Goal: Task Accomplishment & Management: Manage account settings

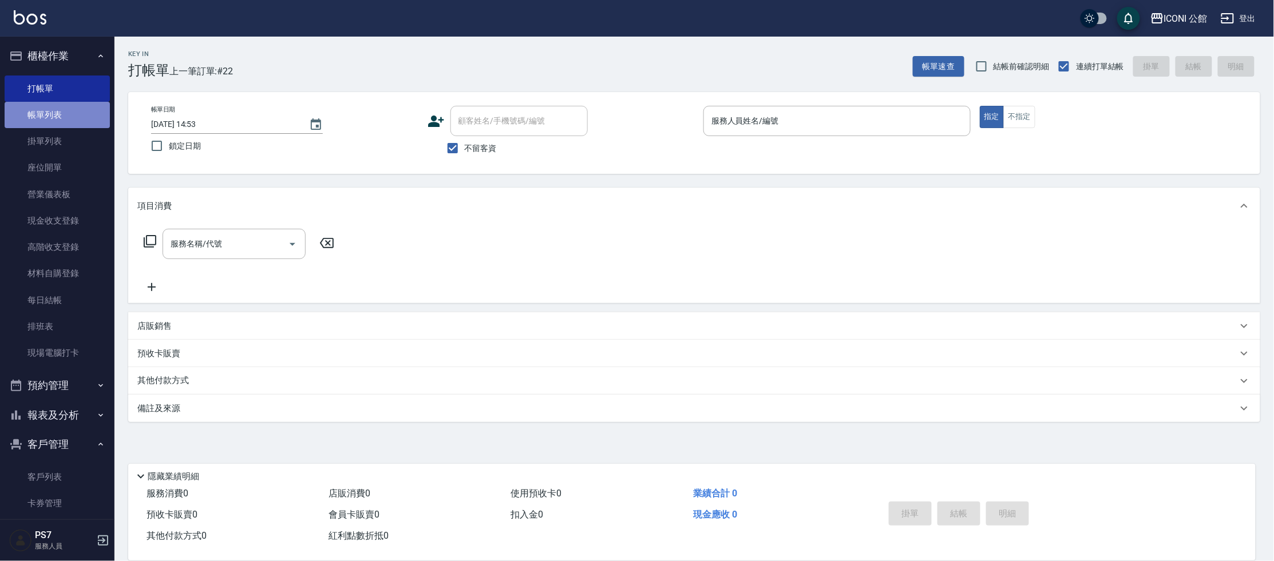
click at [60, 114] on link "帳單列表" at bounding box center [57, 115] width 105 height 26
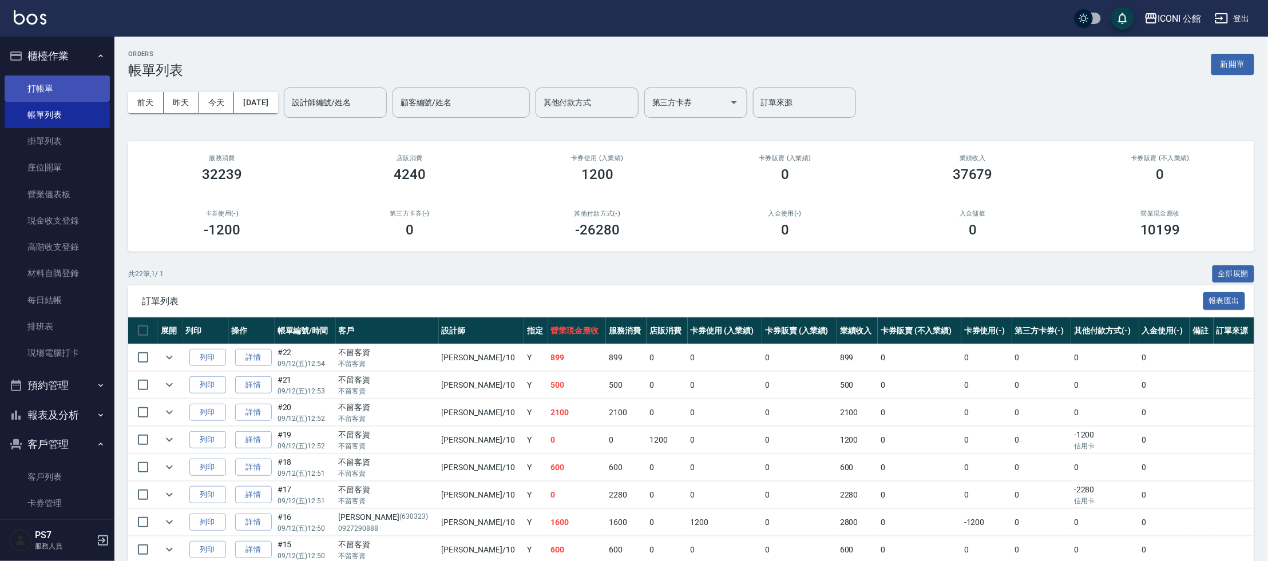
click at [25, 94] on link "打帳單" at bounding box center [57, 89] width 105 height 26
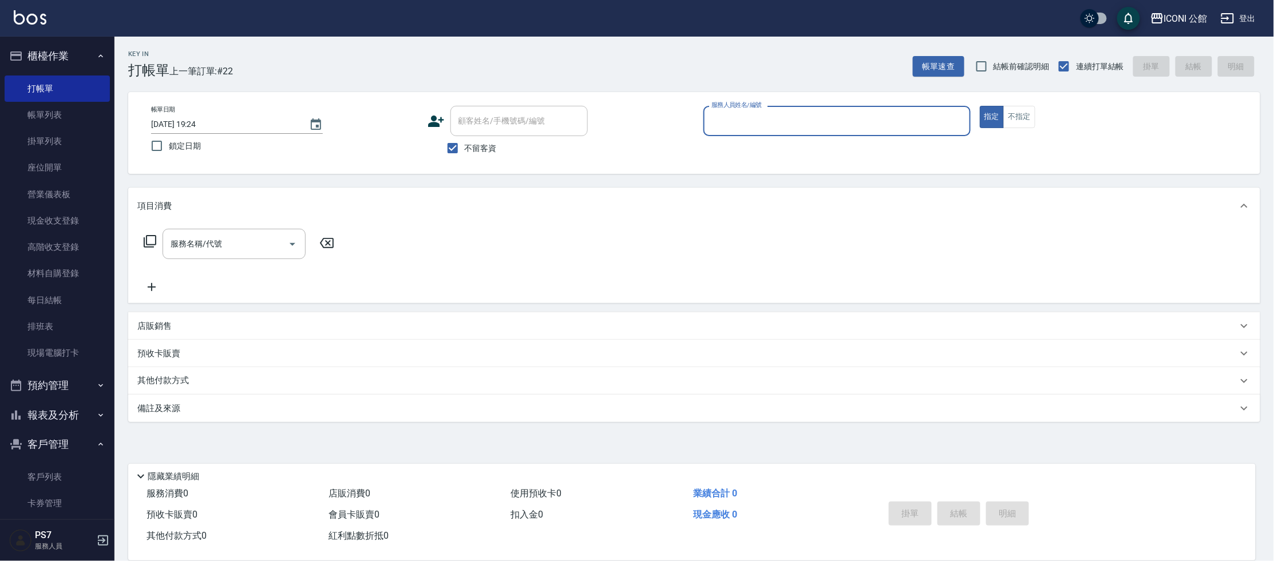
drag, startPoint x: 867, startPoint y: 139, endPoint x: 850, endPoint y: 128, distance: 19.1
click at [867, 139] on p at bounding box center [836, 142] width 267 height 12
click at [832, 113] on input "服務人員姓名/編號" at bounding box center [837, 121] width 257 height 20
type input "４"
click at [980, 106] on button "指定" at bounding box center [992, 117] width 25 height 22
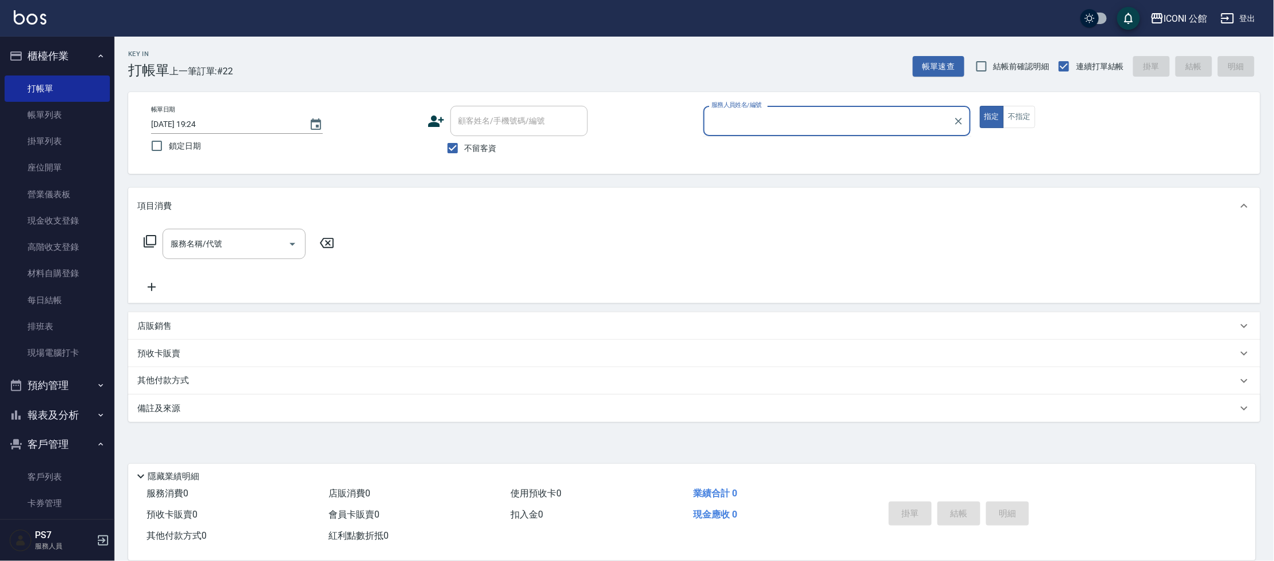
type button "true"
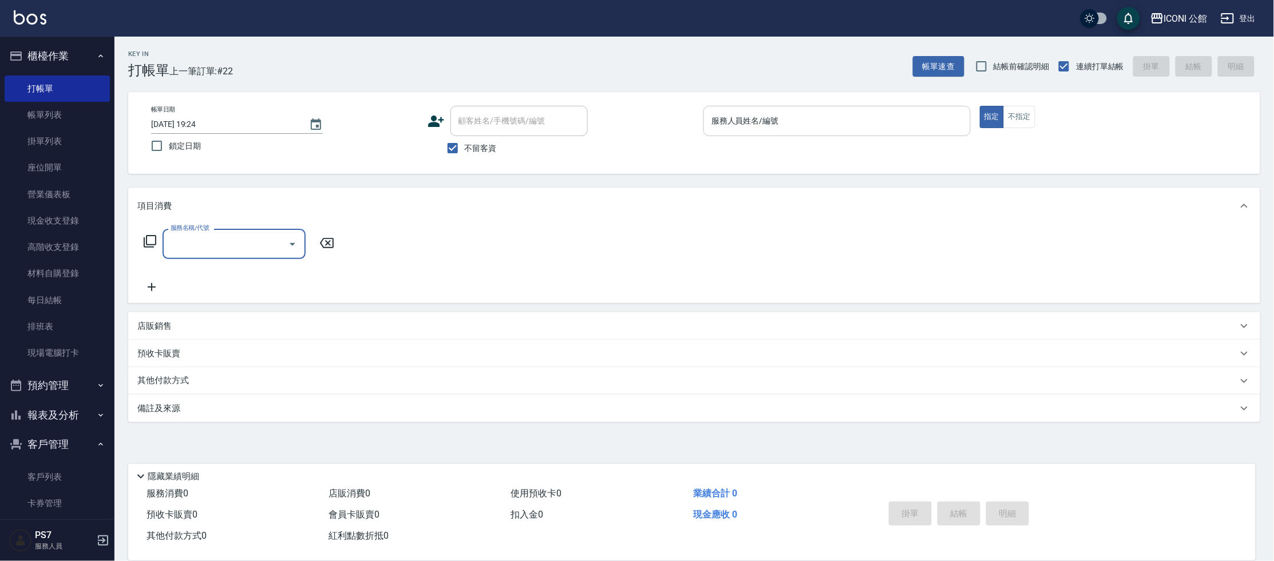
type input "３"
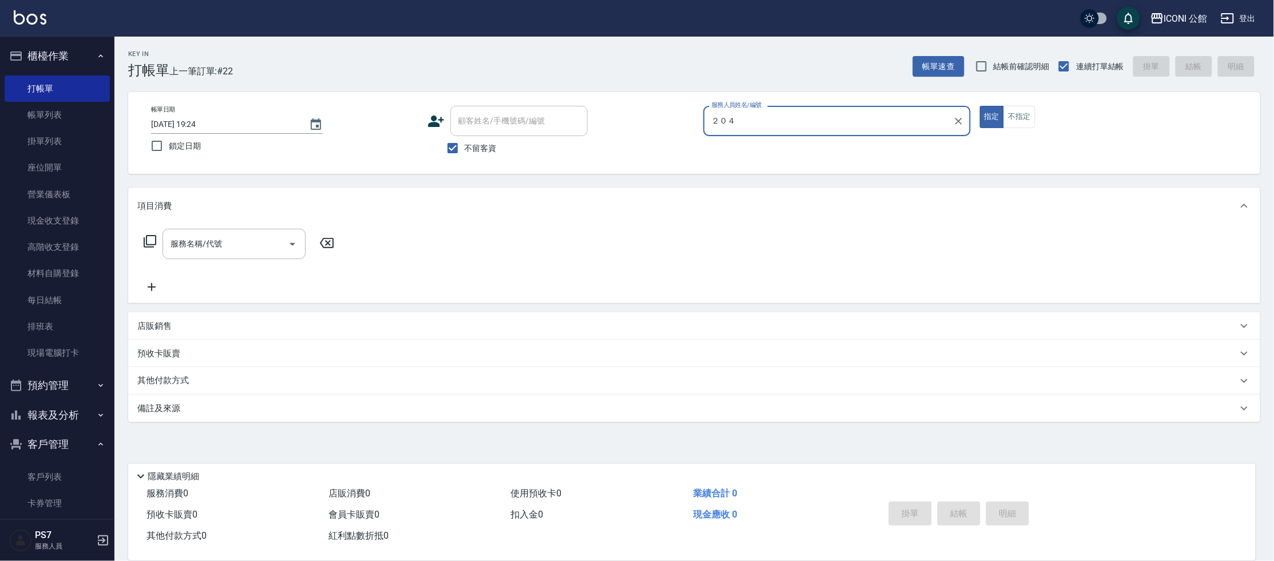
type input "２０４"
click at [980, 106] on button "指定" at bounding box center [992, 117] width 25 height 22
click at [867, 132] on div "服務人員姓名/編號" at bounding box center [836, 121] width 267 height 30
type input "４"
click at [980, 106] on button "指定" at bounding box center [992, 117] width 25 height 22
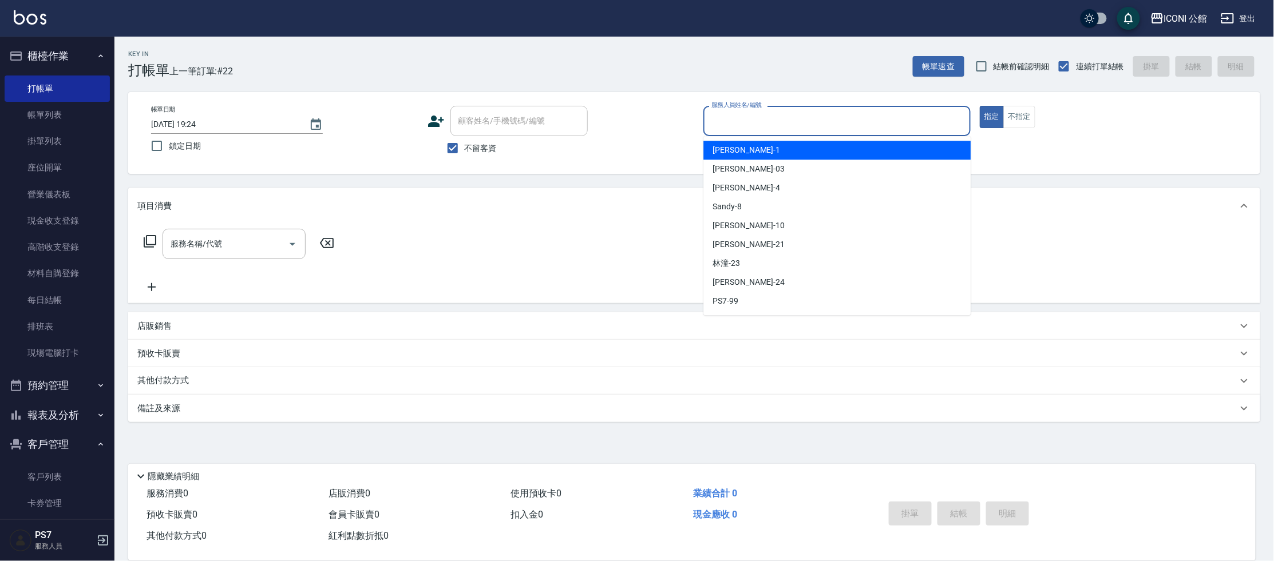
click at [839, 117] on input "服務人員姓名/編號" at bounding box center [837, 121] width 257 height 20
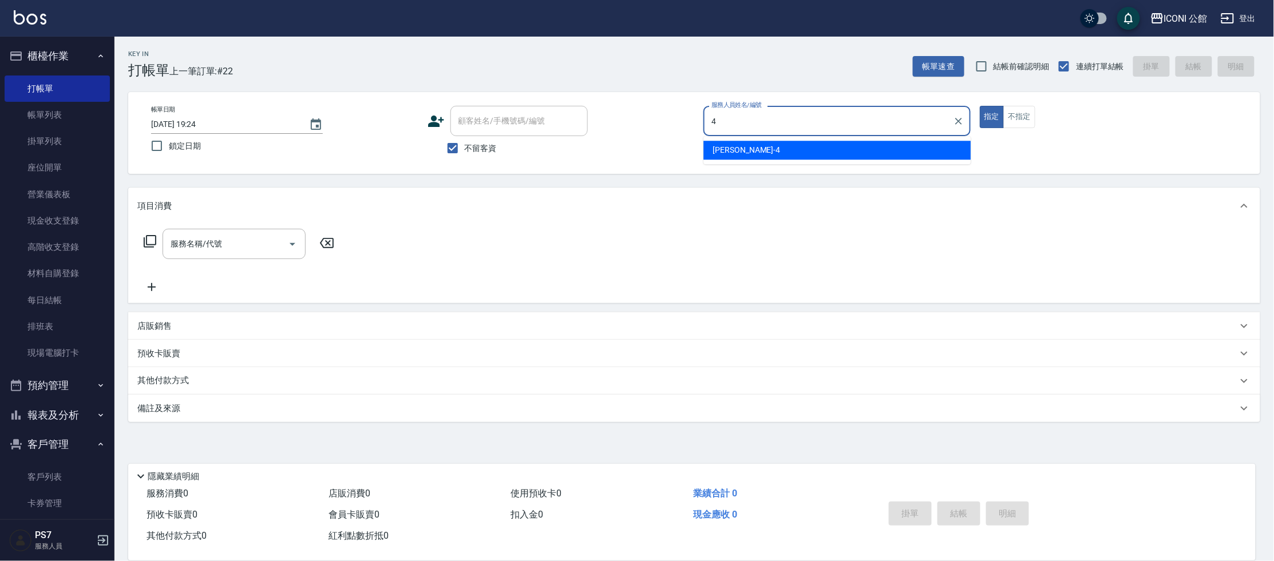
type input "Lina-4"
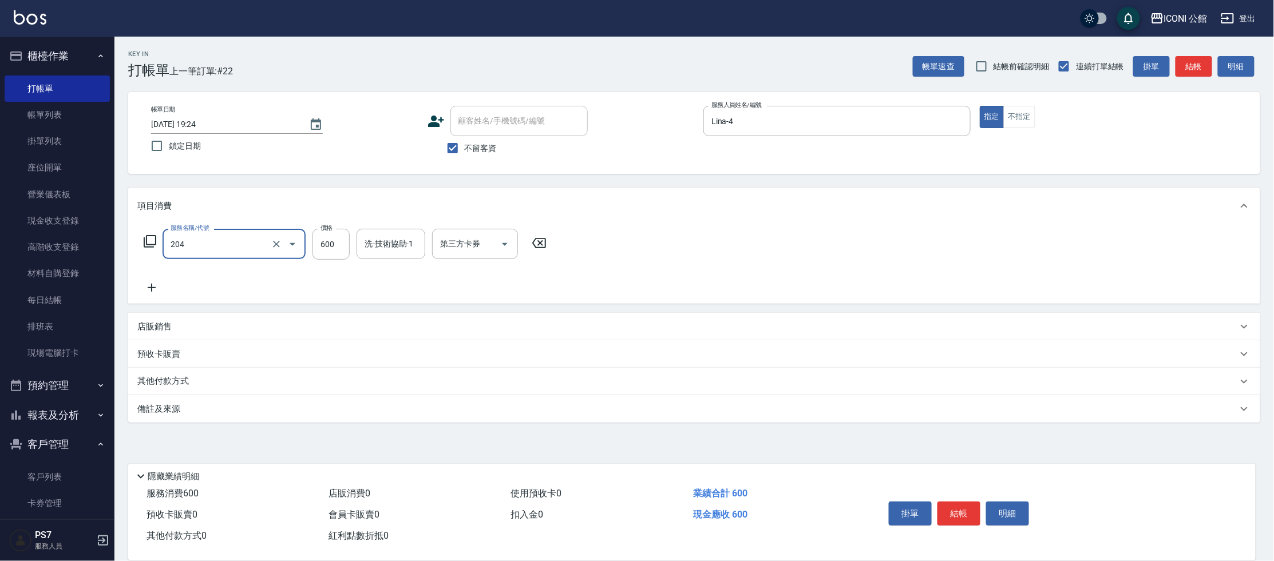
type input "指定洗+剪(204)"
click at [485, 148] on span "不留客資" at bounding box center [481, 149] width 32 height 12
click at [465, 148] on input "不留客資" at bounding box center [453, 148] width 24 height 24
checkbox input "false"
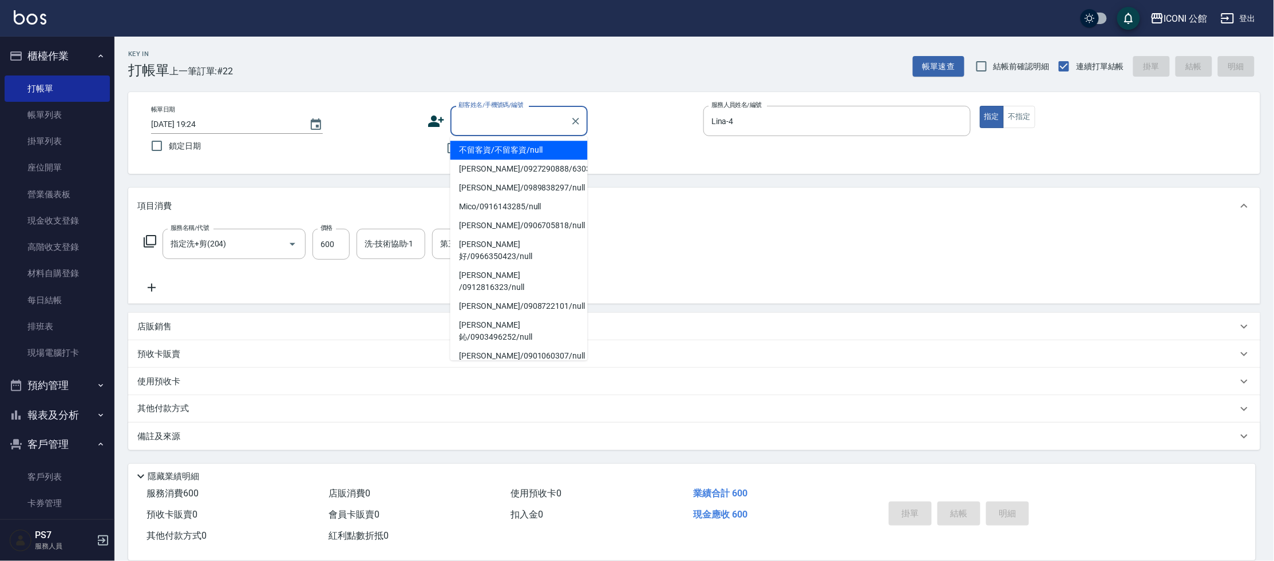
click at [497, 117] on input "顧客姓名/手機號碼/編號" at bounding box center [511, 121] width 110 height 20
type input "2"
click at [470, 153] on li "段政廷/0960568509/5329" at bounding box center [518, 150] width 137 height 19
type input "段政廷/0960568509/5329"
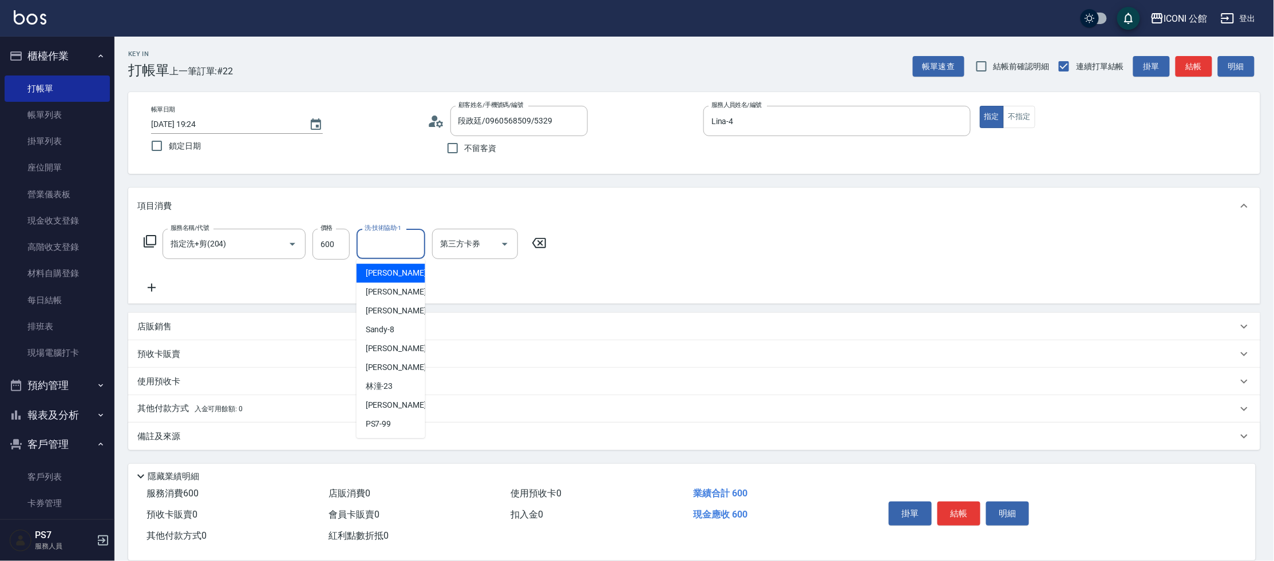
click at [379, 247] on input "洗-技術協助-1" at bounding box center [391, 244] width 58 height 20
click at [391, 402] on span "可歆 -24" at bounding box center [402, 405] width 72 height 12
type input "可歆-24"
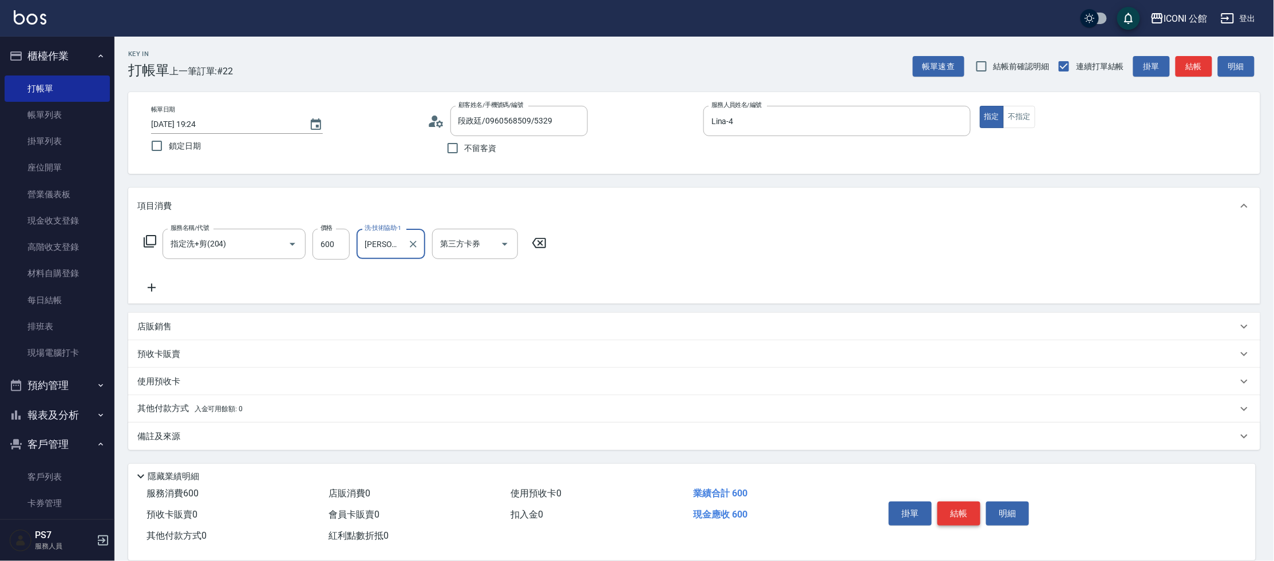
click at [953, 515] on button "結帳" at bounding box center [958, 514] width 43 height 24
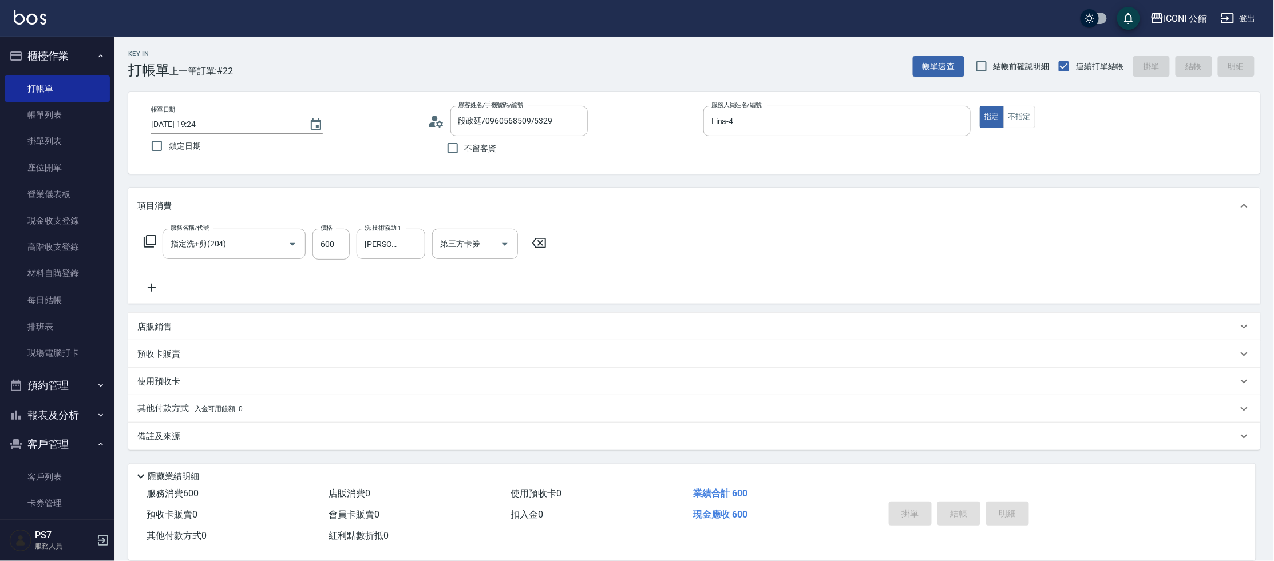
type input "2025/09/12 19:25"
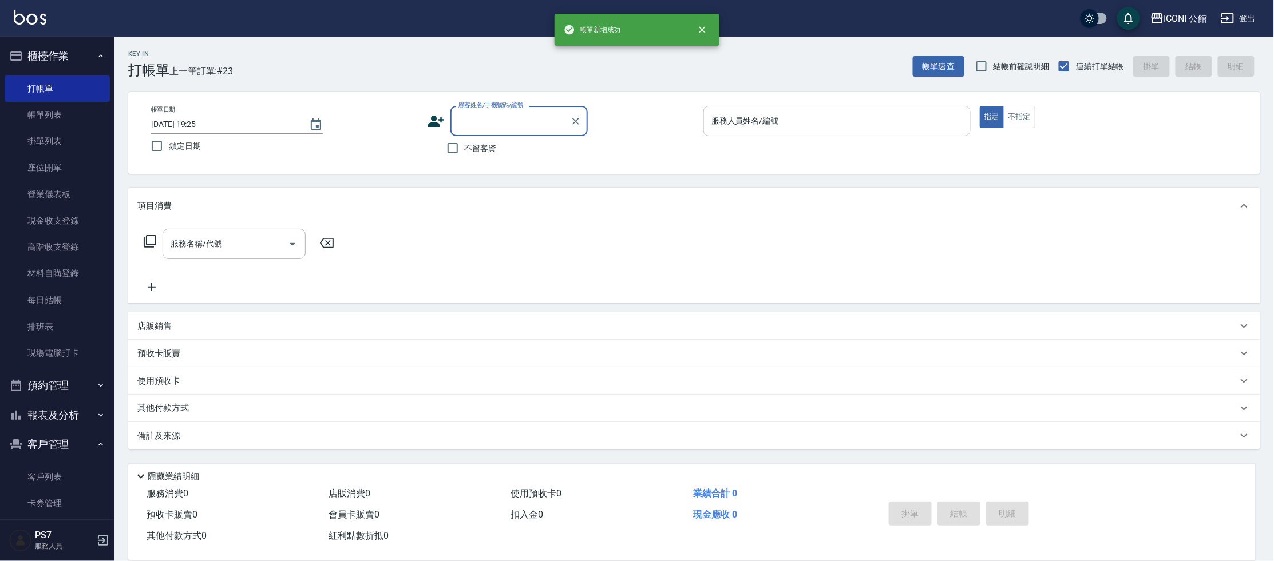
click at [820, 121] on input "服務人員姓名/編號" at bounding box center [837, 121] width 257 height 20
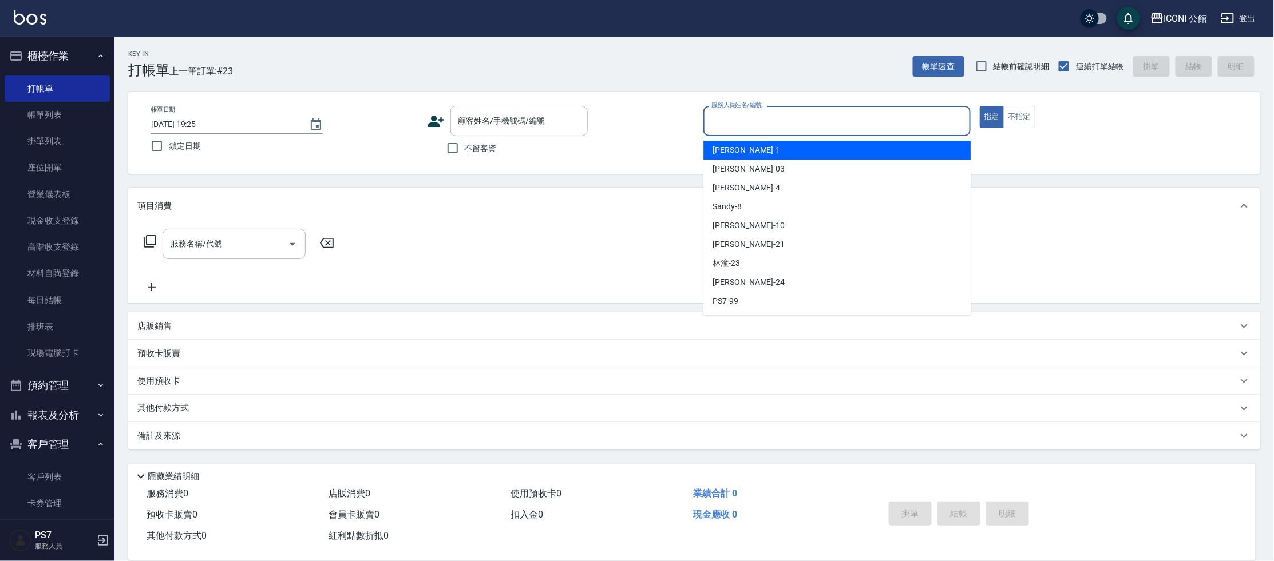
click at [467, 148] on span "不留客資" at bounding box center [481, 149] width 32 height 12
click at [465, 148] on input "不留客資" at bounding box center [453, 148] width 24 height 24
checkbox input "true"
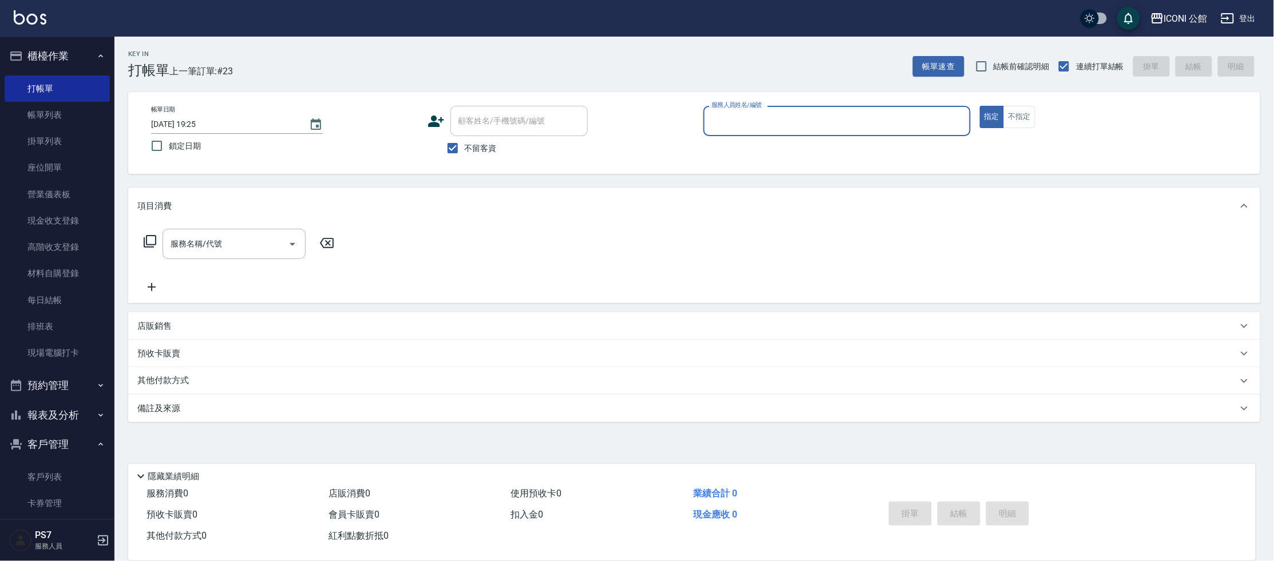
click at [762, 134] on div "服務人員姓名/編號" at bounding box center [836, 121] width 267 height 30
type input "４"
click at [980, 106] on button "指定" at bounding box center [992, 117] width 25 height 22
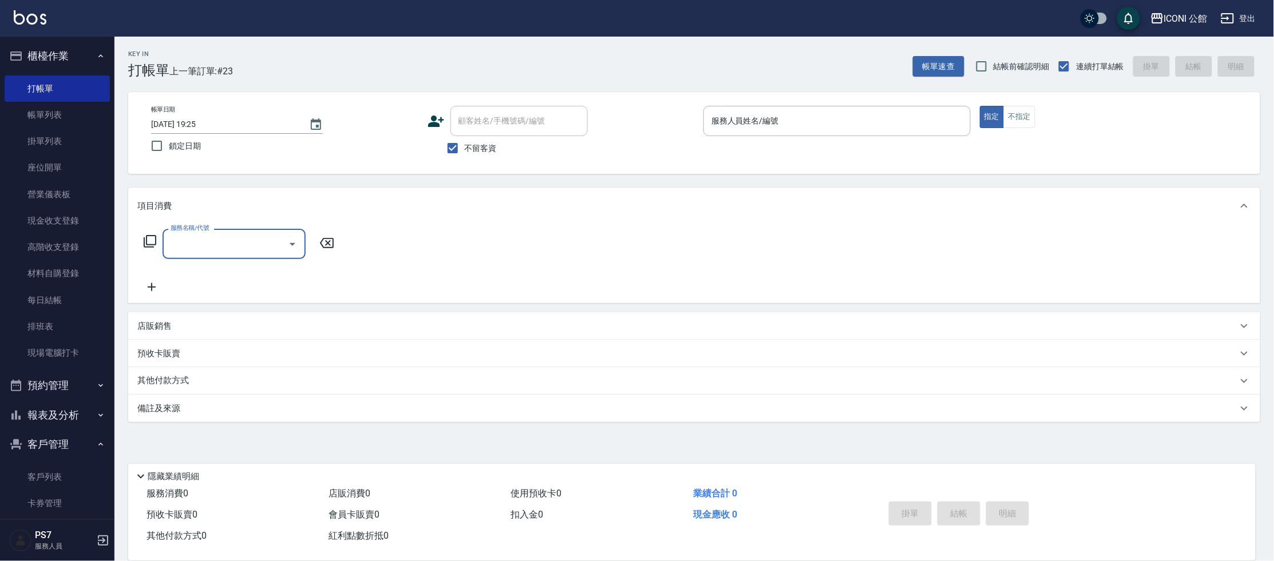
type input "３"
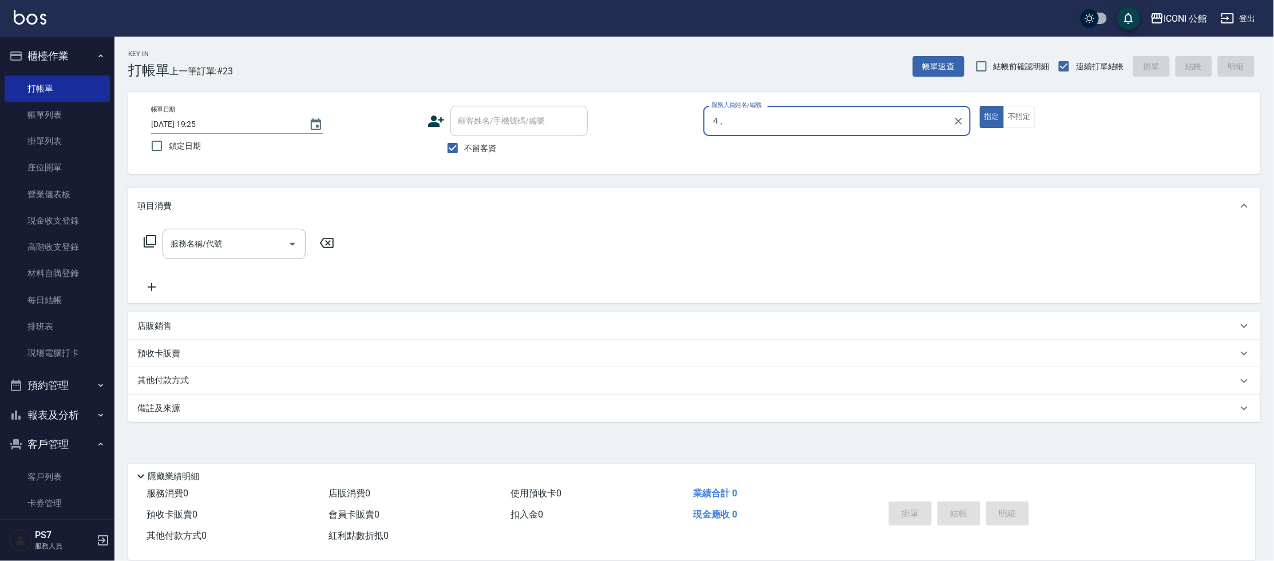
type input "４"
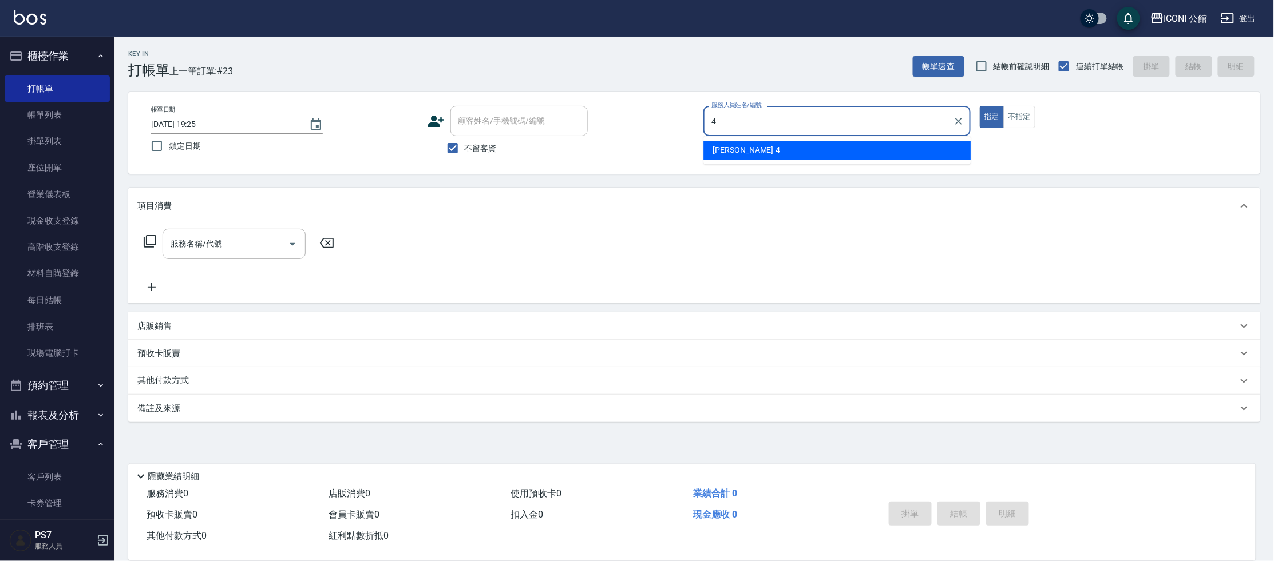
type input "Lina-4"
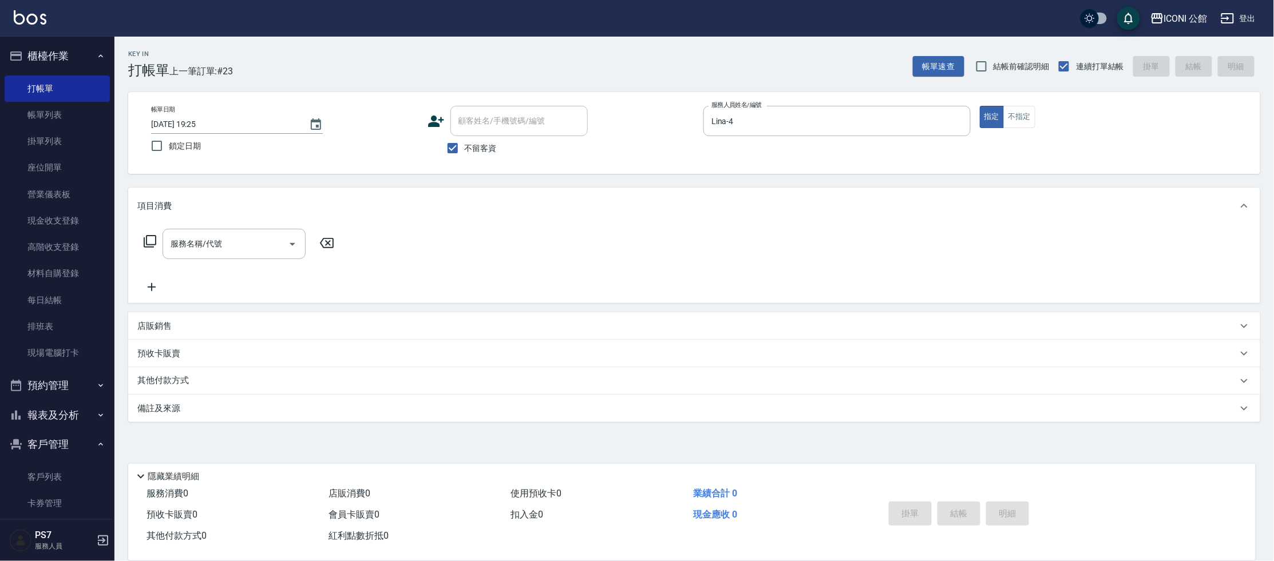
click at [146, 244] on icon at bounding box center [150, 241] width 13 height 13
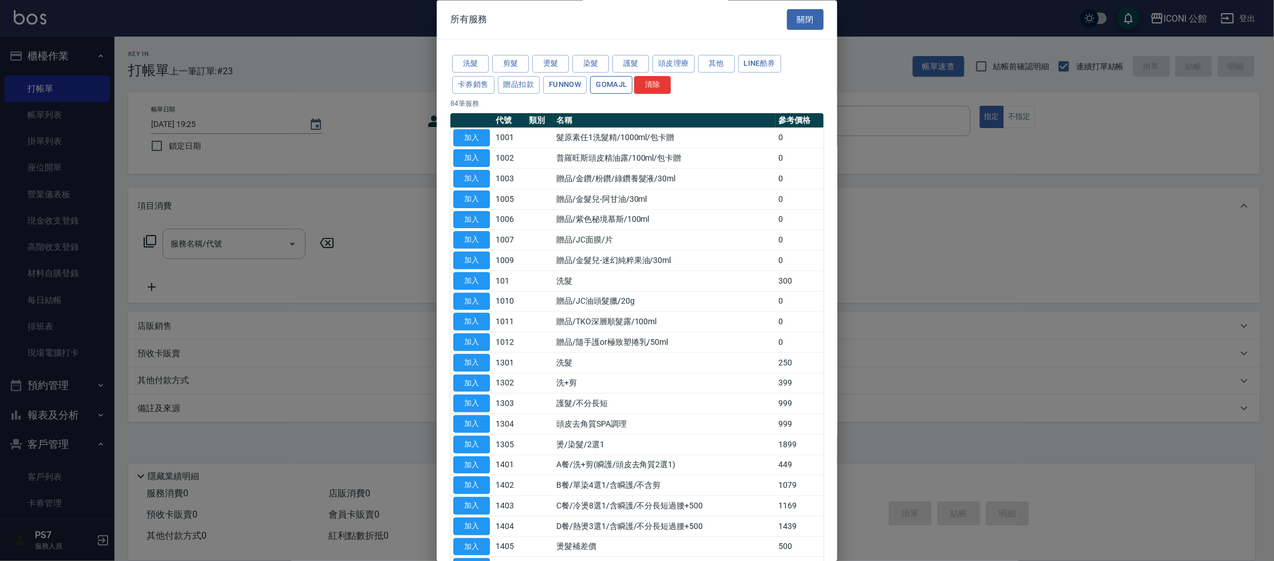
click at [590, 81] on button "GOMAJL" at bounding box center [611, 85] width 42 height 18
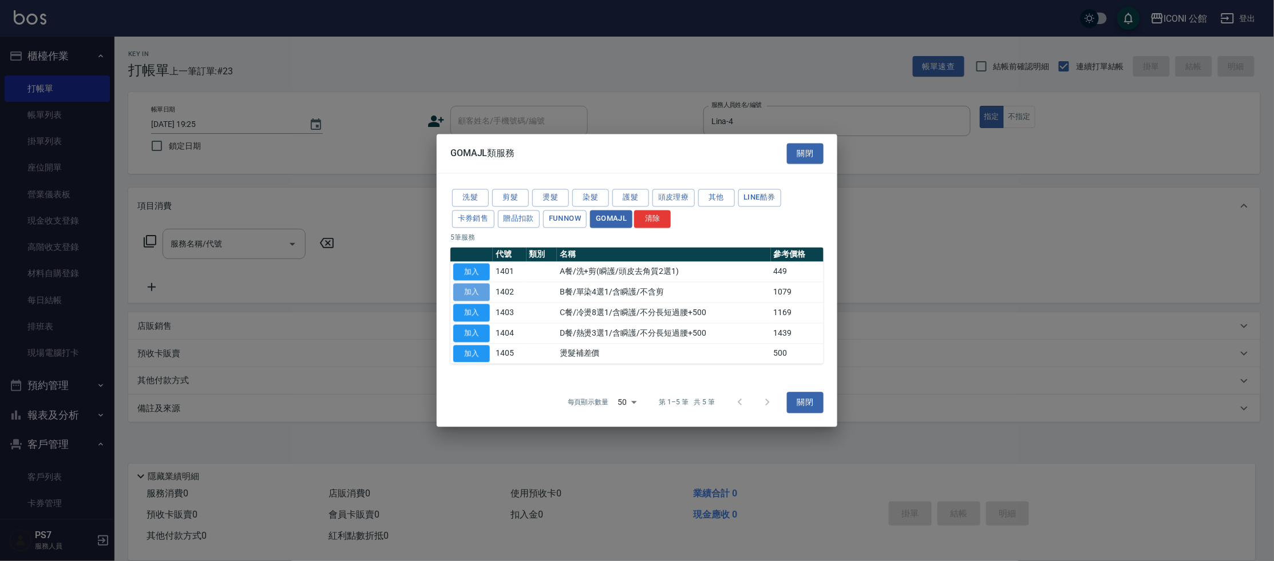
click at [474, 295] on button "加入" at bounding box center [471, 293] width 37 height 18
type input "B餐/單染4選1/含瞬護/不含剪(1402)"
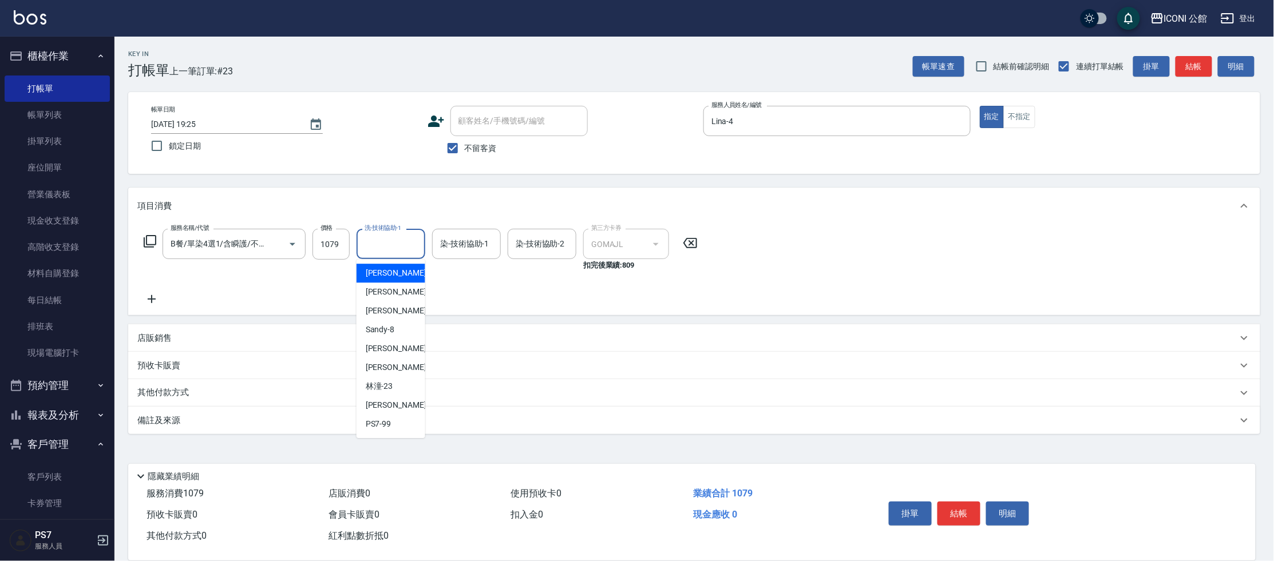
click at [372, 249] on input "洗-技術協助-1" at bounding box center [391, 244] width 58 height 20
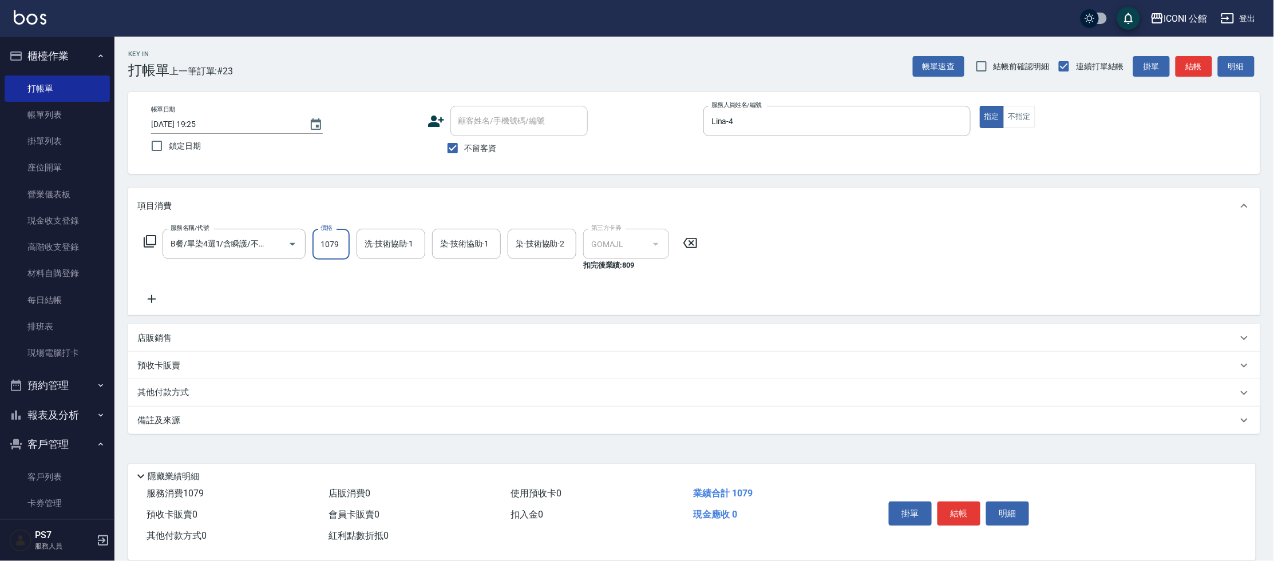
click at [339, 248] on input "1079" at bounding box center [330, 244] width 37 height 31
type input "1199"
type input "可歆-24"
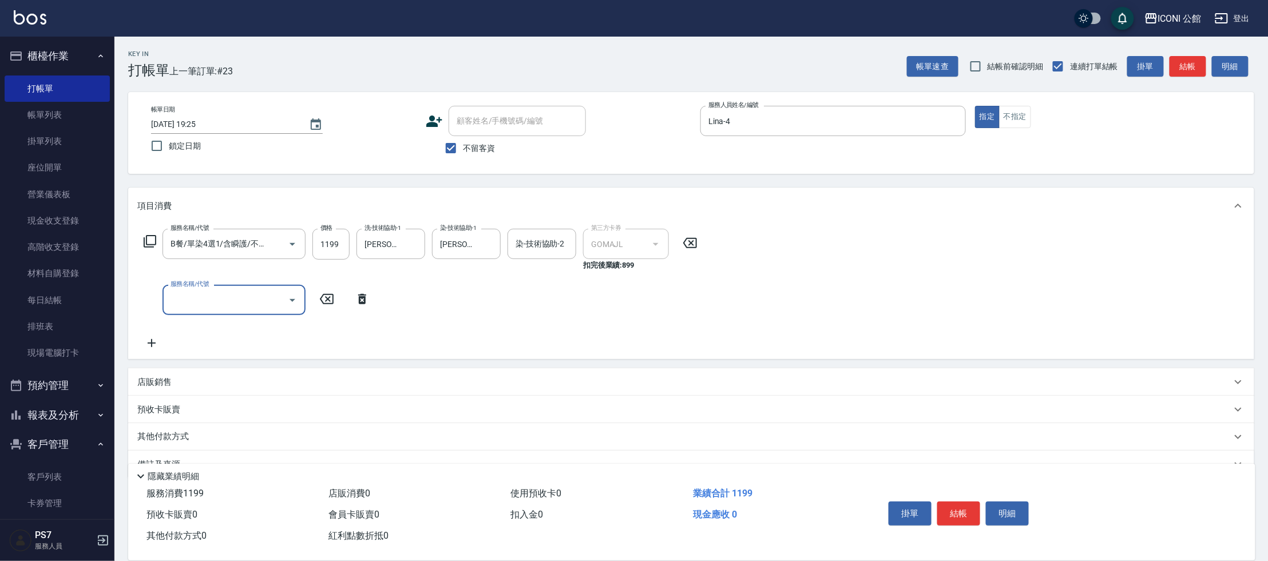
click at [218, 304] on input "服務名稱/代號" at bounding box center [226, 300] width 116 height 20
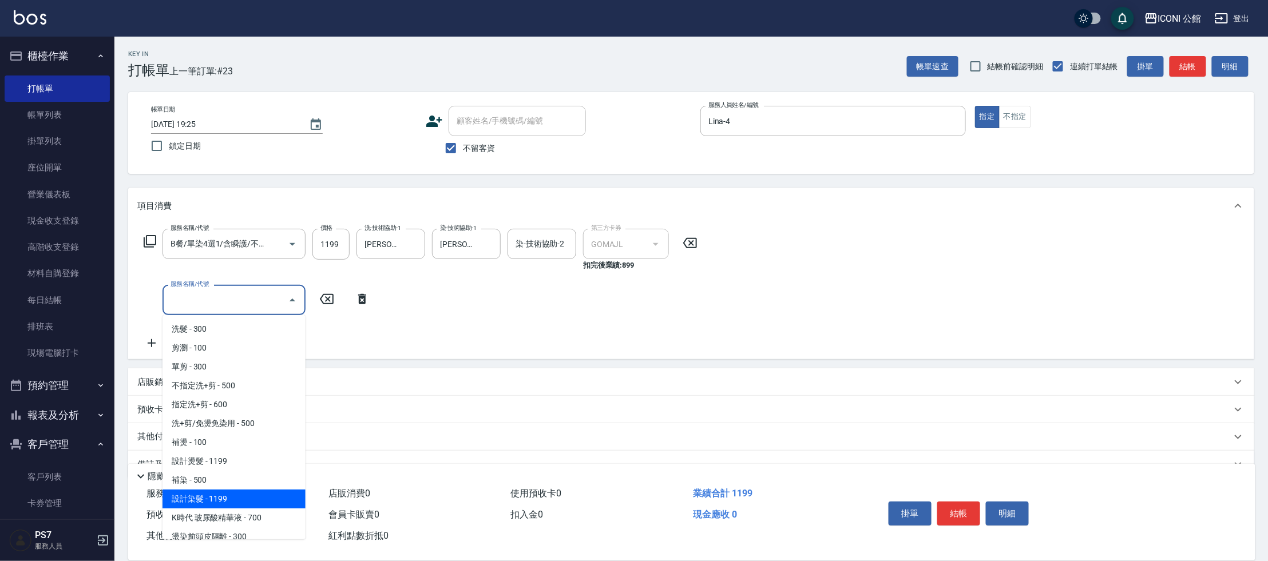
scroll to position [102, 0]
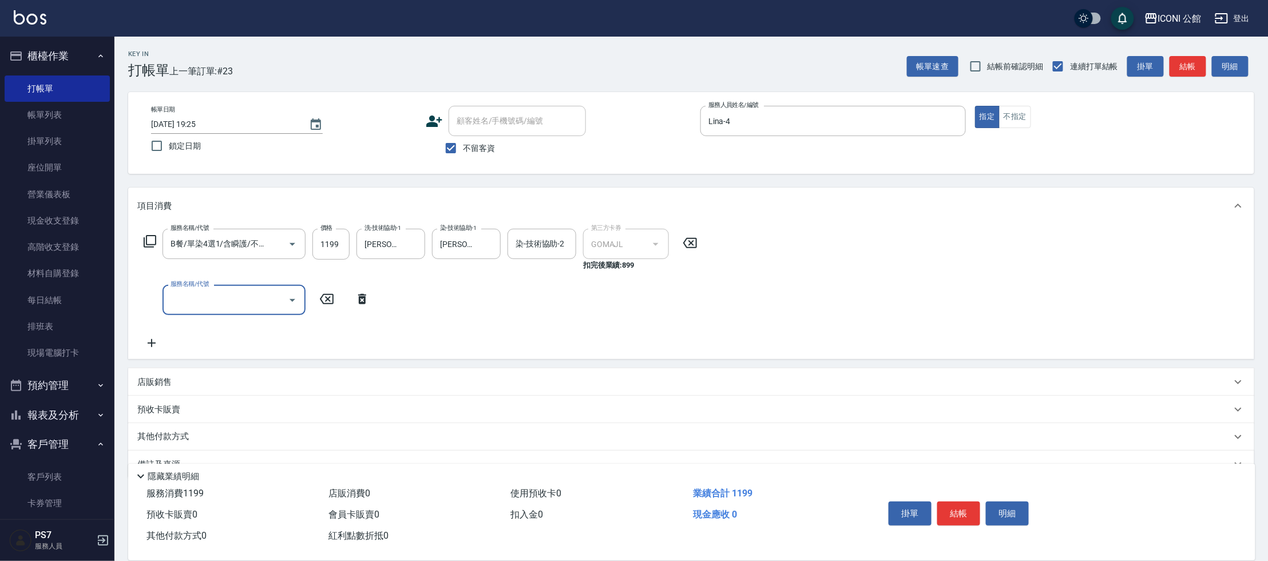
click at [225, 292] on input "服務名稱/代號" at bounding box center [226, 300] width 116 height 20
type input "DD急救護髮(506)"
click at [341, 296] on input "110" at bounding box center [330, 300] width 37 height 31
type input "1100"
click at [378, 304] on input "護-技術協助-1" at bounding box center [391, 300] width 58 height 20
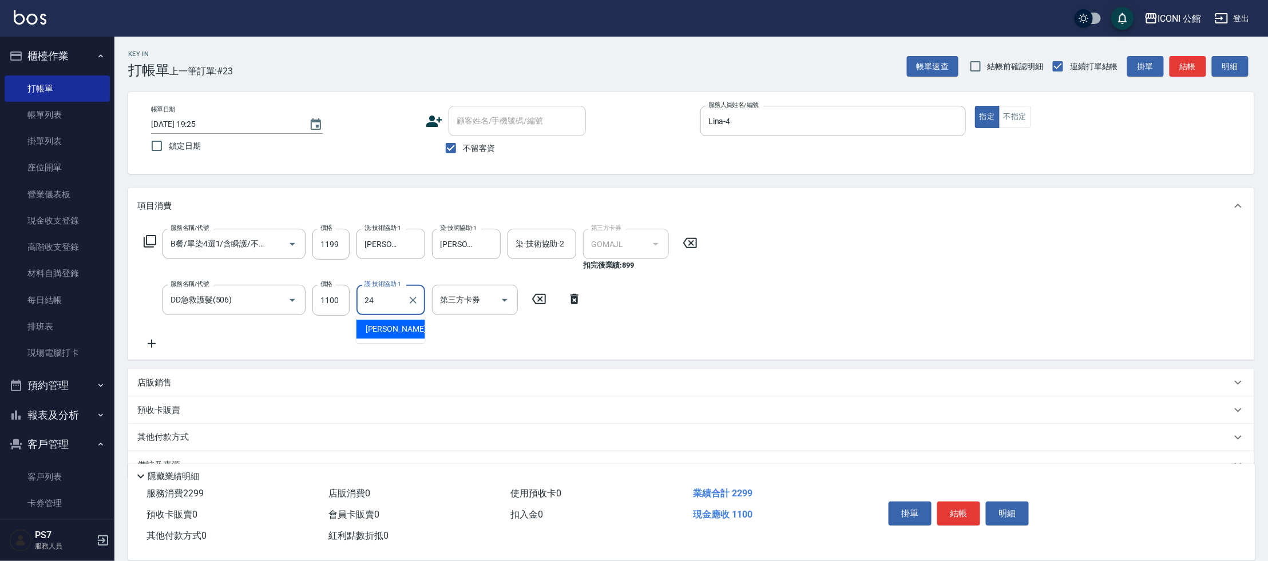
type input "可歆-24"
click at [954, 503] on button "結帳" at bounding box center [958, 514] width 43 height 24
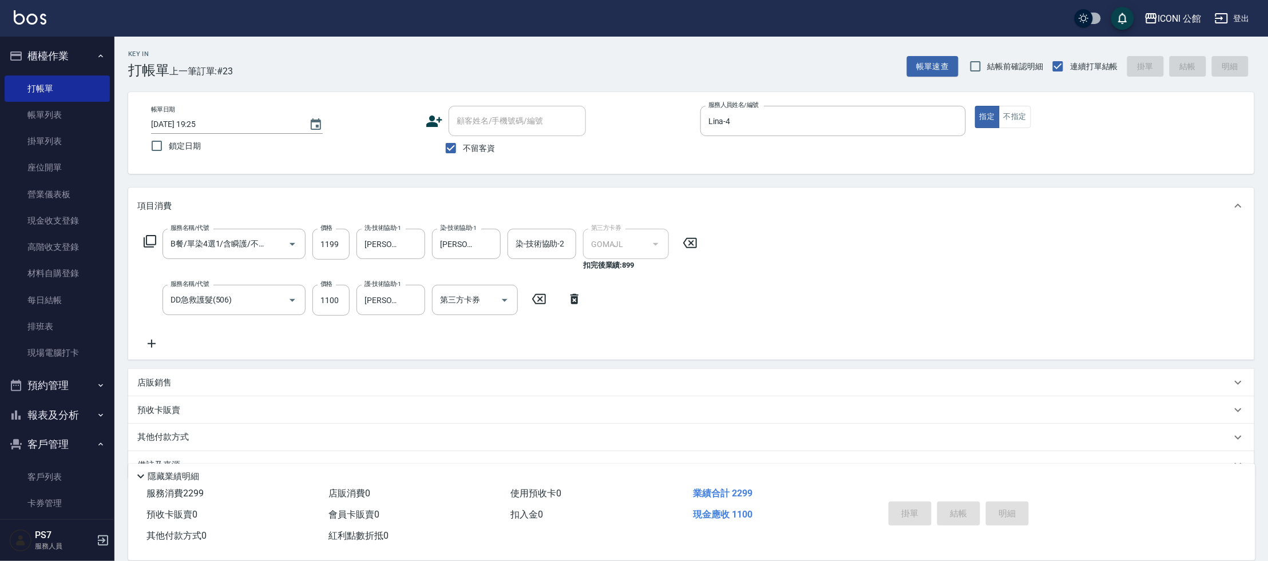
type input "2025/09/12 19:26"
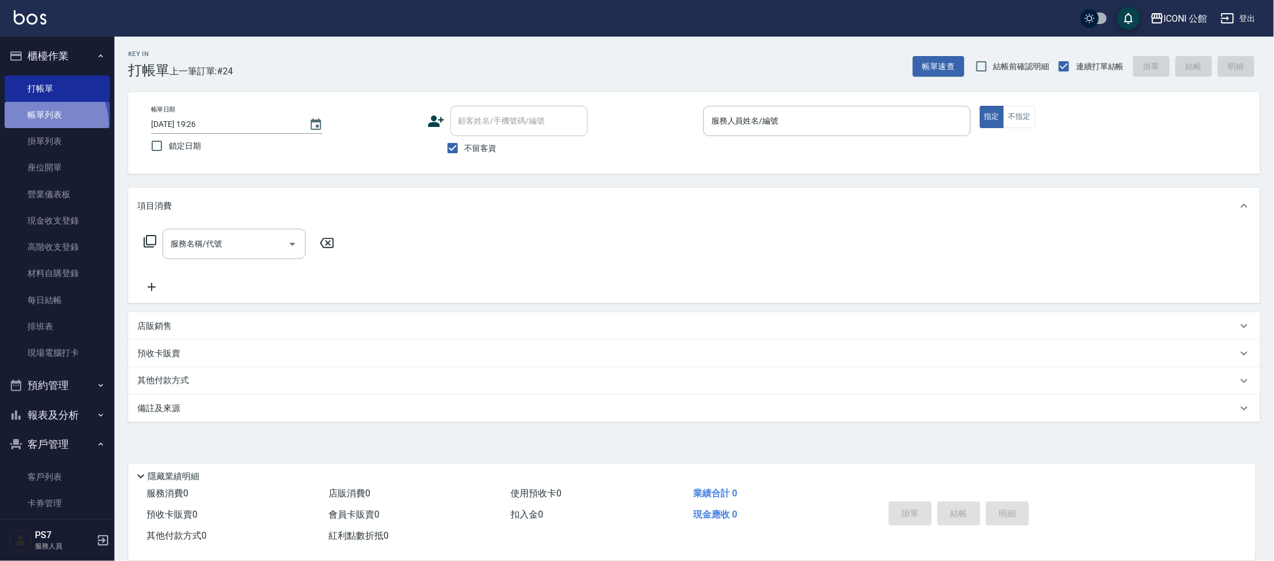
click at [45, 124] on link "帳單列表" at bounding box center [57, 115] width 105 height 26
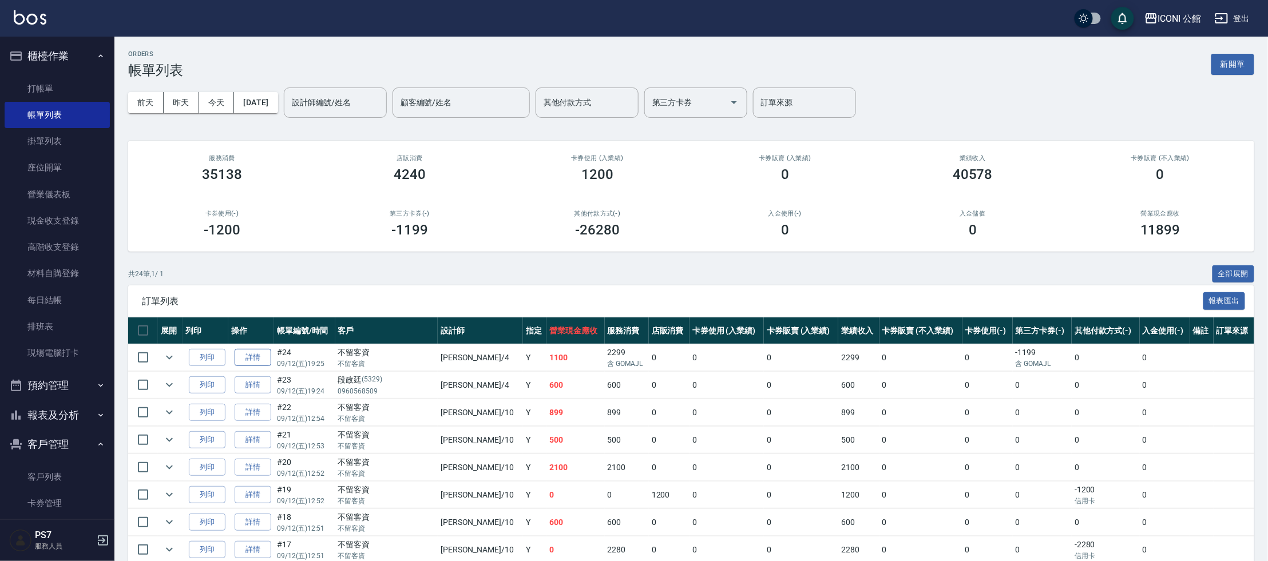
click at [260, 358] on link "詳情" at bounding box center [253, 358] width 37 height 18
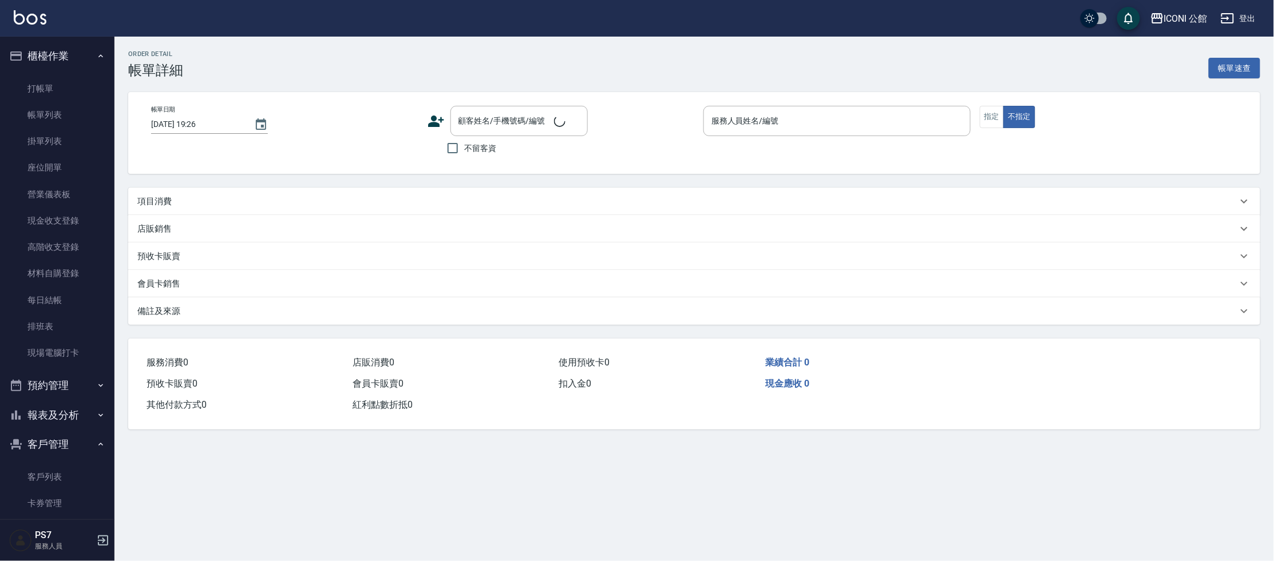
type input "2025/09/12 19:25"
checkbox input "true"
type input "Lina-4"
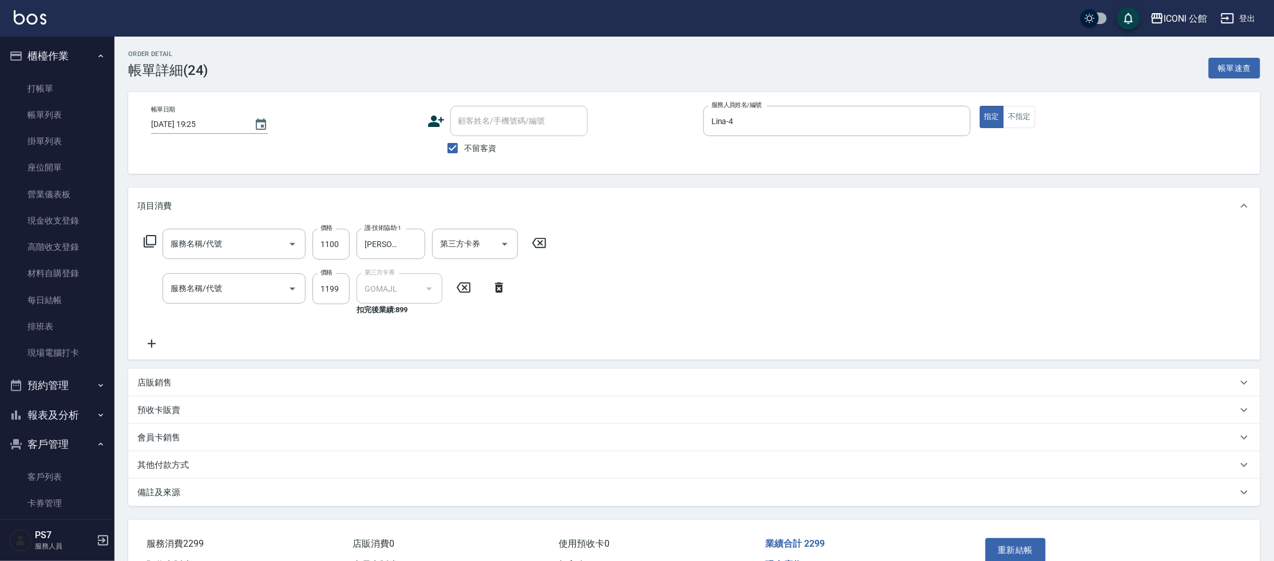
type input "DD急救護髮(506)"
type input "B餐/單染4選1/含瞬護/不含剪(1402)"
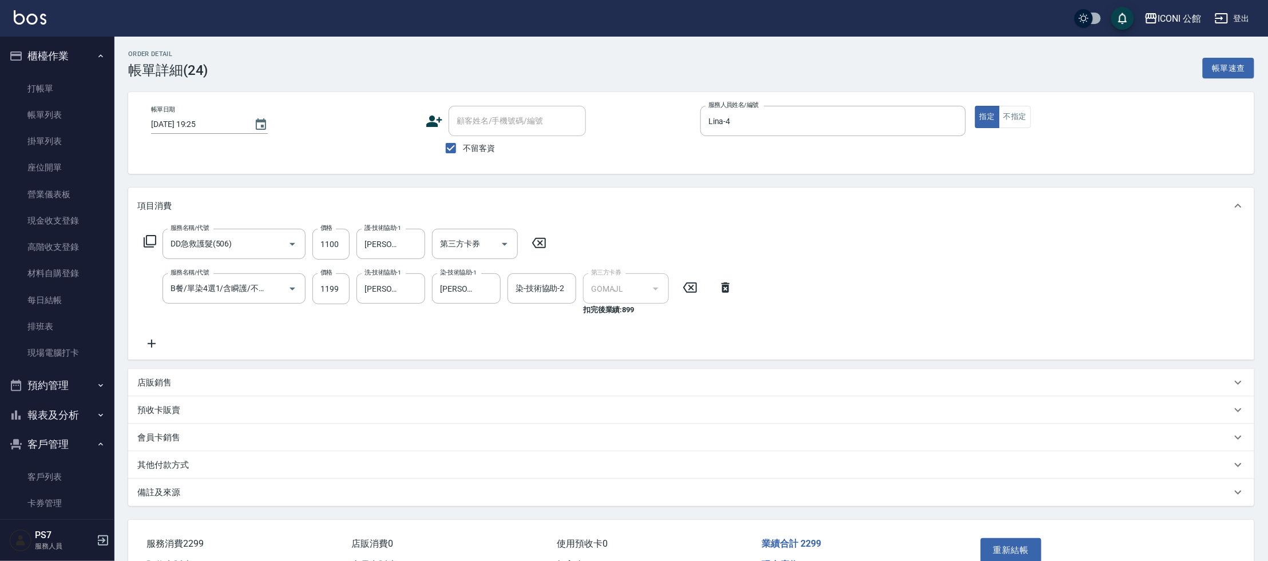
click at [173, 457] on div "其他付款方式" at bounding box center [691, 465] width 1126 height 27
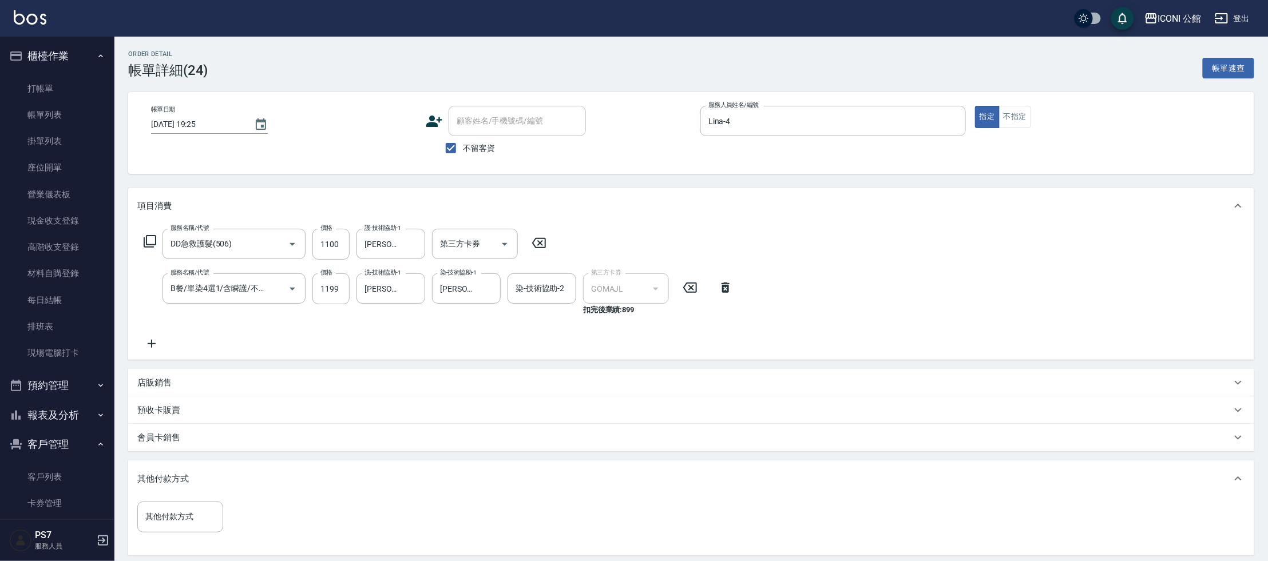
scroll to position [20, 0]
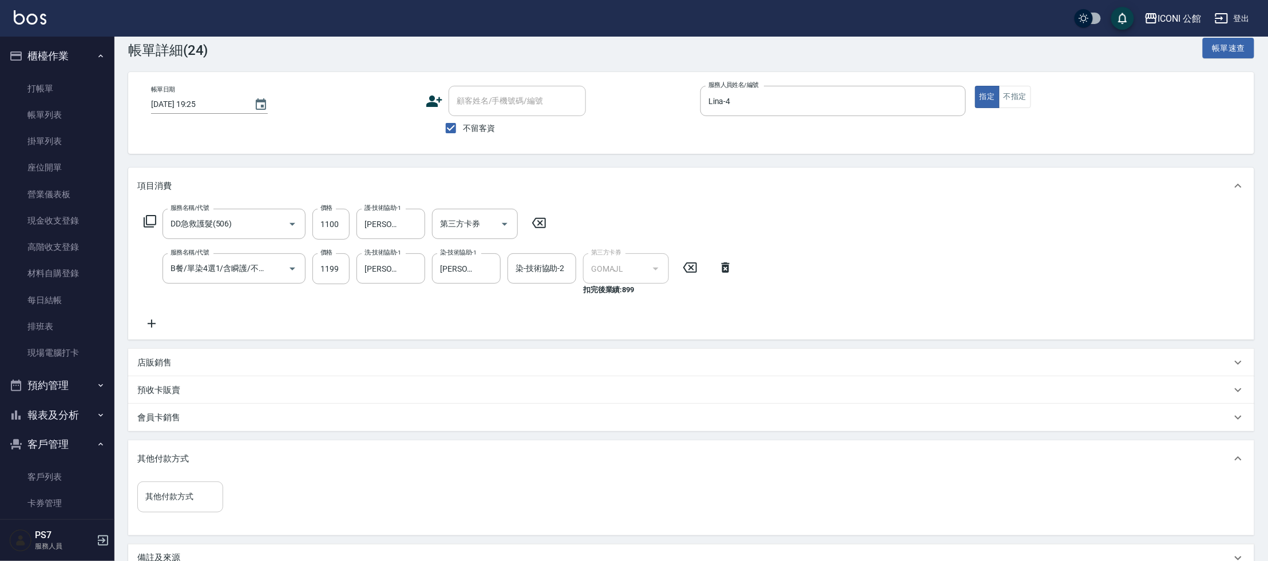
click at [186, 483] on div "其他付款方式" at bounding box center [180, 497] width 86 height 30
click at [175, 475] on span "信用卡" at bounding box center [180, 467] width 86 height 19
type input "信用卡"
click at [259, 503] on input "0" at bounding box center [273, 497] width 86 height 31
type input "1100"
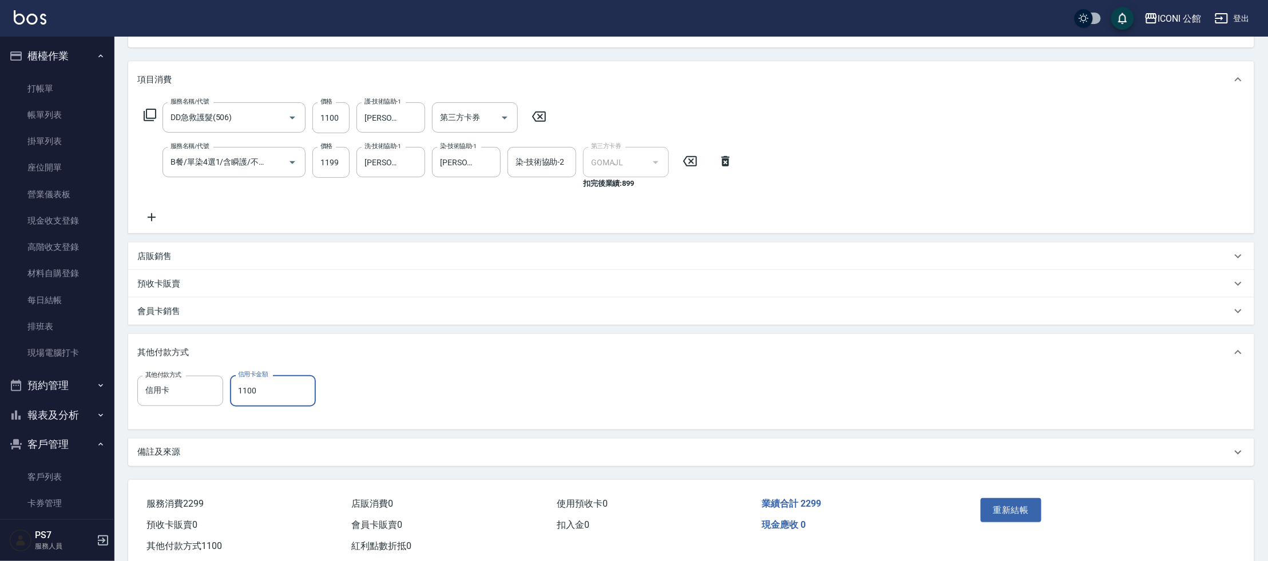
scroll to position [152, 0]
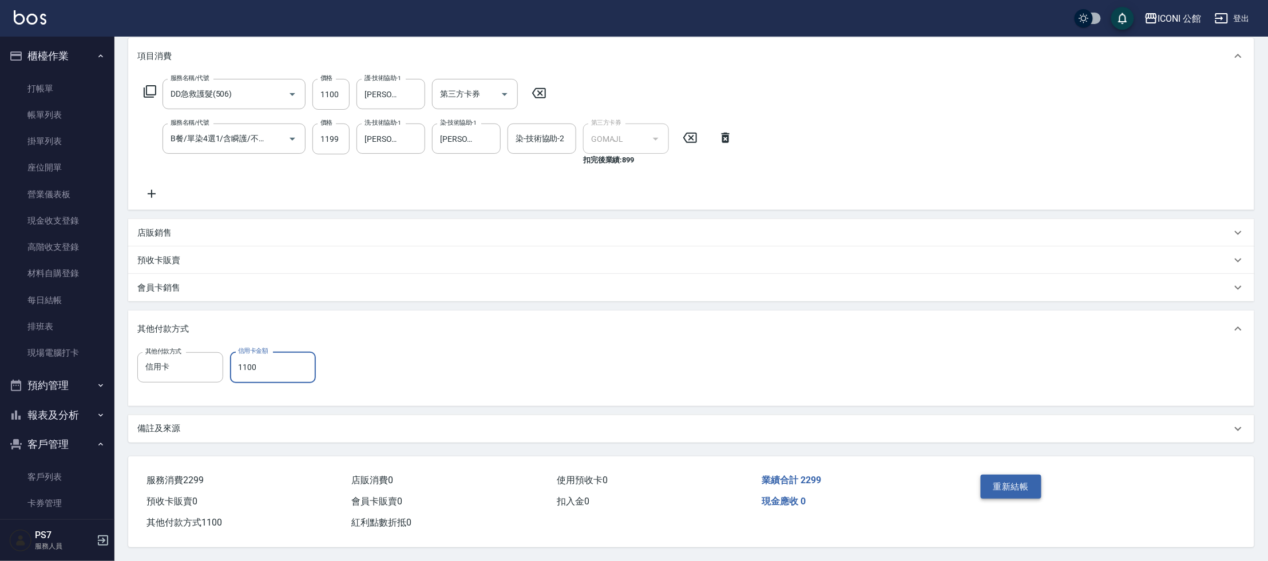
click at [1023, 475] on button "重新結帳" at bounding box center [1011, 487] width 61 height 24
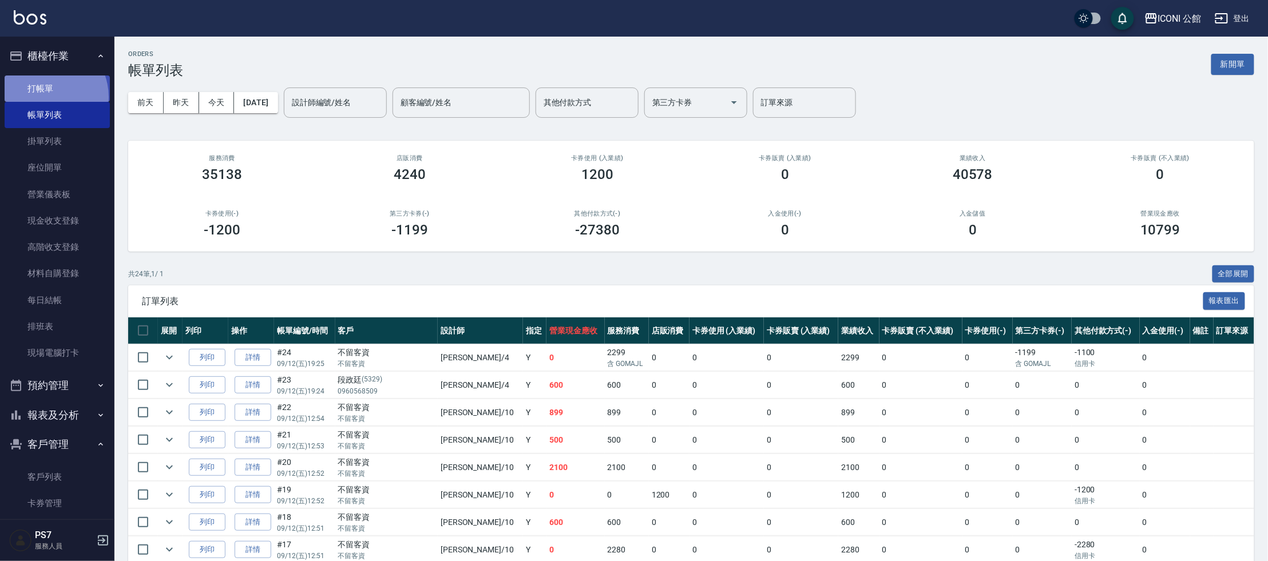
click at [43, 97] on link "打帳單" at bounding box center [57, 89] width 105 height 26
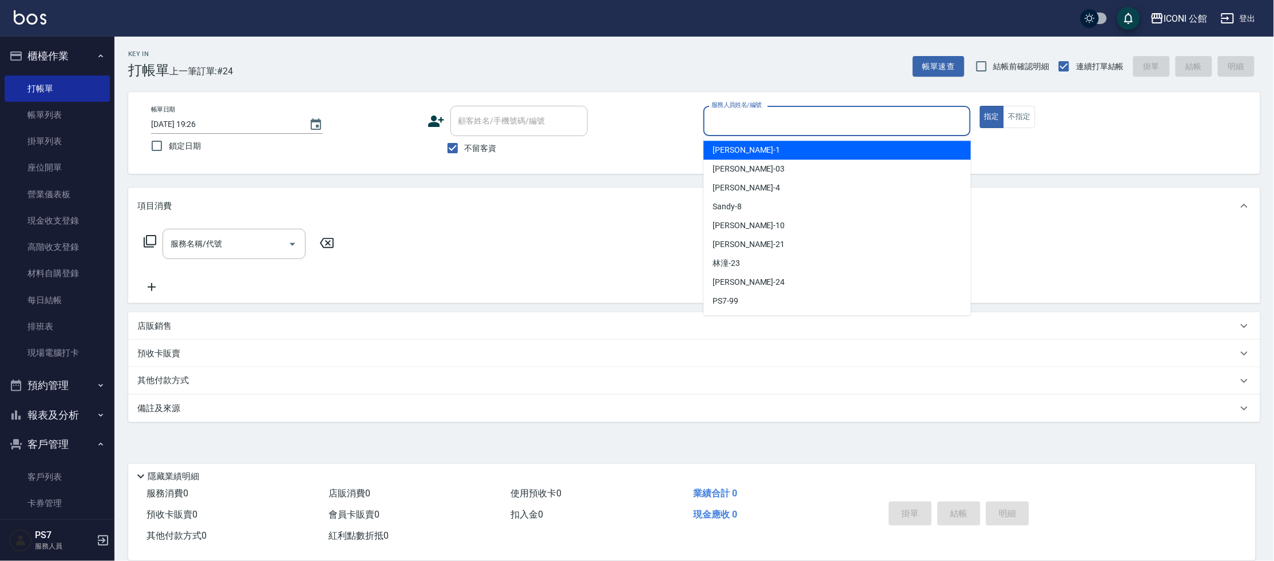
click at [756, 125] on input "服務人員姓名/編號" at bounding box center [837, 121] width 257 height 20
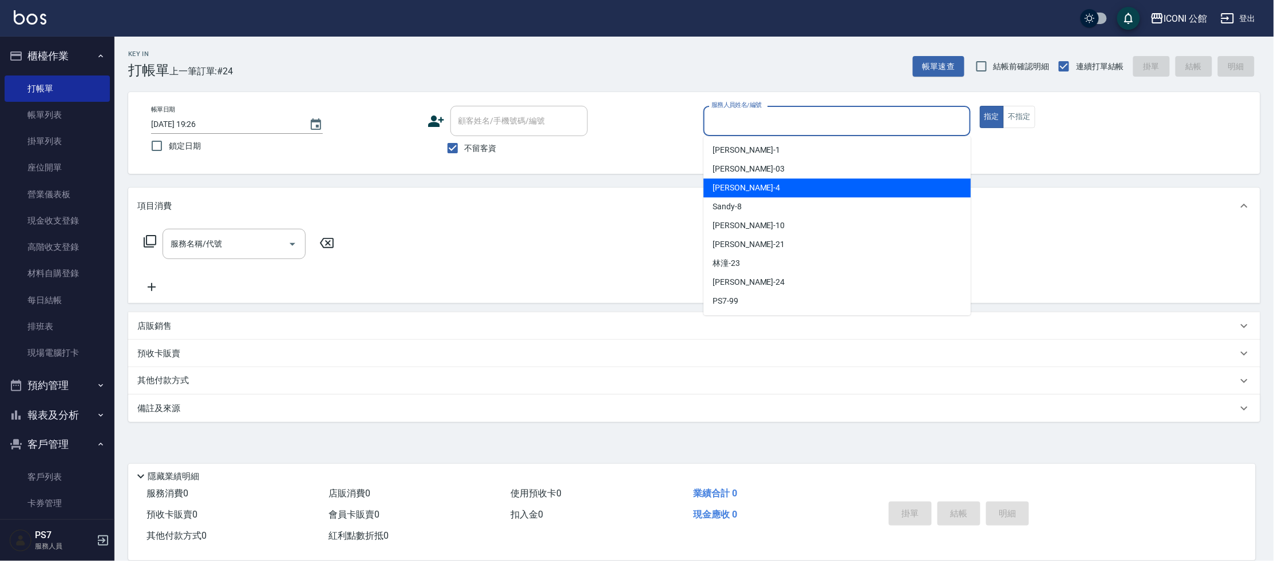
click at [743, 192] on div "Lina -4" at bounding box center [836, 188] width 267 height 19
type input "Lina-4"
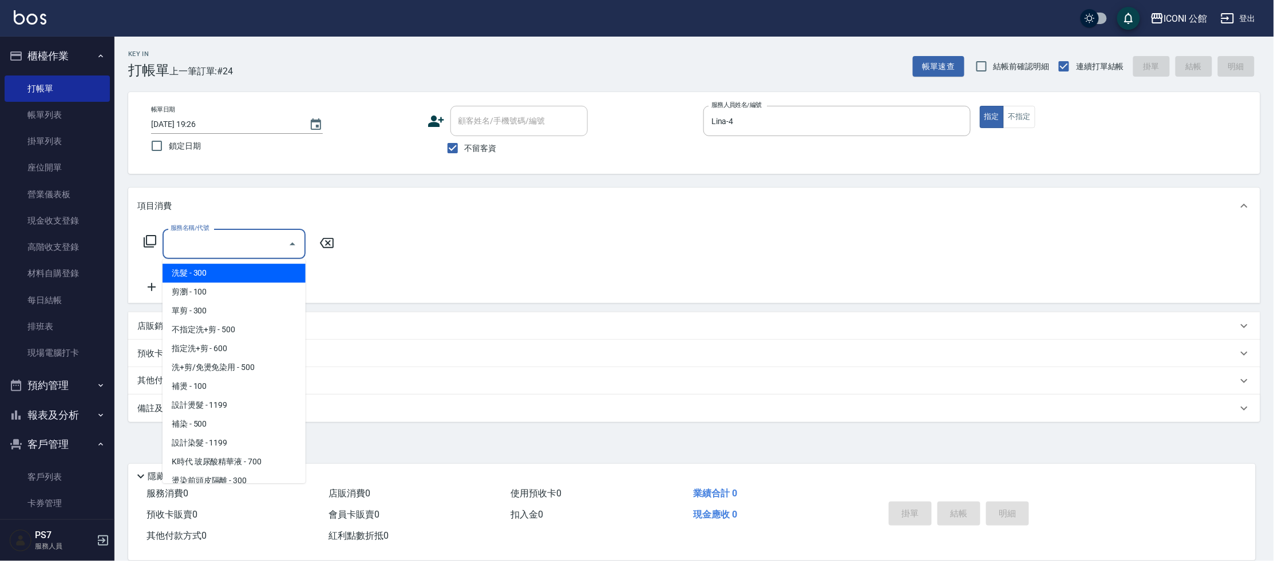
click at [224, 244] on input "服務名稱/代號" at bounding box center [226, 244] width 116 height 20
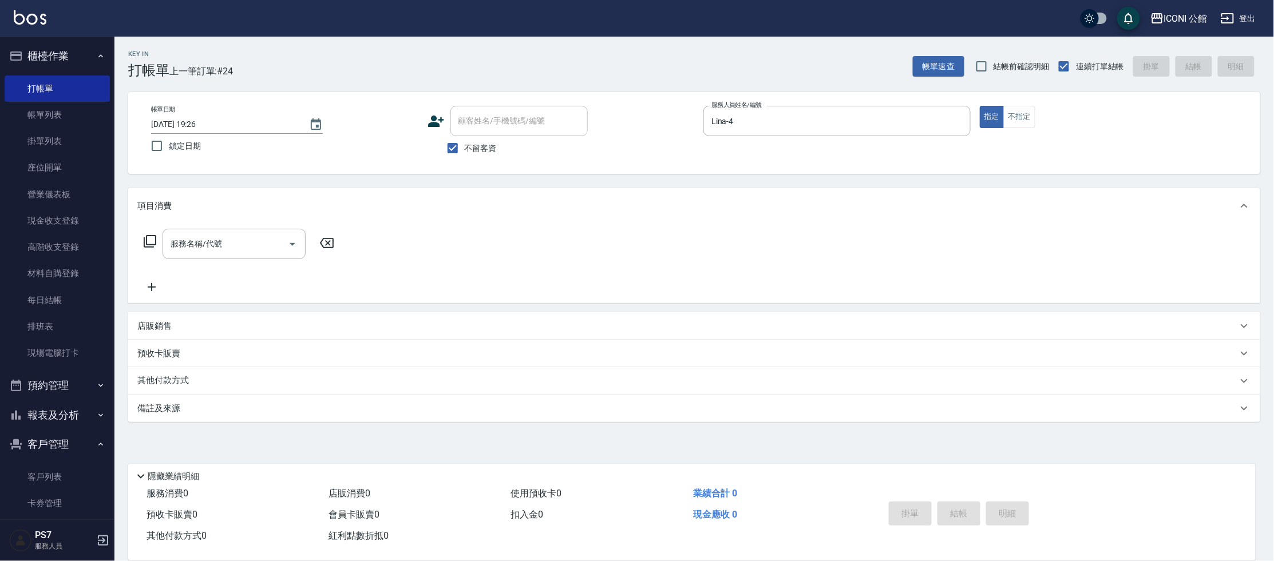
click at [149, 239] on icon at bounding box center [150, 242] width 14 height 14
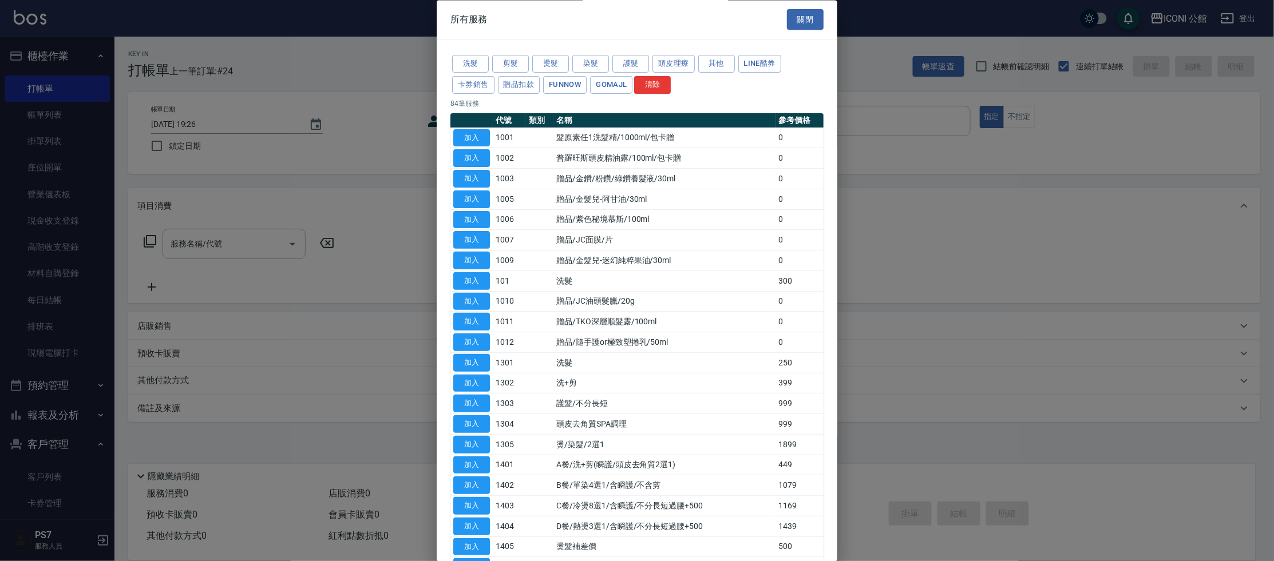
click at [635, 54] on div "洗髮 剪髮 燙髮 染髮 護髮 頭皮理療 其他 LINE酷券 卡券銷售 贈品扣款 FUNNOW GOMAJL 清除" at bounding box center [636, 75] width 373 height 42
click at [629, 62] on button "護髮" at bounding box center [630, 65] width 37 height 18
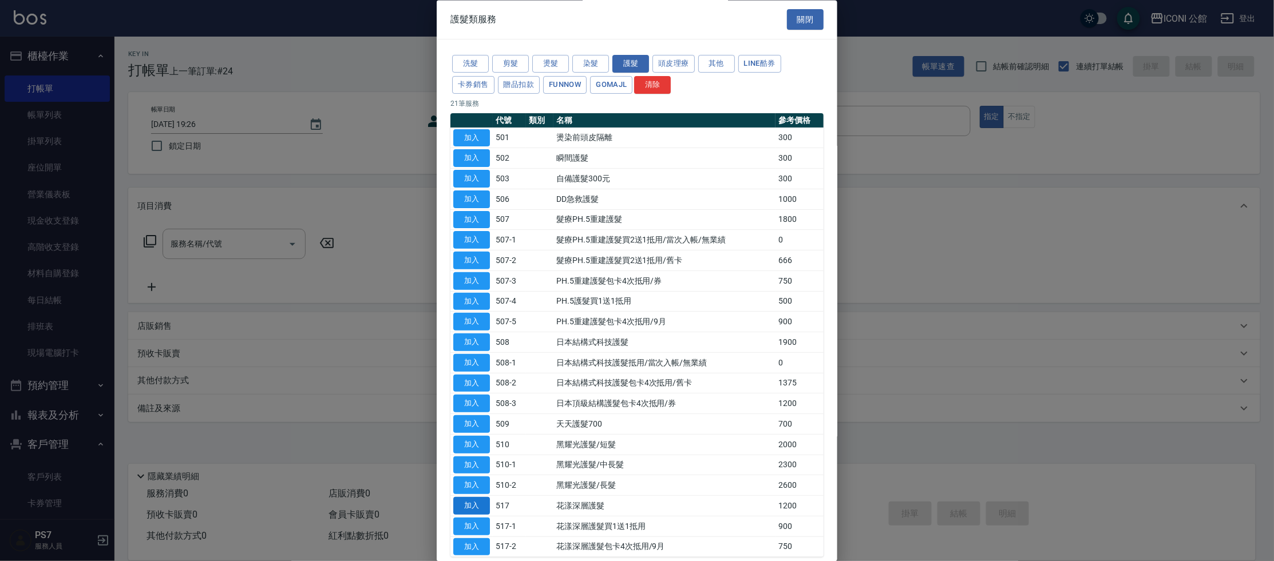
click at [478, 498] on button "加入" at bounding box center [471, 507] width 37 height 18
type input "花漾深層護髮(517)"
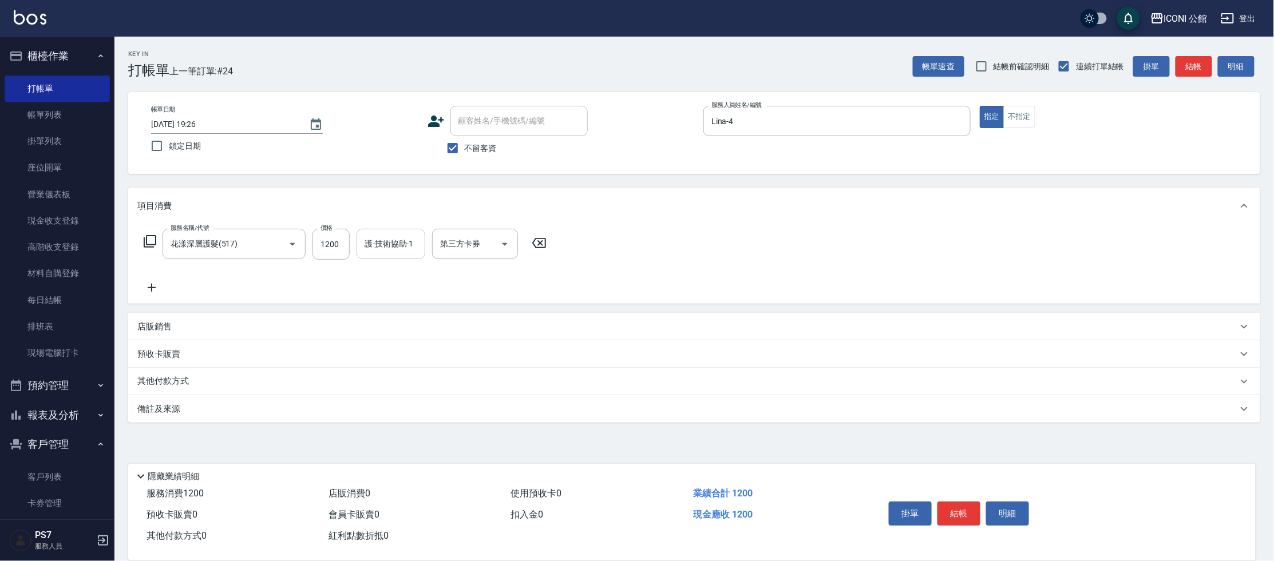
click at [390, 251] on input "護-技術協助-1" at bounding box center [391, 244] width 58 height 20
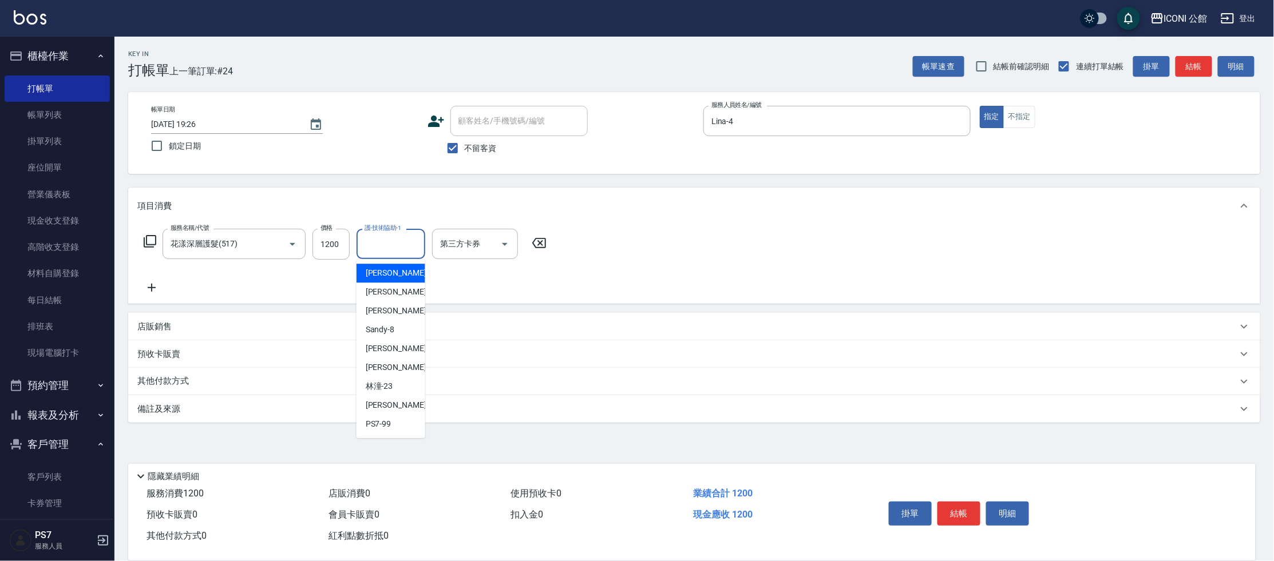
type input "6"
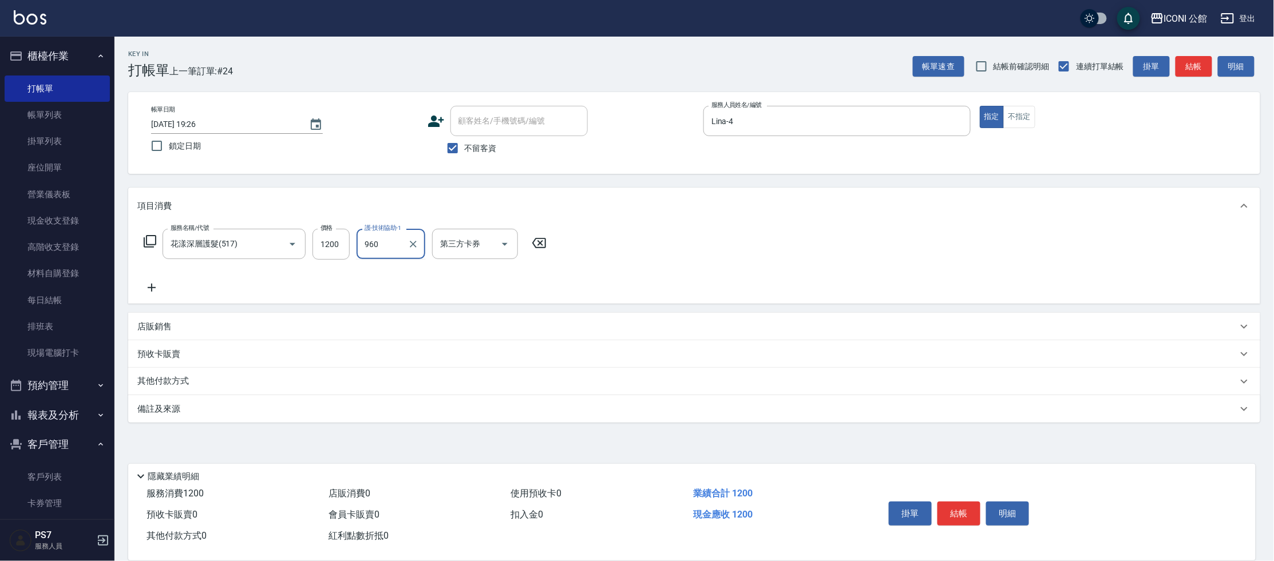
type input "960"
click at [363, 256] on div "護-技術協助-1" at bounding box center [391, 244] width 69 height 30
click at [343, 246] on input "1200" at bounding box center [330, 244] width 37 height 31
type input "960"
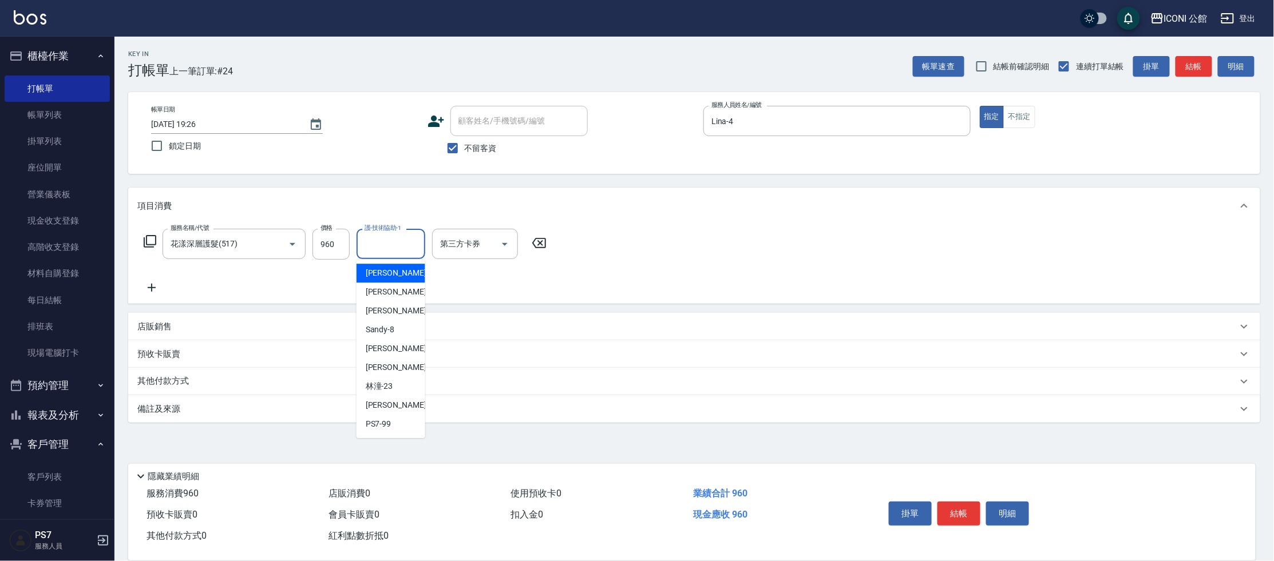
click at [382, 247] on input "護-技術協助-1" at bounding box center [391, 244] width 58 height 20
click at [387, 410] on span "可歆 -24" at bounding box center [402, 405] width 72 height 12
type input "可歆-24"
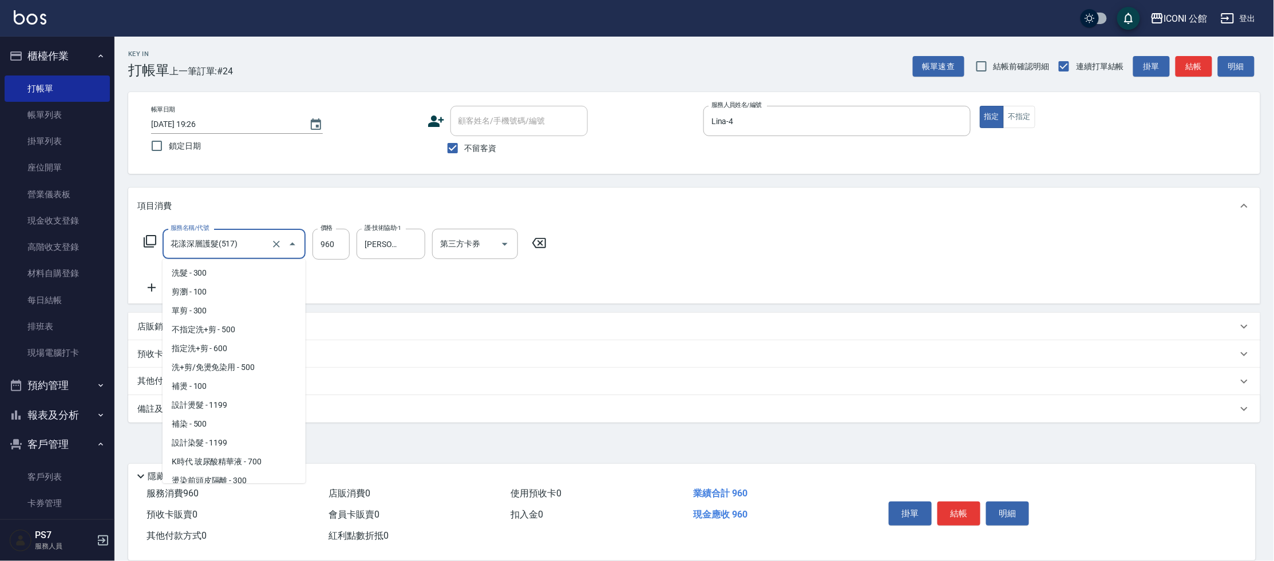
click at [254, 238] on input "花漾深層護髮(517)" at bounding box center [218, 244] width 101 height 20
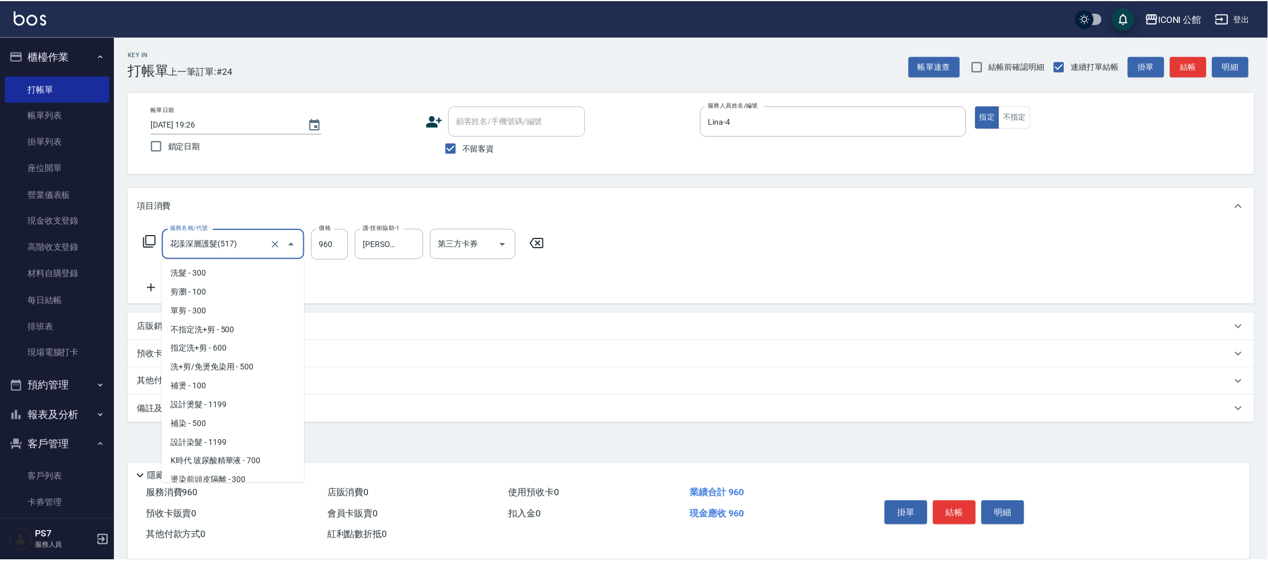
scroll to position [917, 0]
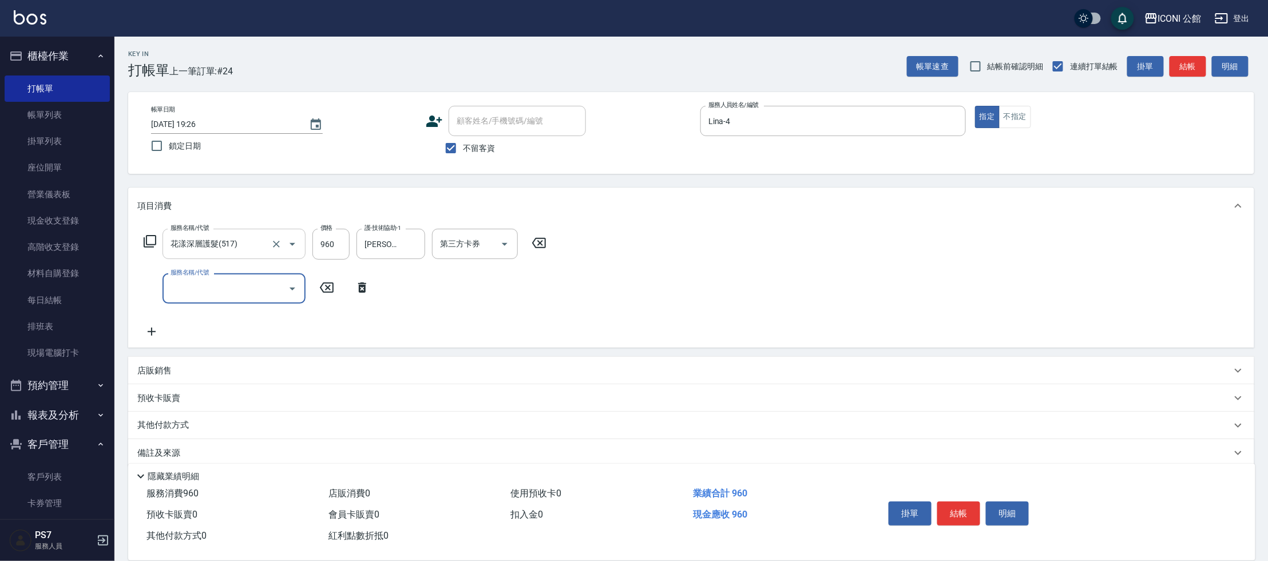
type input "2"
type input "設計燙髮(302)"
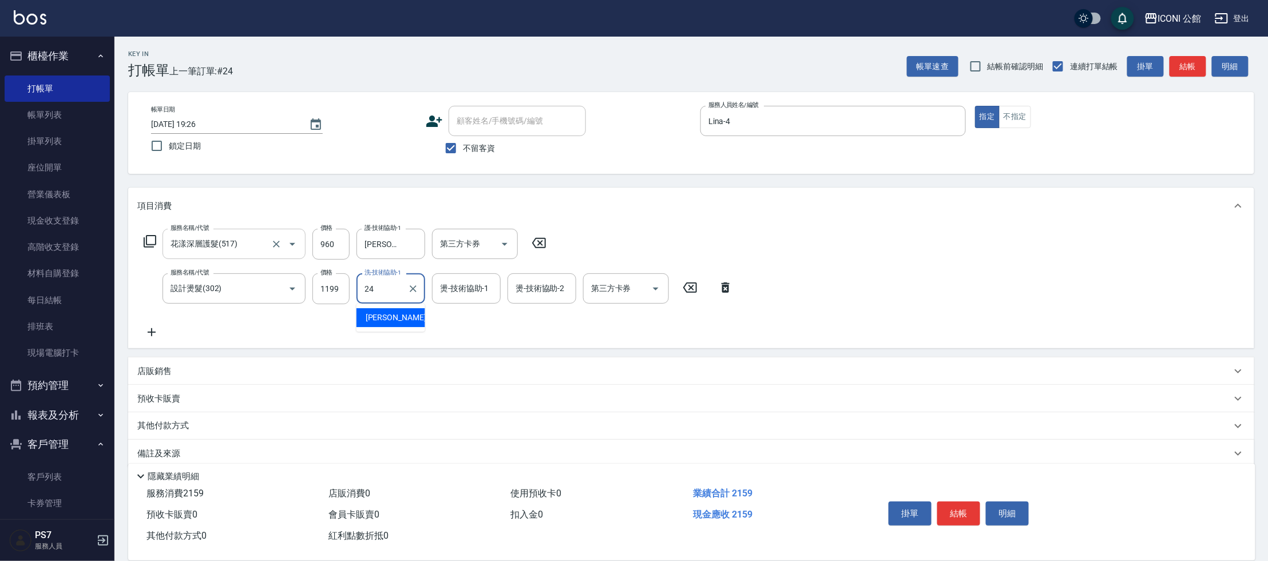
type input "可歆-24"
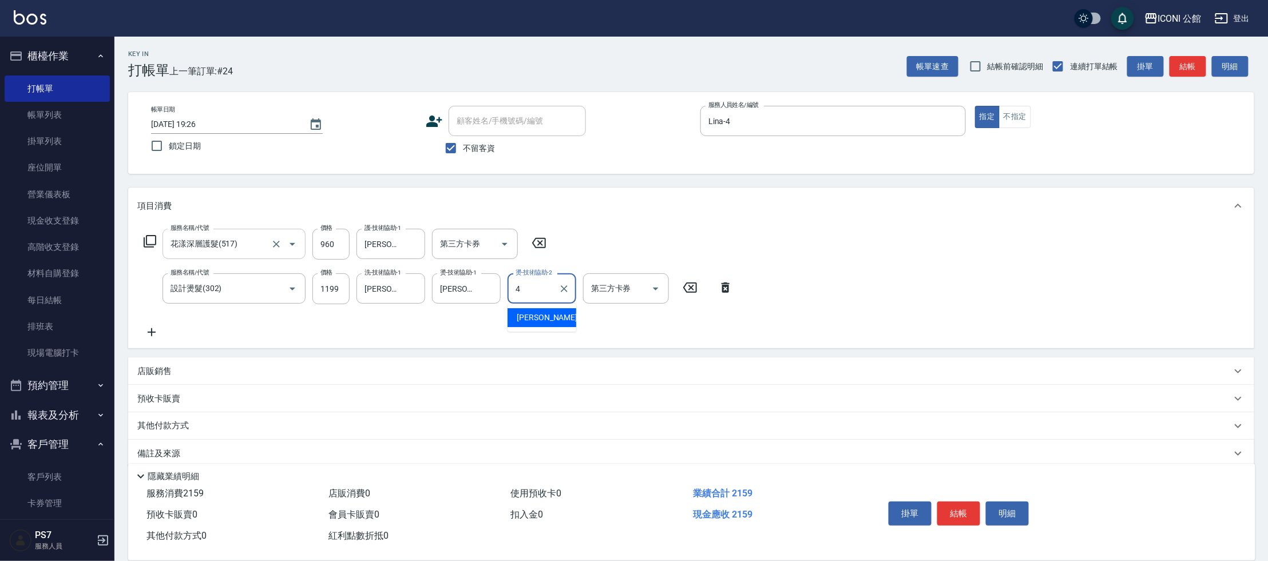
type input "Lina-4"
click at [155, 417] on div "其他付款方式" at bounding box center [691, 426] width 1126 height 27
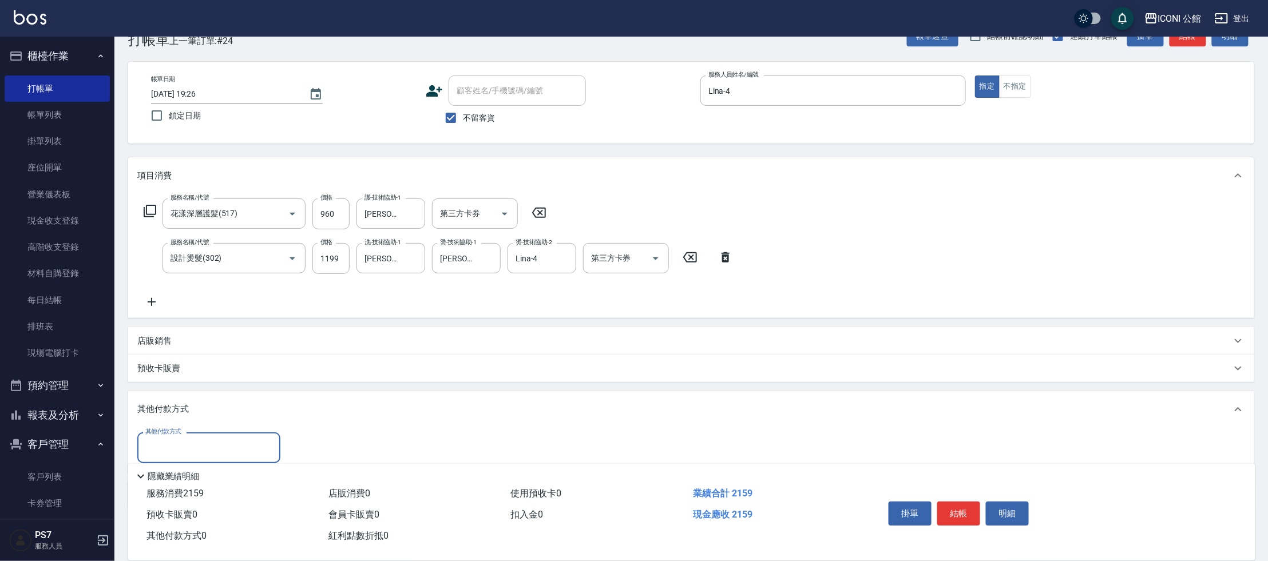
scroll to position [85, 0]
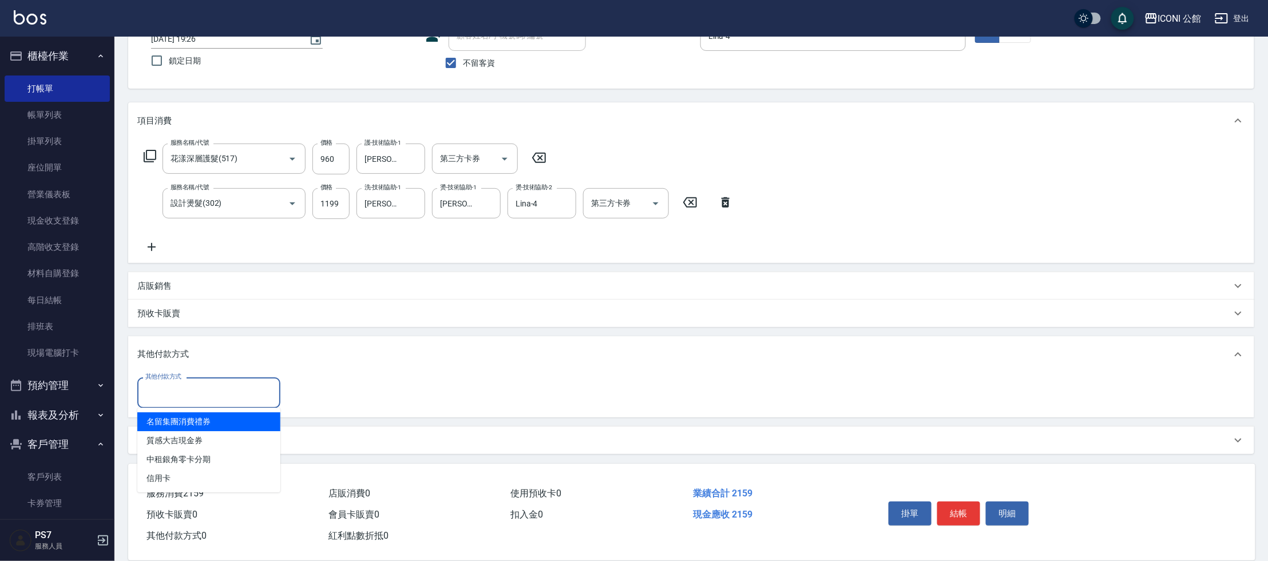
click at [212, 395] on input "其他付款方式" at bounding box center [209, 393] width 133 height 20
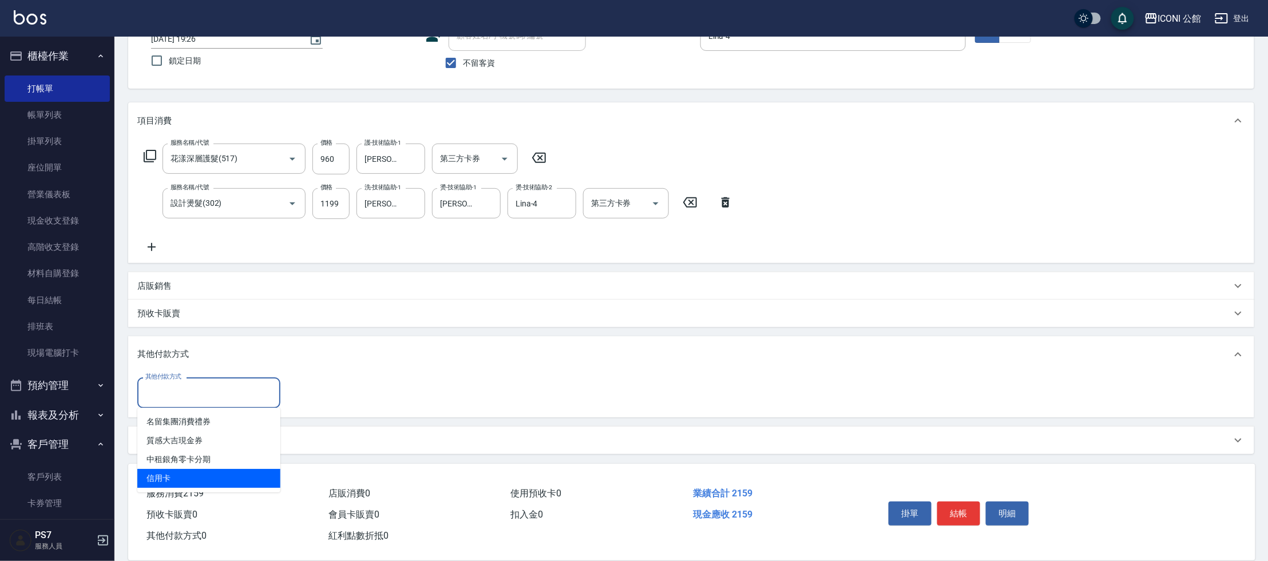
click at [212, 473] on span "信用卡" at bounding box center [208, 478] width 143 height 19
type input "信用卡"
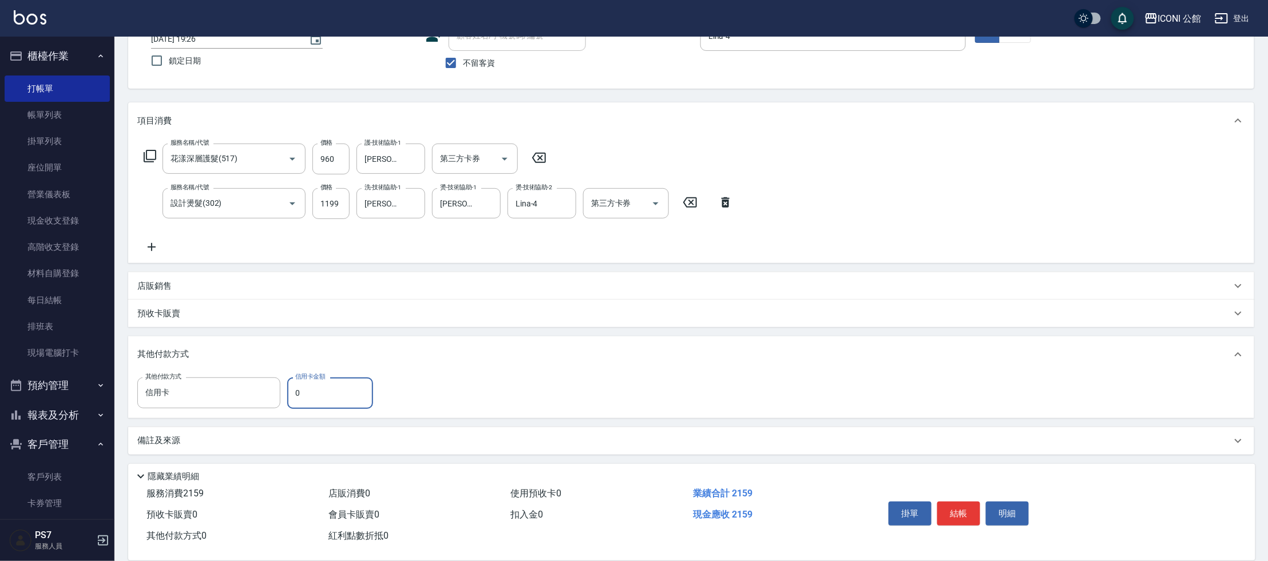
click at [318, 392] on input "0" at bounding box center [330, 393] width 86 height 31
type input "2159"
click at [957, 502] on button "結帳" at bounding box center [958, 514] width 43 height 24
type input "2025/09/12 19:27"
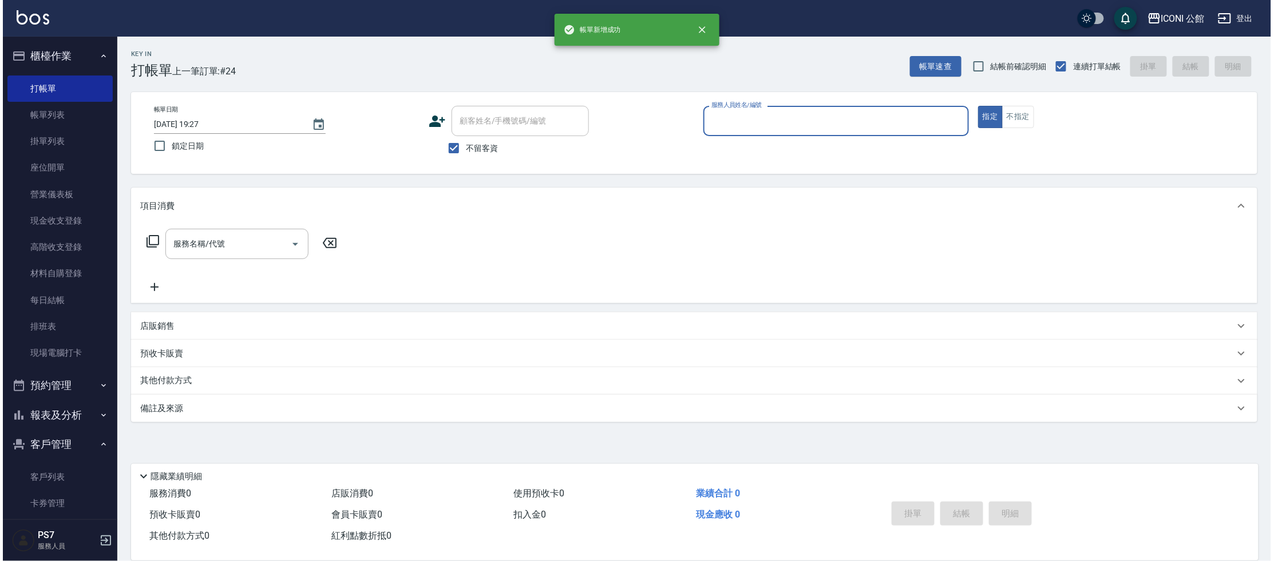
scroll to position [0, 0]
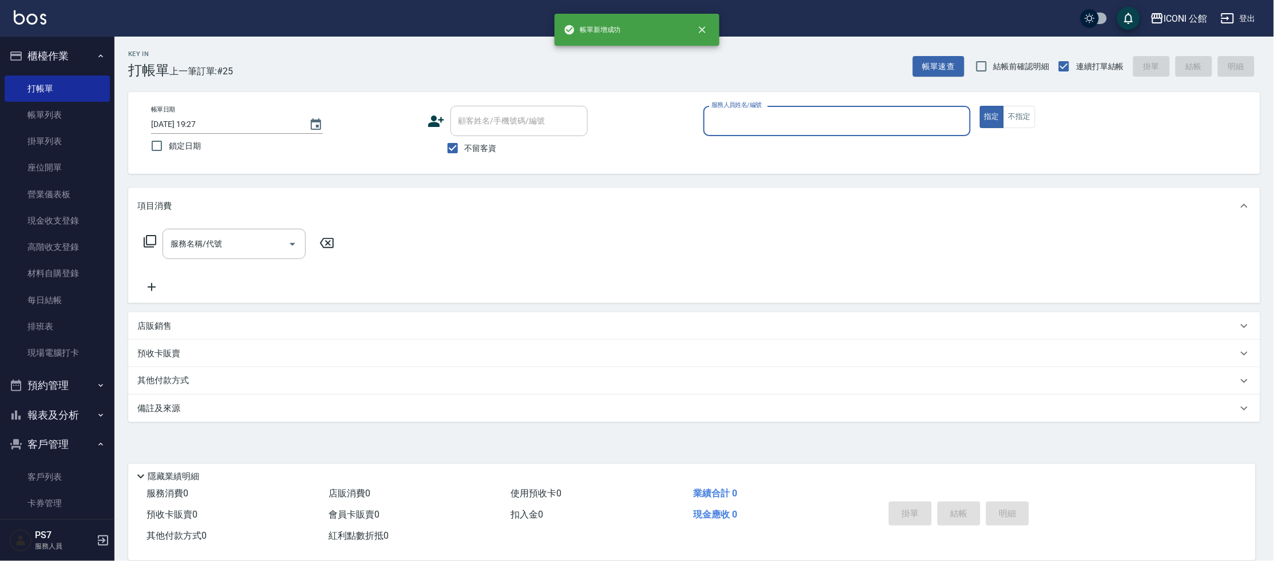
click at [778, 141] on p at bounding box center [836, 142] width 267 height 12
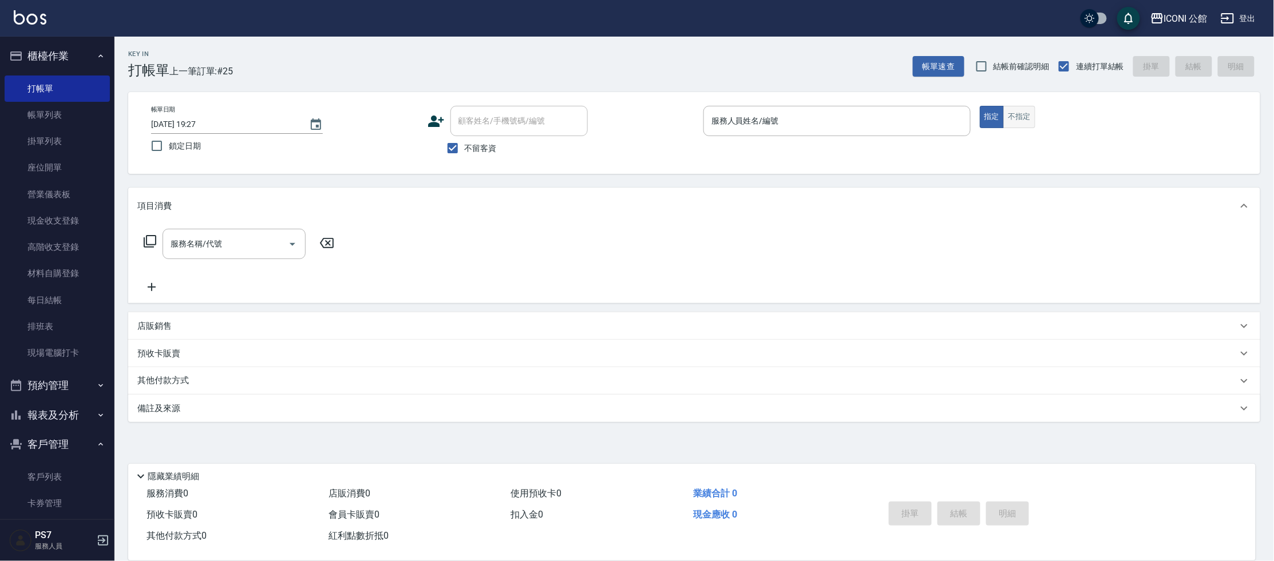
click at [1019, 114] on button "不指定" at bounding box center [1019, 117] width 32 height 22
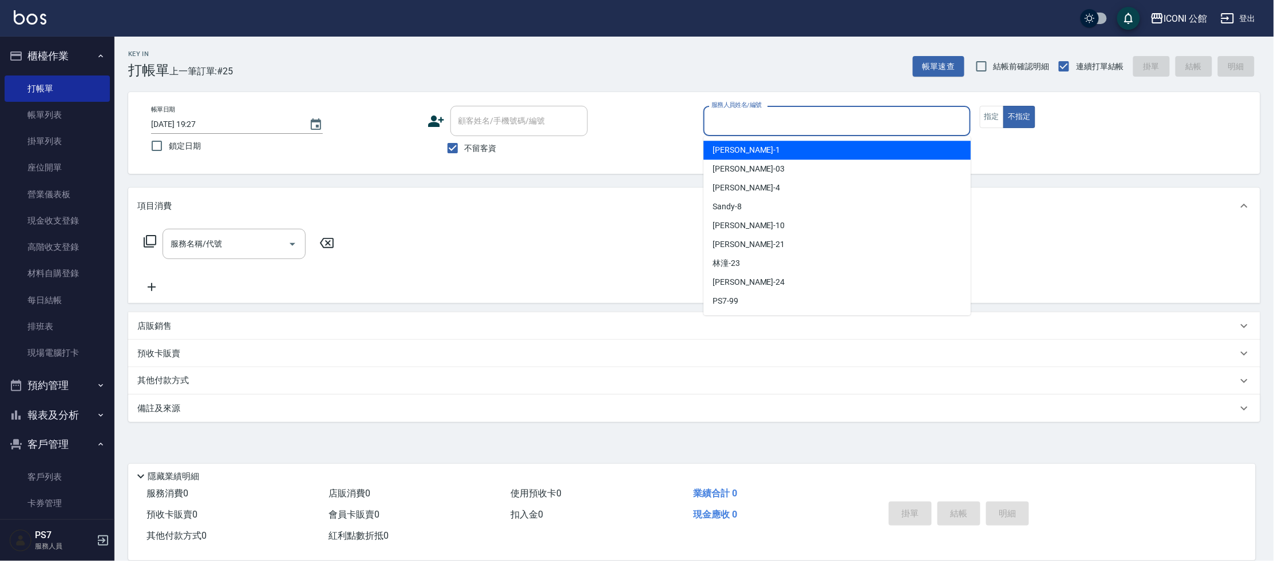
click at [930, 115] on input "服務人員姓名/編號" at bounding box center [837, 121] width 257 height 20
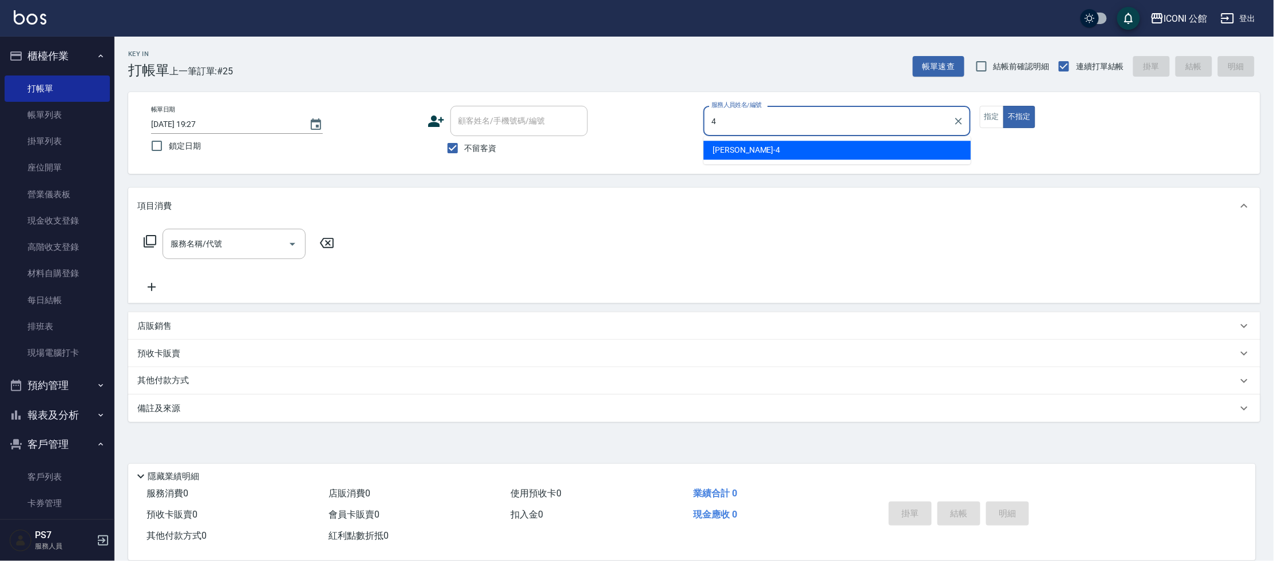
type input "Lina-4"
type button "false"
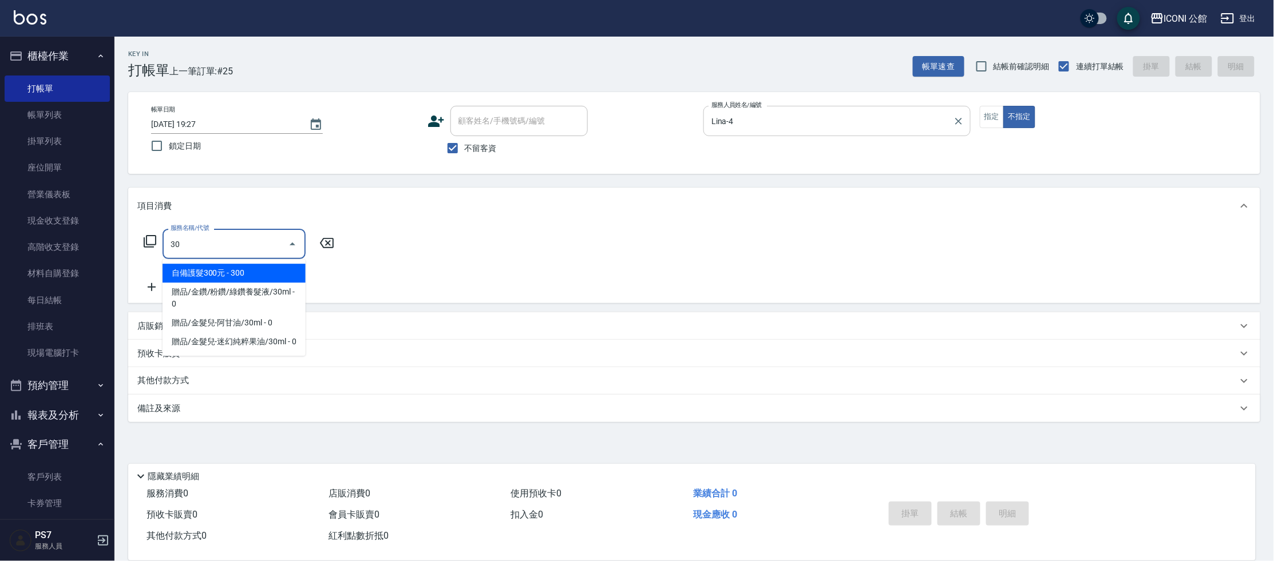
type input "302"
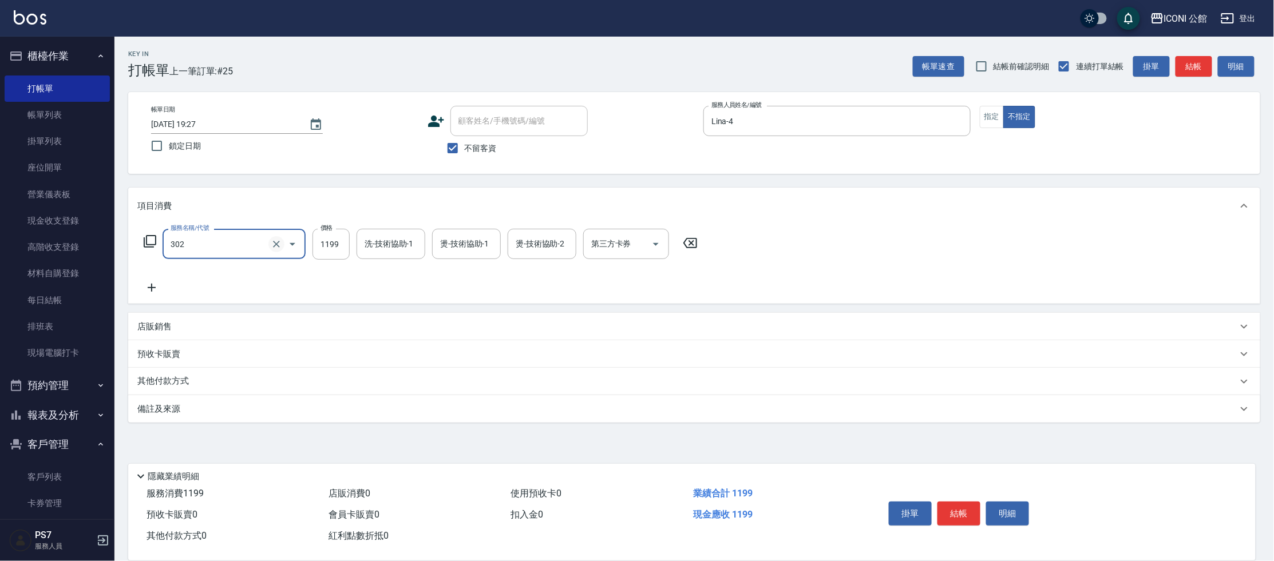
click at [283, 248] on div at bounding box center [284, 244] width 32 height 30
click at [279, 247] on icon "Clear" at bounding box center [276, 244] width 11 height 11
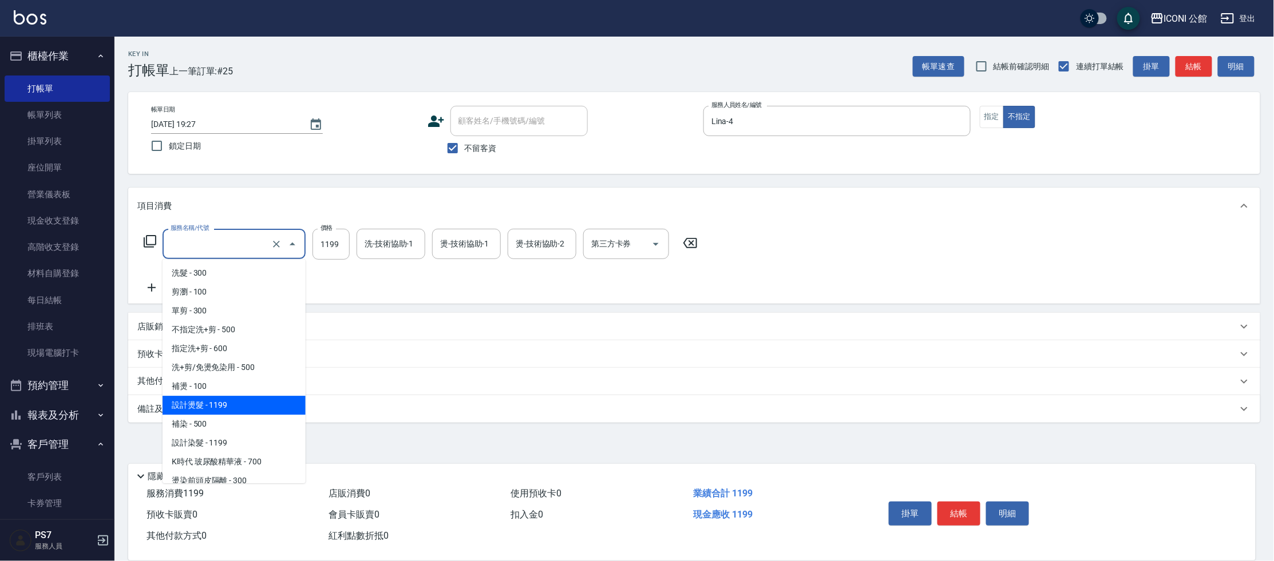
click at [240, 246] on input "服務名稱/代號" at bounding box center [218, 244] width 101 height 20
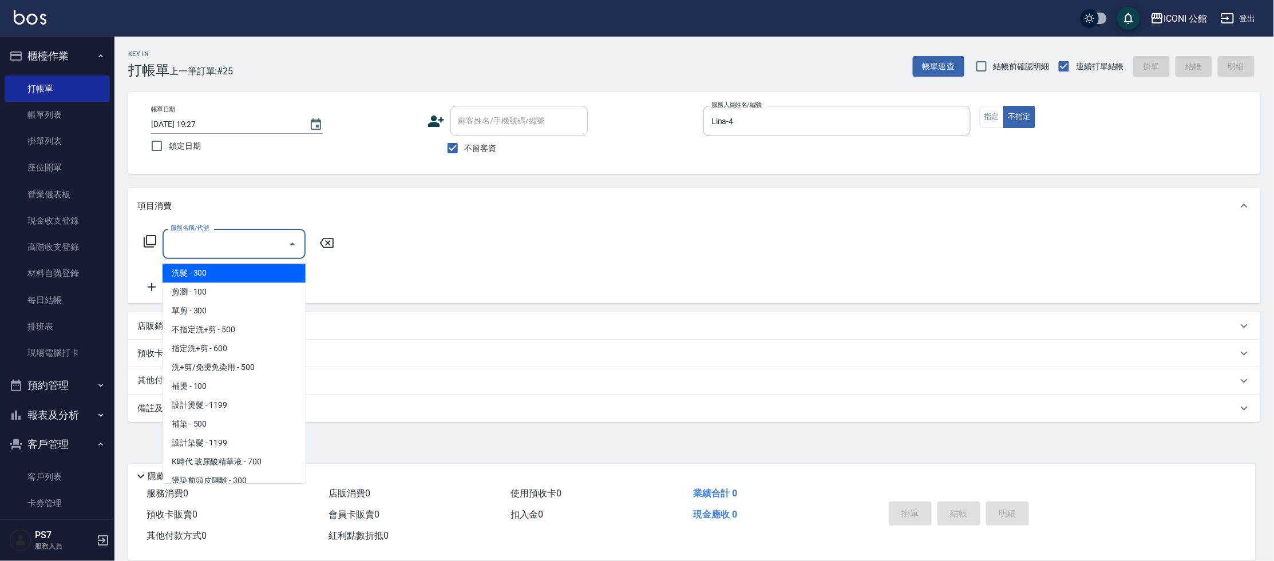
type input "\"
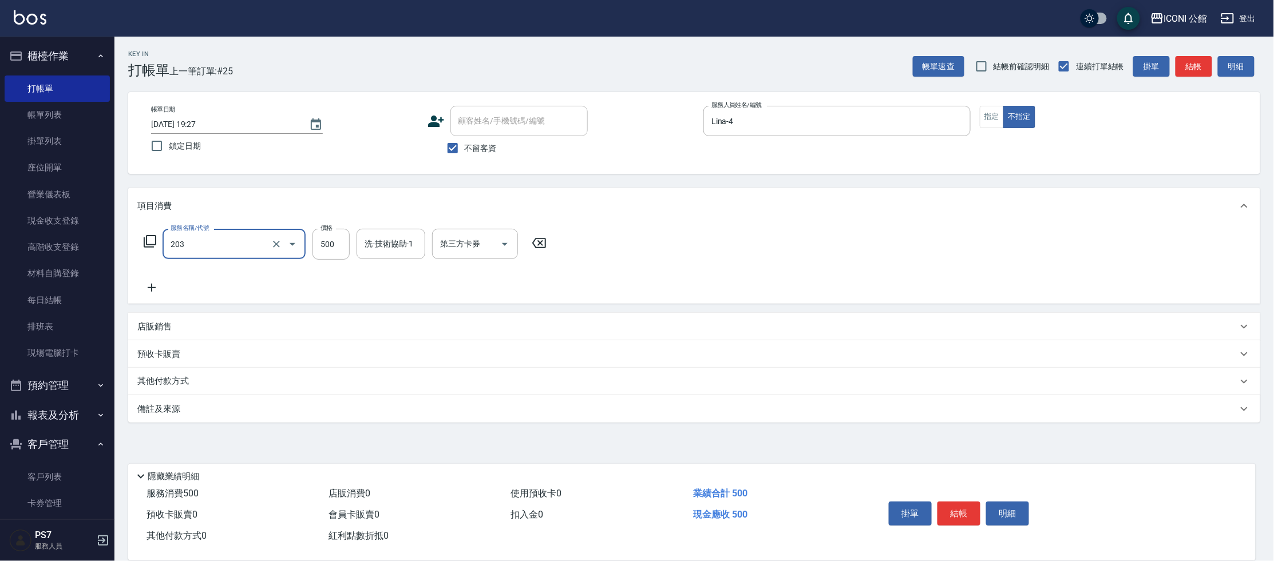
type input "不指定洗+剪(203)"
type input "可歆-24"
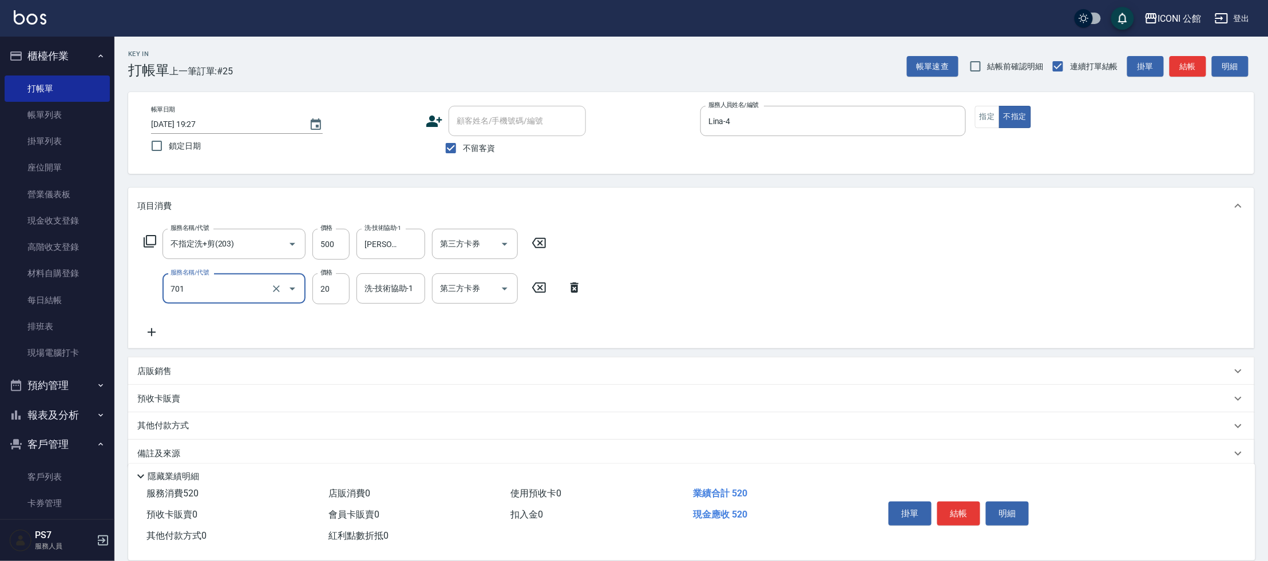
type input "潤絲(701)"
type input "可歆-24"
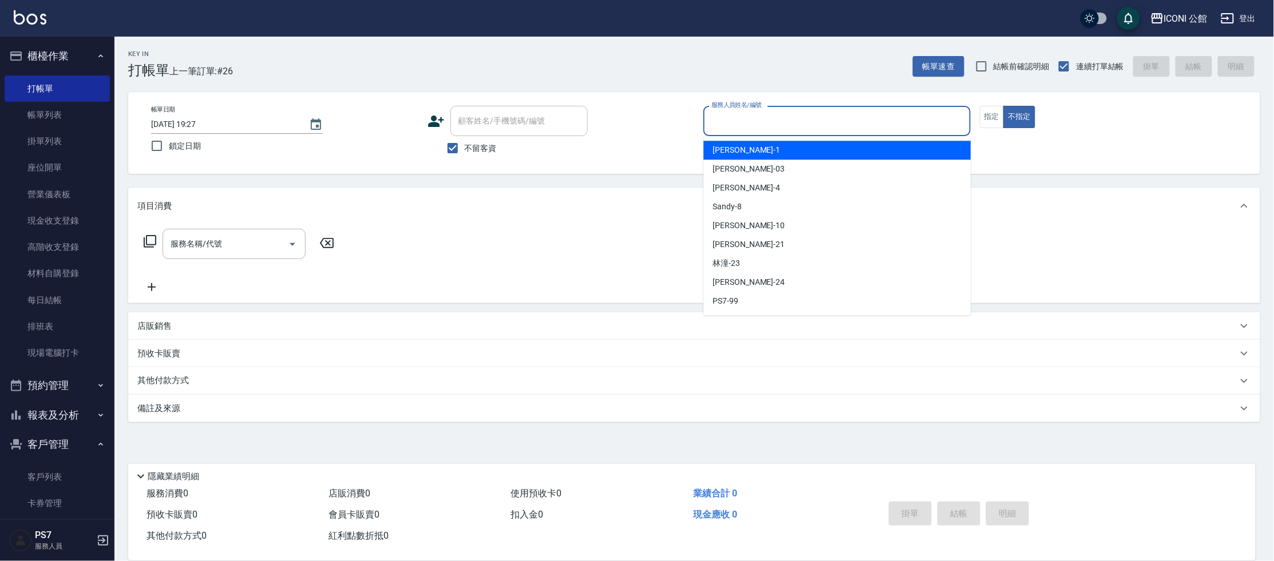
click at [760, 124] on input "服務人員姓名/編號" at bounding box center [837, 121] width 257 height 20
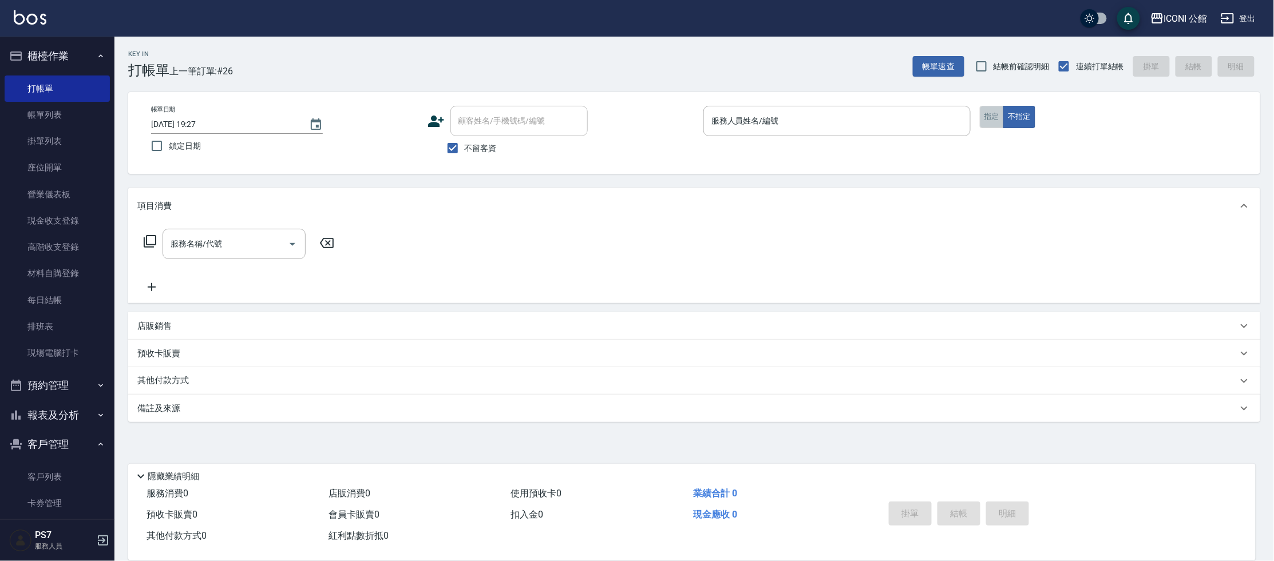
click at [984, 116] on button "指定" at bounding box center [992, 117] width 25 height 22
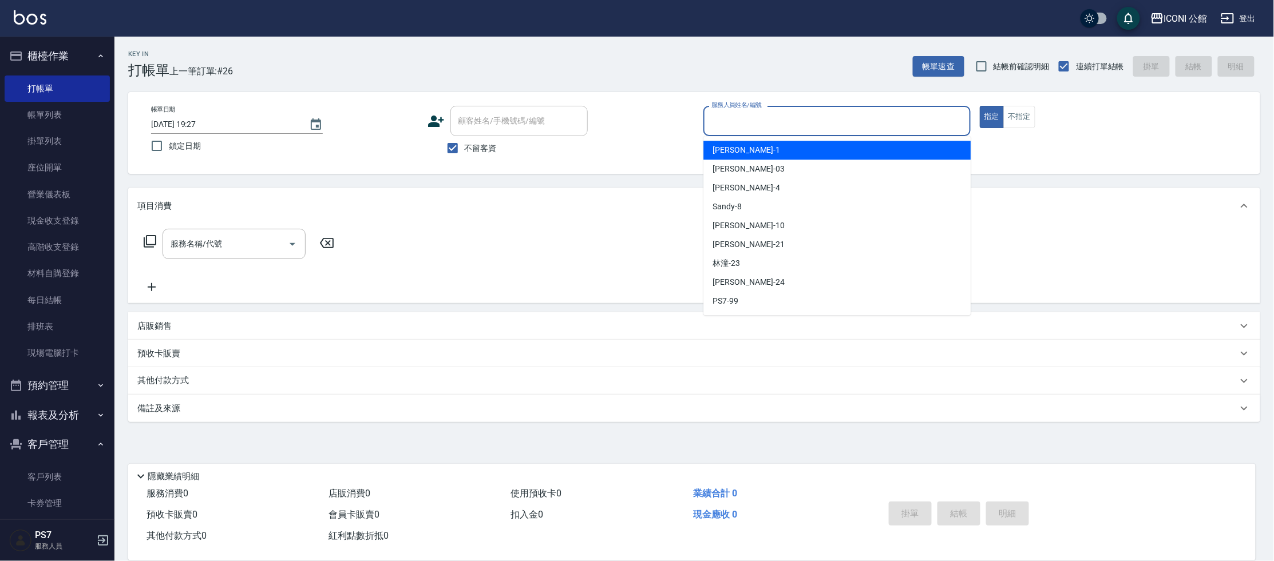
click at [888, 118] on input "服務人員姓名/編號" at bounding box center [837, 121] width 257 height 20
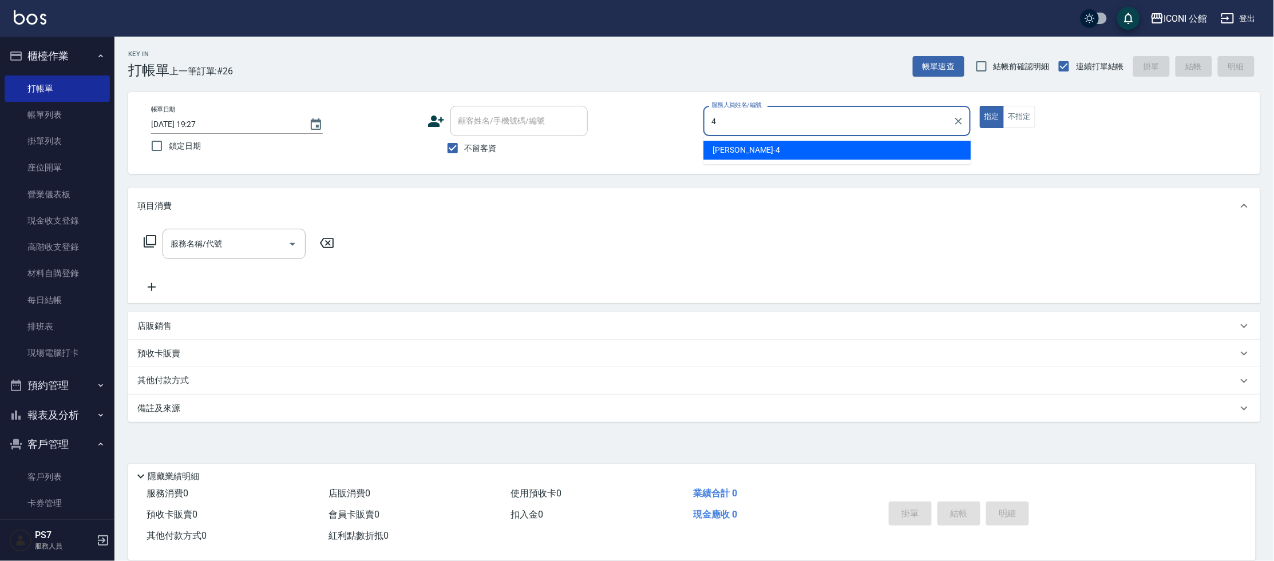
type input "Lina-4"
type button "true"
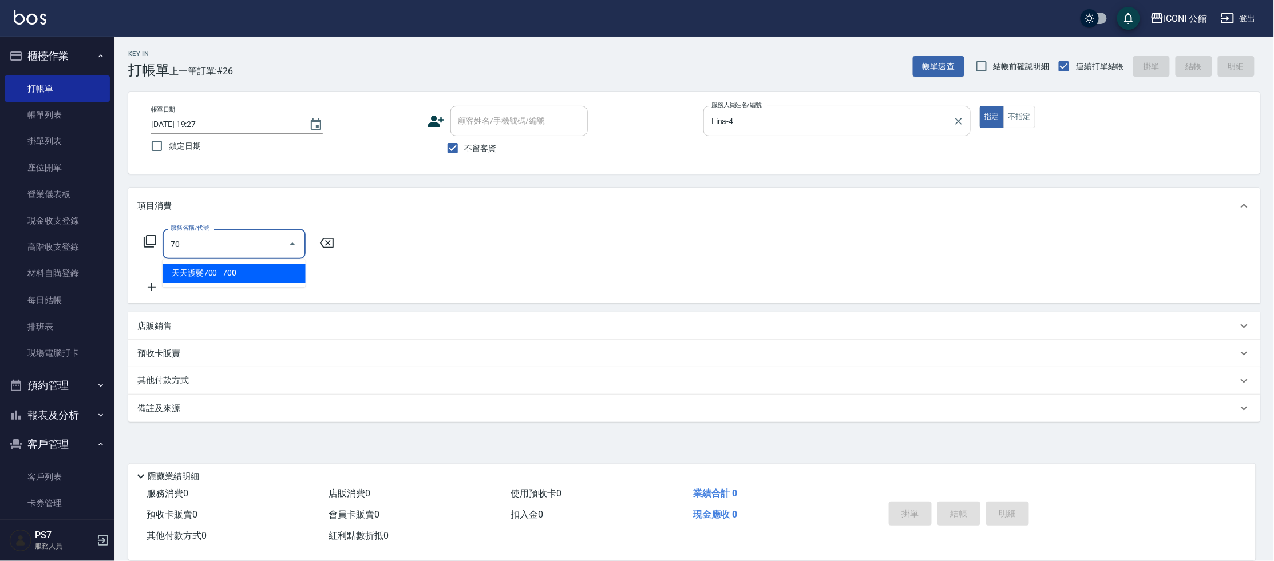
type input "702"
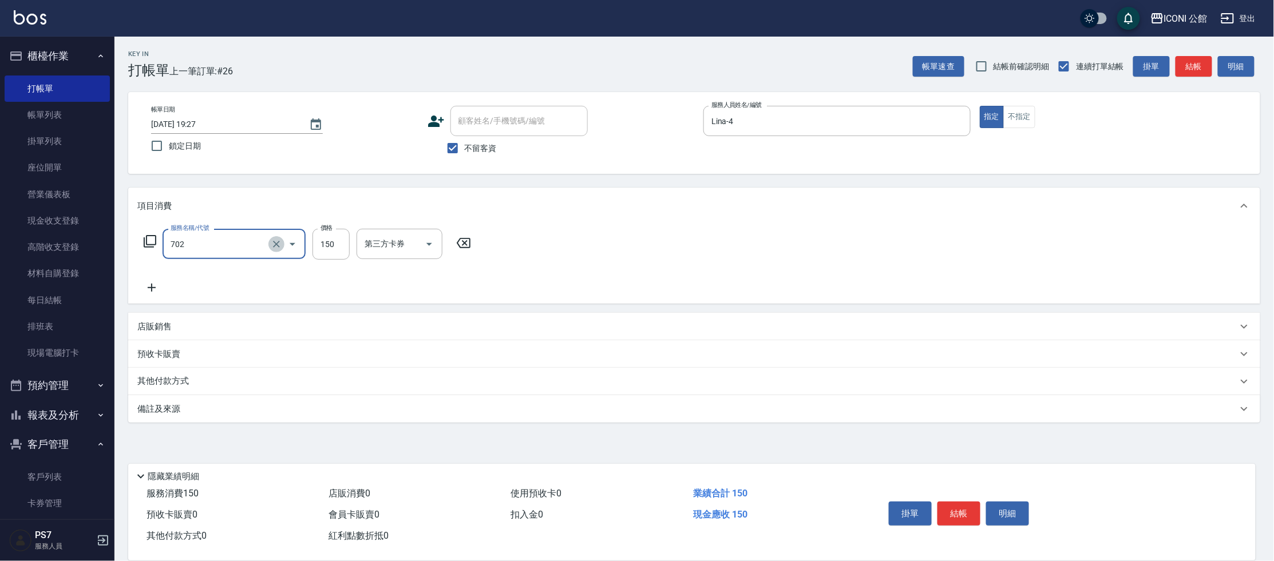
click at [278, 244] on icon "Clear" at bounding box center [276, 244] width 7 height 7
click at [228, 243] on input "服務名稱/代號" at bounding box center [218, 244] width 101 height 20
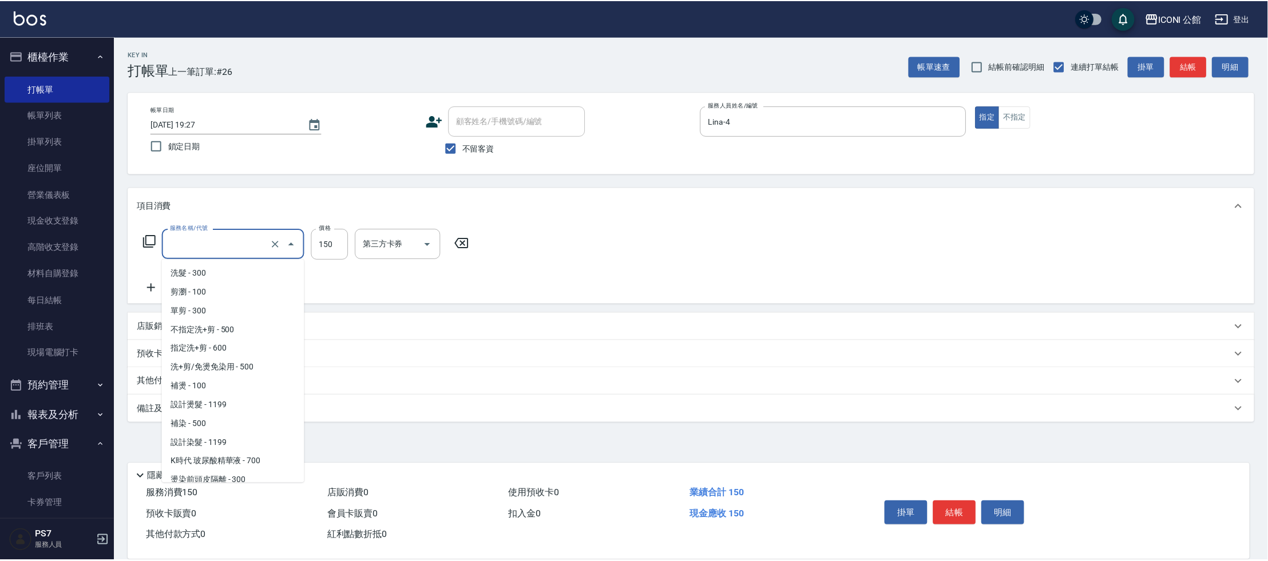
scroll to position [1203, 0]
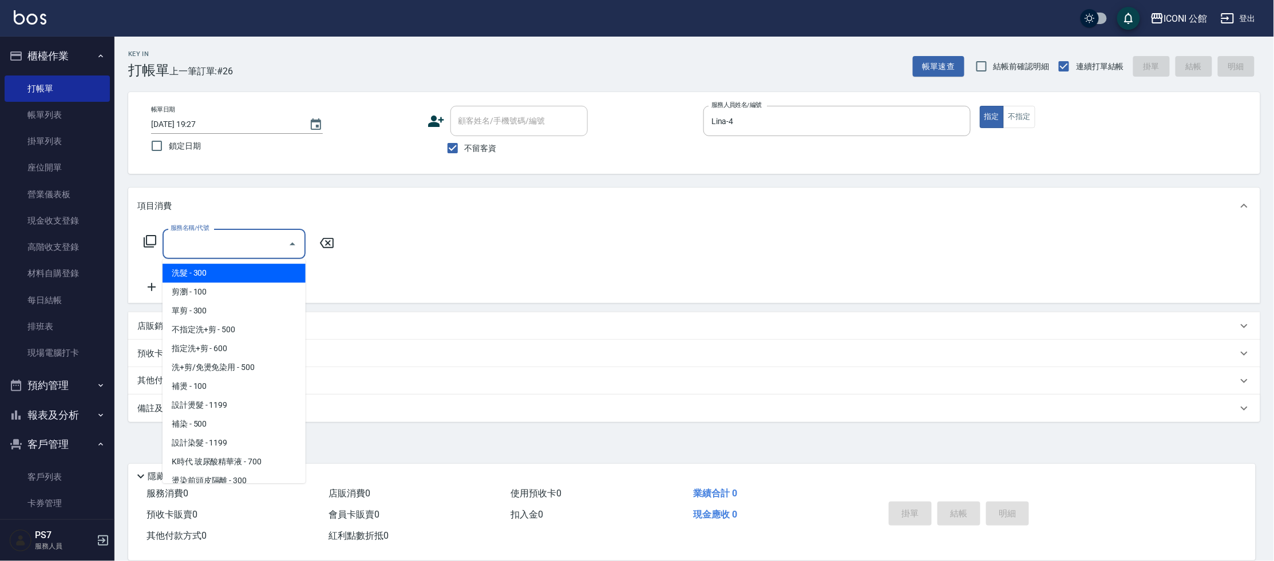
type input "0"
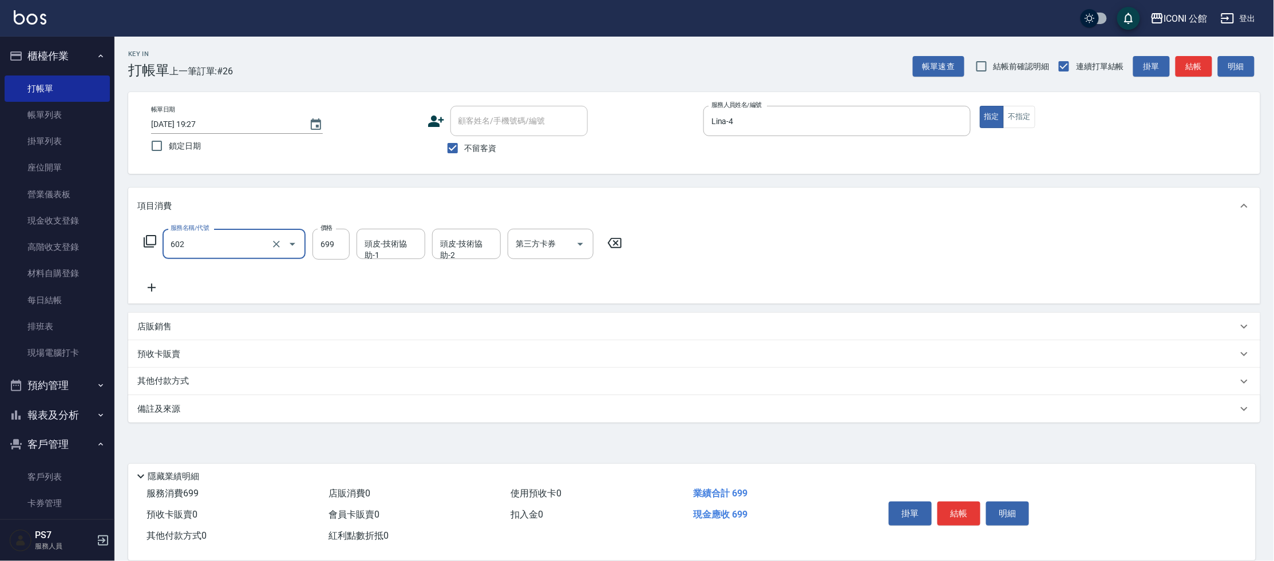
type input "輕度頭皮護理洗髮(602)"
type input "可歆-24"
click at [955, 519] on button "結帳" at bounding box center [958, 514] width 43 height 24
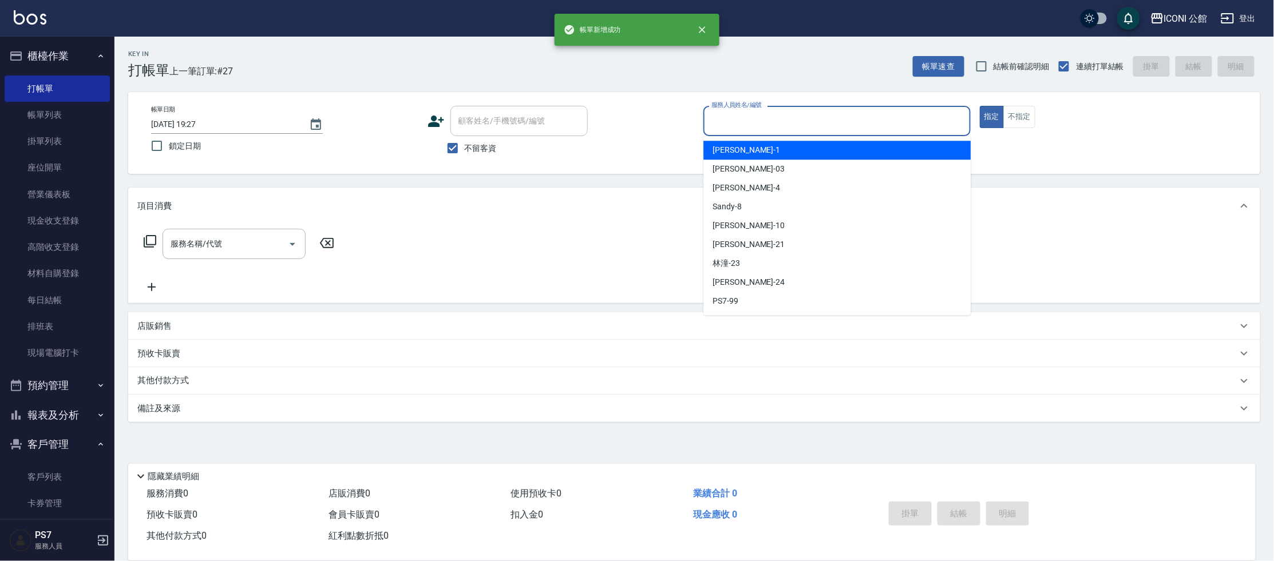
click at [854, 125] on input "服務人員姓名/編號" at bounding box center [837, 121] width 257 height 20
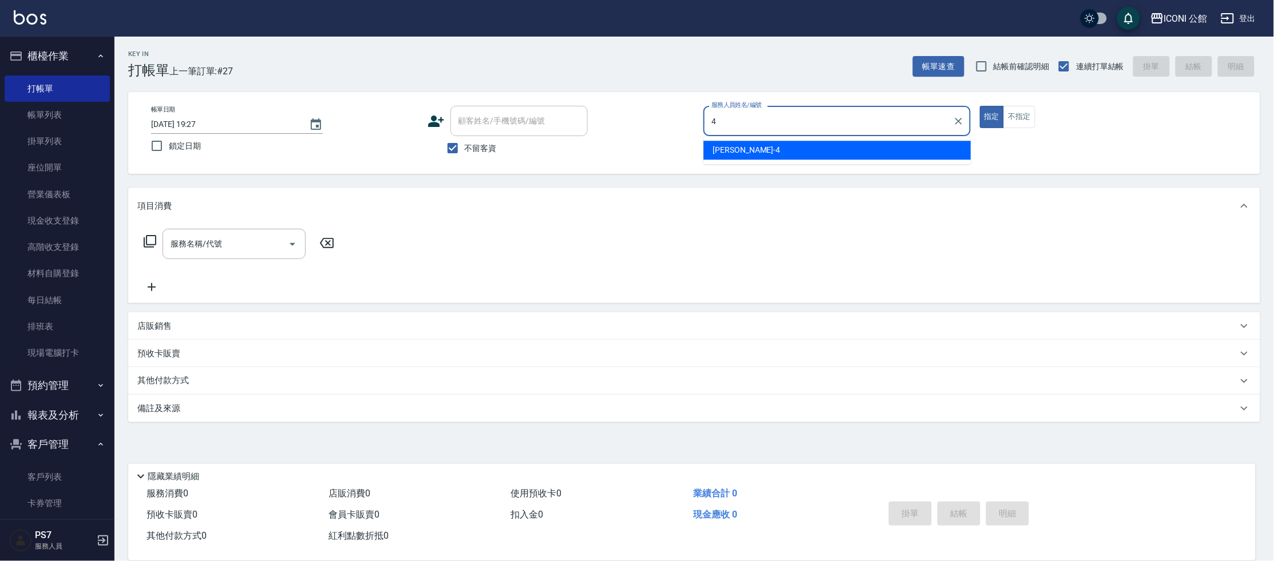
type input "Lina-4"
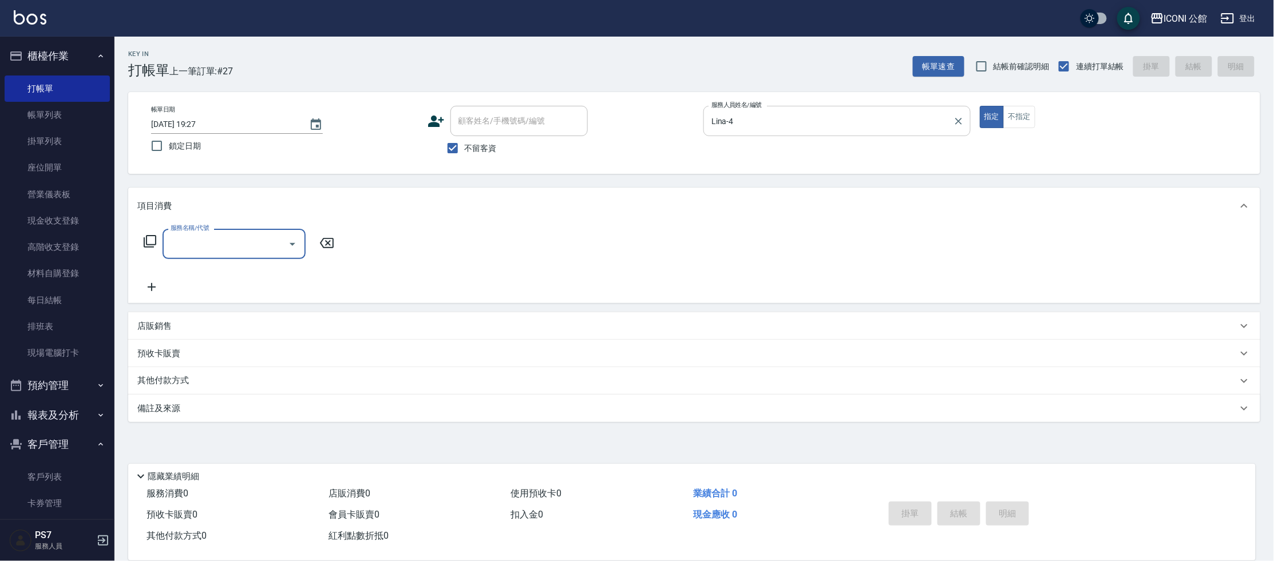
type input "3"
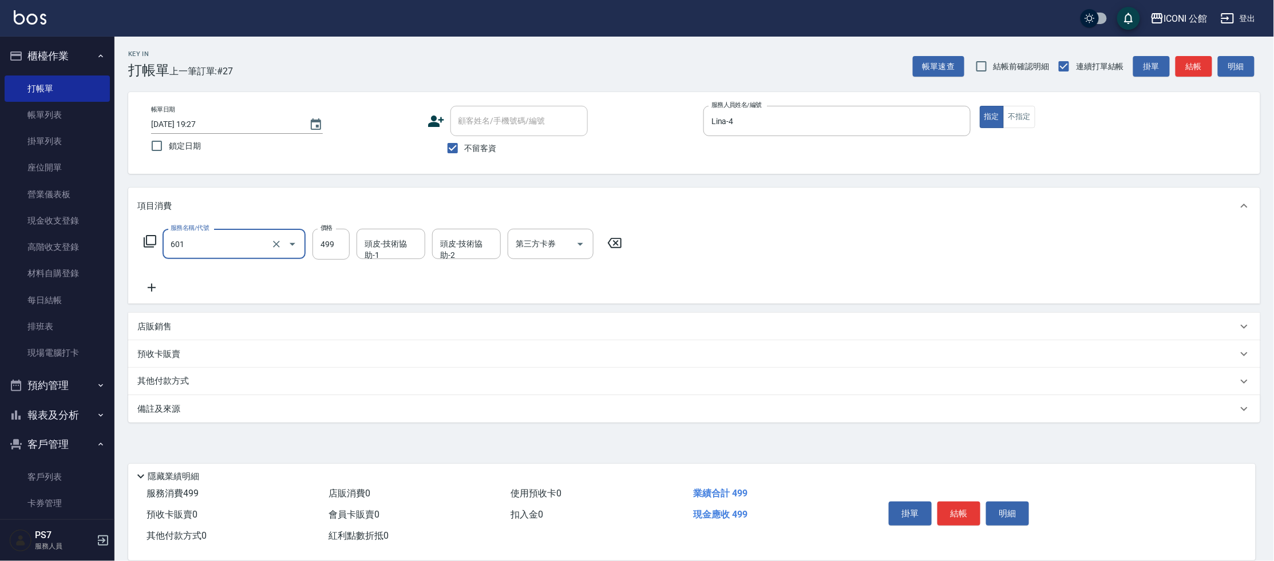
type input "肩頸紓壓洗髮(601)"
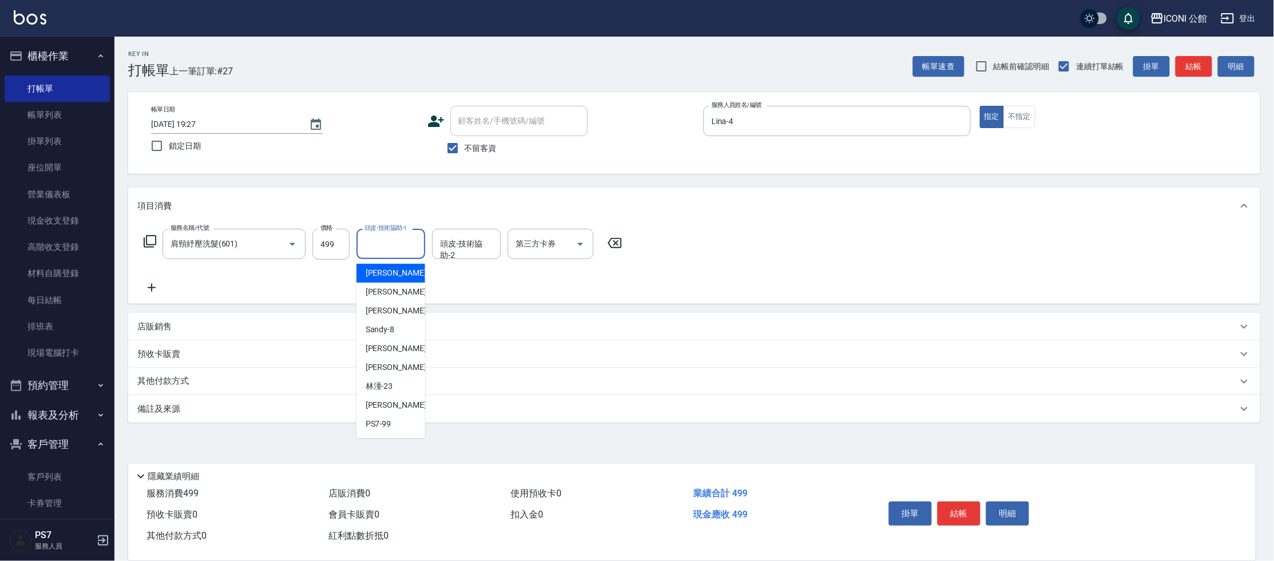
click at [362, 250] on input "頭皮-技術協助-1" at bounding box center [391, 244] width 58 height 20
click at [341, 256] on input "499" at bounding box center [330, 244] width 37 height 31
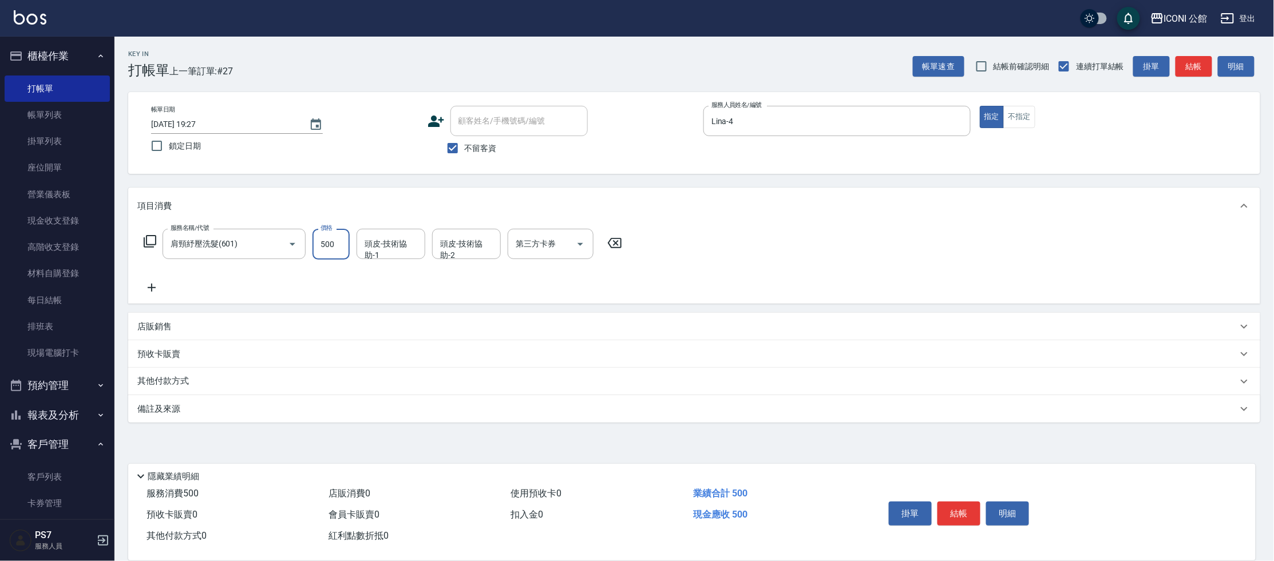
type input "500"
type input "可歆-24"
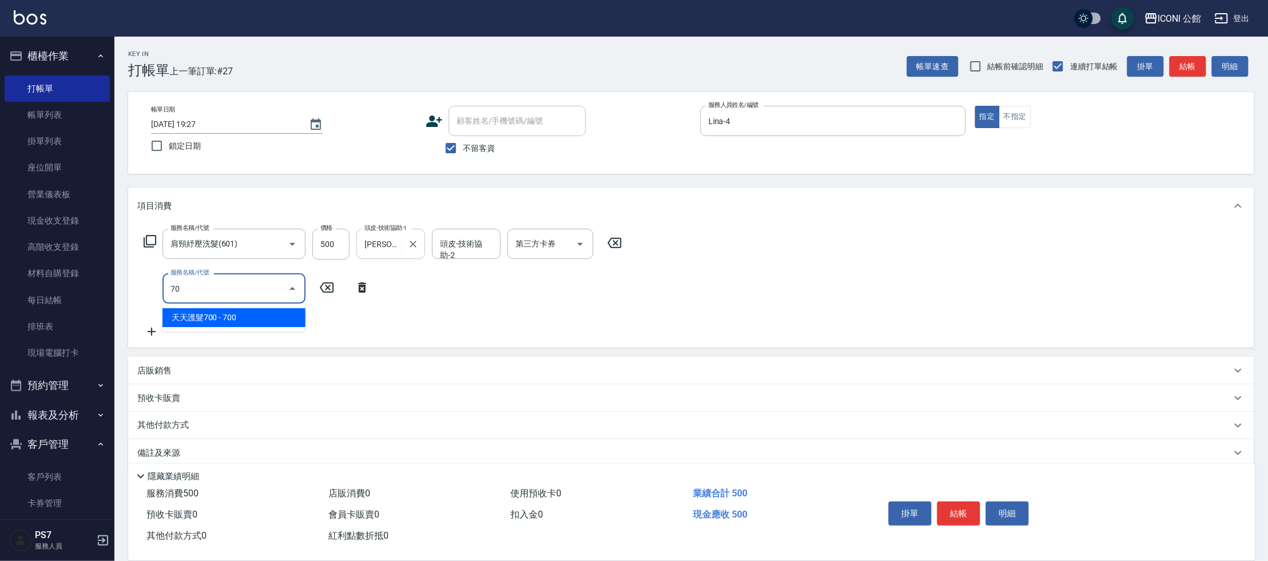
type input "7"
type input "單剪(202)"
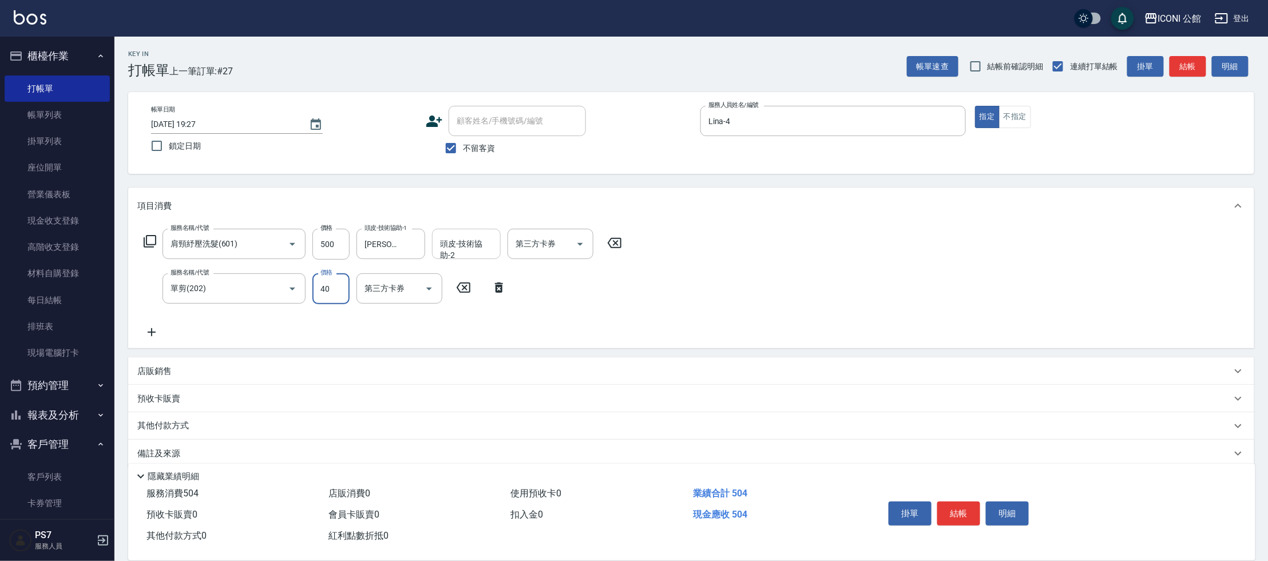
type input "400"
type input "2025/09/12 19:28"
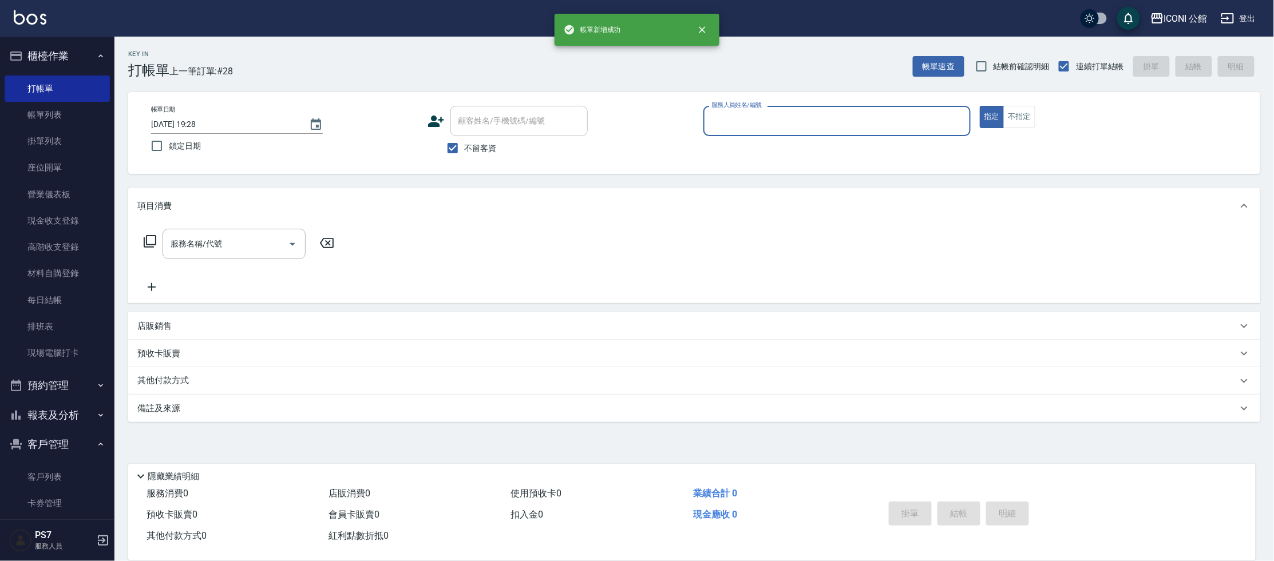
click at [775, 116] on input "服務人員姓名/編號" at bounding box center [837, 121] width 257 height 20
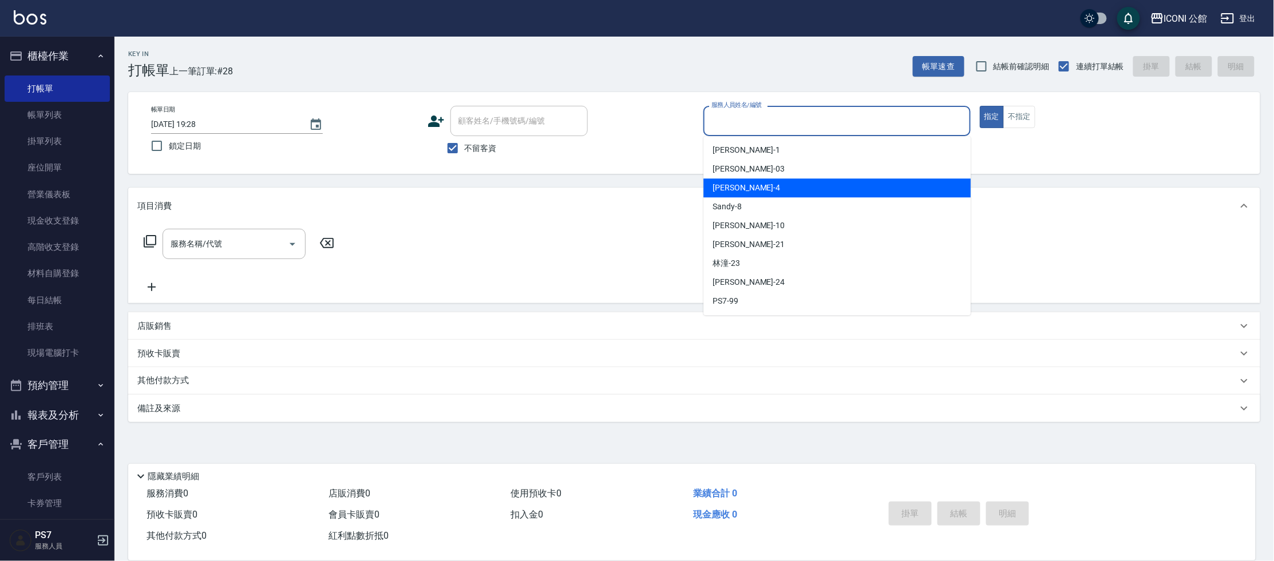
click at [749, 191] on div "Lina -4" at bounding box center [836, 188] width 267 height 19
type input "Lina-4"
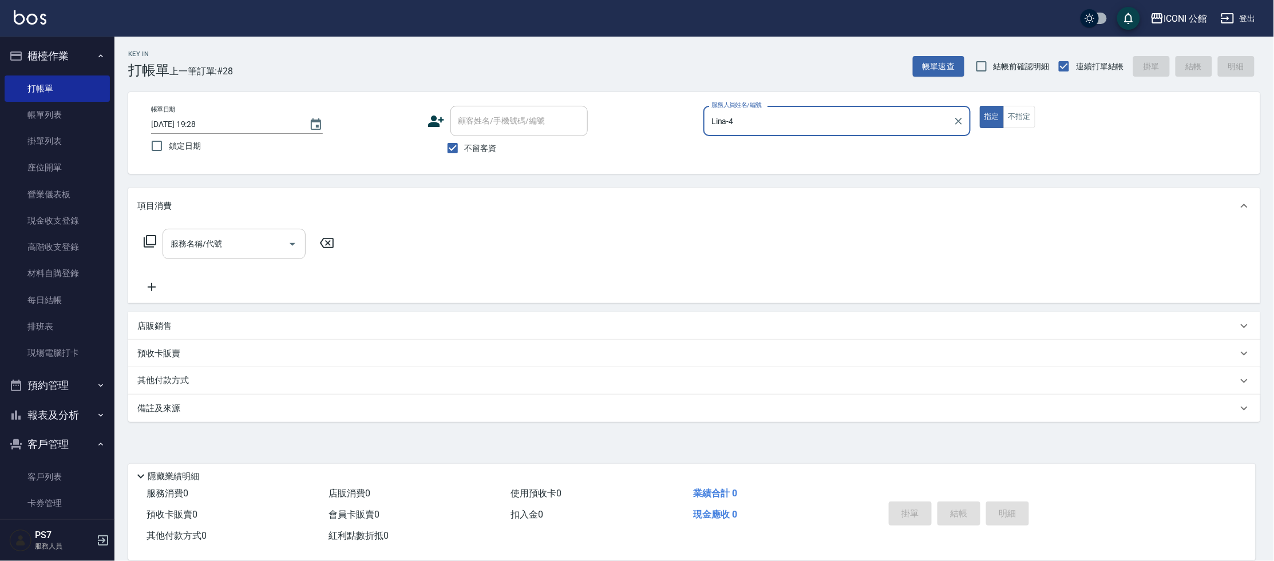
click at [247, 254] on div "服務名稱/代號" at bounding box center [234, 244] width 143 height 30
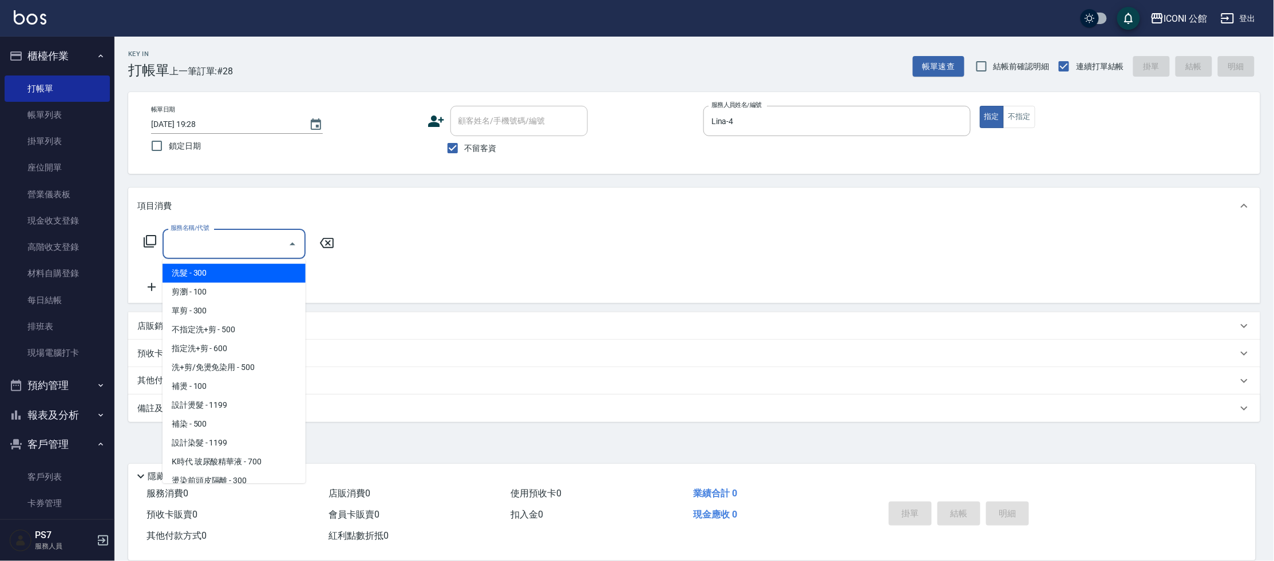
type input "3"
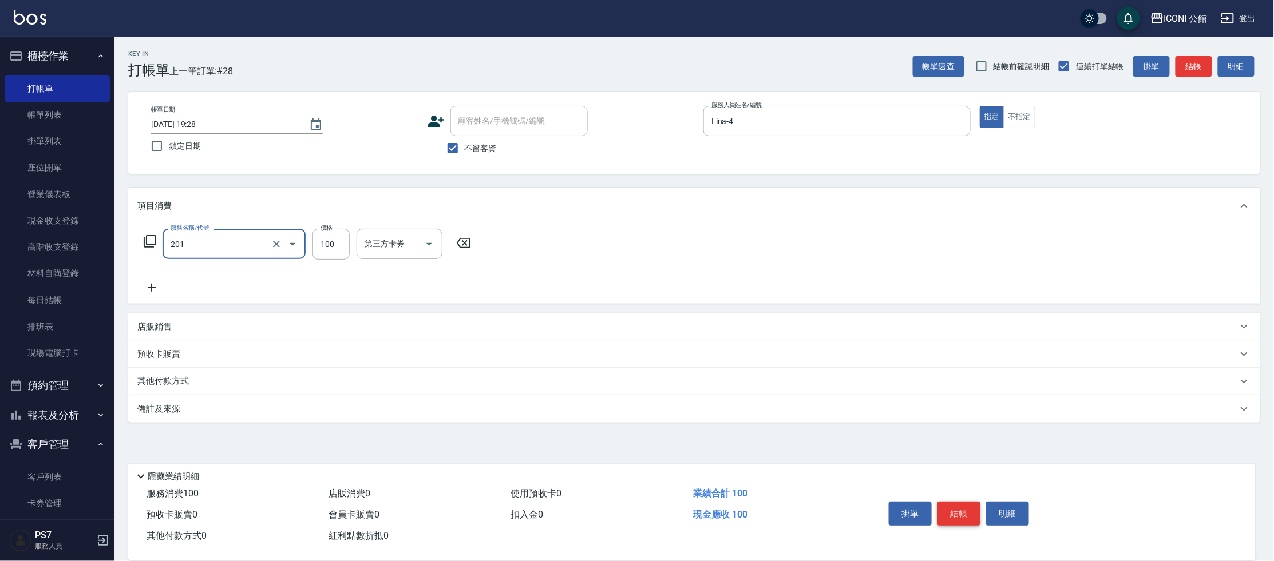
type input "剪瀏(201)"
click at [961, 502] on button "結帳" at bounding box center [958, 514] width 43 height 24
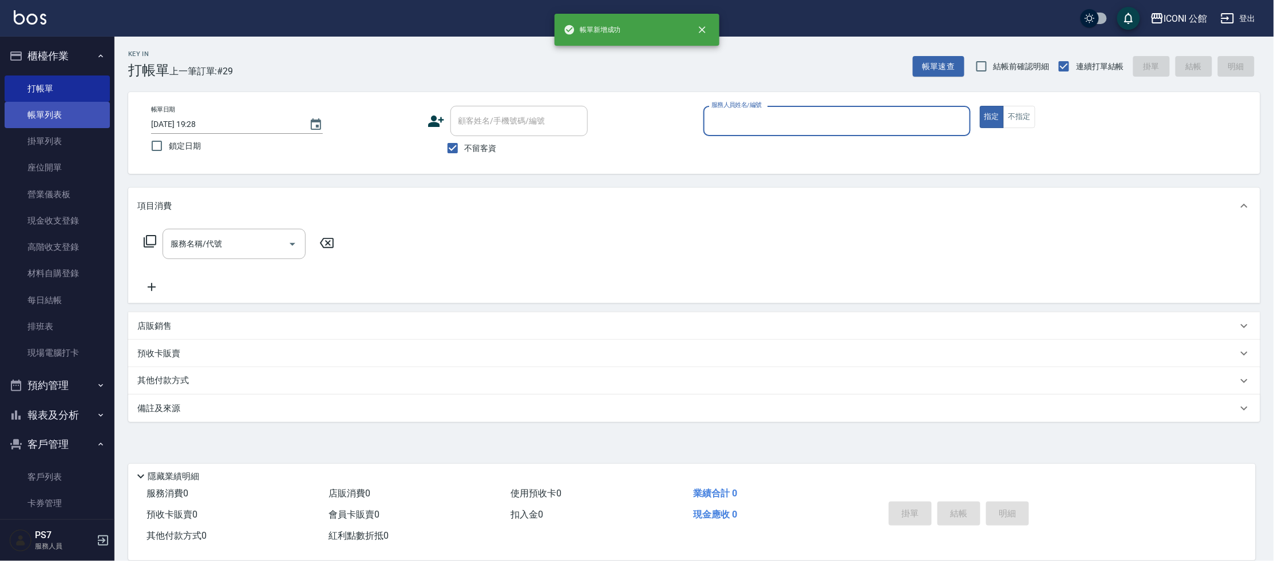
click at [64, 118] on link "帳單列表" at bounding box center [57, 115] width 105 height 26
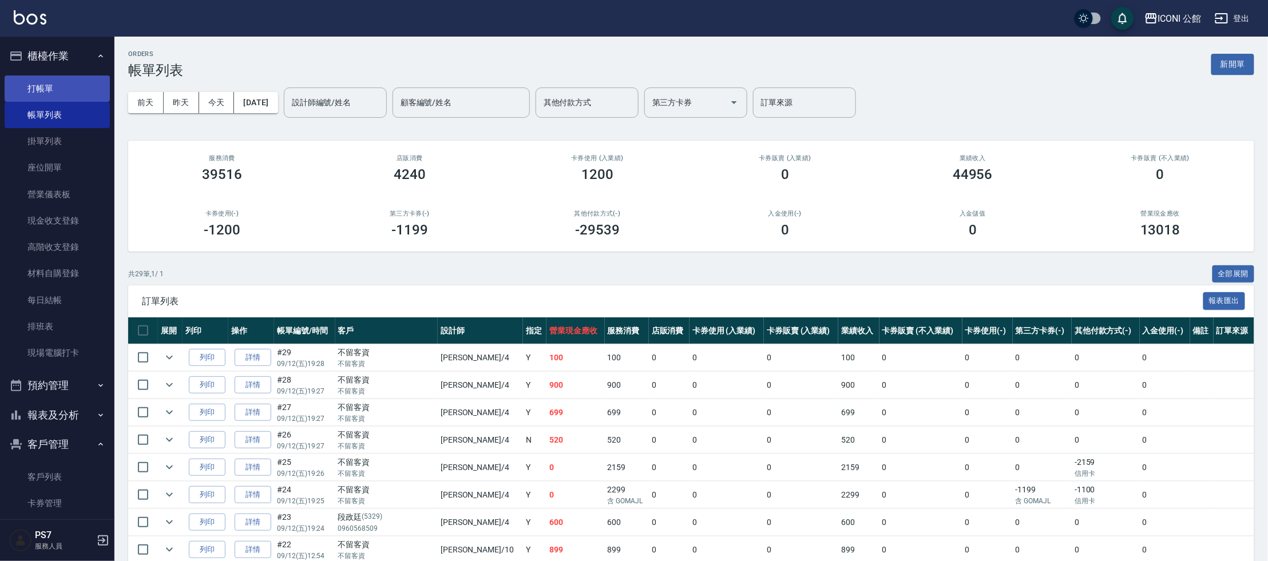
click at [43, 91] on link "打帳單" at bounding box center [57, 89] width 105 height 26
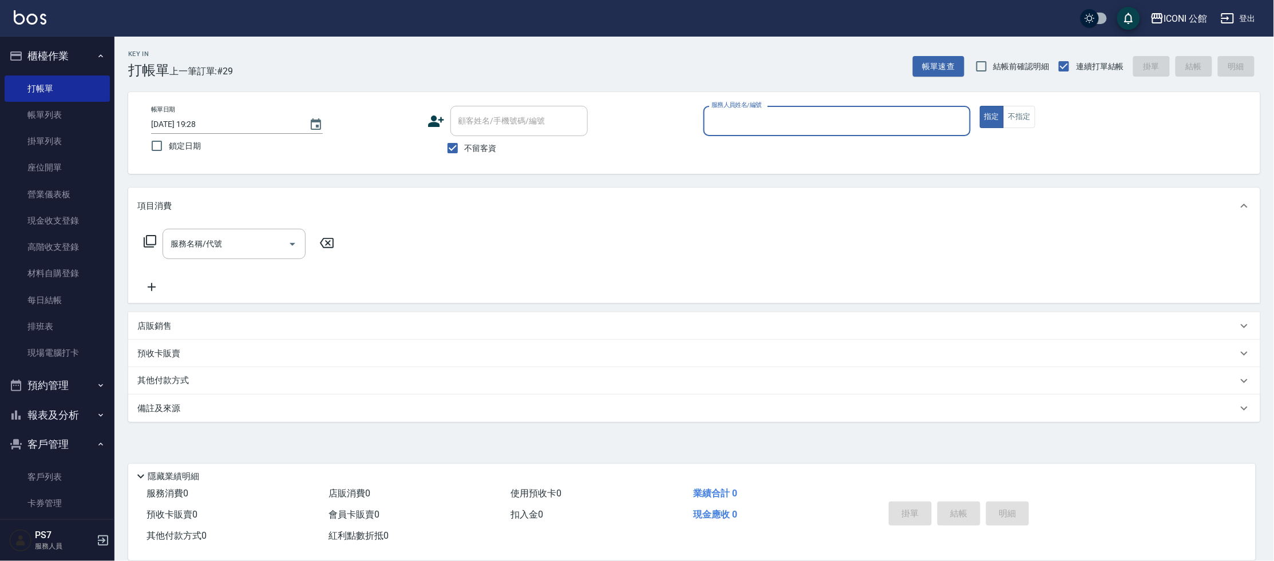
click at [822, 139] on p at bounding box center [836, 142] width 267 height 12
click at [805, 126] on input "服務人員姓名/編號" at bounding box center [837, 121] width 257 height 20
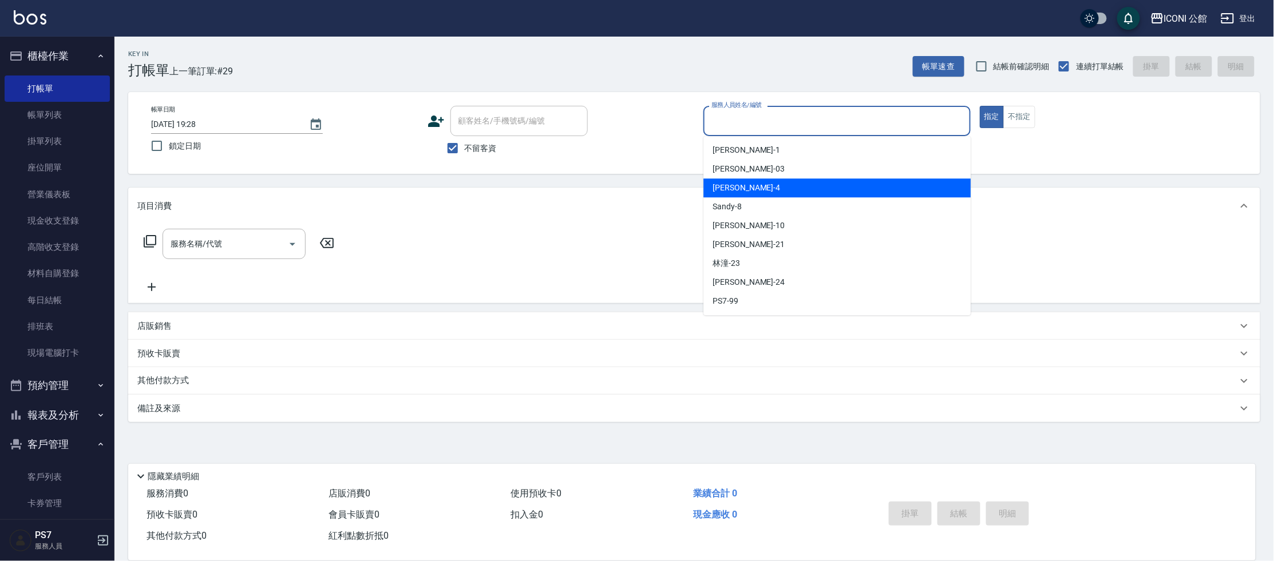
click at [732, 185] on span "Lina -4" at bounding box center [747, 188] width 68 height 12
type input "Lina-4"
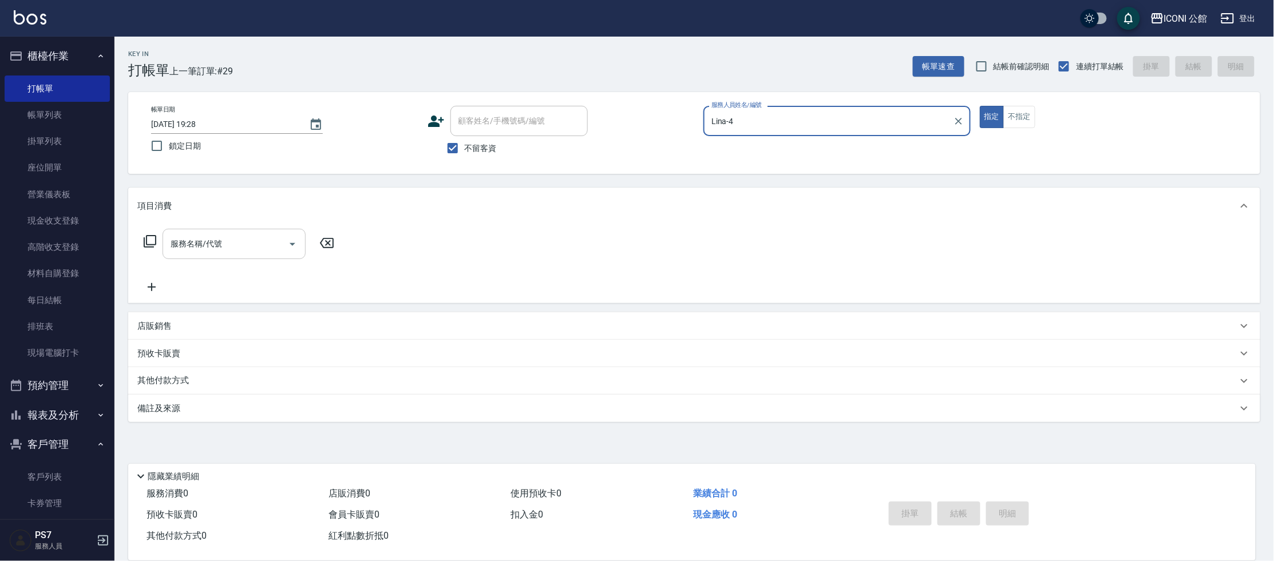
click at [230, 254] on div "服務名稱/代號" at bounding box center [234, 244] width 143 height 30
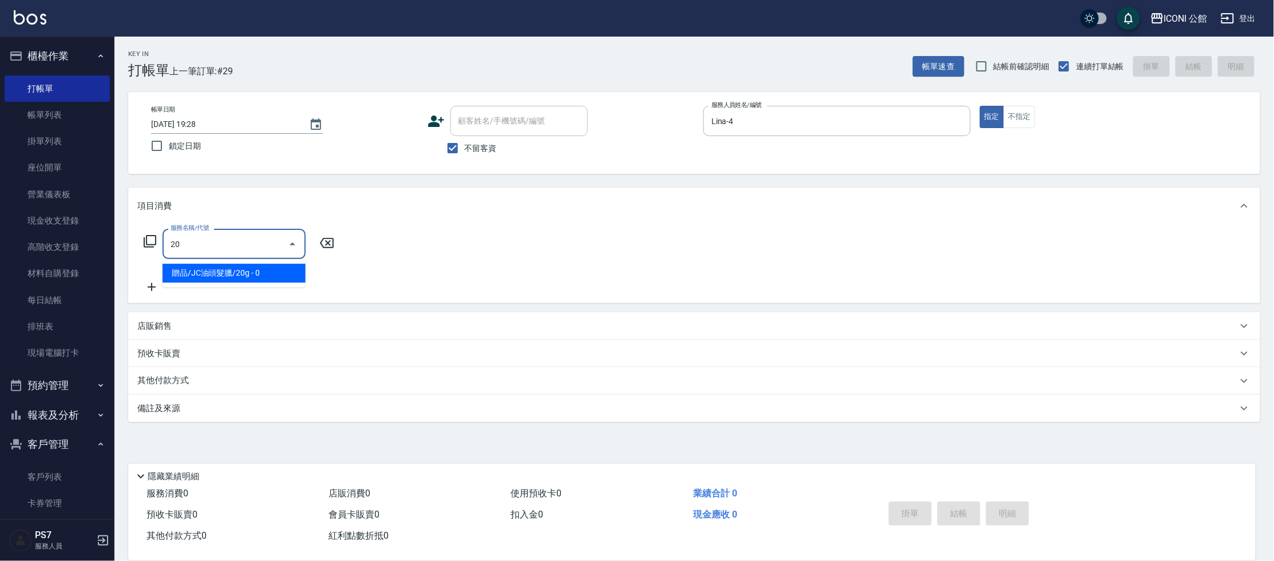
type input "2"
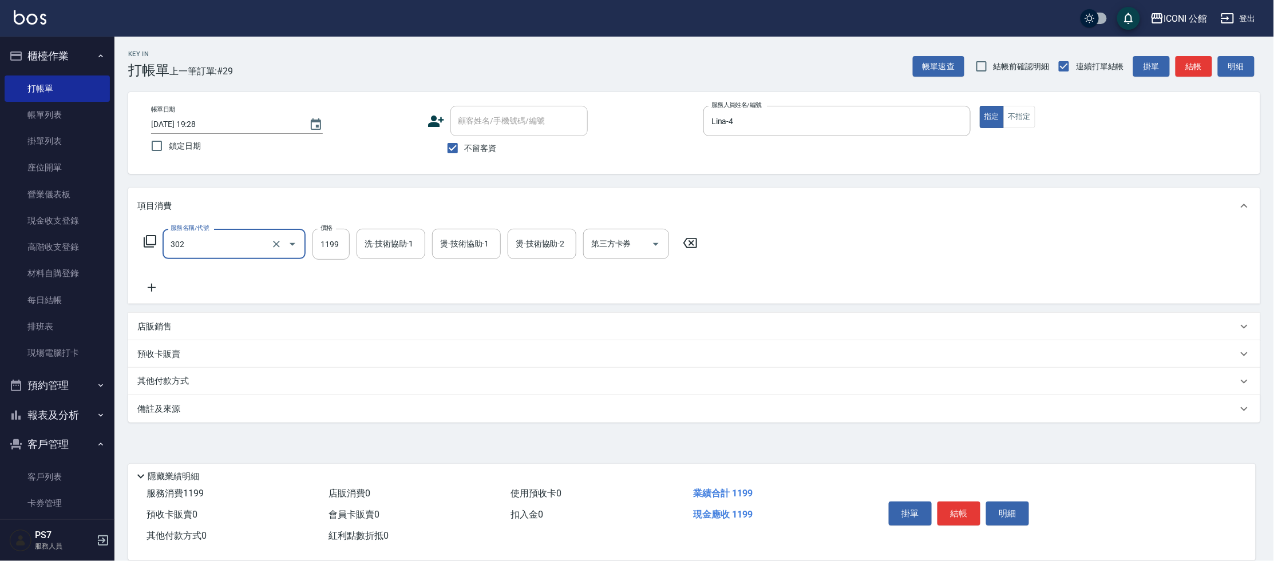
type input "設計燙髮(302)"
type input "可歆-24"
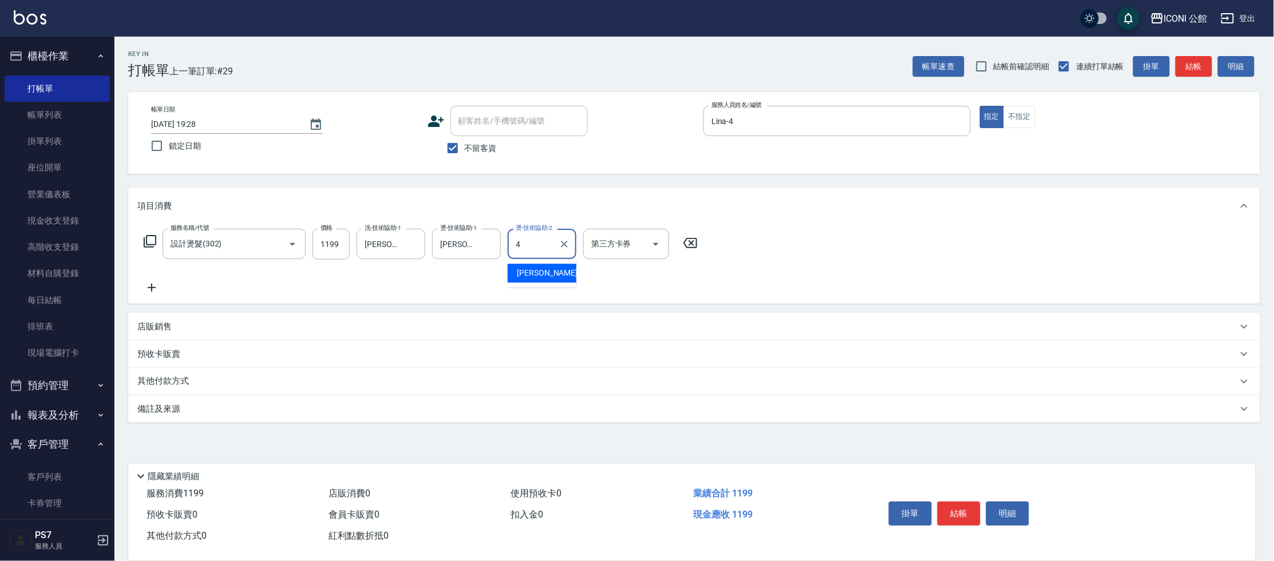
type input "Lina-4"
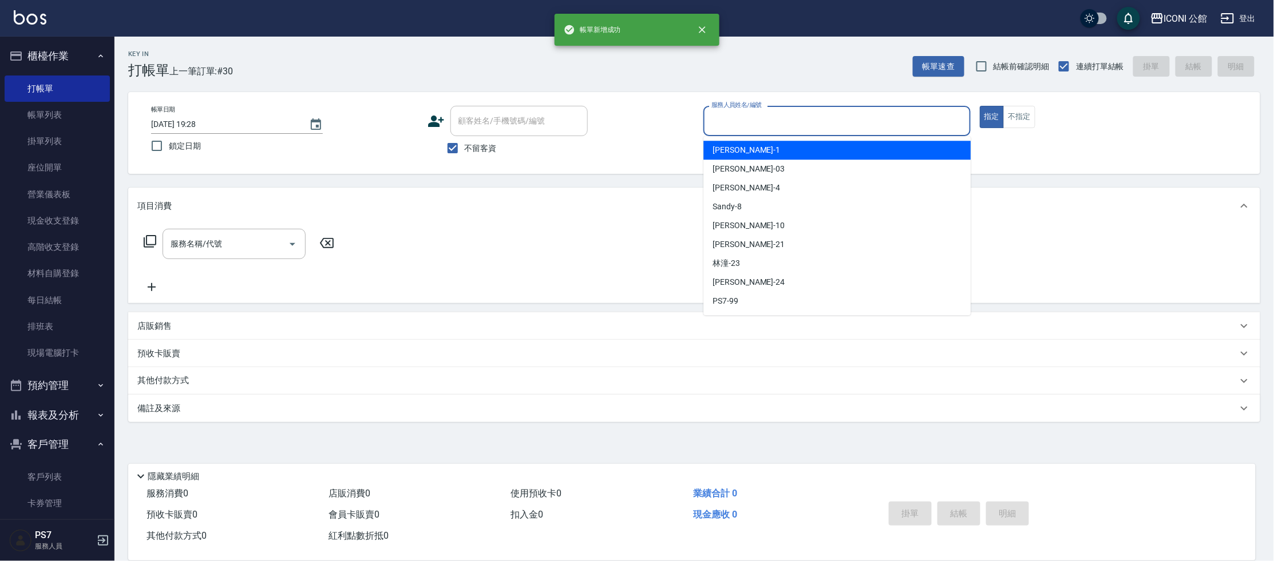
click at [834, 124] on input "服務人員姓名/編號" at bounding box center [837, 121] width 257 height 20
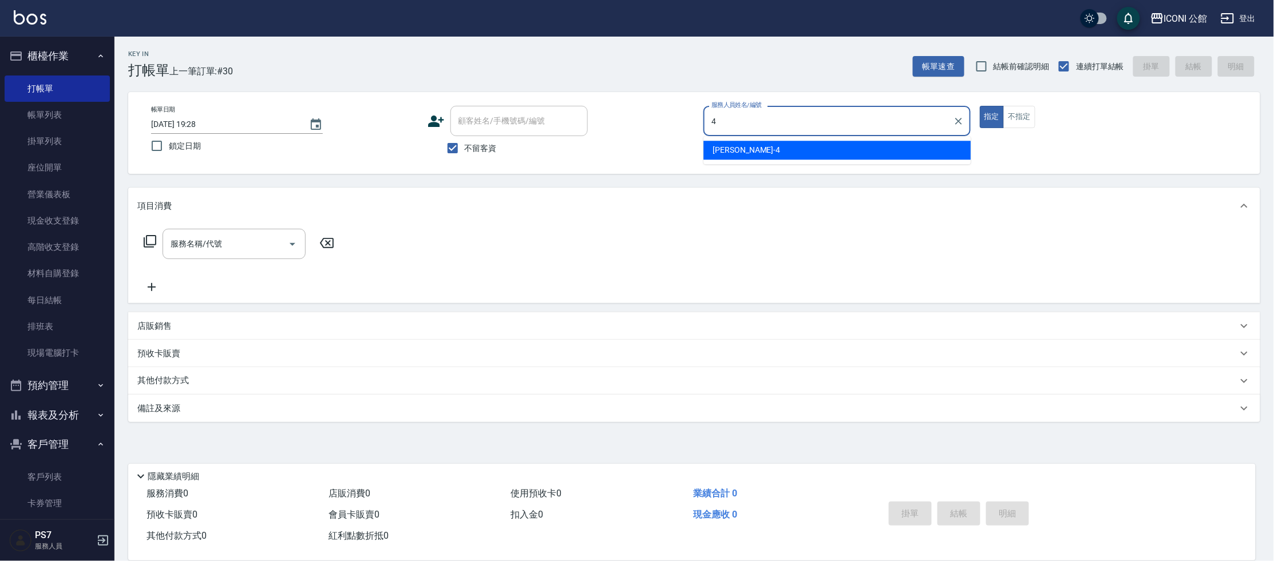
type input "Lina-4"
type button "true"
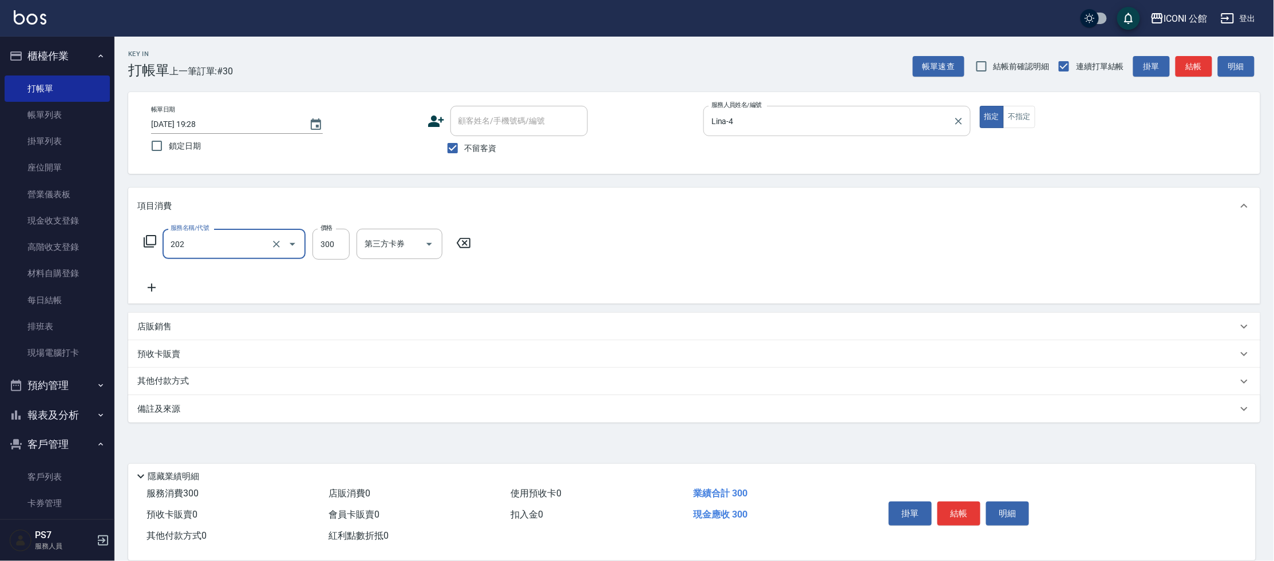
type input "單剪(202)"
type input "350"
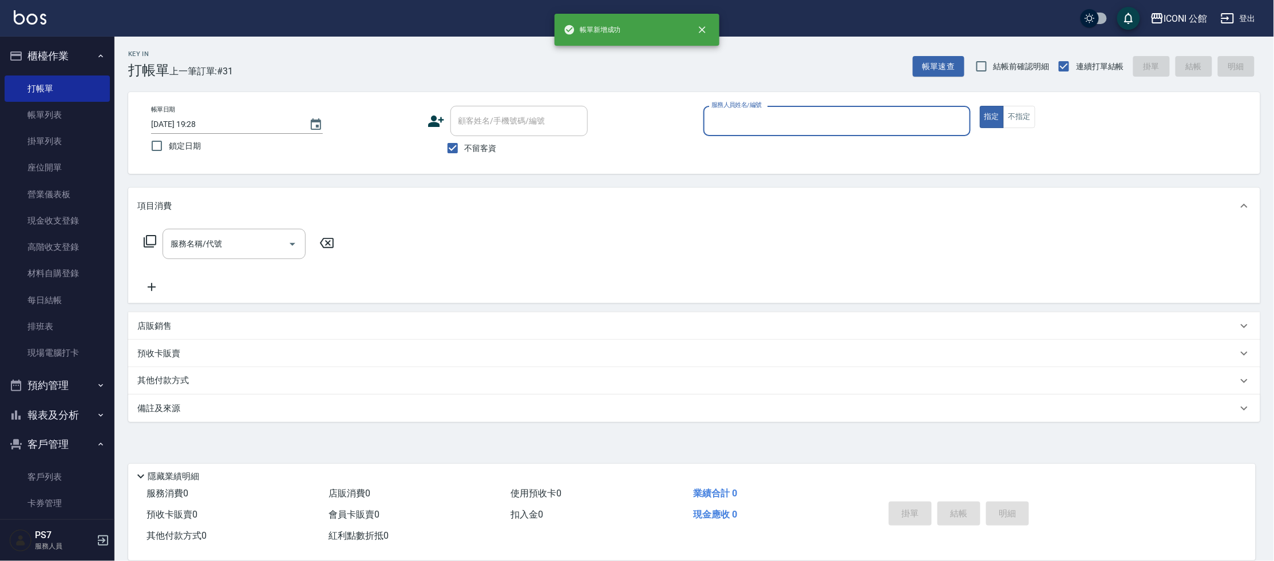
click at [845, 121] on input "服務人員姓名/編號" at bounding box center [837, 121] width 257 height 20
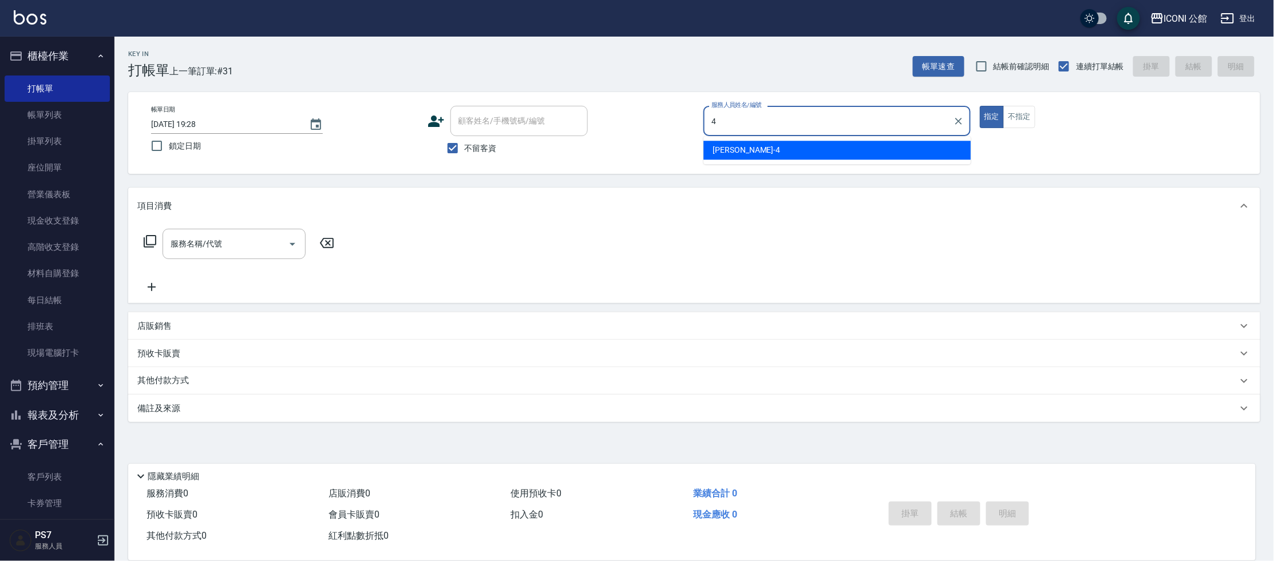
type input "Lina-4"
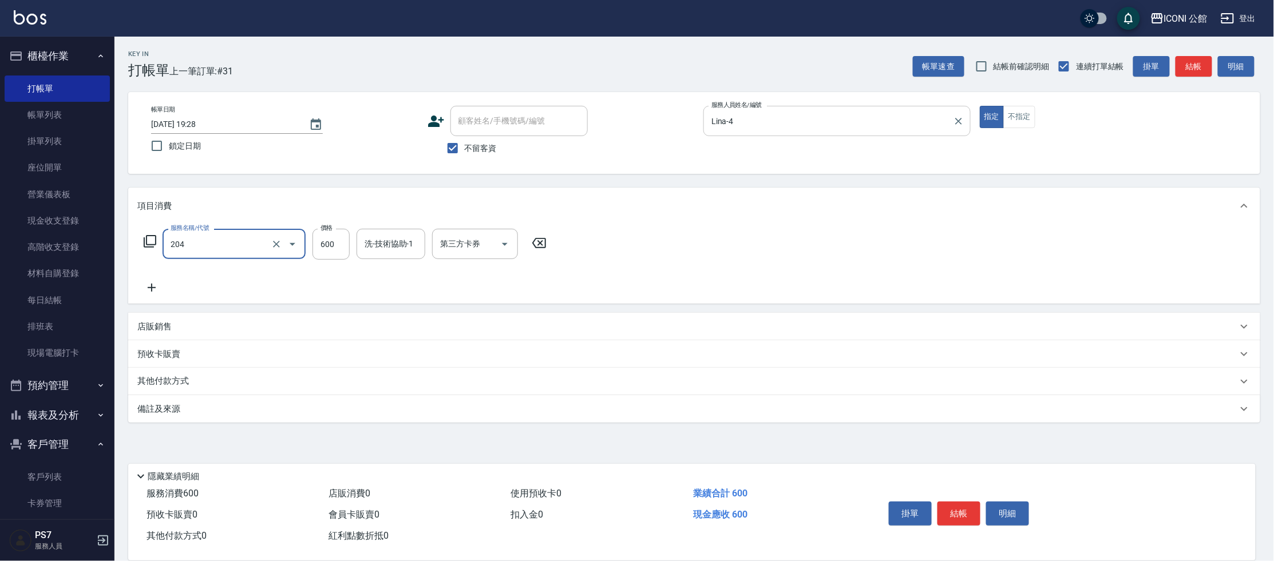
type input "指定洗+剪(204)"
type input "可歆-24"
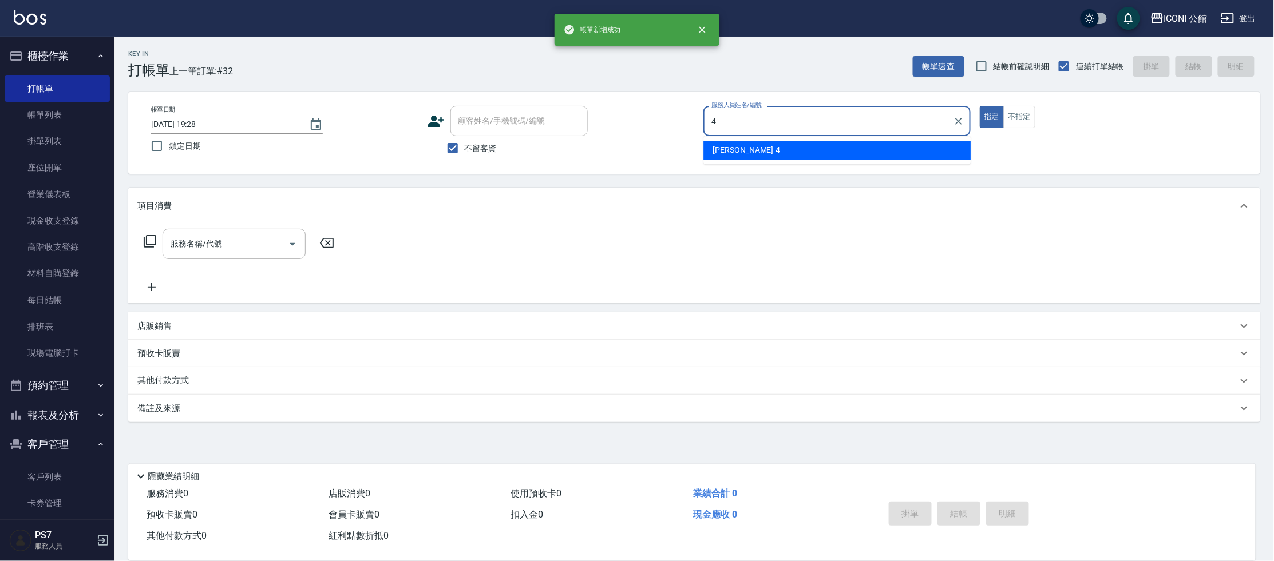
type input "Lina-4"
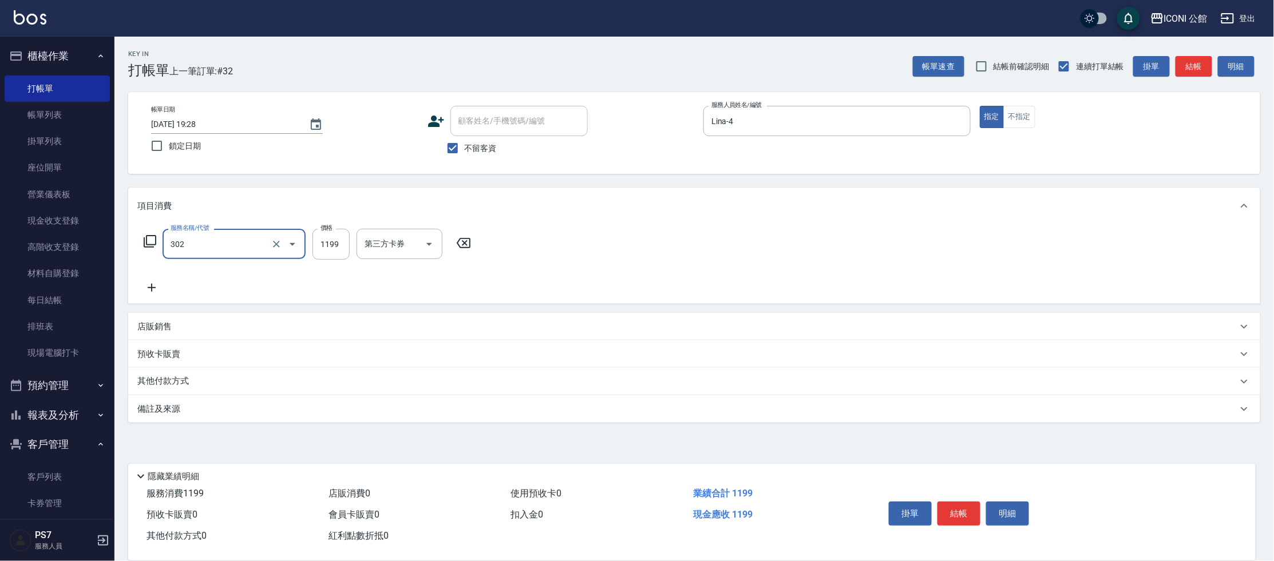
type input "設計燙髮(302)"
type input "1199"
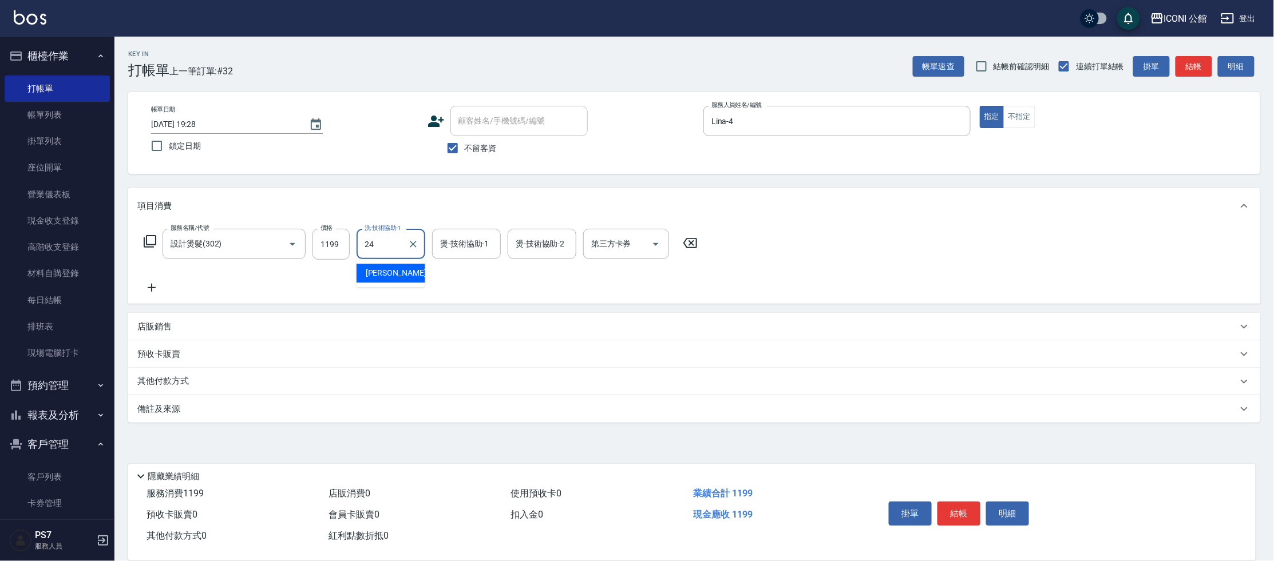
type input "可歆-24"
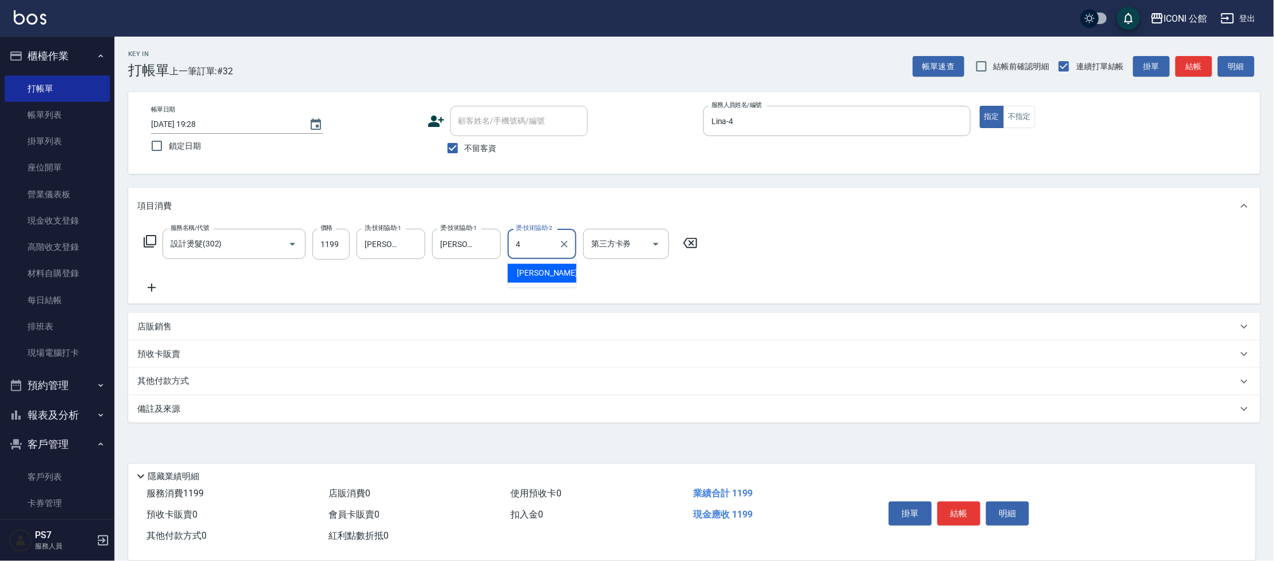
type input "Lina-4"
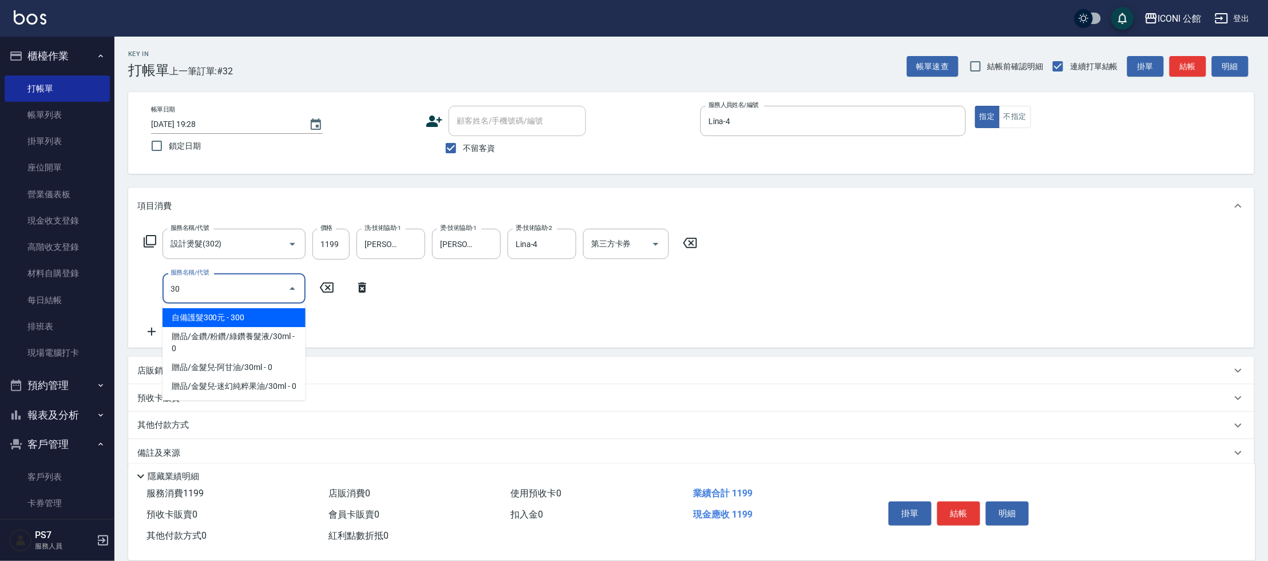
type input "3"
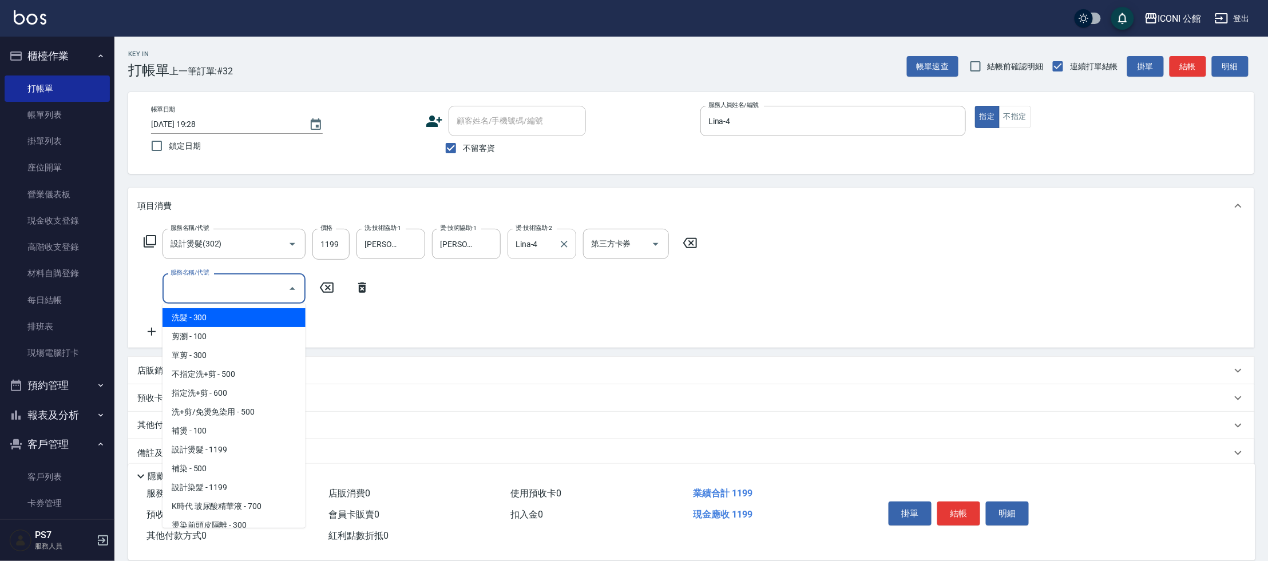
click at [561, 252] on div at bounding box center [563, 244] width 15 height 30
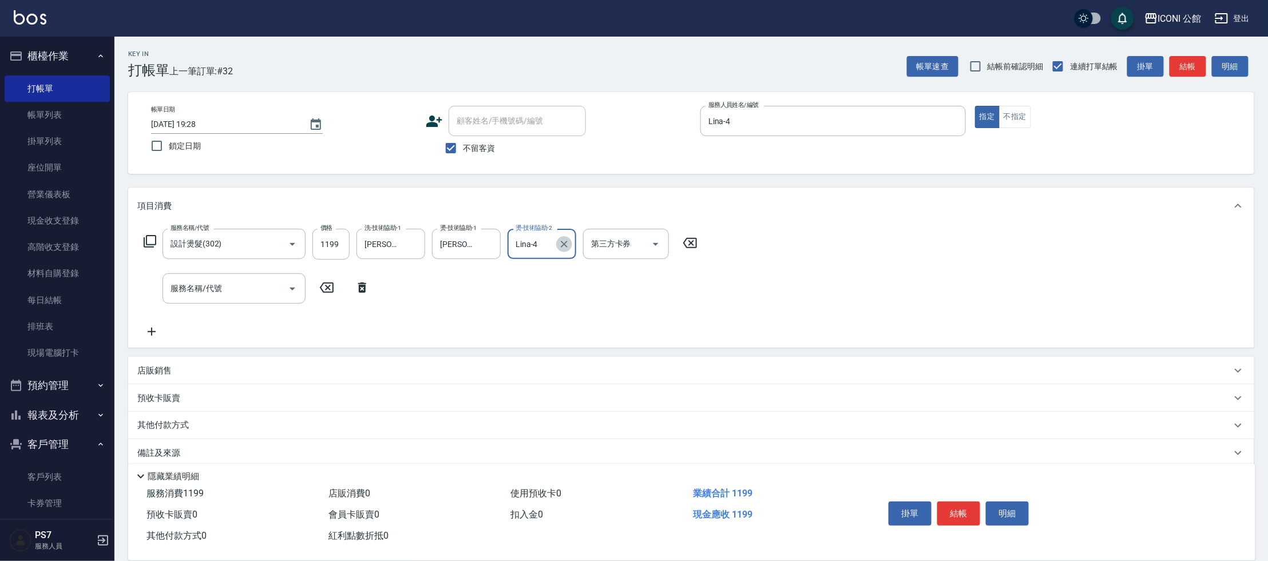
drag, startPoint x: 564, startPoint y: 248, endPoint x: 556, endPoint y: 247, distance: 8.0
click at [564, 248] on icon "Clear" at bounding box center [564, 244] width 11 height 11
click at [412, 246] on icon "Clear" at bounding box center [413, 244] width 7 height 7
drag, startPoint x: 373, startPoint y: 244, endPoint x: 380, endPoint y: 248, distance: 8.0
click at [374, 244] on input "洗-技術協助-1" at bounding box center [391, 244] width 58 height 20
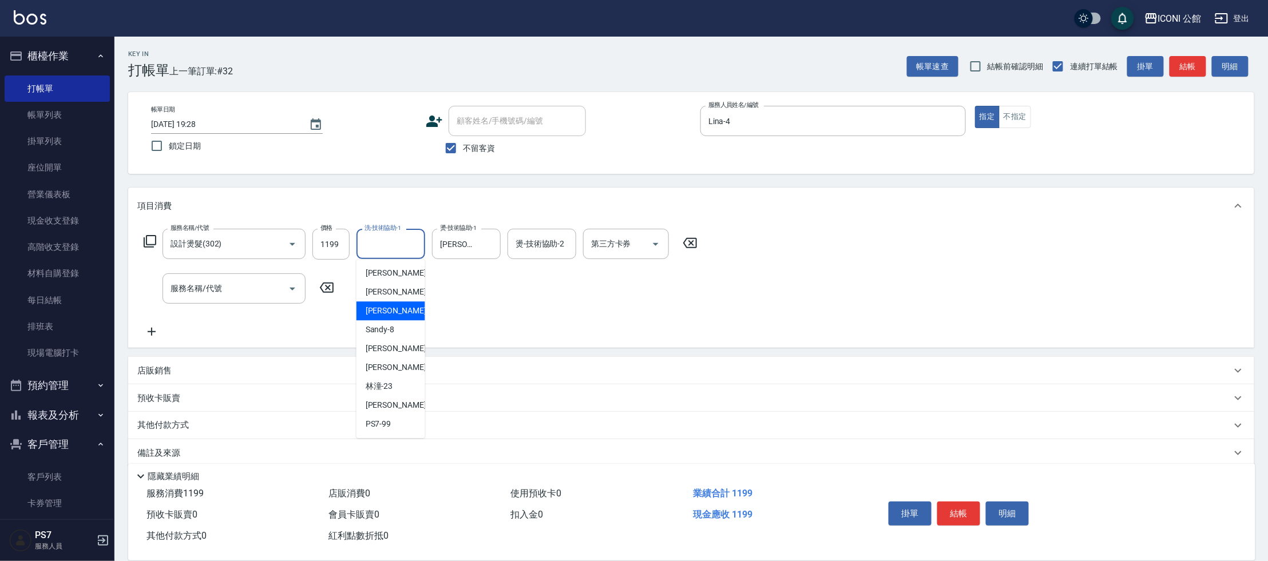
click at [380, 313] on span "Lina -4" at bounding box center [400, 311] width 68 height 12
type input "Lina-4"
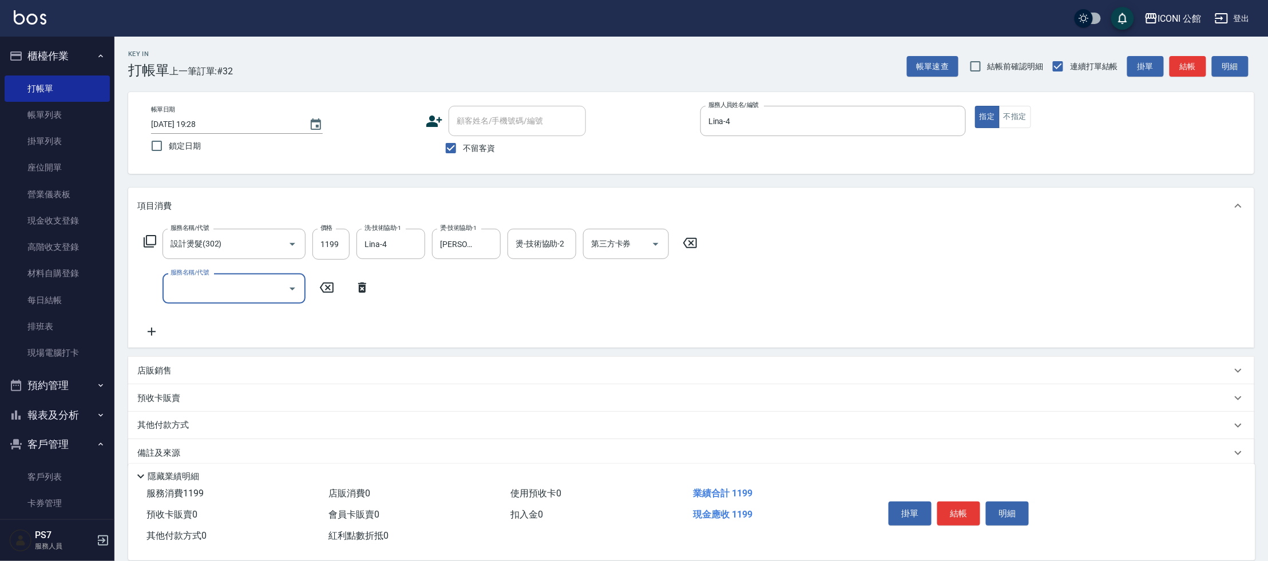
click at [226, 296] on input "服務名稱/代號" at bounding box center [226, 289] width 116 height 20
type input "瞬間護髮(502)"
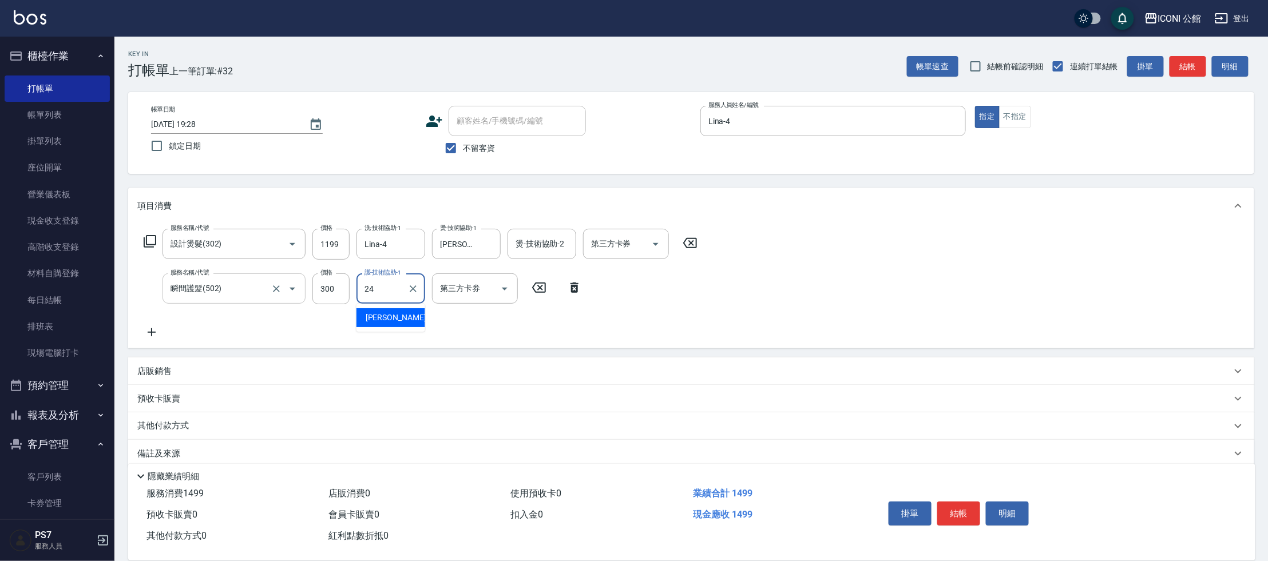
type input "可歆-24"
click at [954, 514] on button "結帳" at bounding box center [958, 514] width 43 height 24
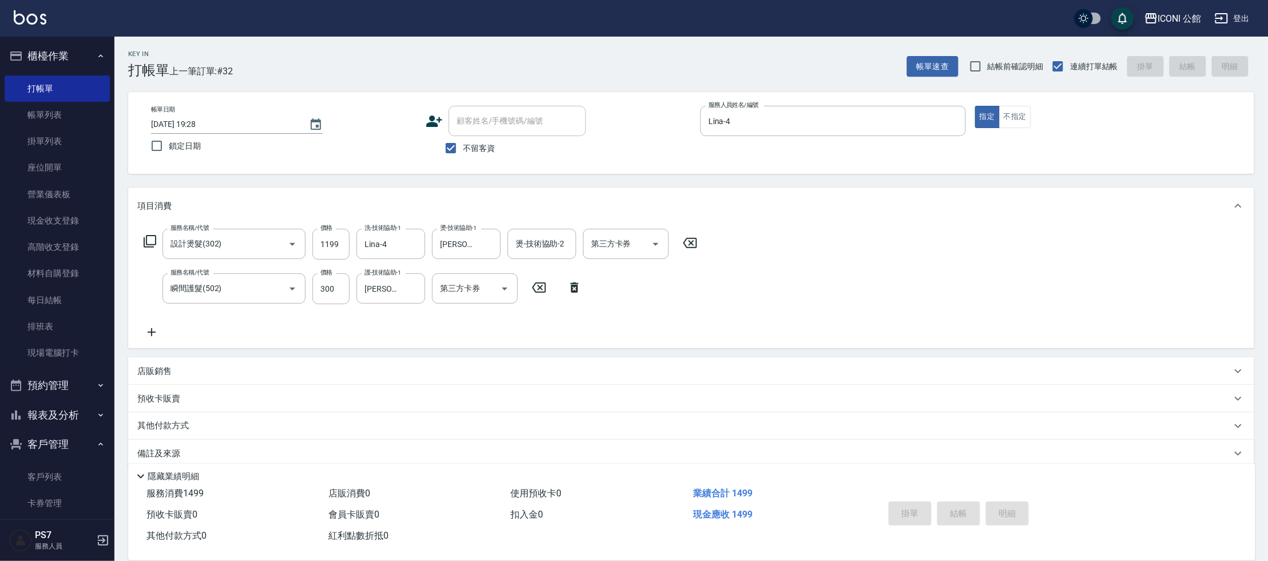
type input "2025/09/12 19:29"
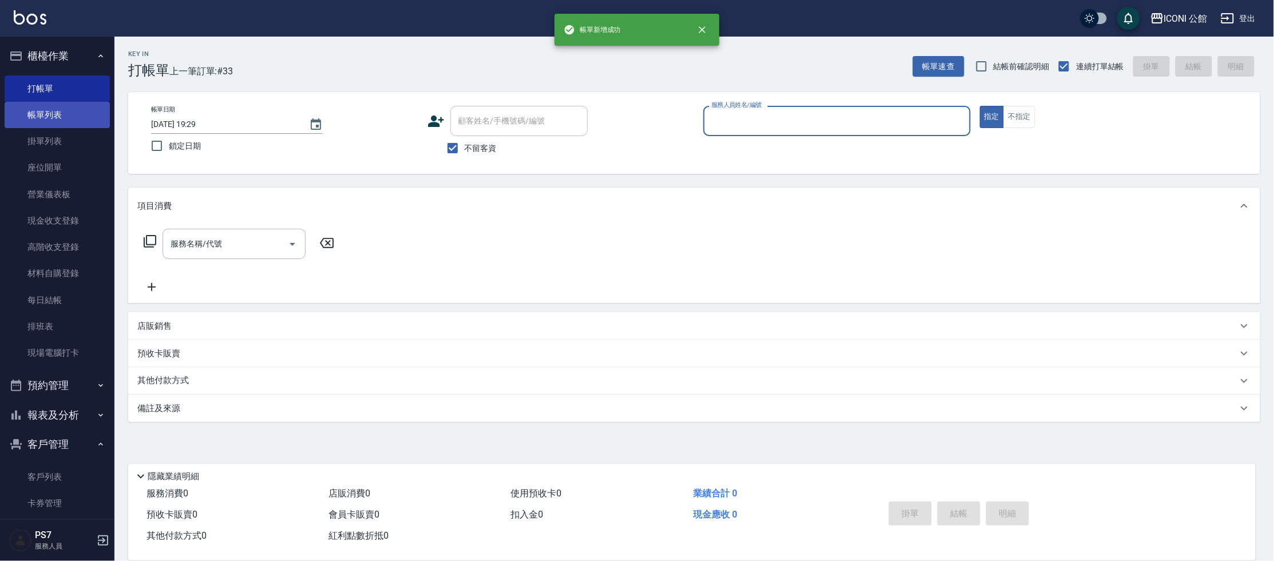
click at [48, 113] on link "帳單列表" at bounding box center [57, 115] width 105 height 26
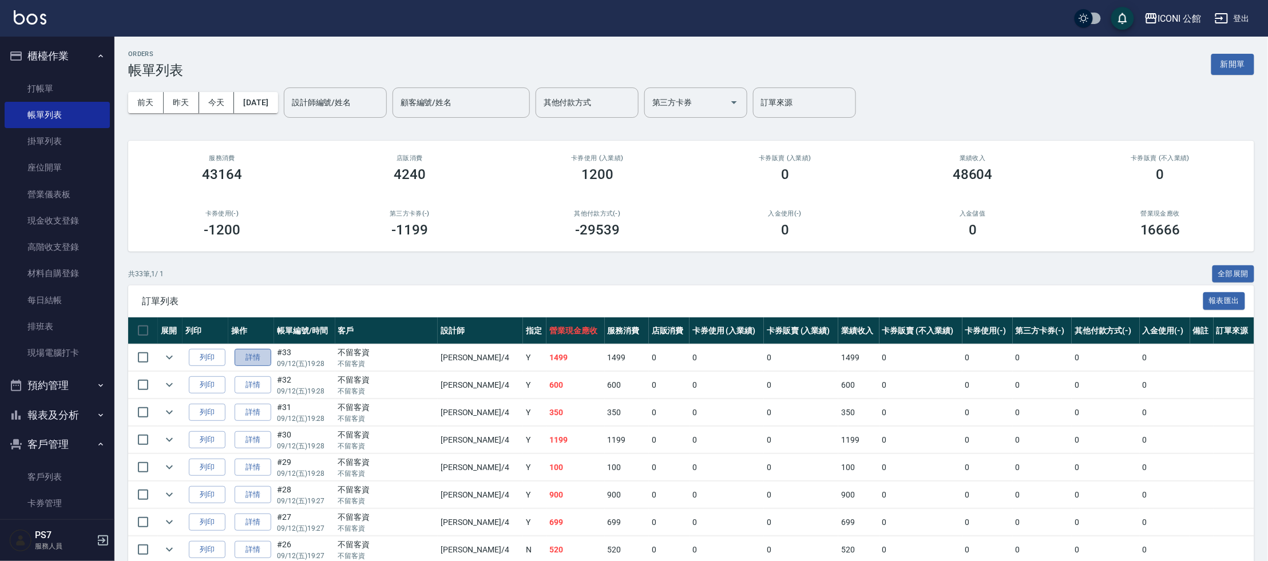
click at [257, 355] on link "詳情" at bounding box center [253, 358] width 37 height 18
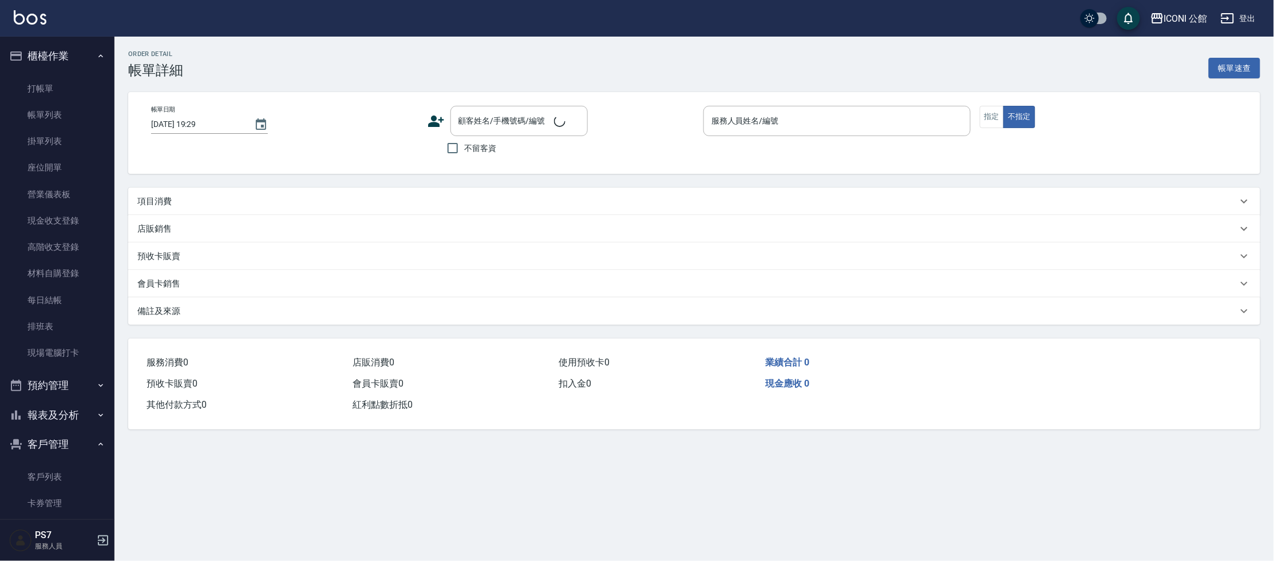
type input "2025/09/12 19:28"
checkbox input "true"
type input "Lina-4"
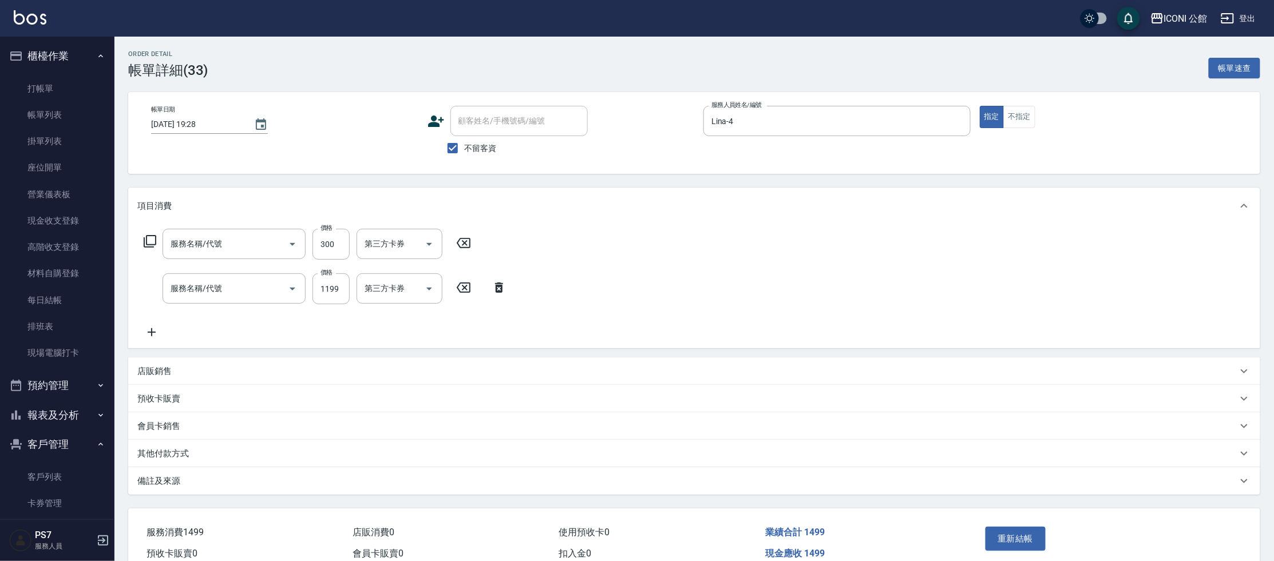
type input "瞬間護髮(502)"
type input "設計燙髮(302)"
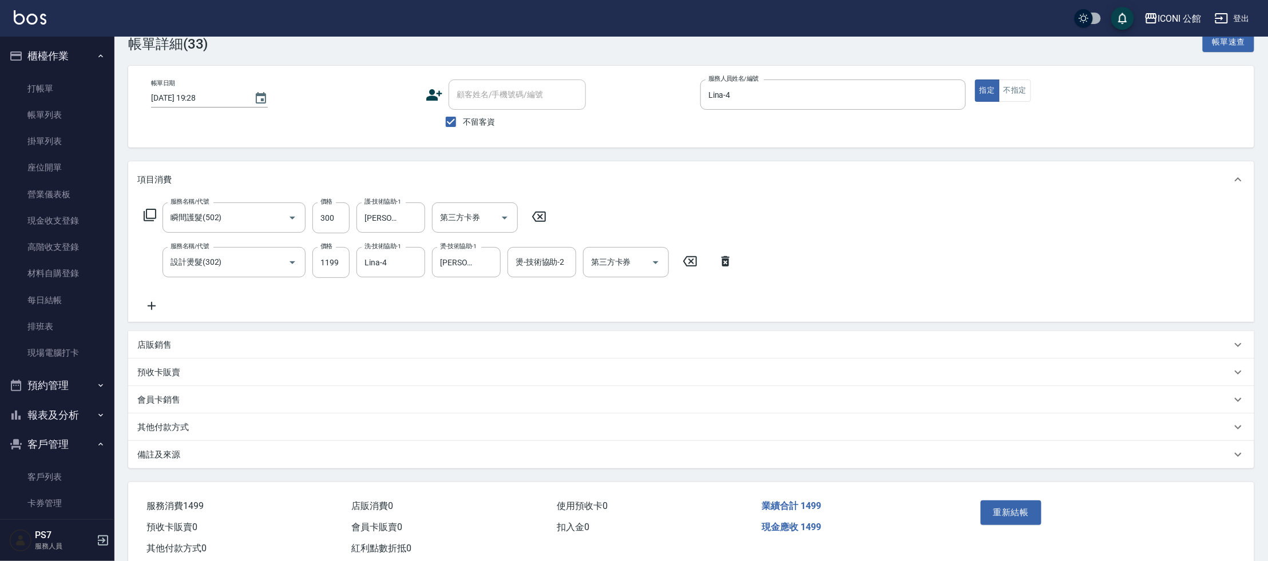
scroll to position [55, 0]
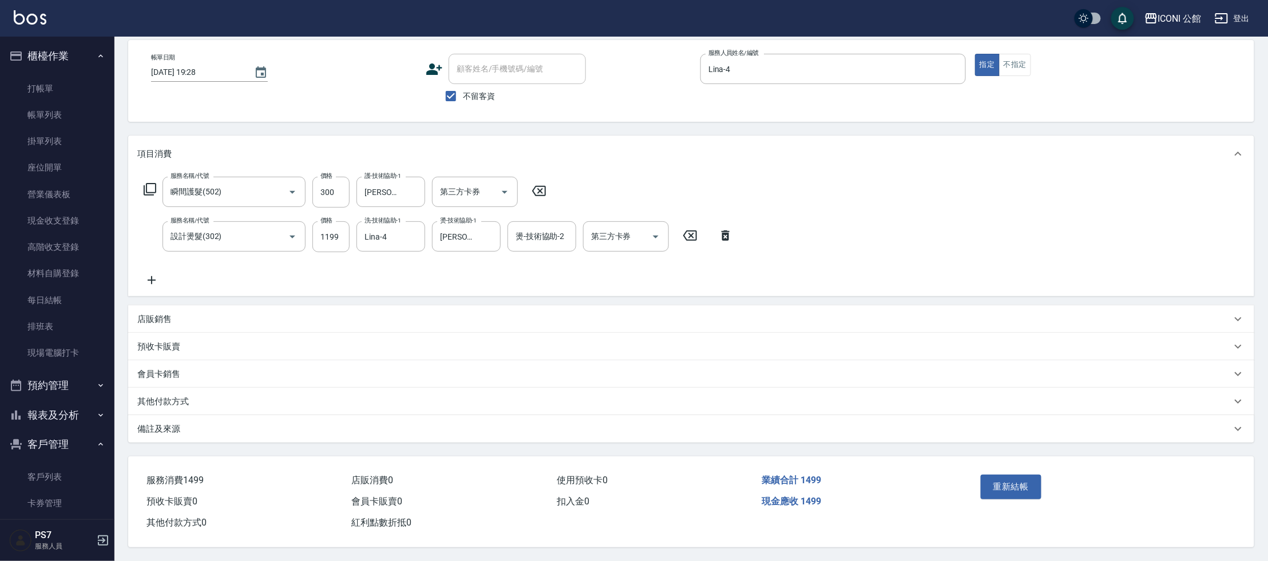
click at [185, 401] on p "其他付款方式" at bounding box center [163, 402] width 52 height 12
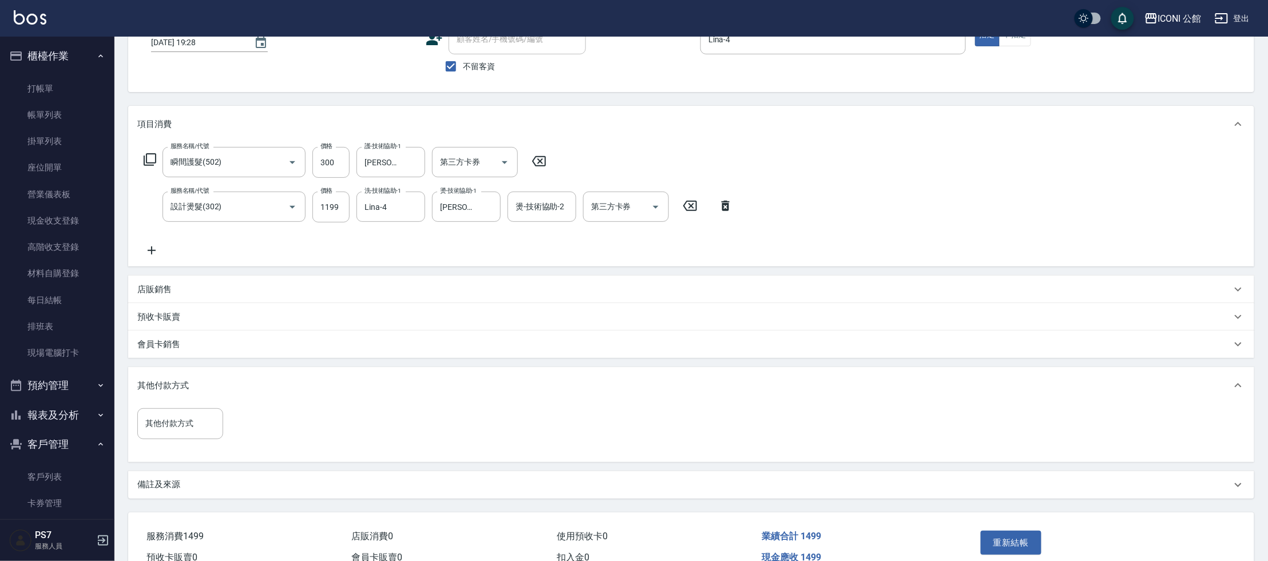
scroll to position [140, 0]
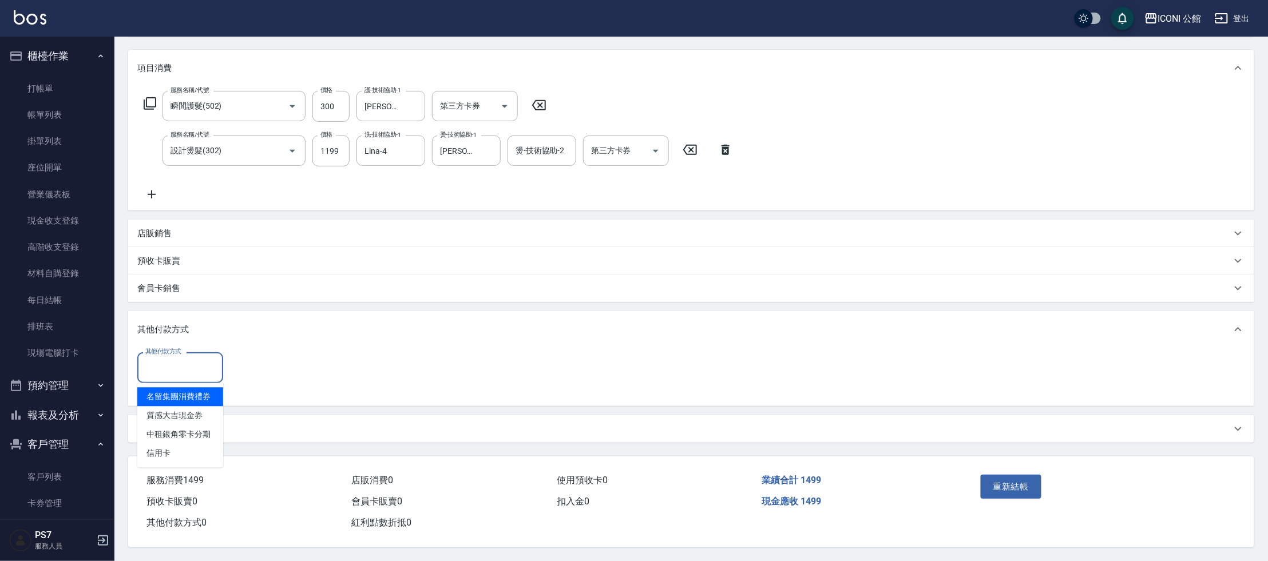
click at [188, 365] on input "其他付款方式" at bounding box center [181, 368] width 76 height 20
click at [191, 446] on span "信用卡" at bounding box center [180, 454] width 86 height 19
type input "信用卡"
click at [263, 374] on input "0" at bounding box center [273, 367] width 86 height 31
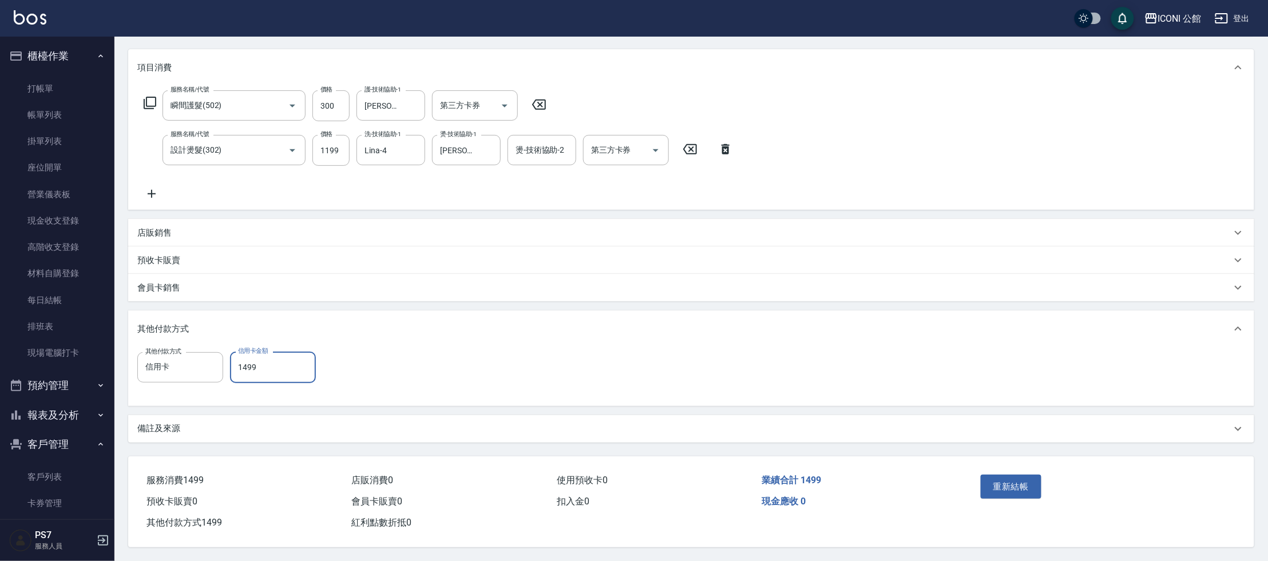
type input "1499"
click at [1027, 470] on div "重新結帳" at bounding box center [1038, 495] width 125 height 50
click at [1005, 481] on button "重新結帳" at bounding box center [1011, 487] width 61 height 24
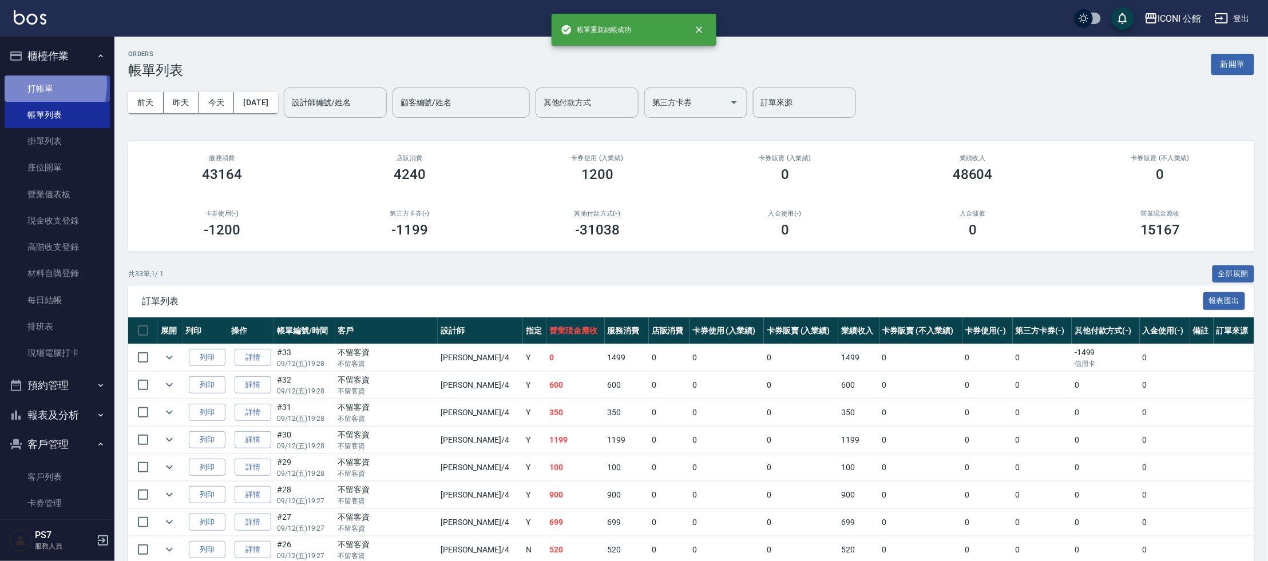
click at [26, 84] on link "打帳單" at bounding box center [57, 89] width 105 height 26
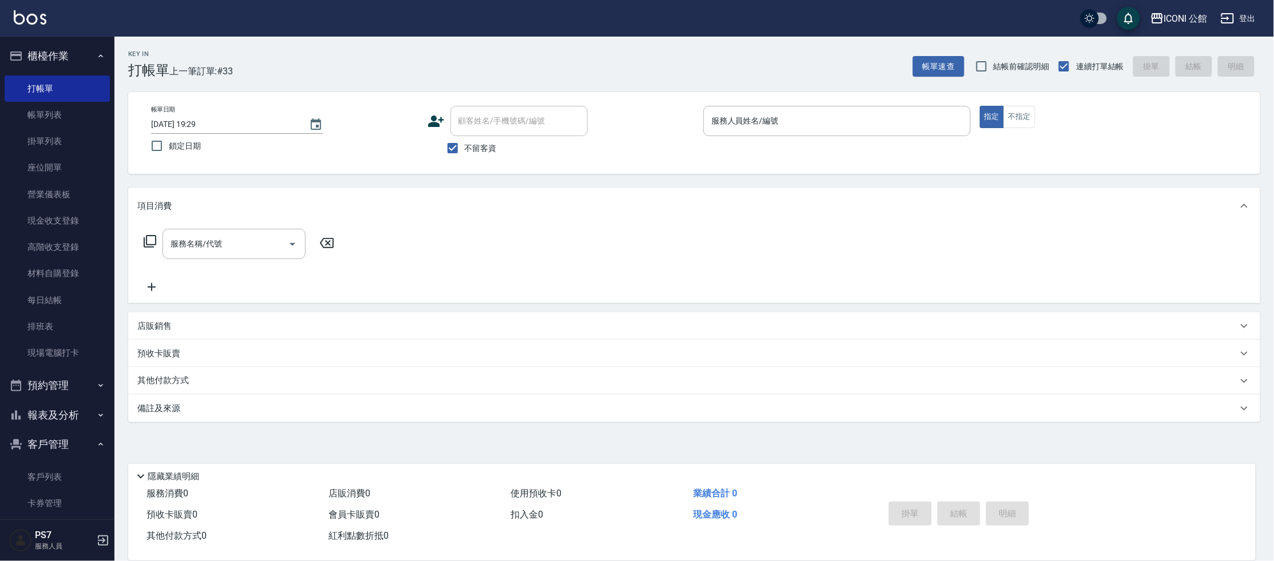
click at [479, 151] on span "不留客資" at bounding box center [481, 149] width 32 height 12
click at [465, 151] on input "不留客資" at bounding box center [453, 148] width 24 height 24
checkbox input "false"
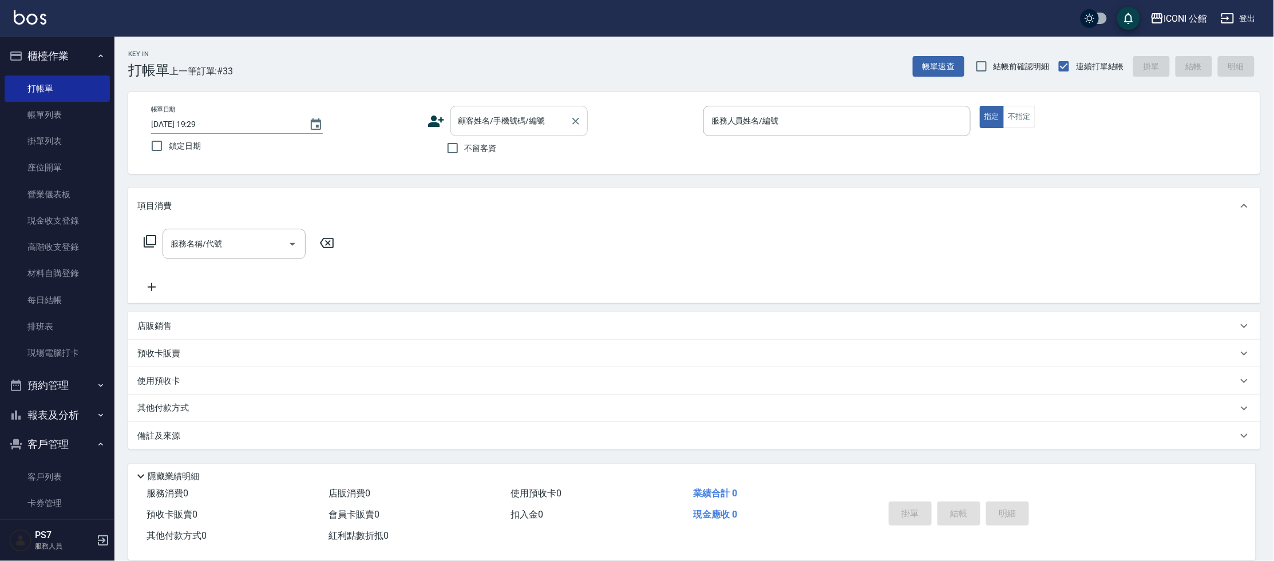
click at [492, 117] on input "顧客姓名/手機號碼/編號" at bounding box center [511, 121] width 110 height 20
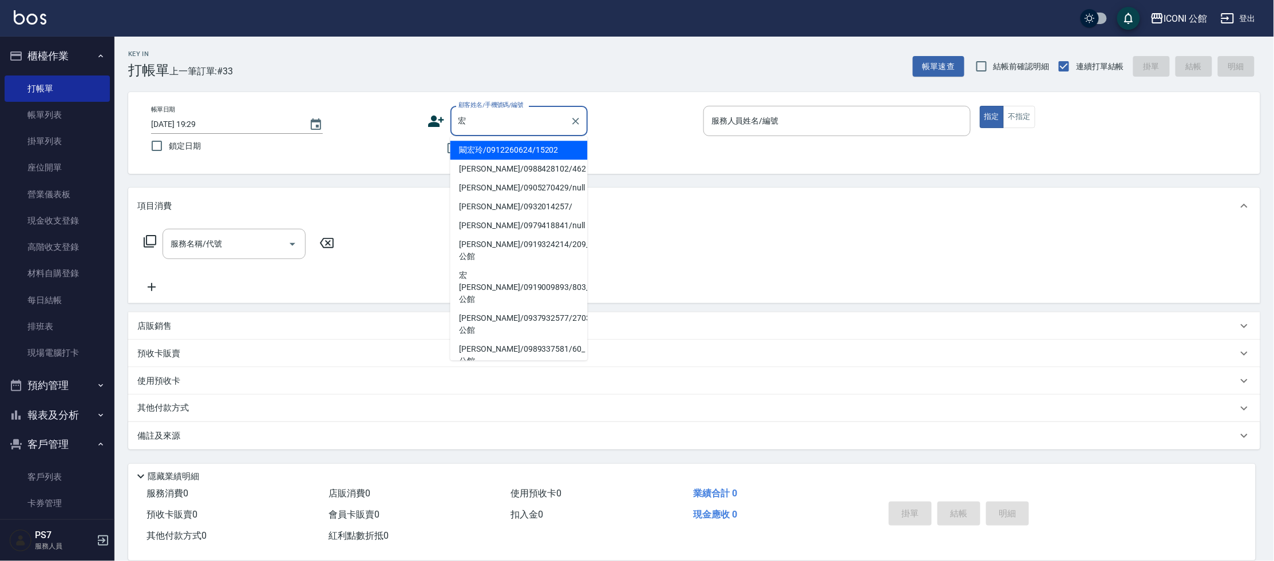
click at [496, 147] on li "闞宏玲/0912260624/15202" at bounding box center [518, 150] width 137 height 19
type input "闞宏玲/0912260624/15202"
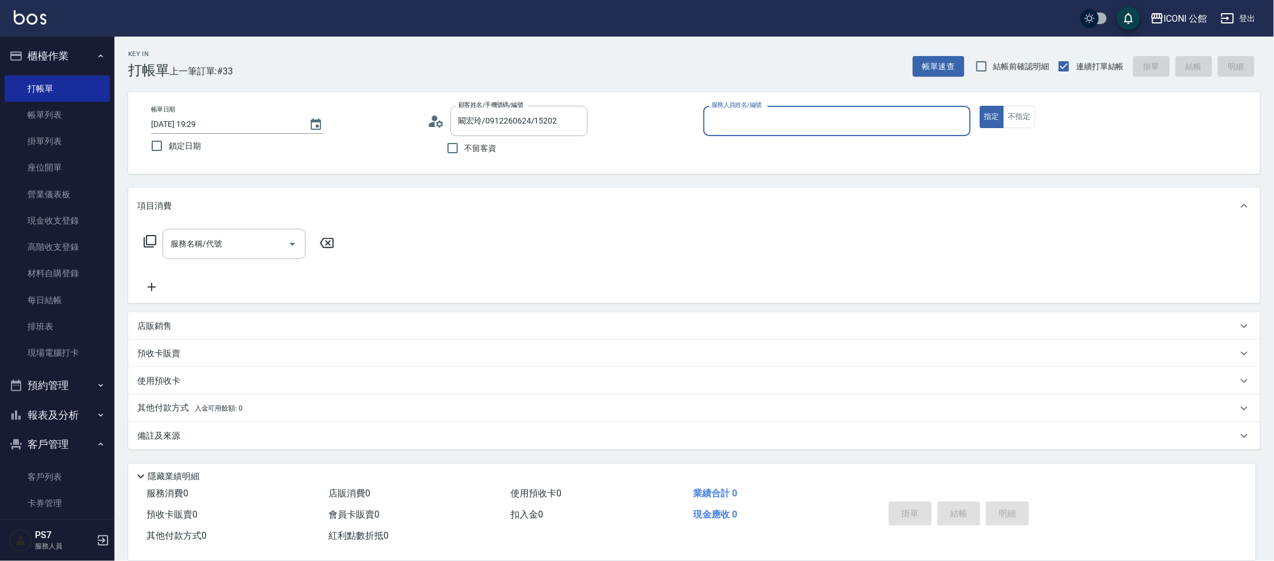
click at [805, 107] on div "服務人員姓名/編號" at bounding box center [836, 121] width 267 height 30
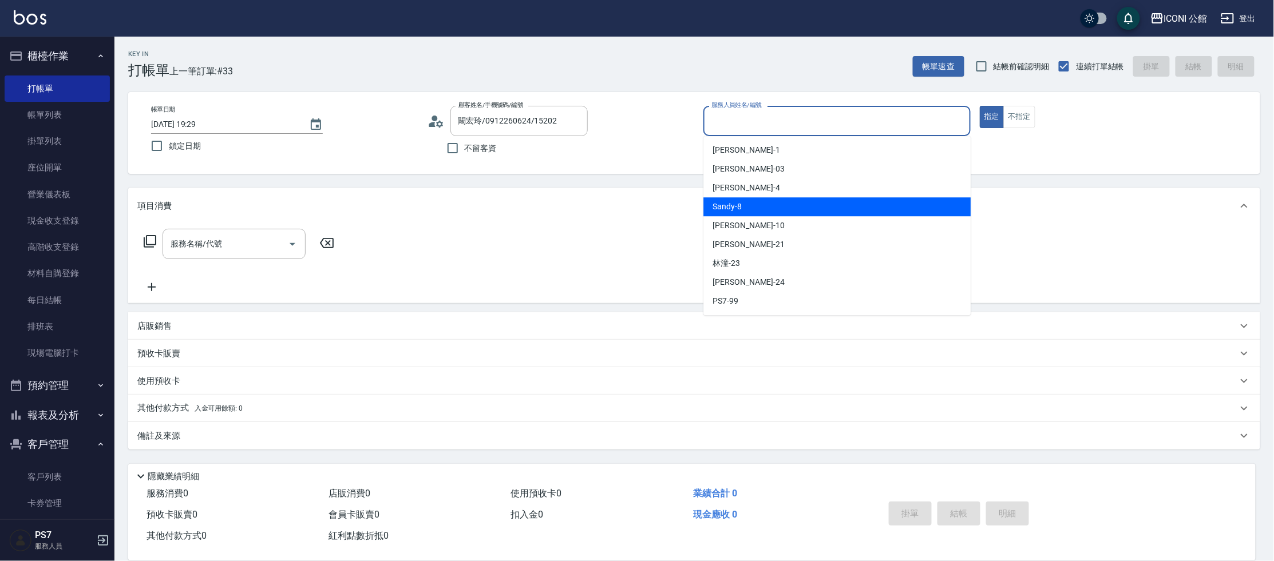
click at [740, 197] on div "Sandy -8" at bounding box center [836, 206] width 267 height 19
type input "Sandy-8"
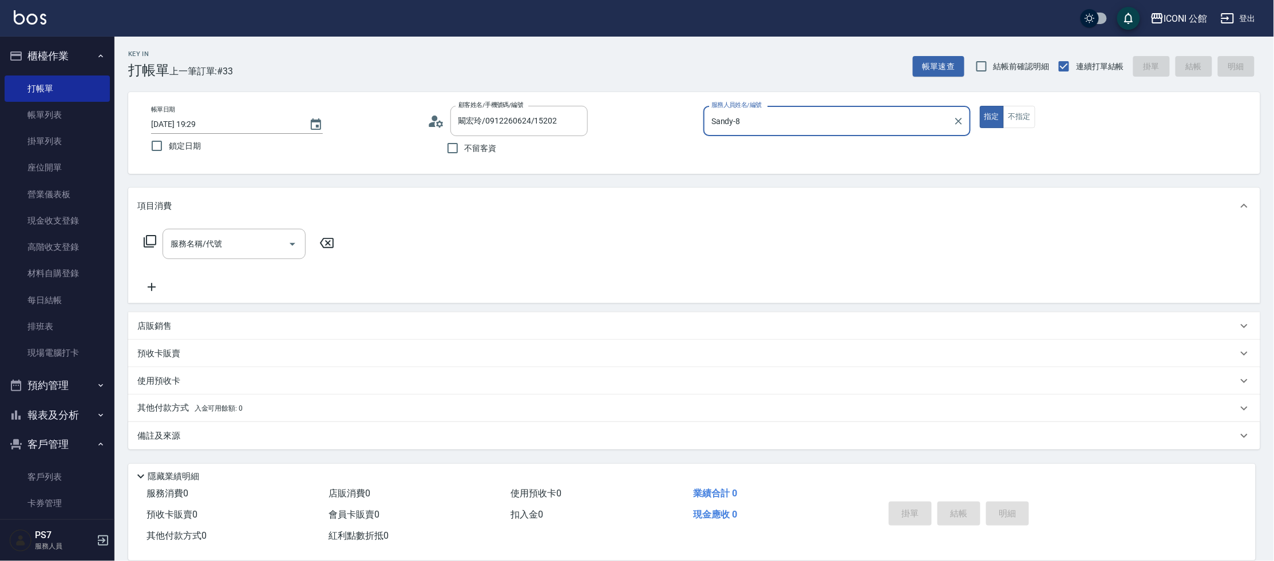
click at [966, 125] on div "Sandy-8 服務人員姓名/編號" at bounding box center [836, 121] width 267 height 30
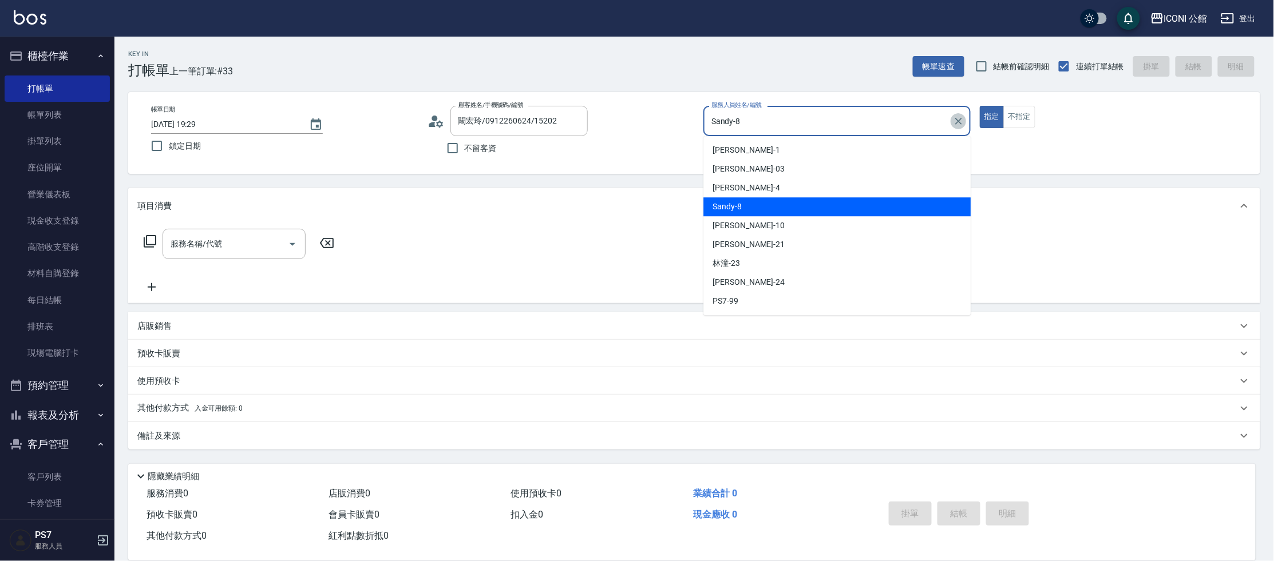
click at [956, 121] on icon "Clear" at bounding box center [958, 121] width 11 height 11
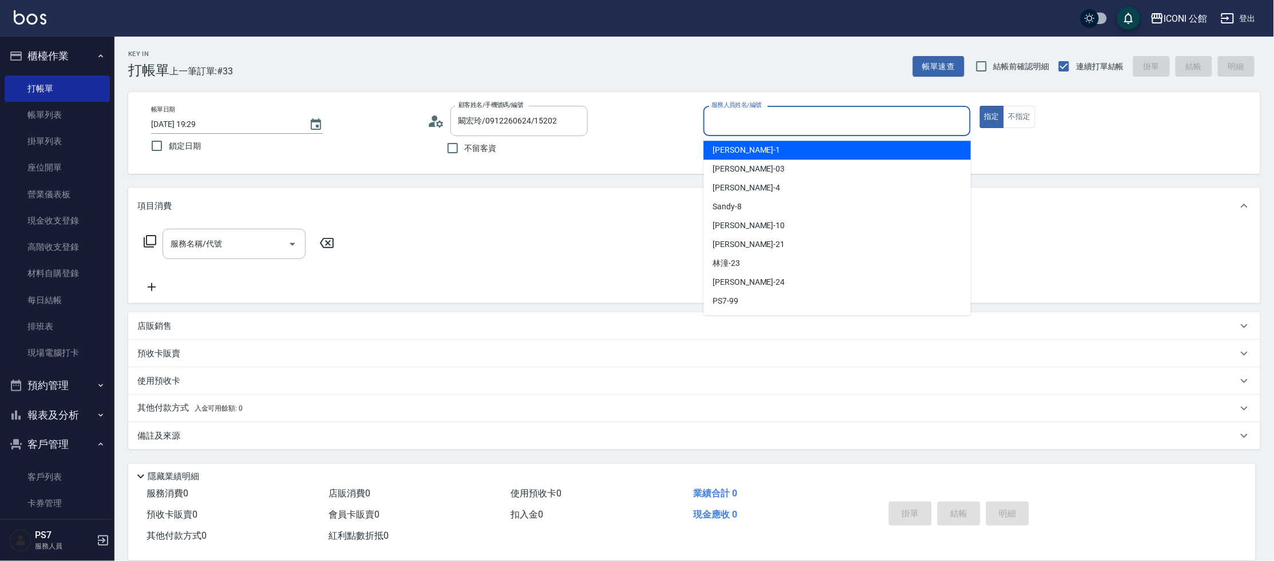
click at [915, 116] on input "服務人員姓名/編號" at bounding box center [837, 121] width 257 height 20
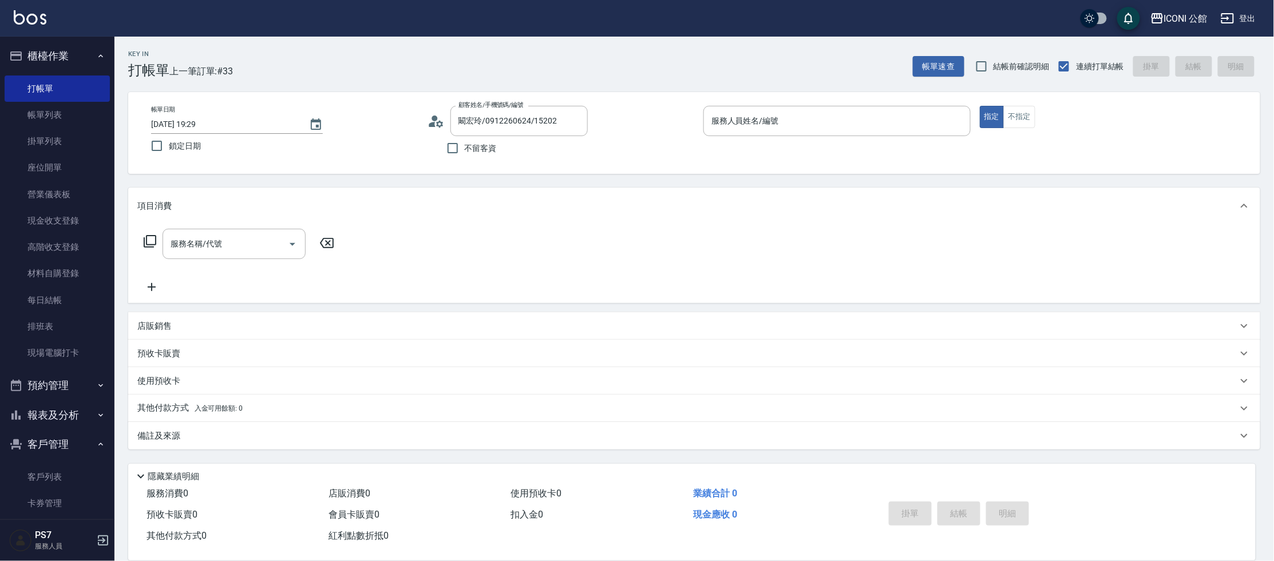
click at [817, 137] on p at bounding box center [836, 142] width 267 height 12
click at [784, 128] on input "服務人員姓名/編號" at bounding box center [837, 121] width 257 height 20
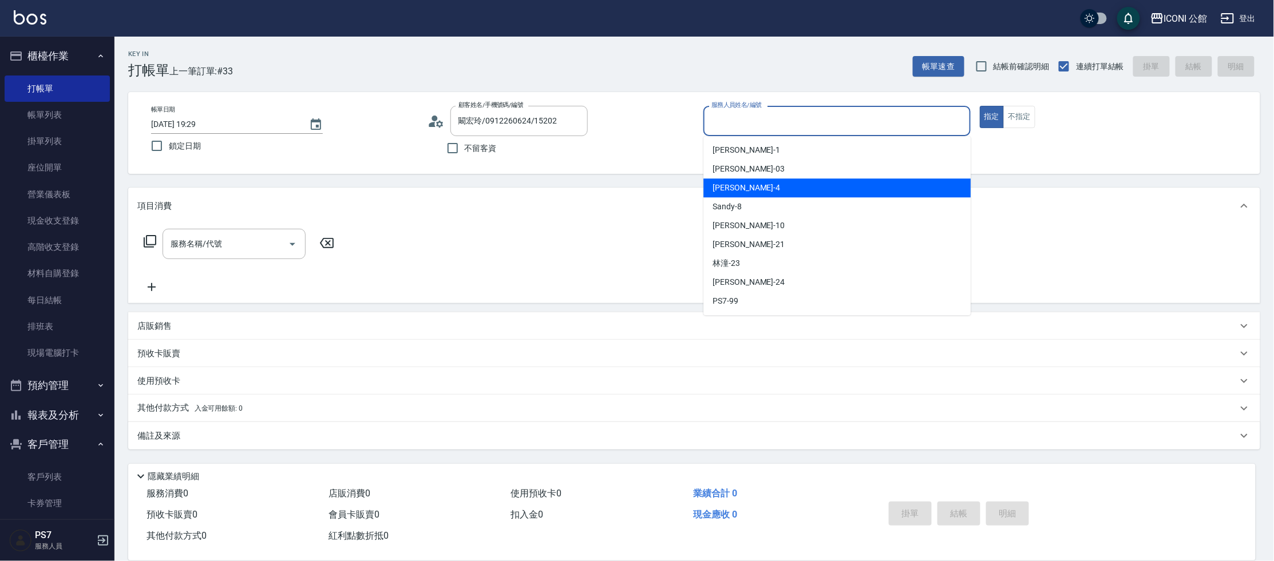
drag, startPoint x: 759, startPoint y: 207, endPoint x: 750, endPoint y: 185, distance: 23.6
click at [750, 185] on ul "Kevin -1 Lisa -03 Lina -4 Sandy -8 Anna -10 Tim -21 林潼 -23 可歆 -24 PS7 -99" at bounding box center [836, 225] width 267 height 179
click at [750, 185] on div "Lina -4" at bounding box center [836, 188] width 267 height 19
type input "Lina-4"
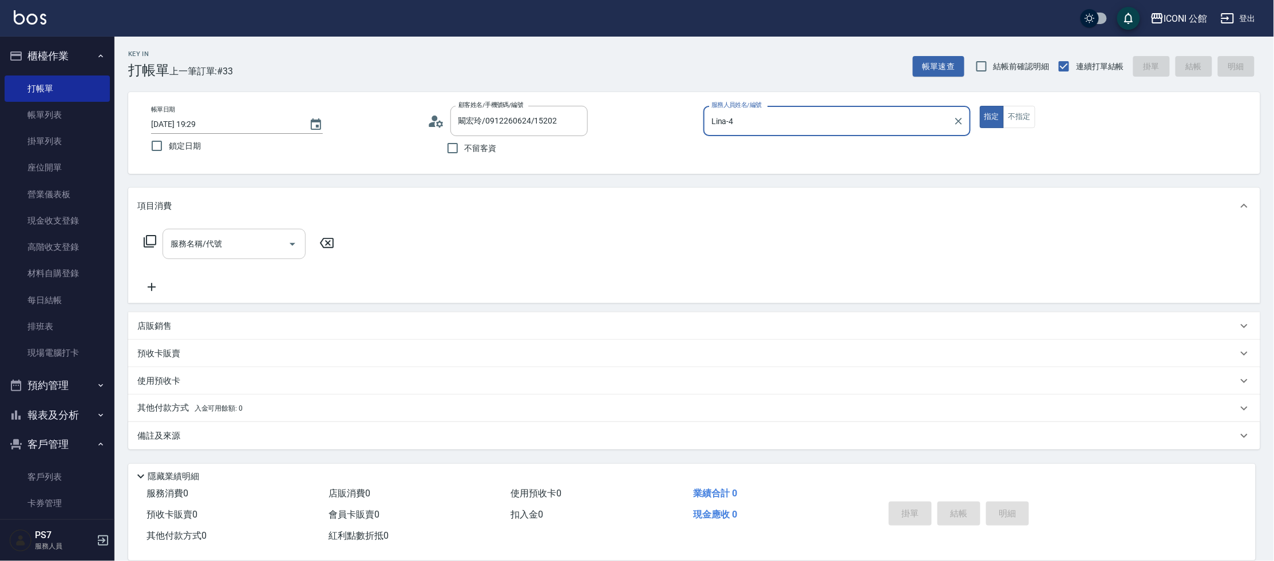
click at [266, 254] on div "服務名稱/代號" at bounding box center [234, 244] width 143 height 30
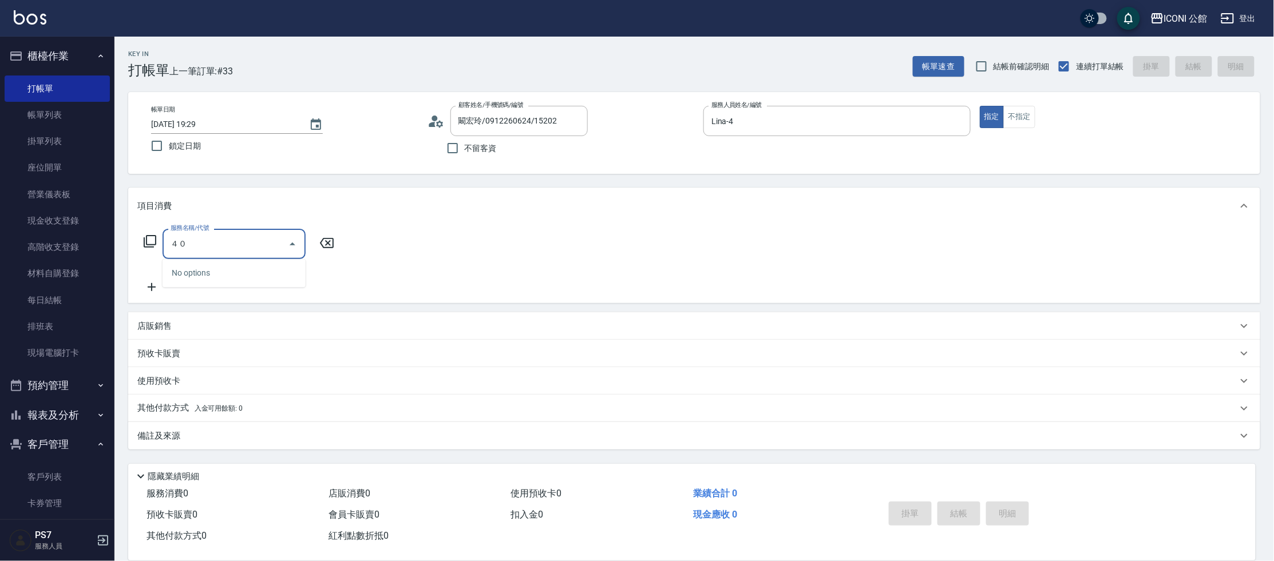
type input "４"
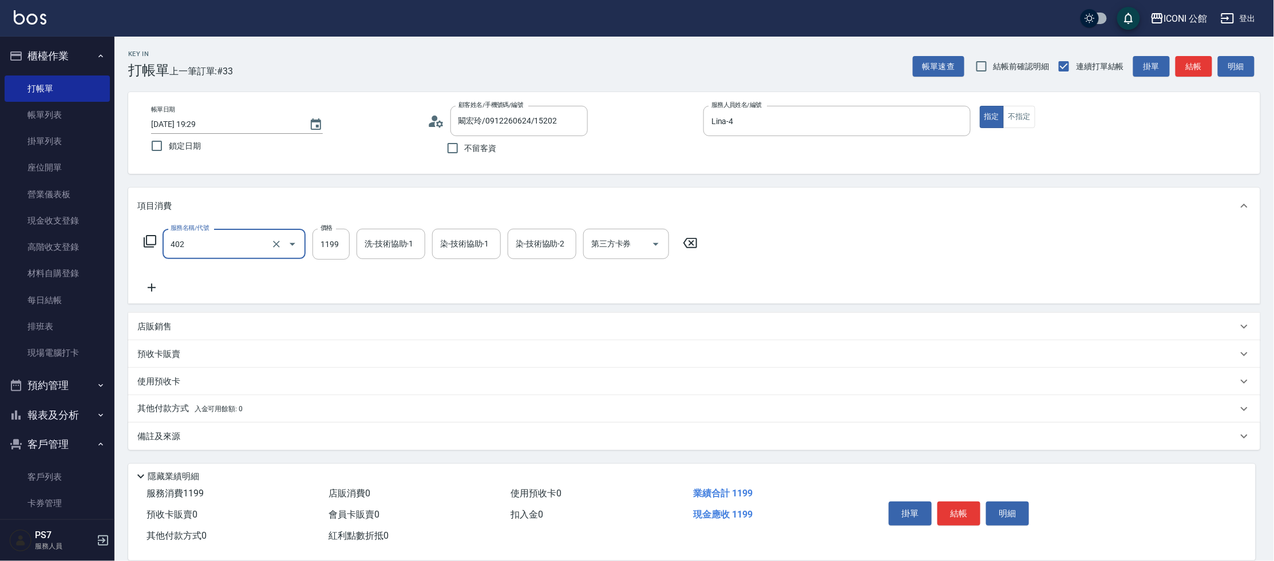
type input "設計染髮(402)"
type input "1800"
type input "可歆-24"
type input "0"
type input "可歆-24"
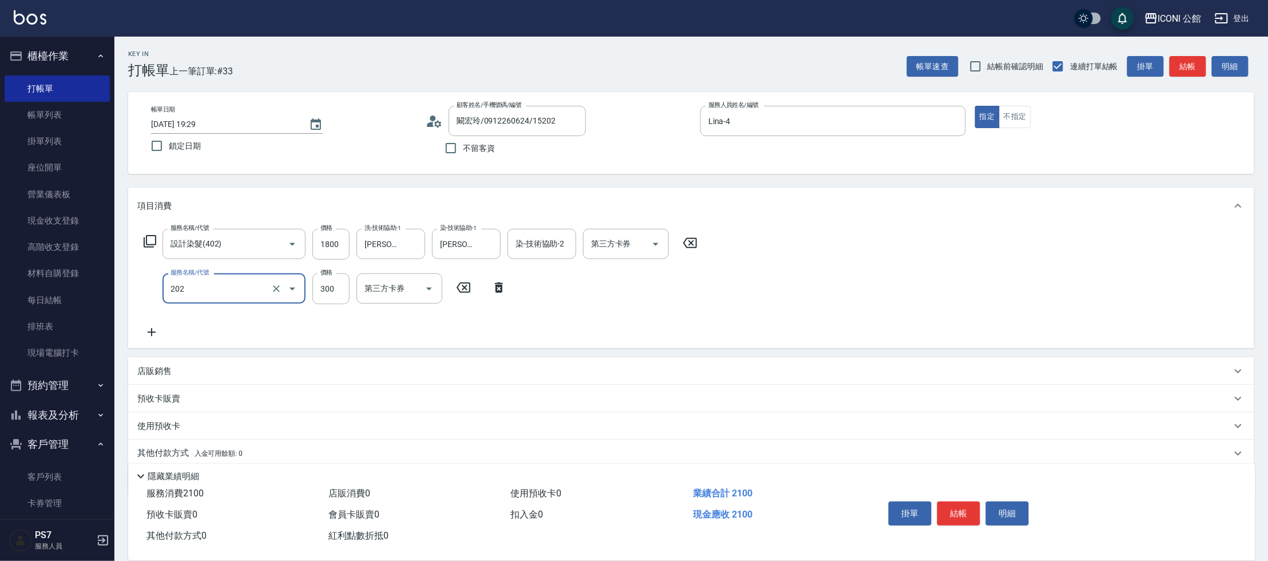
type input "單剪(202)"
type input "500"
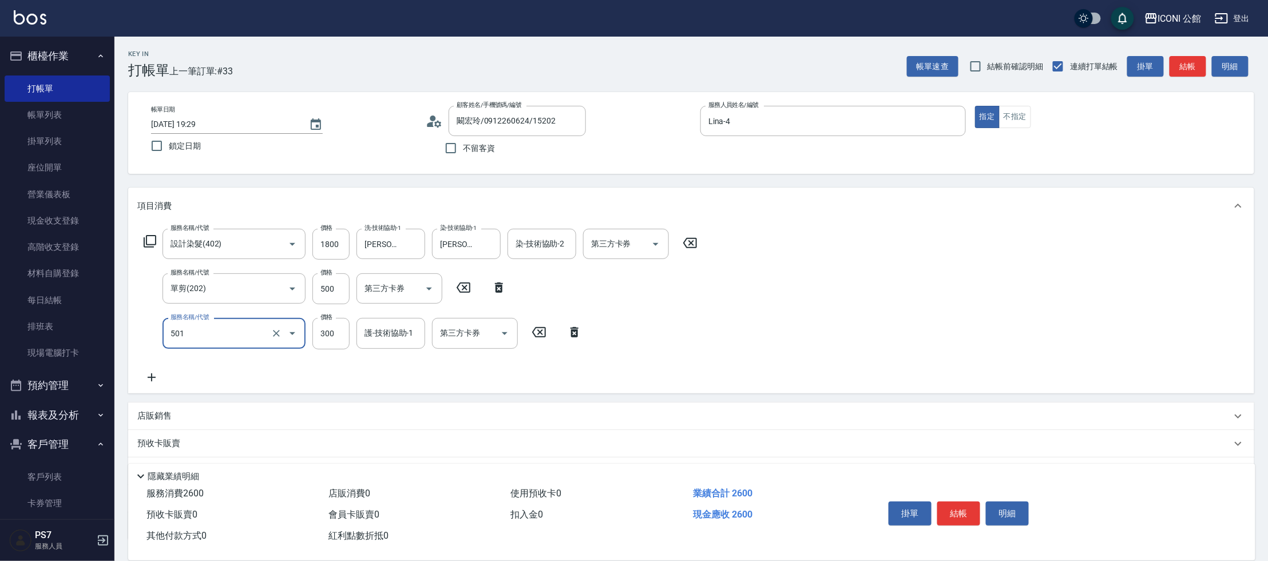
type input "燙染前頭皮隔離(501)"
type input "可歆-24"
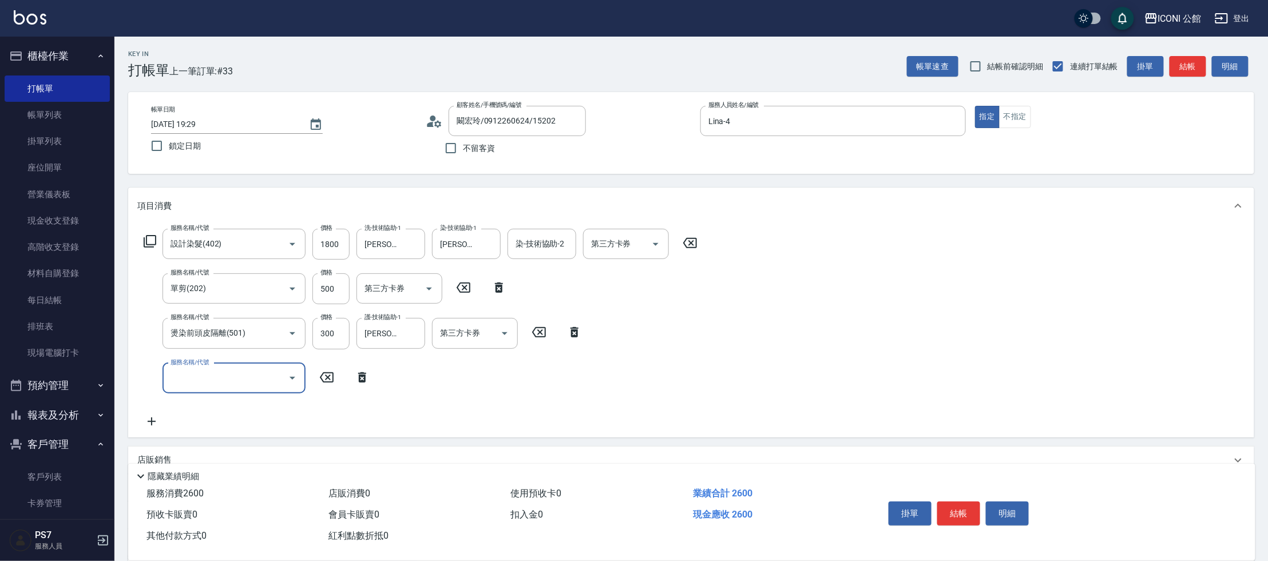
click at [584, 341] on div "服務名稱/代號 燙染前頭皮隔離(501) 服務名稱/代號 價格 300 價格 護-技術協助-1 可歆-24 護-技術協助-1 第三方卡券 第三方卡券" at bounding box center [363, 333] width 452 height 31
click at [578, 337] on icon at bounding box center [574, 333] width 29 height 14
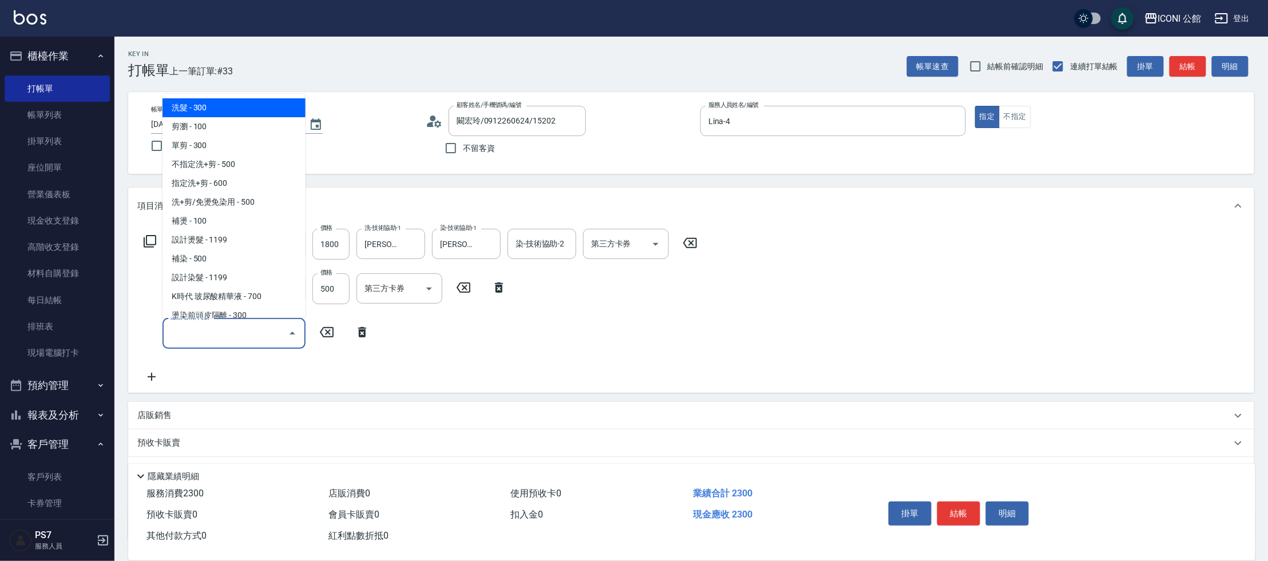
click at [191, 339] on input "服務名稱/代號" at bounding box center [226, 333] width 116 height 20
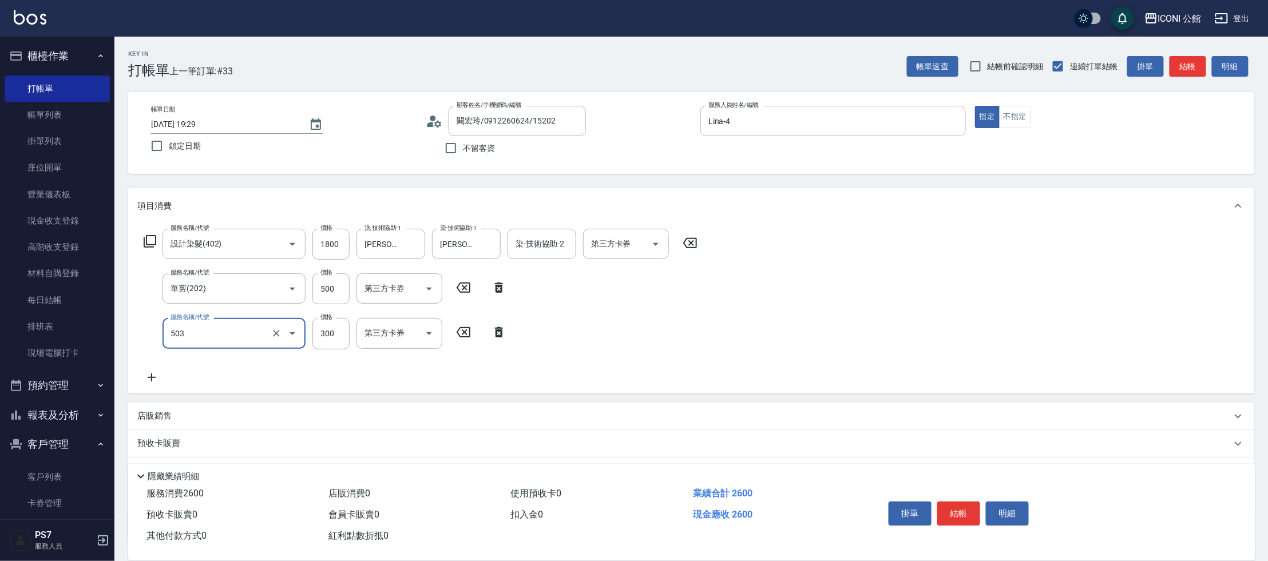
type input "自備護髮300元(503)"
type input "800"
type input "可歆-24"
click at [958, 507] on button "結帳" at bounding box center [958, 514] width 43 height 24
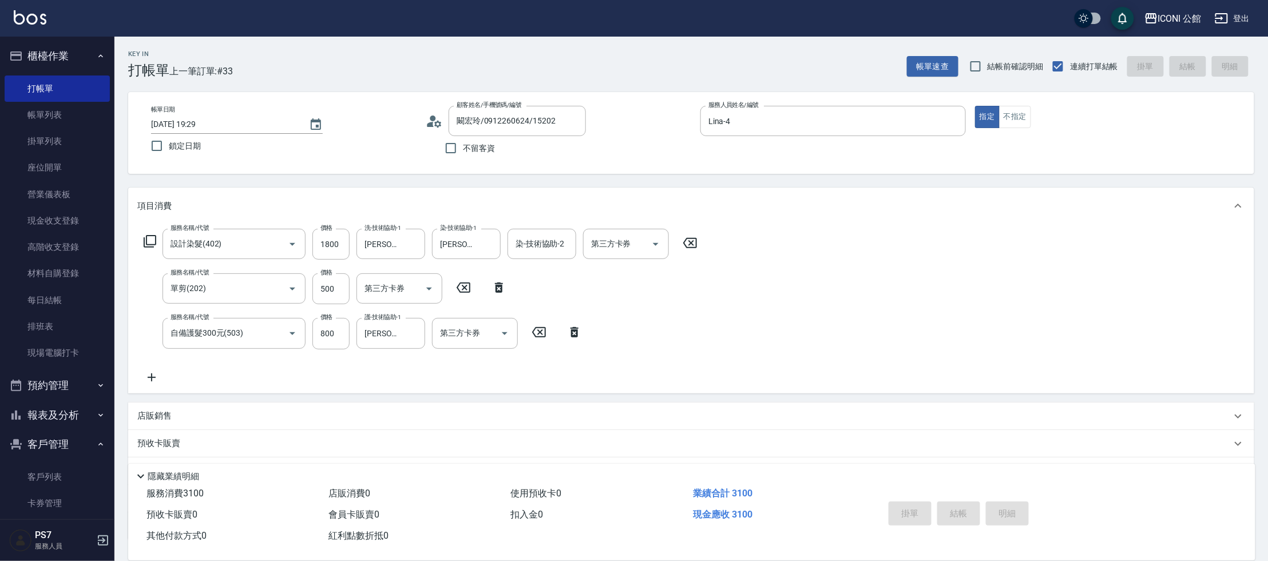
type input "2025/09/12 19:30"
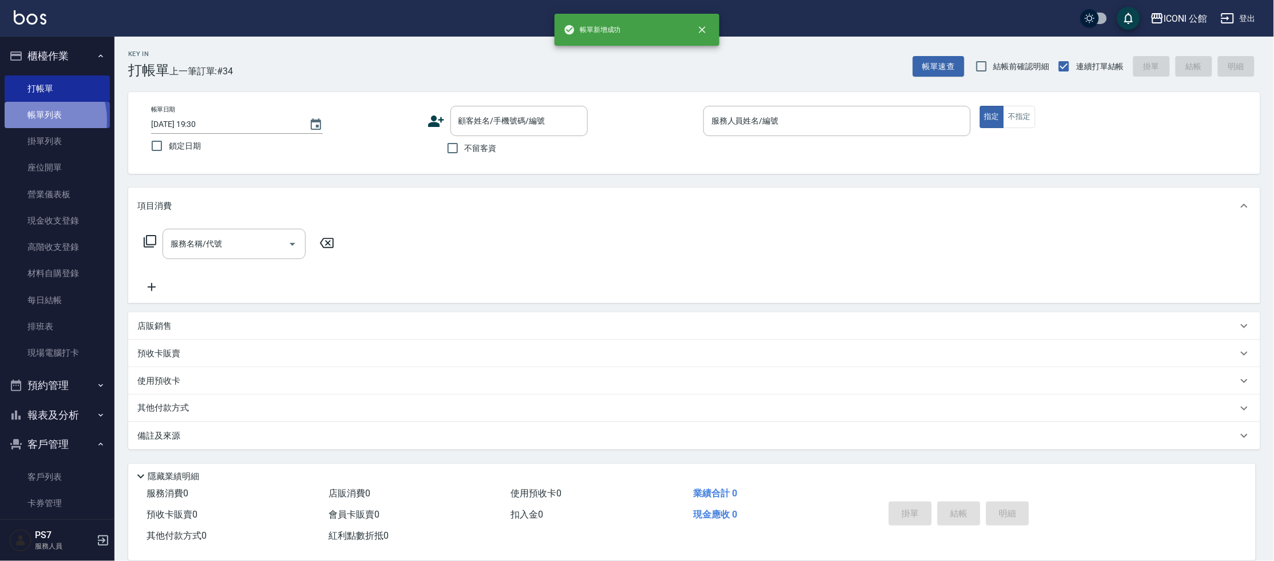
click at [31, 121] on link "帳單列表" at bounding box center [57, 115] width 105 height 26
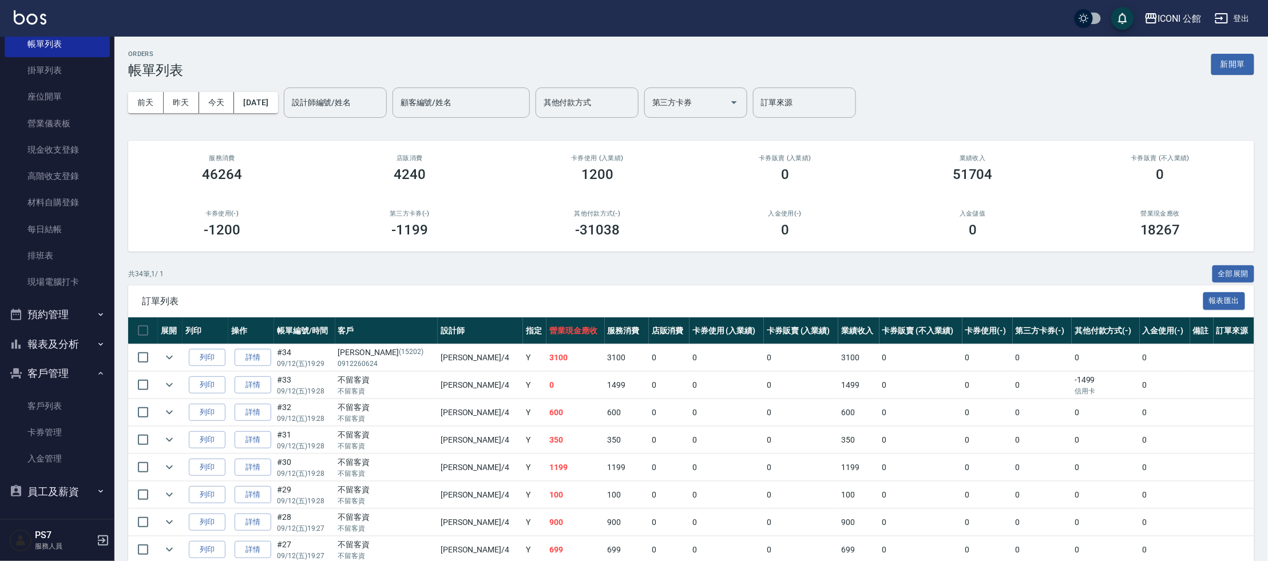
scroll to position [2, 0]
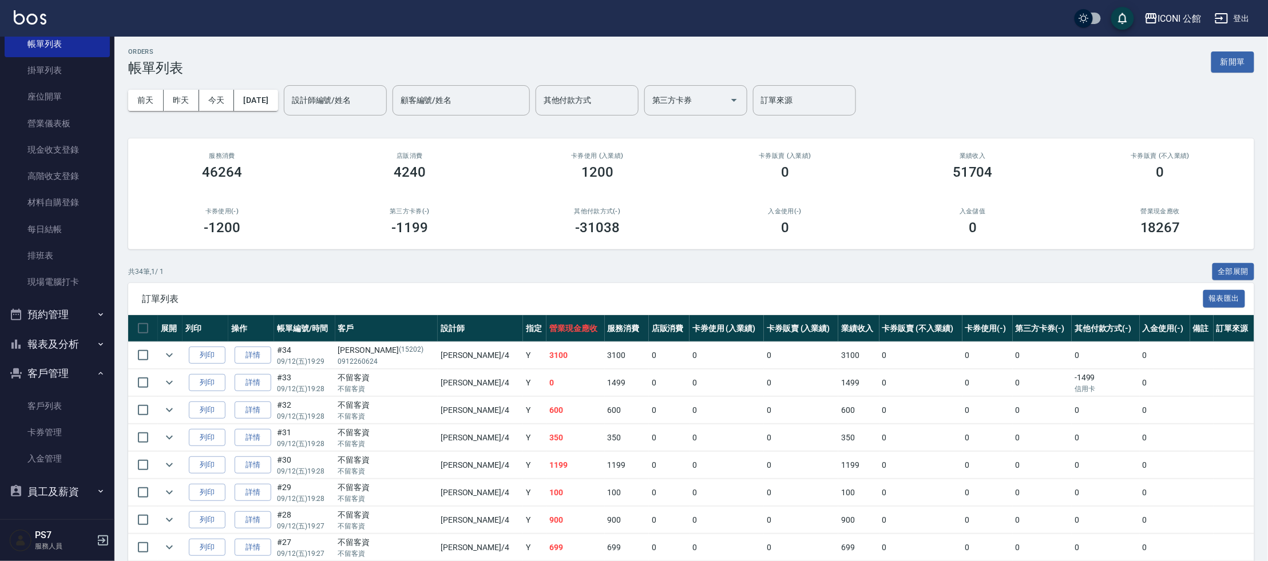
click at [48, 339] on button "報表及分析" at bounding box center [57, 345] width 105 height 30
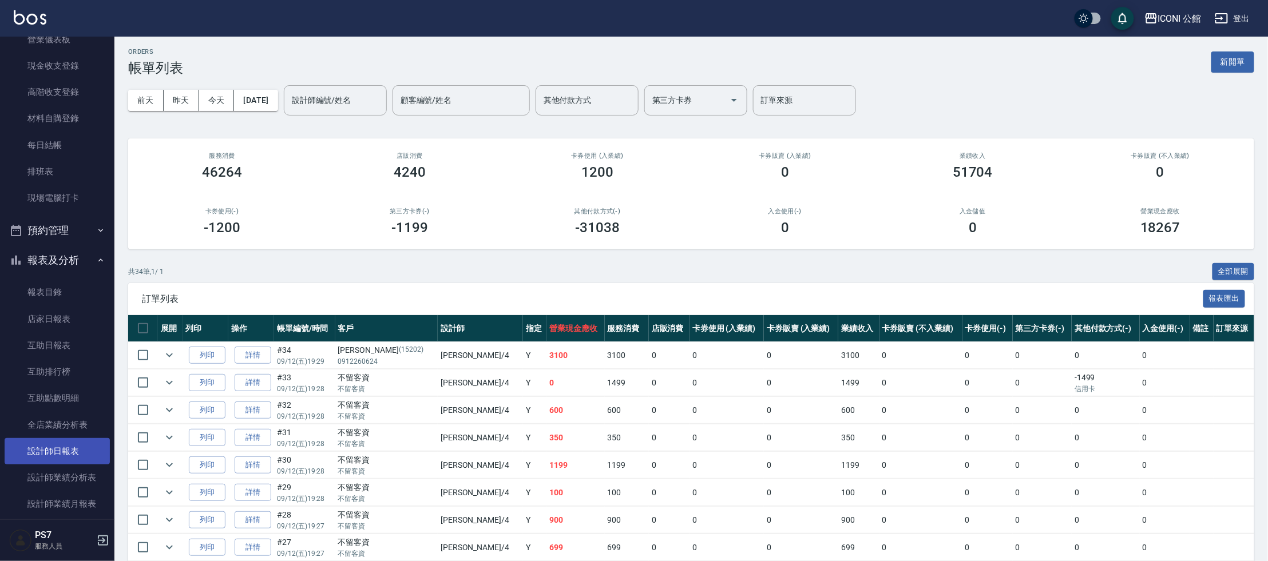
scroll to position [155, 0]
click at [49, 452] on link "設計師日報表" at bounding box center [57, 451] width 105 height 26
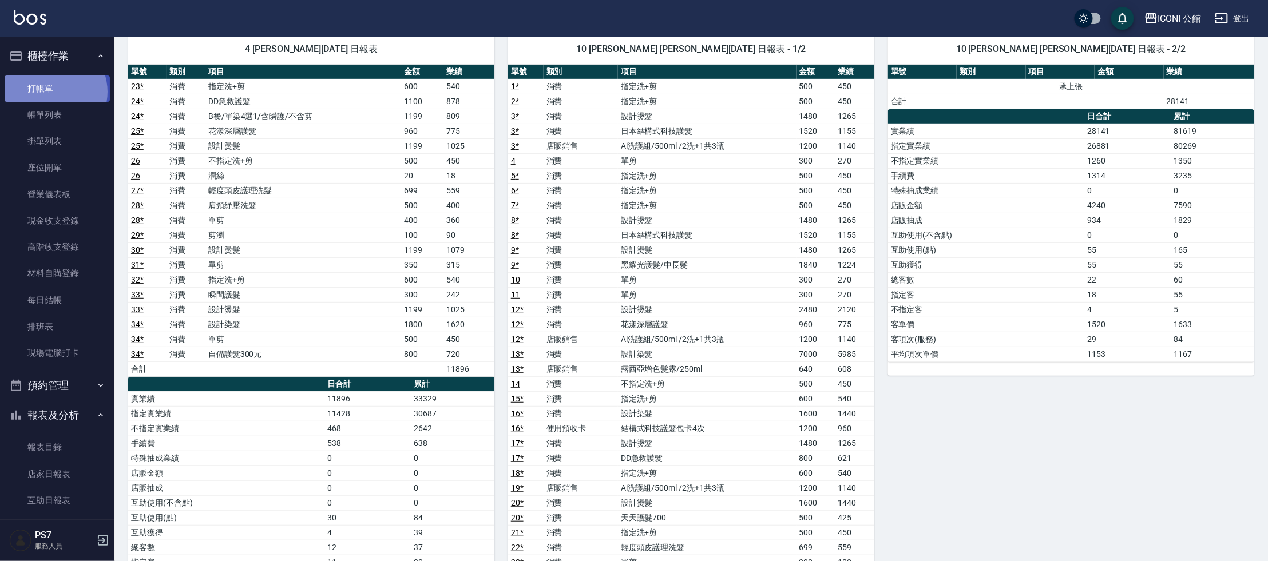
click at [51, 92] on link "打帳單" at bounding box center [57, 89] width 105 height 26
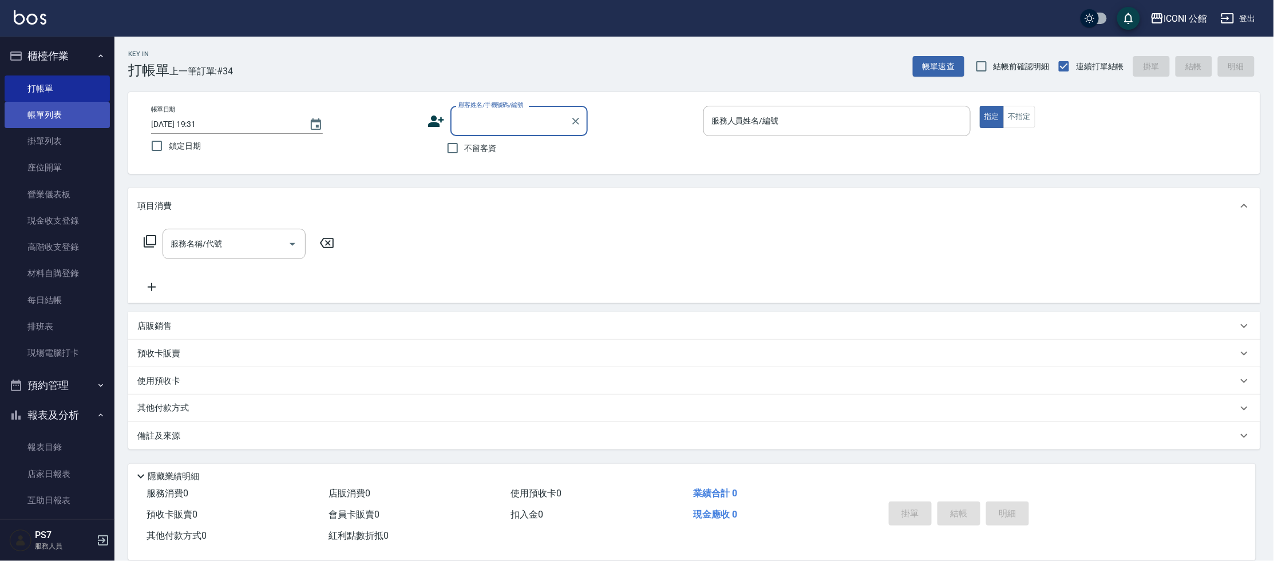
click at [43, 118] on link "帳單列表" at bounding box center [57, 115] width 105 height 26
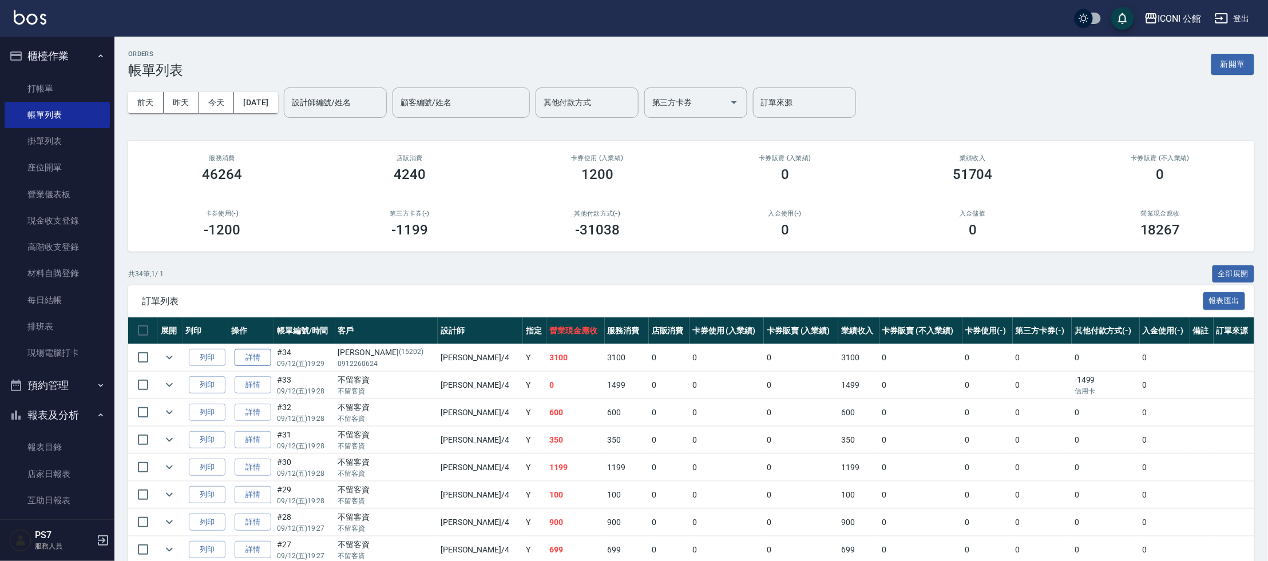
click at [262, 358] on link "詳情" at bounding box center [253, 358] width 37 height 18
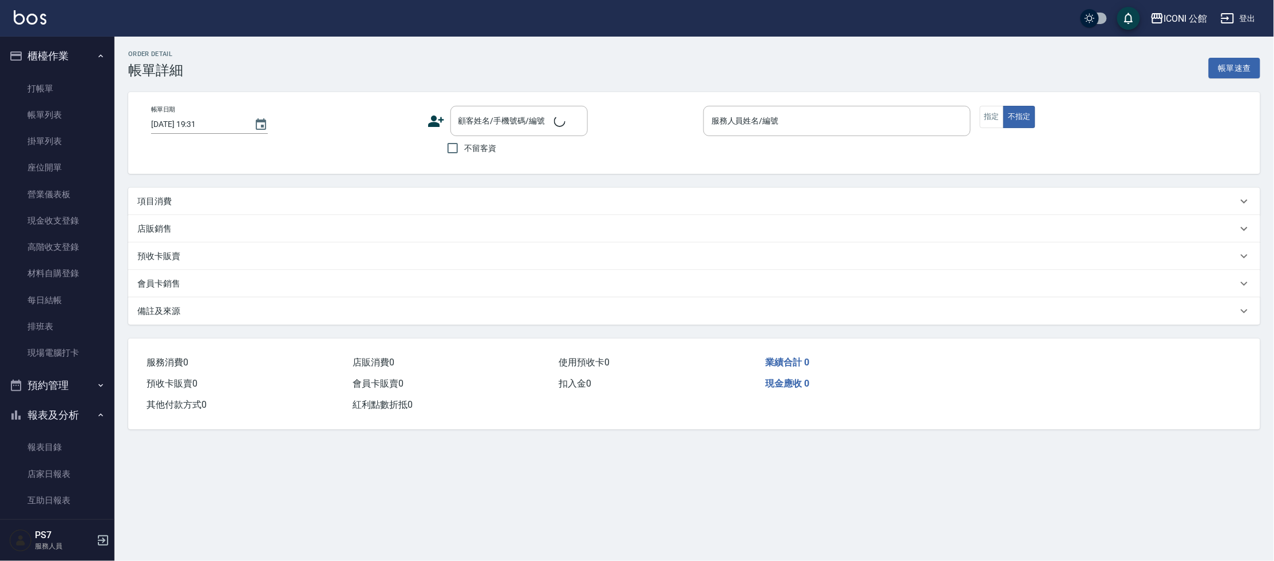
type input "2025/09/12 19:29"
type input "Lina-4"
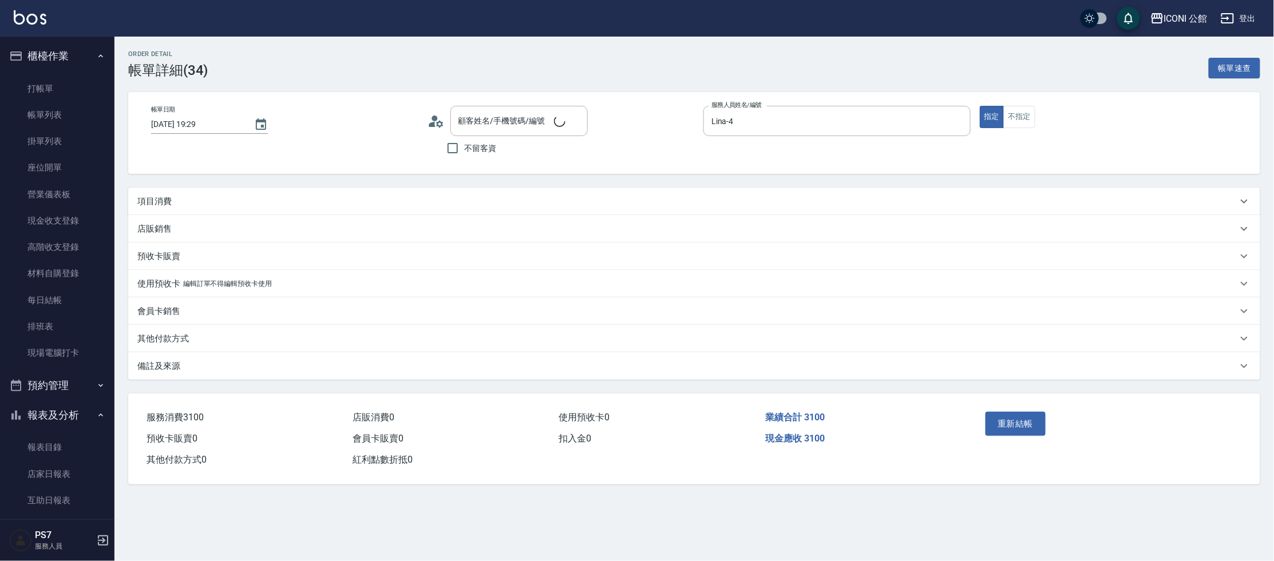
type input "闞宏玲/0912260624/15202"
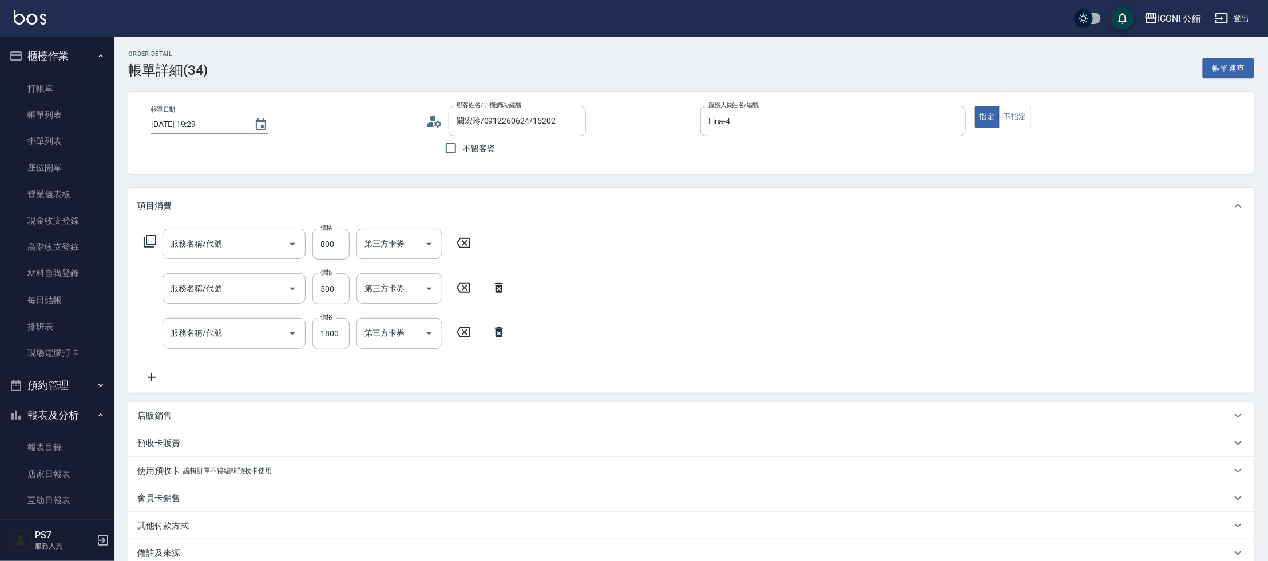
type input "自備護髮300元(503)"
type input "單剪(202)"
type input "設計染髮(402)"
click at [341, 291] on input "500" at bounding box center [330, 289] width 37 height 31
type input "0"
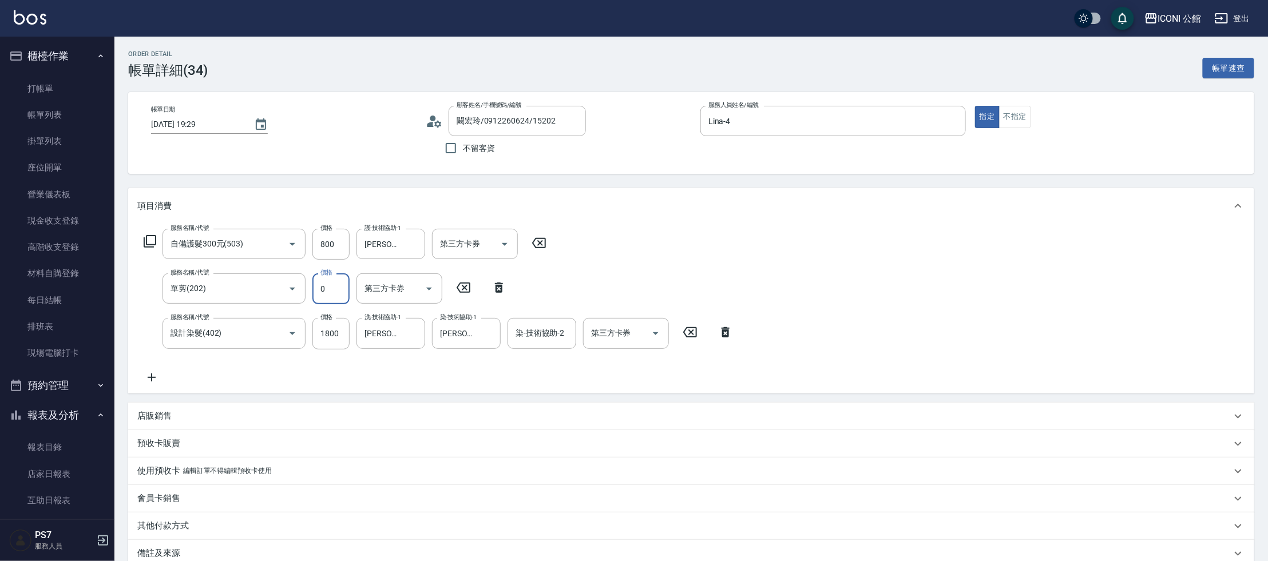
click at [501, 291] on icon at bounding box center [499, 288] width 8 height 10
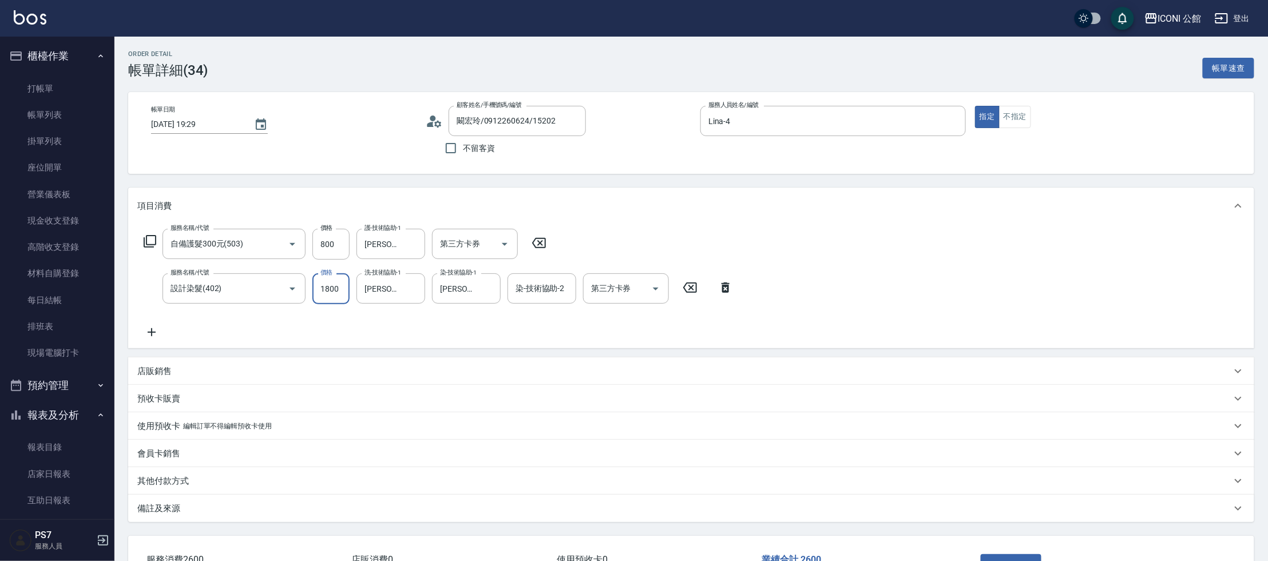
click at [540, 250] on icon at bounding box center [539, 243] width 29 height 14
click at [161, 375] on p "店販銷售" at bounding box center [154, 371] width 34 height 12
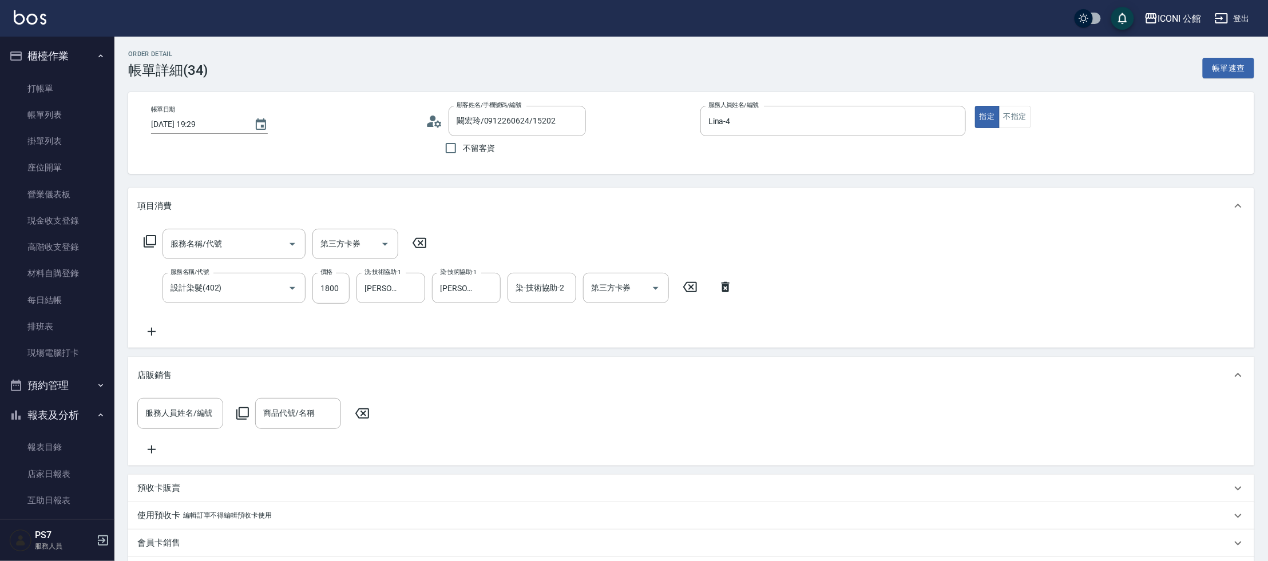
click at [190, 434] on div "服務人員姓名/編號 服務人員姓名/編號 商品代號/名稱 商品代號/名稱" at bounding box center [691, 427] width 1108 height 58
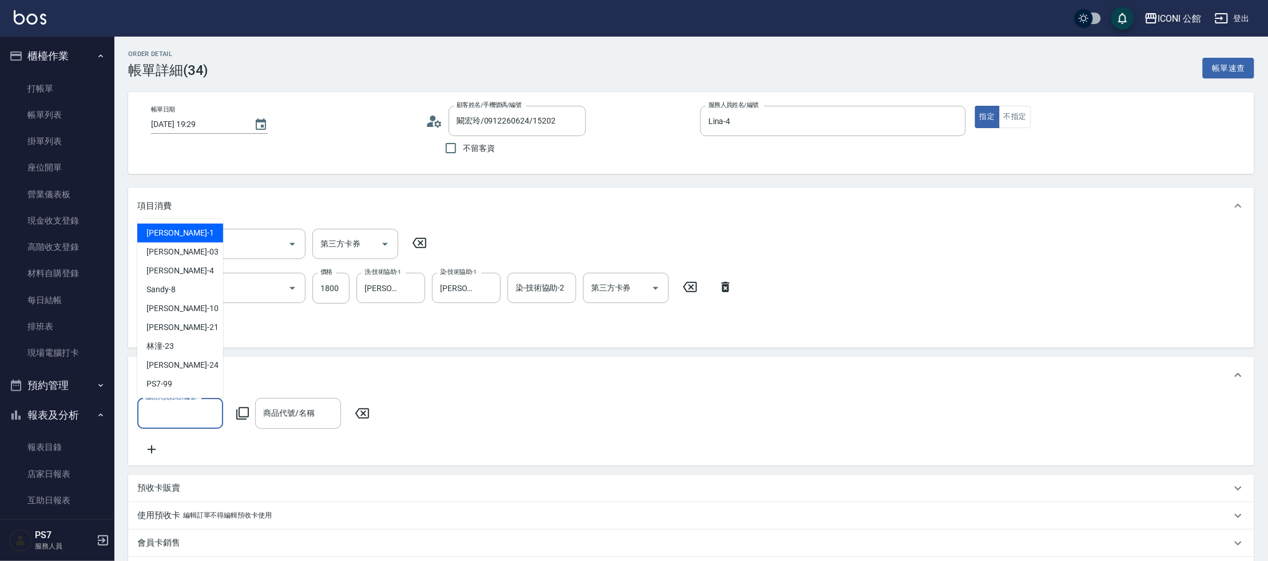
click at [187, 420] on input "服務人員姓名/編號" at bounding box center [181, 413] width 76 height 20
click at [185, 279] on div "Lina -4" at bounding box center [180, 271] width 86 height 19
type input "Lina-4"
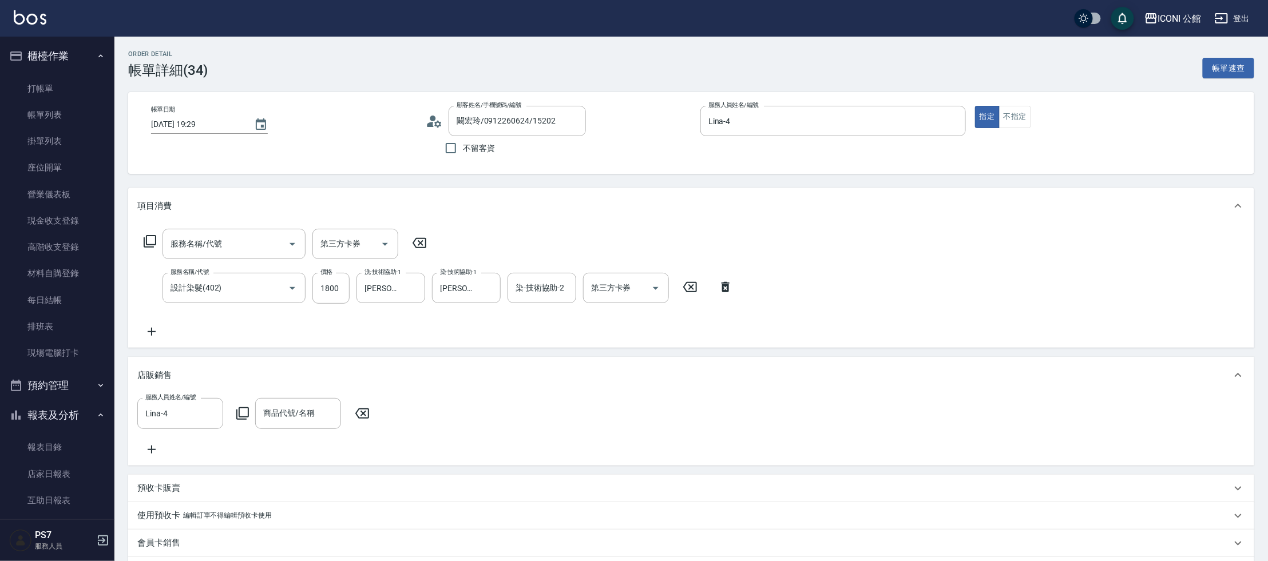
click at [236, 417] on icon at bounding box center [242, 414] width 13 height 13
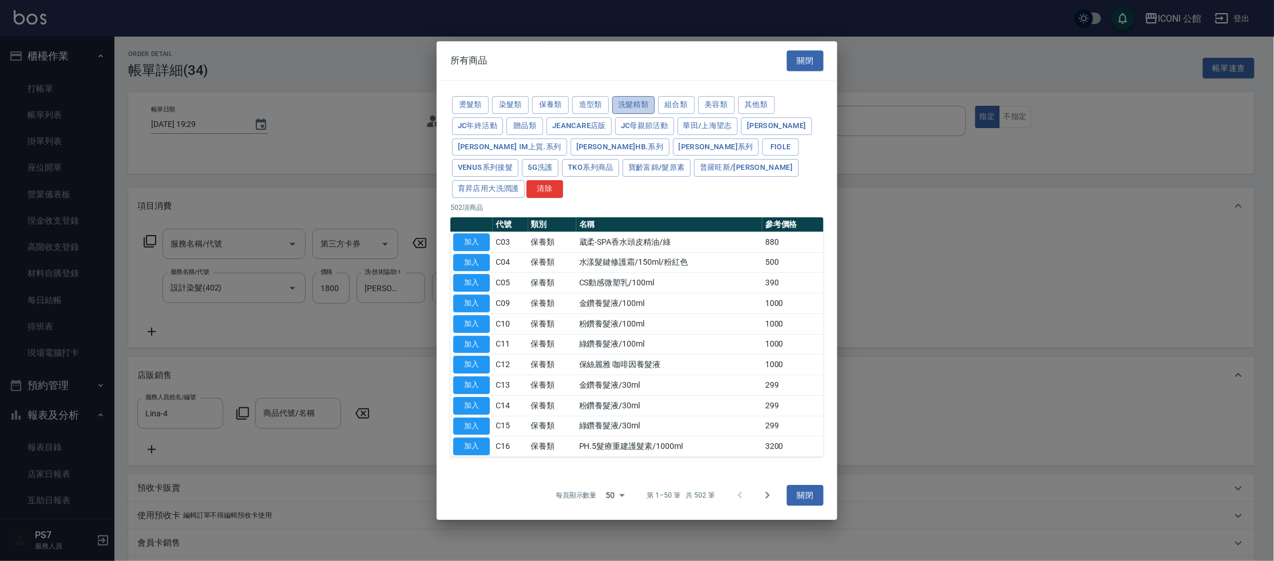
click at [622, 114] on button "洗髮精類" at bounding box center [633, 105] width 42 height 18
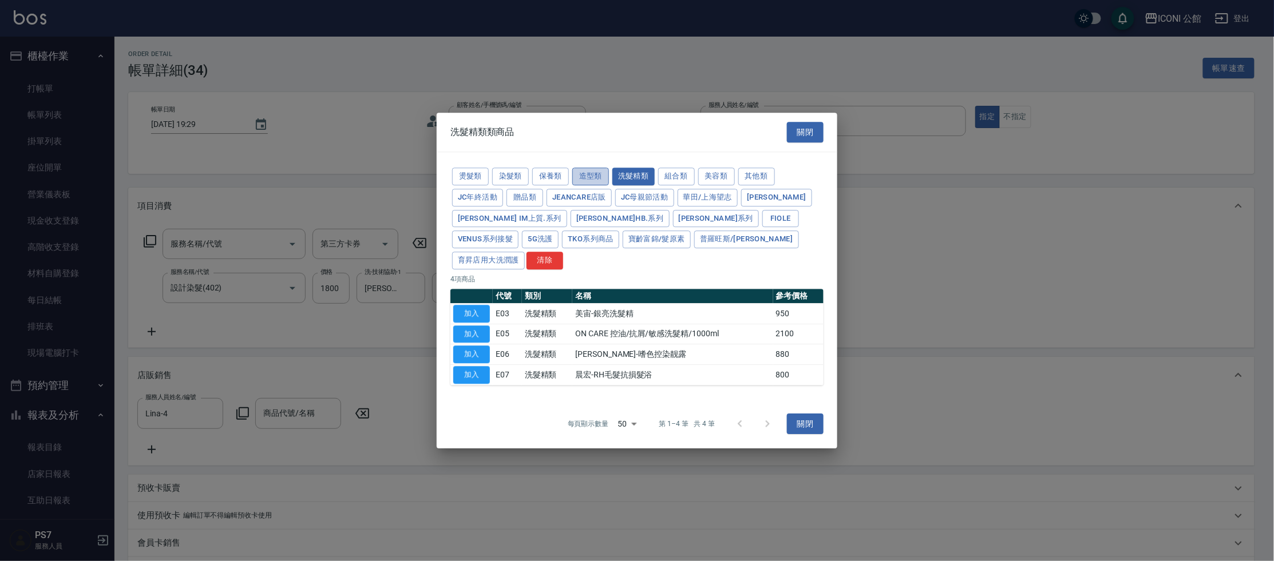
click at [591, 185] on button "造型類" at bounding box center [590, 177] width 37 height 18
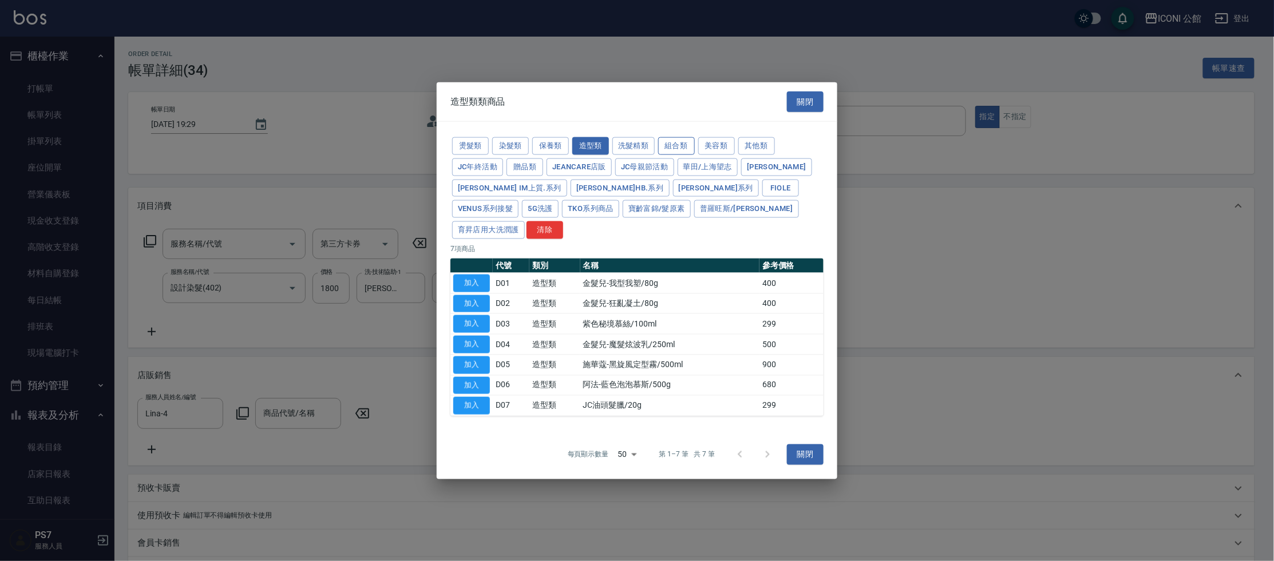
click at [671, 149] on button "組合類" at bounding box center [676, 146] width 37 height 18
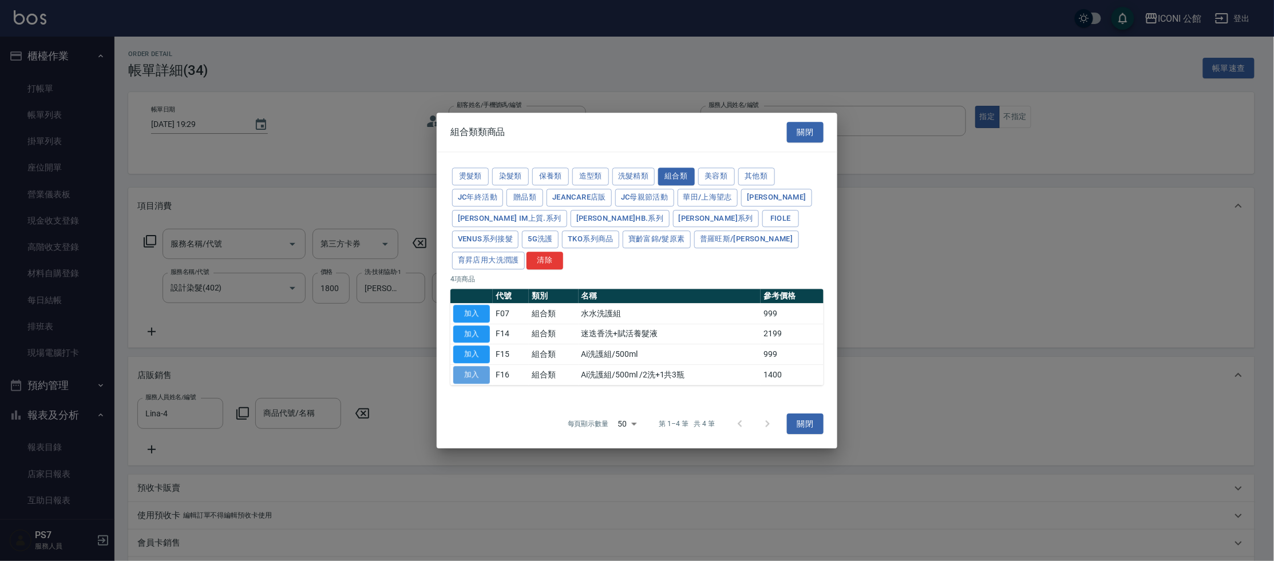
click at [480, 366] on button "加入" at bounding box center [471, 375] width 37 height 18
type input "Ai洗護組/500ml /2洗+1共3瓶"
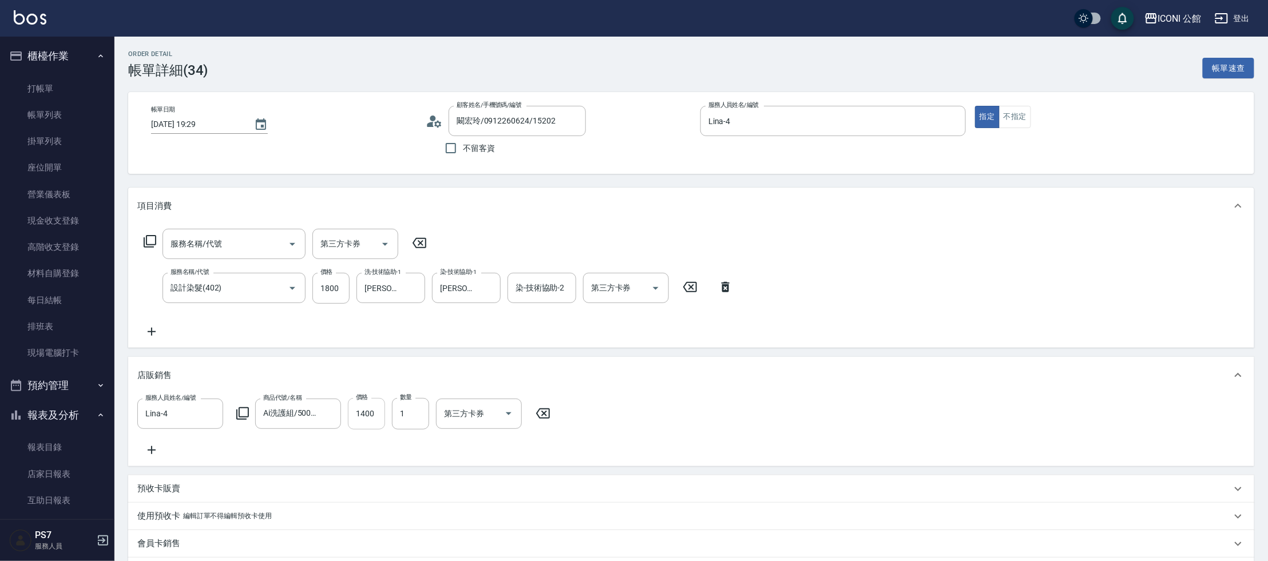
click at [375, 415] on input "1400" at bounding box center [366, 413] width 37 height 31
type input "1200"
click at [340, 286] on input "1800" at bounding box center [330, 288] width 37 height 31
click at [236, 256] on div "服務名稱/代號" at bounding box center [234, 244] width 143 height 30
type input "1500"
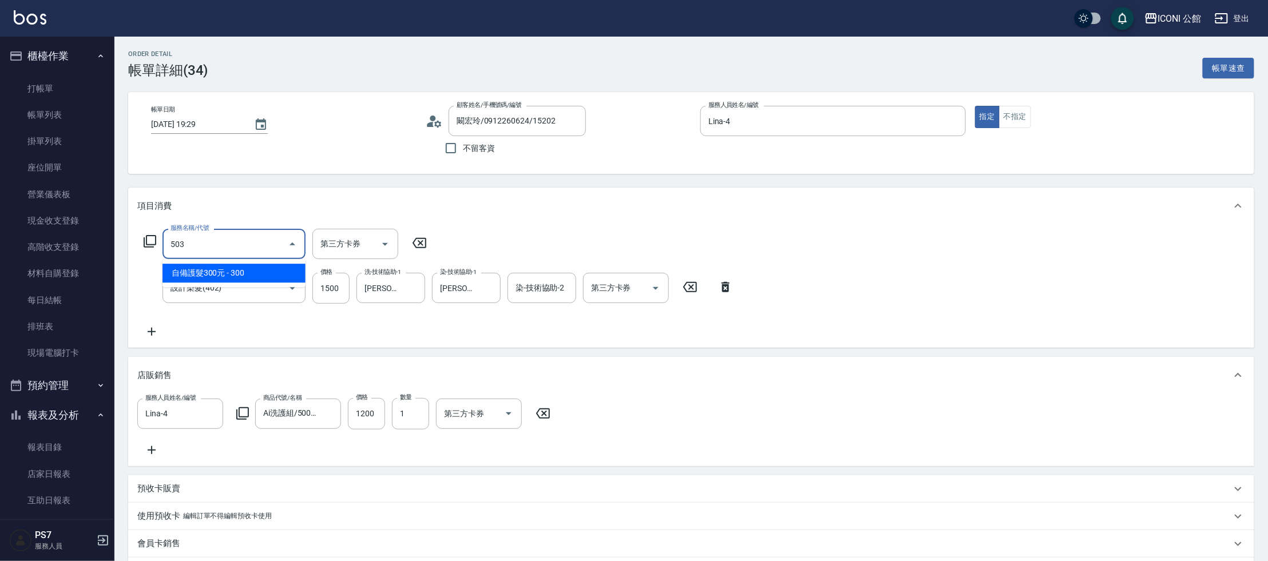
type input "自備護髮300元(503)"
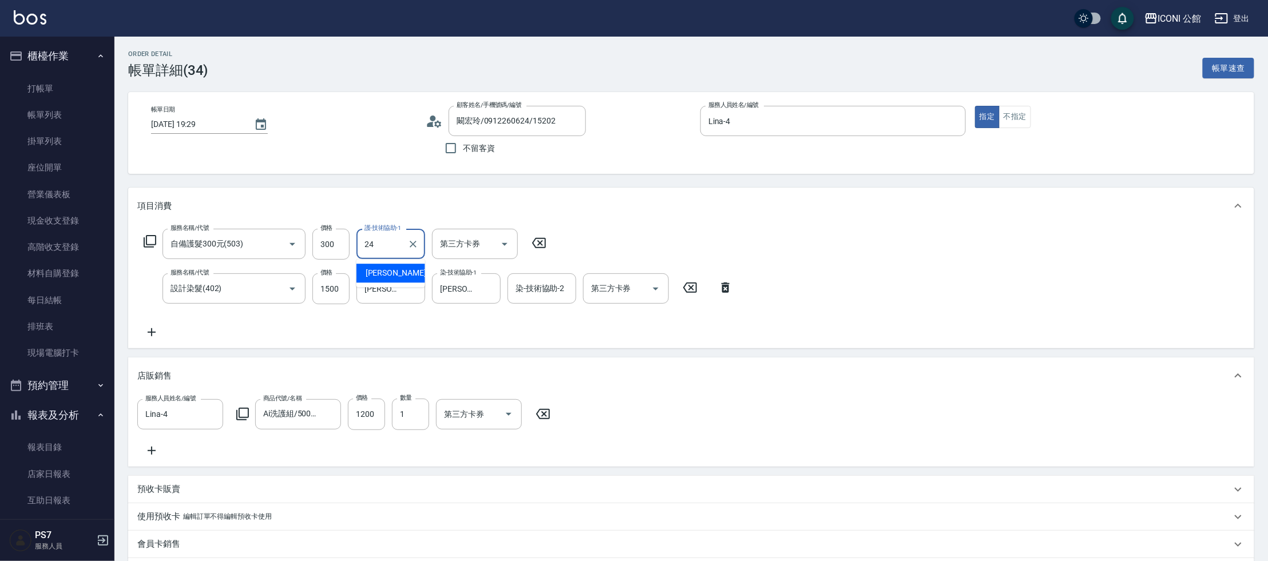
type input "可歆-24"
click at [341, 246] on input "300" at bounding box center [330, 244] width 37 height 31
click at [232, 312] on div "服務名稱/代號 自備護髮300元(503) 服務名稱/代號 價格 300 價格 護-技術協助-1 可歆-24 護-技術協助-1 第三方卡券 第三方卡券 服務名…" at bounding box center [438, 284] width 603 height 110
click at [343, 295] on input "1500" at bounding box center [330, 289] width 37 height 31
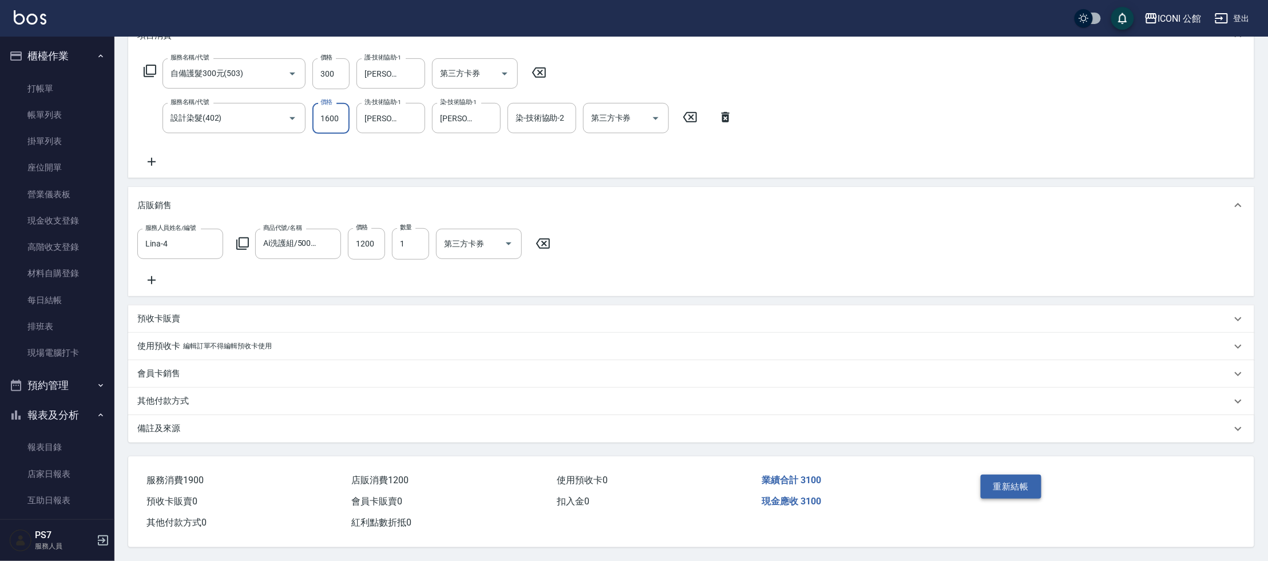
type input "1600"
click at [991, 480] on button "重新結帳" at bounding box center [1011, 487] width 61 height 24
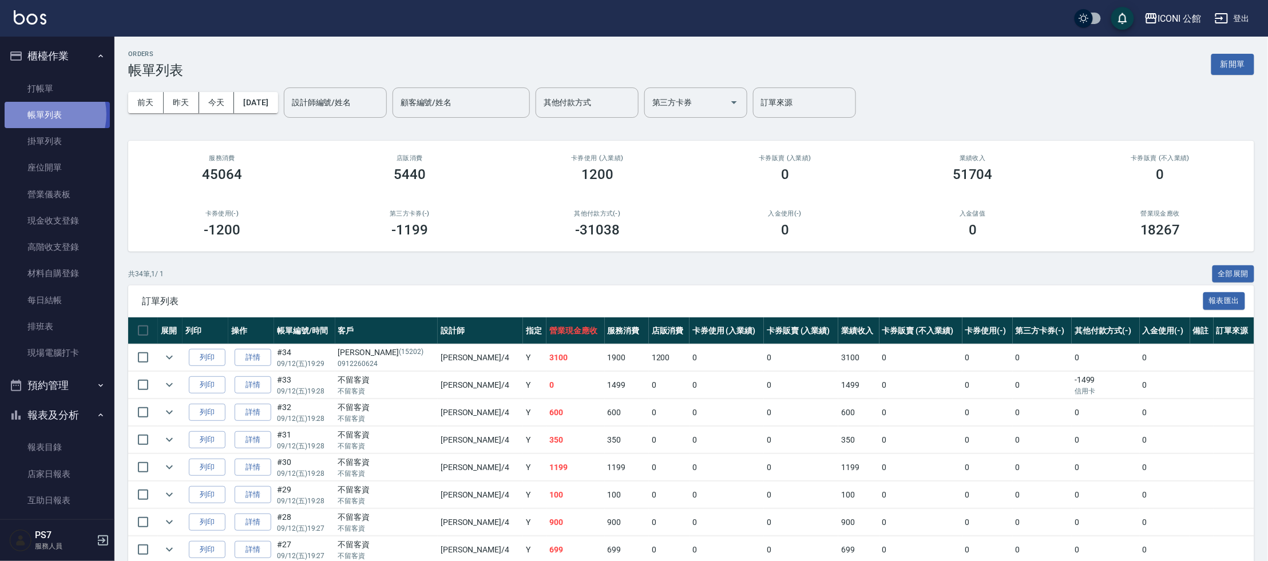
click at [43, 114] on link "帳單列表" at bounding box center [57, 115] width 105 height 26
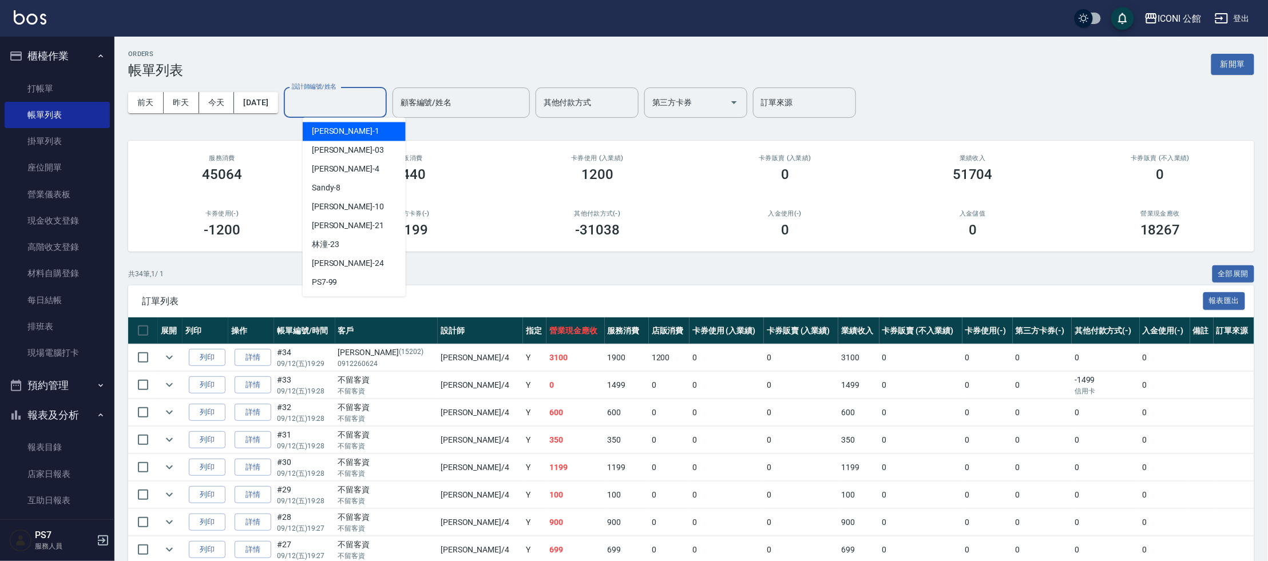
click at [334, 95] on input "設計師編號/姓名" at bounding box center [335, 103] width 93 height 20
click at [317, 175] on span "Lina -4" at bounding box center [346, 170] width 68 height 12
type input "Lina-4"
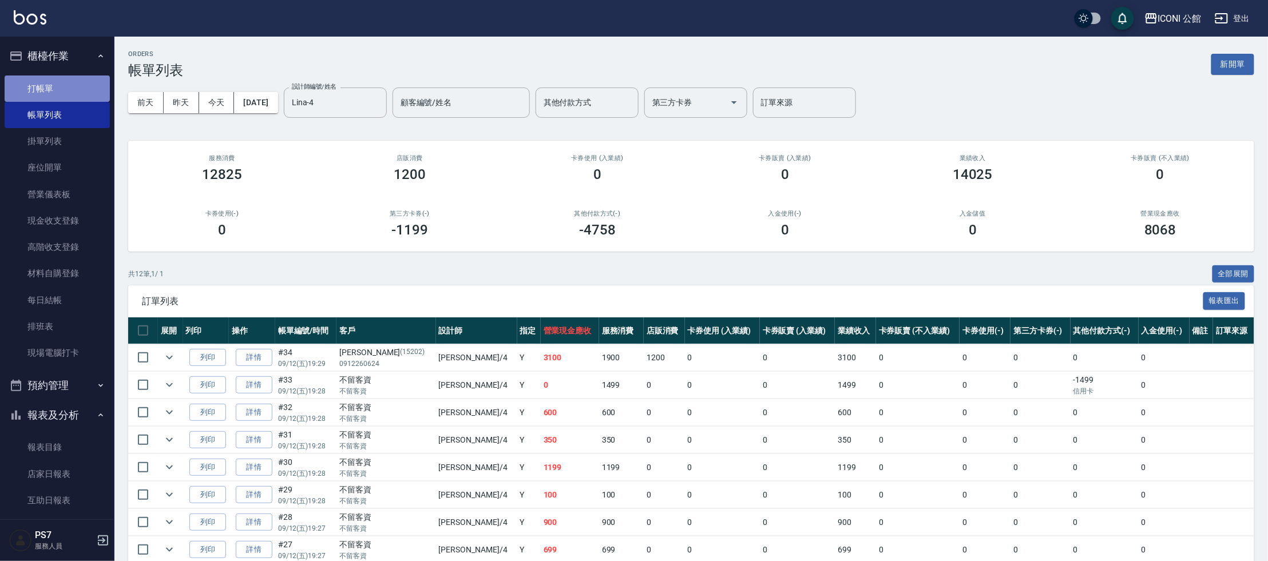
click at [85, 91] on link "打帳單" at bounding box center [57, 89] width 105 height 26
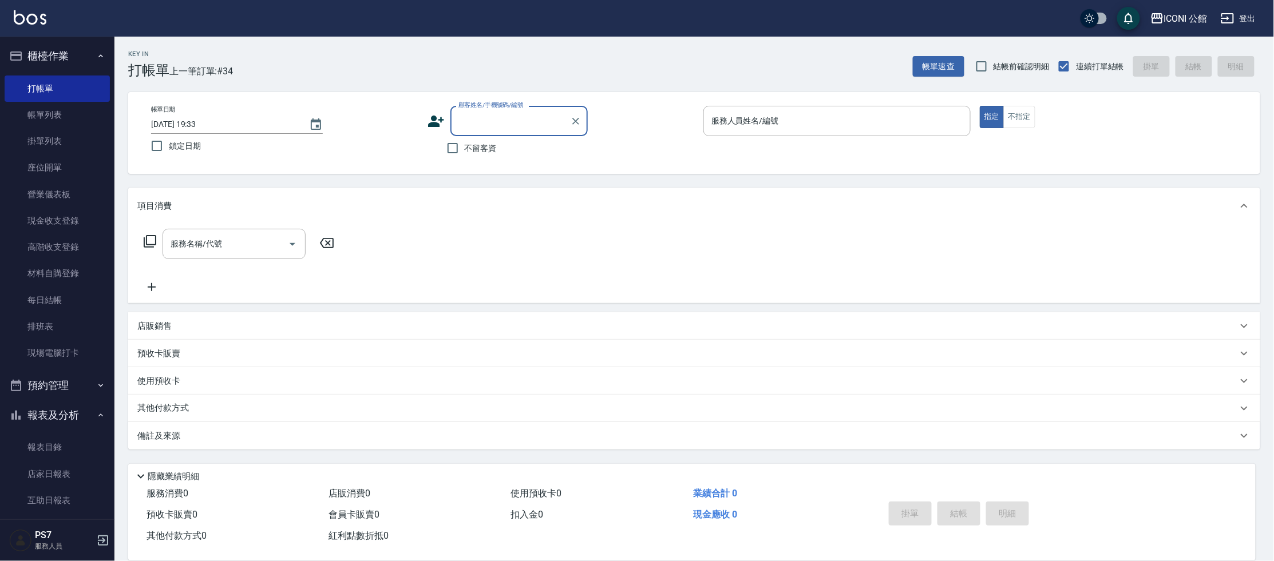
click at [839, 140] on p at bounding box center [836, 142] width 267 height 12
click at [840, 135] on div "服務人員姓名/編號" at bounding box center [836, 121] width 267 height 30
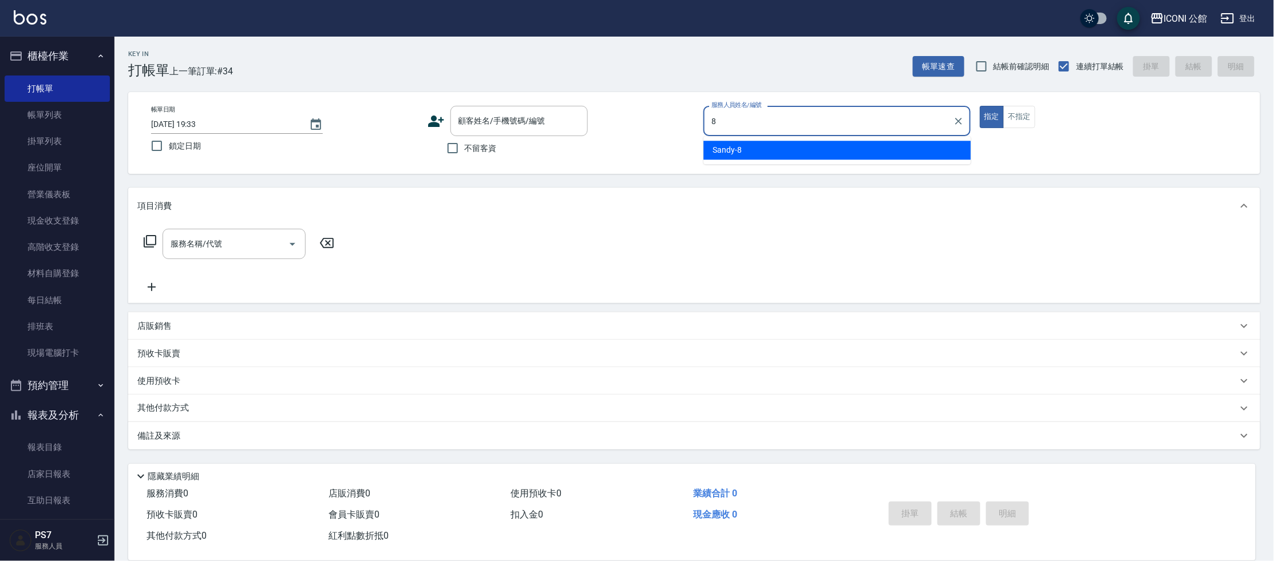
type input "Sandy-8"
type button "true"
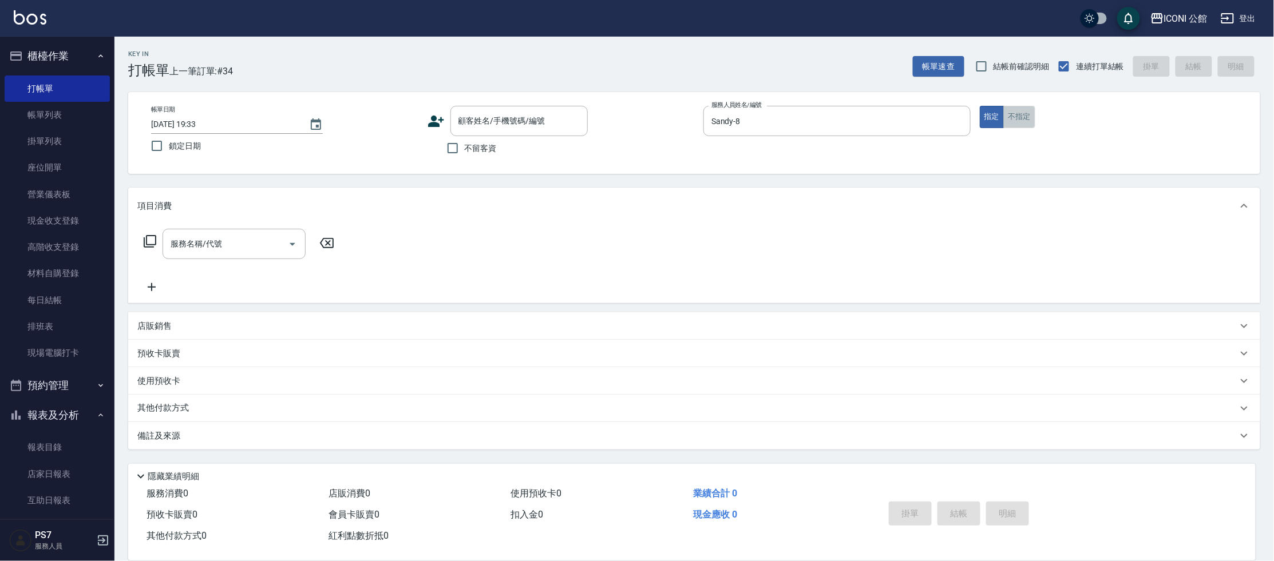
click at [1024, 110] on button "不指定" at bounding box center [1019, 117] width 32 height 22
click at [215, 242] on input "服務名稱/代號" at bounding box center [226, 244] width 116 height 20
type input "單剪(202)"
click at [465, 149] on span "不留客資" at bounding box center [481, 149] width 32 height 12
click at [465, 149] on input "不留客資" at bounding box center [453, 148] width 24 height 24
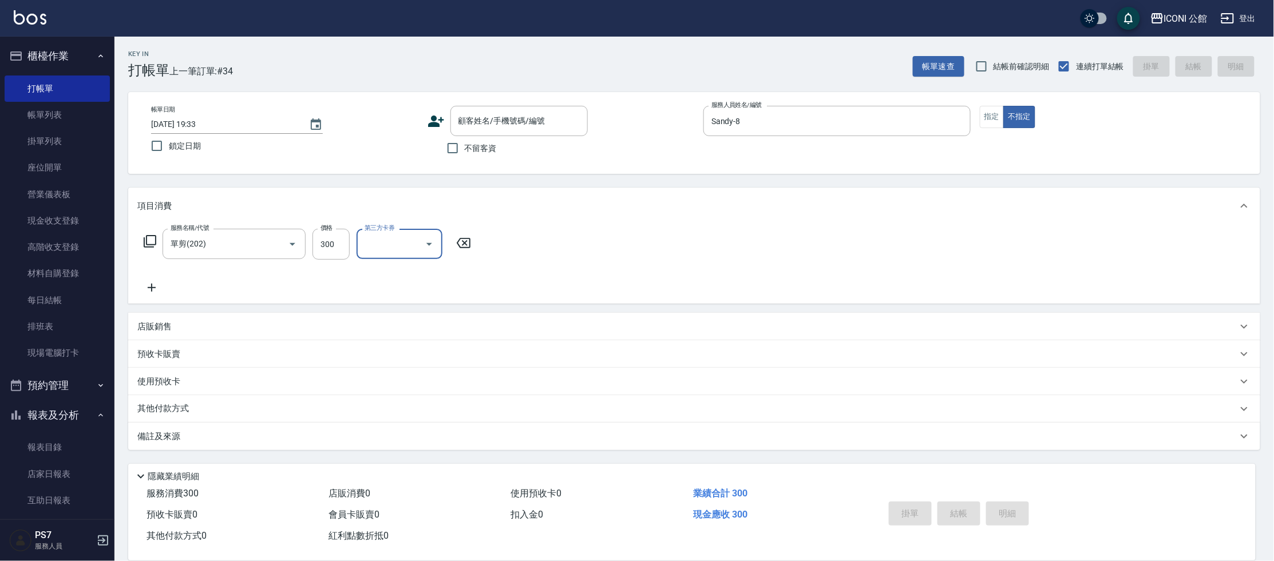
checkbox input "true"
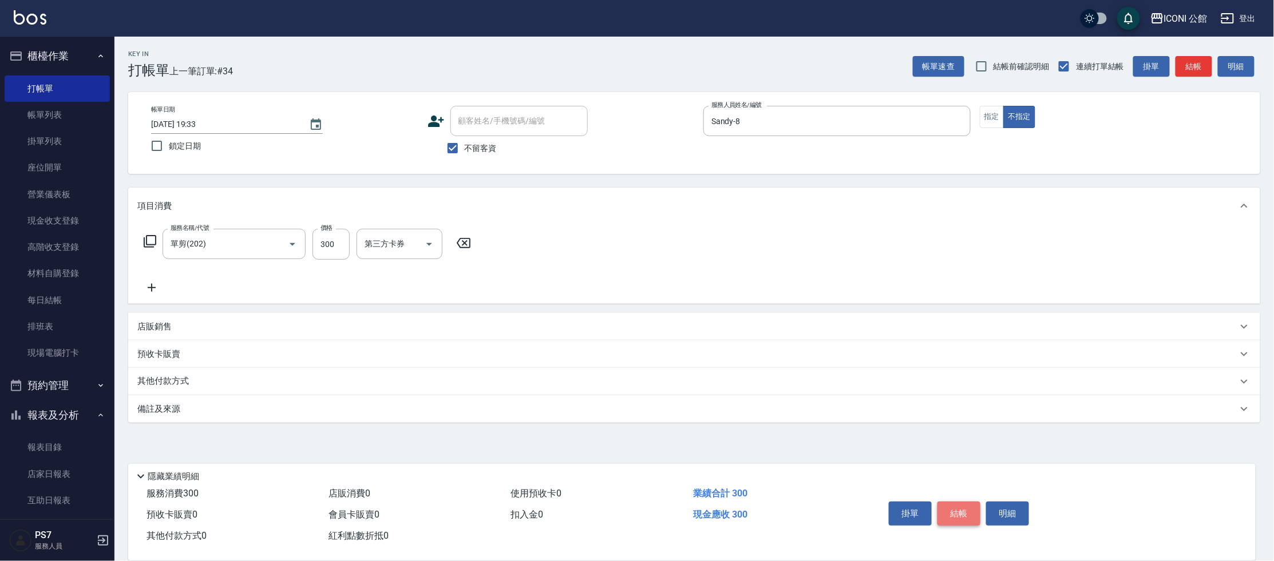
click at [952, 509] on button "結帳" at bounding box center [958, 514] width 43 height 24
type input "2025/09/12 19:34"
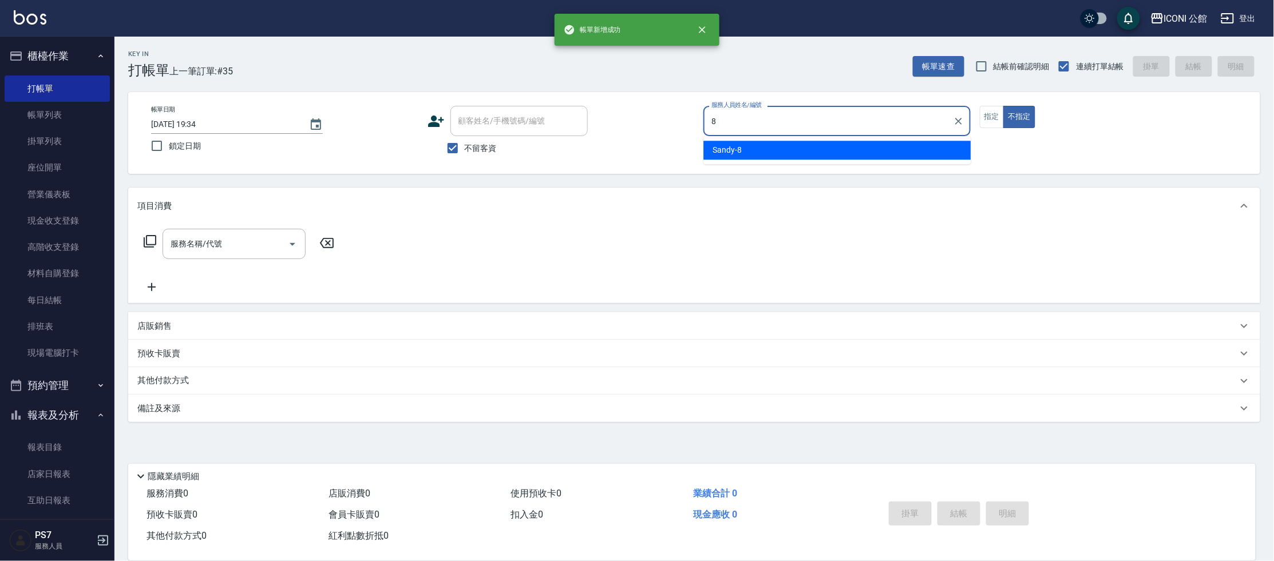
type input "Sandy-8"
type button "false"
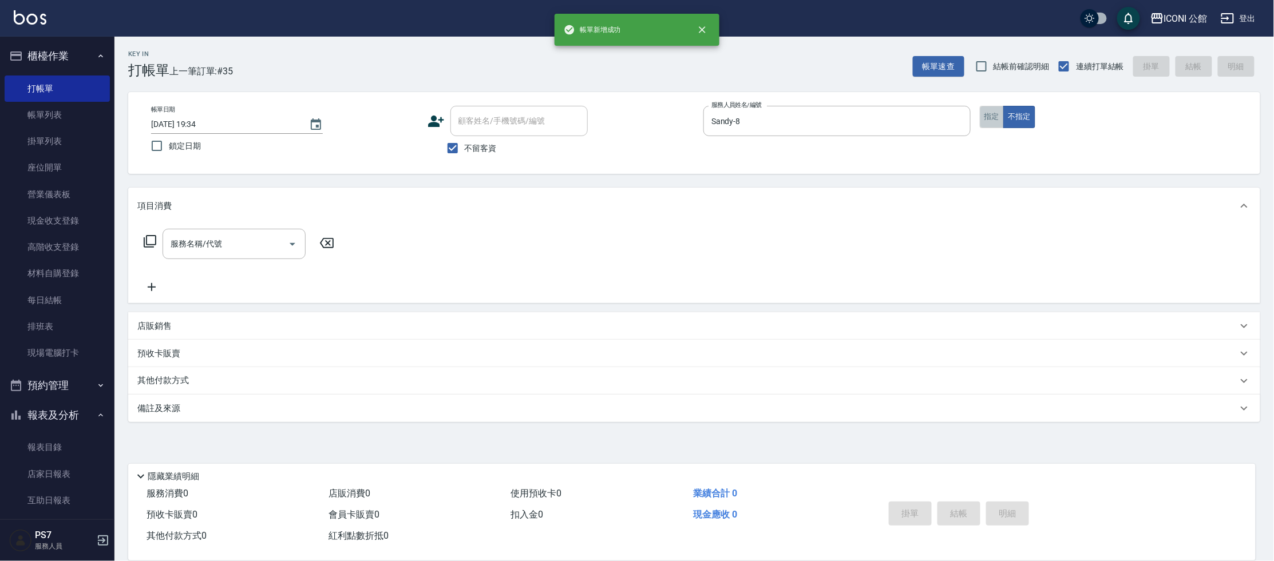
click at [983, 117] on button "指定" at bounding box center [992, 117] width 25 height 22
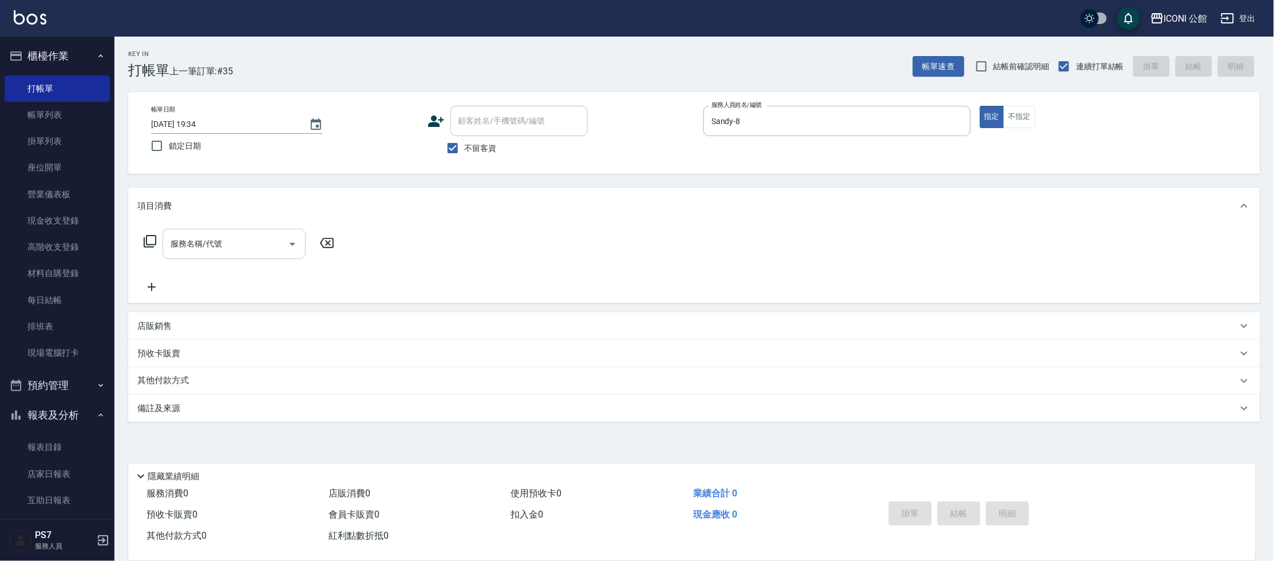
click at [190, 255] on div "服務名稱/代號" at bounding box center [234, 244] width 143 height 30
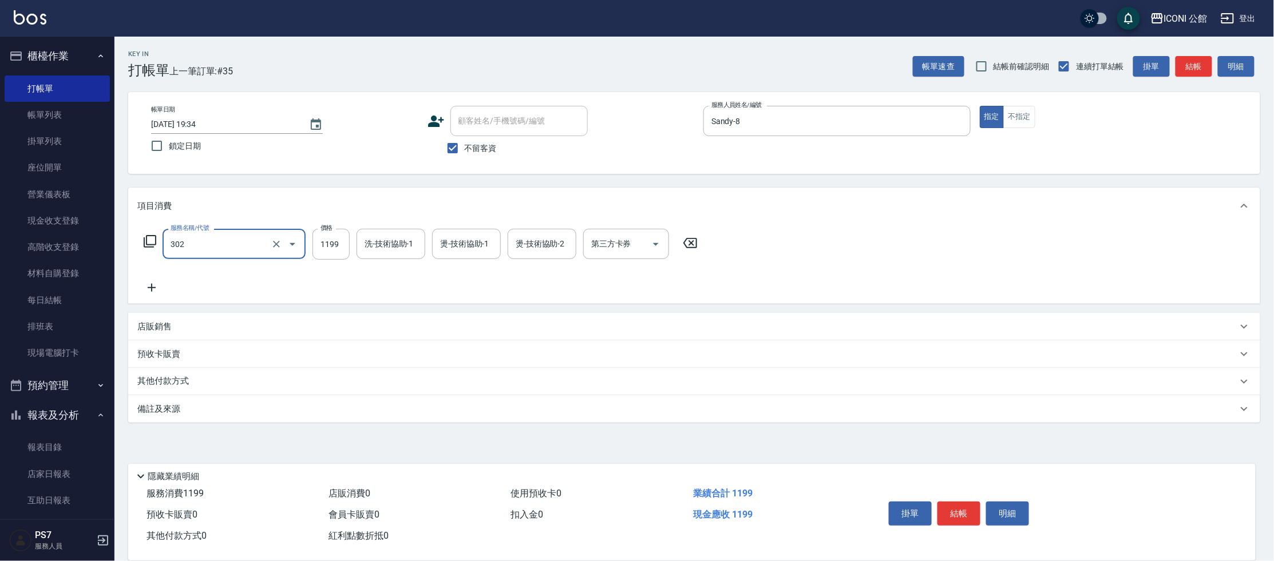
type input "設計燙髮(302)"
drag, startPoint x: 339, startPoint y: 251, endPoint x: 346, endPoint y: 251, distance: 6.9
click at [341, 251] on input "1380" at bounding box center [330, 244] width 37 height 31
click at [345, 250] on input "1380" at bounding box center [330, 244] width 37 height 31
type input "1699"
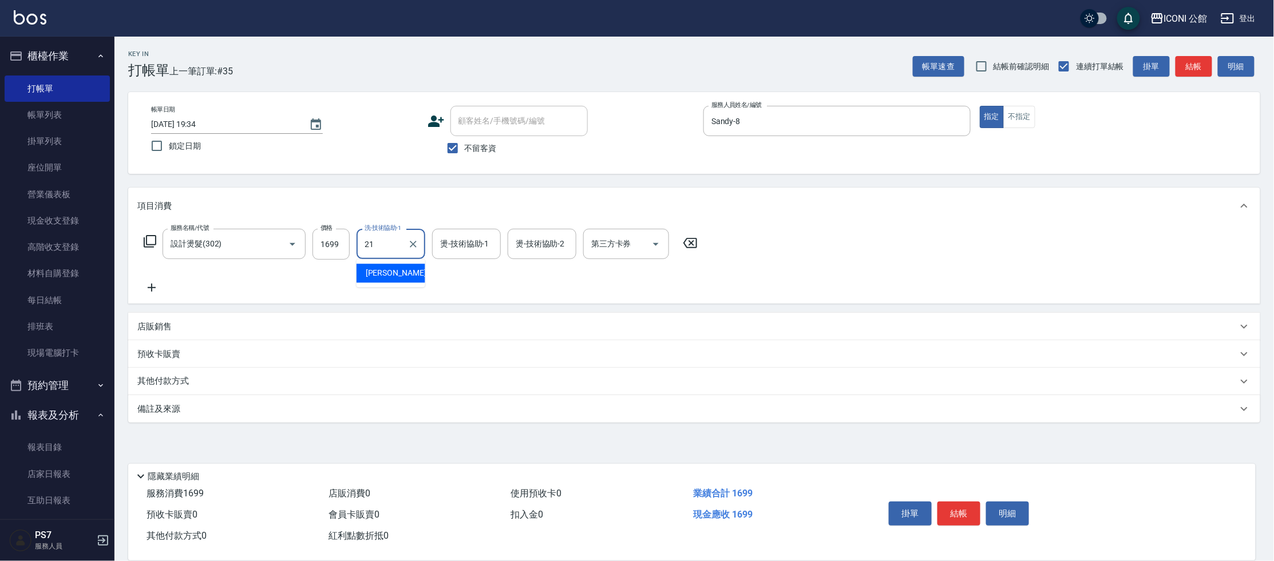
type input "Tim-21"
type input "Sandy-8"
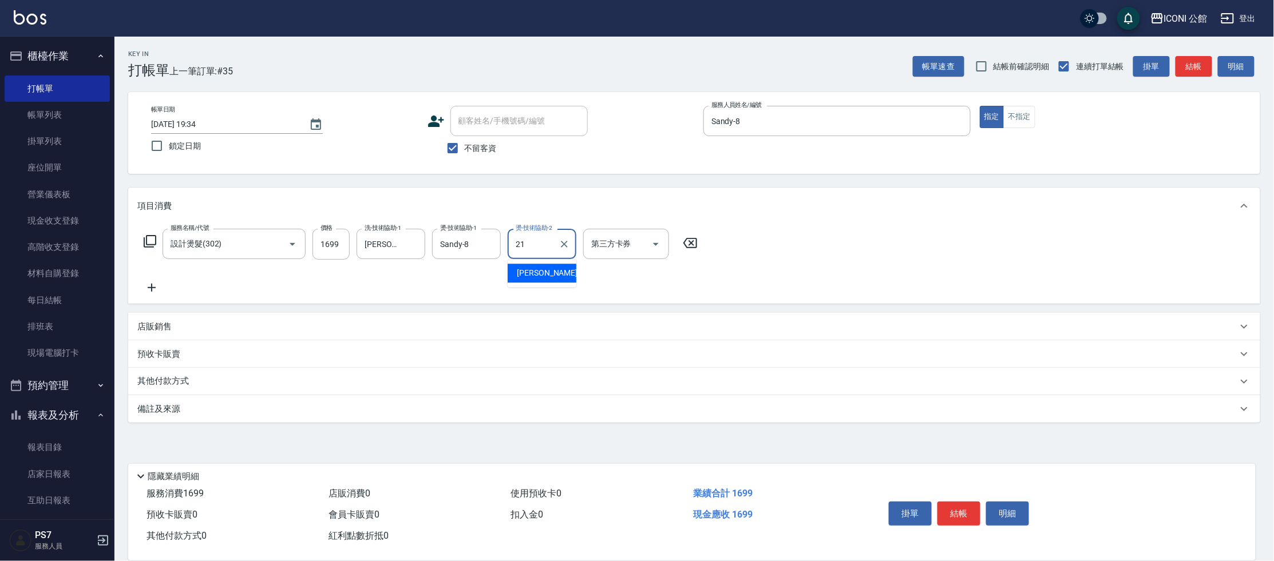
type input "Tim-21"
click at [148, 251] on div "服務名稱/代號 設計燙髮(302) 服務名稱/代號 價格 1699 價格 洗-技術協助-1 Tim-21 洗-技術協助-1 燙-技術協助-1 Sandy-8 …" at bounding box center [420, 244] width 567 height 31
click at [148, 243] on icon at bounding box center [150, 242] width 14 height 14
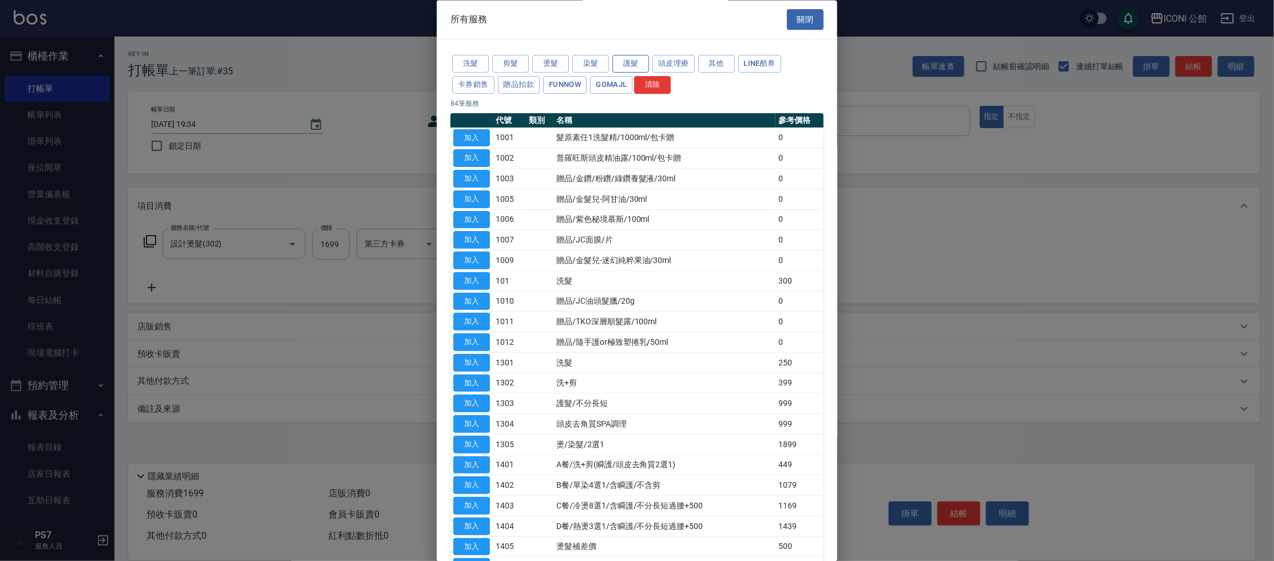
click at [628, 62] on button "護髮" at bounding box center [630, 65] width 37 height 18
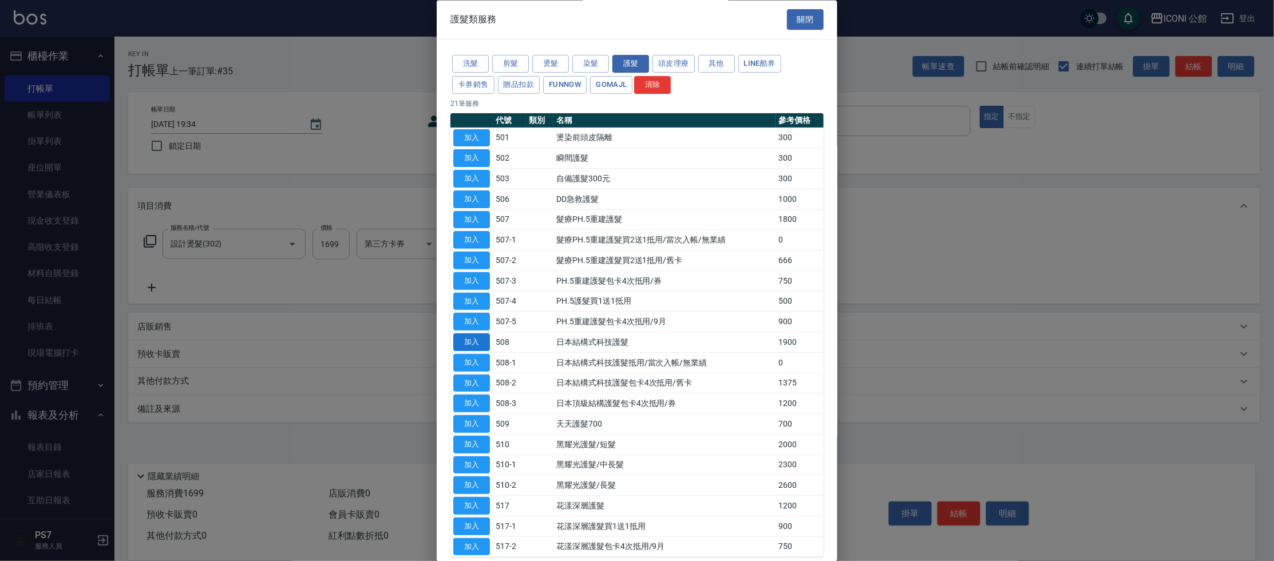
click at [488, 336] on button "加入" at bounding box center [471, 343] width 37 height 18
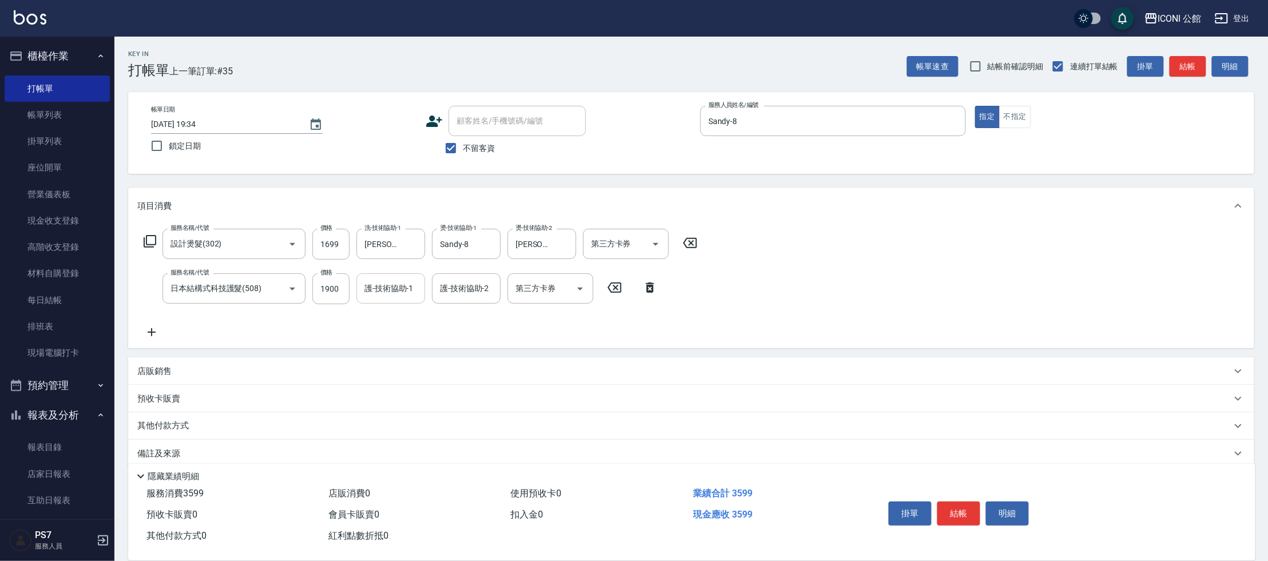
click at [370, 282] on input "護-技術協助-1" at bounding box center [391, 289] width 58 height 20
type input "Tim-21"
type input "2"
click at [496, 296] on div "2 護-技術協助-2" at bounding box center [466, 289] width 69 height 30
click at [484, 295] on button "Clear" at bounding box center [489, 289] width 16 height 16
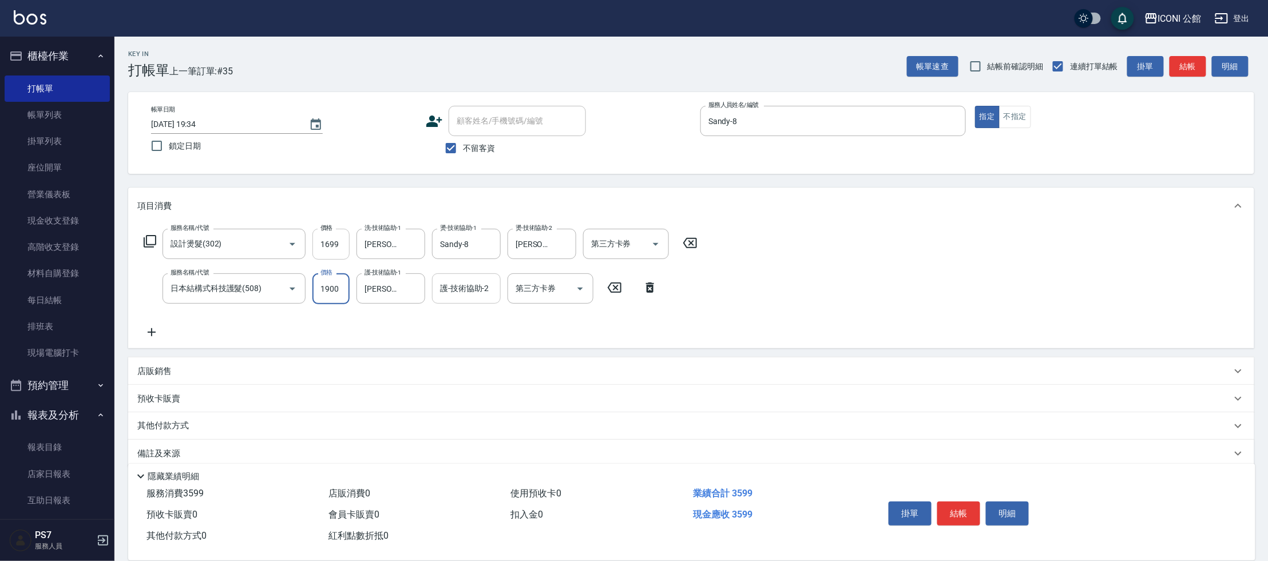
click at [333, 247] on input "1699" at bounding box center [330, 244] width 37 height 31
click at [329, 246] on input "1699" at bounding box center [330, 244] width 37 height 31
type input "1899"
click at [173, 431] on p "其他付款方式" at bounding box center [165, 426] width 57 height 13
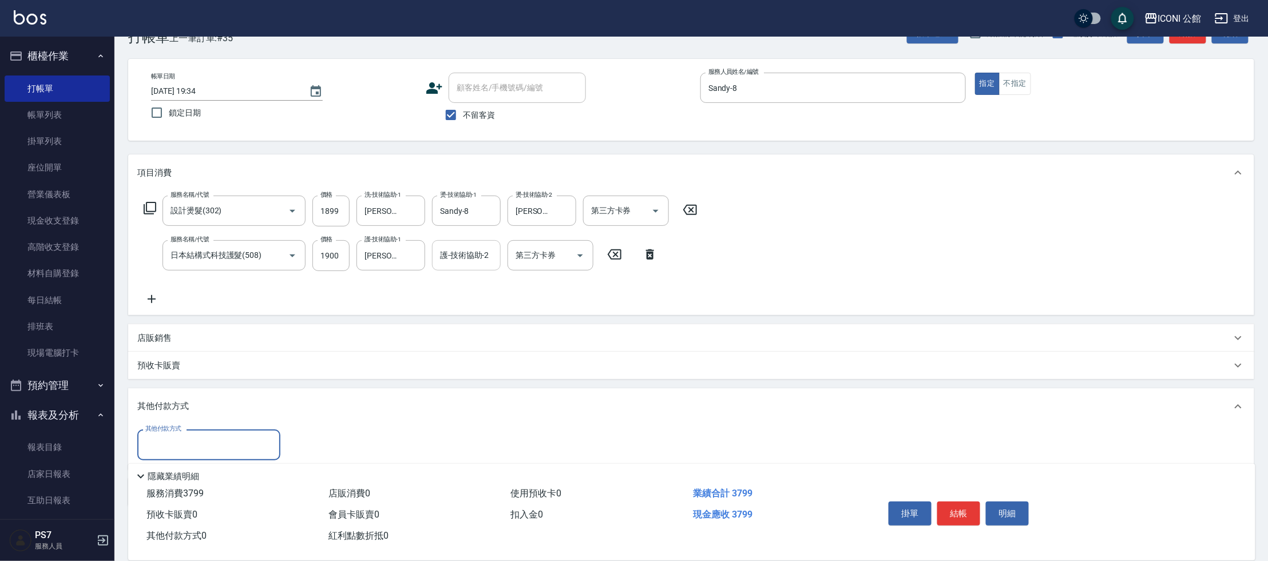
scroll to position [48, 0]
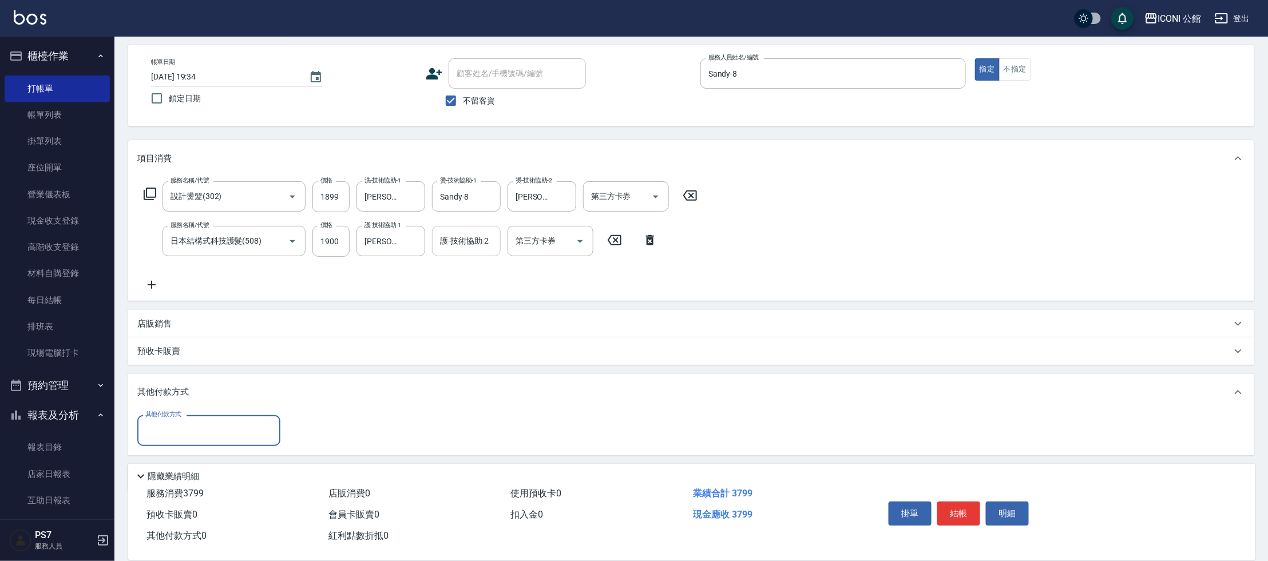
click at [173, 430] on input "其他付款方式" at bounding box center [209, 431] width 133 height 20
click at [187, 513] on span "信用卡" at bounding box center [208, 516] width 143 height 19
type input "信用卡"
type input "3799"
click at [956, 509] on button "結帳" at bounding box center [958, 514] width 43 height 24
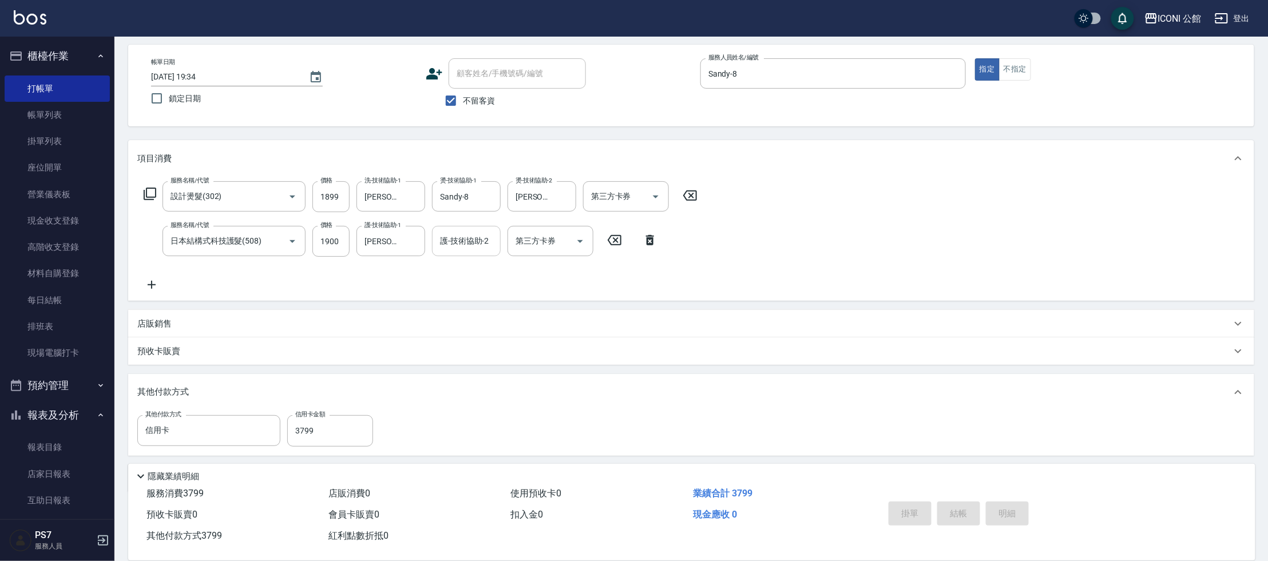
type input "2025/09/12 19:35"
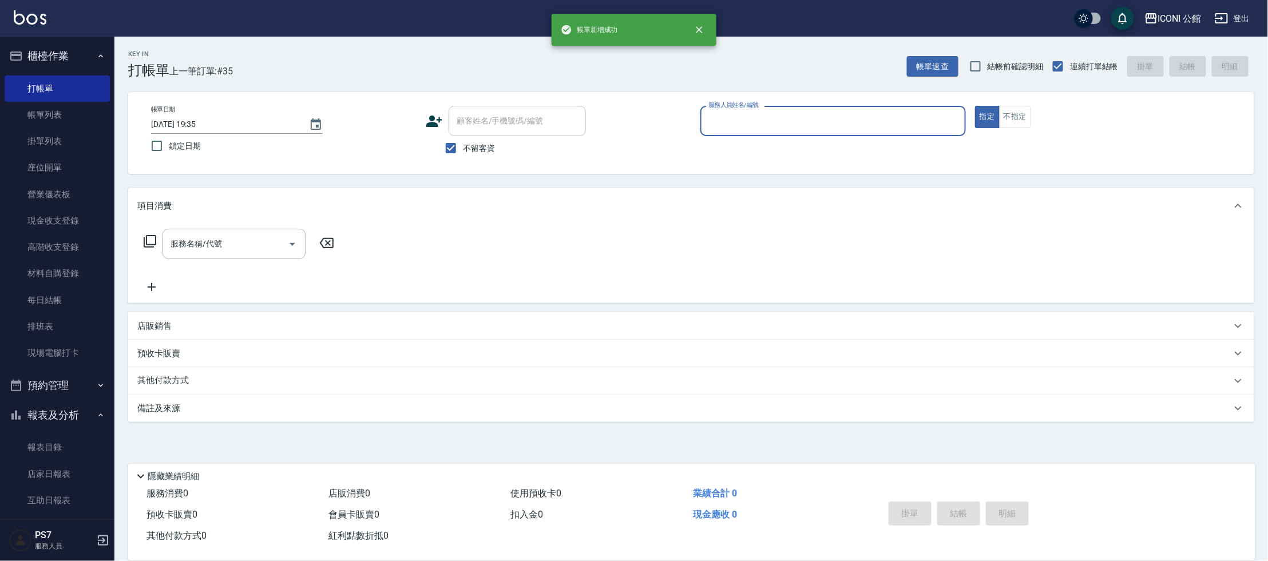
scroll to position [0, 0]
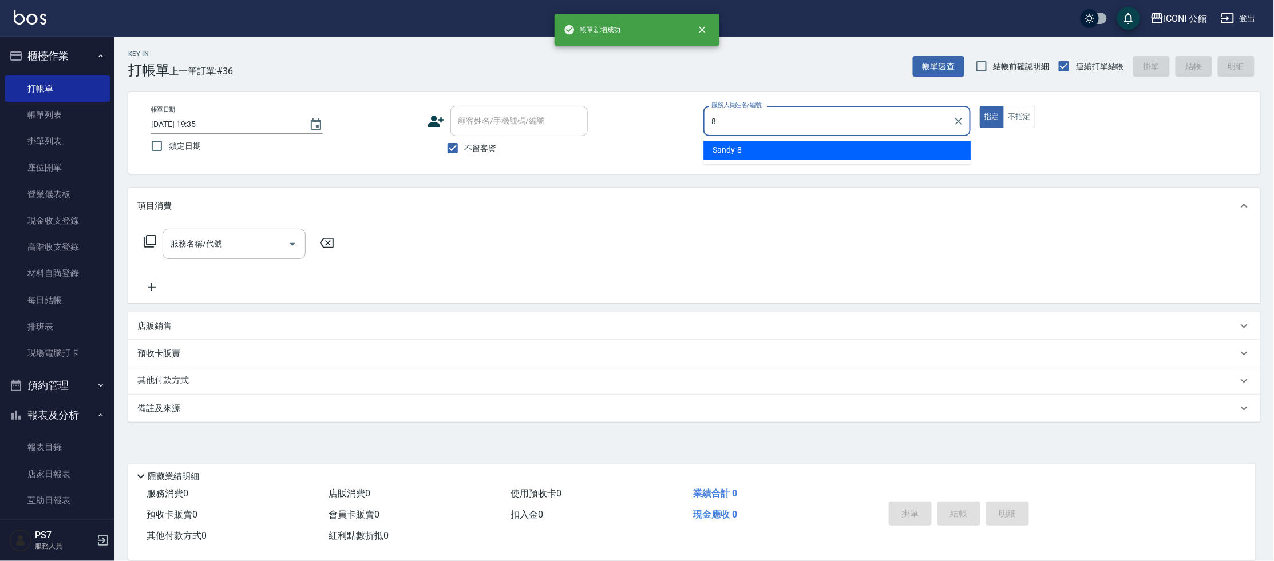
type input "Sandy-8"
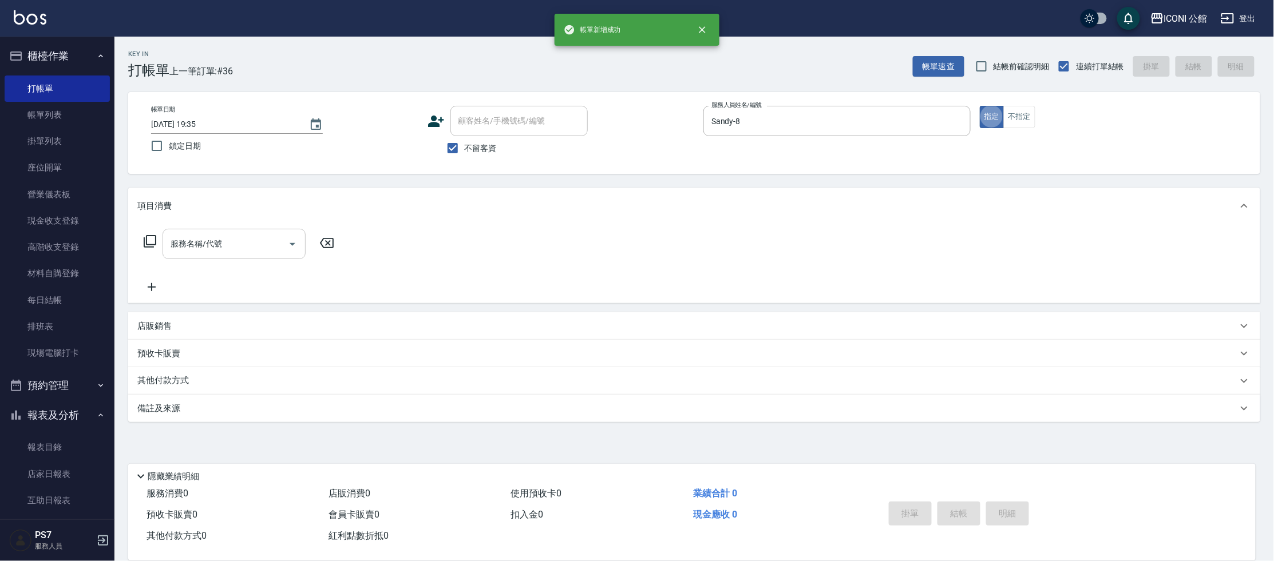
click at [240, 231] on div "服務名稱/代號" at bounding box center [234, 244] width 143 height 30
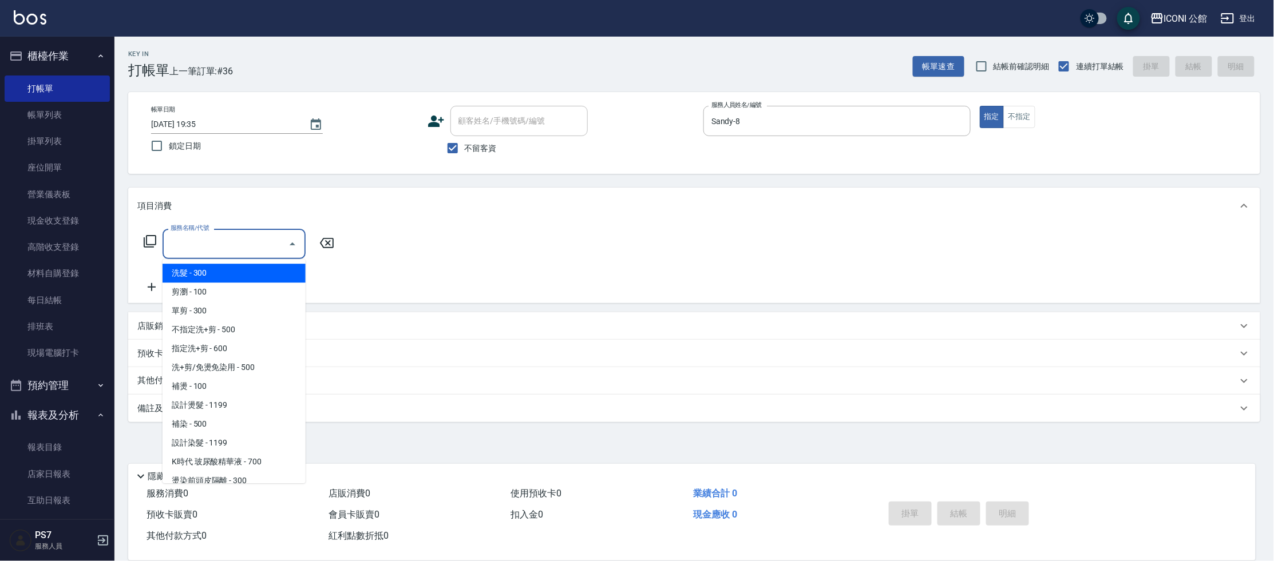
click at [233, 231] on div "服務名稱/代號" at bounding box center [234, 244] width 143 height 30
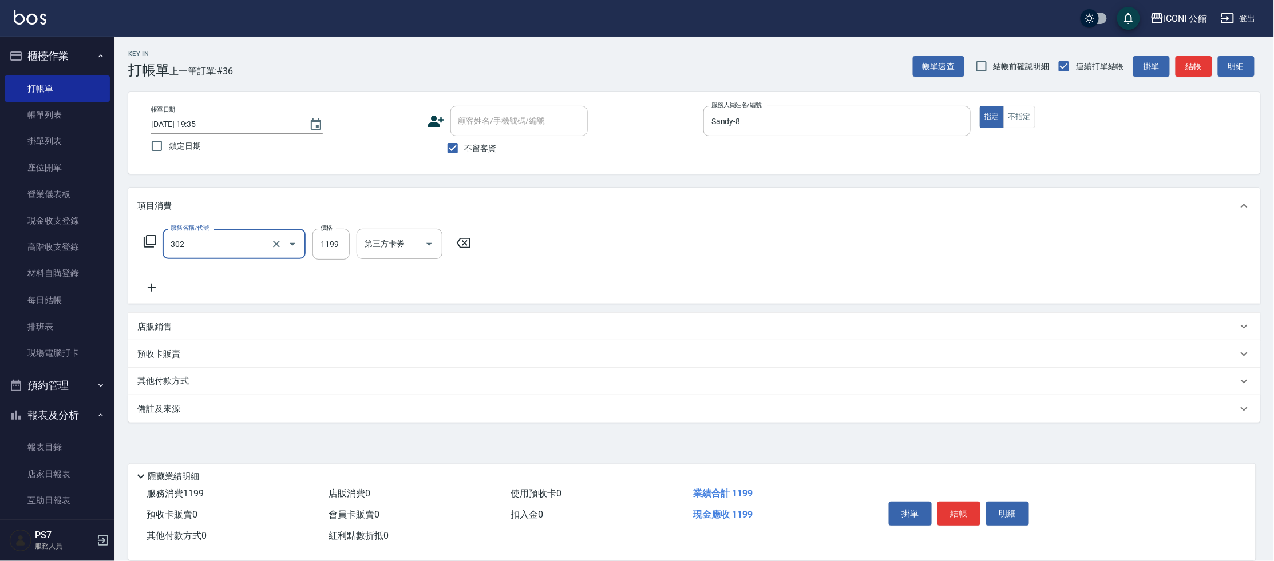
type input "設計燙髮(302)"
type input "1380"
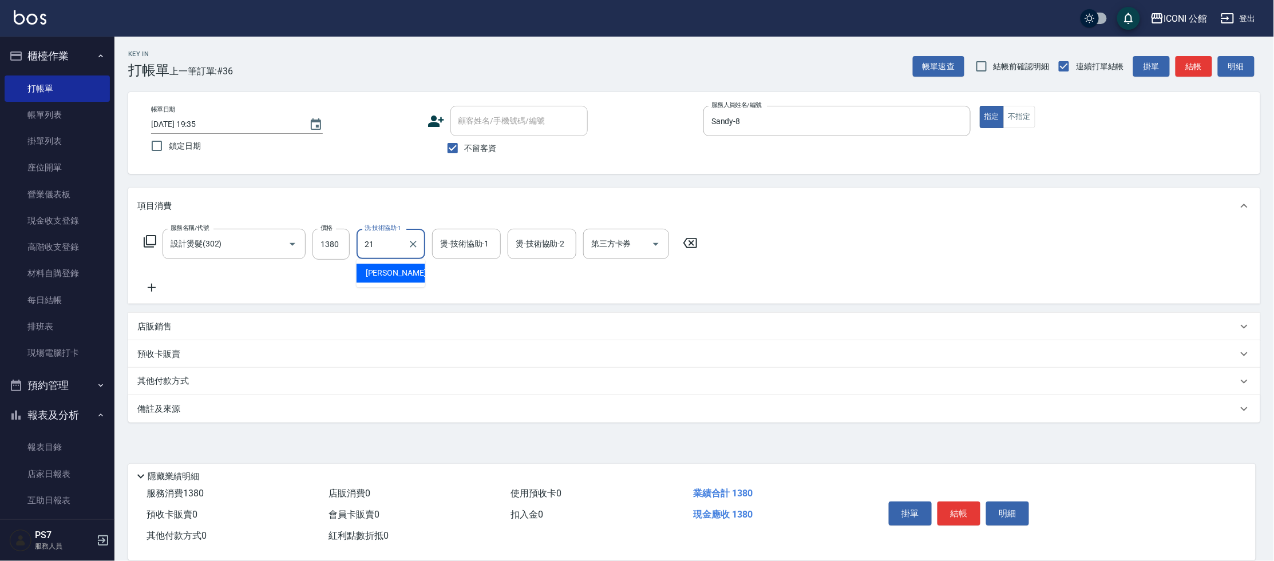
type input "Tim-21"
click at [145, 238] on icon at bounding box center [150, 242] width 14 height 14
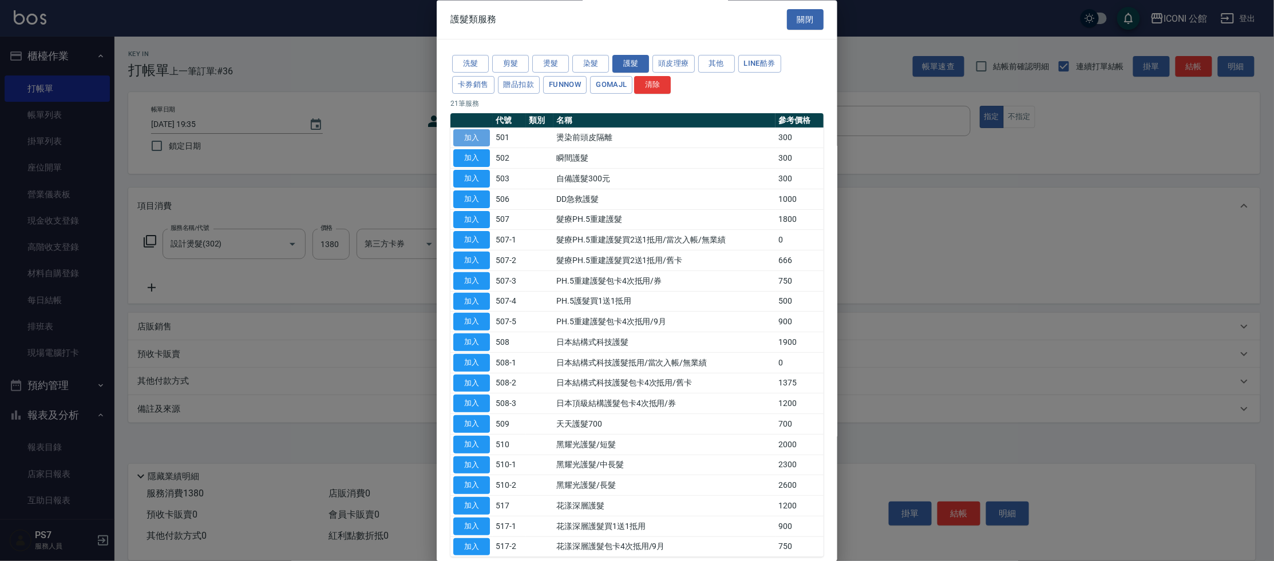
click at [485, 139] on button "加入" at bounding box center [471, 138] width 37 height 18
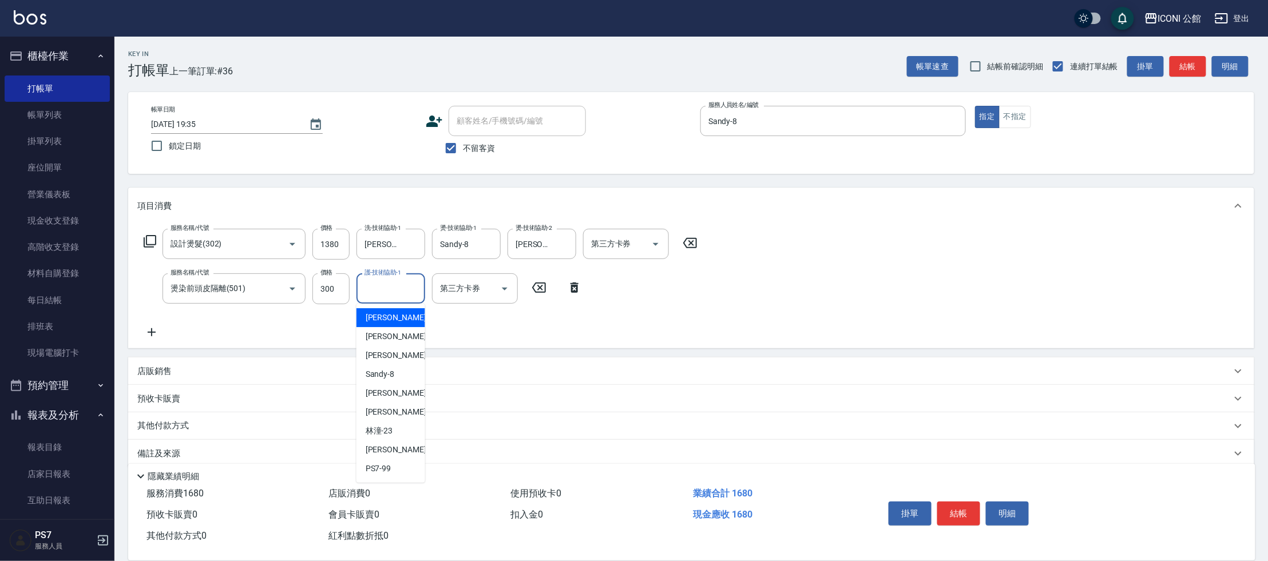
click at [380, 297] on input "護-技術協助-1" at bounding box center [391, 289] width 58 height 20
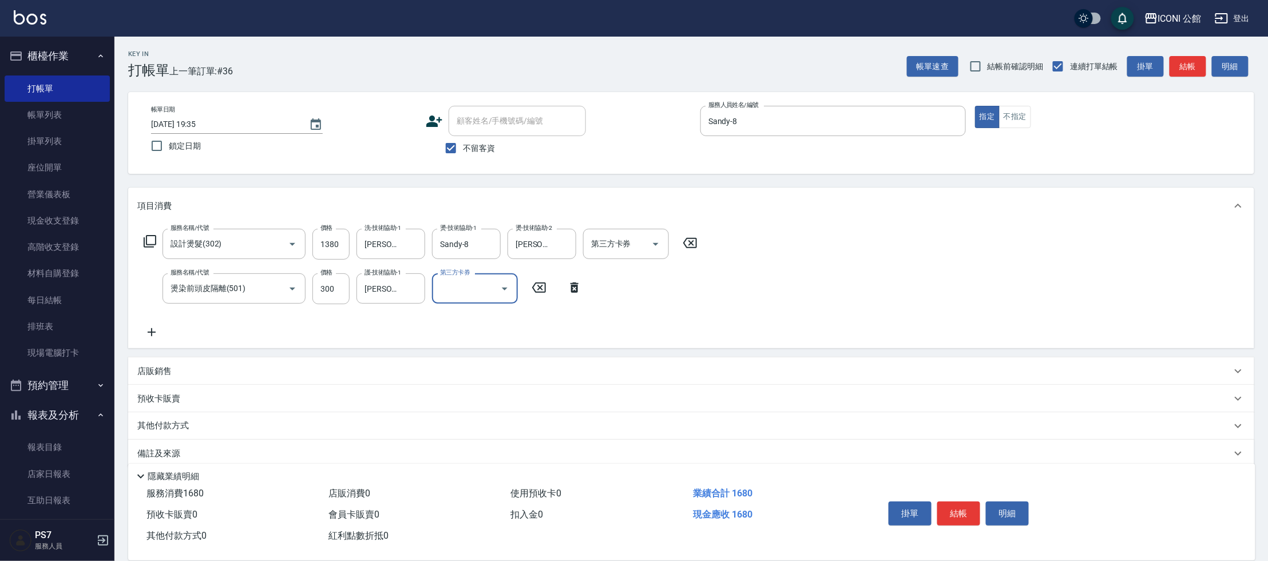
click at [146, 242] on icon at bounding box center [150, 241] width 13 height 13
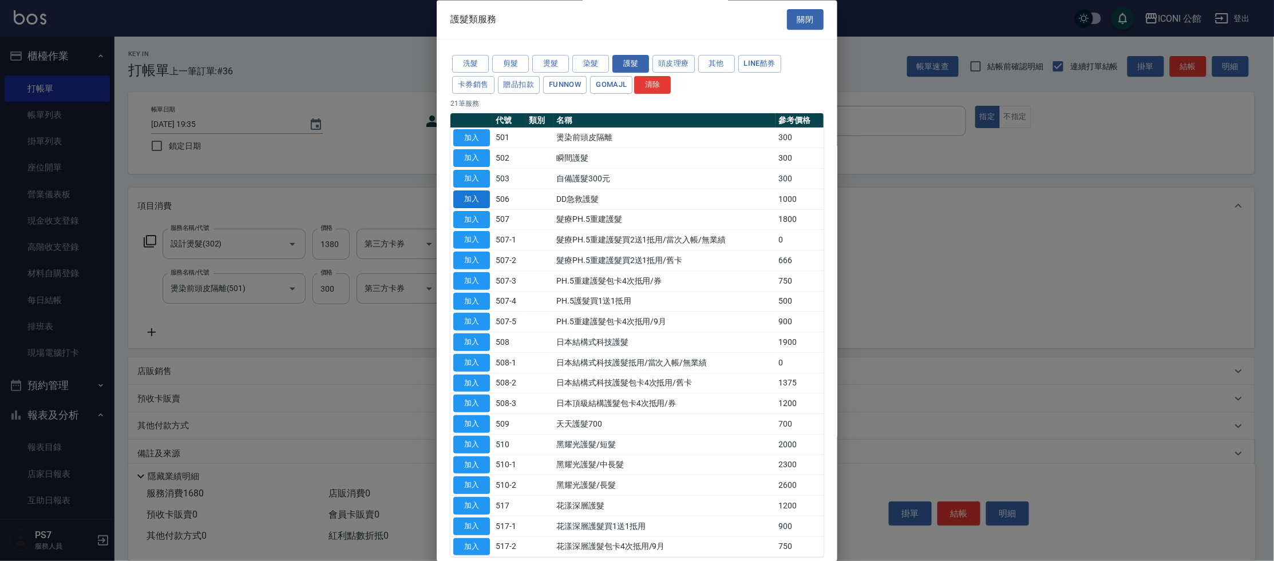
click at [476, 193] on button "加入" at bounding box center [471, 200] width 37 height 18
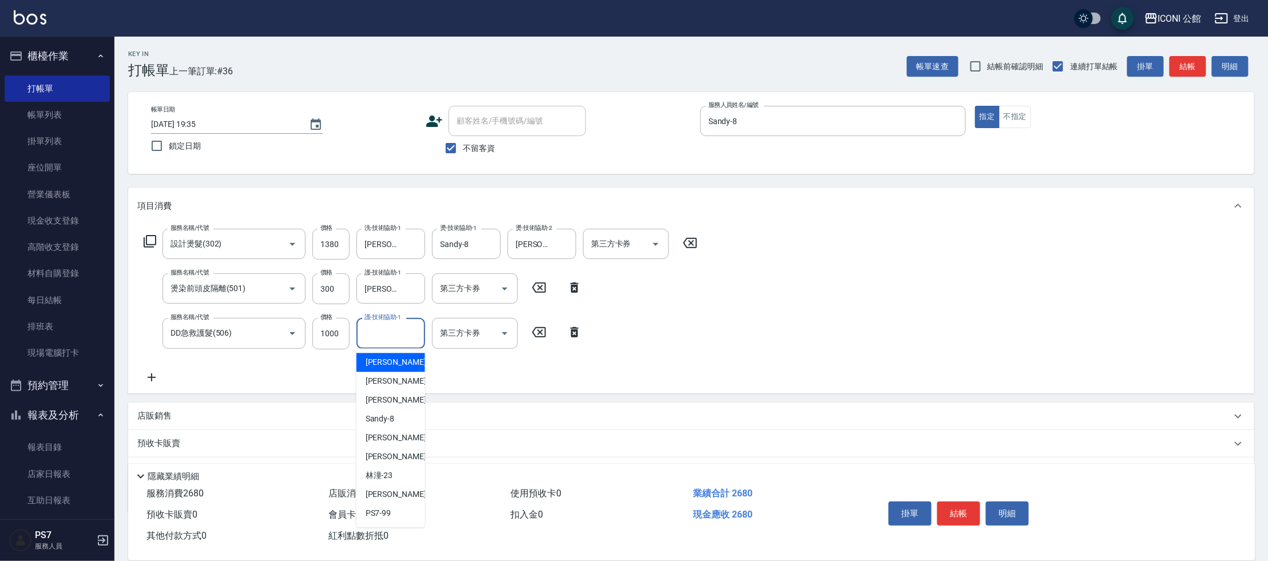
click at [404, 329] on input "護-技術協助-1" at bounding box center [391, 333] width 58 height 20
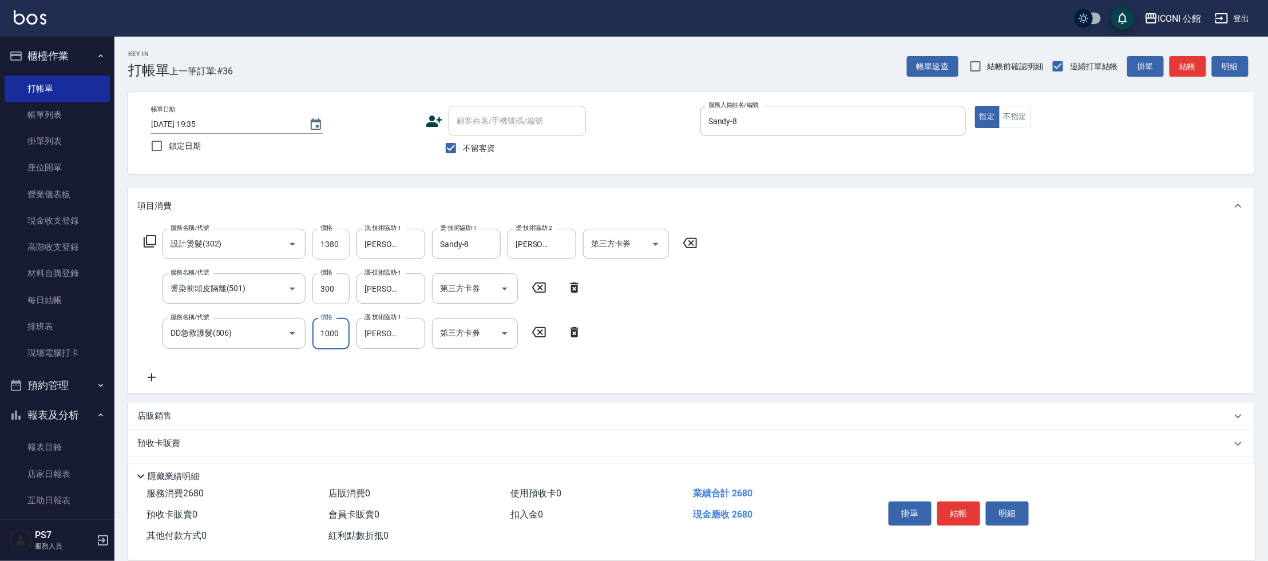
click at [342, 247] on input "1380" at bounding box center [330, 244] width 37 height 31
click at [967, 506] on button "結帳" at bounding box center [958, 514] width 43 height 24
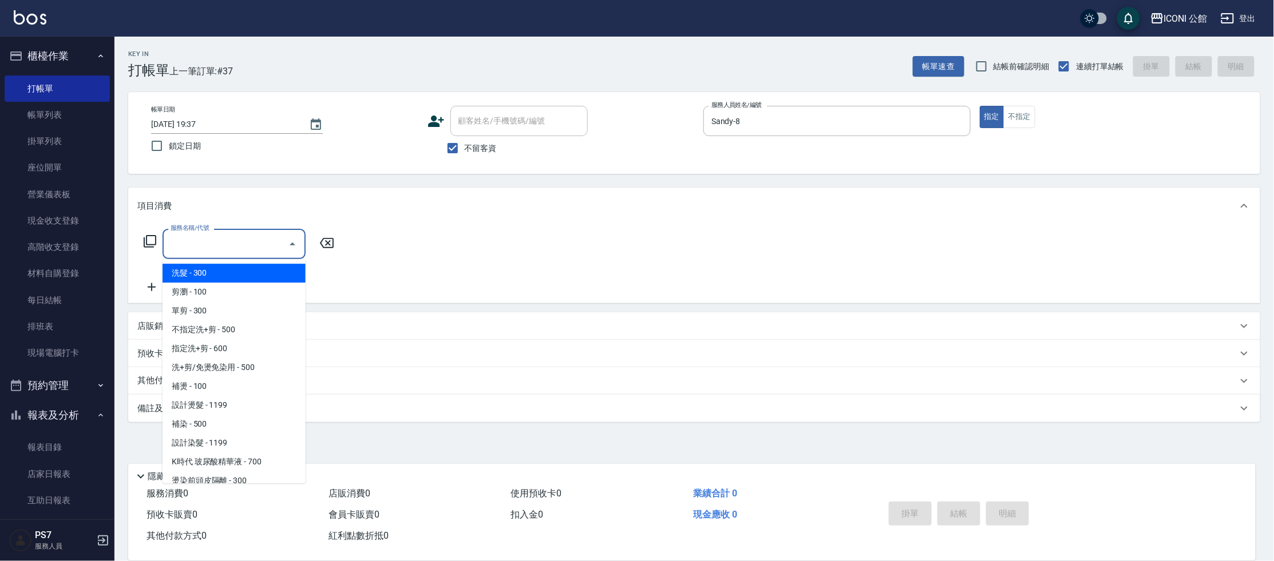
click at [255, 240] on input "服務名稱/代號" at bounding box center [226, 244] width 116 height 20
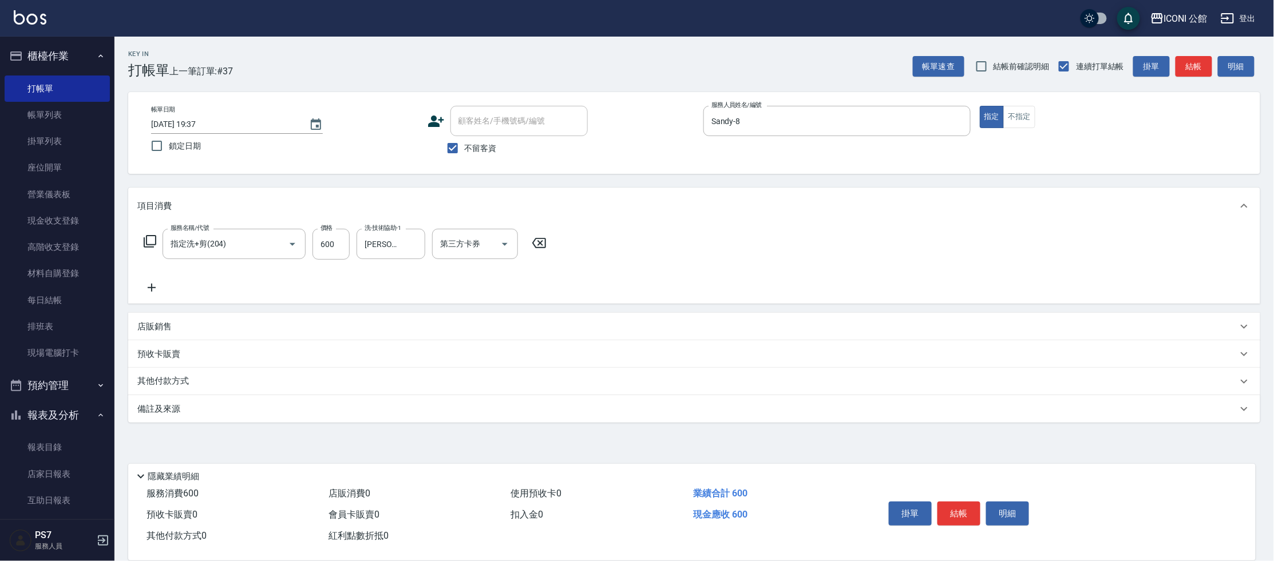
click at [144, 247] on icon at bounding box center [150, 241] width 13 height 13
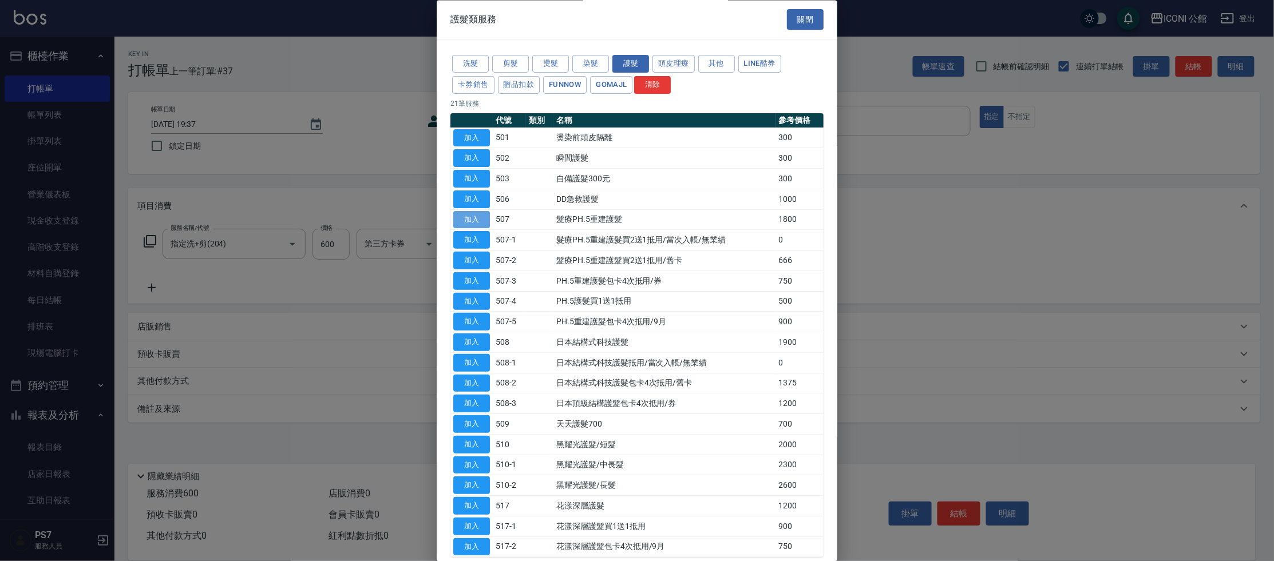
click at [480, 219] on button "加入" at bounding box center [471, 220] width 37 height 18
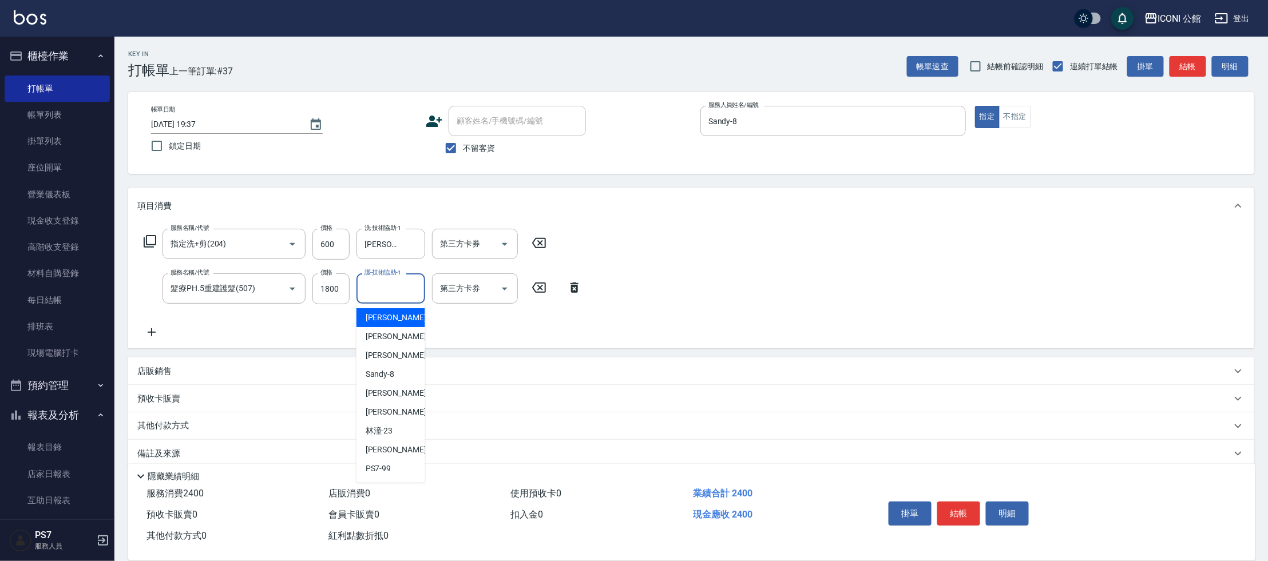
click at [369, 287] on input "護-技術協助-1" at bounding box center [391, 289] width 58 height 20
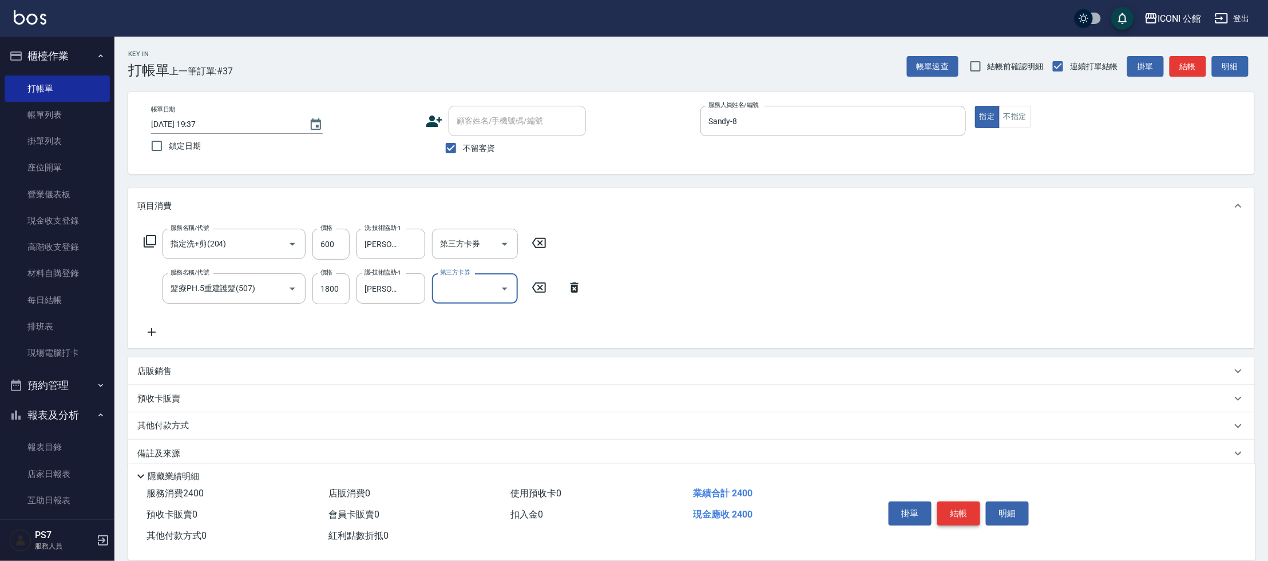
click at [963, 516] on button "結帳" at bounding box center [958, 514] width 43 height 24
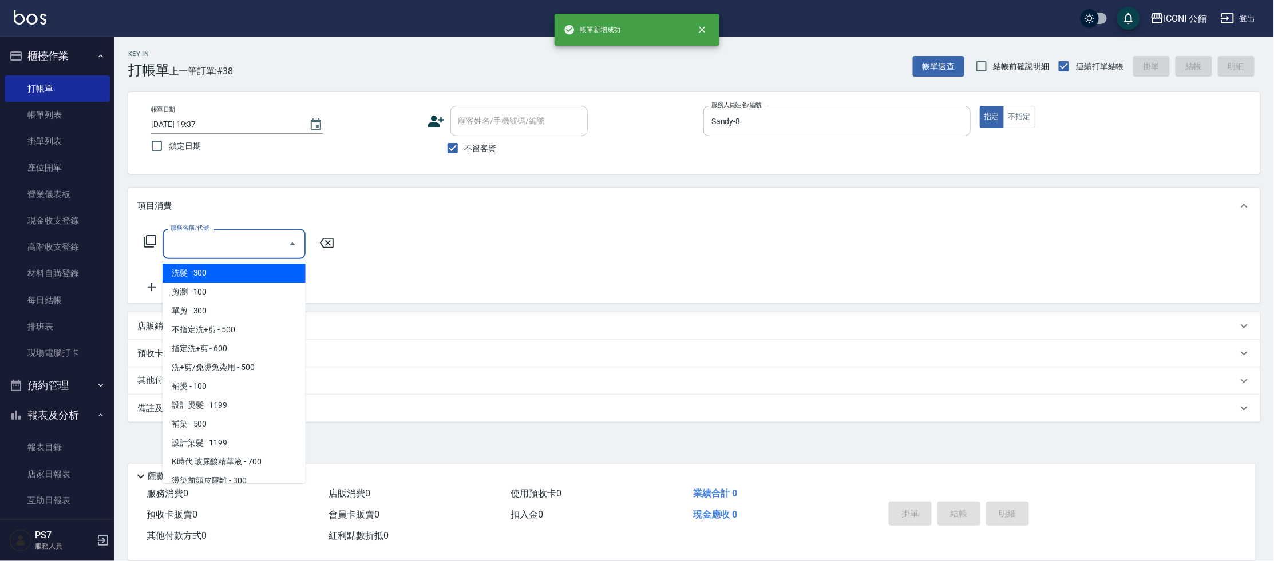
click at [237, 243] on input "服務名稱/代號" at bounding box center [226, 244] width 116 height 20
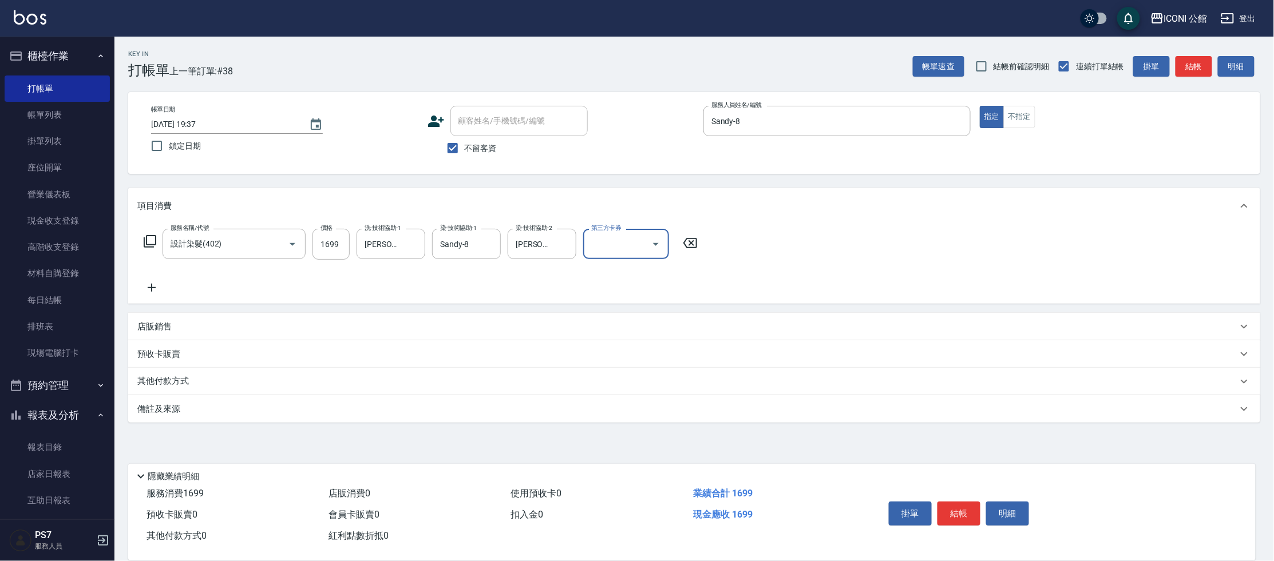
click at [151, 237] on icon at bounding box center [150, 242] width 14 height 14
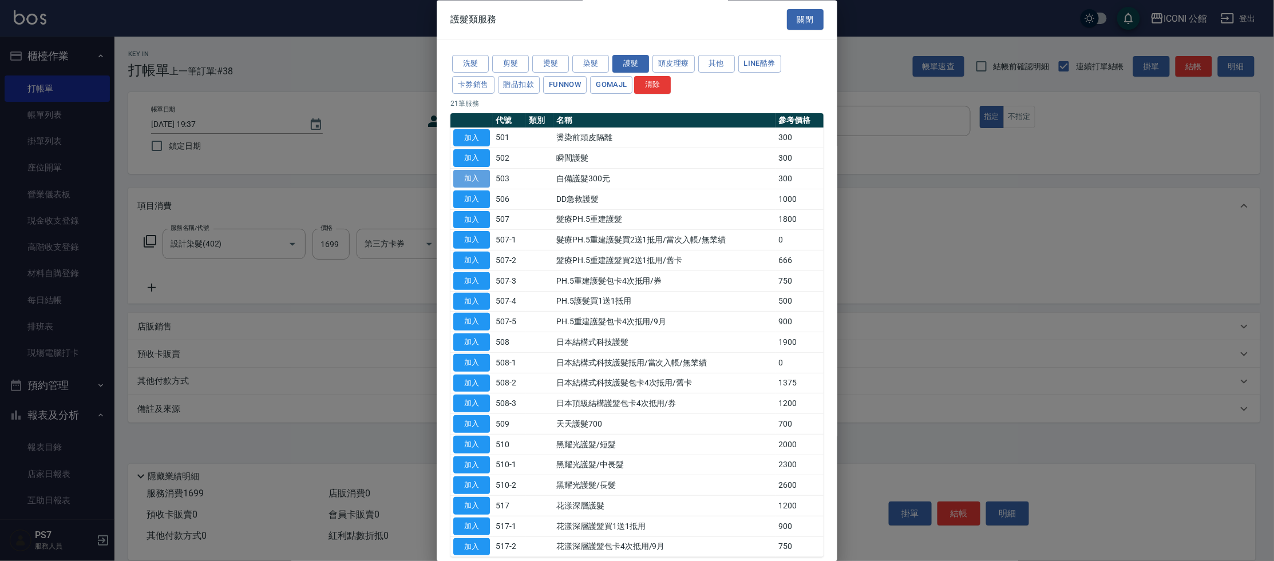
click at [473, 178] on button "加入" at bounding box center [471, 180] width 37 height 18
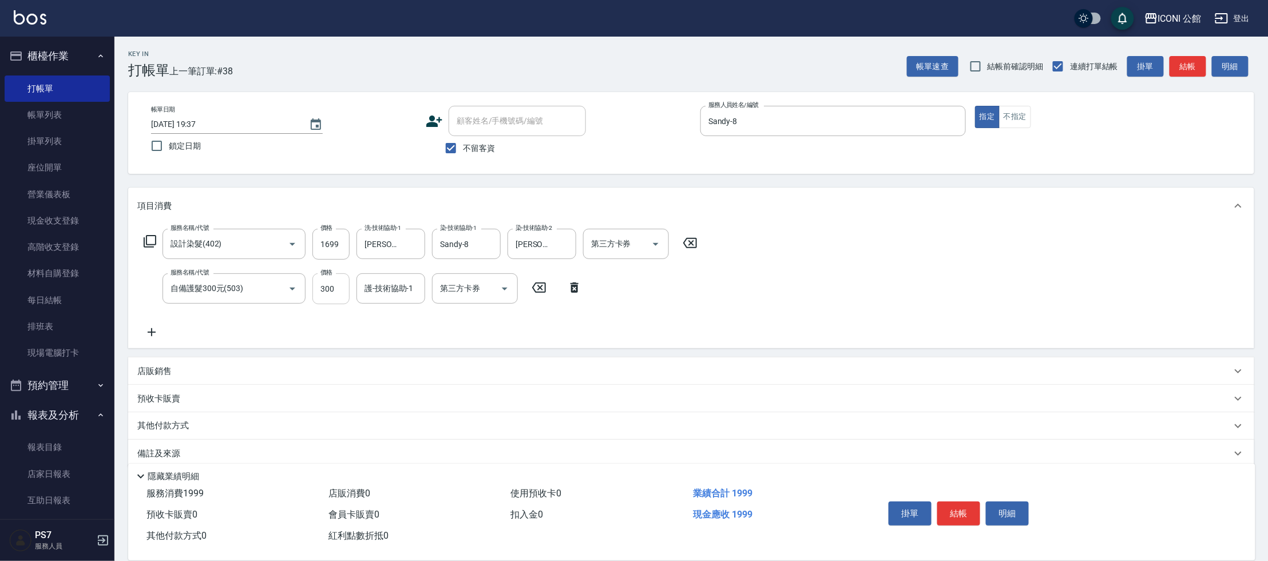
drag, startPoint x: 357, startPoint y: 298, endPoint x: 348, endPoint y: 303, distance: 10.5
click at [357, 298] on div "護-技術協助-1" at bounding box center [391, 289] width 69 height 30
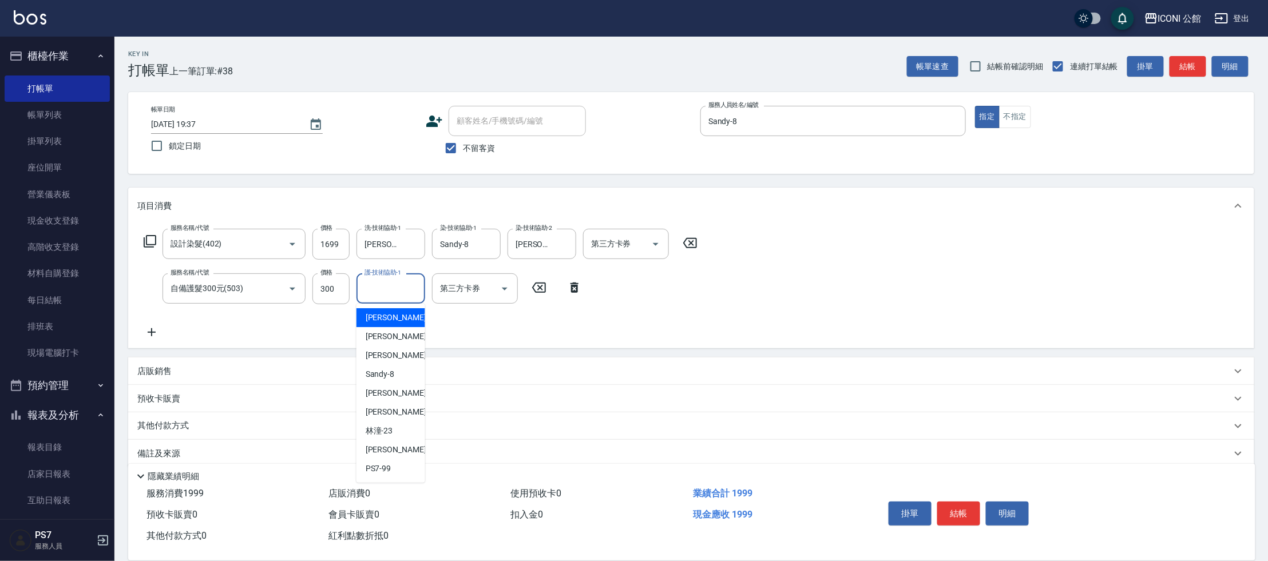
click at [343, 306] on div "服務名稱/代號 設計染髮(402) 服務名稱/代號 價格 1699 價格 洗-技術協助-1 Tim-21 洗-技術協助-1 染-技術協助-1 Sandy-8 …" at bounding box center [420, 284] width 567 height 110
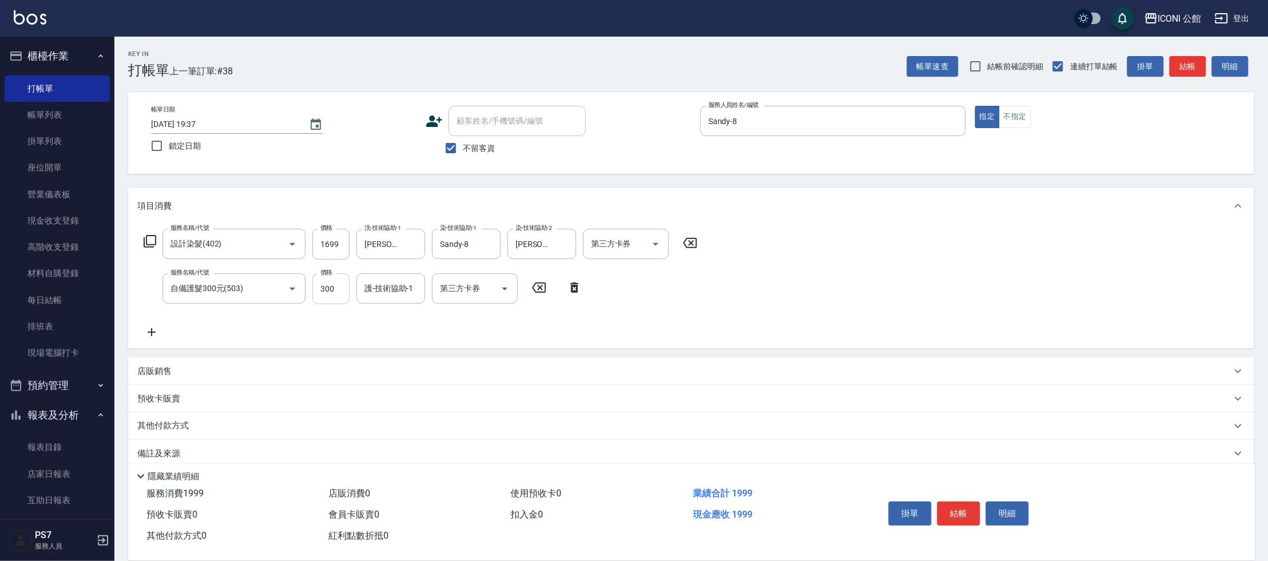
click at [339, 292] on input "300" at bounding box center [330, 289] width 37 height 31
click at [339, 290] on input "300" at bounding box center [330, 289] width 37 height 31
click at [149, 240] on icon at bounding box center [150, 242] width 14 height 14
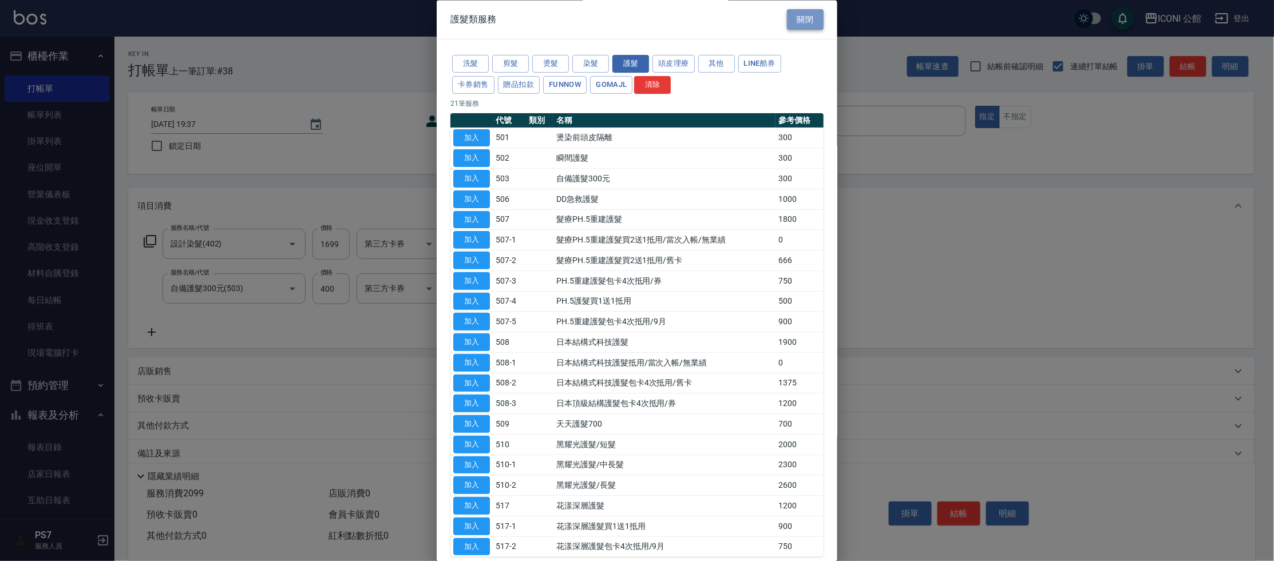
click at [804, 13] on button "關閉" at bounding box center [805, 19] width 37 height 21
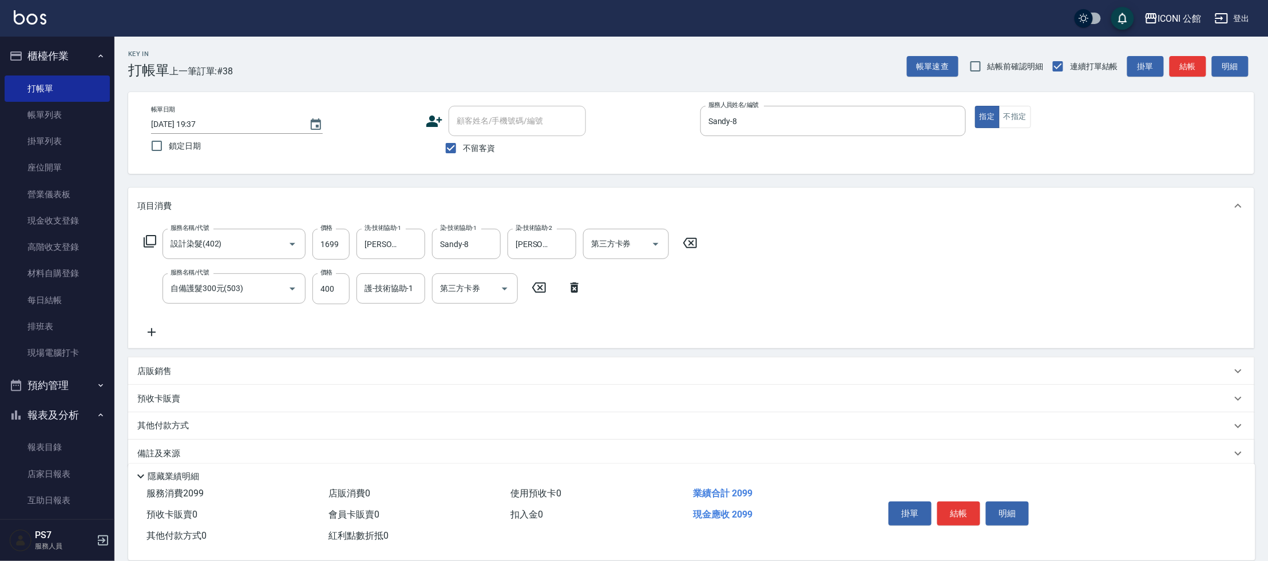
click at [256, 362] on div "店販銷售" at bounding box center [691, 371] width 1126 height 27
click at [241, 410] on icon at bounding box center [243, 412] width 14 height 14
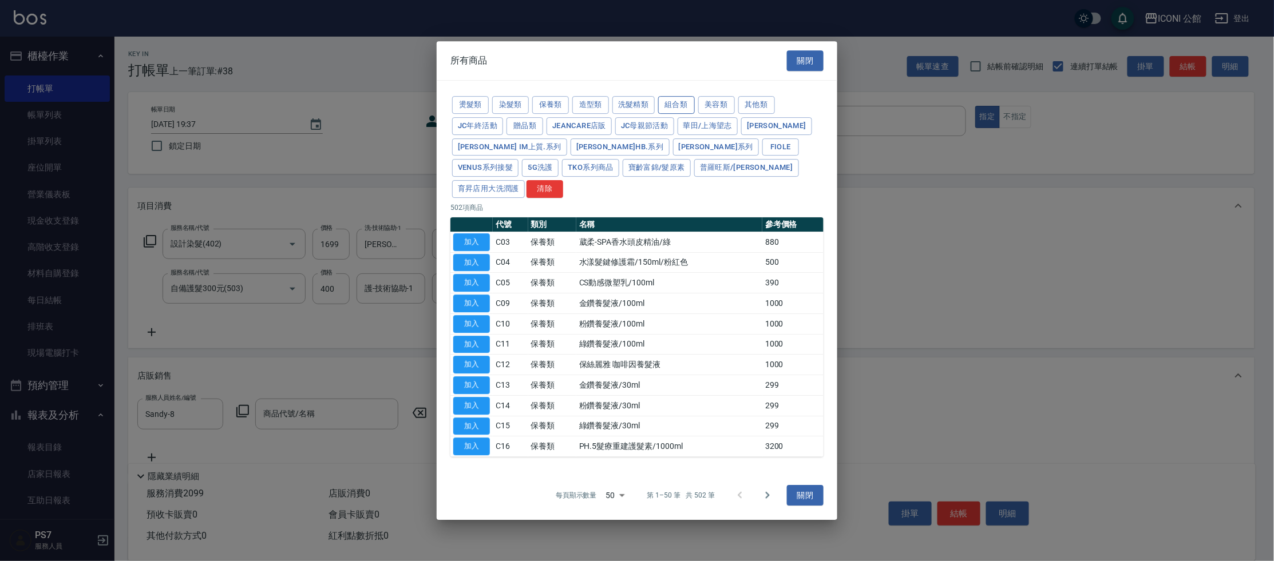
click at [687, 114] on button "組合類" at bounding box center [676, 105] width 37 height 18
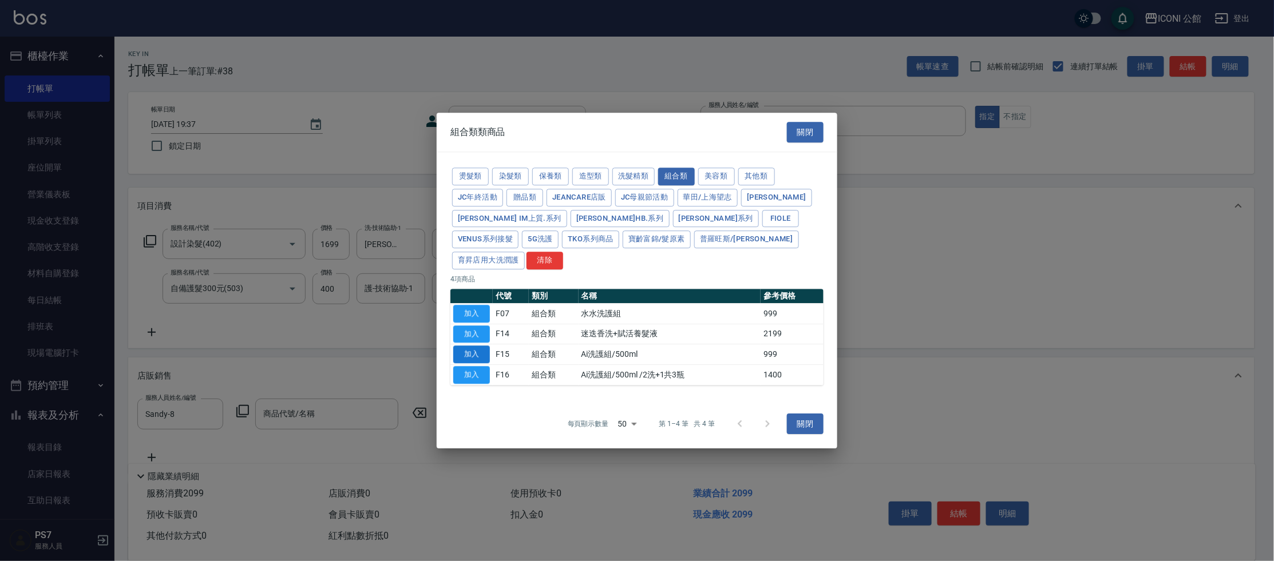
click at [465, 346] on button "加入" at bounding box center [471, 355] width 37 height 18
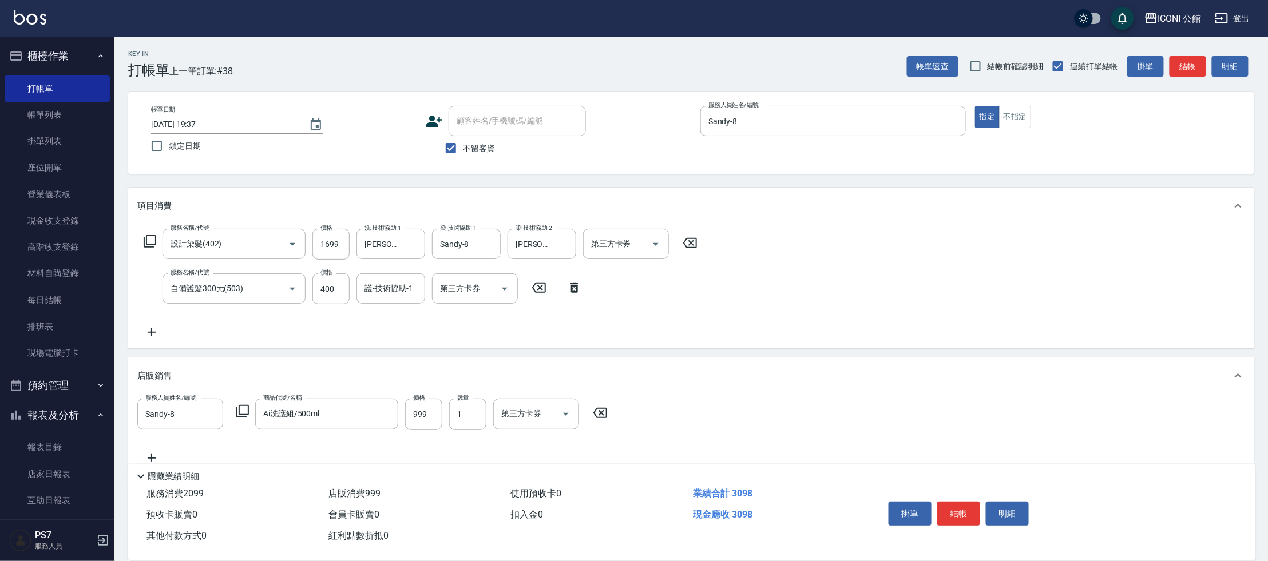
drag, startPoint x: 606, startPoint y: 416, endPoint x: 602, endPoint y: 420, distance: 6.1
click at [606, 416] on icon at bounding box center [600, 413] width 29 height 14
click at [239, 406] on icon at bounding box center [242, 411] width 13 height 13
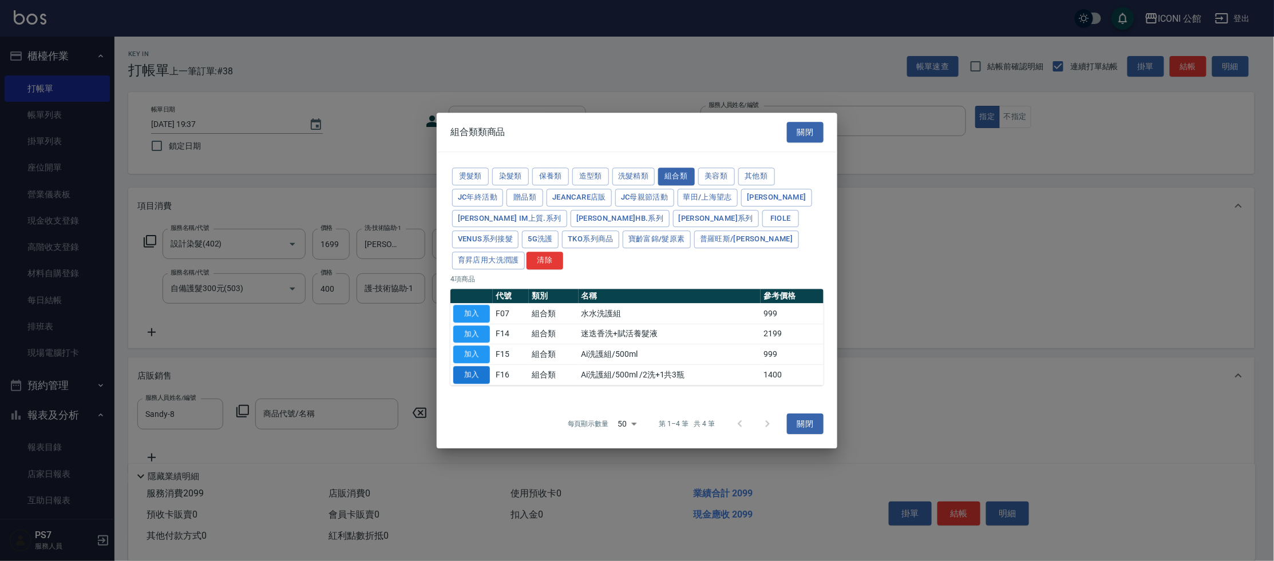
click at [475, 366] on button "加入" at bounding box center [471, 375] width 37 height 18
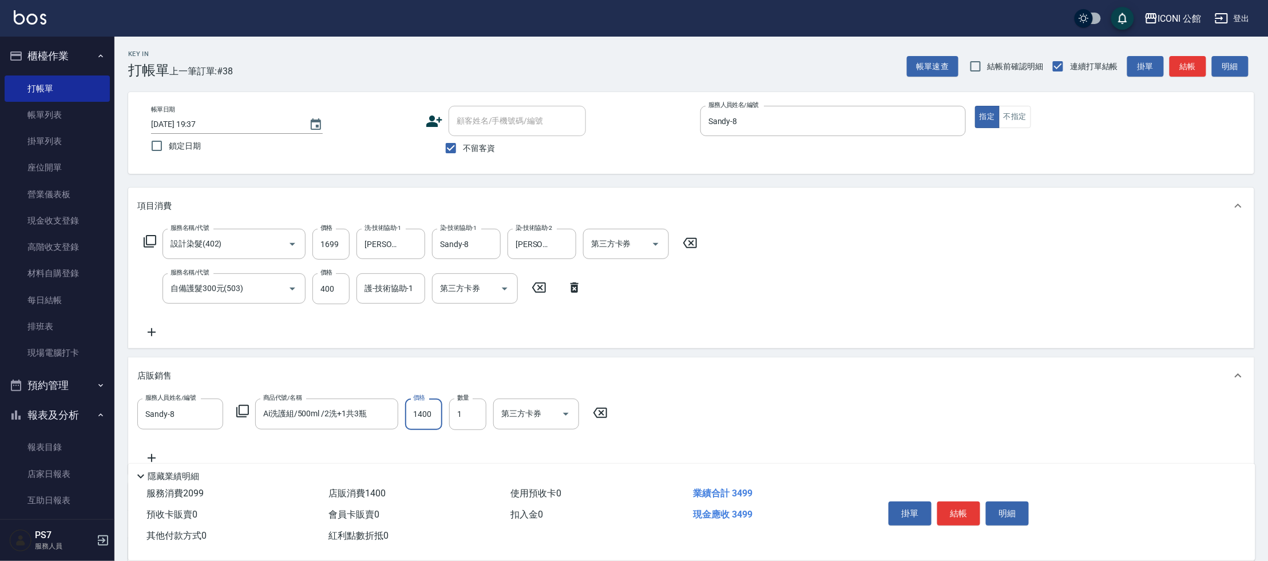
click at [440, 416] on input "1400" at bounding box center [423, 414] width 37 height 31
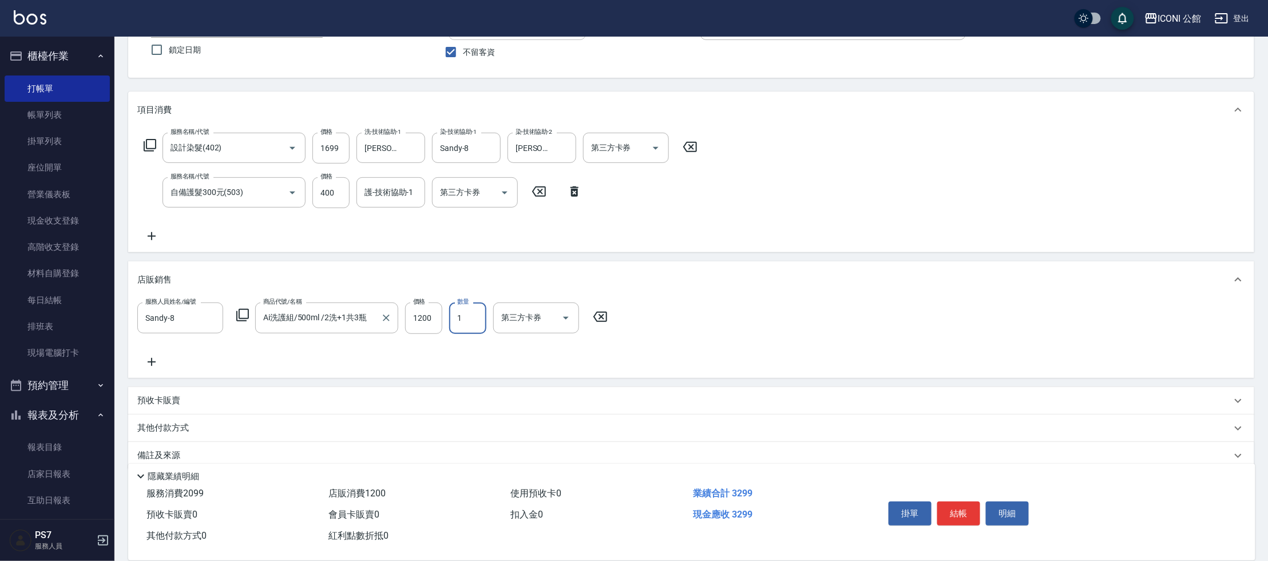
scroll to position [112, 0]
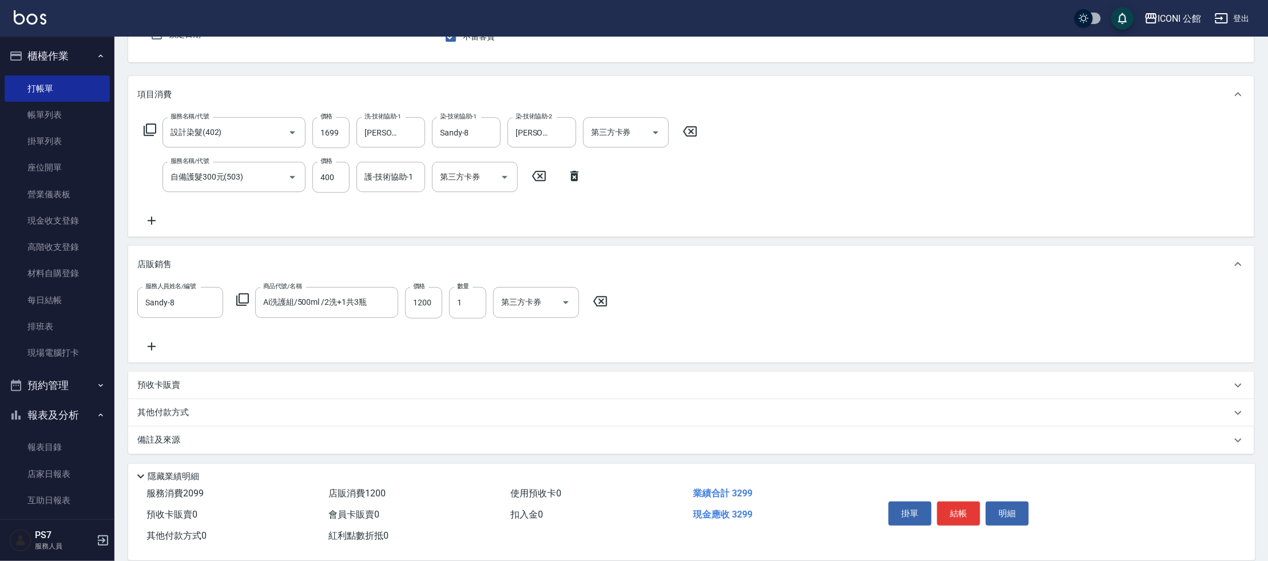
click at [219, 416] on div "其他付款方式" at bounding box center [684, 413] width 1094 height 13
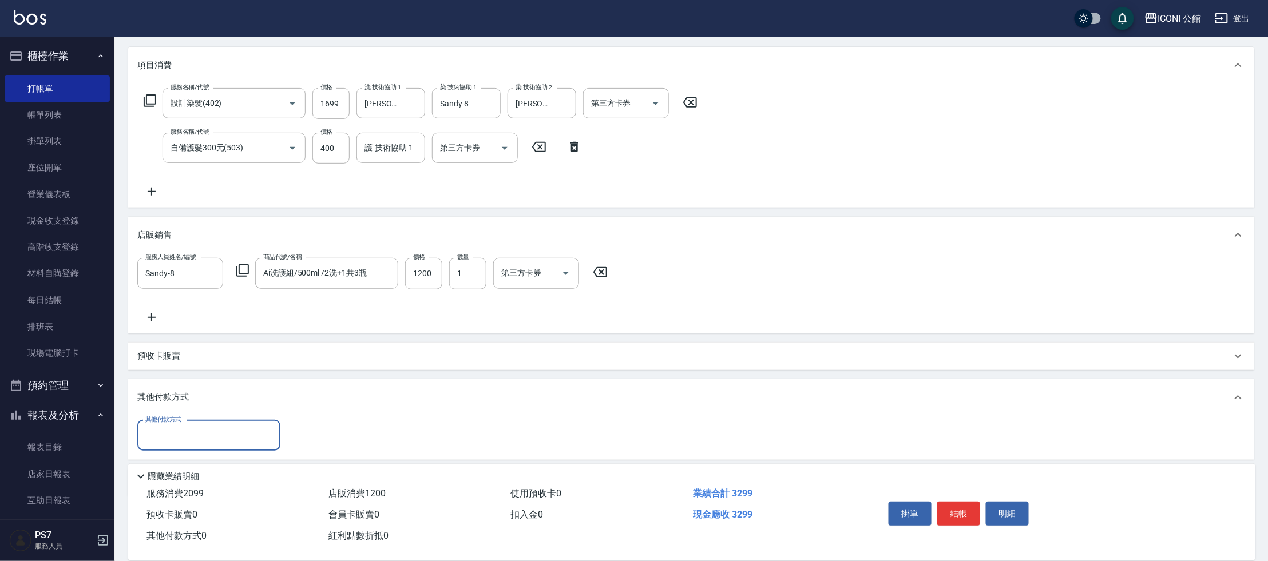
scroll to position [183, 0]
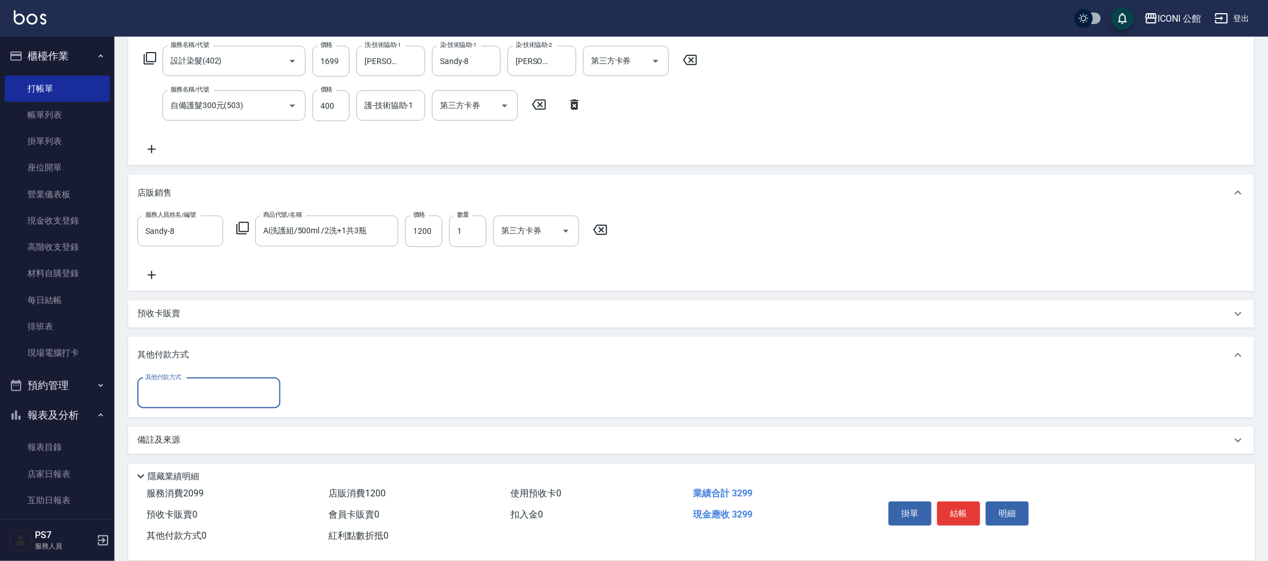
click at [215, 387] on input "其他付款方式" at bounding box center [209, 393] width 133 height 20
click at [216, 477] on span "信用卡" at bounding box center [208, 478] width 143 height 19
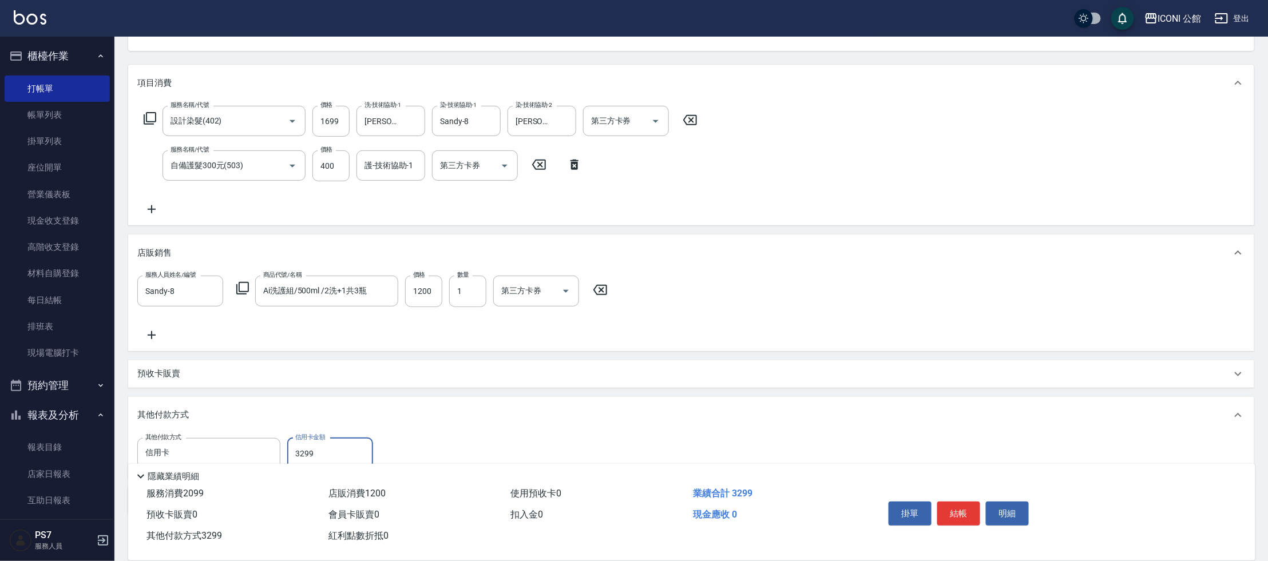
scroll to position [0, 0]
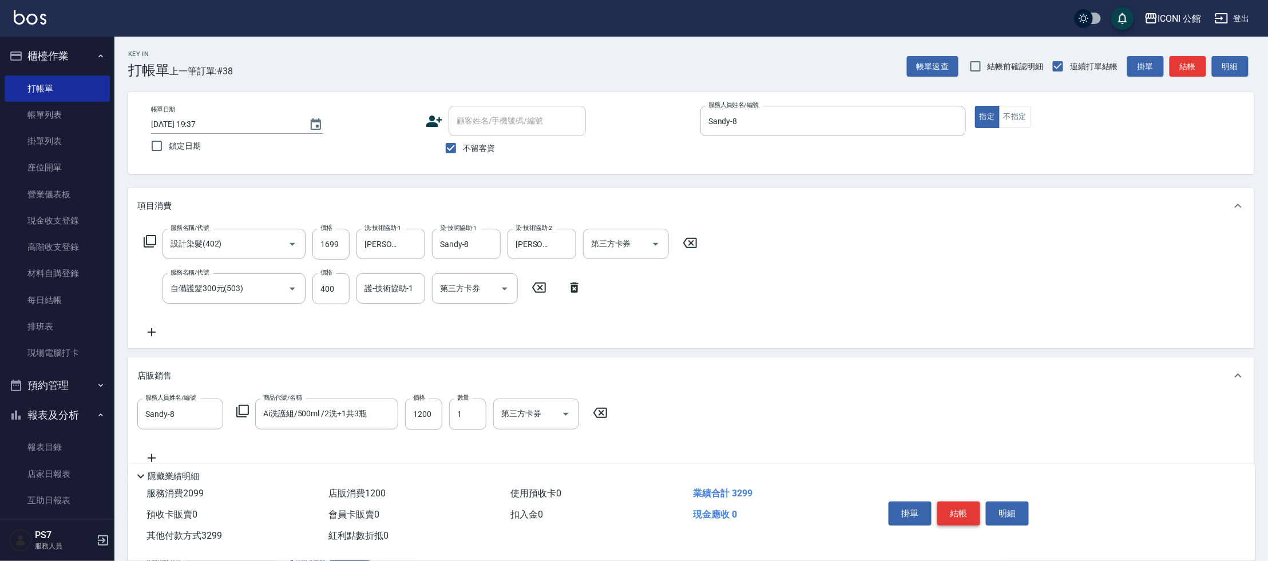
click at [971, 513] on button "結帳" at bounding box center [958, 514] width 43 height 24
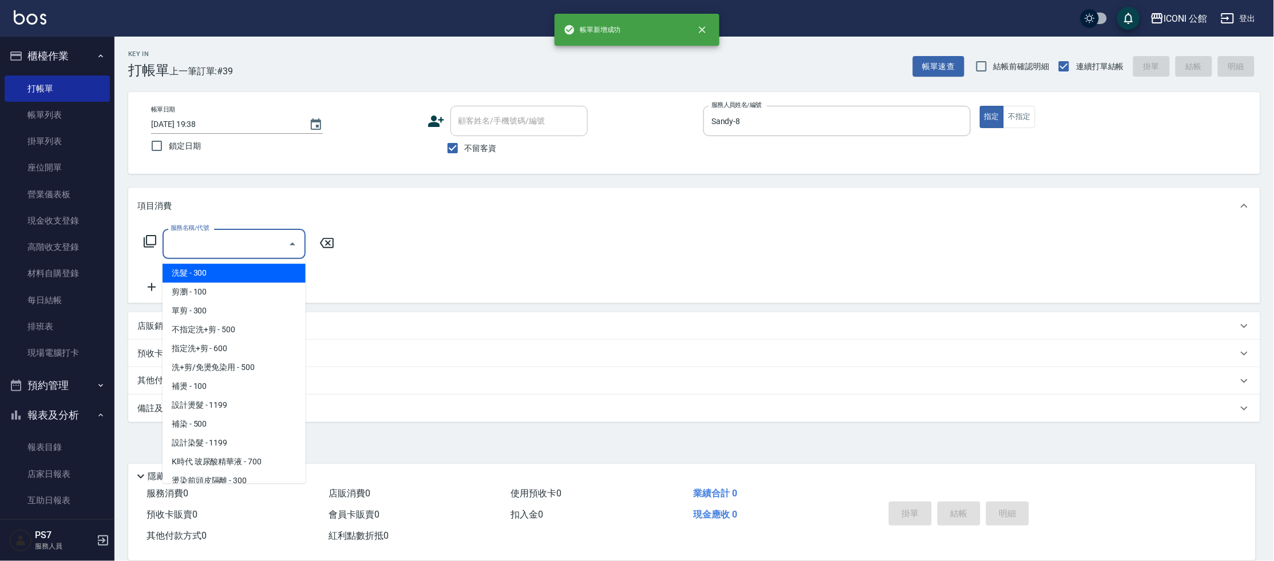
click at [213, 246] on input "服務名稱/代號" at bounding box center [226, 244] width 116 height 20
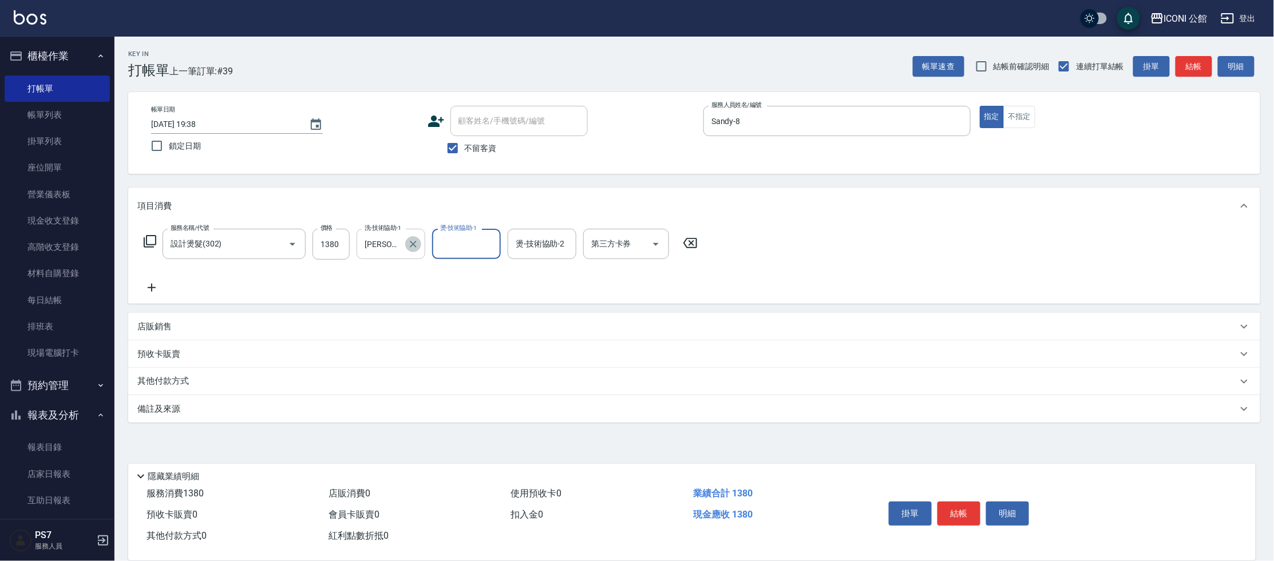
click at [408, 247] on icon "Clear" at bounding box center [413, 244] width 11 height 11
click at [150, 241] on icon at bounding box center [150, 242] width 14 height 14
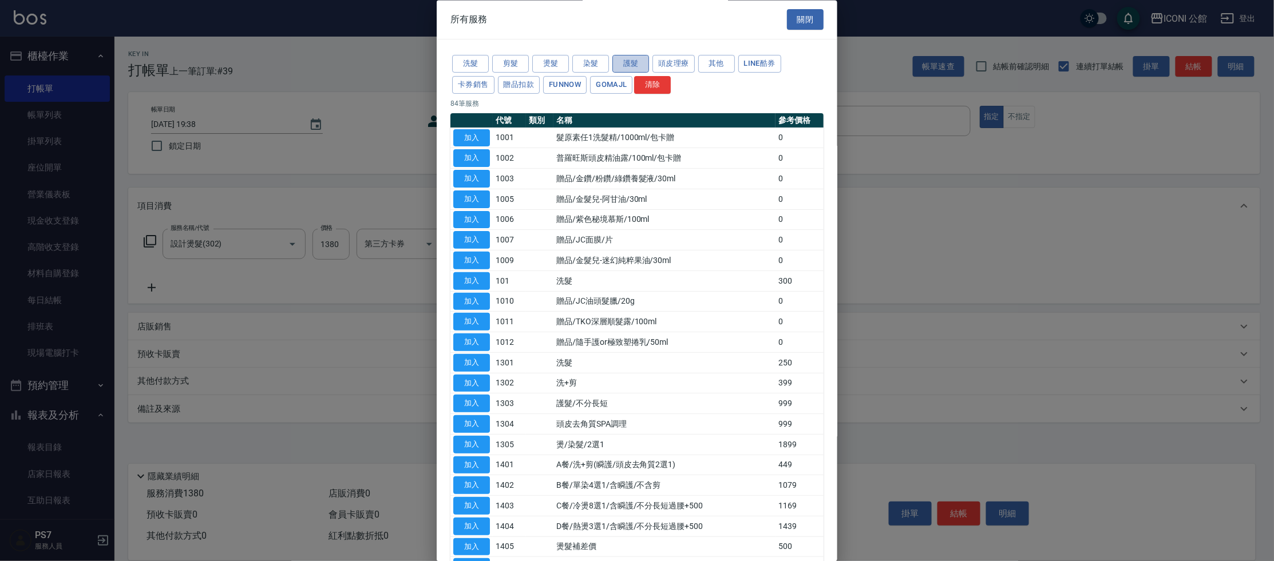
click at [640, 69] on button "護髮" at bounding box center [630, 65] width 37 height 18
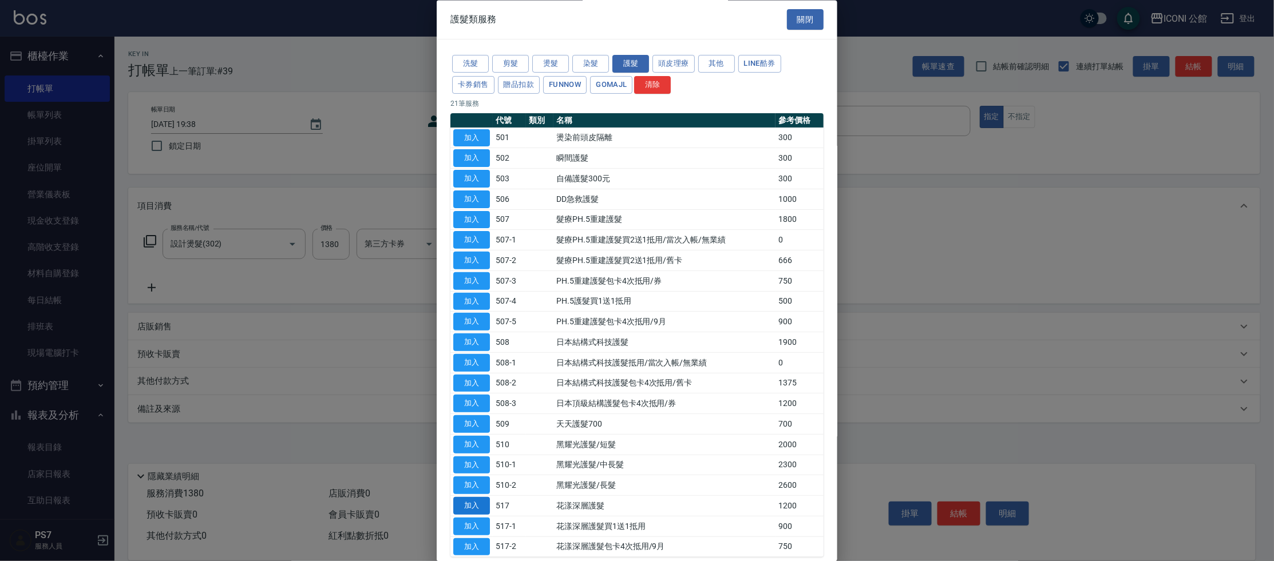
click at [486, 503] on button "加入" at bounding box center [471, 507] width 37 height 18
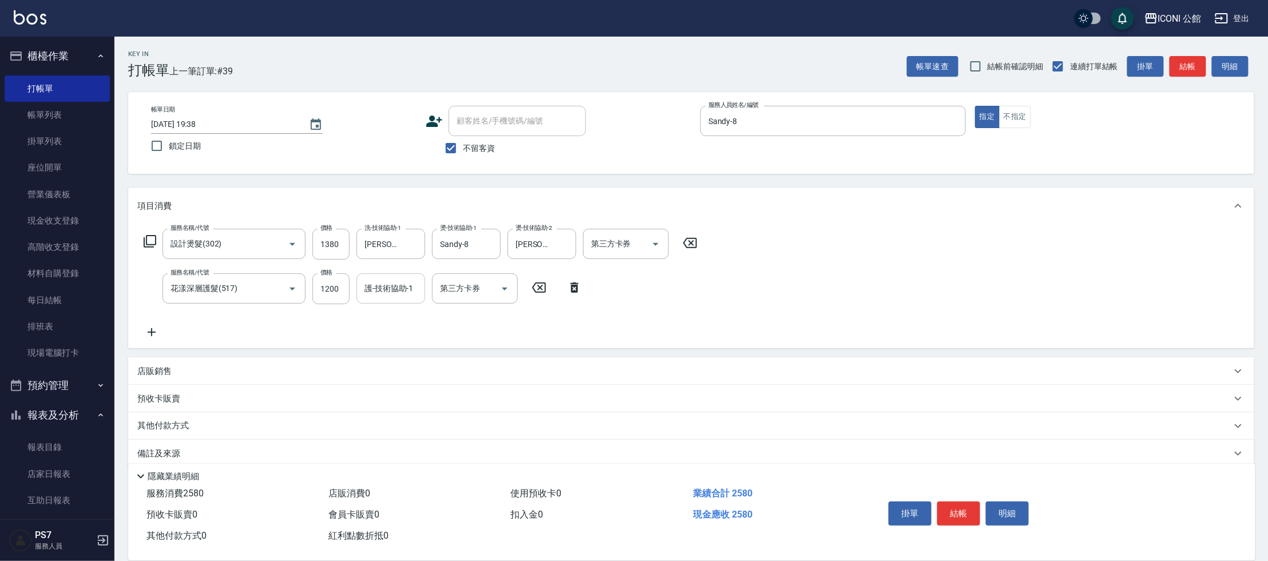
click at [390, 287] on input "護-技術協助-1" at bounding box center [391, 289] width 58 height 20
click at [960, 512] on button "結帳" at bounding box center [958, 514] width 43 height 24
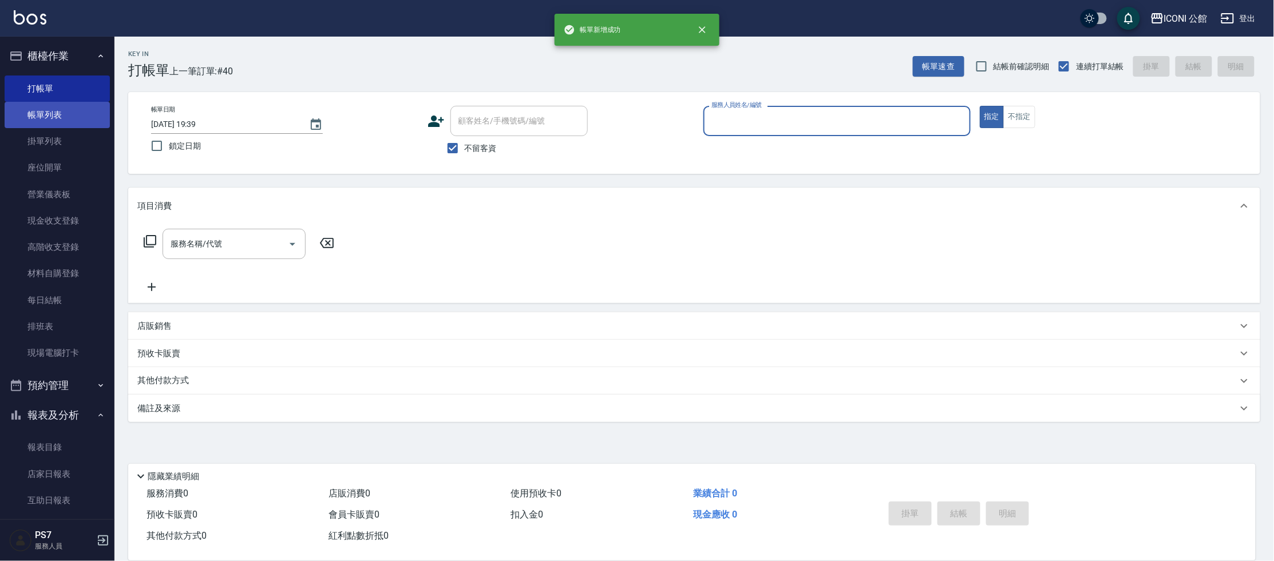
click at [58, 117] on link "帳單列表" at bounding box center [57, 115] width 105 height 26
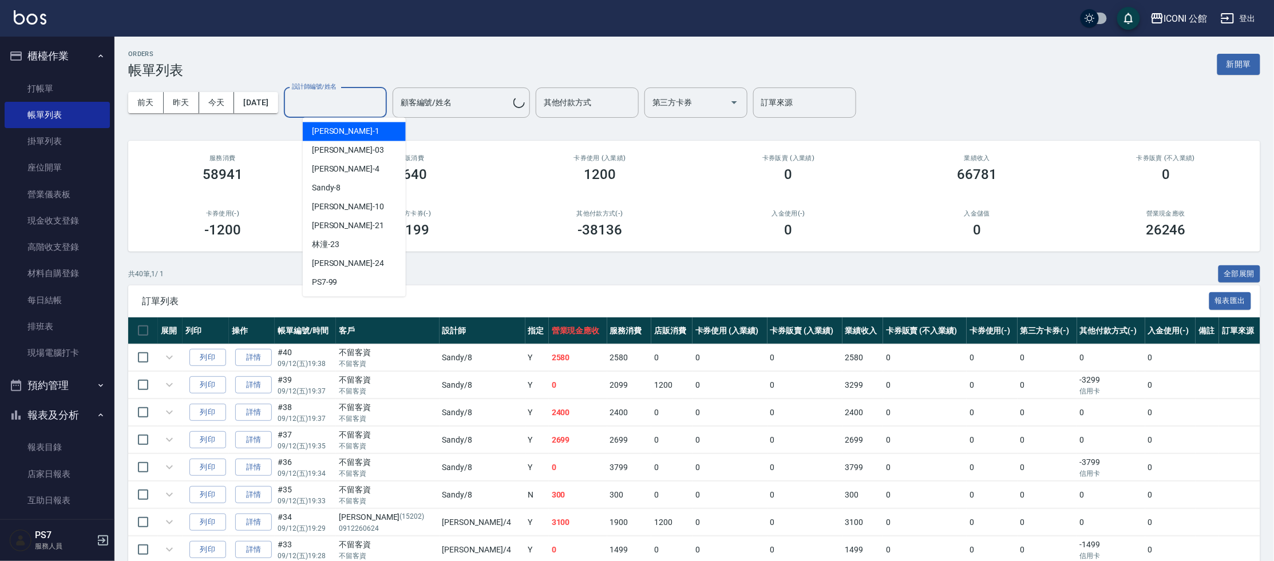
click at [372, 101] on input "設計師編號/姓名" at bounding box center [335, 103] width 93 height 20
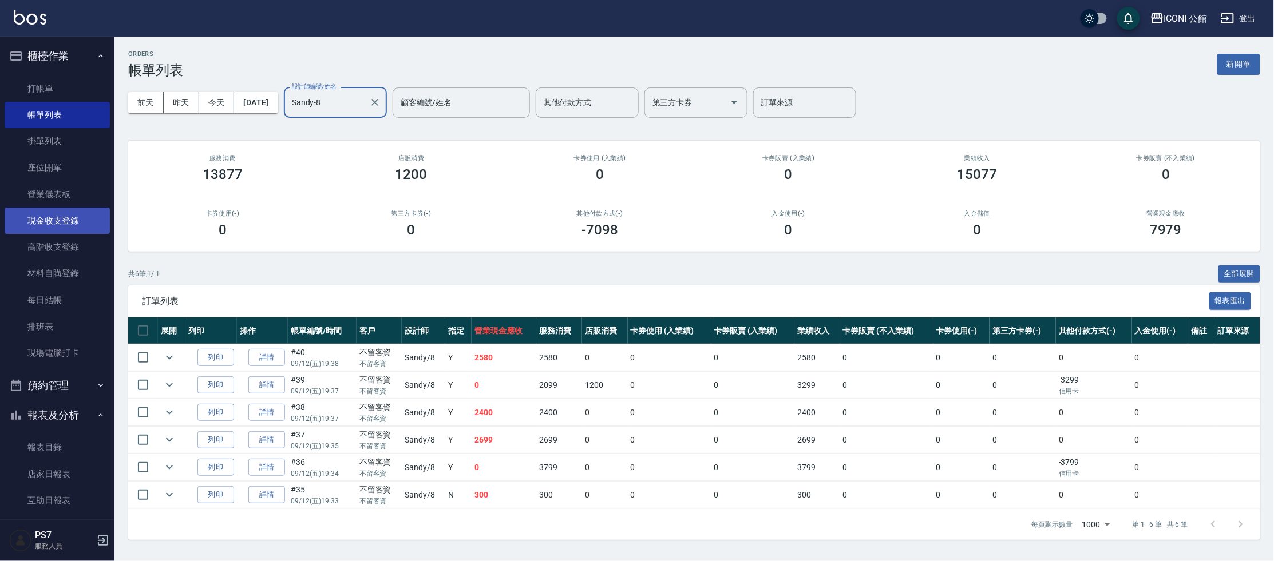
click at [87, 224] on link "現金收支登錄" at bounding box center [57, 221] width 105 height 26
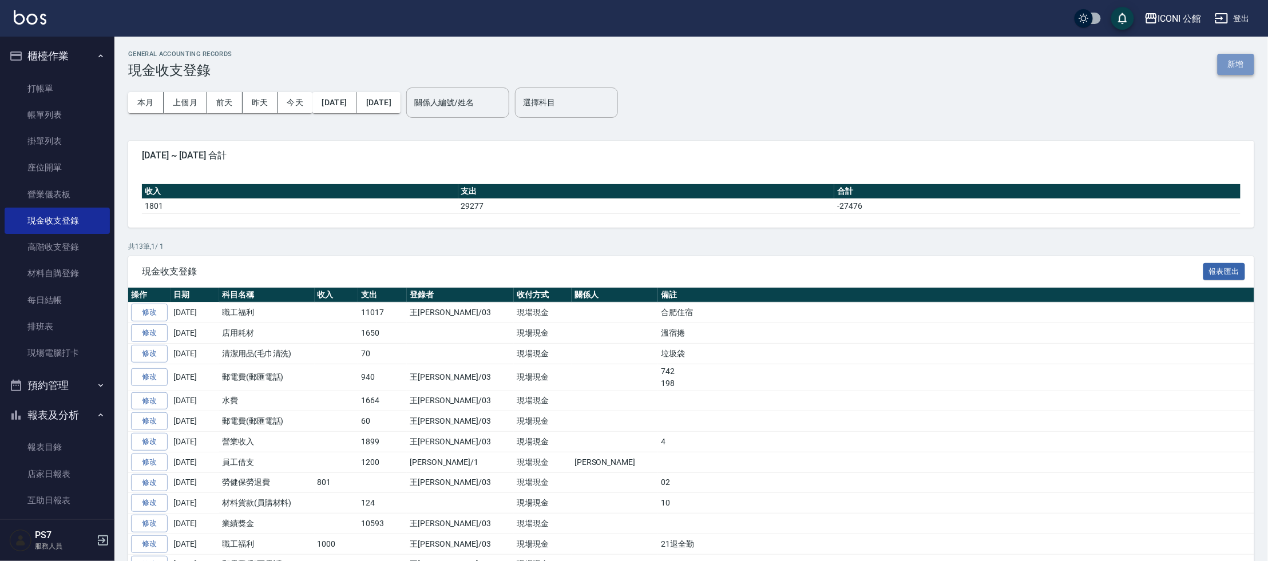
click at [1247, 65] on button "新增" at bounding box center [1236, 64] width 37 height 21
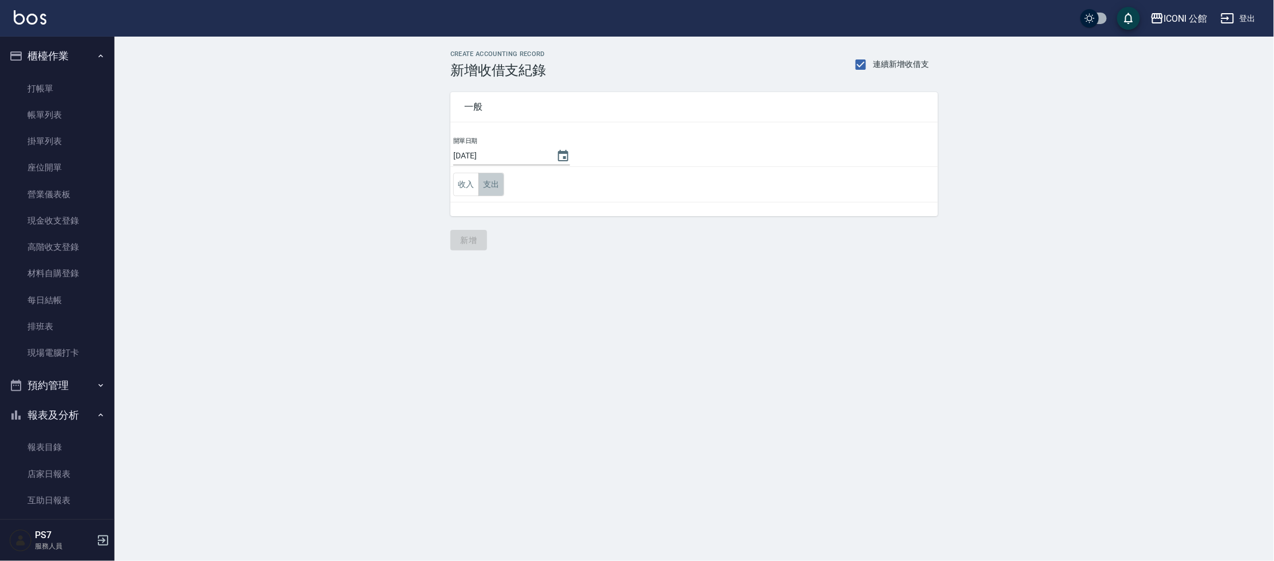
click at [498, 180] on button "支出" at bounding box center [491, 184] width 26 height 23
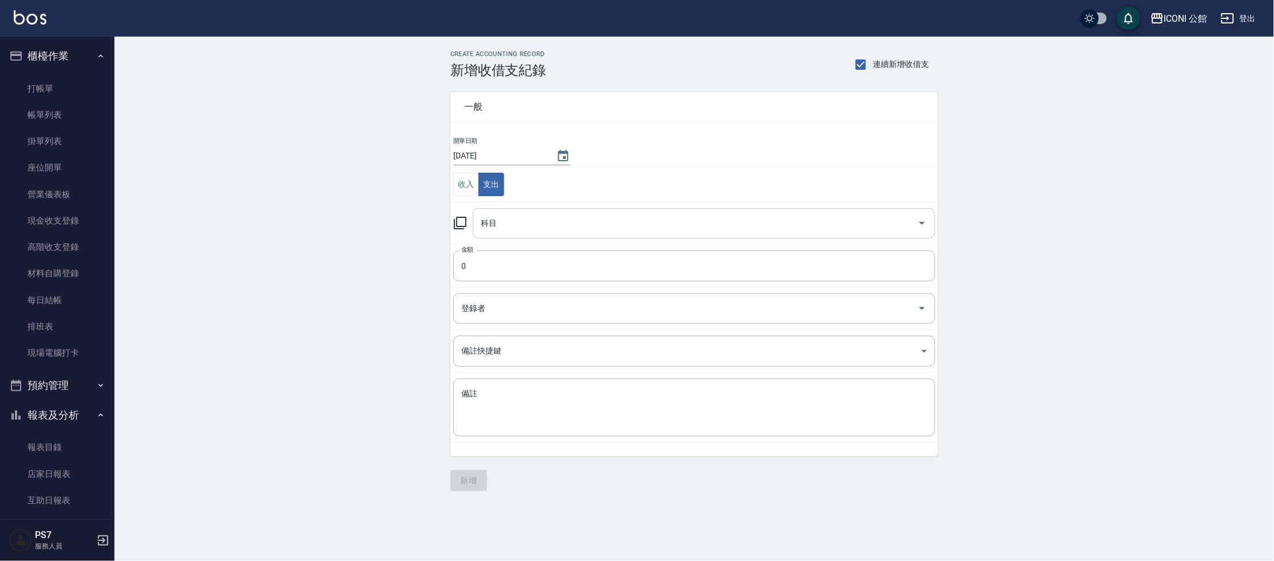
click at [529, 218] on input "科目" at bounding box center [695, 223] width 435 height 20
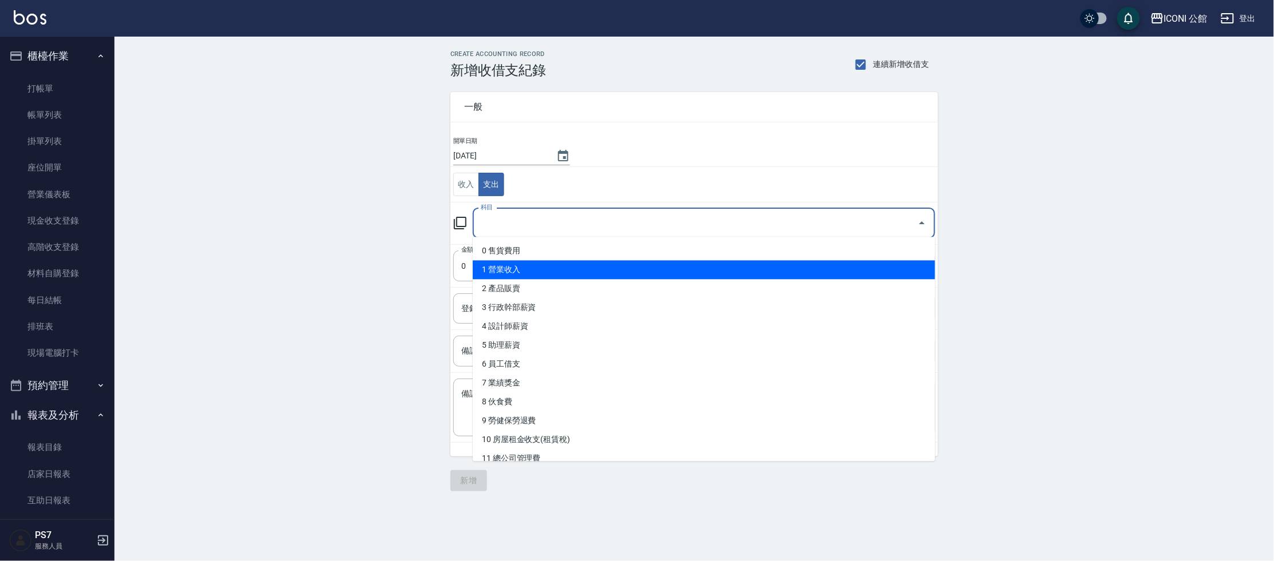
click at [525, 272] on li "1 營業收入" at bounding box center [704, 269] width 462 height 19
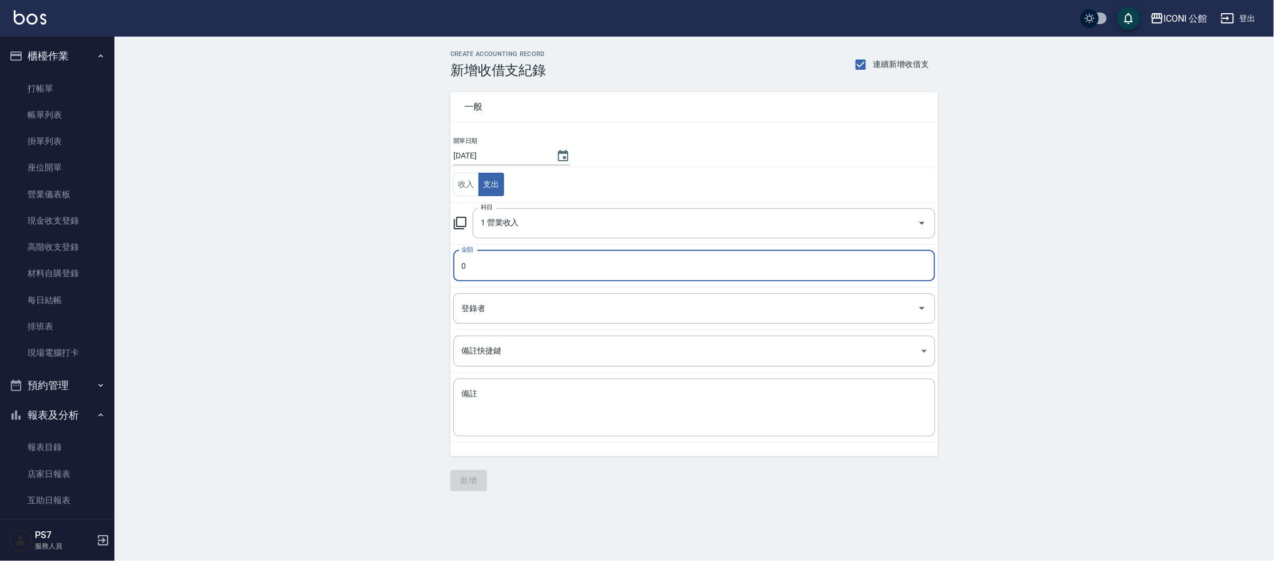
click at [511, 276] on input "0" at bounding box center [694, 266] width 482 height 31
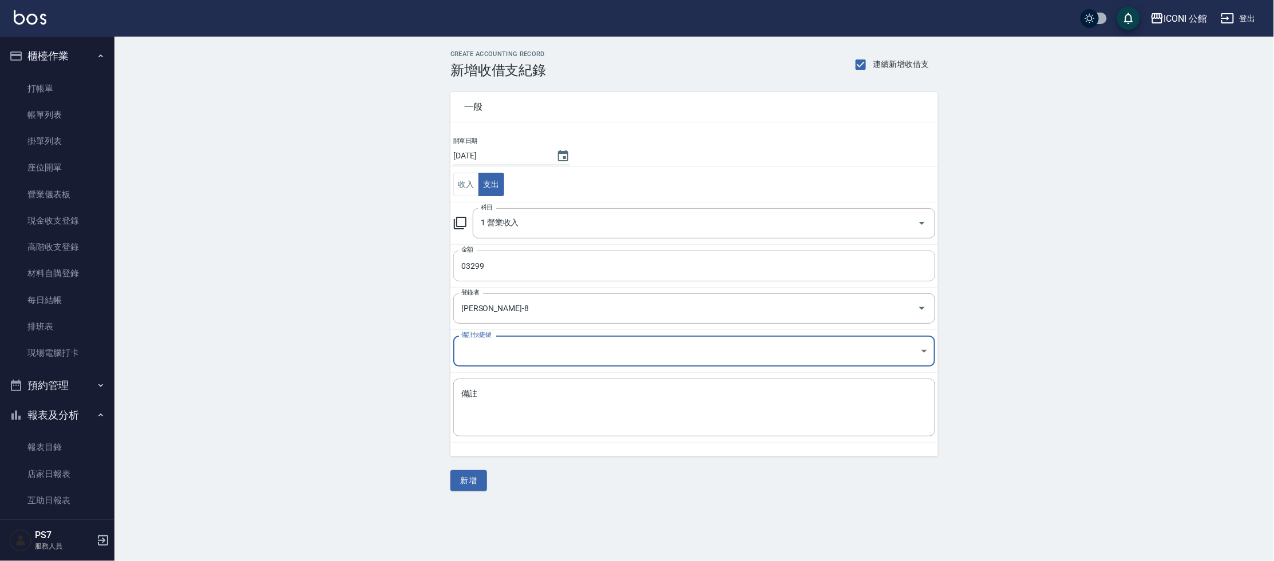
click at [466, 264] on input "03299" at bounding box center [694, 266] width 482 height 31
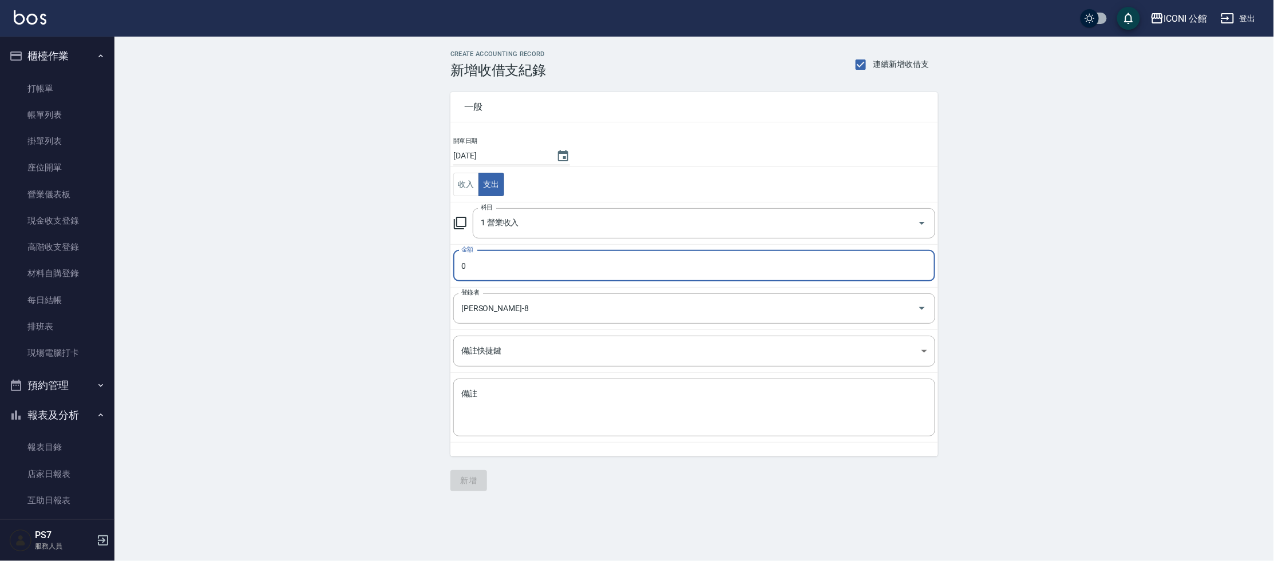
click at [497, 268] on input "0" at bounding box center [694, 266] width 482 height 31
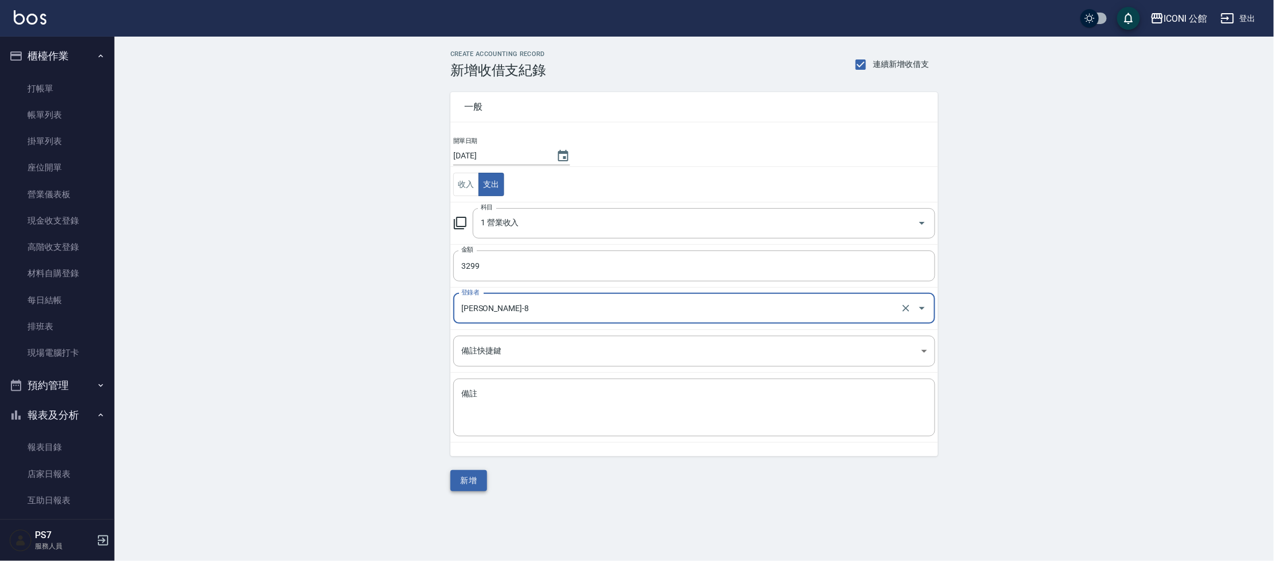
click at [471, 476] on button "新增" at bounding box center [468, 480] width 37 height 21
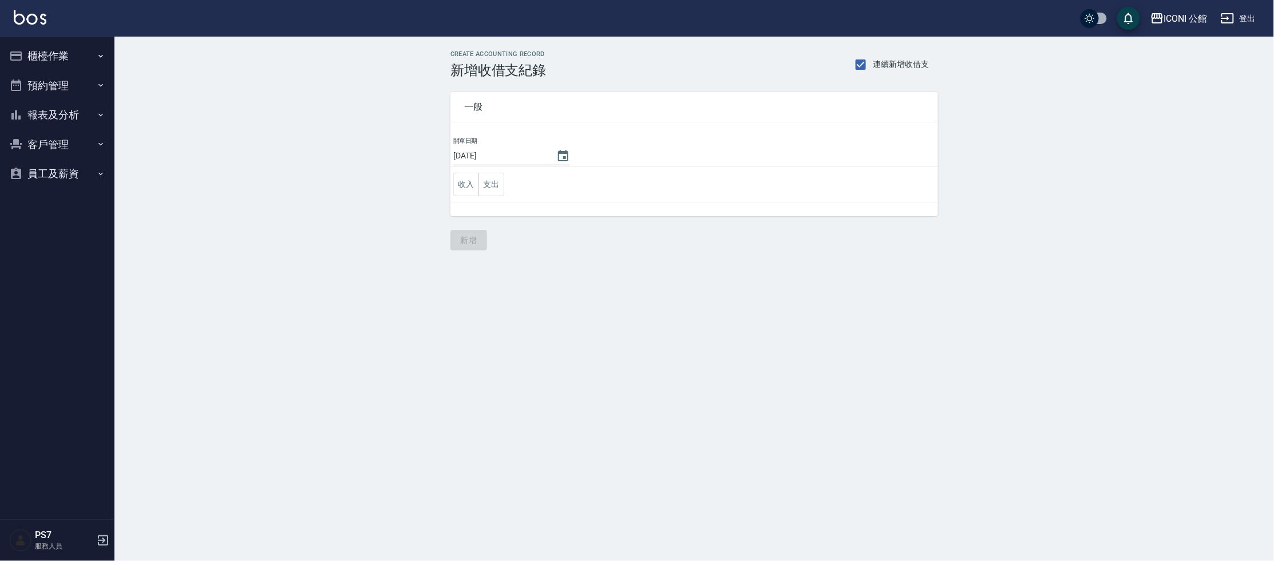
click at [41, 55] on button "櫃檯作業" at bounding box center [57, 56] width 105 height 30
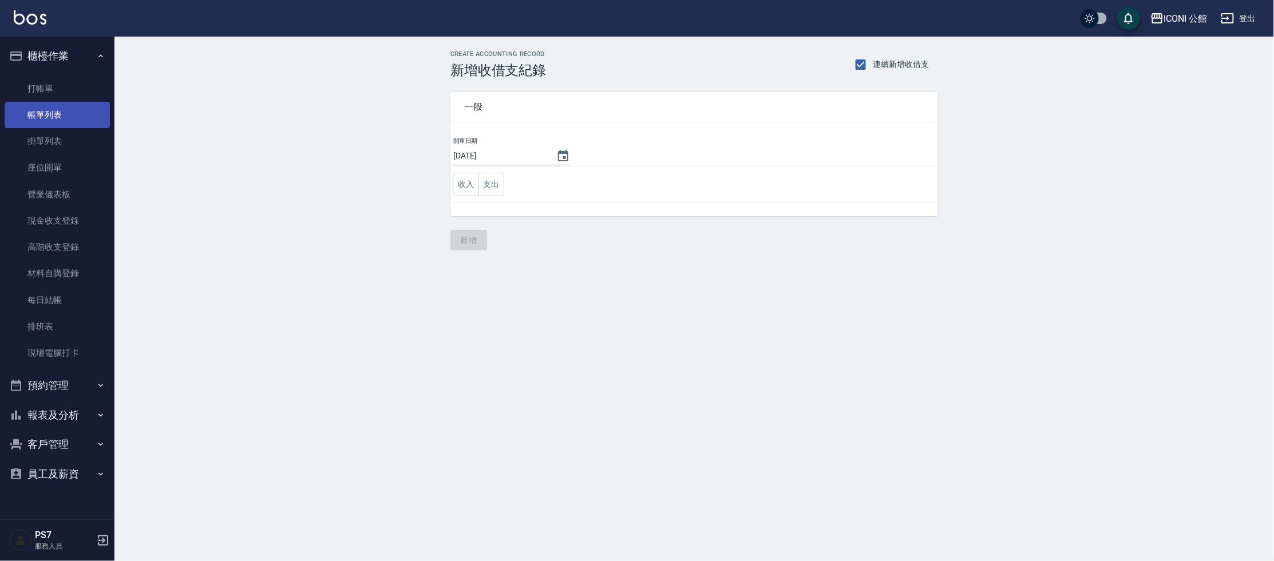
click at [61, 114] on link "帳單列表" at bounding box center [57, 115] width 105 height 26
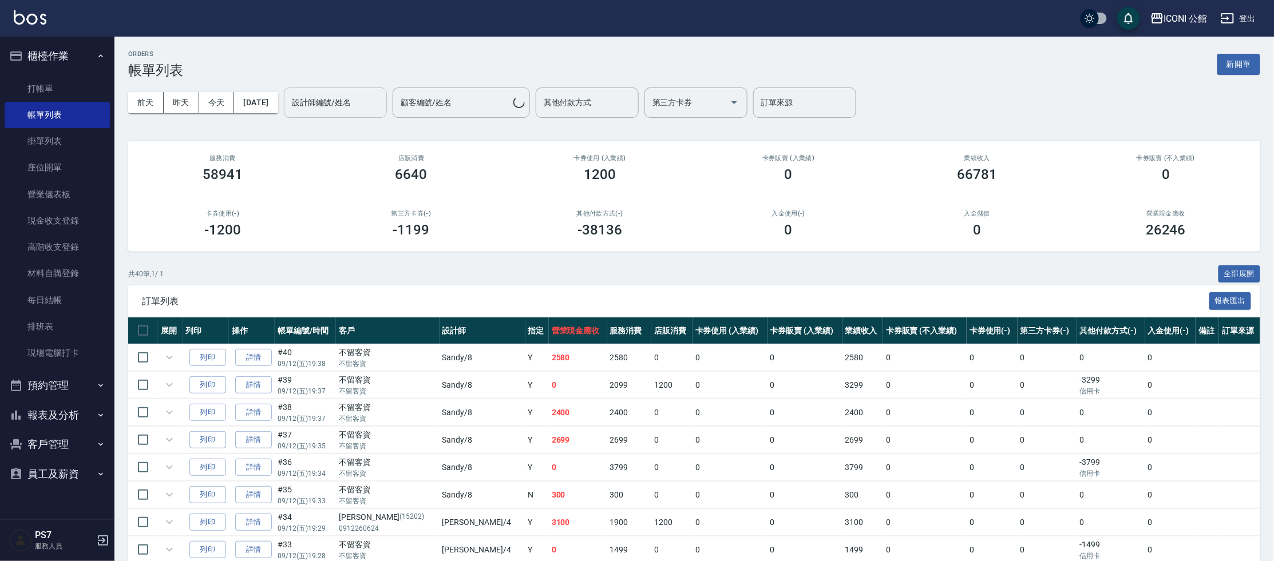
click at [349, 115] on div "設計師編號/姓名" at bounding box center [335, 103] width 103 height 30
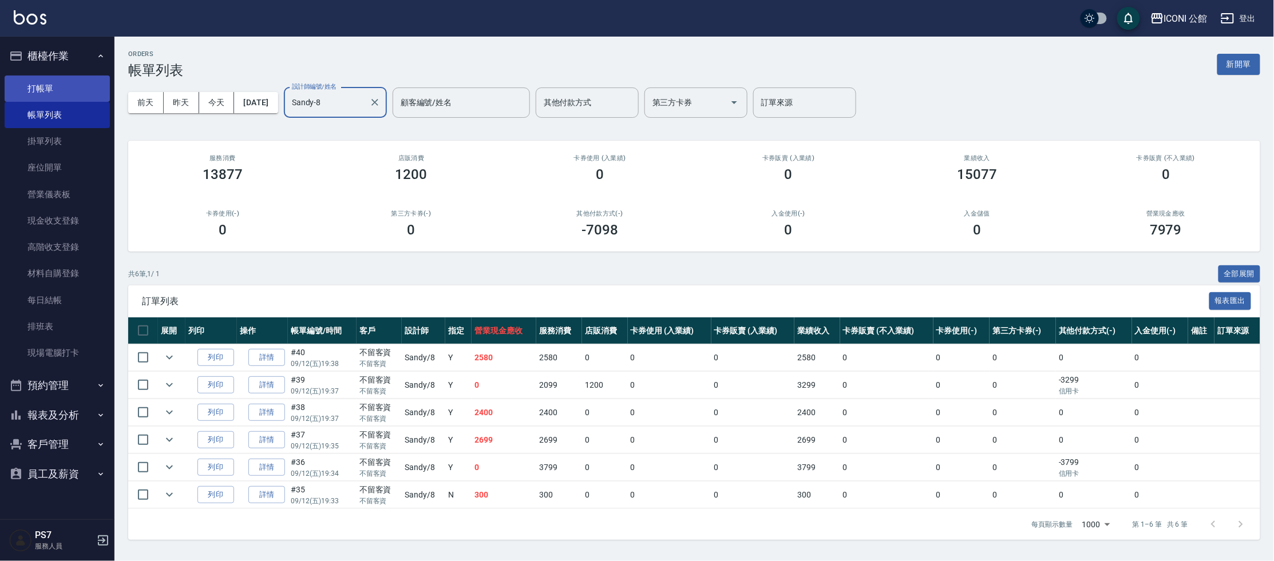
type input "Sandy-8"
click at [96, 93] on link "打帳單" at bounding box center [57, 89] width 105 height 26
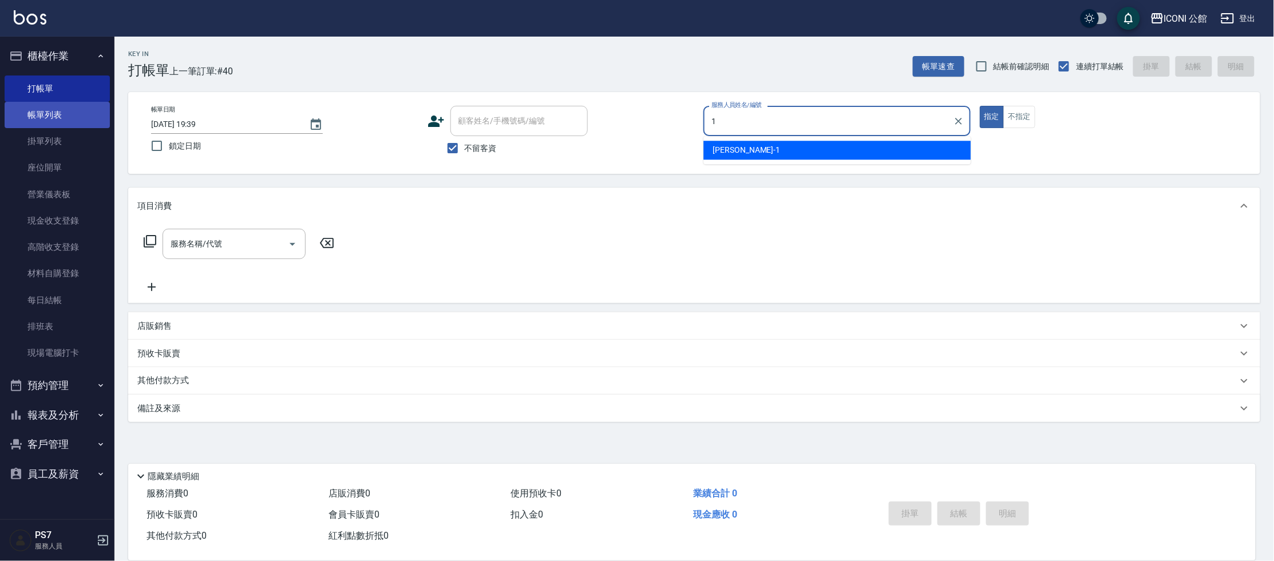
type input "Kevin-1"
type button "true"
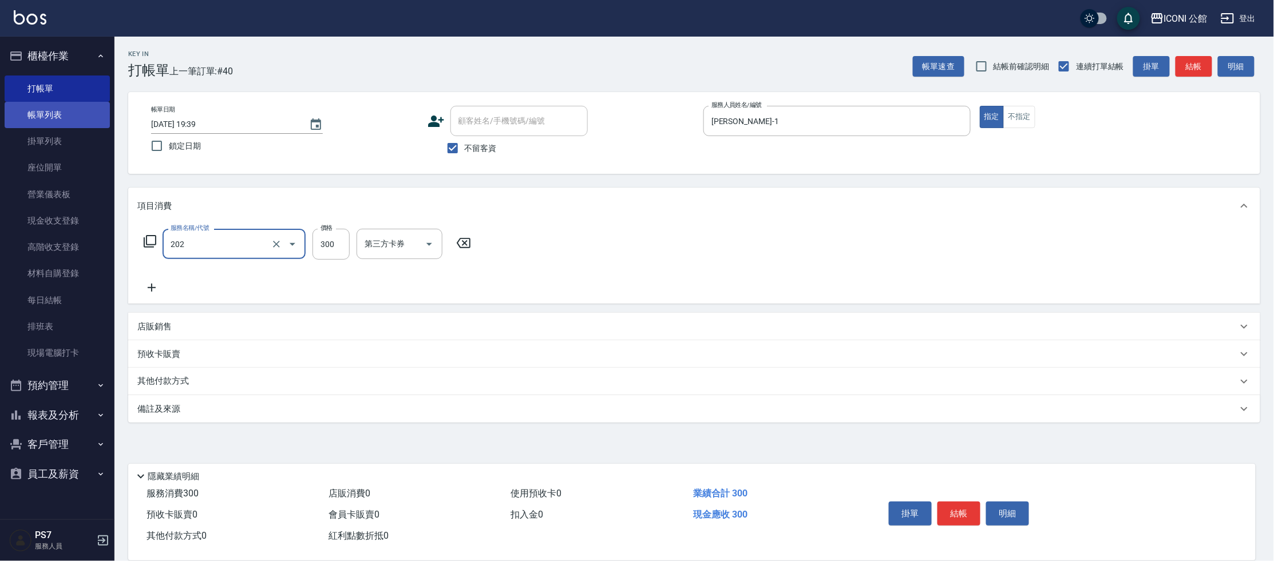
type input "單剪(202)"
type input "400"
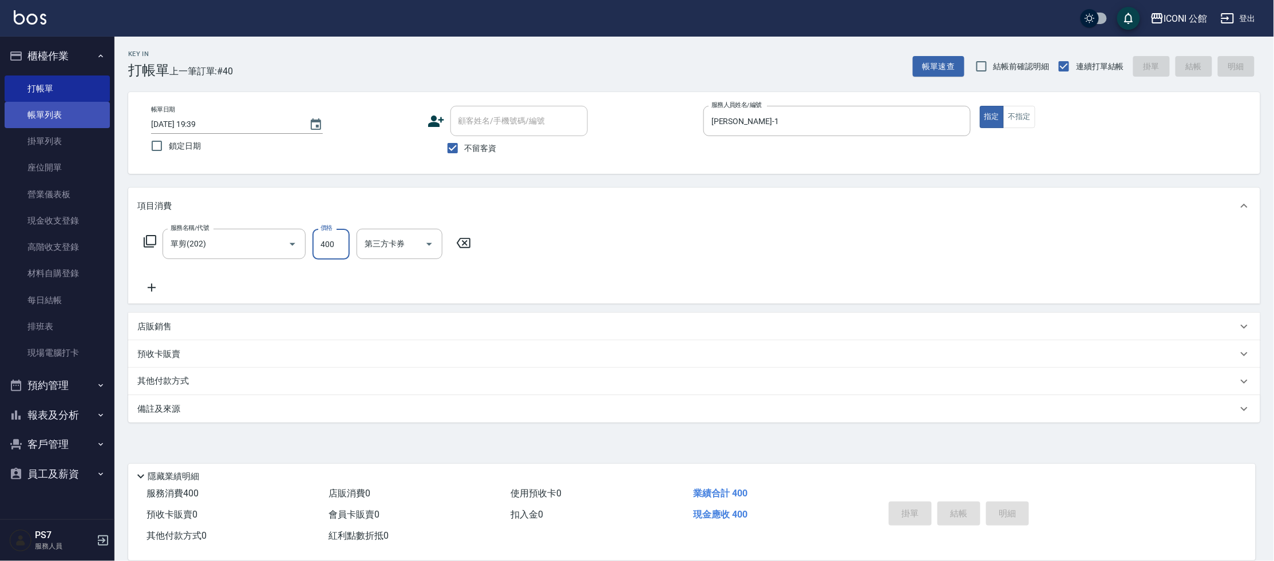
type input "2025/09/12 19:41"
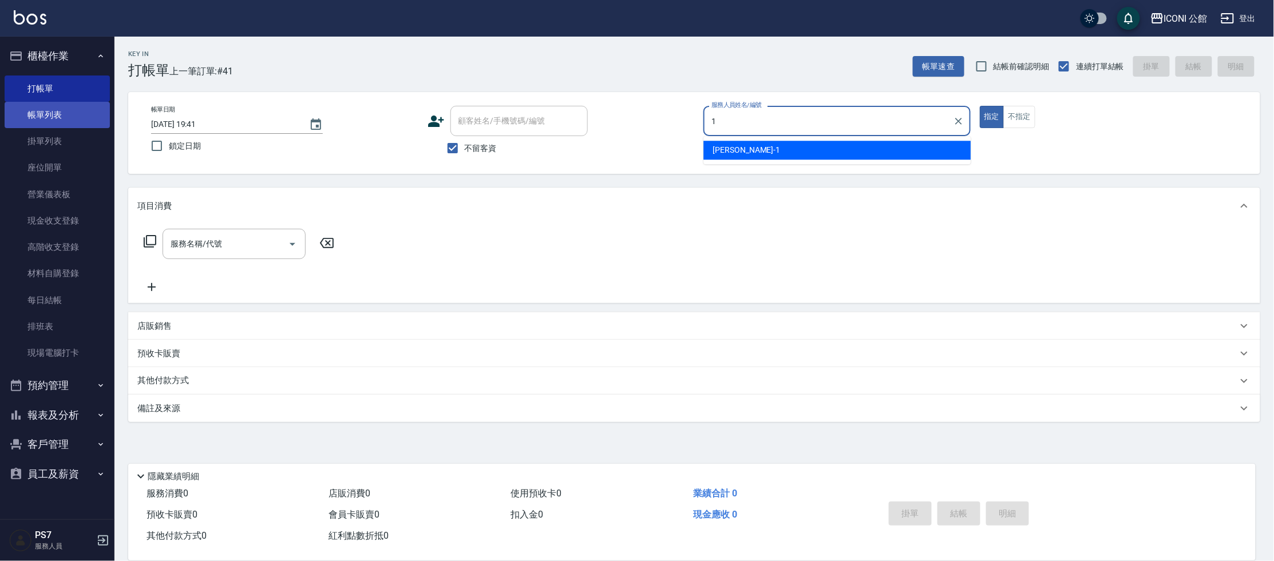
type input "Kevin-1"
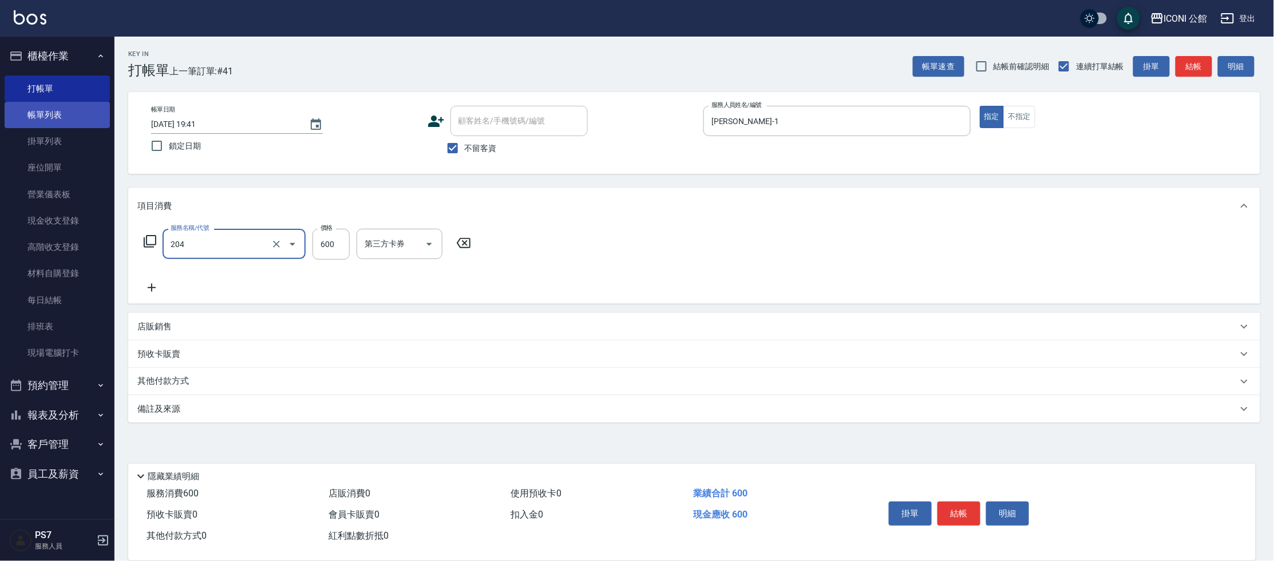
type input "指定洗+剪(204)"
type input "Kevin-1"
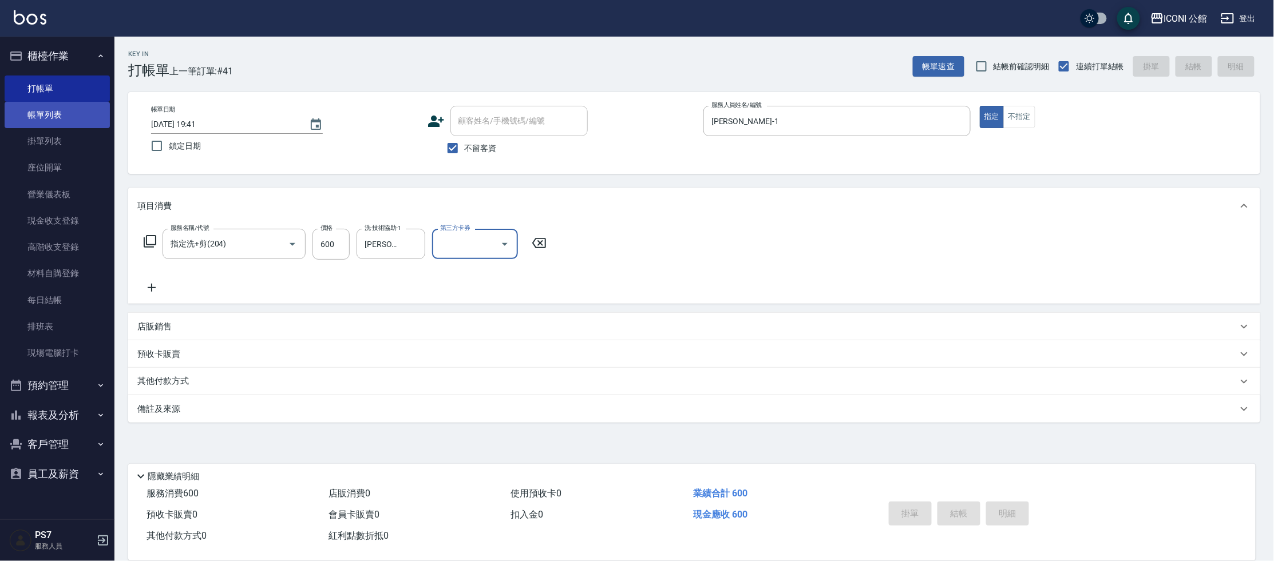
type input "2025/09/12 19:42"
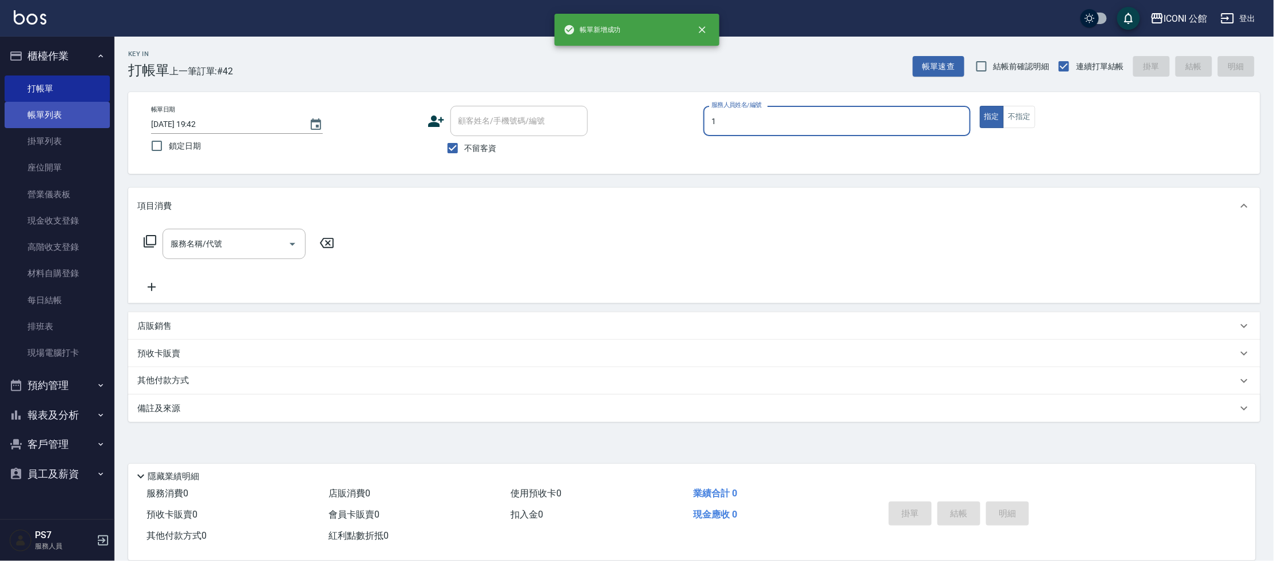
type input "Kevin-1"
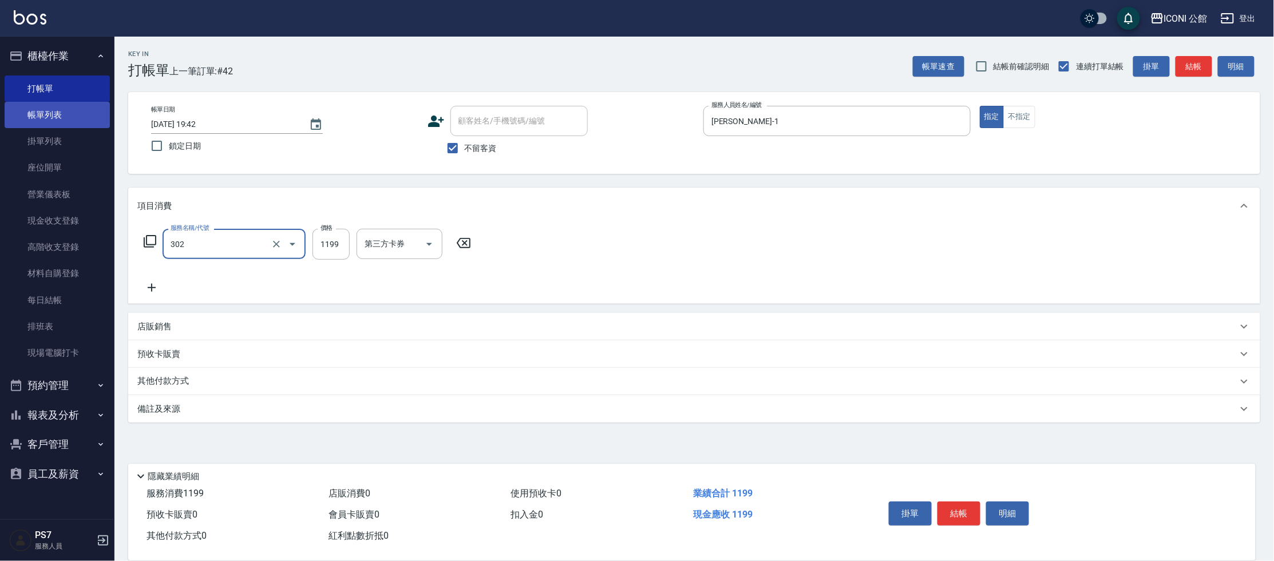
type input "設計燙髮(302)"
type input "1600"
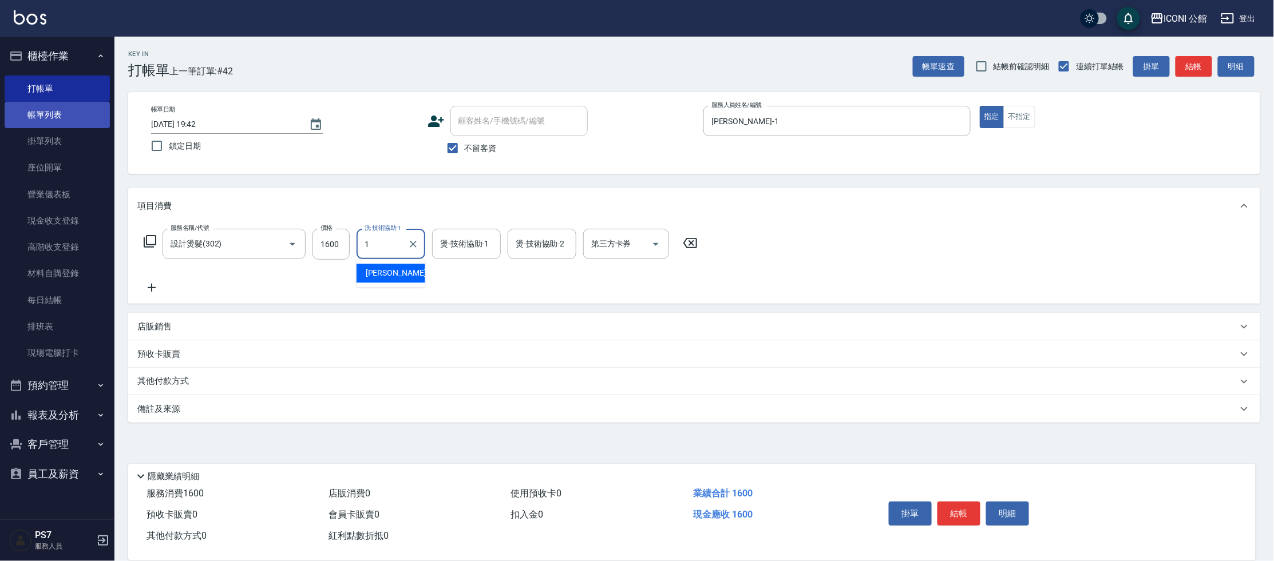
type input "Kevin-1"
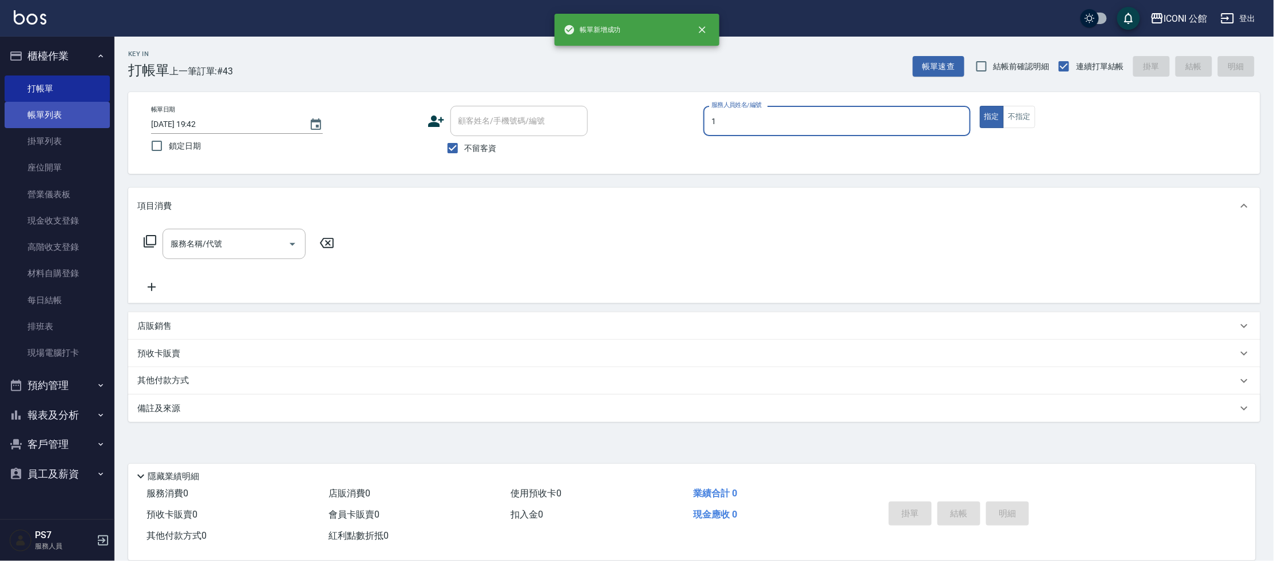
type input "Kevin-1"
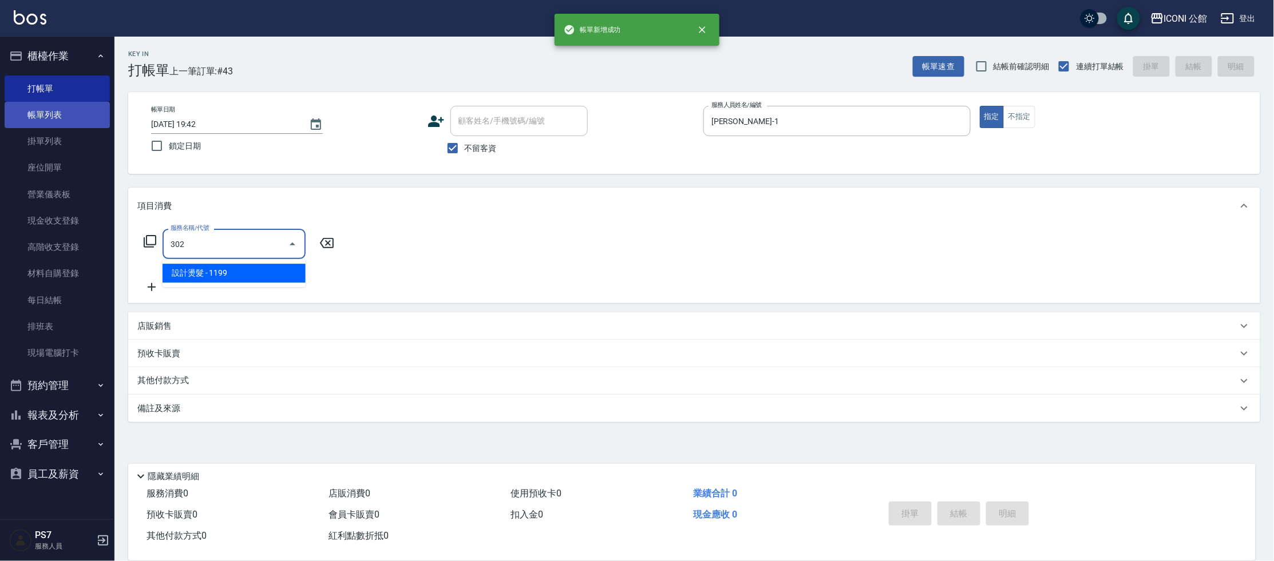
type input "設計燙髮(302)"
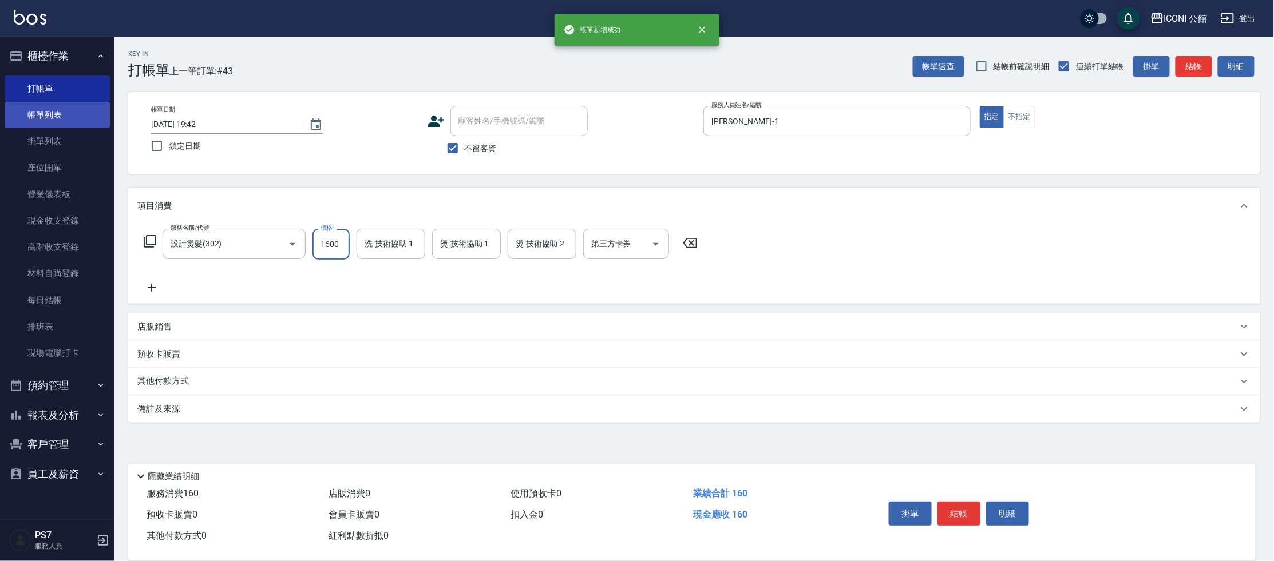
type input "1600"
type input "Kevin-1"
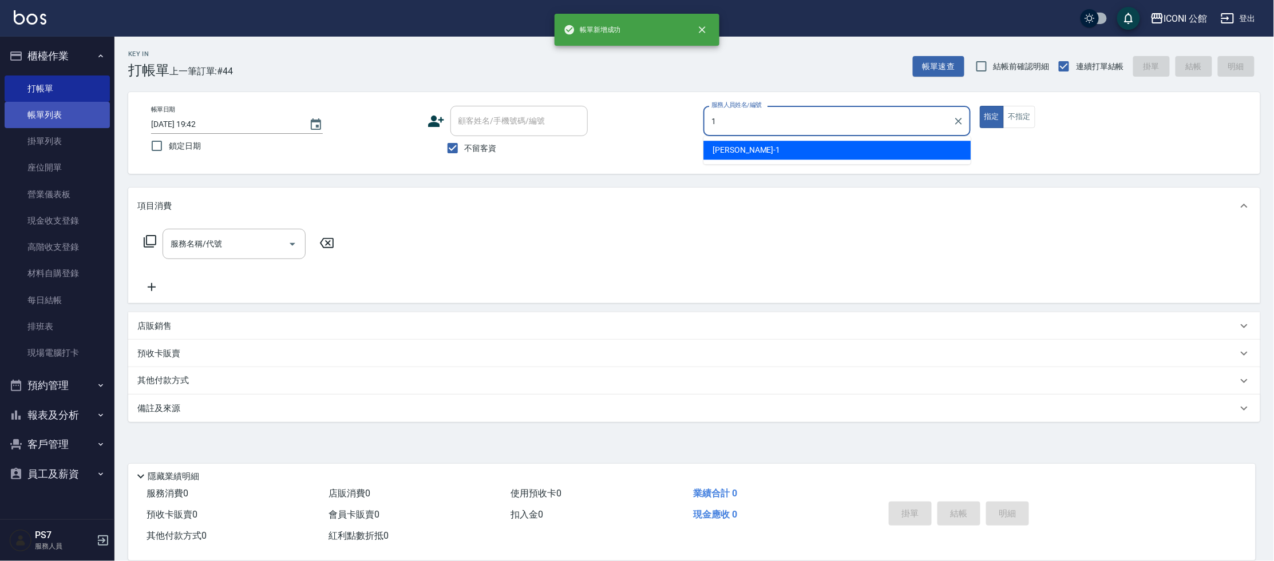
type input "Kevin-1"
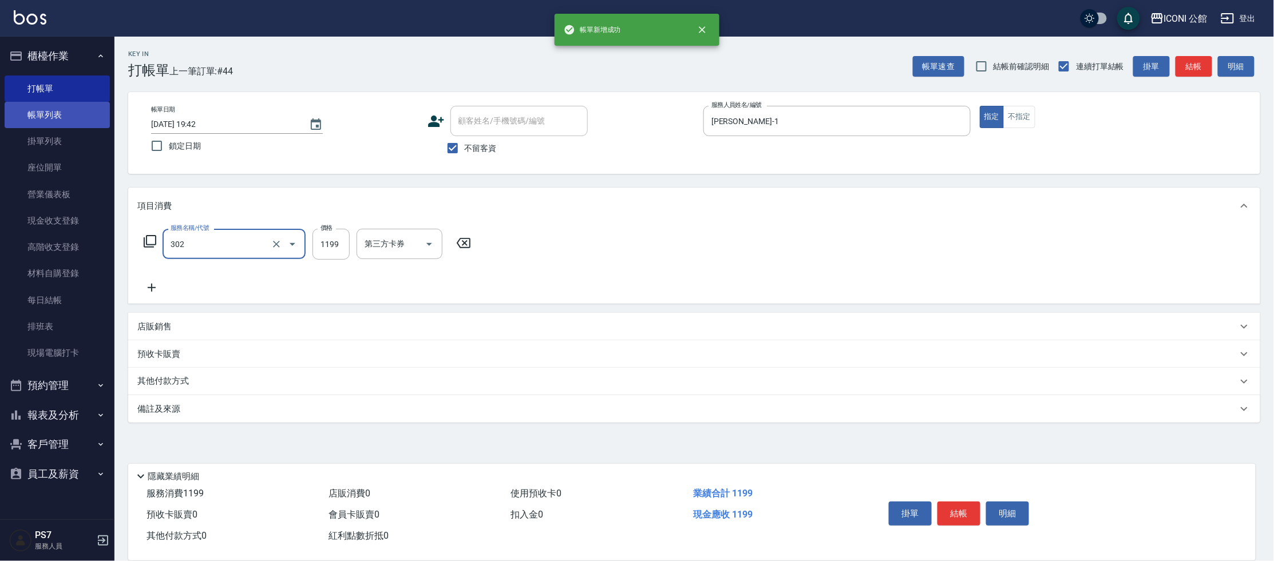
type input "設計燙髮(302)"
type input "1900"
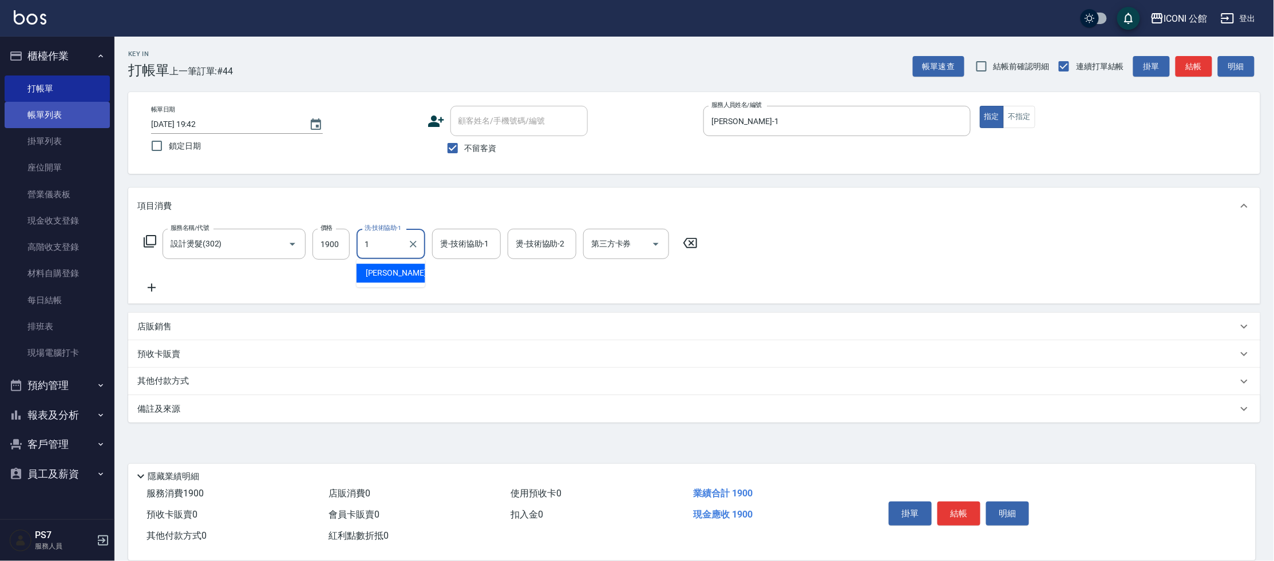
type input "Kevin-1"
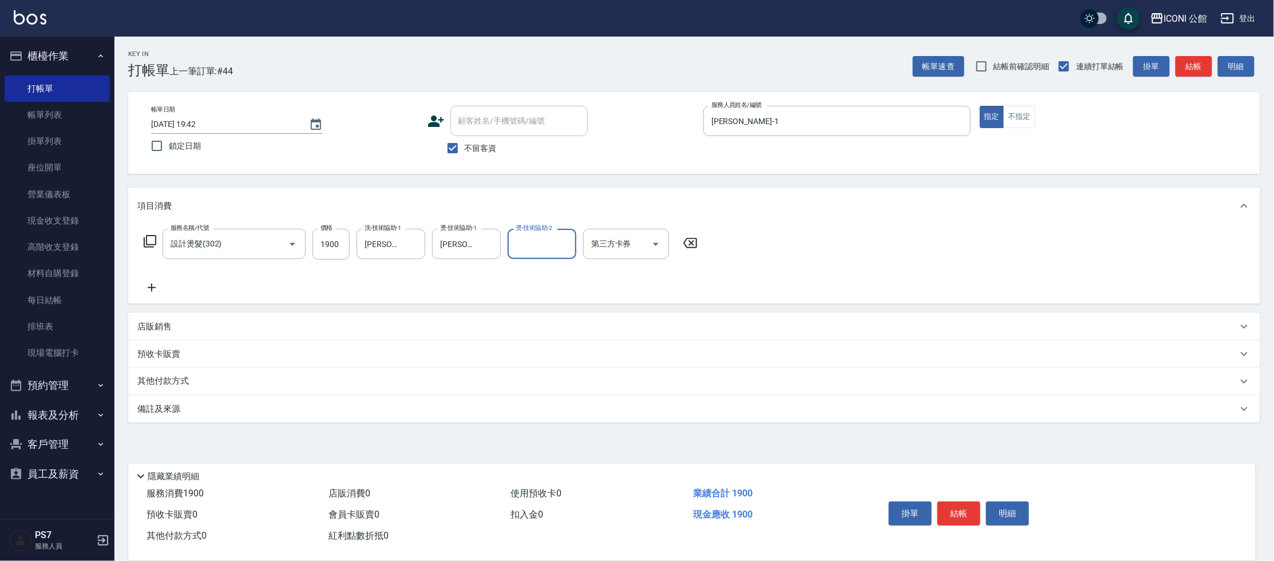
click at [190, 385] on p "其他付款方式" at bounding box center [165, 381] width 57 height 13
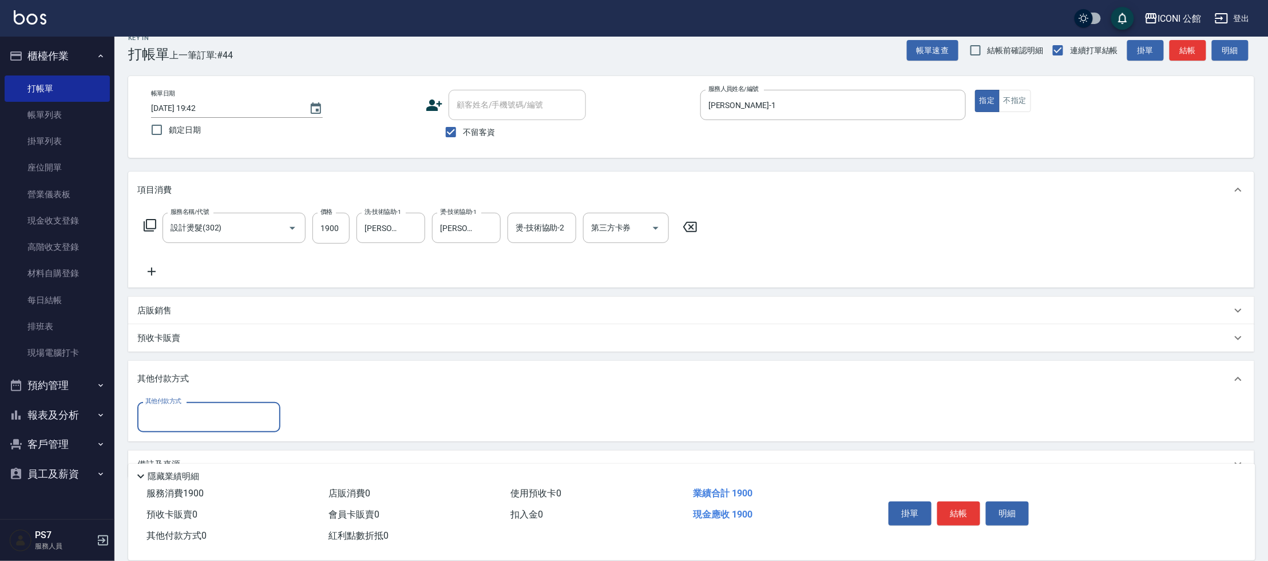
scroll to position [20, 0]
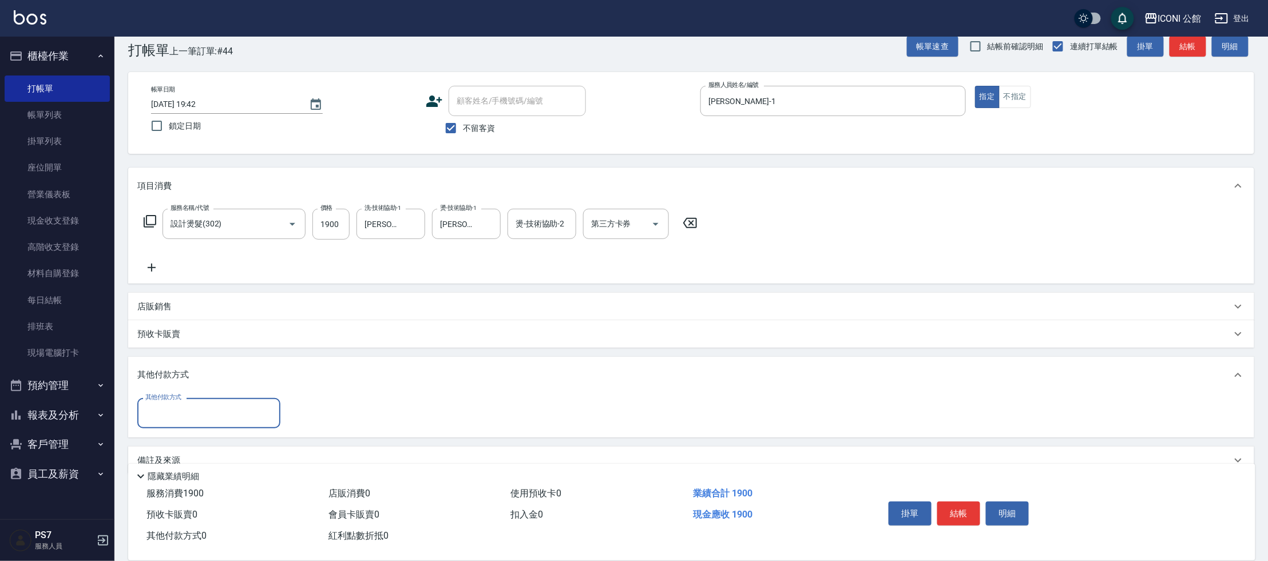
click at [175, 402] on div "其他付款方式" at bounding box center [208, 413] width 143 height 30
click at [199, 493] on span "信用卡" at bounding box center [208, 499] width 143 height 19
type input "信用卡"
click at [322, 419] on input "0" at bounding box center [330, 413] width 86 height 31
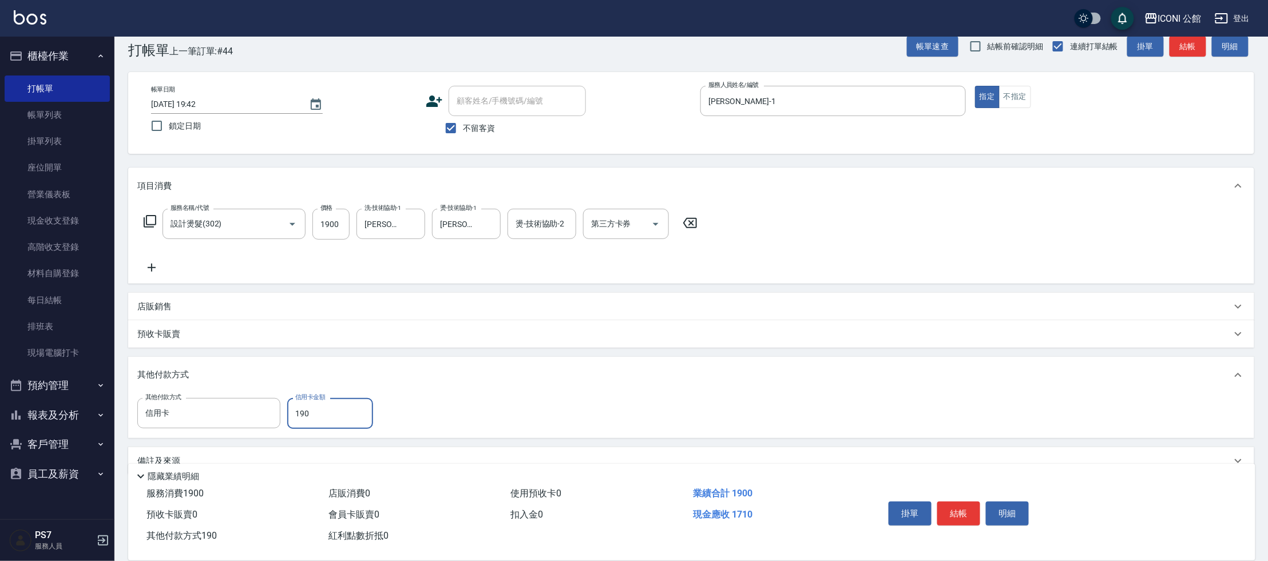
type input "1900"
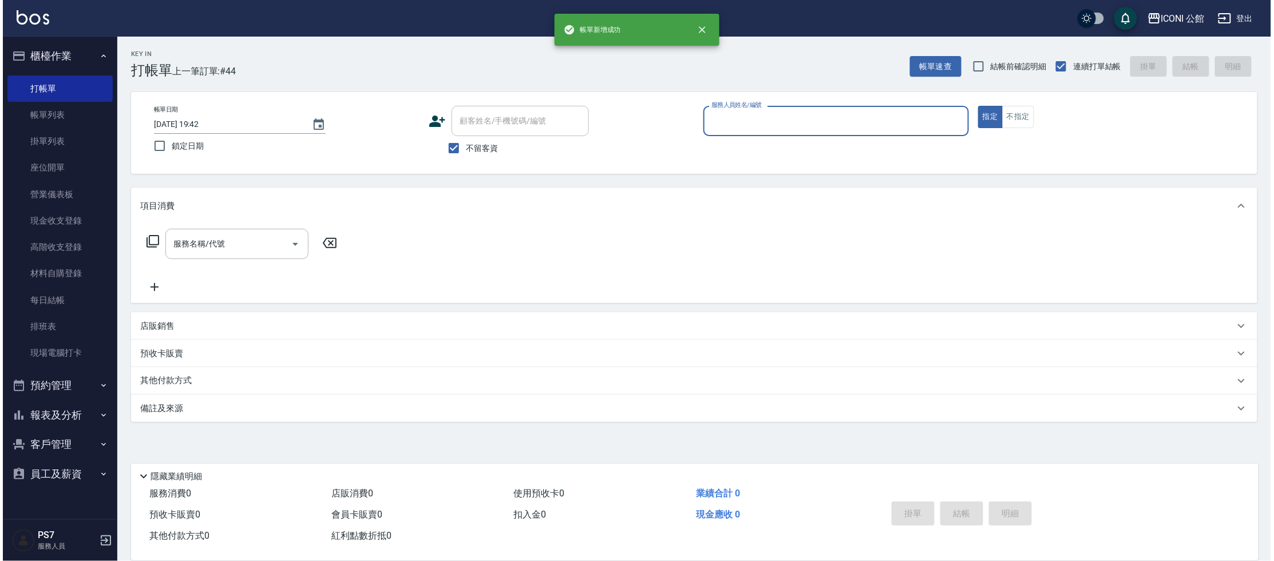
scroll to position [0, 0]
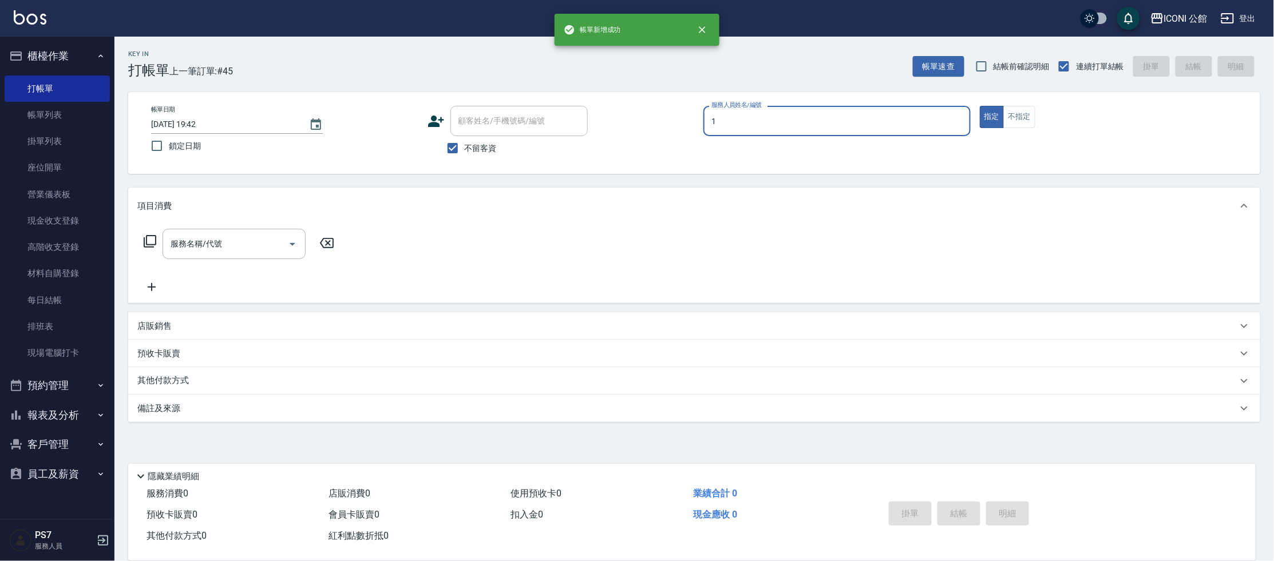
type input "Kevin-1"
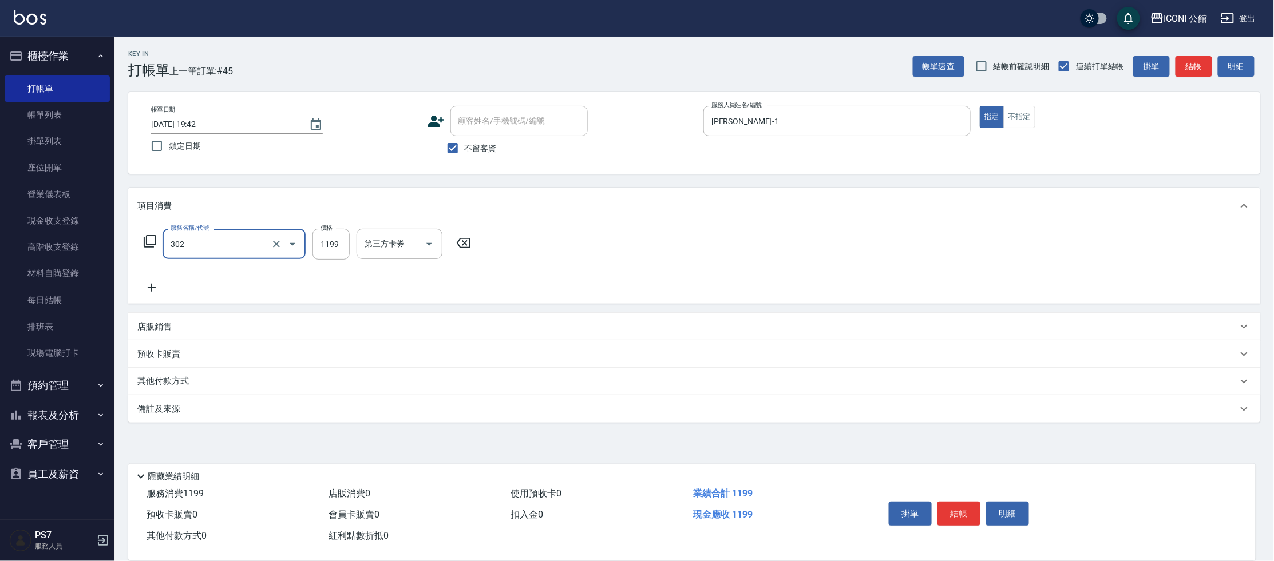
type input "設計燙髮(302)"
type input "1200"
type input "Kevin-1"
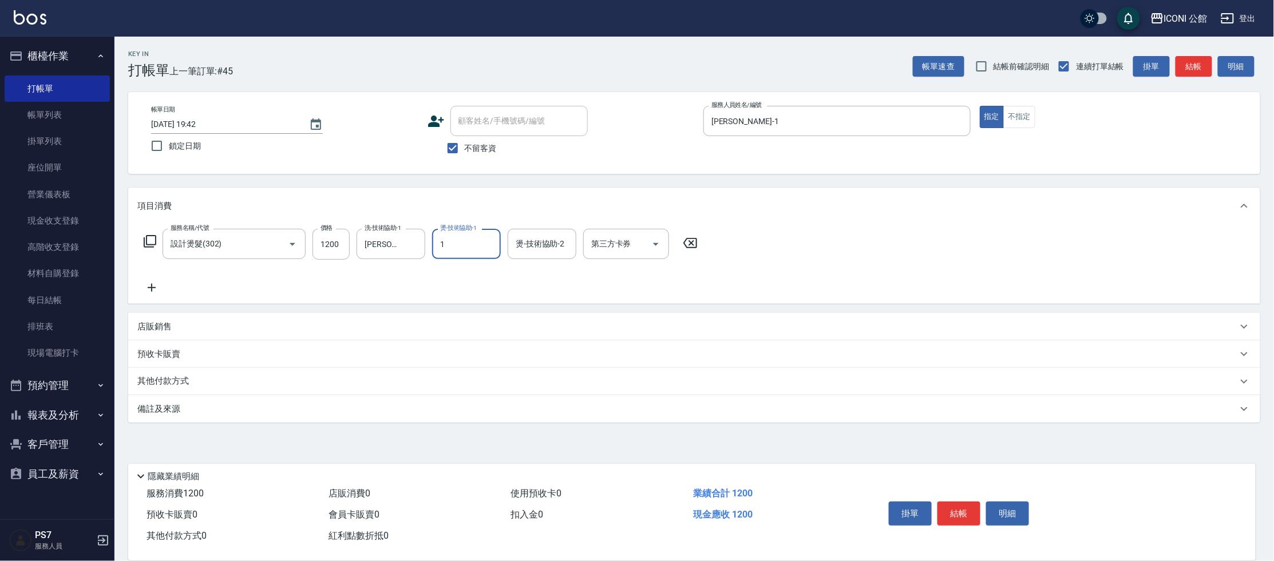
type input "Kevin-1"
click at [167, 389] on div "其他付款方式" at bounding box center [694, 381] width 1132 height 27
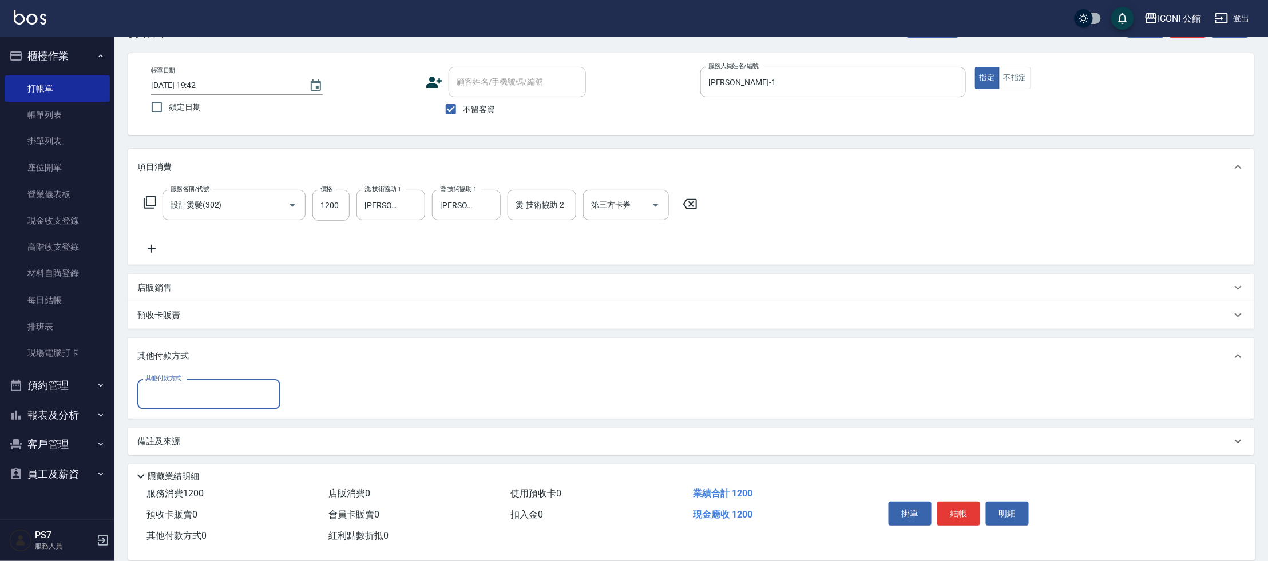
scroll to position [40, 0]
click at [169, 397] on input "其他付款方式" at bounding box center [209, 393] width 133 height 20
click at [189, 485] on span "信用卡" at bounding box center [208, 479] width 143 height 19
type input "信用卡"
click at [336, 404] on input "0" at bounding box center [330, 393] width 86 height 31
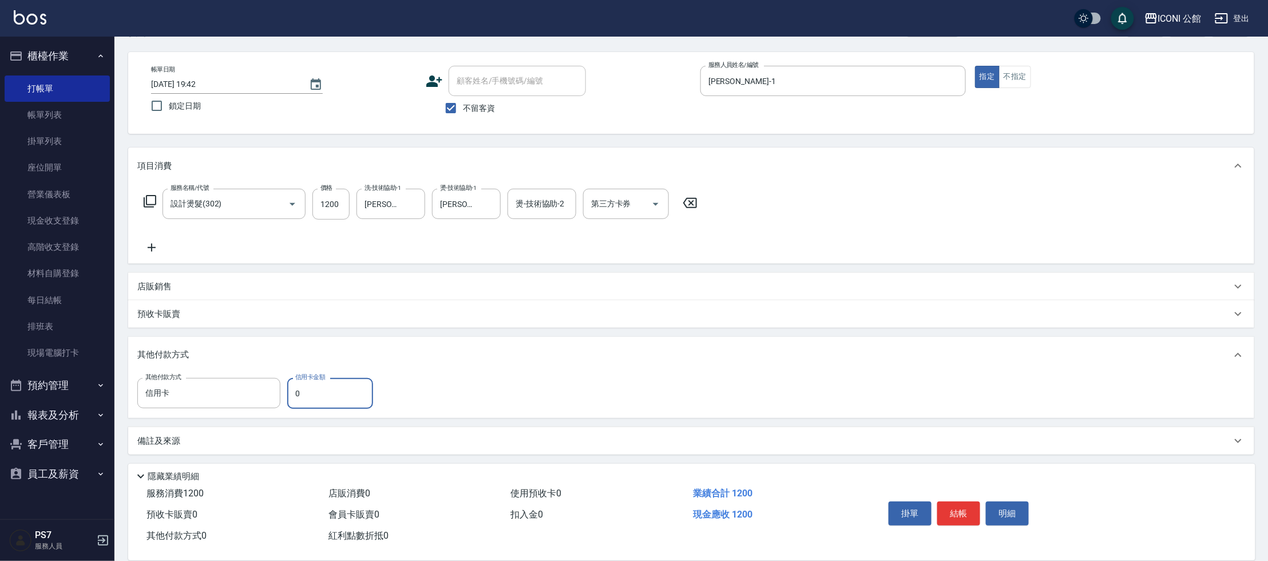
click at [336, 404] on input "0" at bounding box center [330, 393] width 86 height 31
type input "1200"
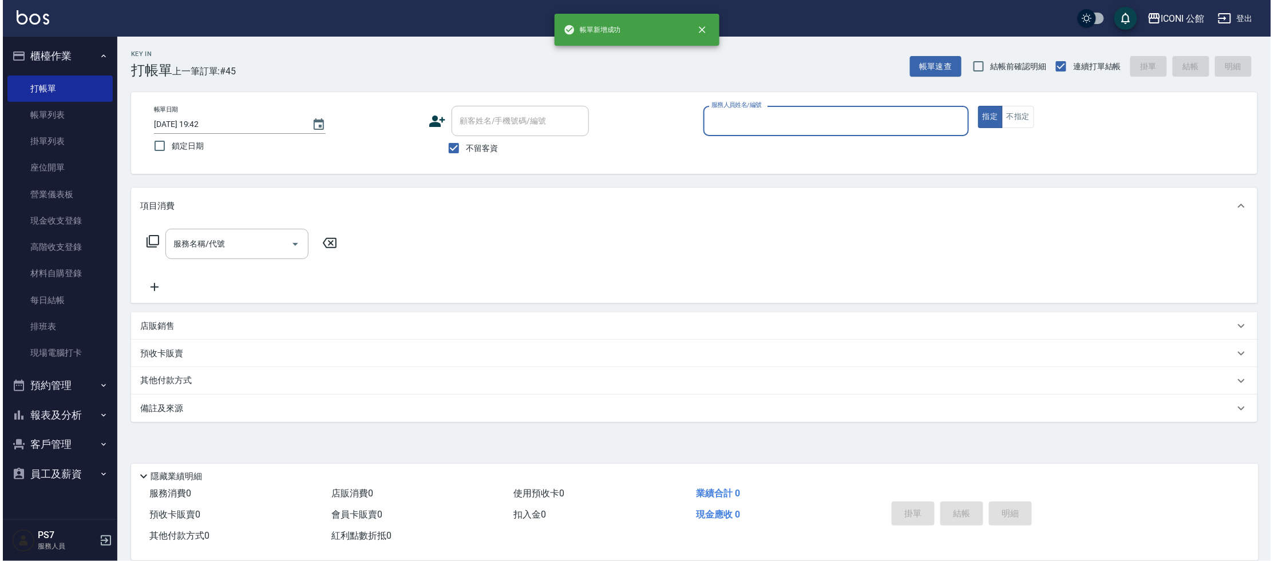
scroll to position [0, 0]
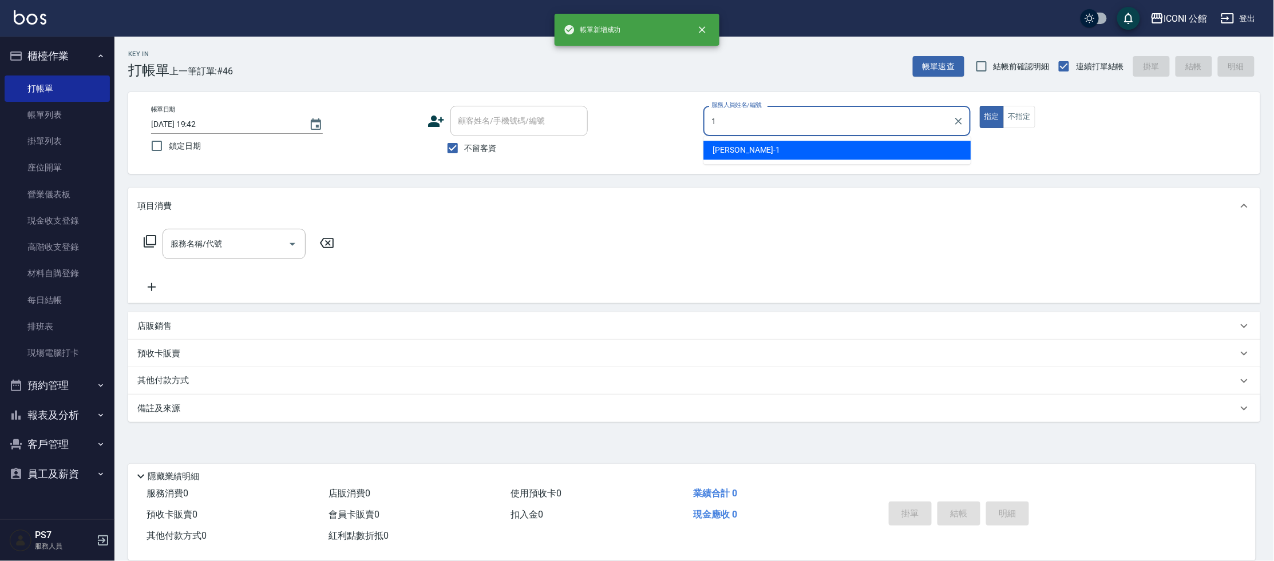
type input "Kevin-1"
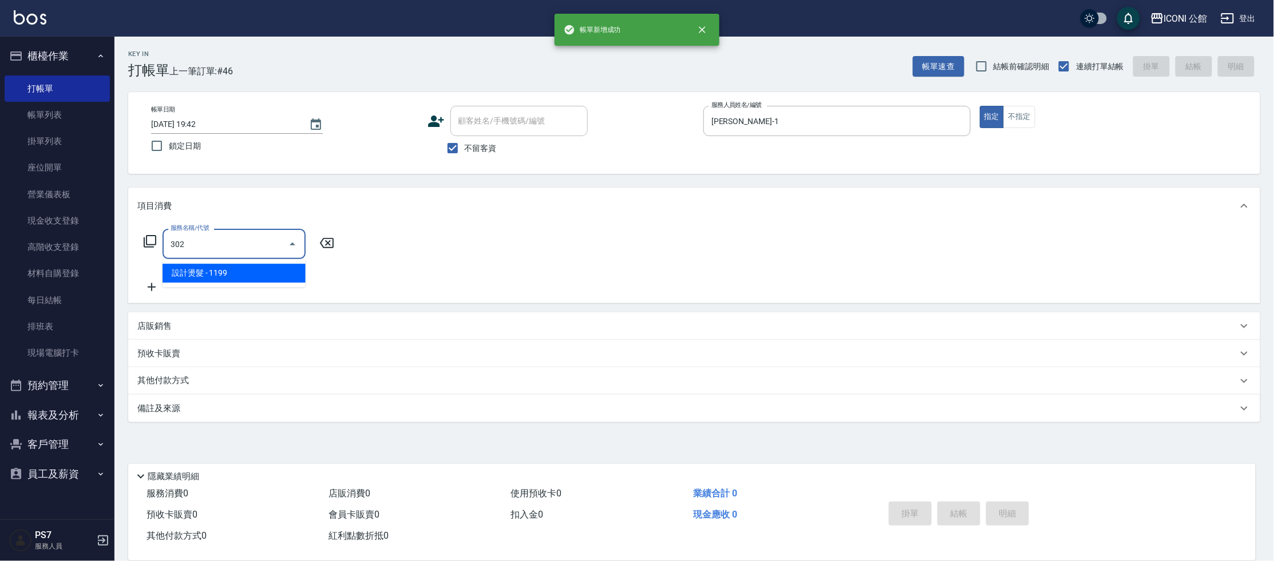
type input "設計燙髮(302)"
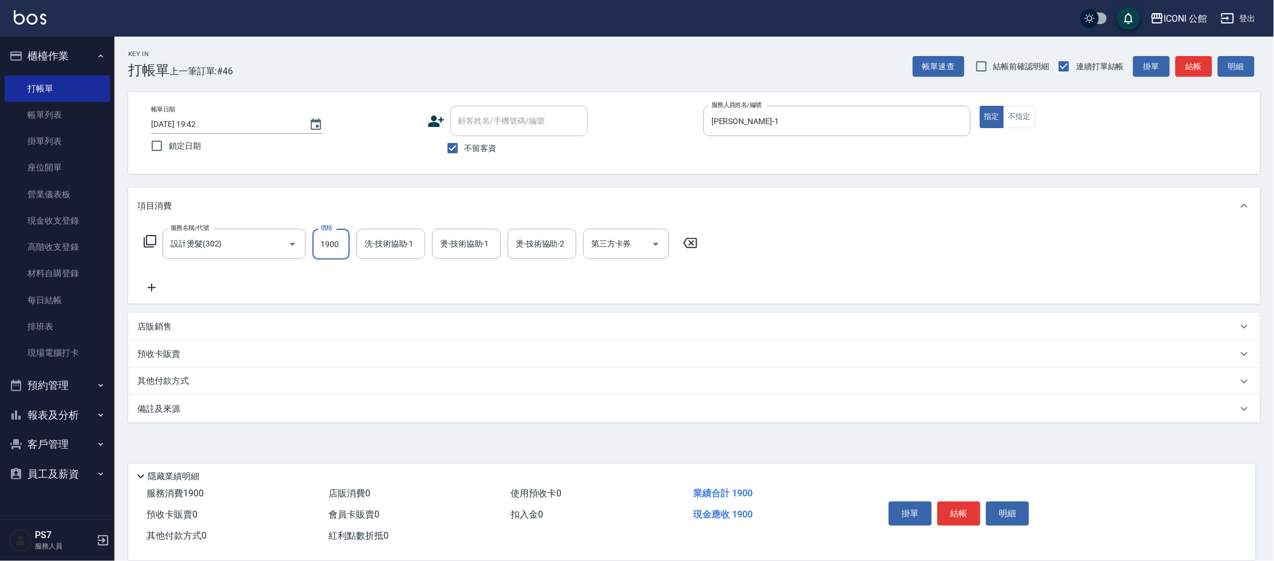
type input "1900"
type input "[PERSON_NAME]-21"
type input "Kevin-1"
click at [188, 376] on p "其他付款方式" at bounding box center [165, 381] width 57 height 13
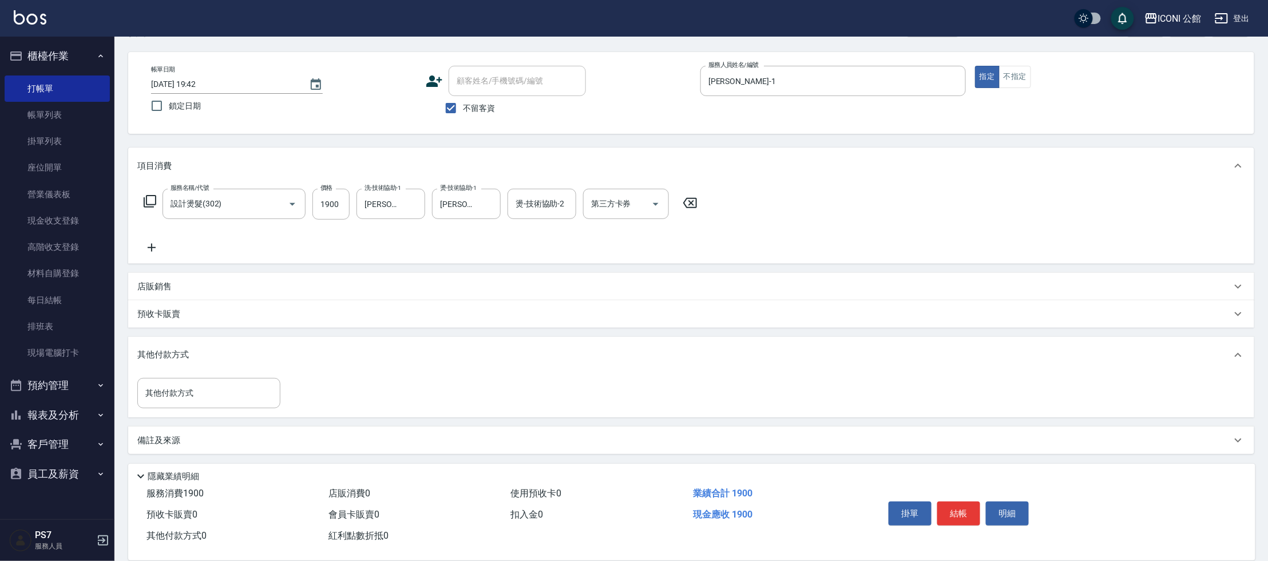
click at [169, 411] on div "其他付款方式 其他付款方式" at bounding box center [691, 396] width 1126 height 44
click at [169, 394] on input "其他付款方式" at bounding box center [209, 393] width 133 height 20
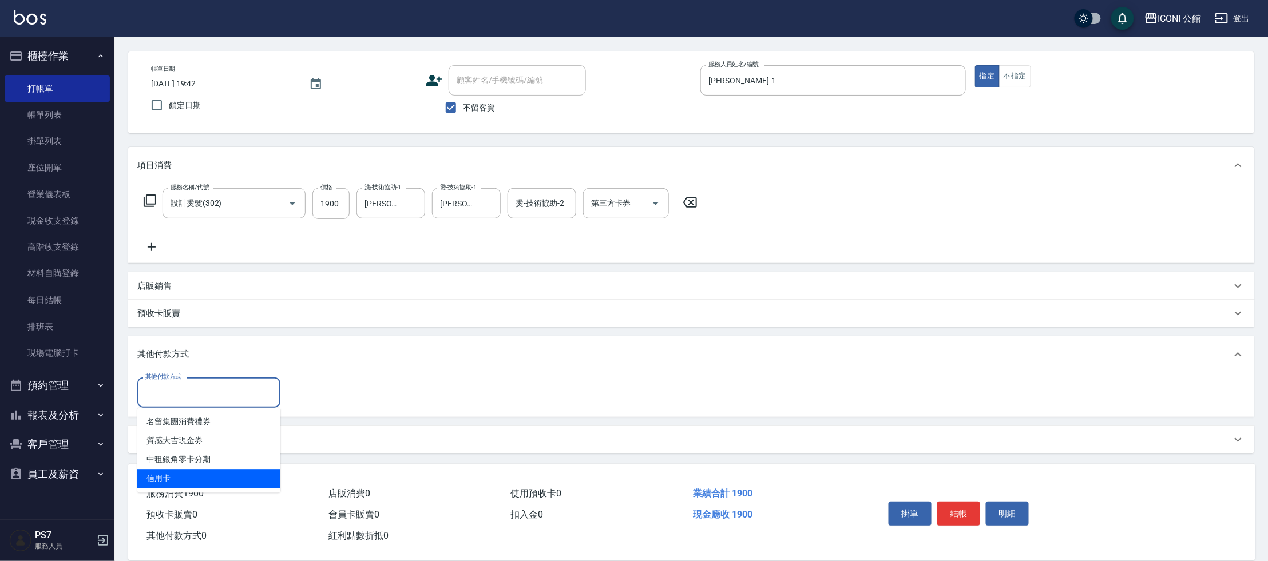
click at [180, 480] on span "信用卡" at bounding box center [208, 478] width 143 height 19
type input "信用卡"
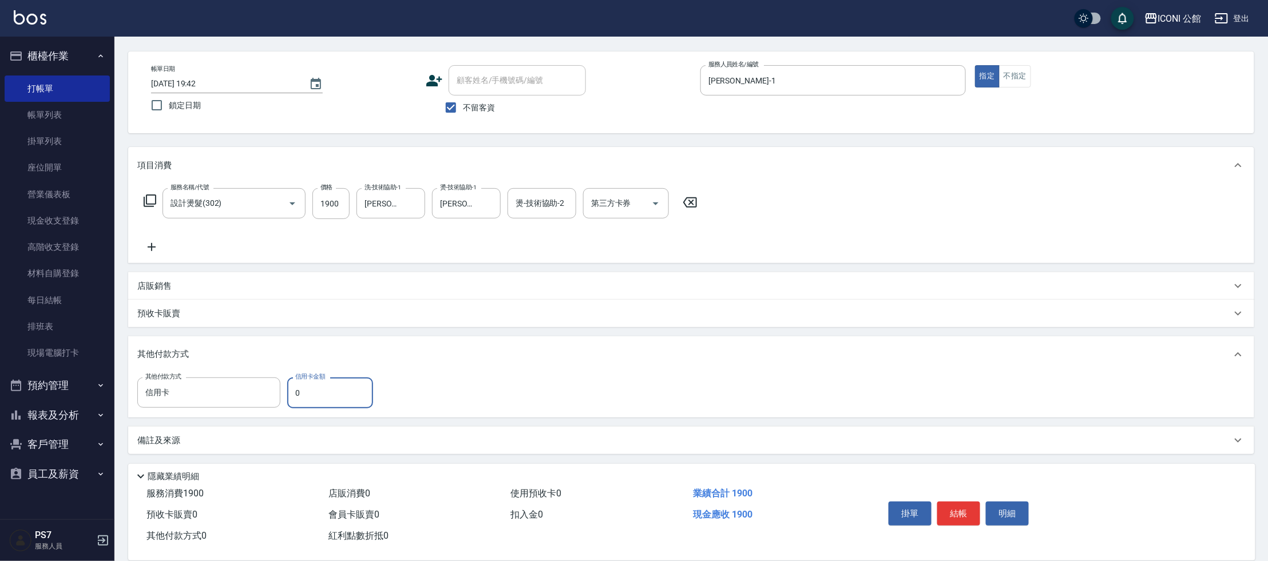
click at [307, 399] on input "0" at bounding box center [330, 393] width 86 height 31
type input "1900"
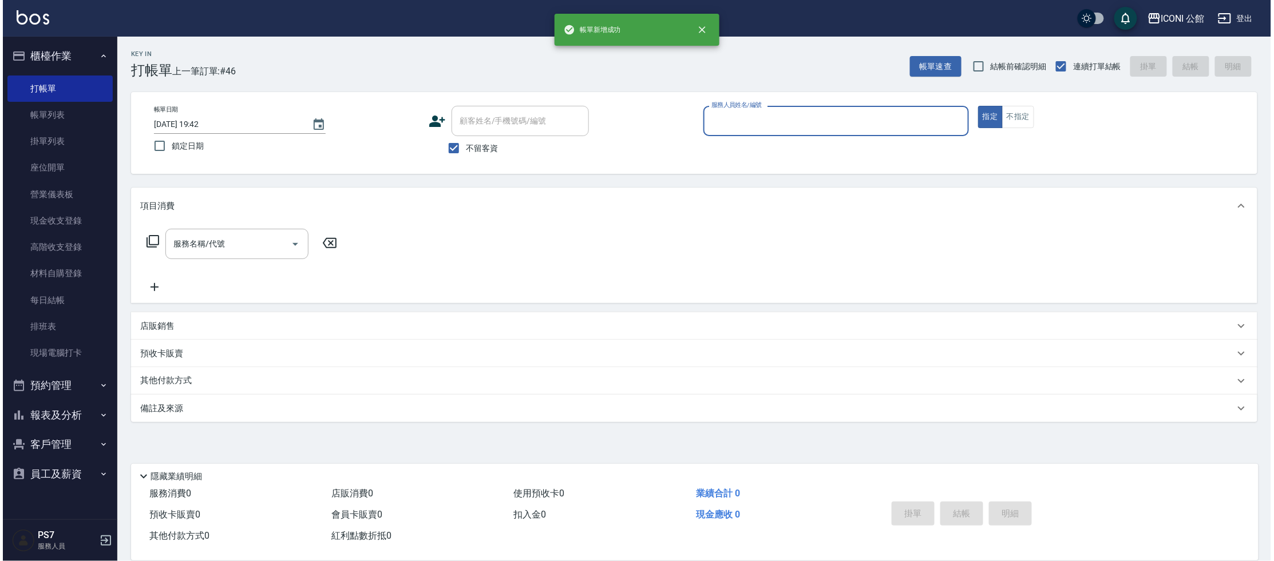
scroll to position [0, 0]
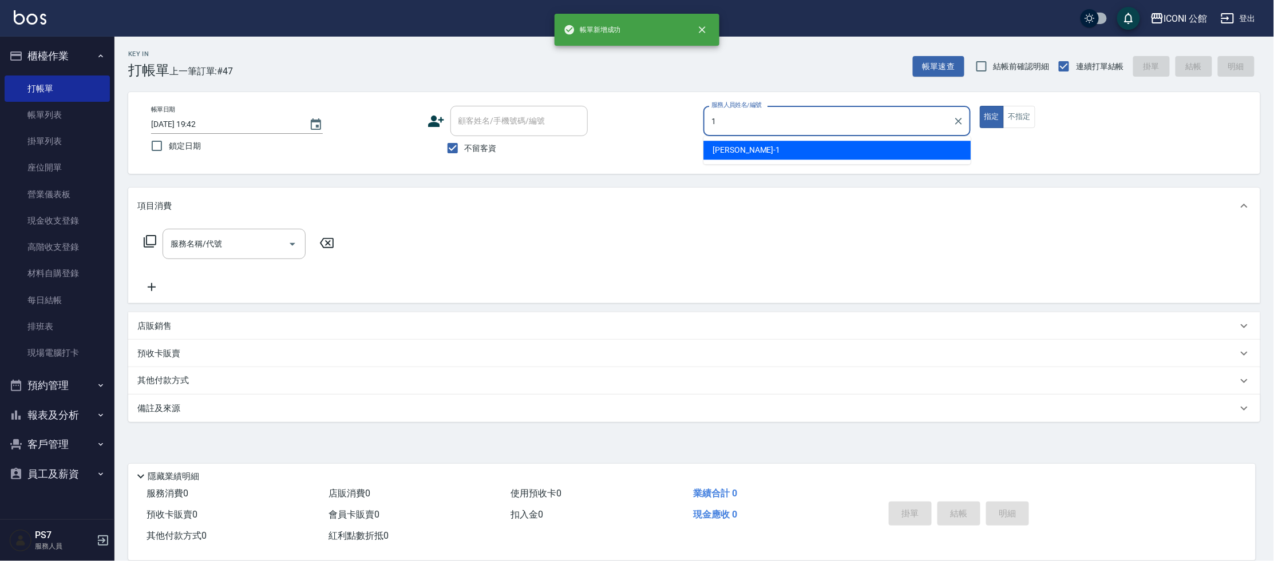
type input "Kevin-1"
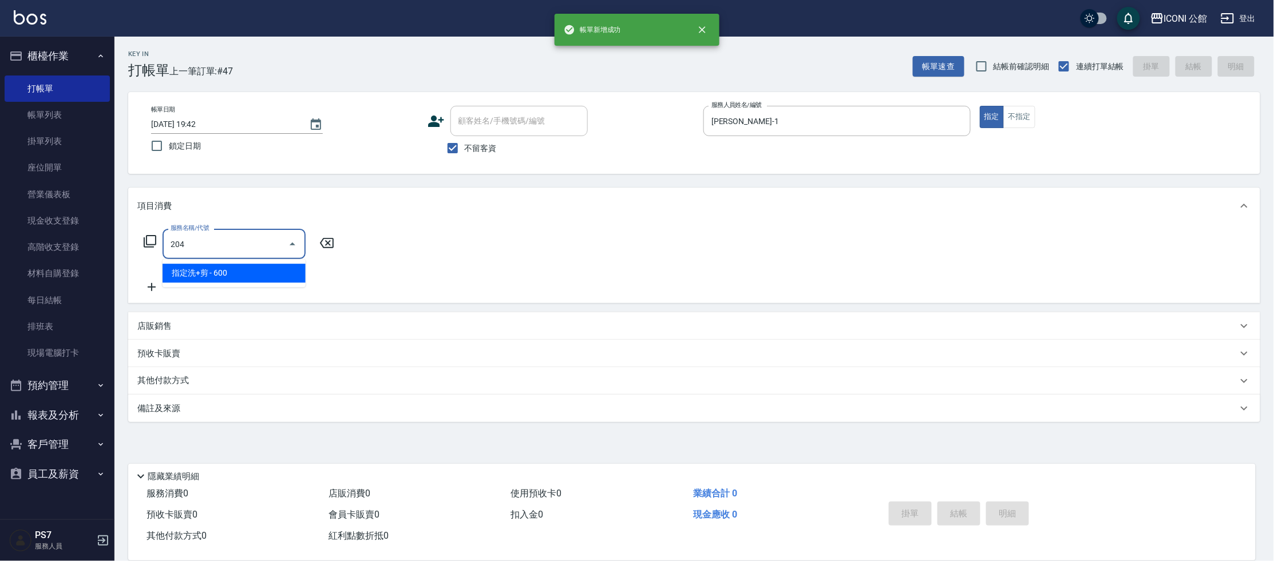
type input "指定洗+剪(204)"
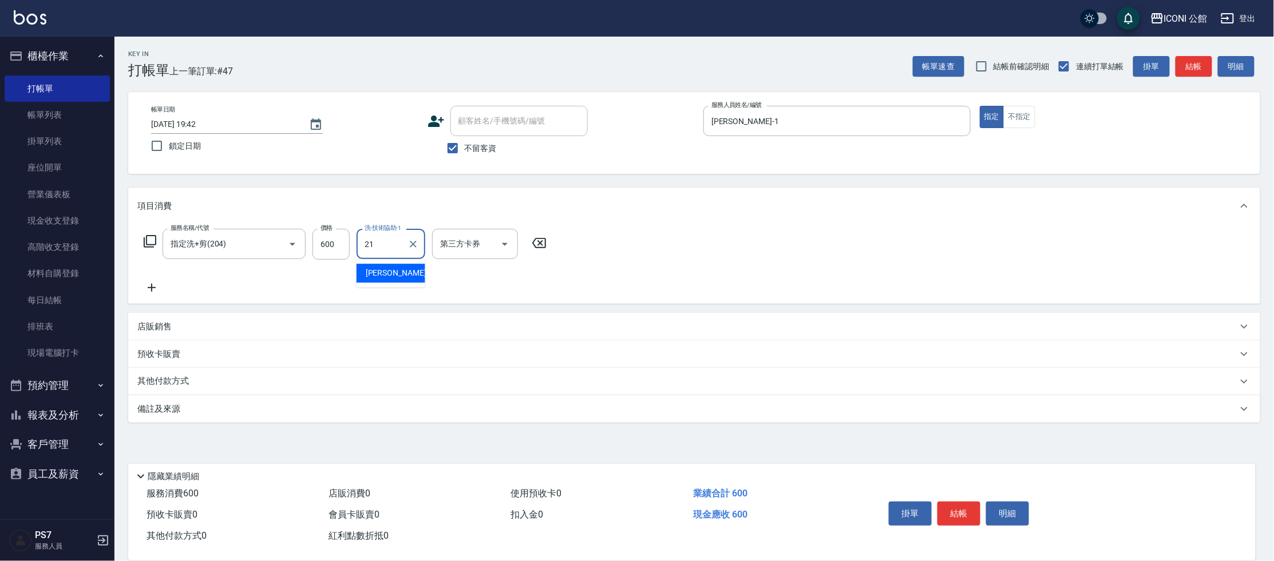
type input "Tim-21"
click at [215, 389] on div "其他付款方式" at bounding box center [694, 381] width 1132 height 27
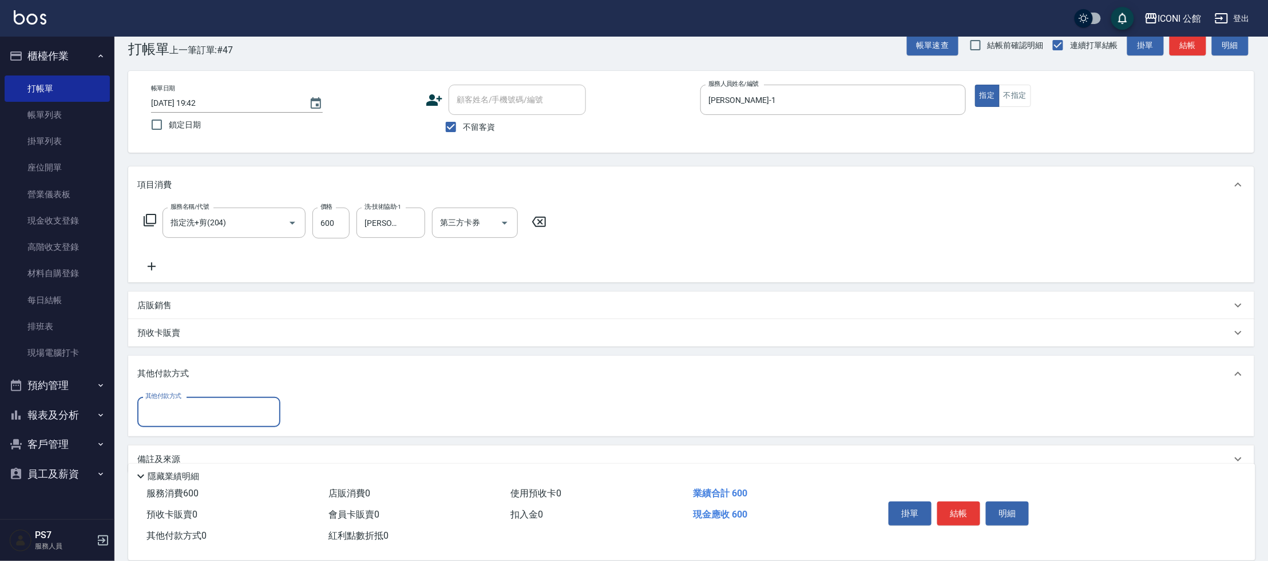
scroll to position [39, 0]
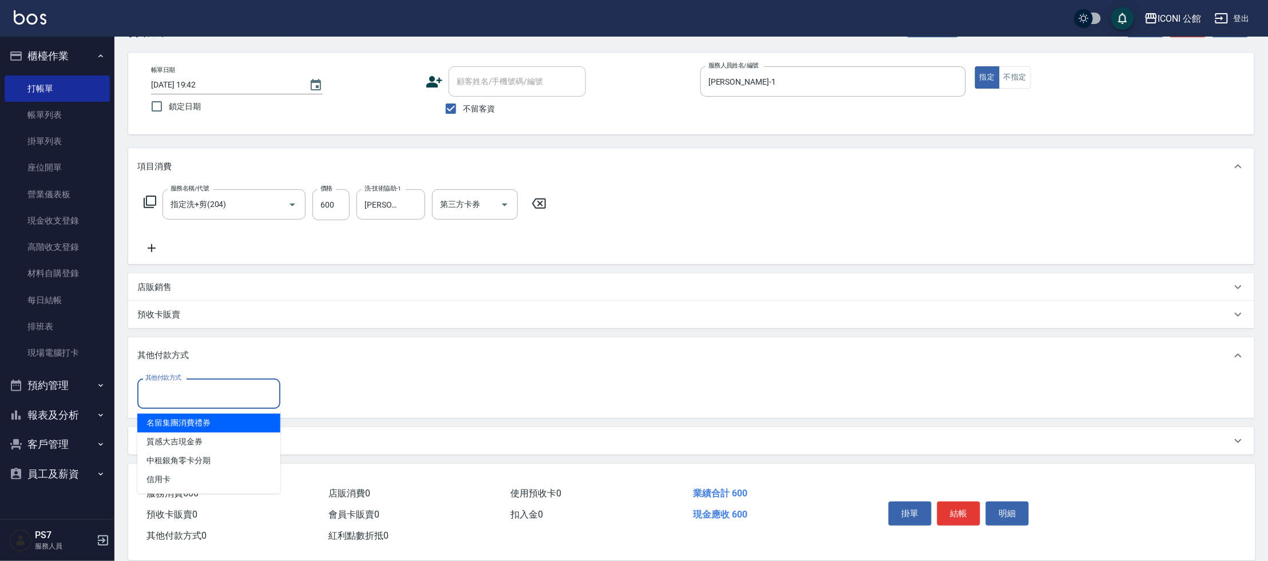
click at [204, 395] on input "其他付款方式" at bounding box center [209, 394] width 133 height 20
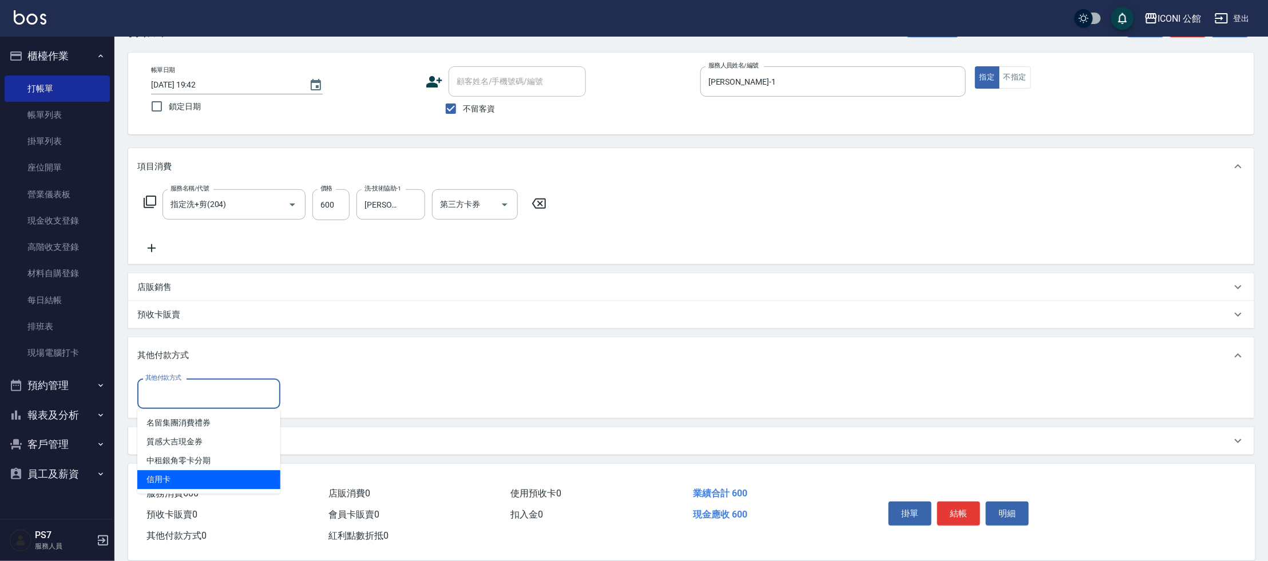
click at [194, 480] on span "信用卡" at bounding box center [208, 479] width 143 height 19
type input "信用卡"
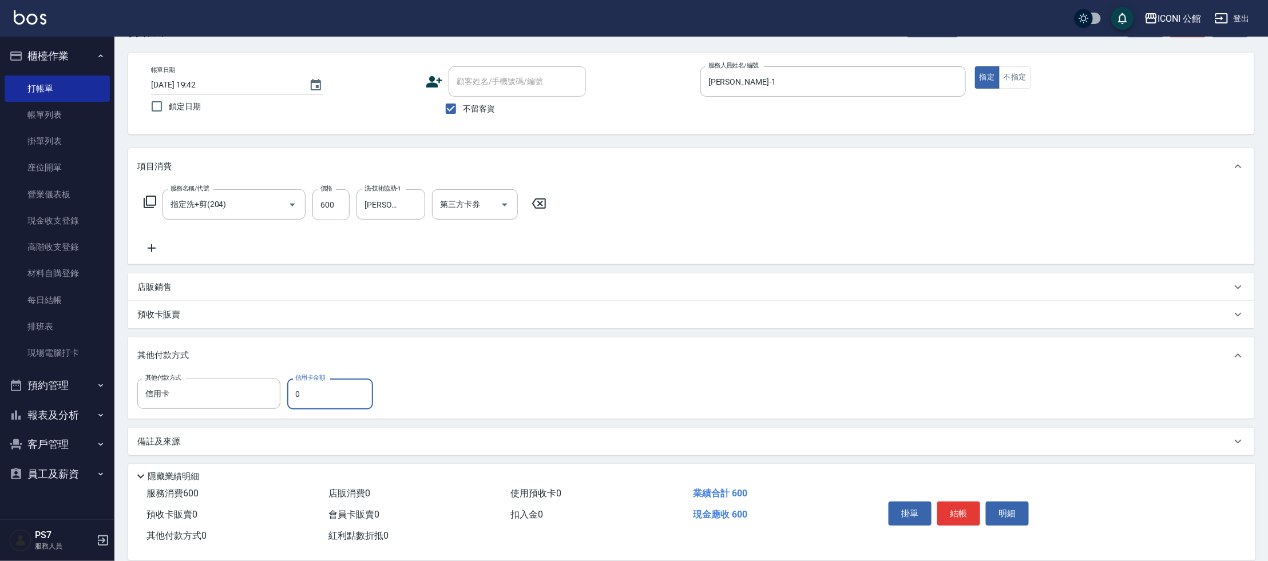
click at [346, 386] on input "0" at bounding box center [330, 394] width 86 height 31
type input "600"
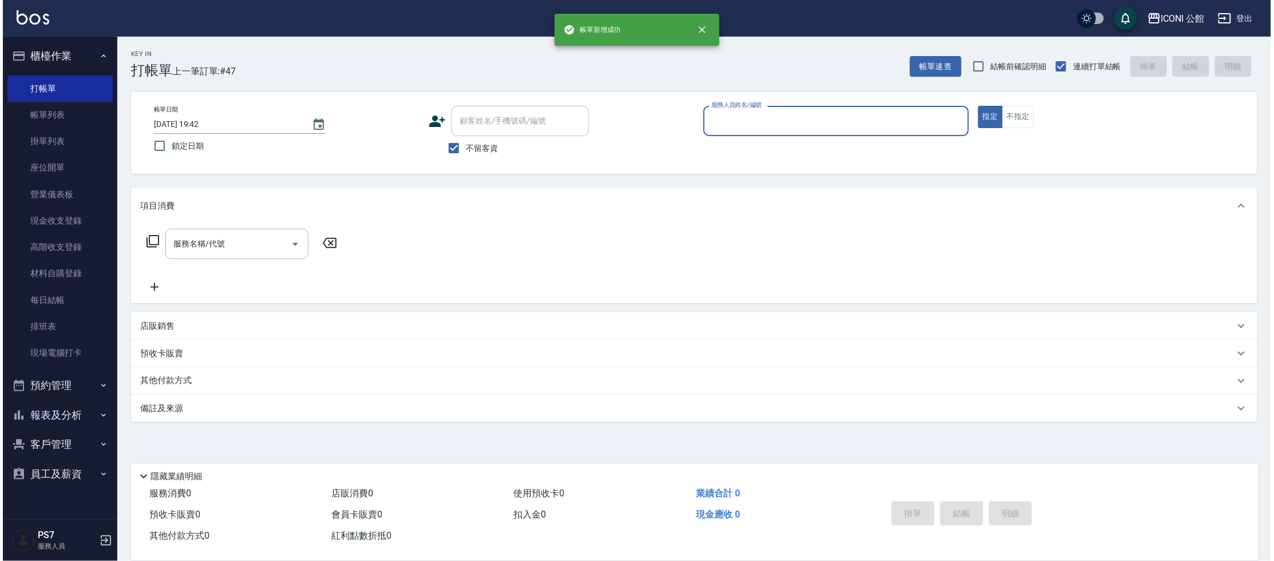
scroll to position [0, 0]
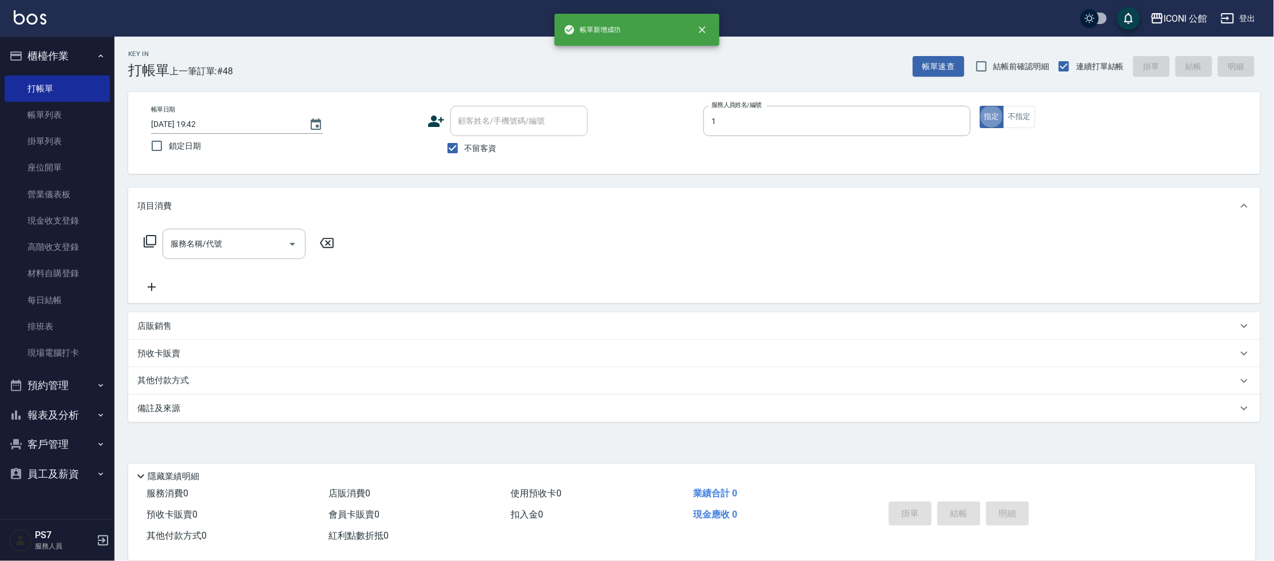
type input "Kevin-1"
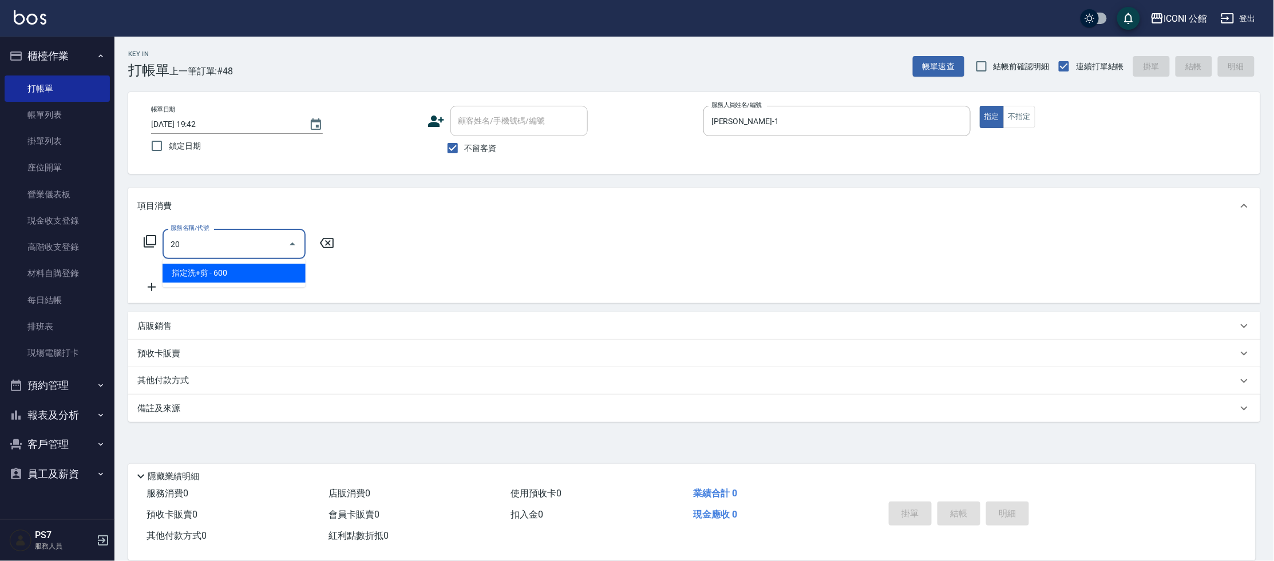
type input "2"
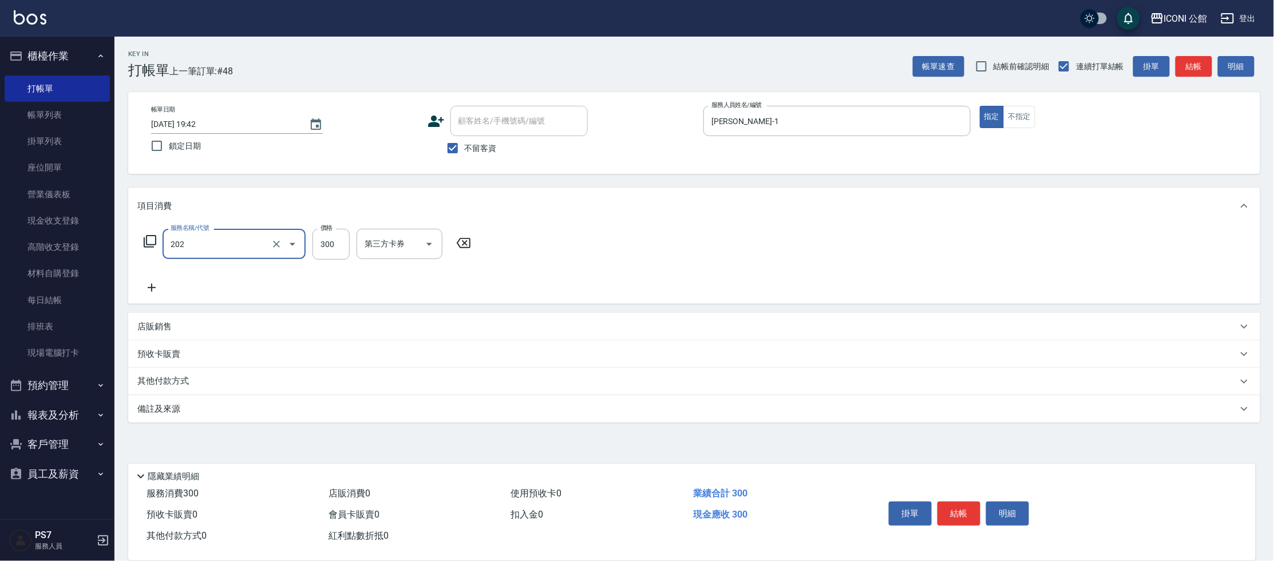
type input "單剪(202)"
type input "400"
click at [179, 391] on div "其他付款方式" at bounding box center [694, 381] width 1132 height 27
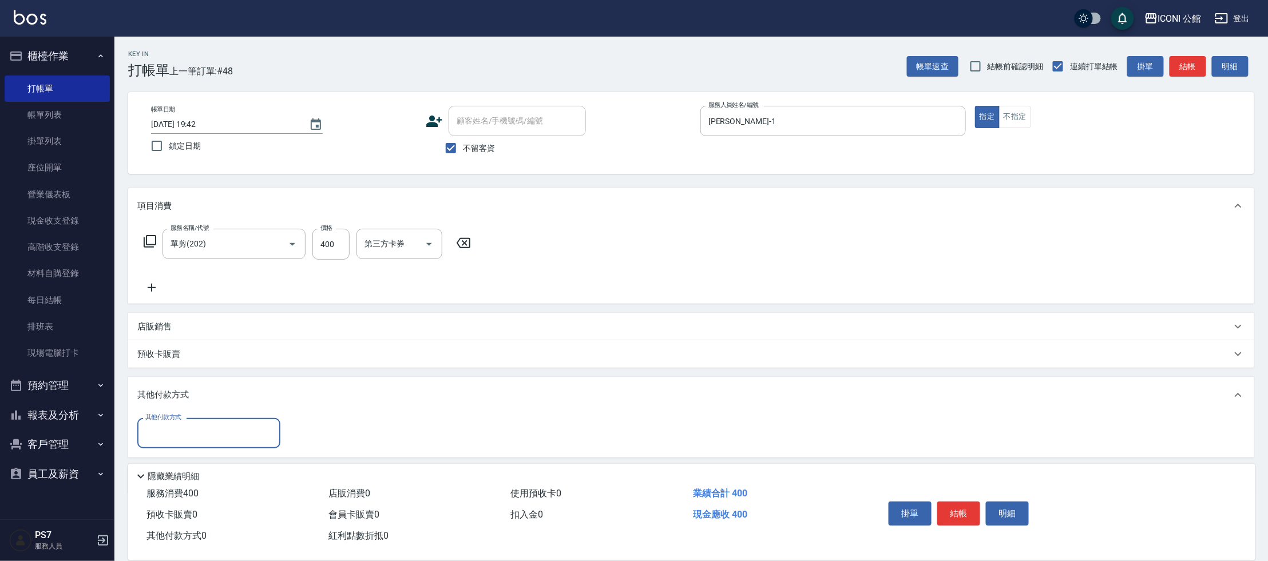
scroll to position [41, 0]
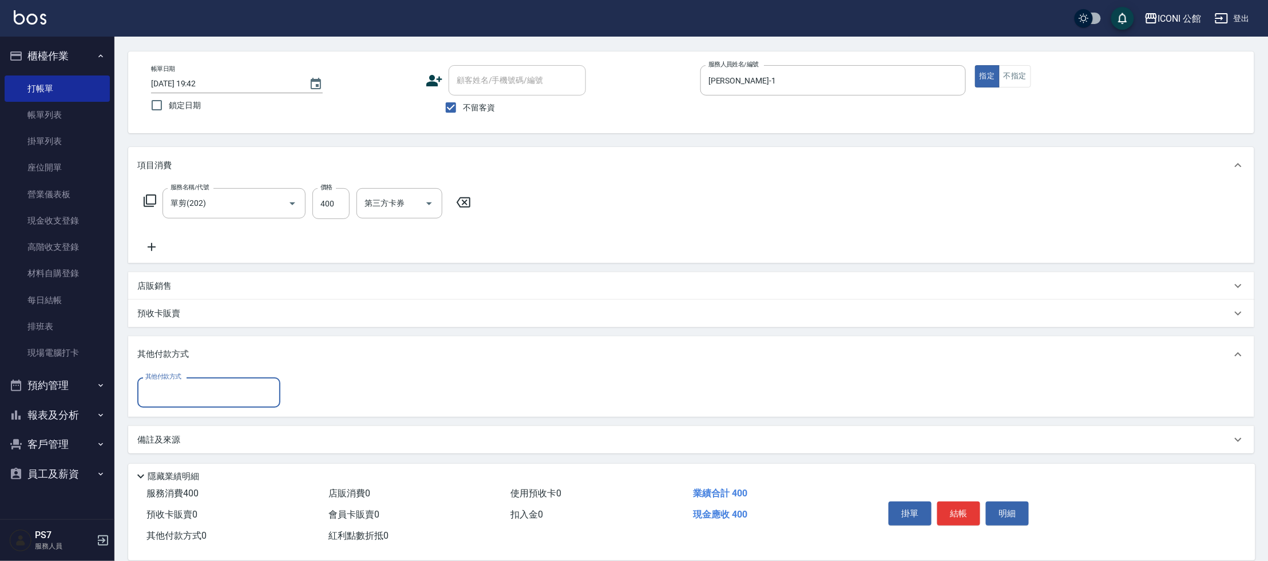
click at [177, 403] on input "其他付款方式" at bounding box center [209, 393] width 133 height 20
click at [173, 480] on span "信用卡" at bounding box center [208, 478] width 143 height 19
type input "信用卡"
click at [332, 382] on input "0" at bounding box center [330, 393] width 86 height 31
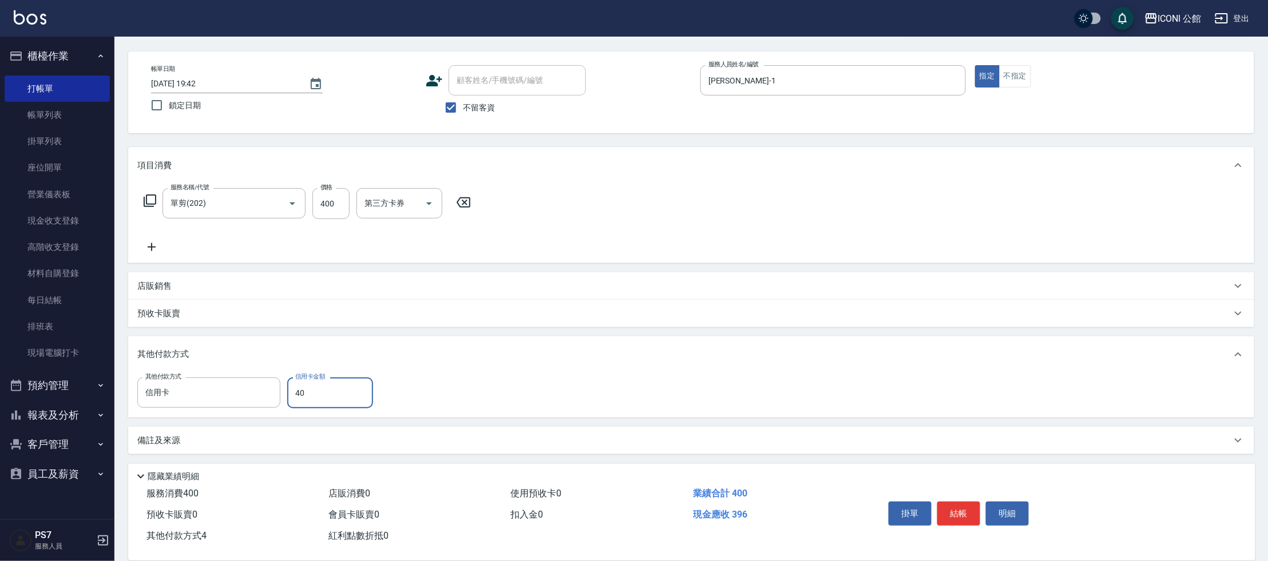
type input "400"
type input "2025/09/12 19:43"
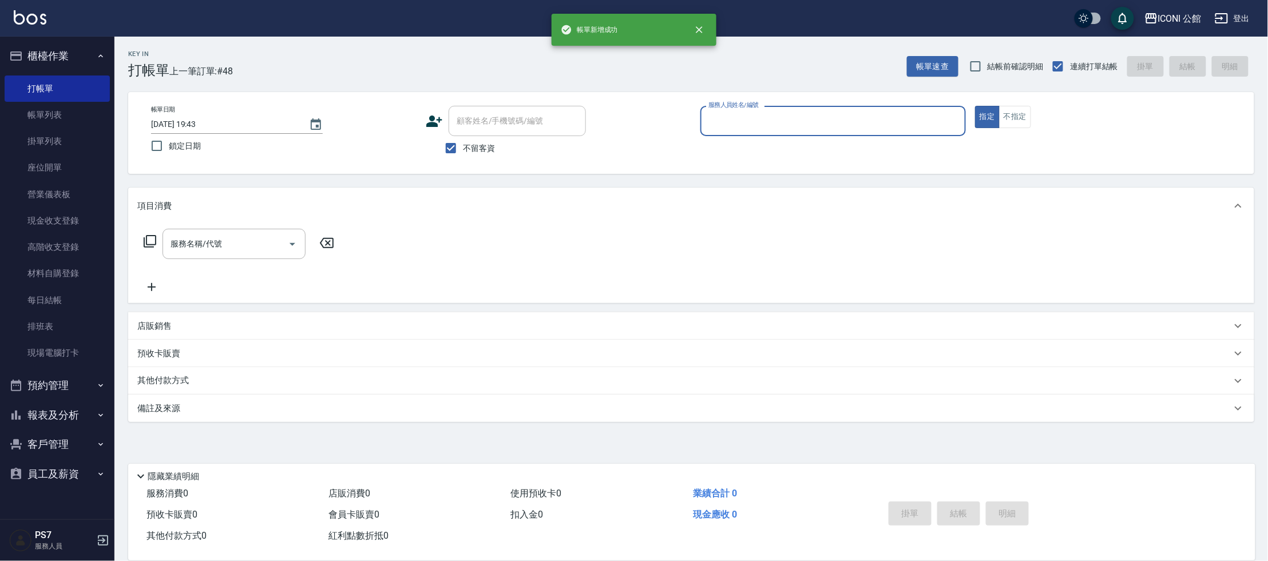
scroll to position [0, 0]
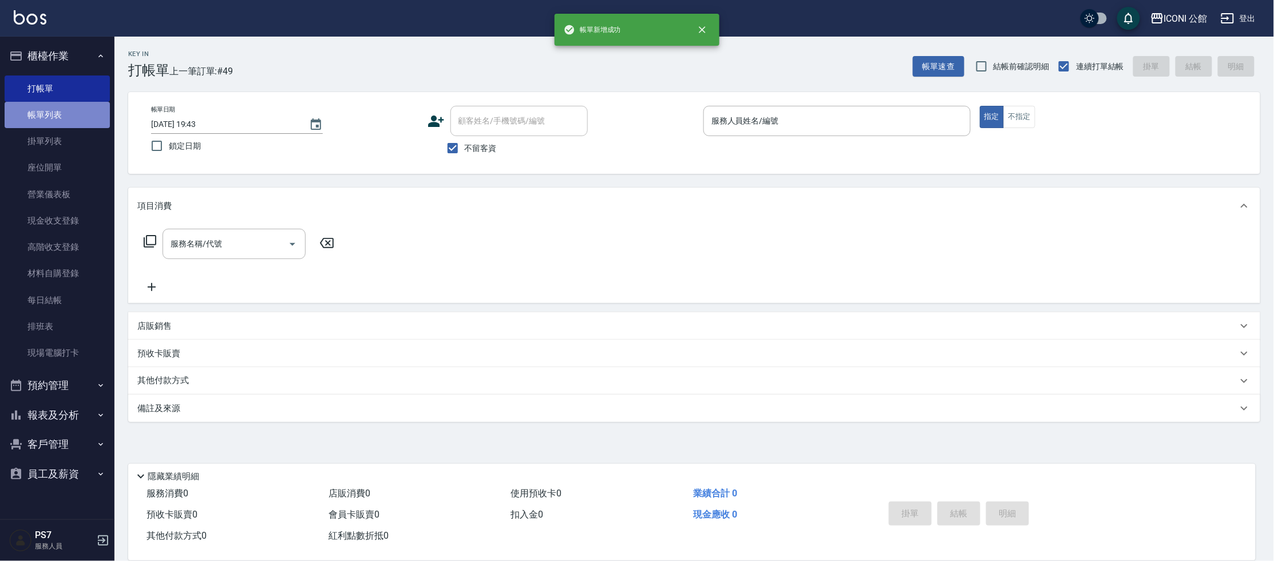
click at [45, 117] on link "帳單列表" at bounding box center [57, 115] width 105 height 26
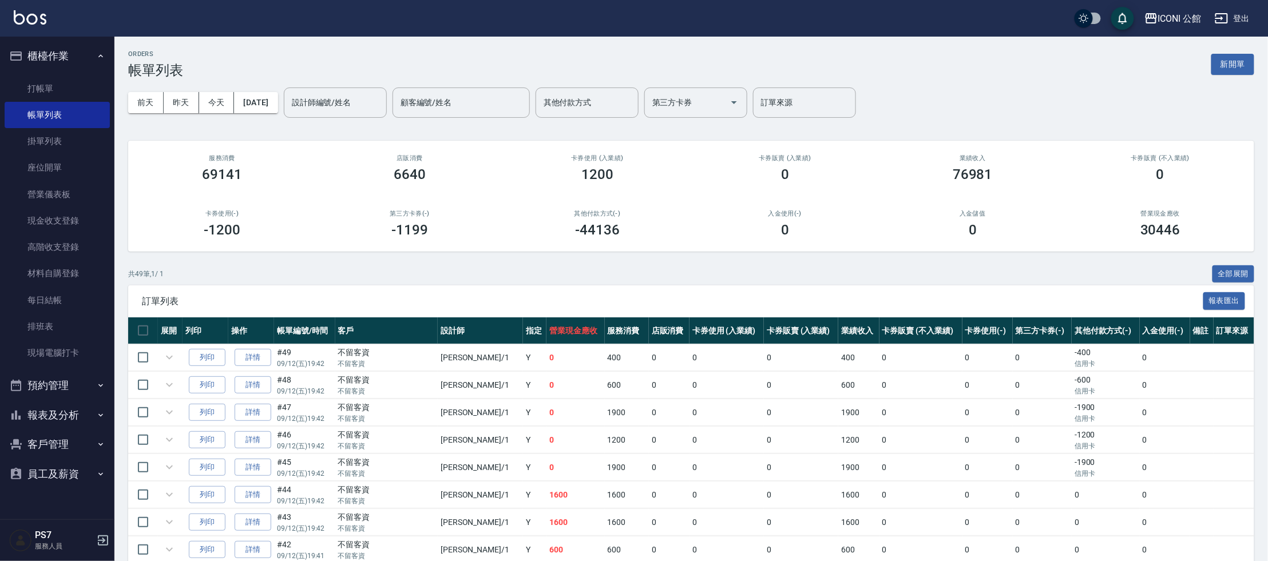
click at [357, 104] on div "設計師編號/姓名 設計師編號/姓名" at bounding box center [335, 103] width 103 height 30
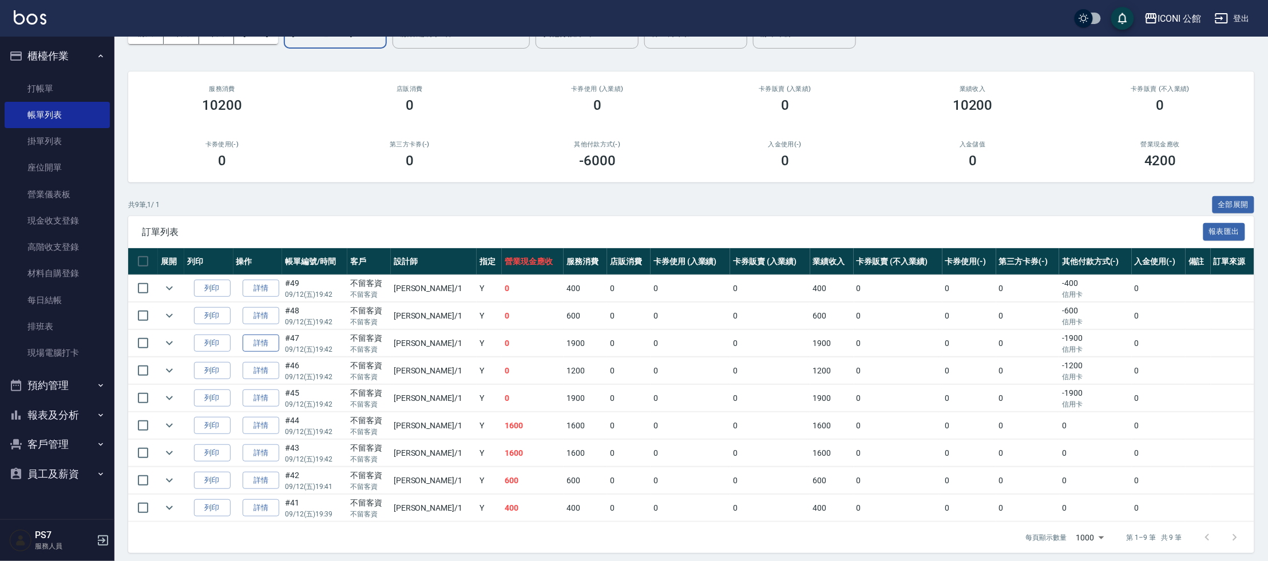
type input "Kevin-1"
click at [279, 346] on link "詳情" at bounding box center [261, 344] width 37 height 18
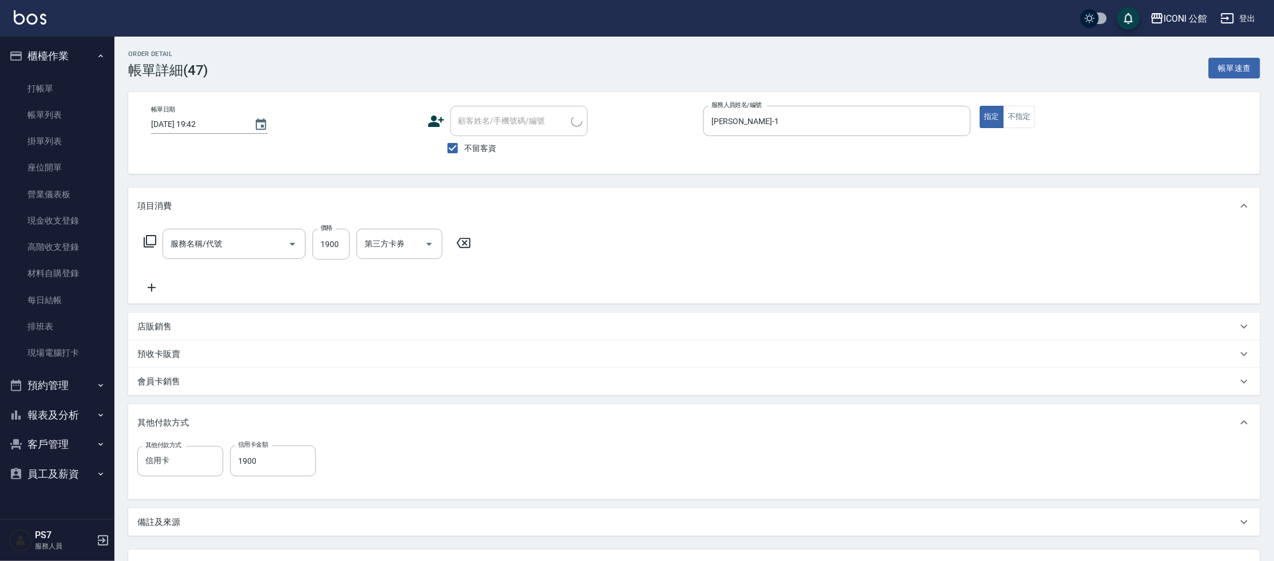
type input "2025/09/12 19:42"
checkbox input "true"
type input "Kevin-1"
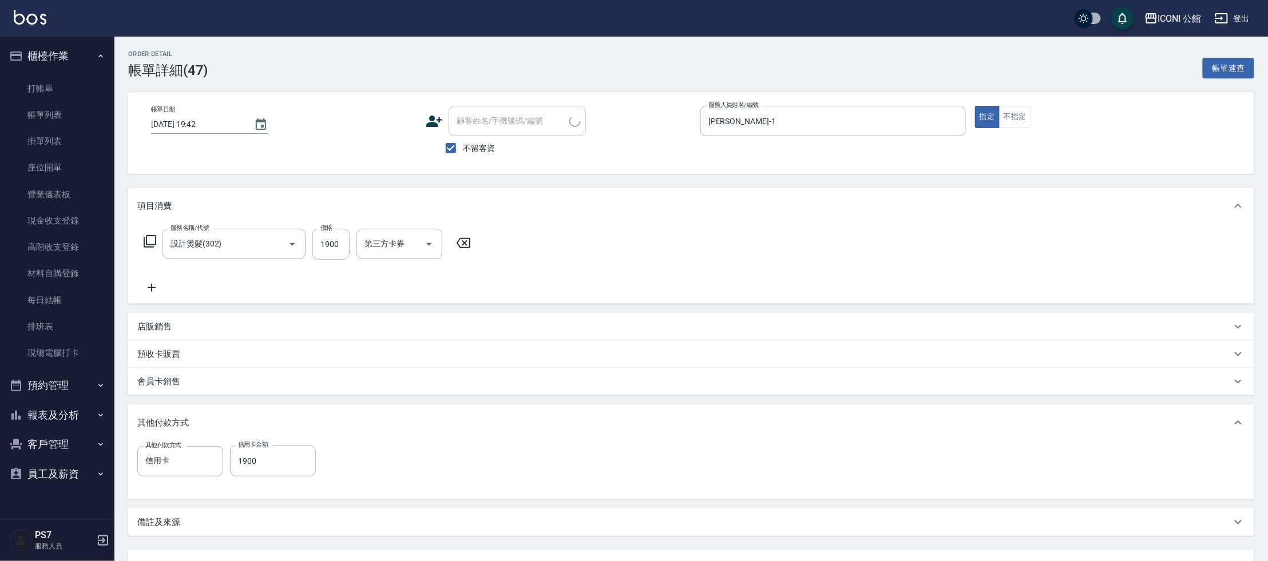
type input "設計燙髮(302)"
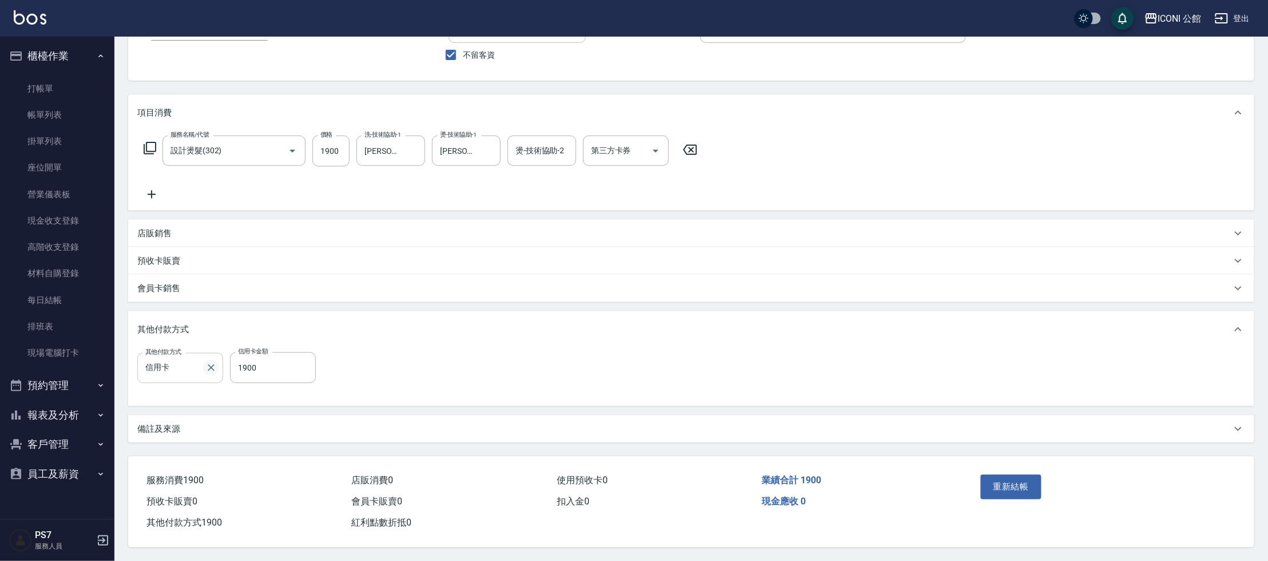
click at [207, 362] on icon "Clear" at bounding box center [210, 367] width 11 height 11
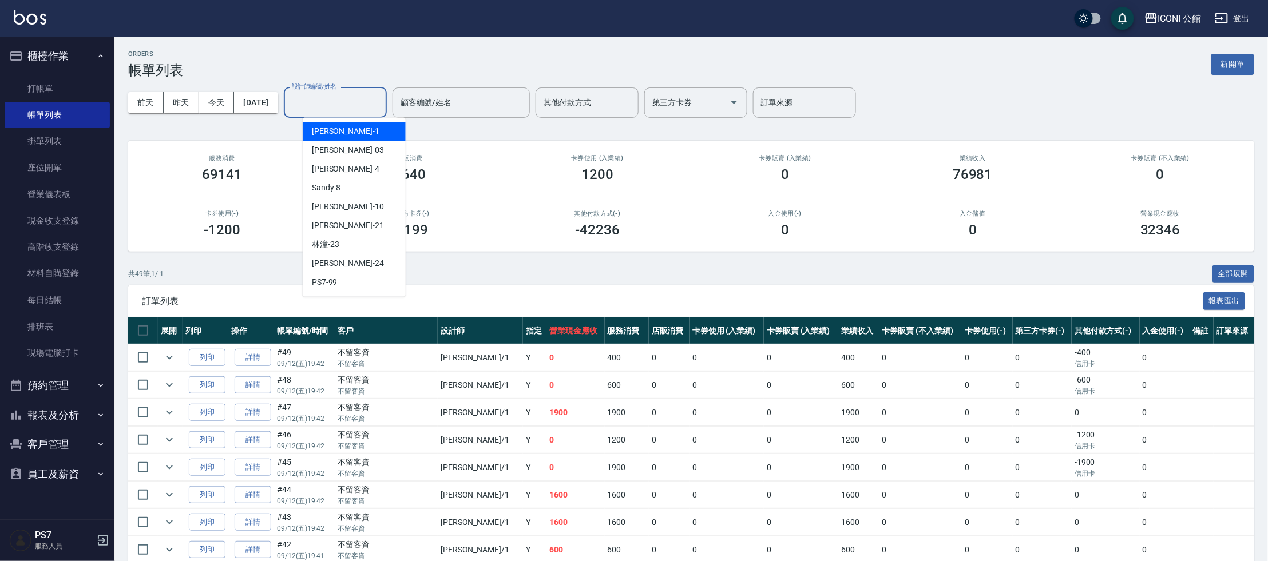
click at [345, 107] on input "設計師編號/姓名" at bounding box center [335, 103] width 93 height 20
click at [359, 137] on div "Kevin -1" at bounding box center [354, 131] width 103 height 19
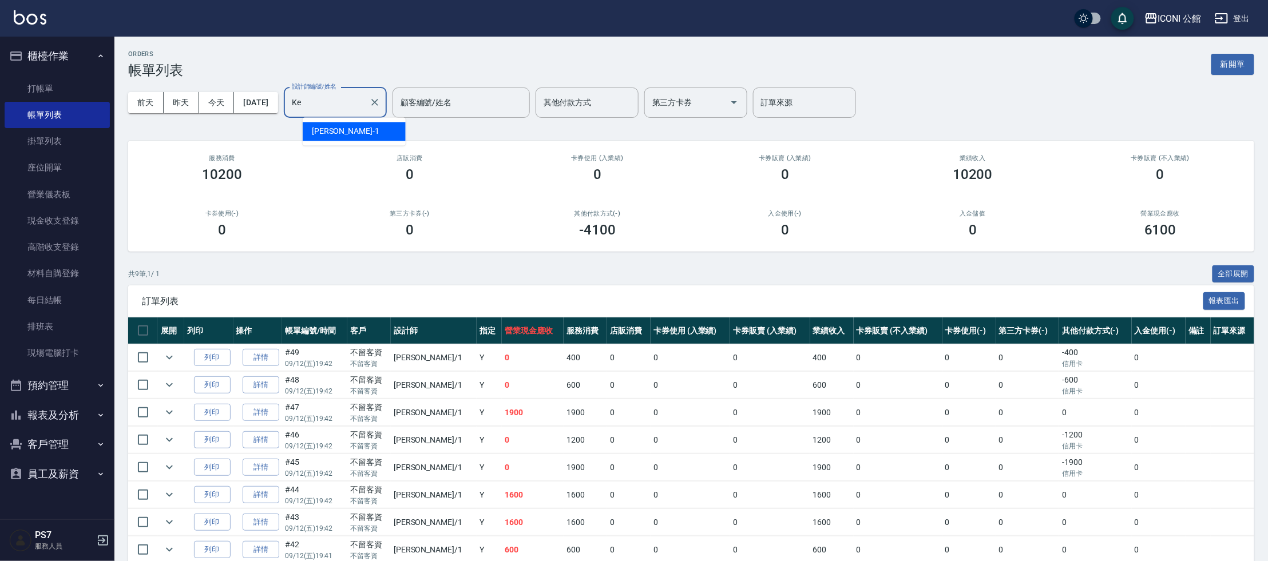
type input "K"
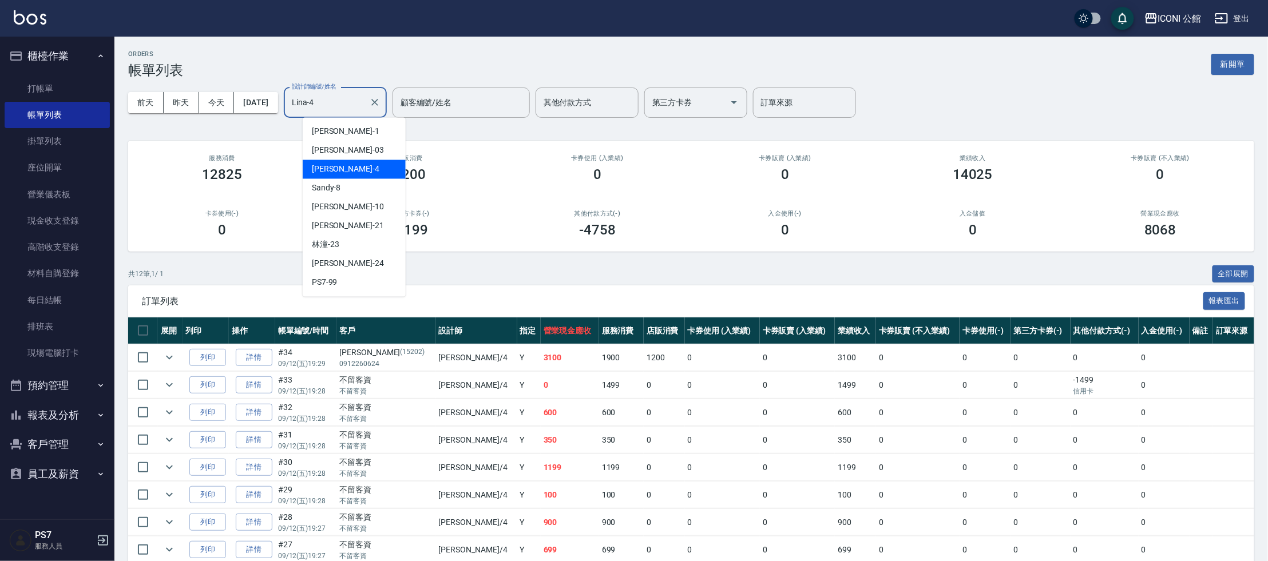
click at [365, 103] on input "Lina-4" at bounding box center [327, 103] width 76 height 20
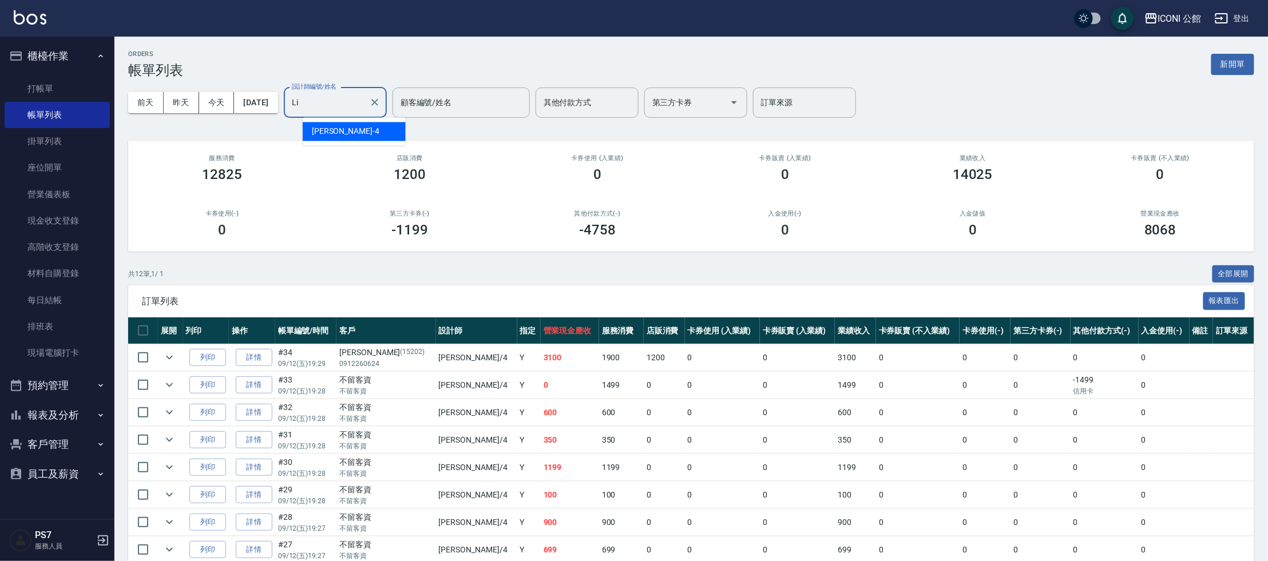
type input "L"
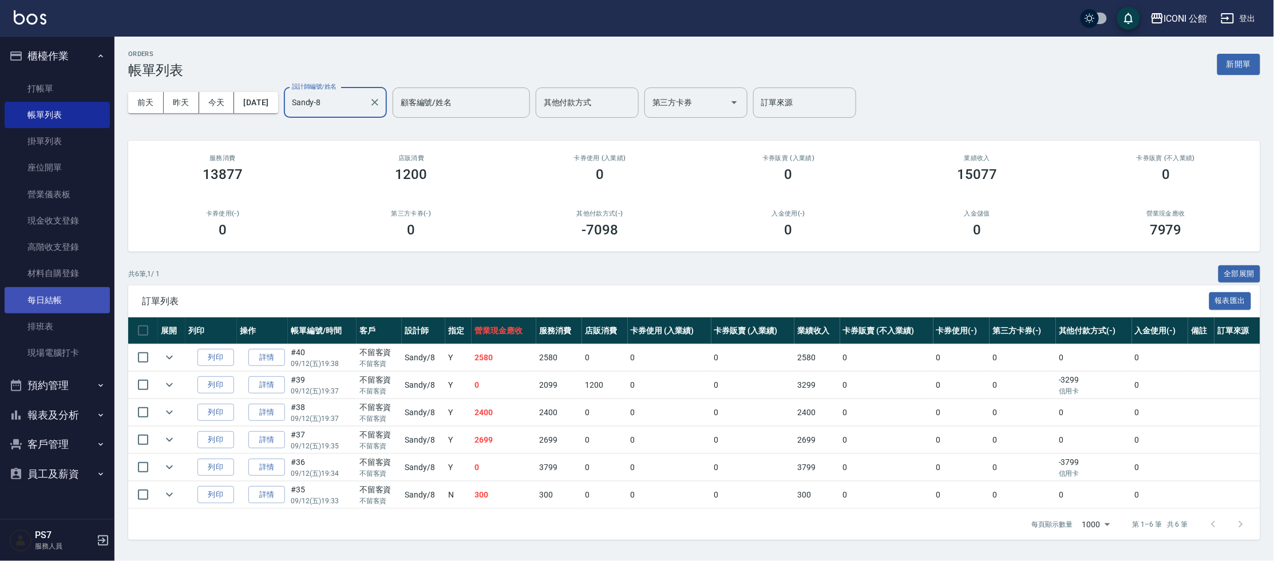
type input "Sandy-8"
click at [57, 307] on link "每日結帳" at bounding box center [57, 300] width 105 height 26
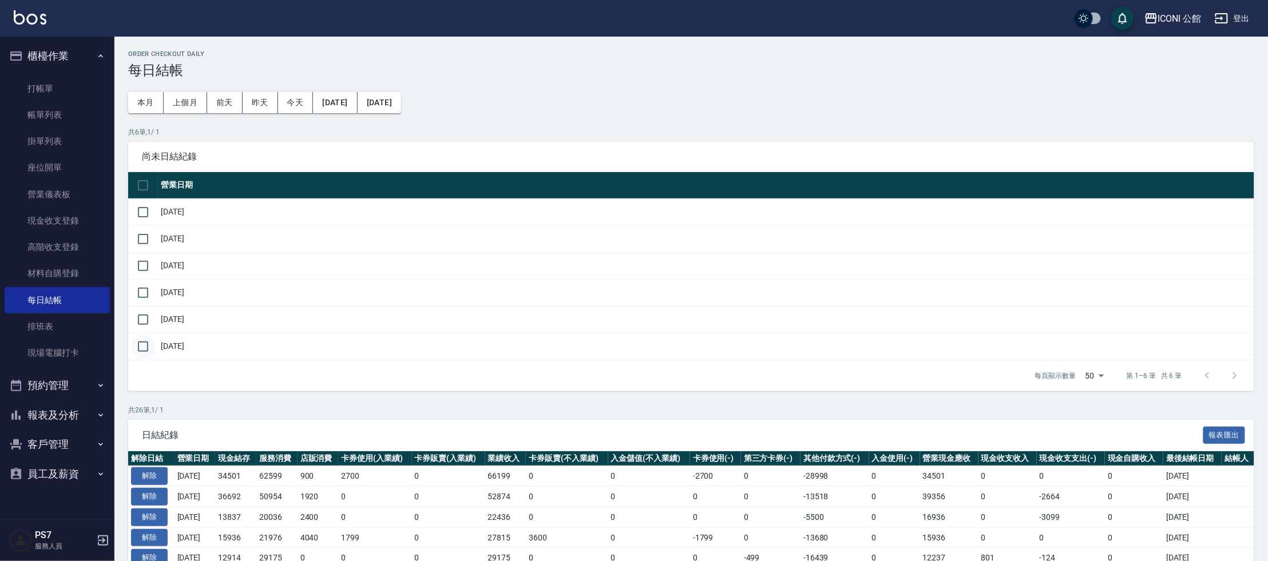
click at [141, 343] on input "checkbox" at bounding box center [143, 347] width 24 height 24
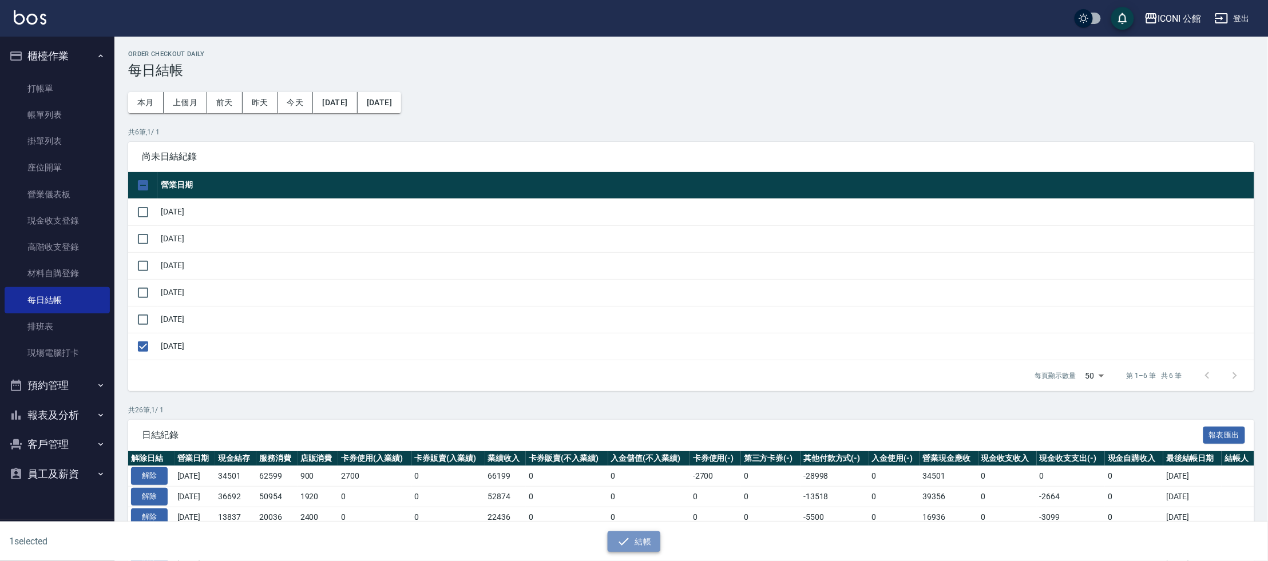
click at [644, 547] on button "結帳" at bounding box center [634, 542] width 53 height 21
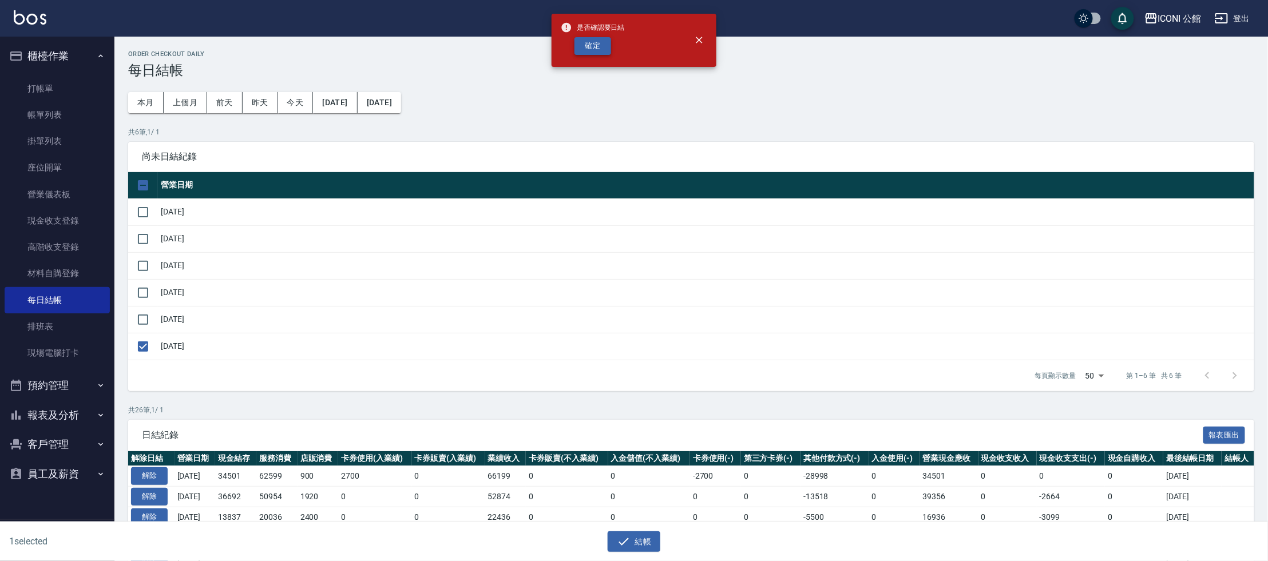
click at [587, 51] on button "確定" at bounding box center [593, 46] width 37 height 18
checkbox input "false"
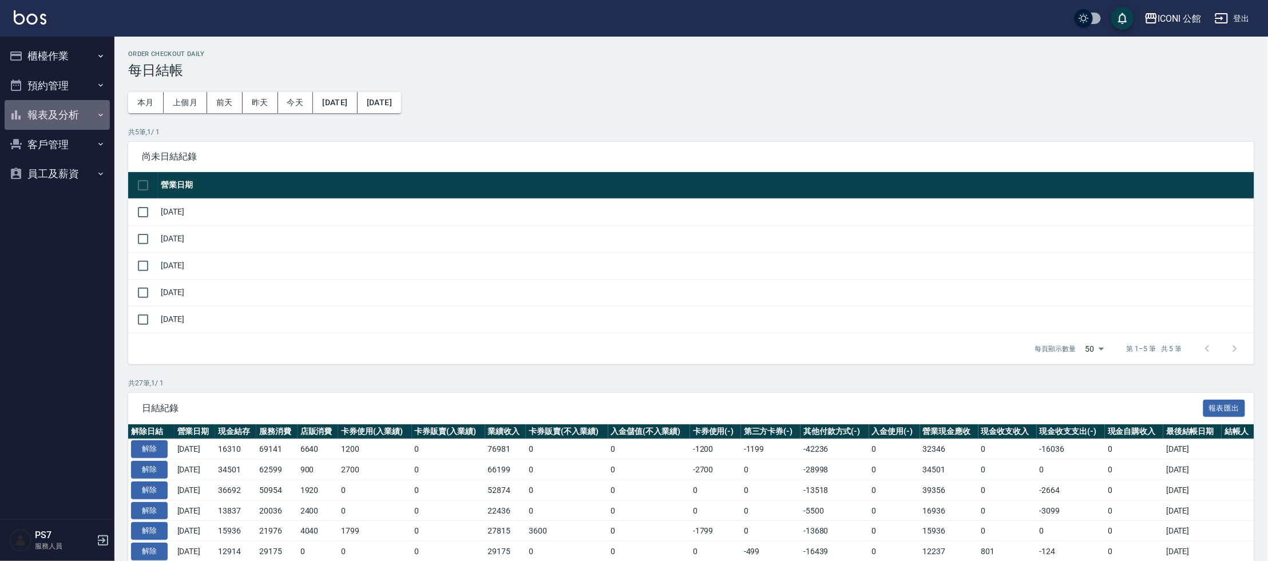
click at [62, 117] on button "報表及分析" at bounding box center [57, 115] width 105 height 30
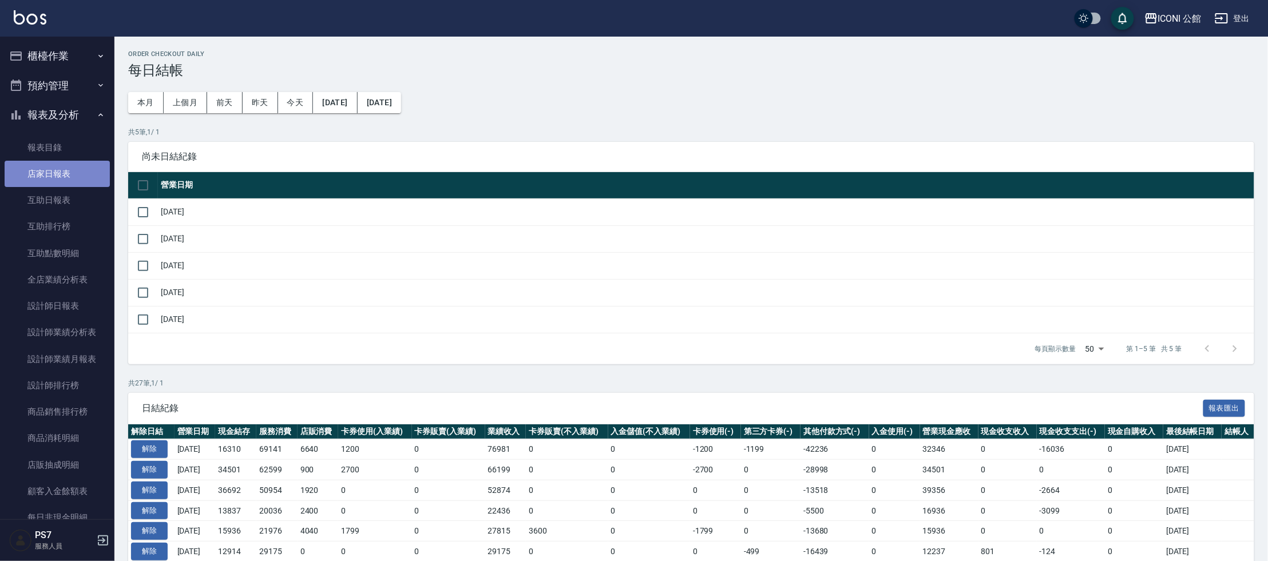
click at [82, 173] on link "店家日報表" at bounding box center [57, 174] width 105 height 26
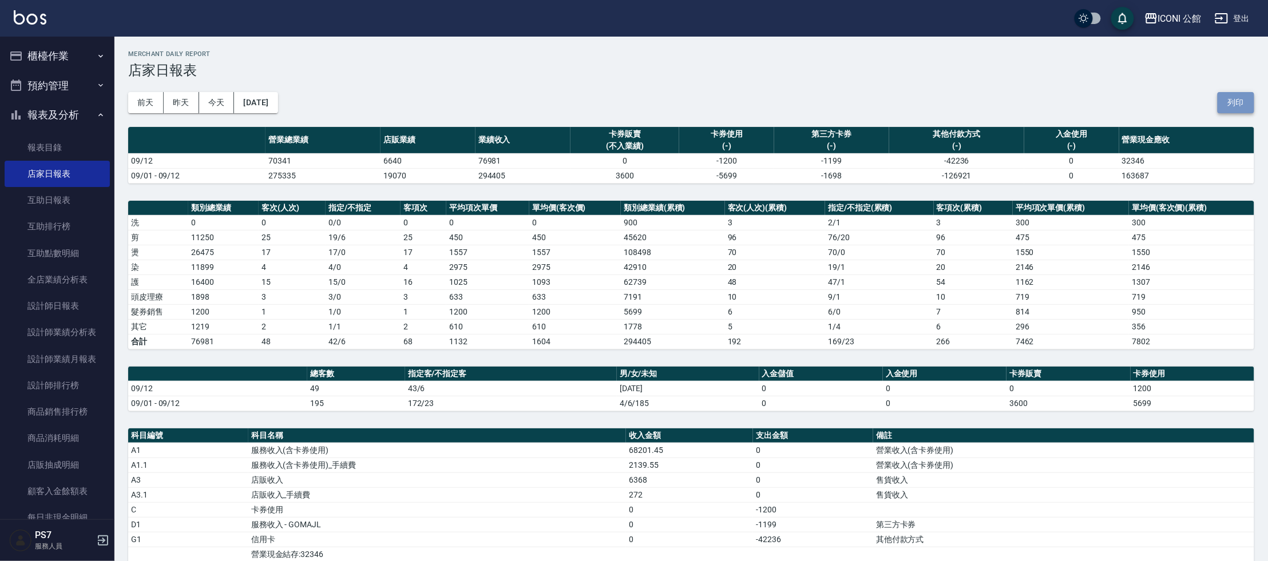
click at [1239, 102] on button "列印" at bounding box center [1236, 102] width 37 height 21
click at [1218, 92] on button "列印" at bounding box center [1236, 102] width 37 height 21
click at [72, 373] on link "設計師排行榜" at bounding box center [57, 386] width 105 height 26
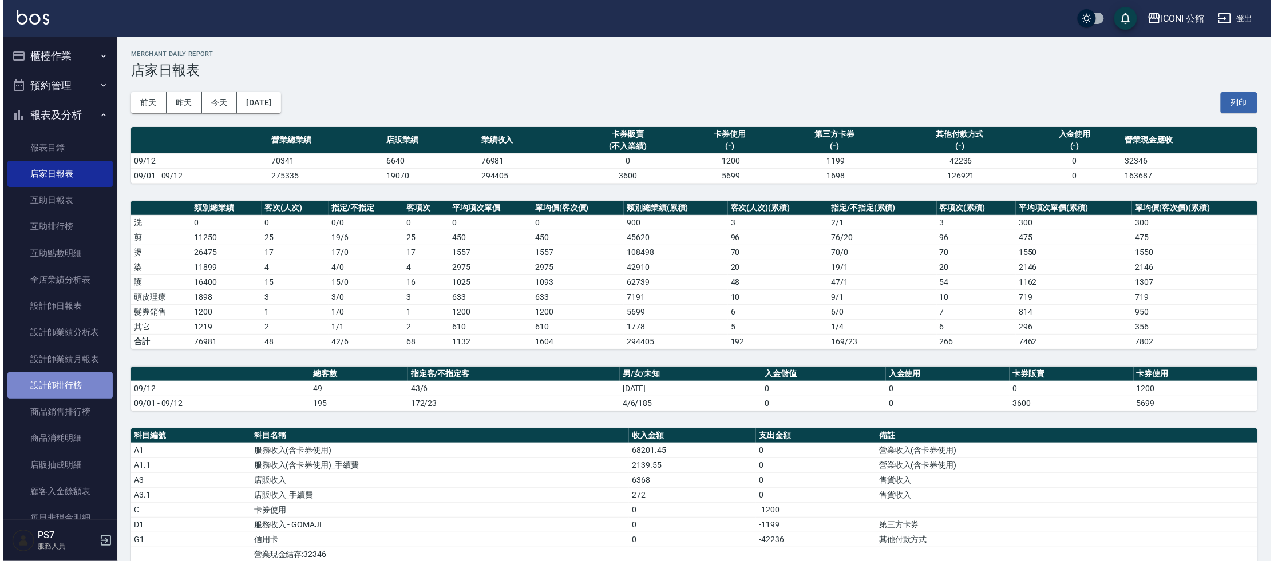
scroll to position [113, 0]
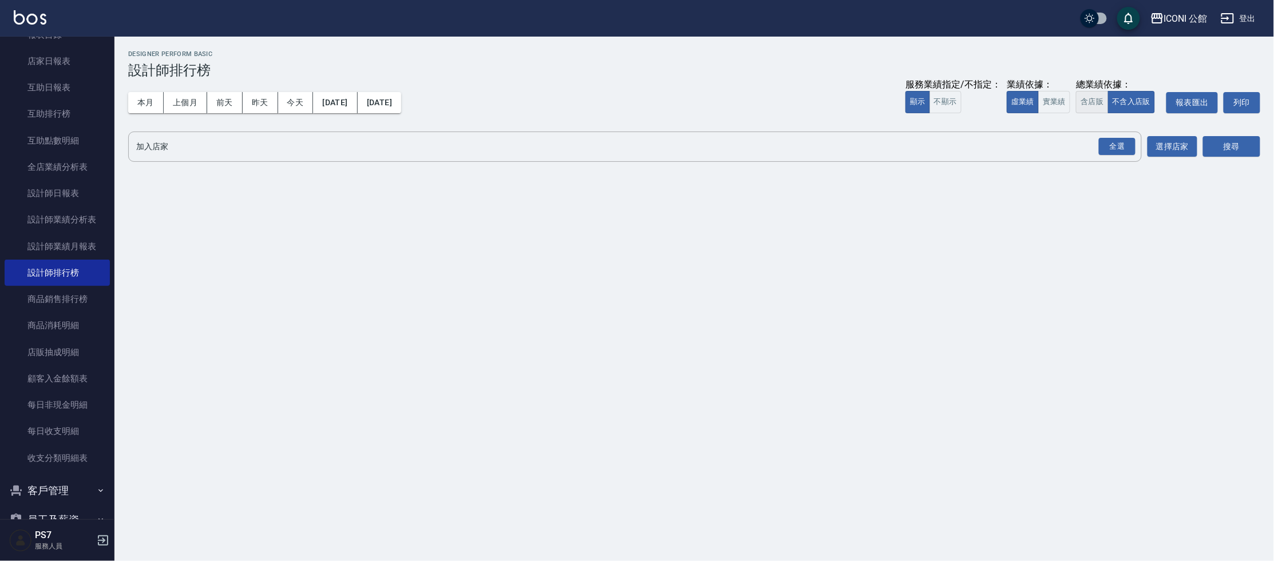
click at [1090, 102] on button "含店販" at bounding box center [1092, 102] width 32 height 22
click at [1115, 149] on div "全選" at bounding box center [1117, 147] width 37 height 18
click at [1249, 147] on button "搜尋" at bounding box center [1231, 147] width 57 height 21
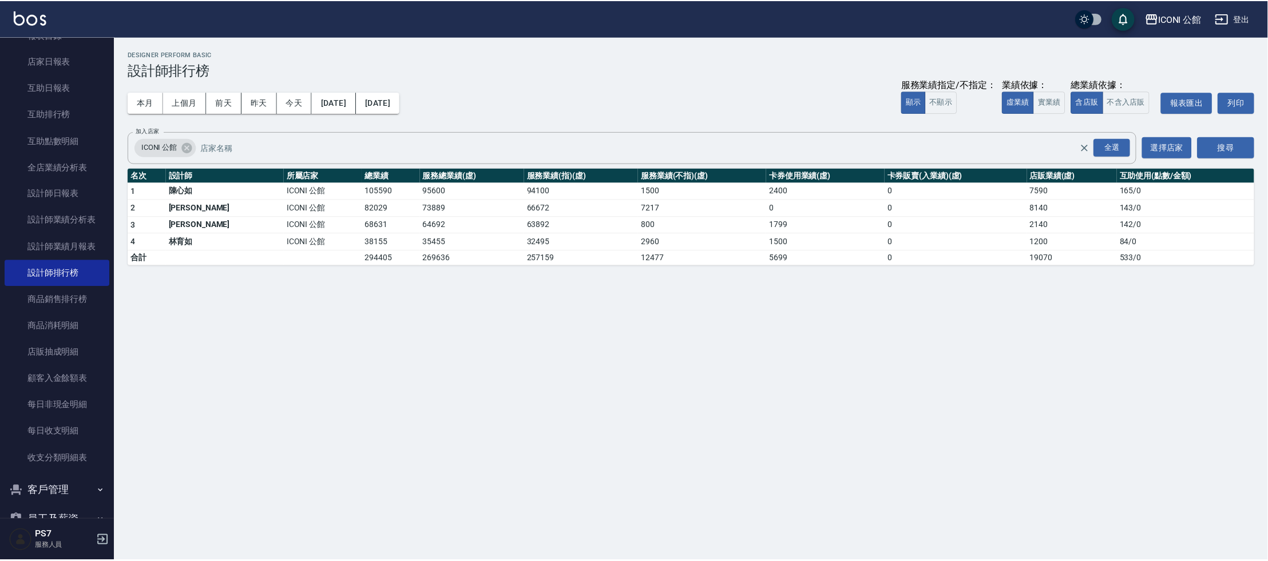
scroll to position [0, 0]
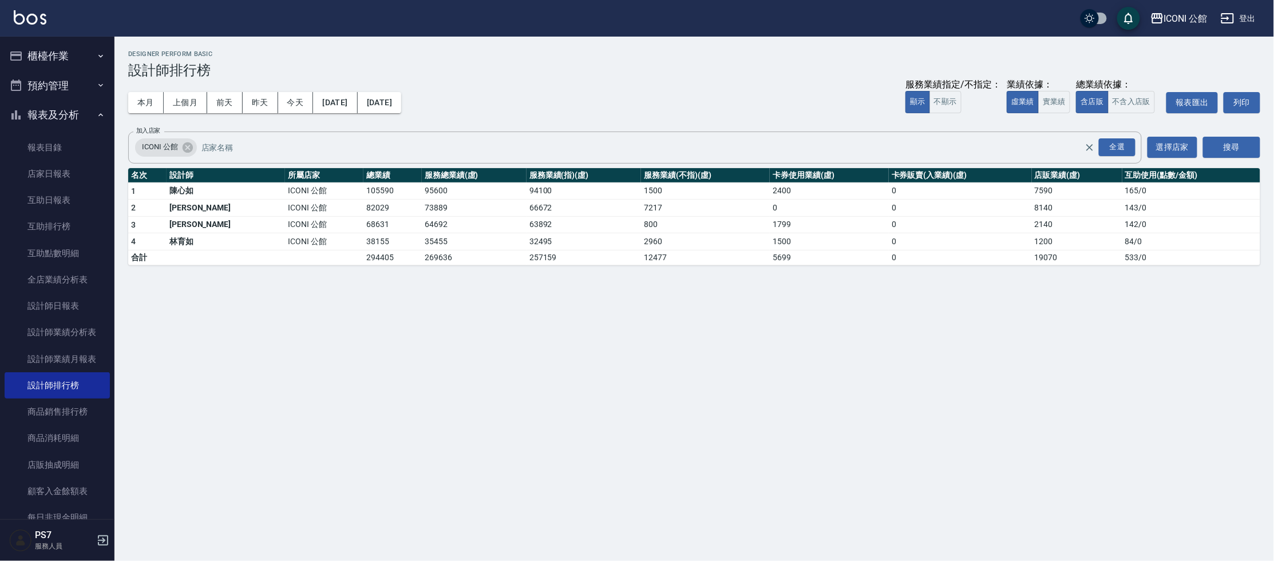
click at [29, 52] on button "櫃檯作業" at bounding box center [57, 56] width 105 height 30
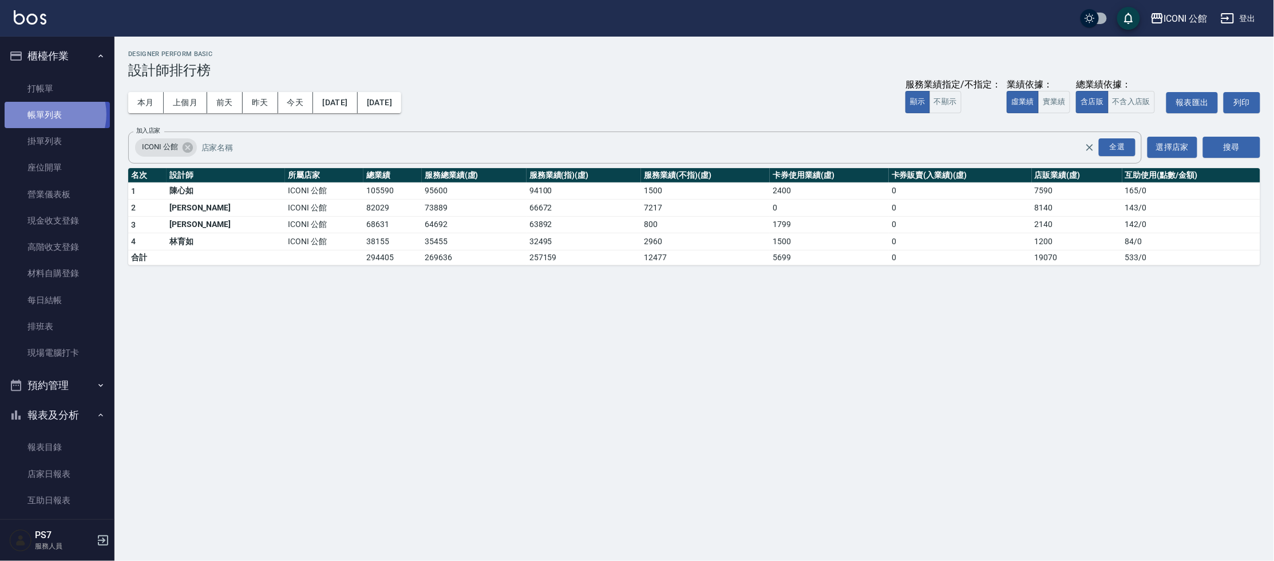
click at [48, 114] on link "帳單列表" at bounding box center [57, 115] width 105 height 26
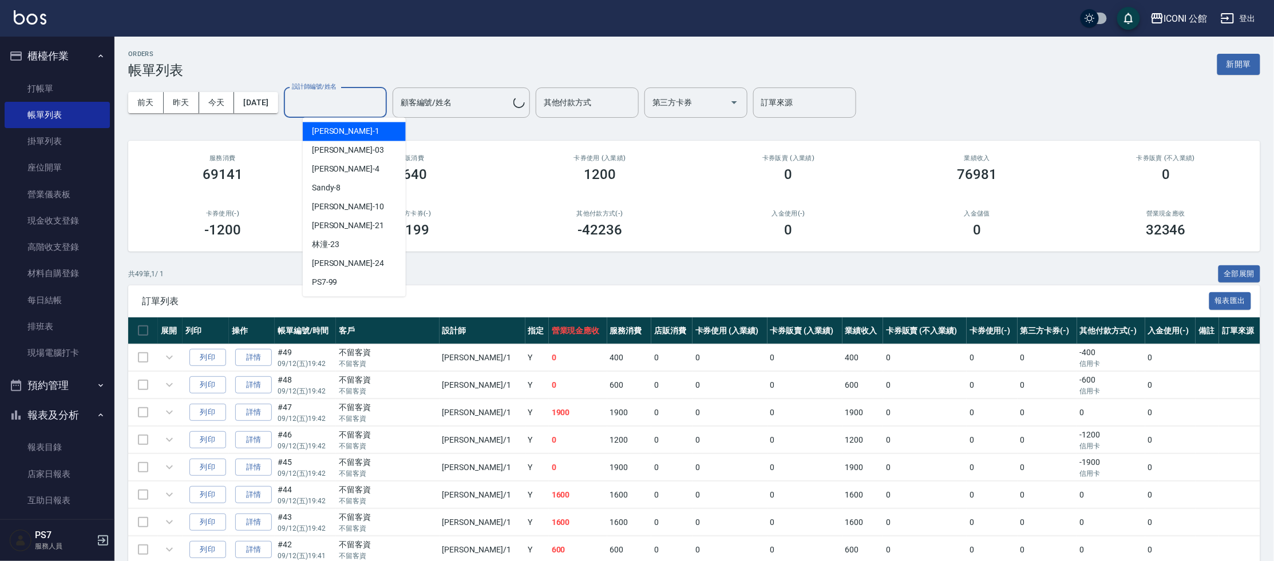
click at [350, 103] on div "設計師編號/姓名 設計師編號/姓名" at bounding box center [335, 103] width 103 height 30
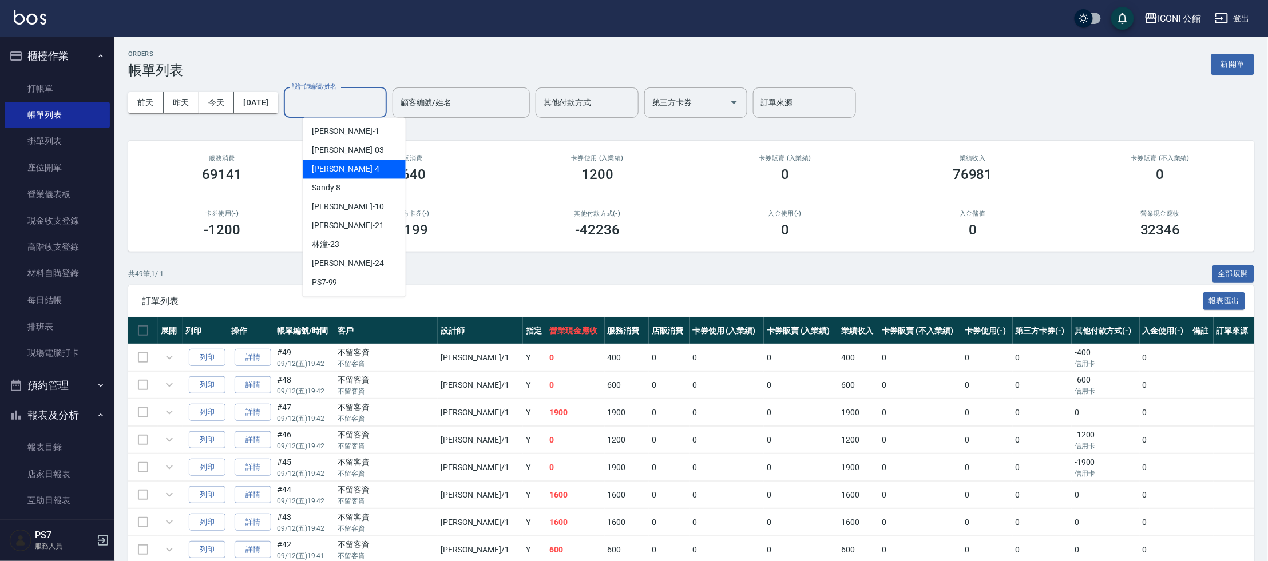
click at [348, 168] on div "Lina -4" at bounding box center [354, 169] width 103 height 19
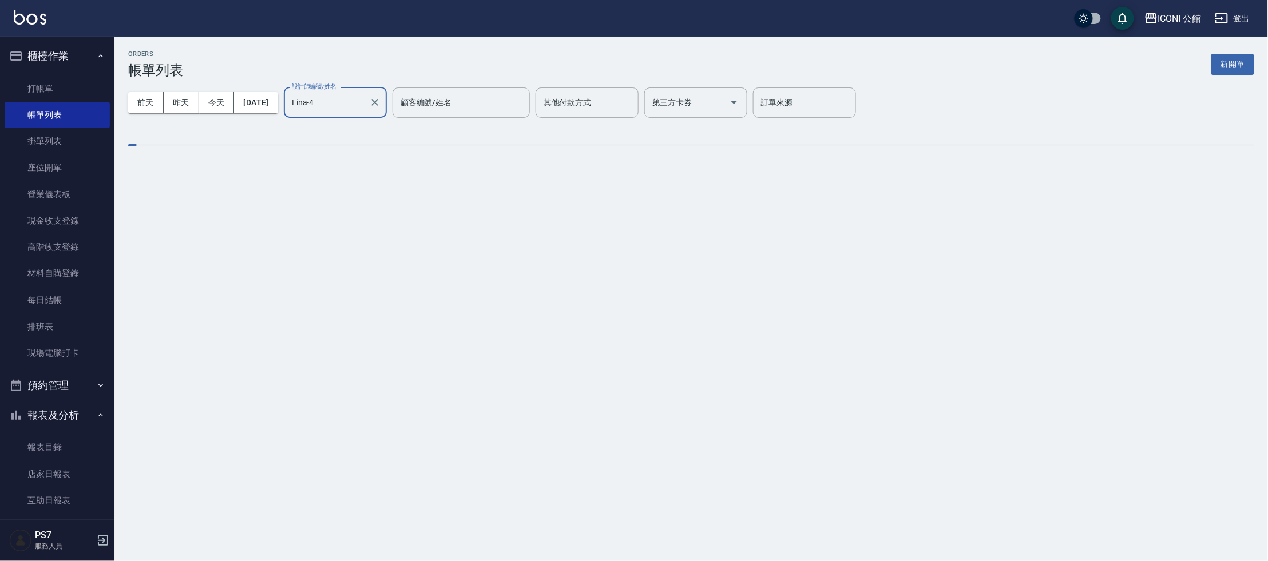
type input "Lina-4"
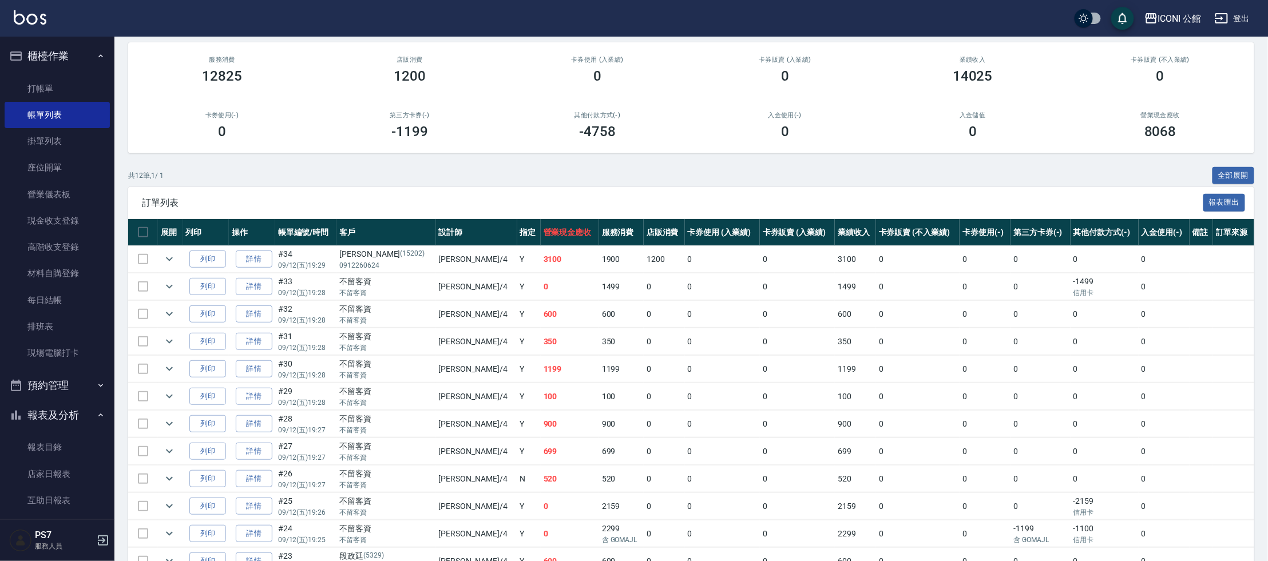
scroll to position [150, 0]
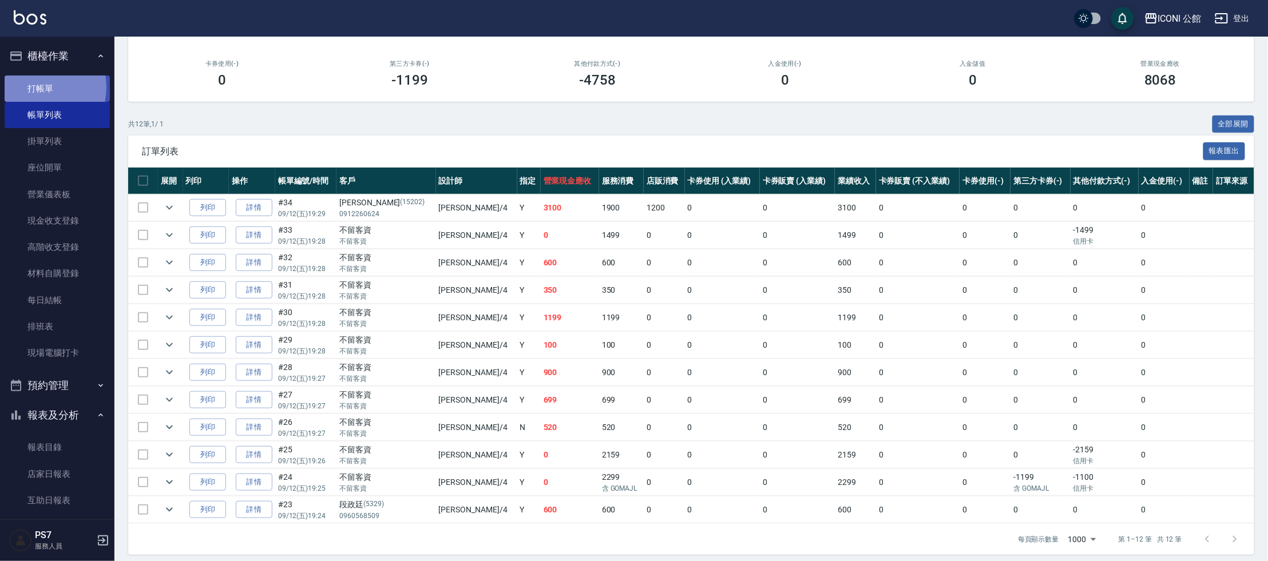
click at [33, 87] on link "打帳單" at bounding box center [57, 89] width 105 height 26
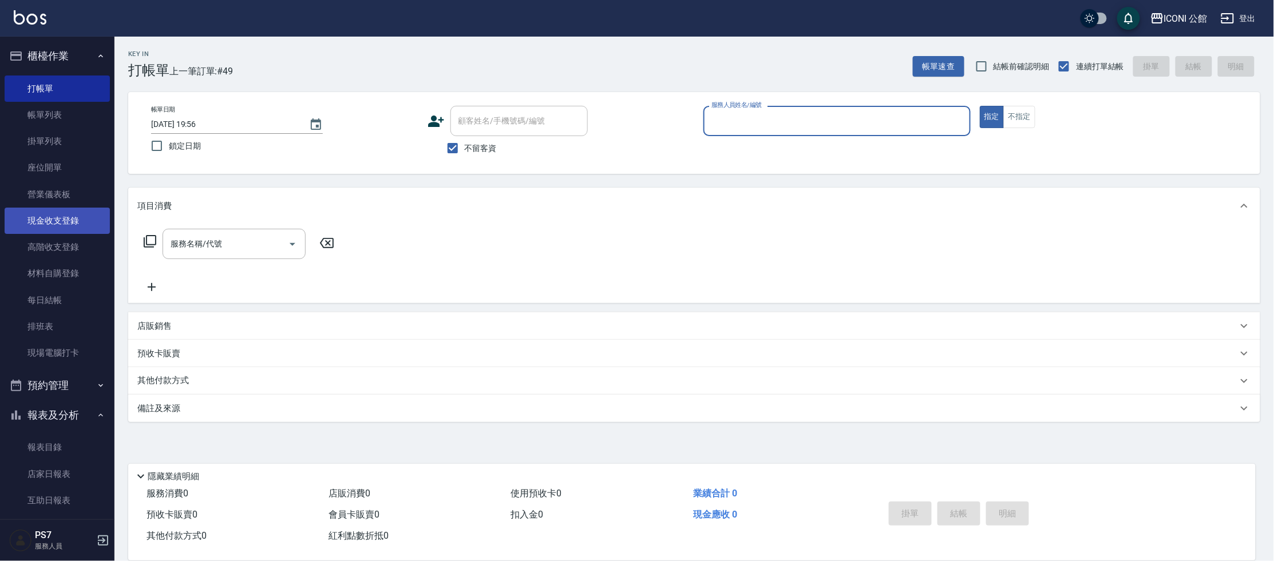
click at [76, 221] on link "現金收支登錄" at bounding box center [57, 221] width 105 height 26
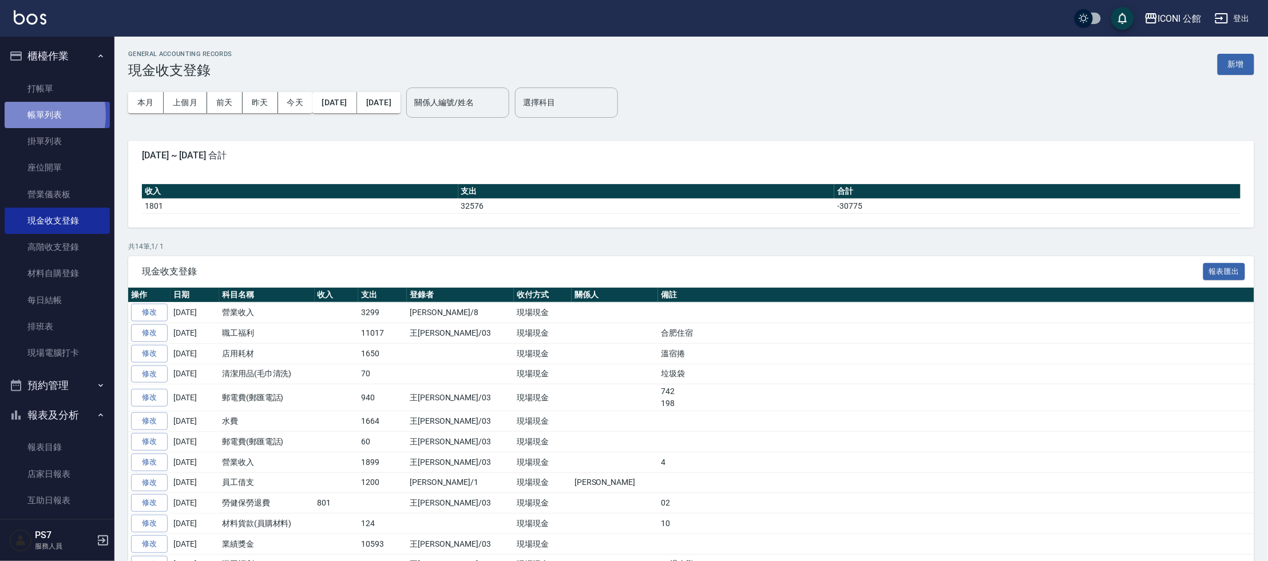
click at [23, 115] on link "帳單列表" at bounding box center [57, 115] width 105 height 26
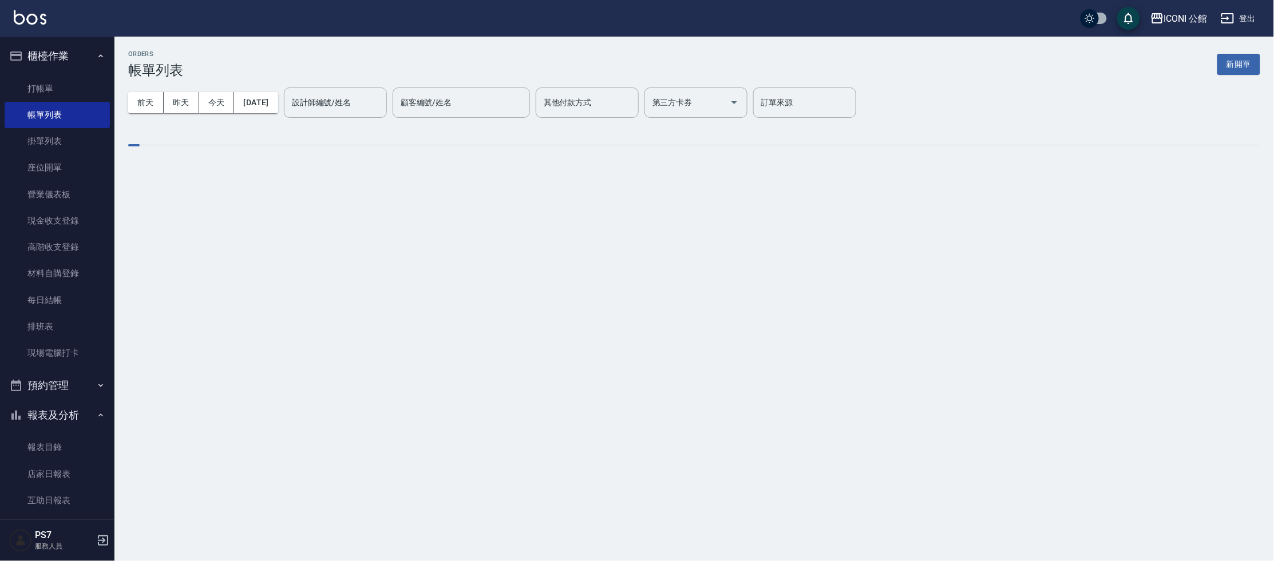
click at [263, 90] on div "前天 昨天 今天 2025/09/12 設計師編號/姓名 設計師編號/姓名 顧客編號/姓名 顧客編號/姓名 其他付款方式 其他付款方式 第三方卡券 第三方卡券…" at bounding box center [694, 102] width 1132 height 49
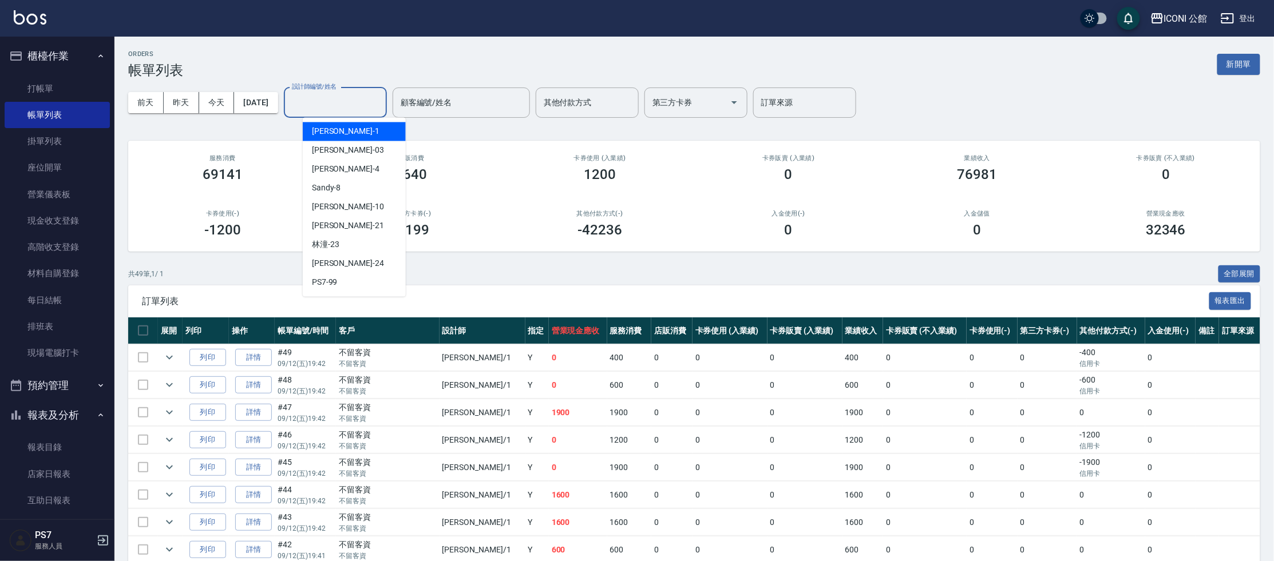
click at [312, 99] on div "設計師編號/姓名 設計師編號/姓名" at bounding box center [335, 103] width 103 height 30
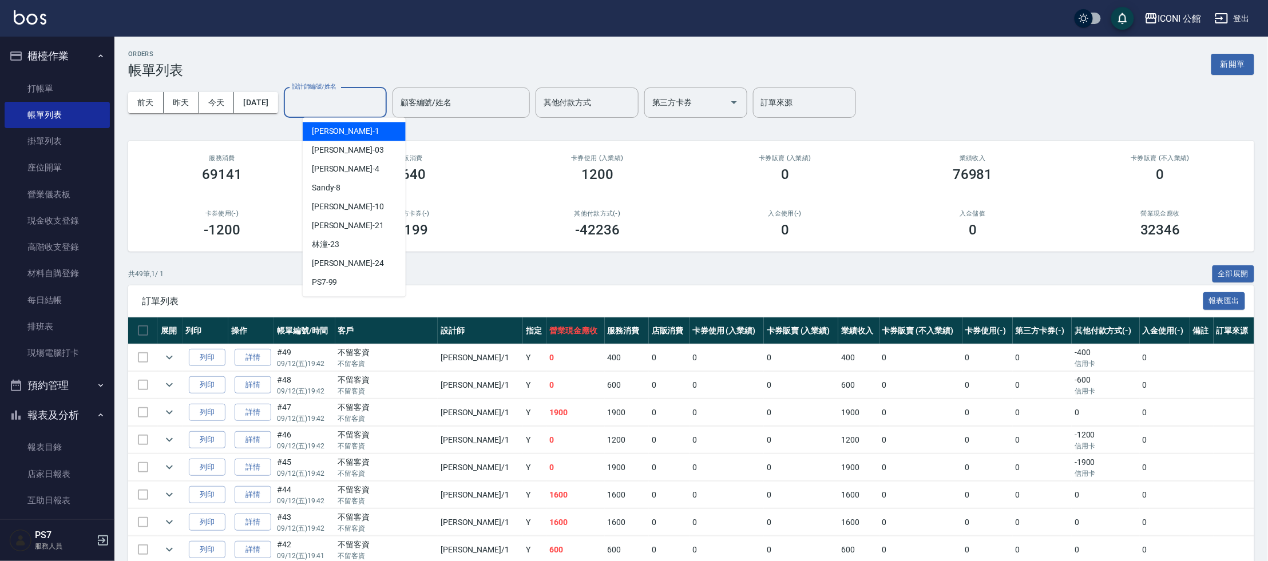
click at [355, 124] on div "Kevin -1" at bounding box center [354, 131] width 103 height 19
type input "Kevin-1"
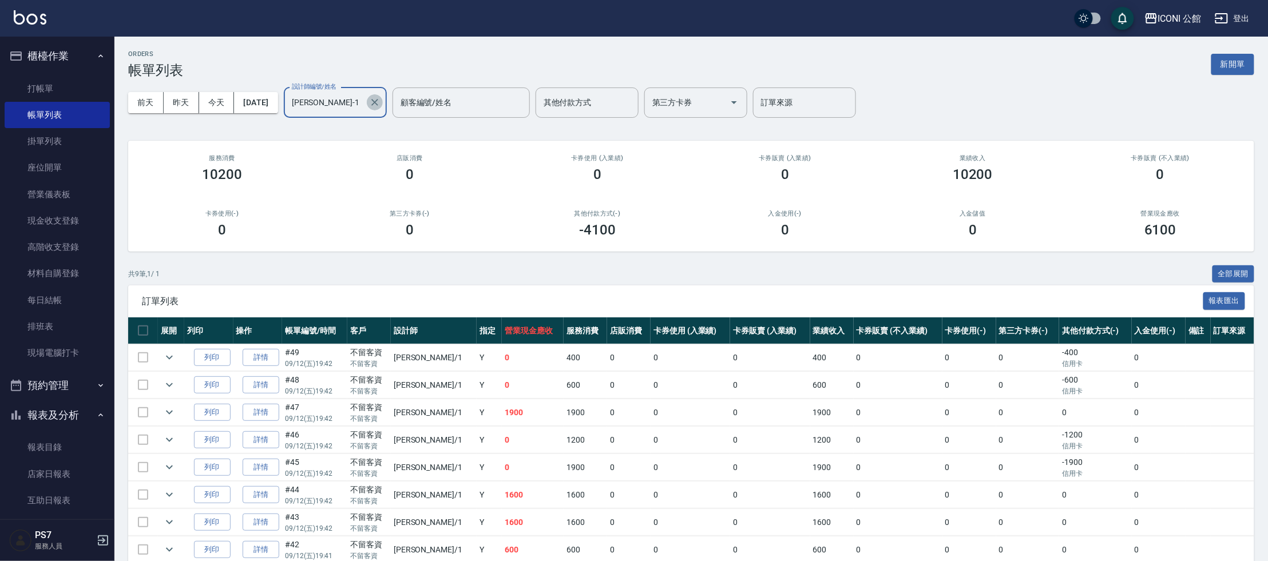
click at [381, 102] on icon "Clear" at bounding box center [374, 102] width 11 height 11
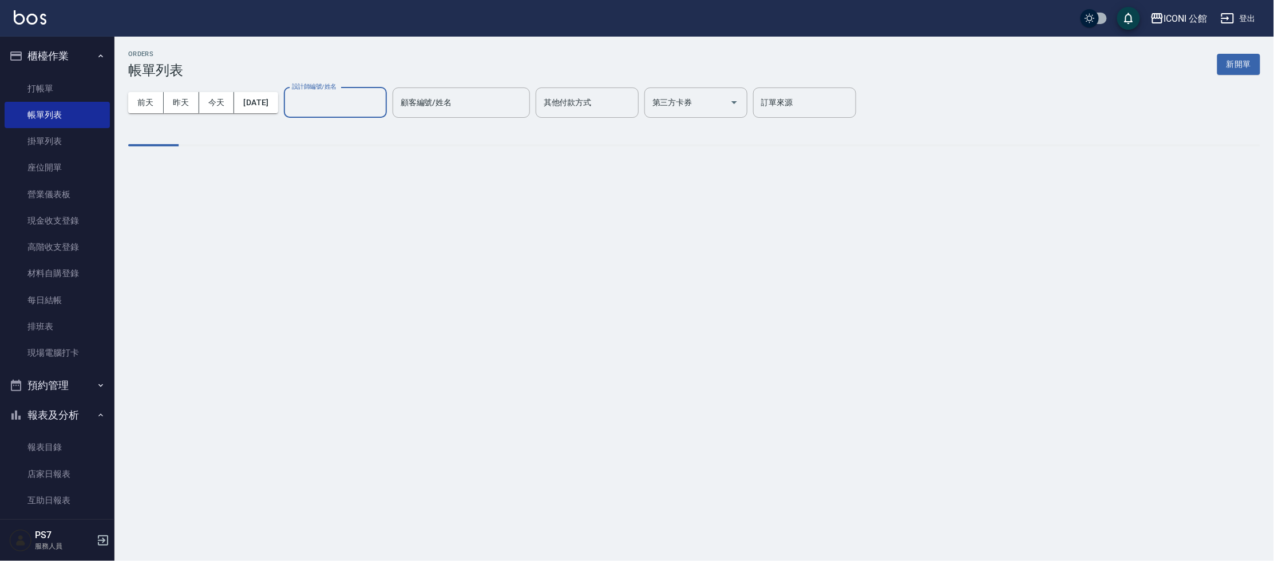
click at [361, 103] on input "設計師編號/姓名" at bounding box center [335, 103] width 93 height 20
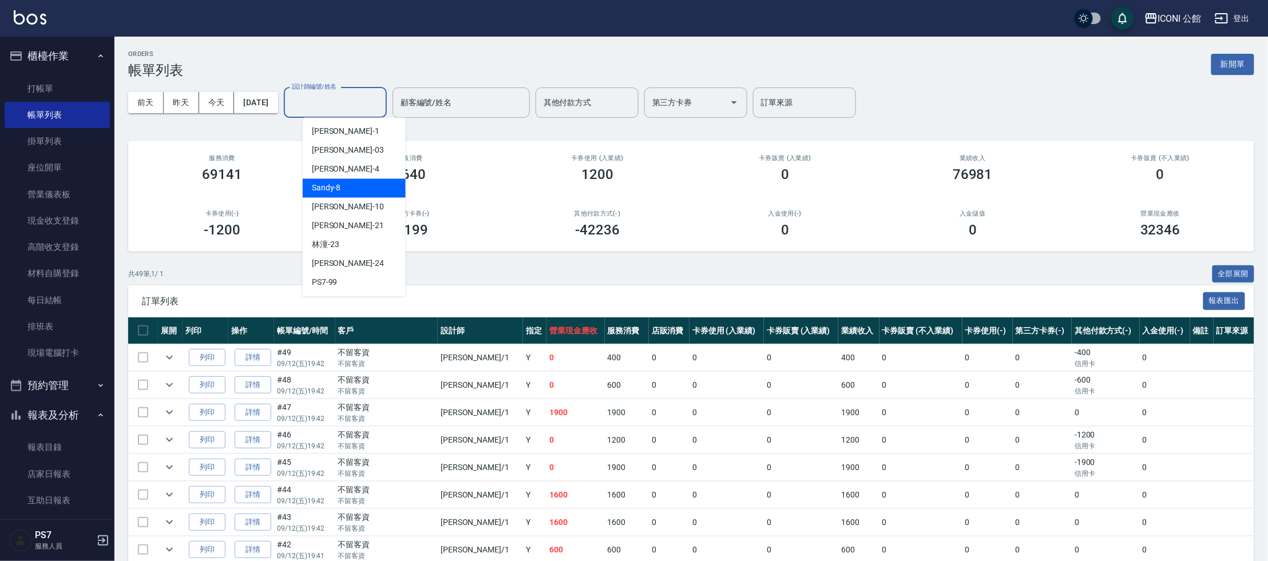
click at [323, 186] on span "Sandy -8" at bounding box center [326, 189] width 29 height 12
type input "Sandy-8"
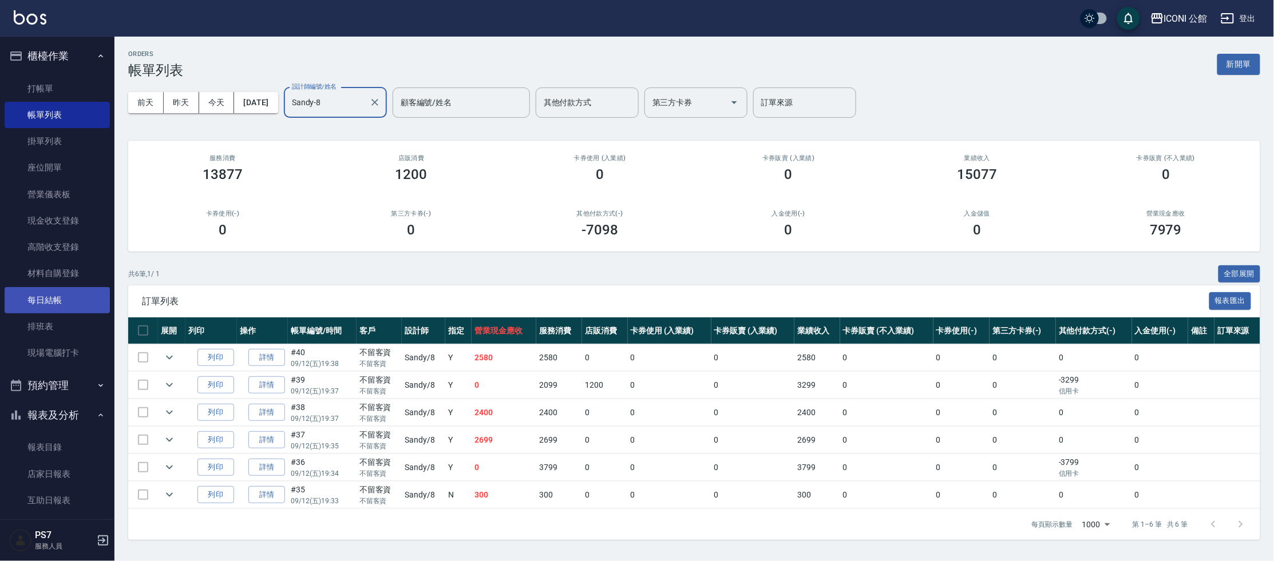
click at [17, 302] on link "每日結帳" at bounding box center [57, 300] width 105 height 26
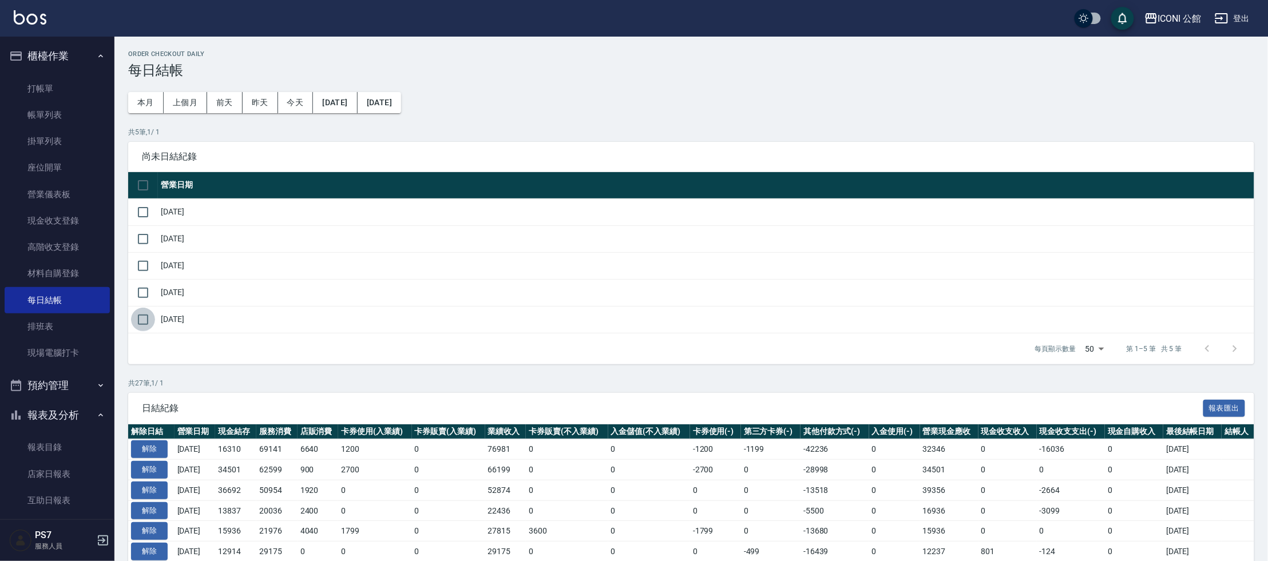
click at [137, 318] on input "checkbox" at bounding box center [143, 320] width 24 height 24
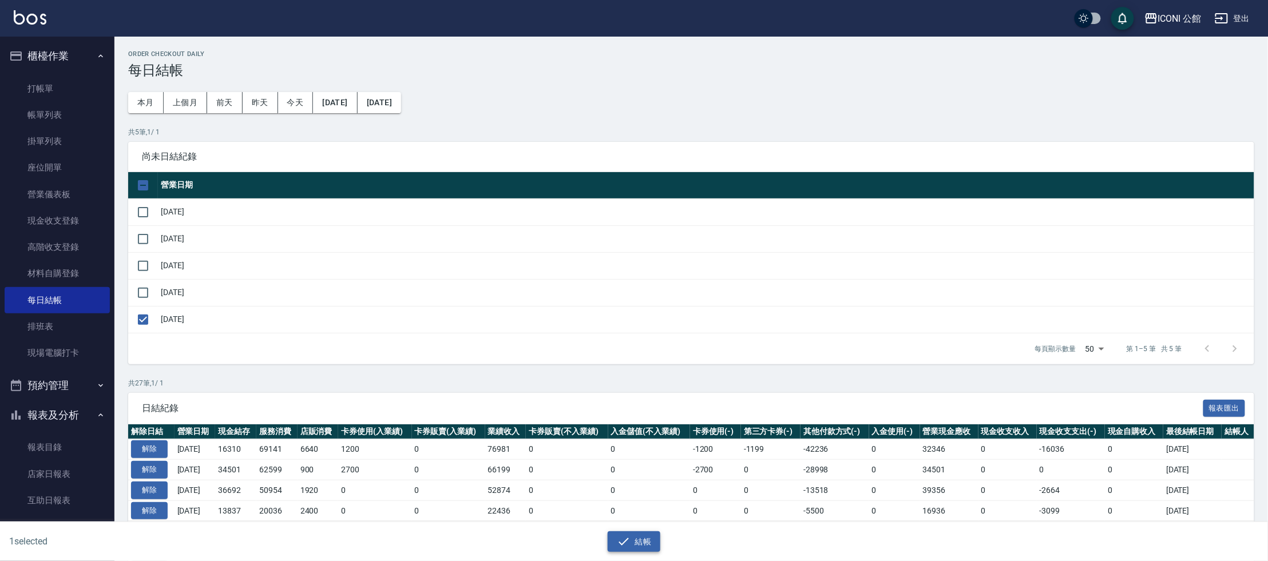
click at [638, 535] on button "結帳" at bounding box center [634, 542] width 53 height 21
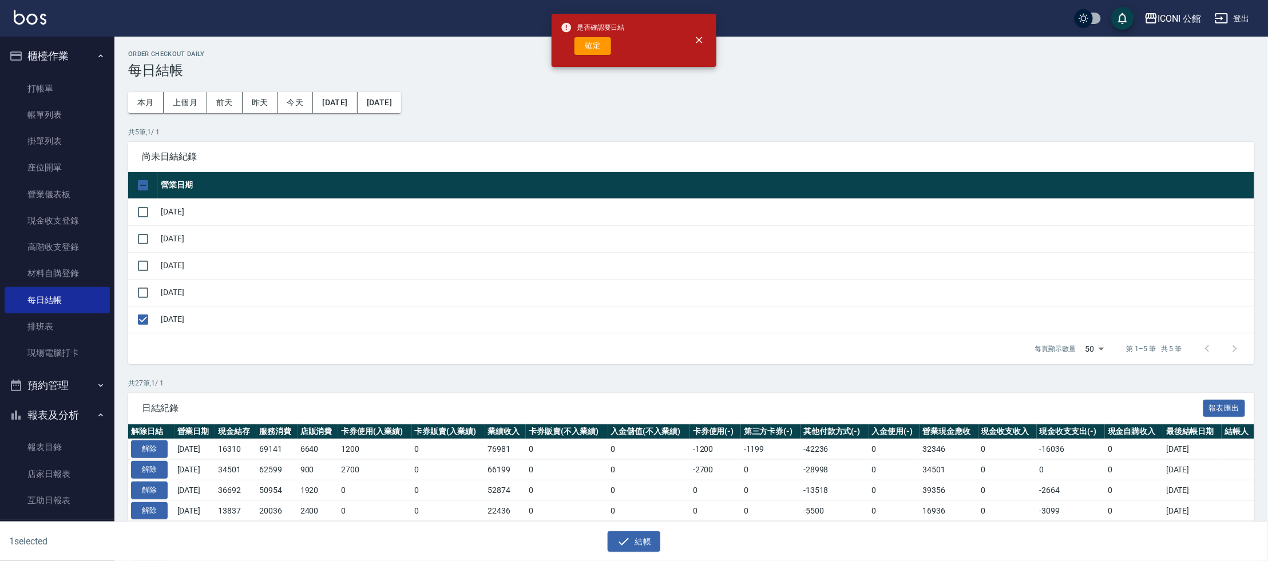
click at [592, 36] on div "是否確認要日結 確定" at bounding box center [593, 40] width 64 height 46
click at [594, 43] on button "確定" at bounding box center [593, 46] width 37 height 18
checkbox input "false"
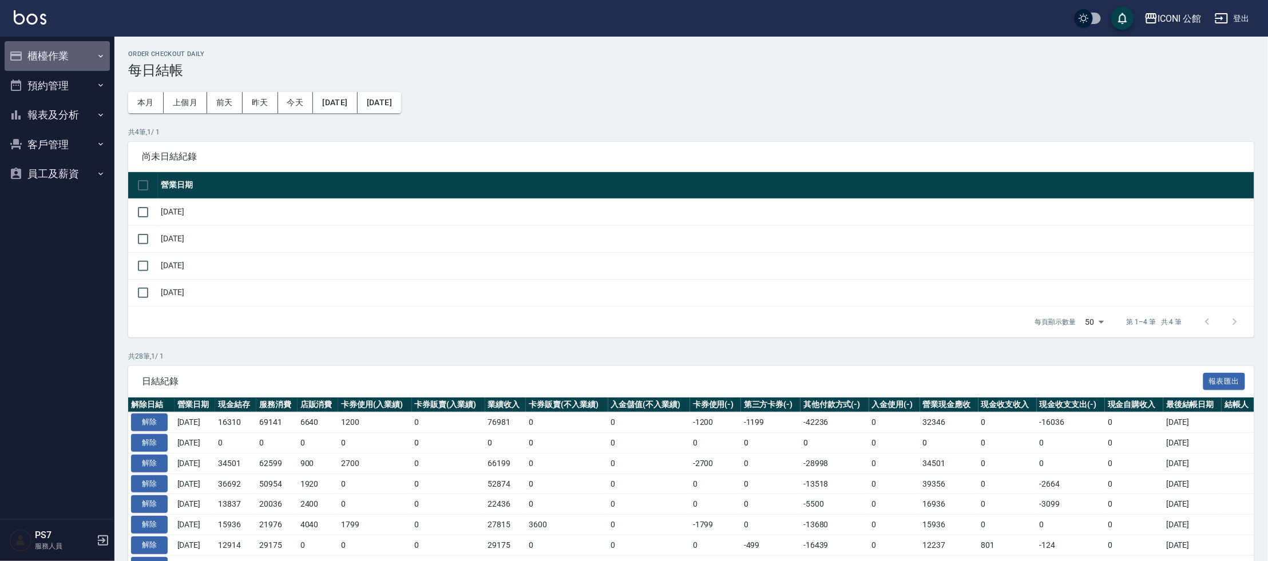
click at [64, 53] on button "櫃檯作業" at bounding box center [57, 56] width 105 height 30
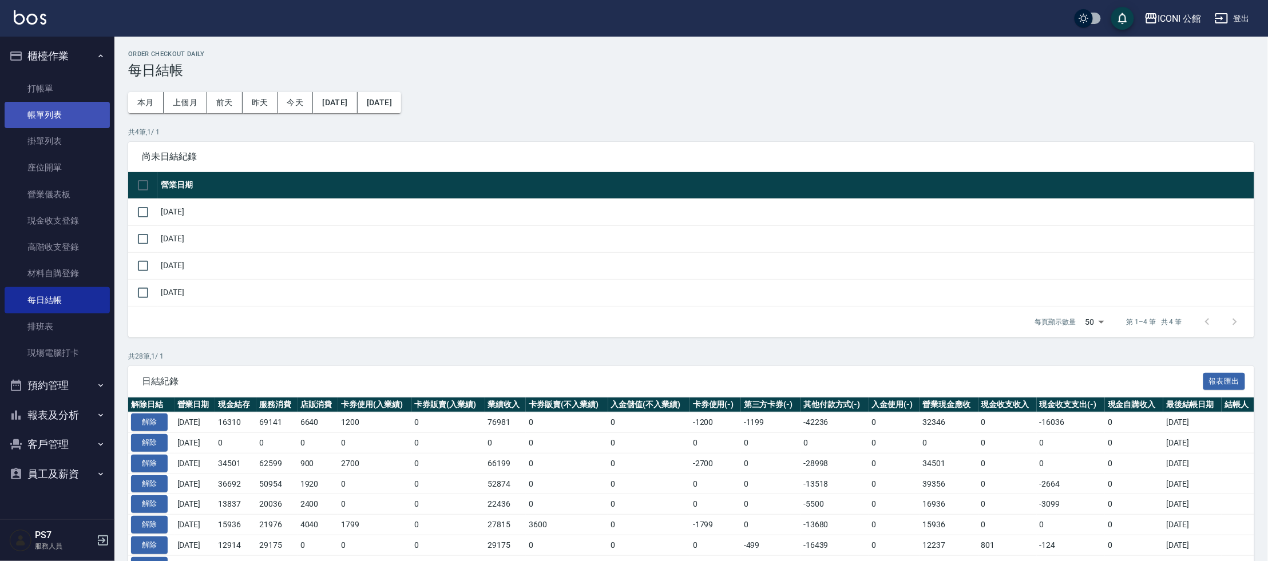
click at [74, 113] on link "帳單列表" at bounding box center [57, 115] width 105 height 26
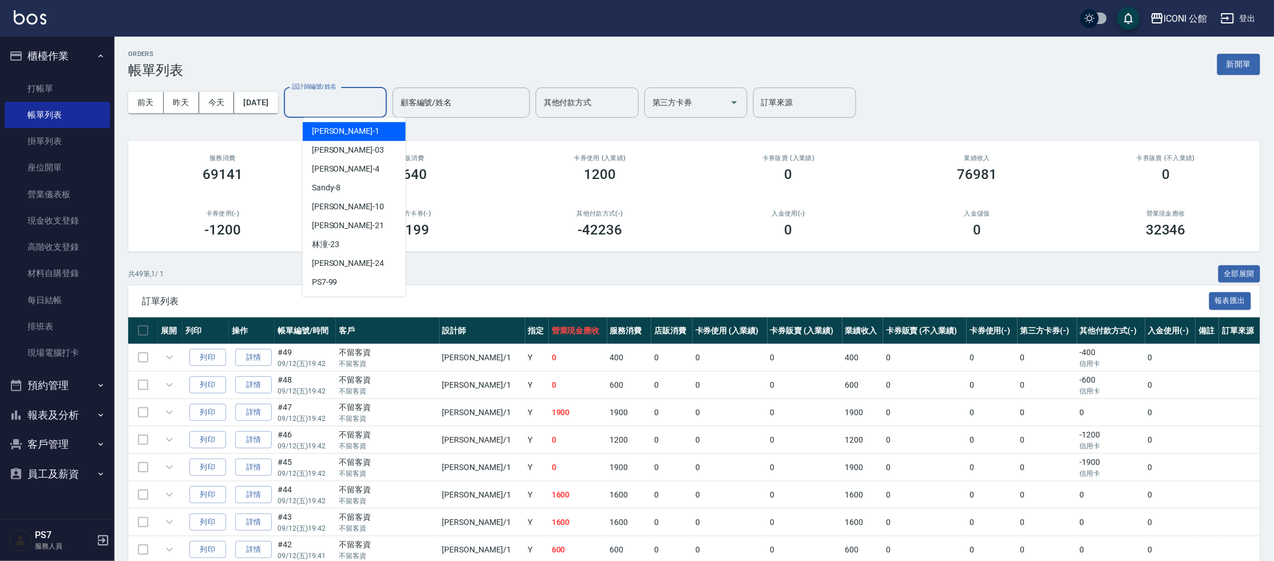
click at [365, 105] on div "設計師編號/姓名 設計師編號/姓名" at bounding box center [335, 103] width 103 height 30
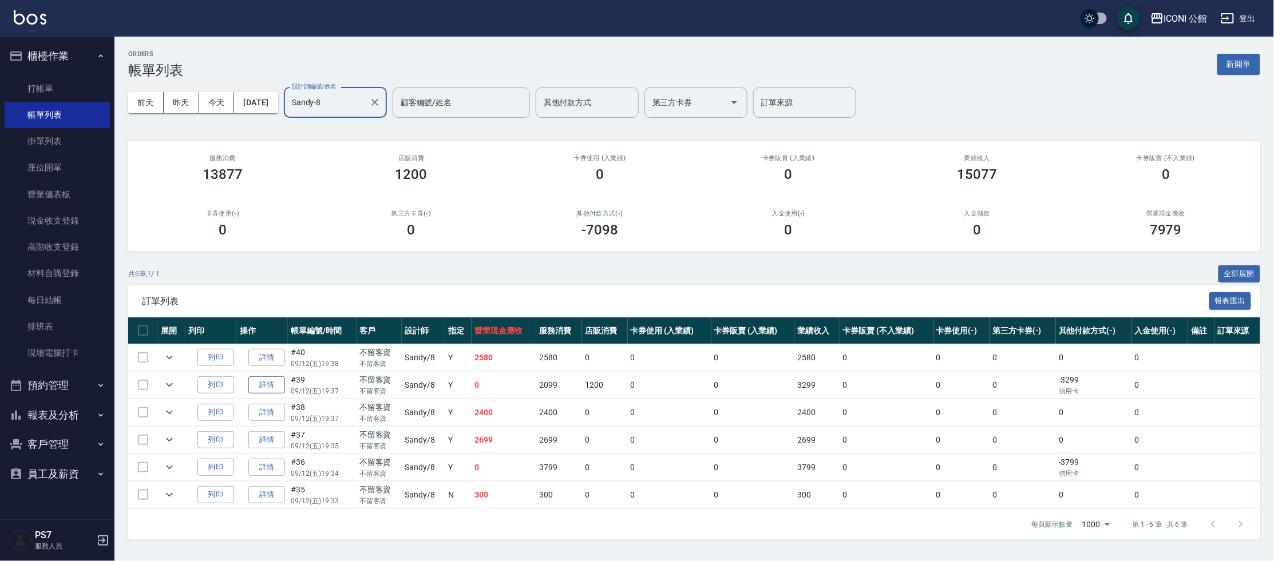
type input "Sandy-8"
click at [263, 386] on link "詳情" at bounding box center [266, 386] width 37 height 18
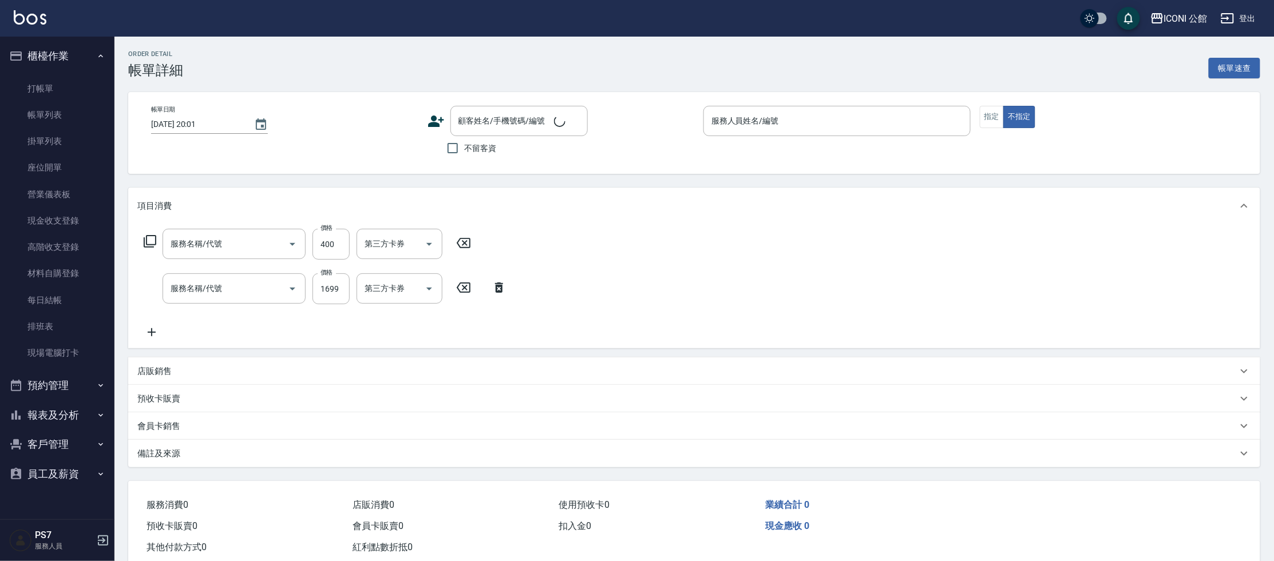
type input "2025/09/12 19:37"
checkbox input "true"
type input "Sandy-8"
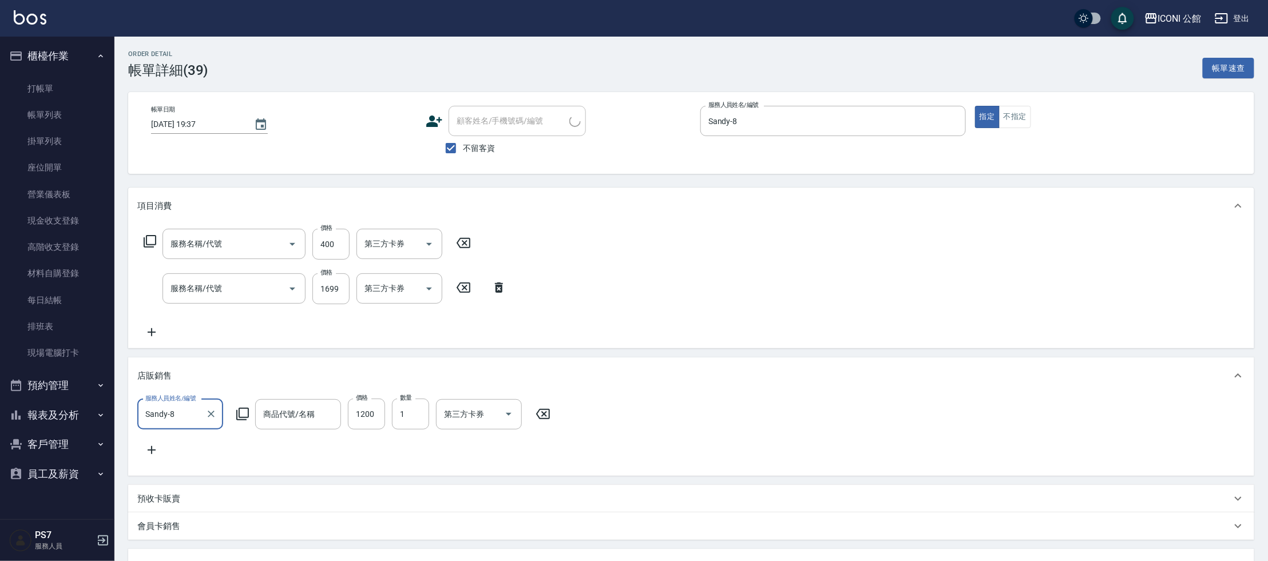
type input "自備護髮300元(503)"
type input "設計染髮(402)"
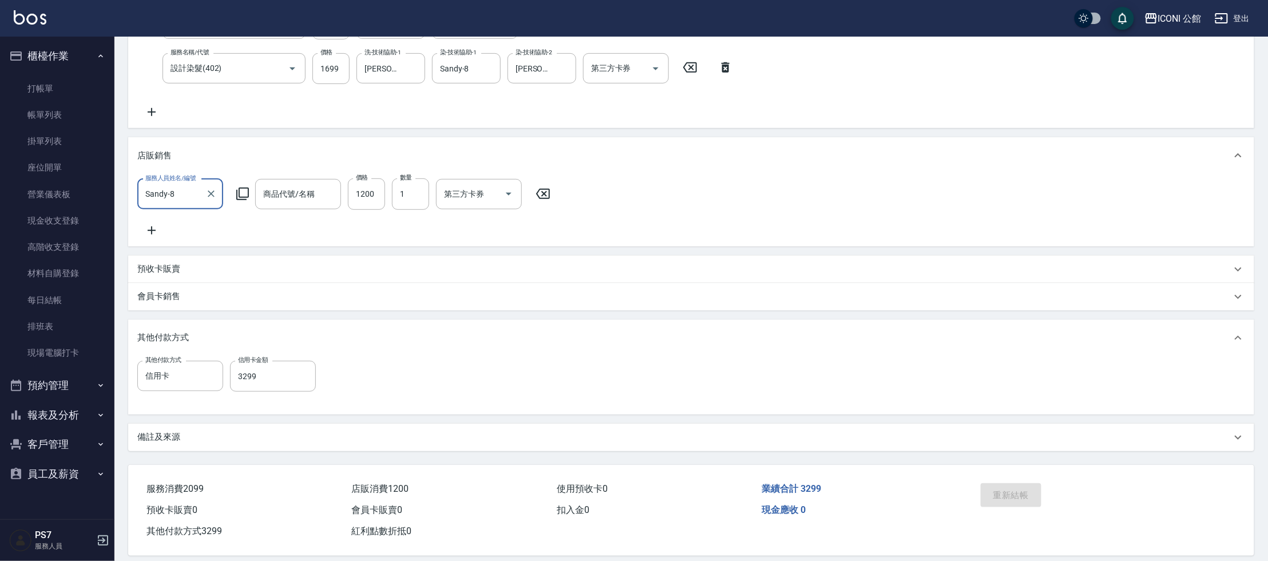
type input "Ai洗護組/500ml /2洗+1共3瓶"
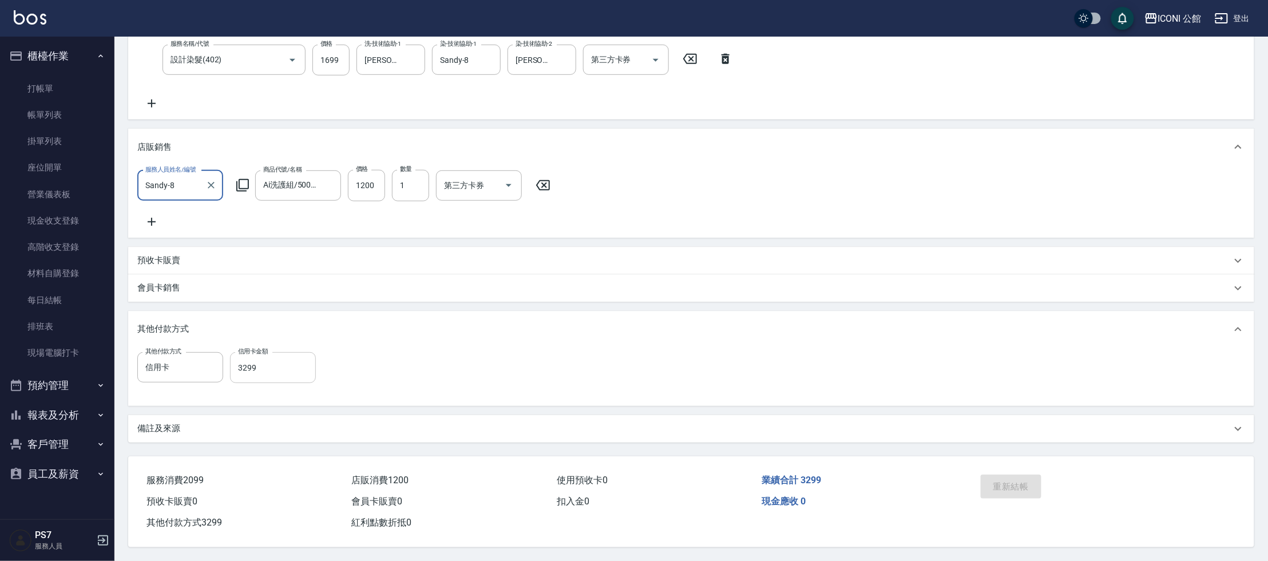
click at [296, 371] on input "3299" at bounding box center [273, 368] width 86 height 31
click at [305, 367] on input "3299" at bounding box center [273, 368] width 86 height 31
click at [203, 373] on div at bounding box center [210, 368] width 15 height 30
type input "0"
click at [210, 362] on icon "Clear" at bounding box center [210, 367] width 11 height 11
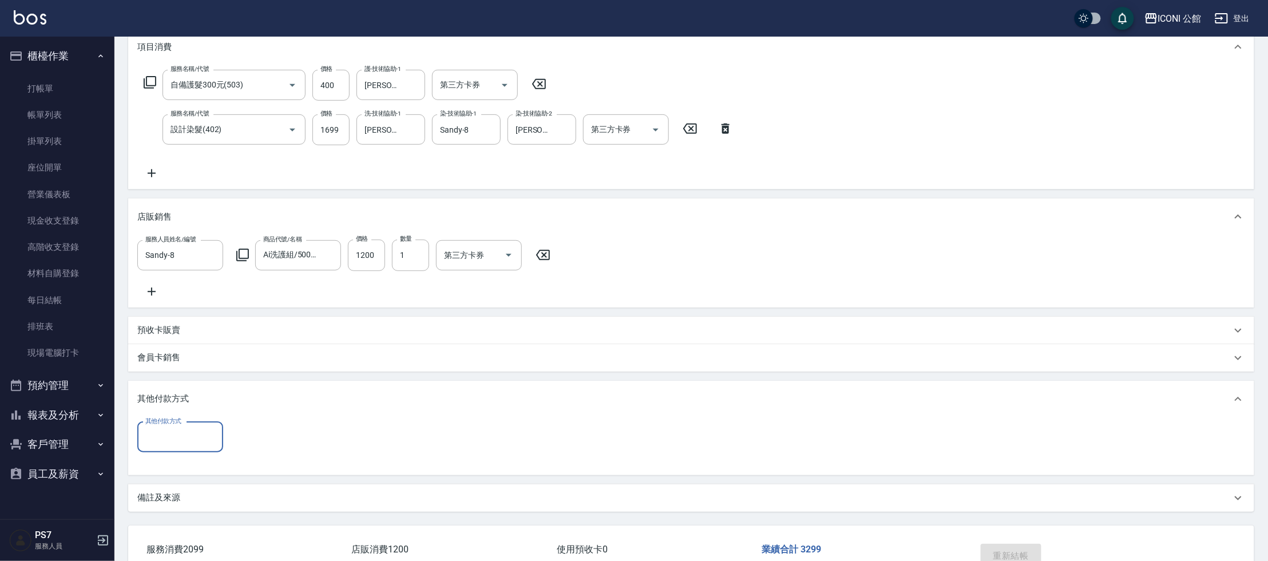
scroll to position [240, 0]
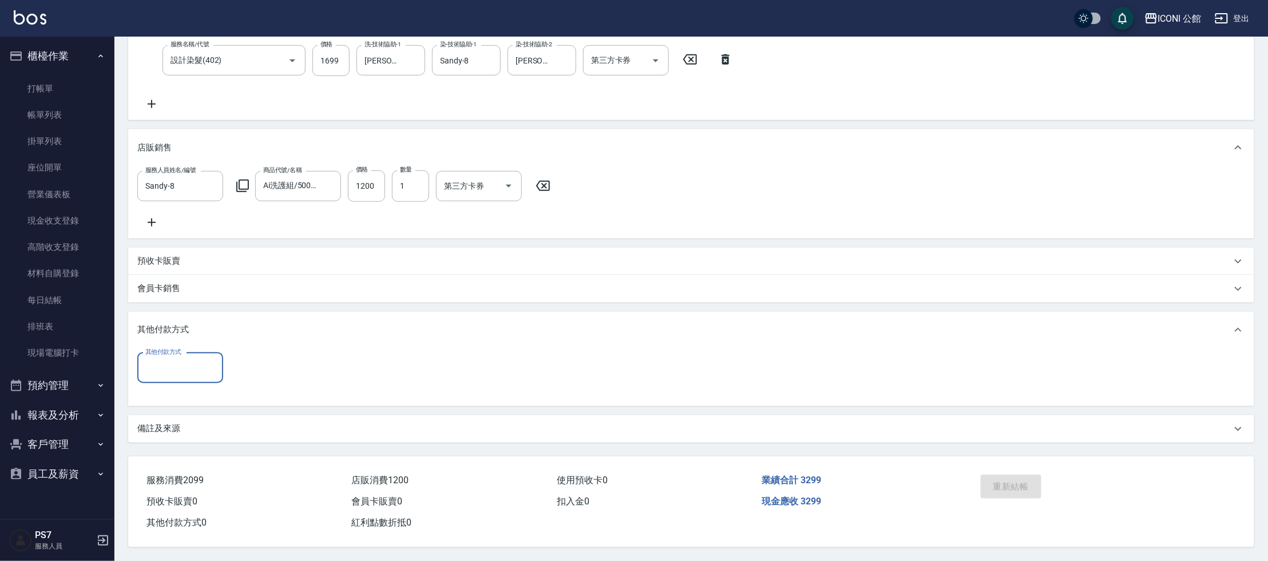
click at [868, 466] on div "服務消費 2099 店販消費 1200 使用預收卡 0 業績合計 3299 預收卡販賣 0 會員卡販賣 0 扣入金 0 現金應收 3299 其他付款方式 0 …" at bounding box center [545, 495] width 834 height 77
click at [995, 473] on div "重新結帳" at bounding box center [1038, 495] width 125 height 50
click at [84, 300] on link "每日結帳" at bounding box center [57, 300] width 105 height 26
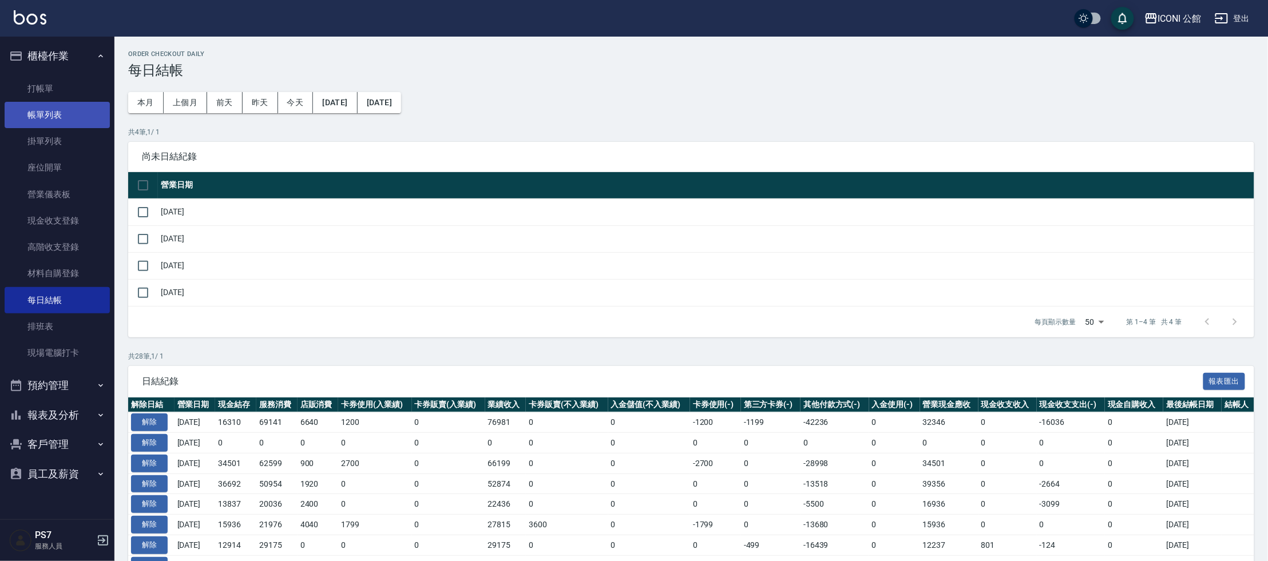
click at [56, 115] on link "帳單列表" at bounding box center [57, 115] width 105 height 26
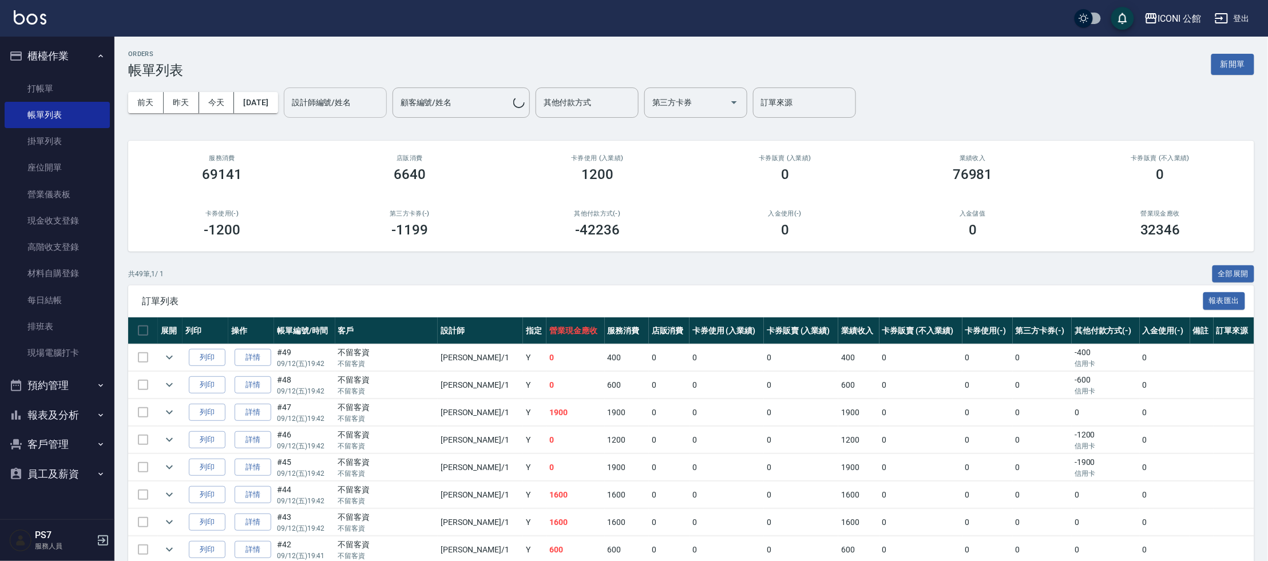
click at [382, 108] on input "設計師編號/姓名" at bounding box center [335, 103] width 93 height 20
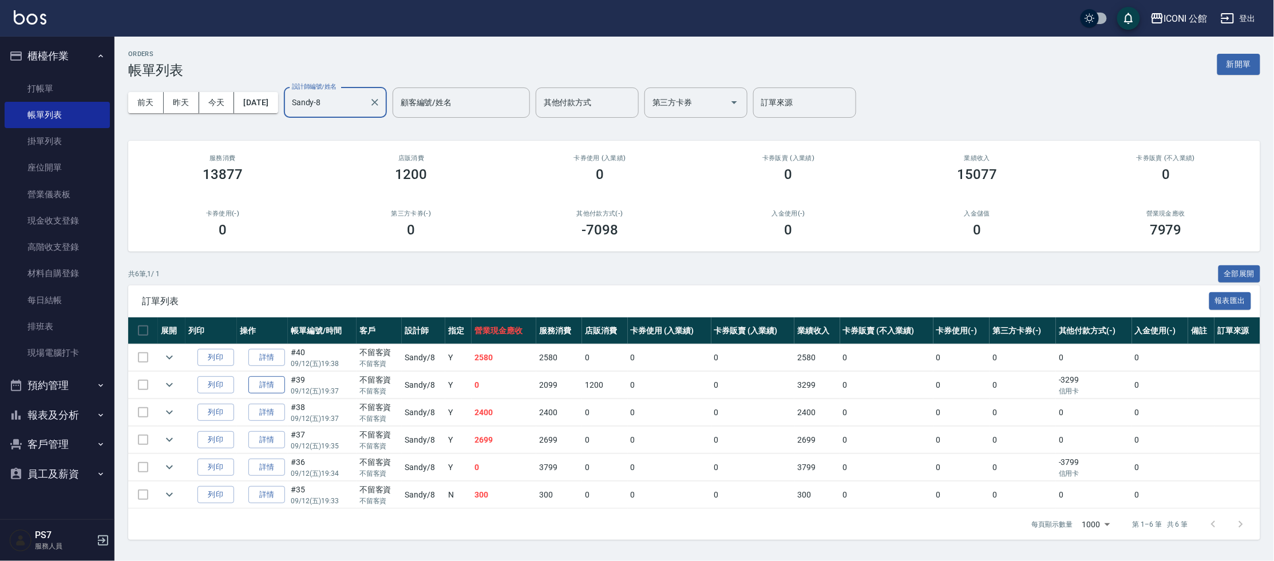
type input "Sandy-8"
click at [252, 382] on link "詳情" at bounding box center [266, 386] width 37 height 18
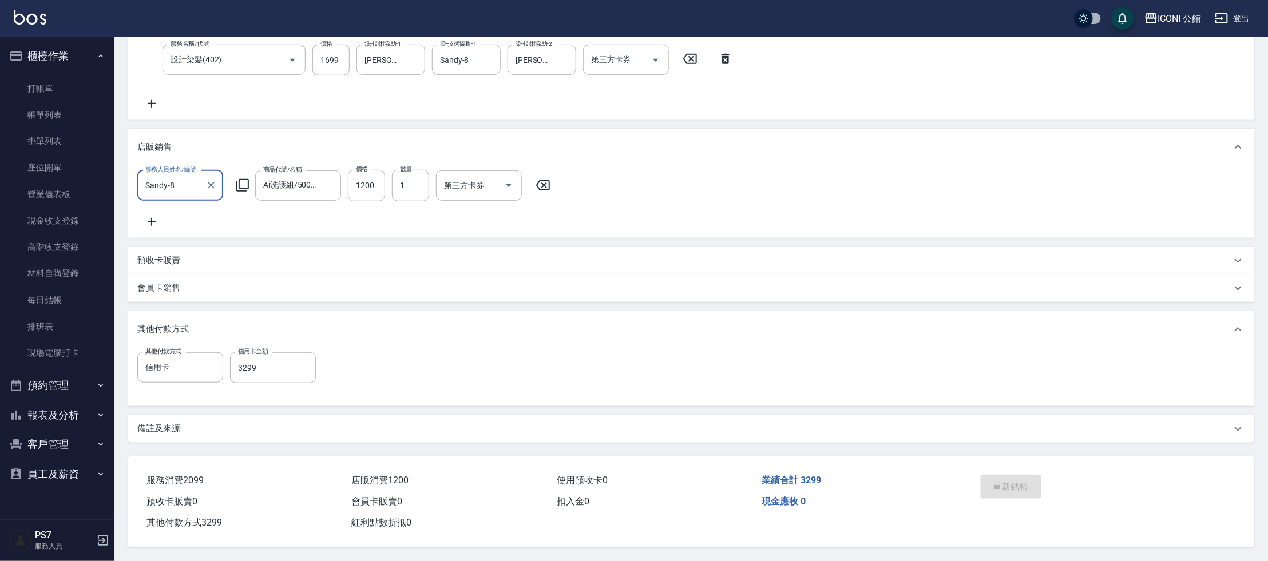
scroll to position [240, 0]
drag, startPoint x: 278, startPoint y: 362, endPoint x: 315, endPoint y: 369, distance: 37.8
click at [278, 362] on input "3299" at bounding box center [273, 368] width 86 height 31
click at [306, 369] on input "3299" at bounding box center [273, 368] width 86 height 31
type input "0"
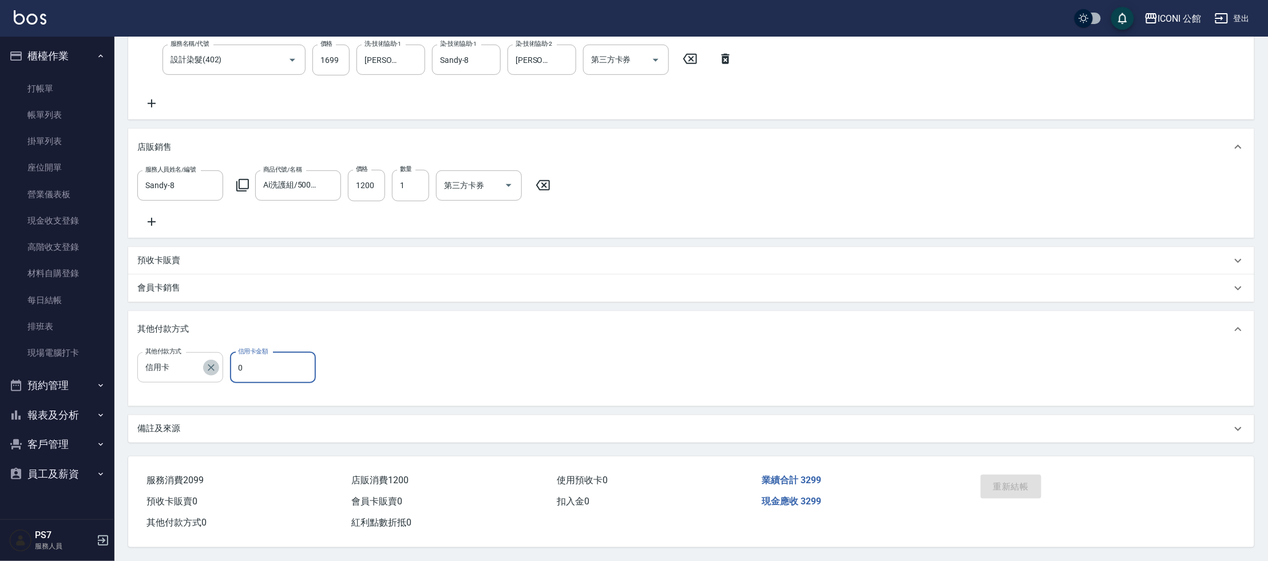
click at [212, 362] on icon "Clear" at bounding box center [210, 367] width 11 height 11
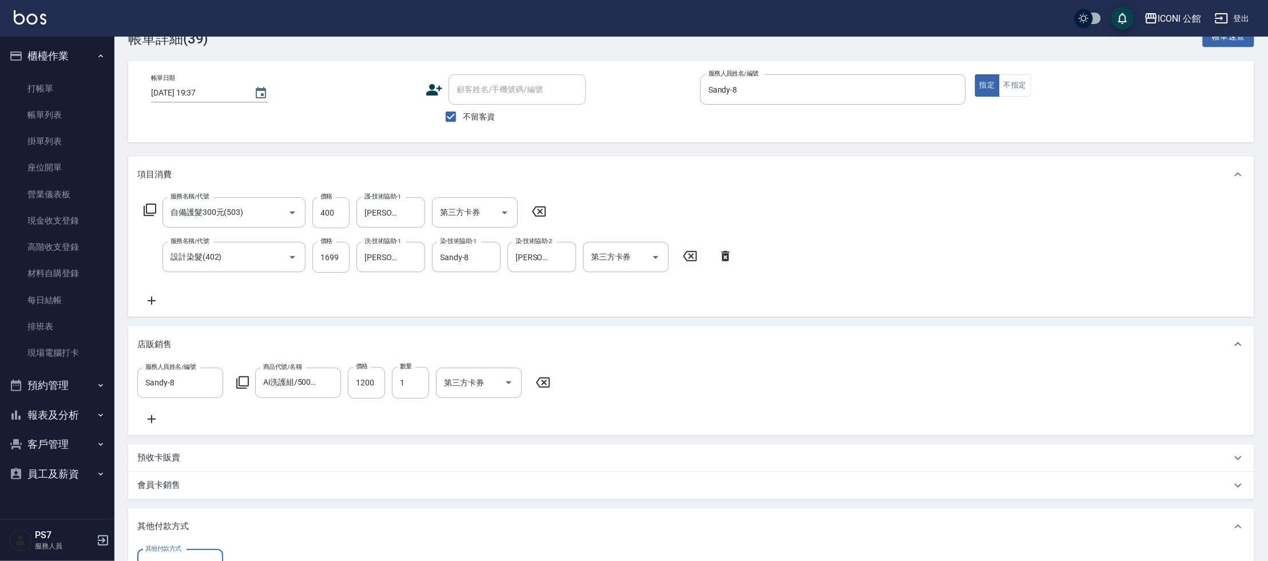
scroll to position [0, 0]
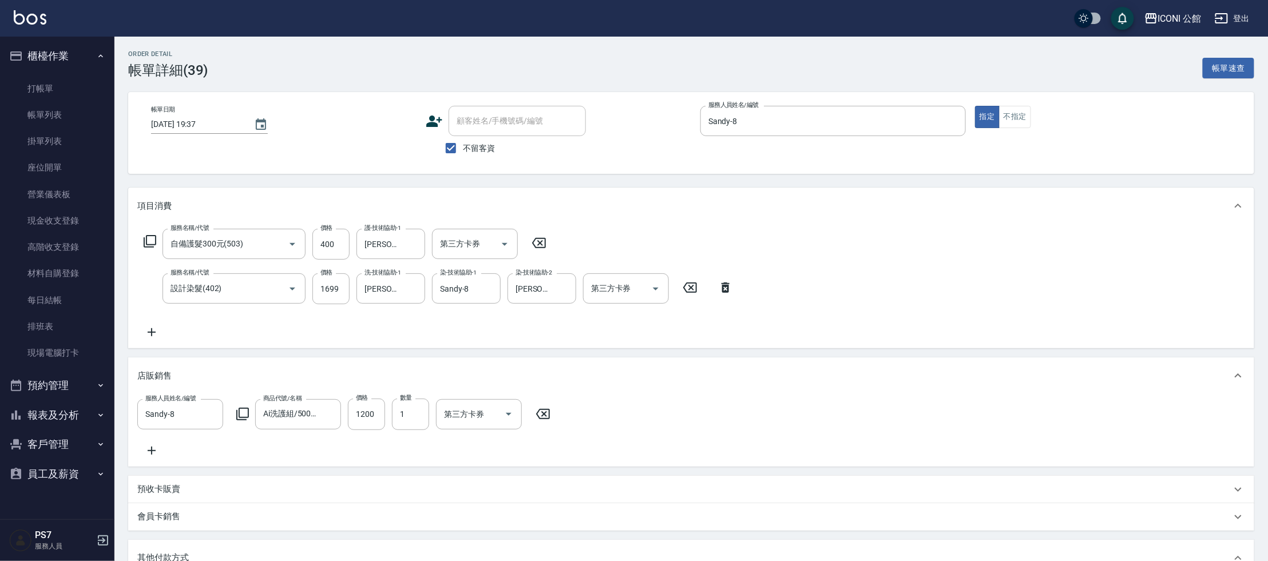
click at [947, 395] on div "服務人員姓名/編號 Sandy-8 服務人員姓名/編號 商品代號/名稱 Ai洗護組/500ml /2洗+1共3瓶 商品代號/名稱 價格 1200 價格 數量 …" at bounding box center [691, 430] width 1126 height 72
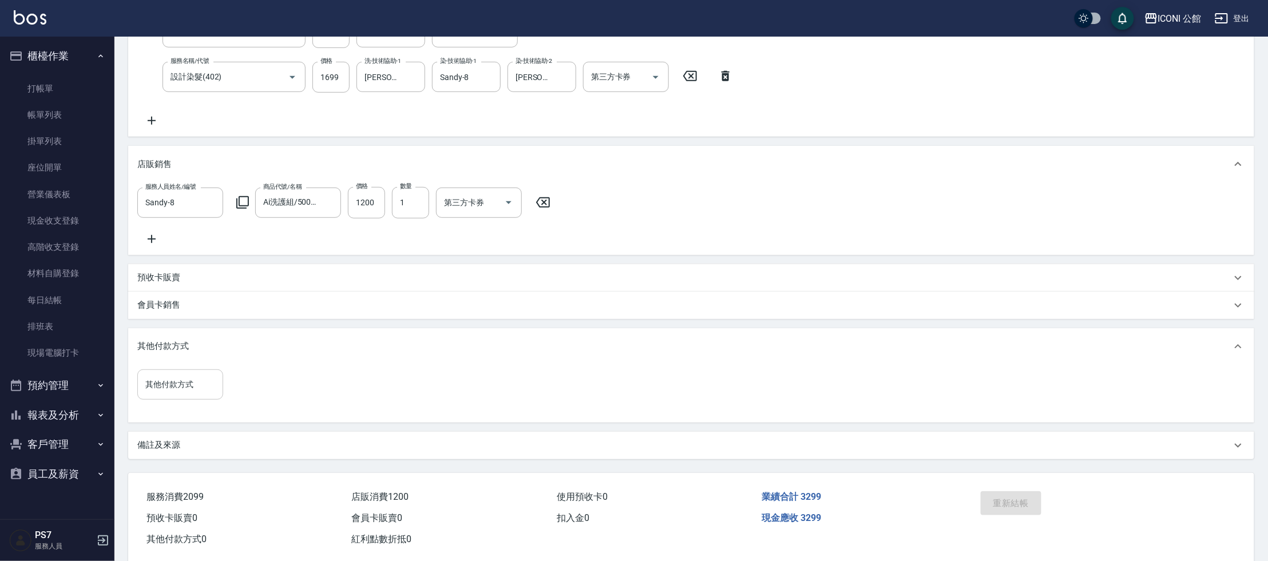
scroll to position [240, 0]
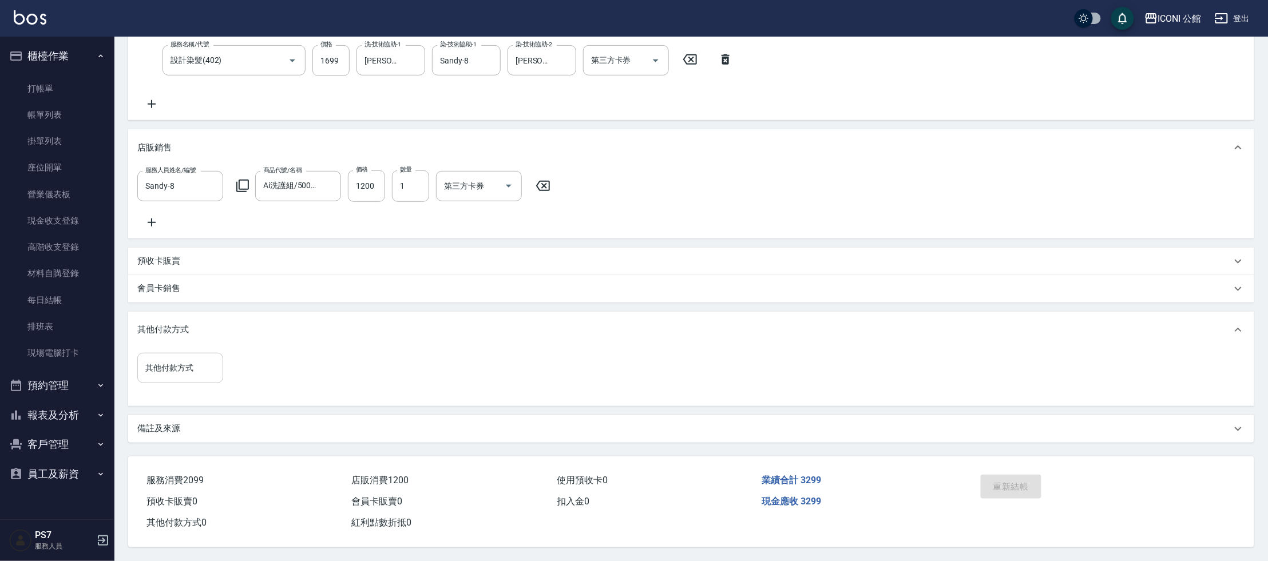
click at [1022, 480] on div "重新結帳" at bounding box center [1038, 495] width 125 height 50
drag, startPoint x: 1022, startPoint y: 480, endPoint x: 731, endPoint y: 308, distance: 337.5
click at [1020, 479] on div "重新結帳" at bounding box center [1038, 495] width 125 height 50
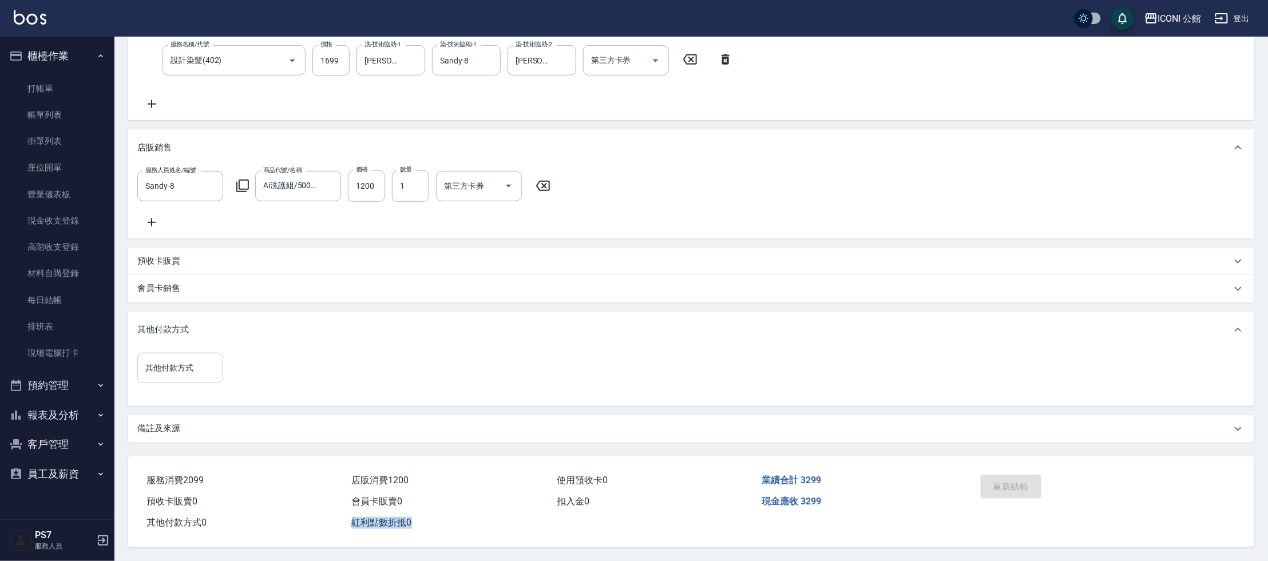
scroll to position [0, 0]
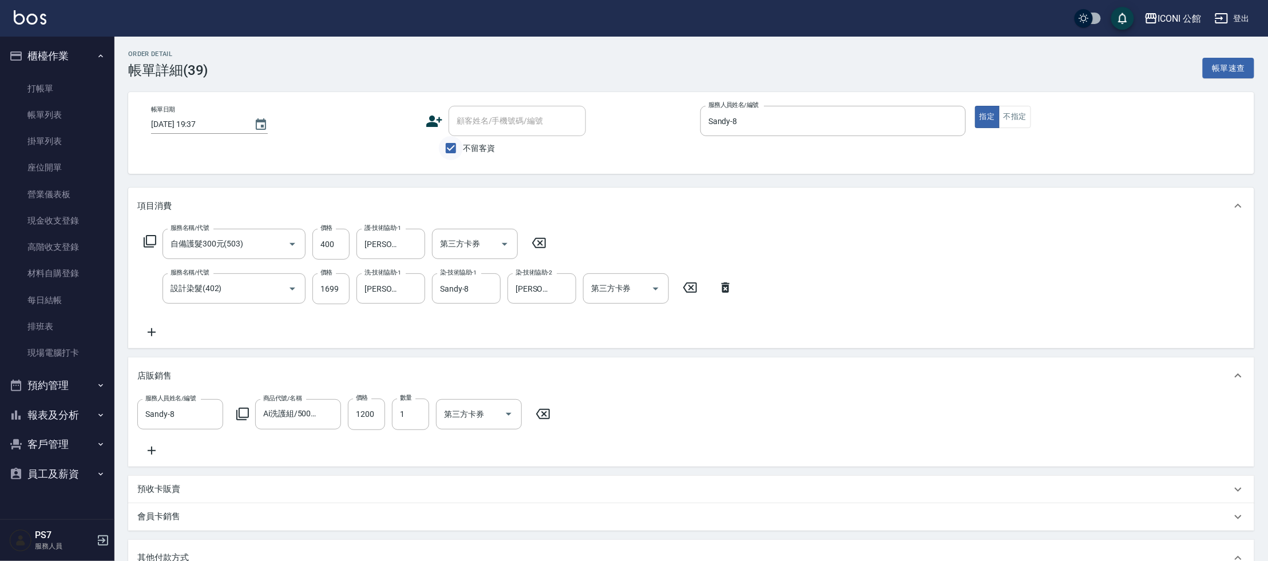
click at [453, 155] on input "不留客資" at bounding box center [451, 148] width 24 height 24
checkbox input "true"
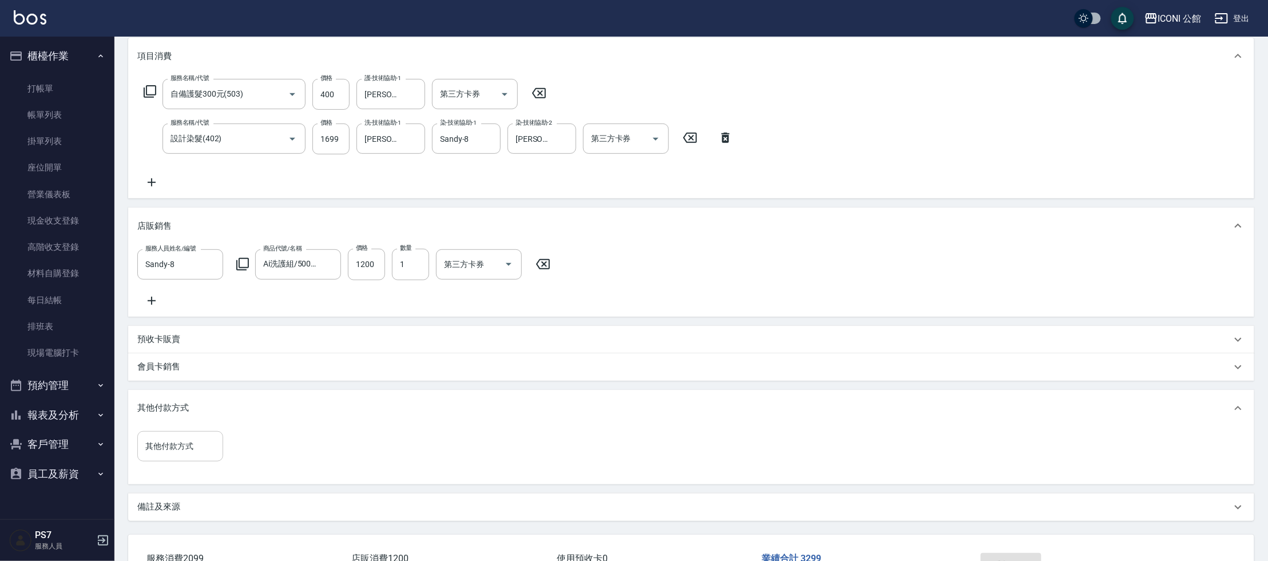
scroll to position [109, 0]
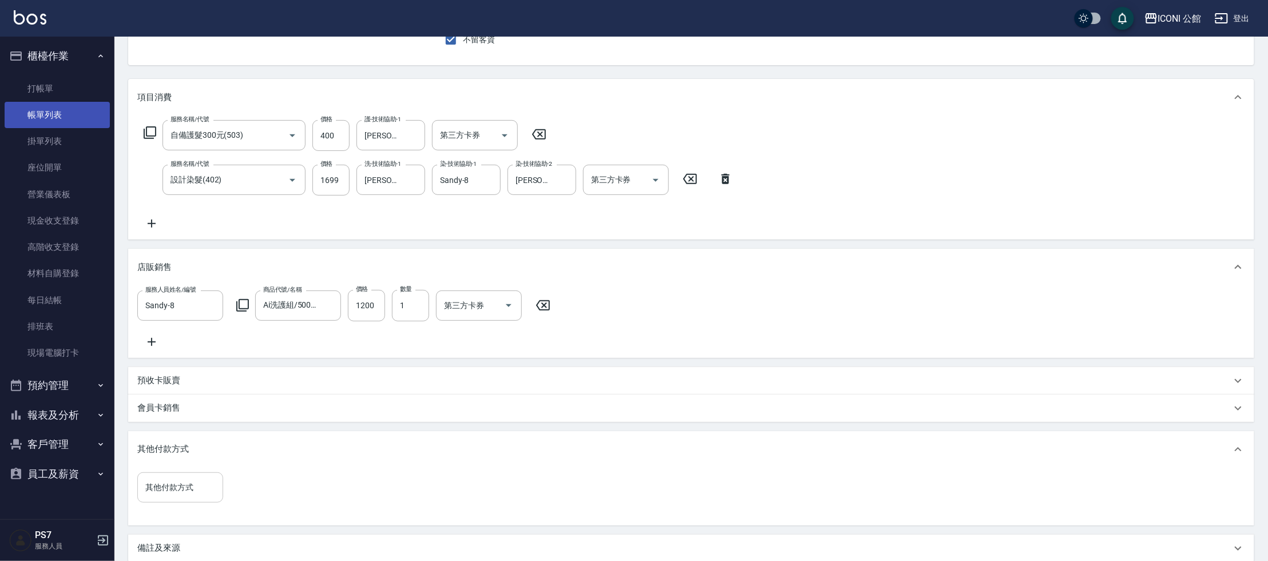
click at [50, 116] on link "帳單列表" at bounding box center [57, 115] width 105 height 26
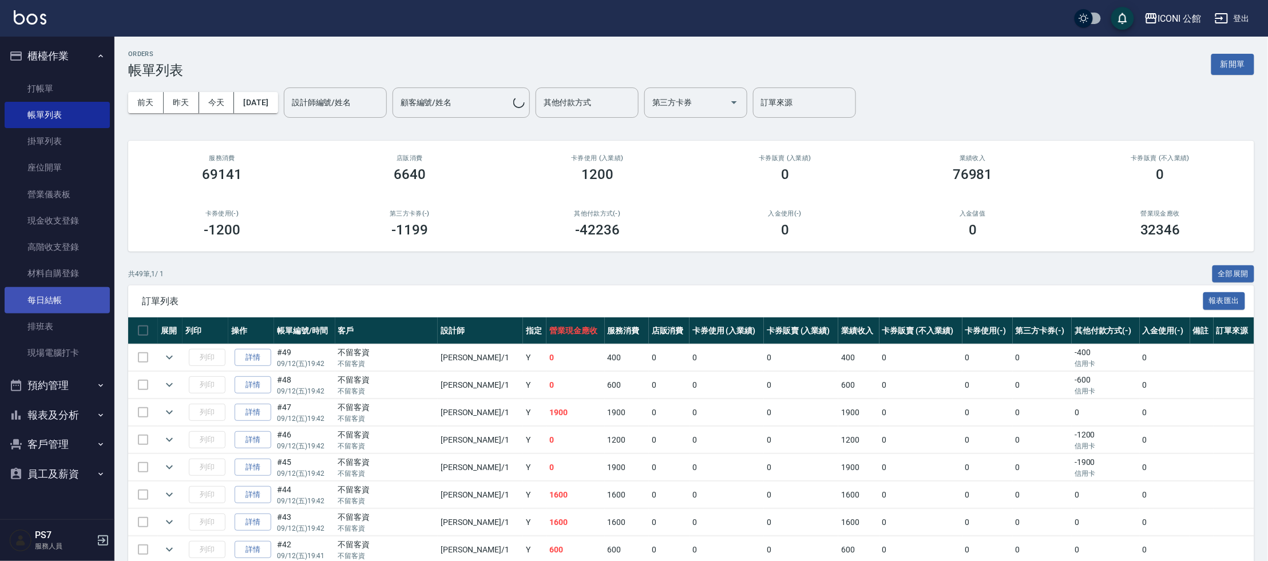
click at [66, 300] on link "每日結帳" at bounding box center [57, 300] width 105 height 26
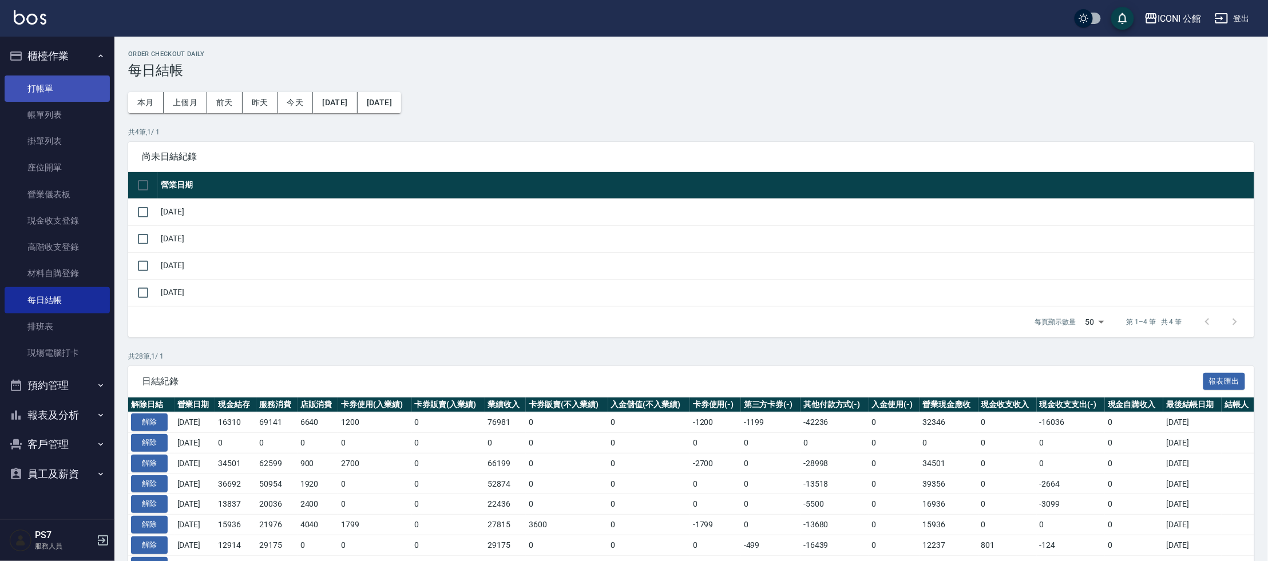
click at [51, 92] on link "打帳單" at bounding box center [57, 89] width 105 height 26
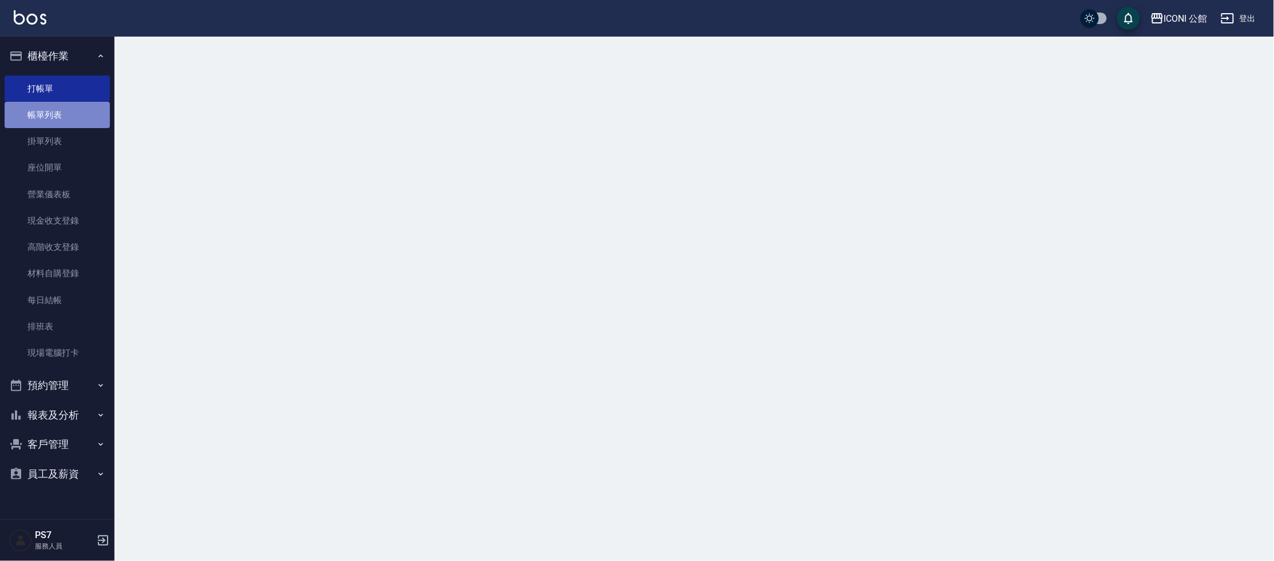
click at [61, 116] on link "帳單列表" at bounding box center [57, 115] width 105 height 26
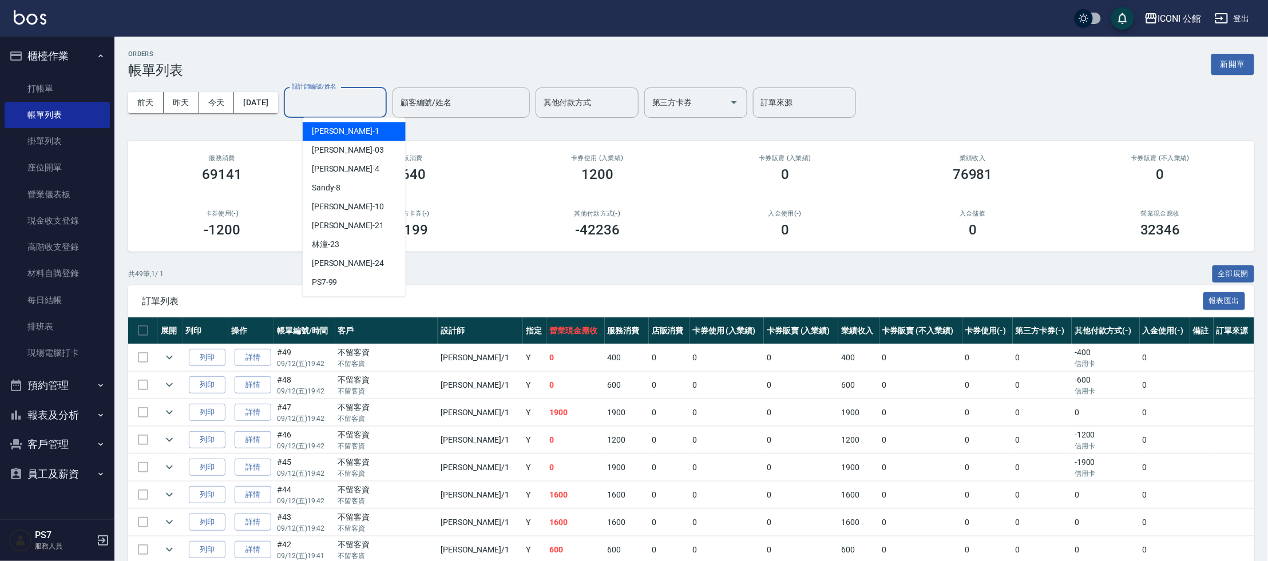
click at [369, 108] on input "設計師編號/姓名" at bounding box center [335, 103] width 93 height 20
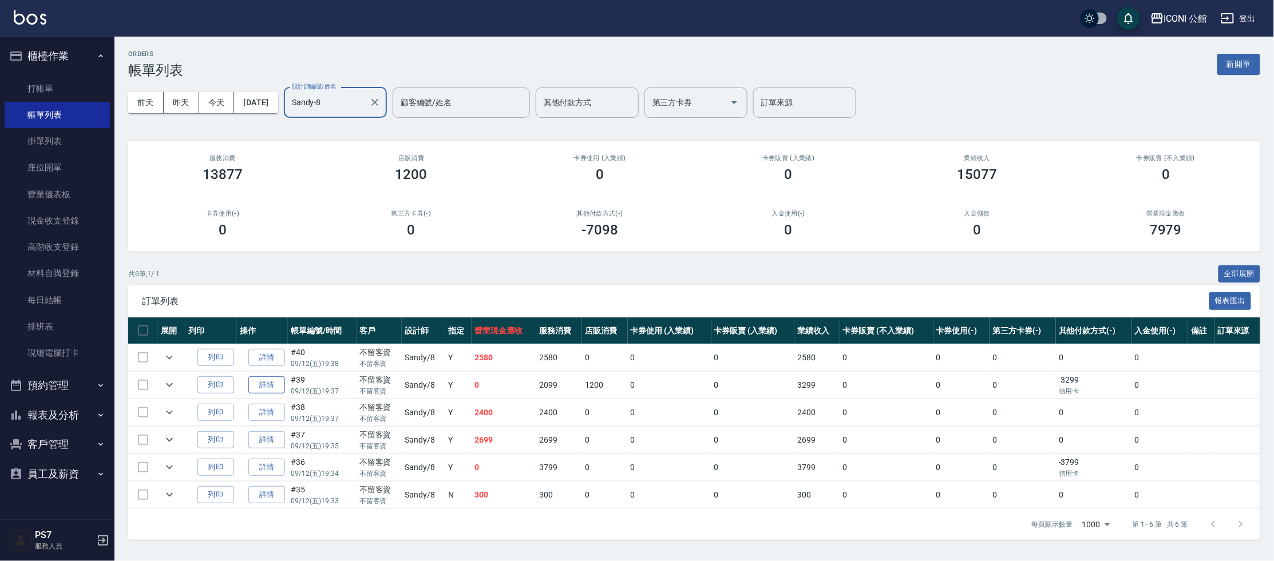
type input "Sandy-8"
click at [256, 381] on link "詳情" at bounding box center [266, 386] width 37 height 18
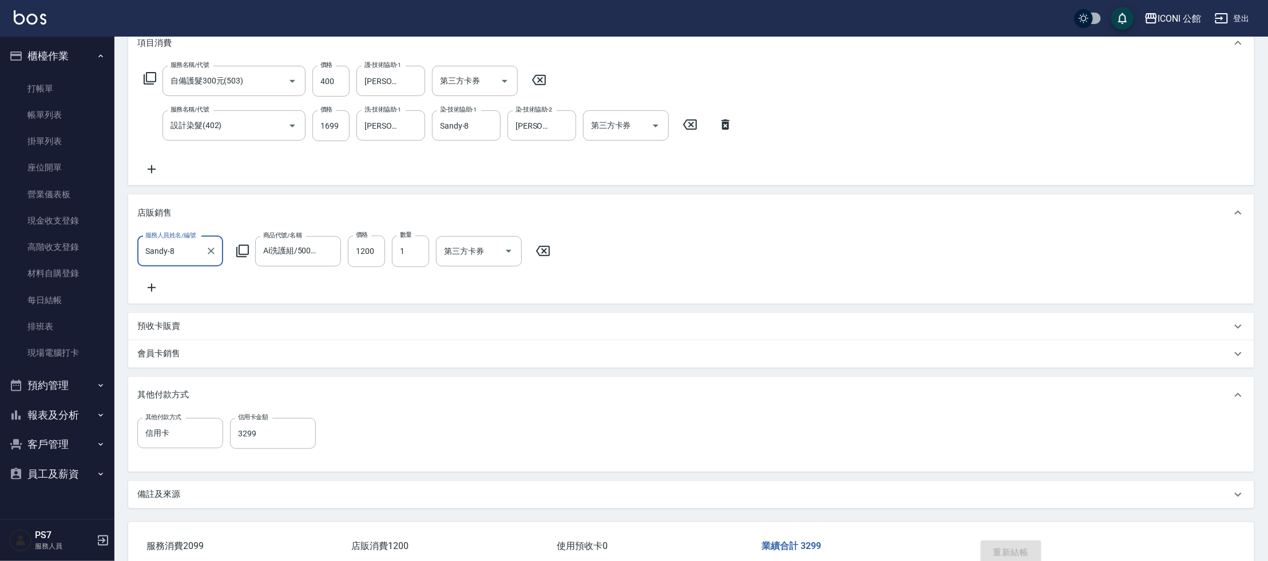
scroll to position [226, 0]
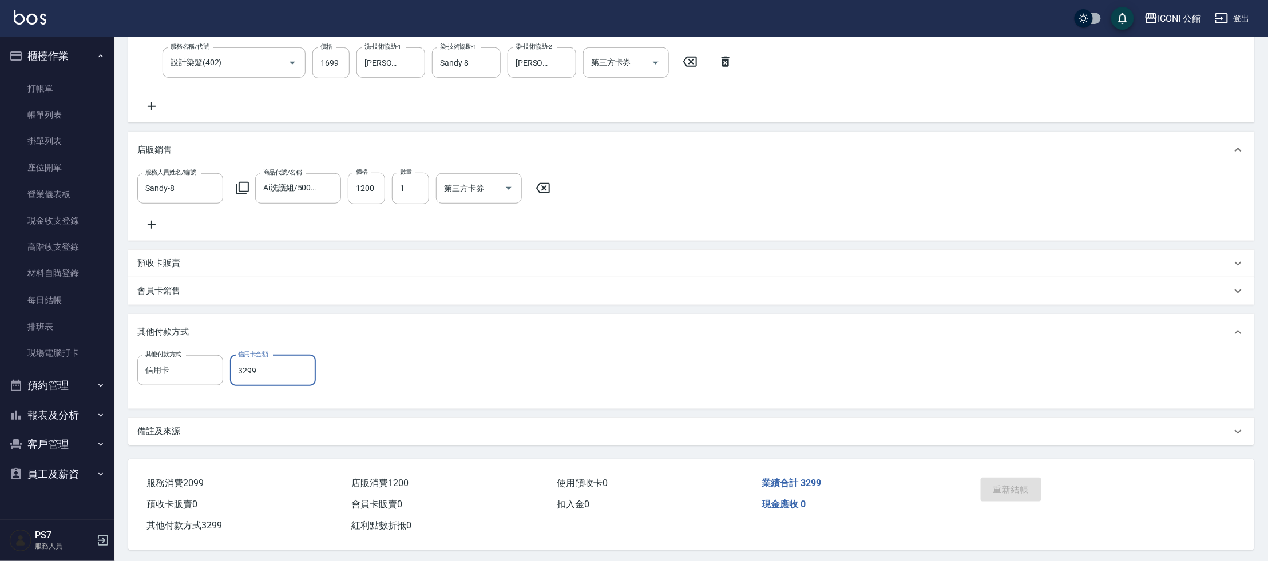
click at [305, 374] on input "3299" at bounding box center [273, 370] width 86 height 31
click at [308, 379] on input "3299" at bounding box center [273, 370] width 86 height 31
click at [307, 379] on input "3299" at bounding box center [273, 370] width 86 height 31
type input "0"
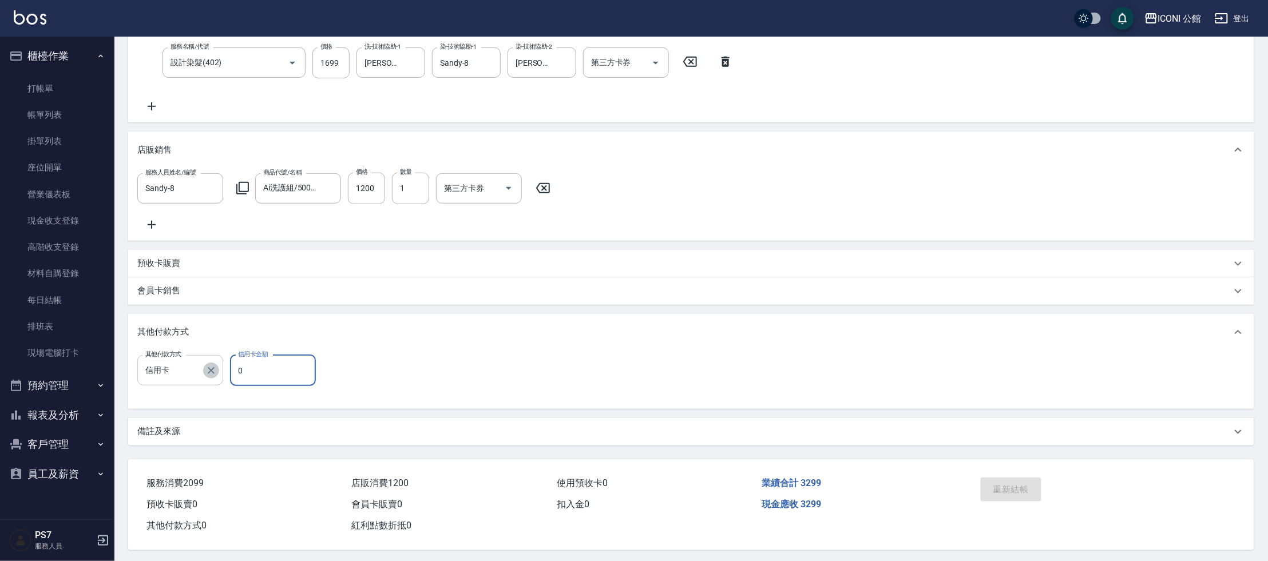
click at [215, 375] on icon "Clear" at bounding box center [210, 370] width 11 height 11
click at [469, 319] on div "項目消費 服務名稱/代號 自備護髮300元(503) 服務名稱/代號 價格 400 價格 護-技術協助-1 Tim-21 護-技術協助-1 第三方卡券 第三方…" at bounding box center [691, 204] width 1126 height 484
click at [489, 297] on div "會員卡銷售" at bounding box center [684, 291] width 1094 height 12
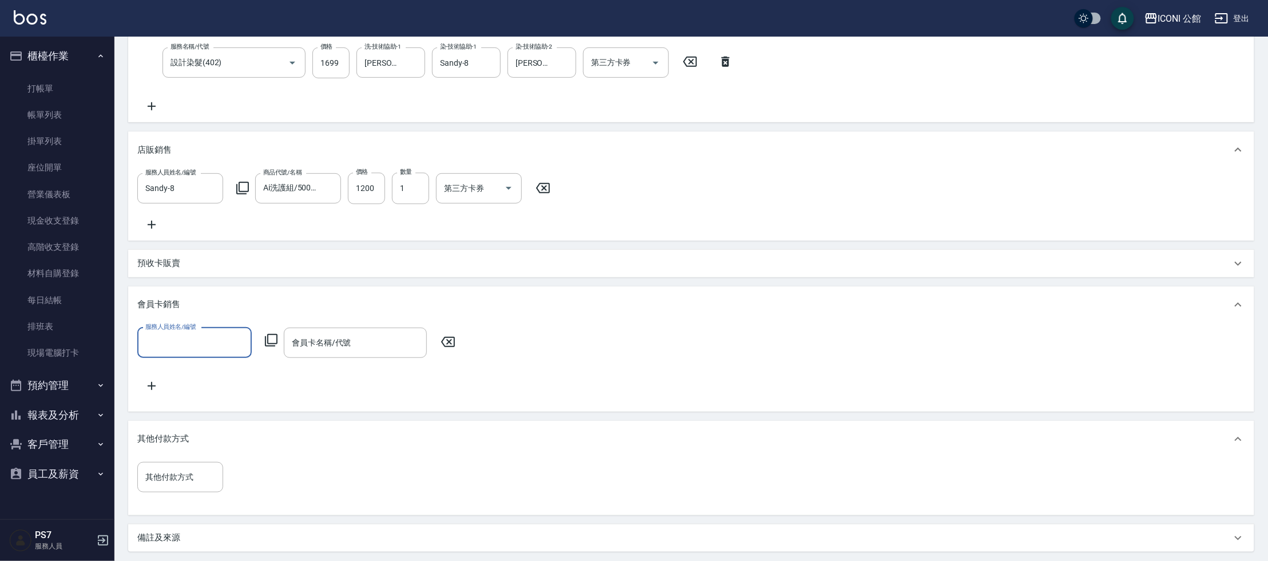
scroll to position [0, 0]
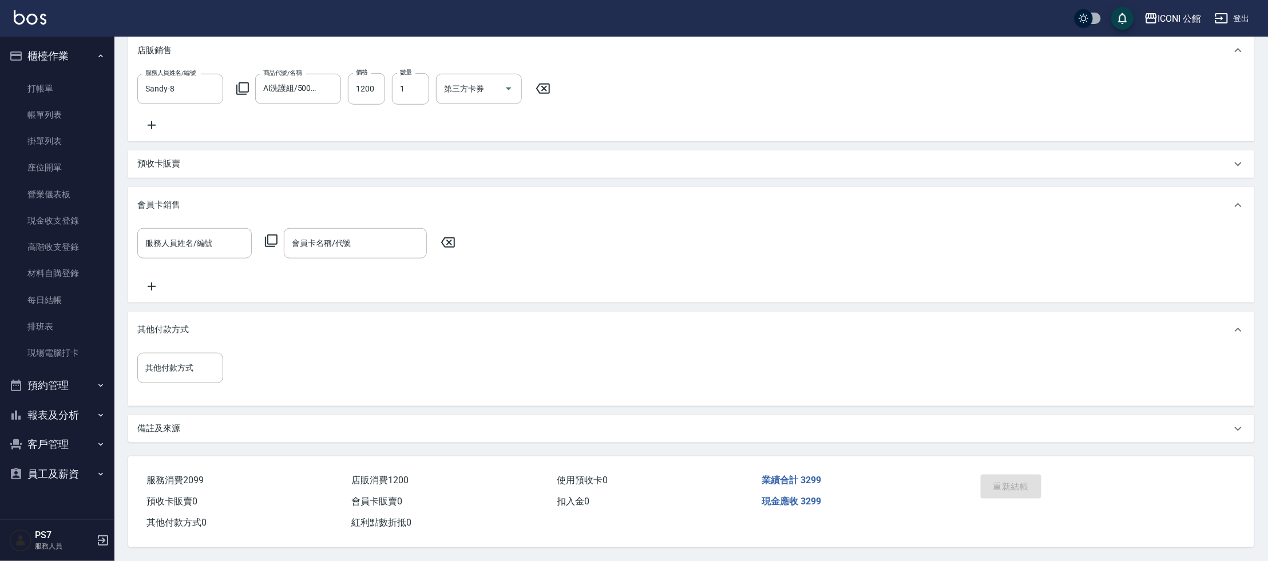
click at [1024, 477] on div "重新結帳" at bounding box center [1038, 495] width 125 height 50
click at [1027, 480] on div "重新結帳" at bounding box center [1038, 495] width 125 height 50
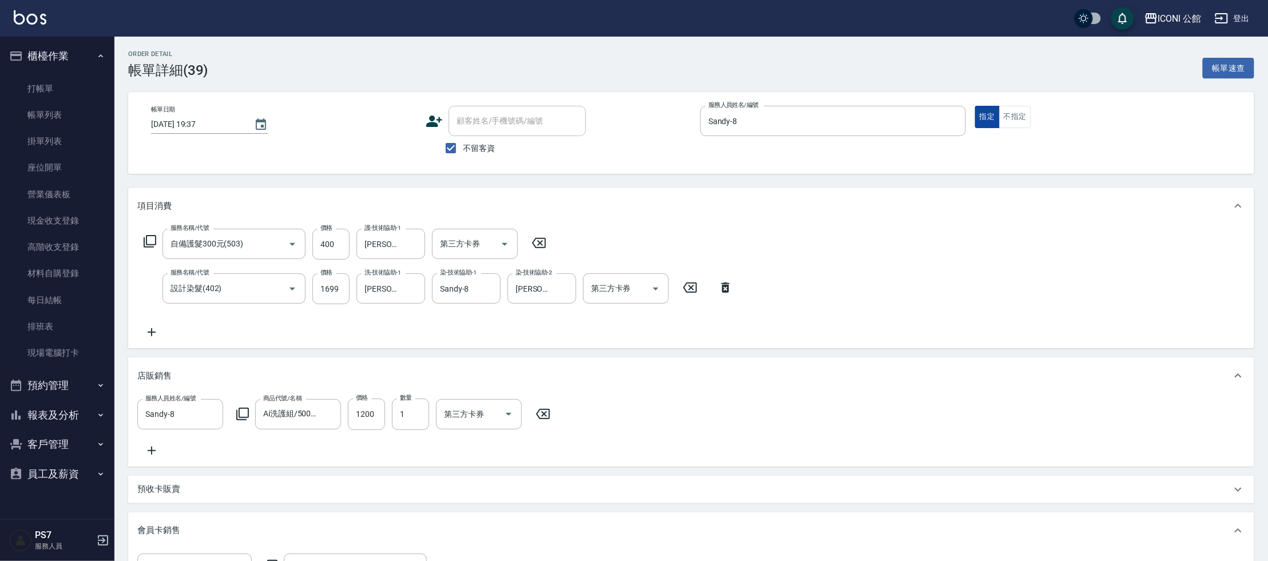
click at [998, 112] on button "指定" at bounding box center [987, 117] width 25 height 22
click at [469, 151] on span "不留客資" at bounding box center [479, 149] width 32 height 12
click at [463, 151] on input "不留客資" at bounding box center [451, 148] width 24 height 24
click at [462, 150] on input "不留客資" at bounding box center [451, 148] width 24 height 24
checkbox input "true"
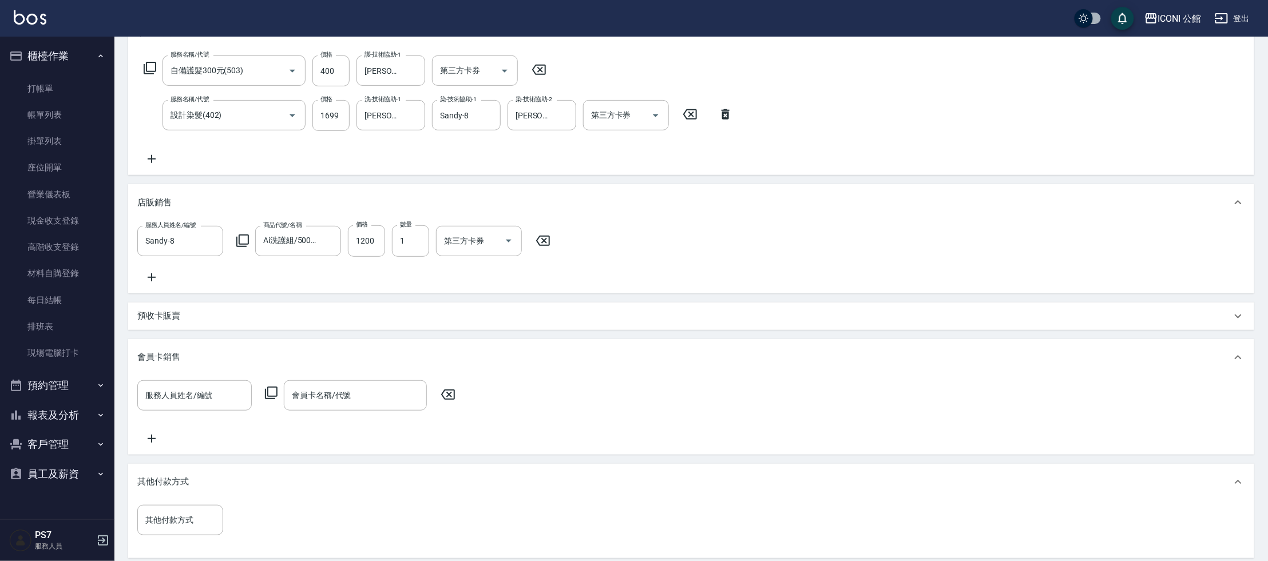
scroll to position [347, 0]
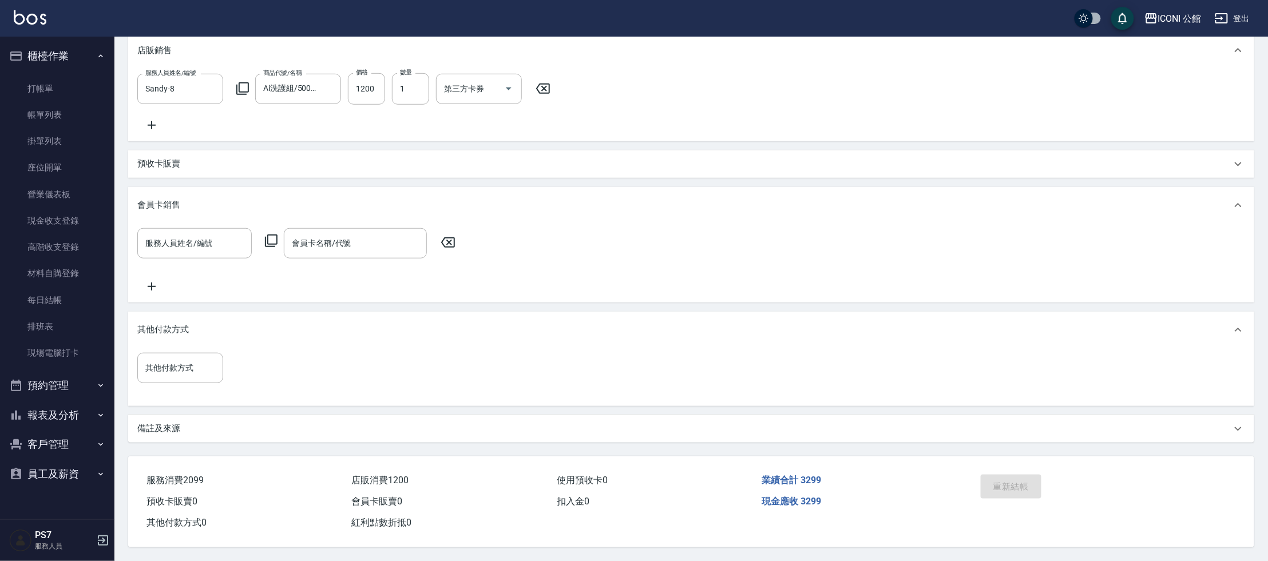
drag, startPoint x: 1035, startPoint y: 464, endPoint x: 1021, endPoint y: 489, distance: 28.5
click at [1023, 483] on div "Order detail 帳單詳細 (39) 帳單速查 帳單日期 2025/09/12 19:37 顧客姓名/手機號碼/編號 顧客姓名/手機號碼/編號 不留客…" at bounding box center [691, 136] width 1154 height 850
click at [1020, 493] on div "重新結帳" at bounding box center [1038, 495] width 125 height 50
click at [1021, 492] on div "重新結帳" at bounding box center [1038, 495] width 125 height 50
click at [1023, 490] on div "重新結帳" at bounding box center [1038, 495] width 125 height 50
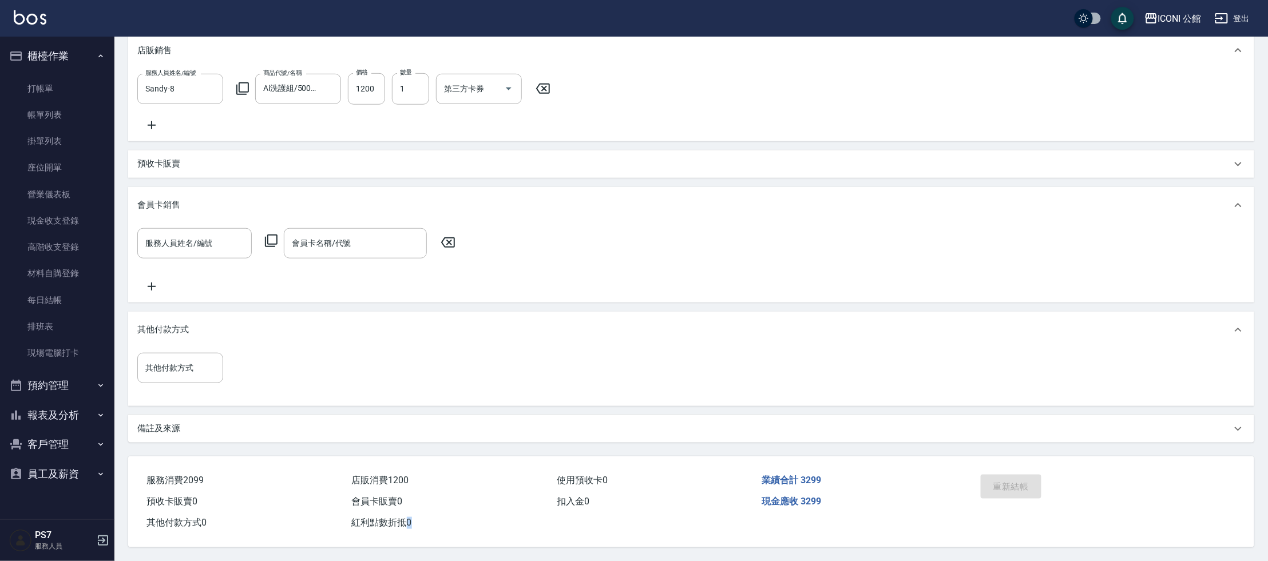
click at [1022, 489] on div "重新結帳" at bounding box center [1038, 495] width 125 height 50
click at [1021, 487] on div "重新結帳" at bounding box center [1038, 495] width 125 height 50
click at [533, 448] on div "Order detail 帳單詳細 (39) 帳單速查 帳單日期 2025/09/12 19:37 顧客姓名/手機號碼/編號 顧客姓名/手機號碼/編號 不留客…" at bounding box center [691, 136] width 1154 height 850
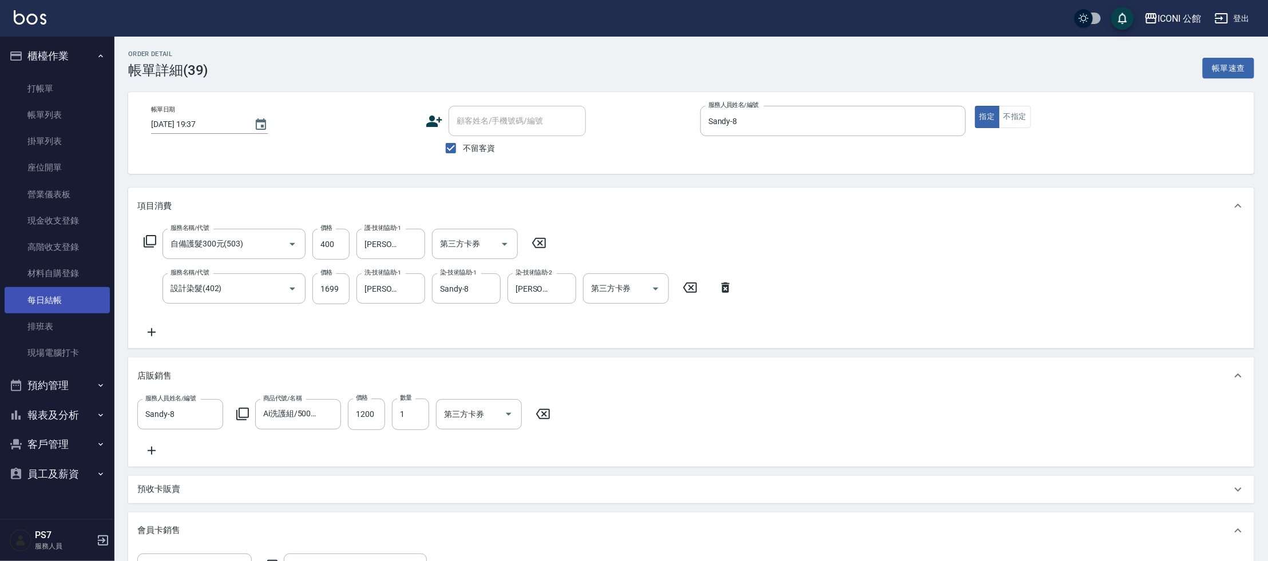
click at [73, 305] on link "每日結帳" at bounding box center [57, 300] width 105 height 26
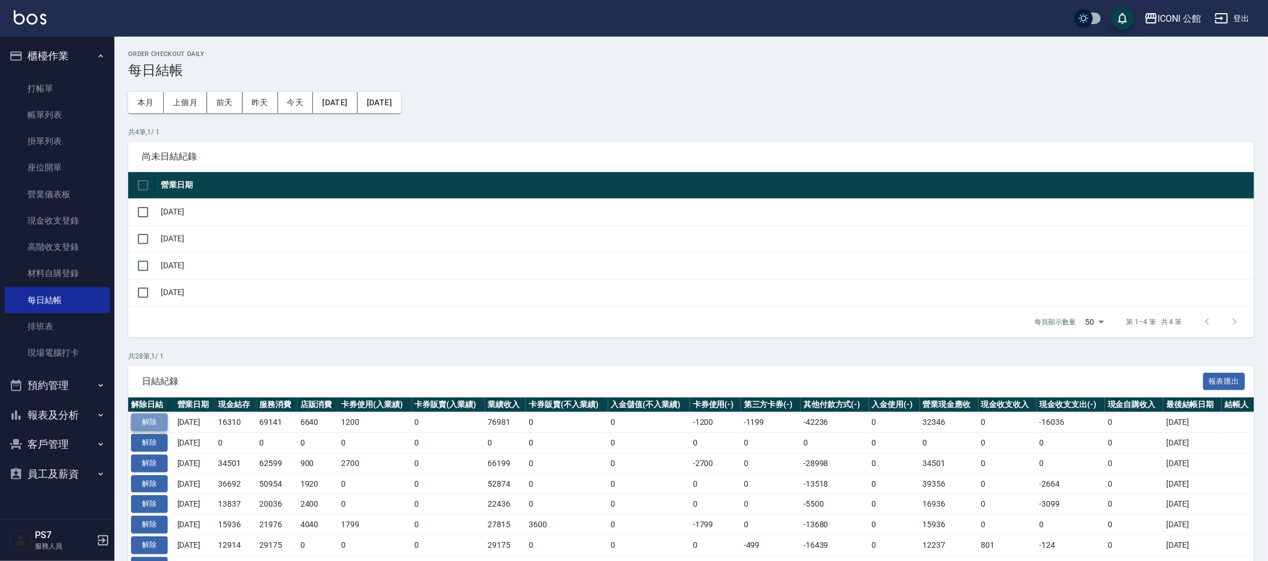
click at [157, 416] on button "解除" at bounding box center [149, 423] width 37 height 18
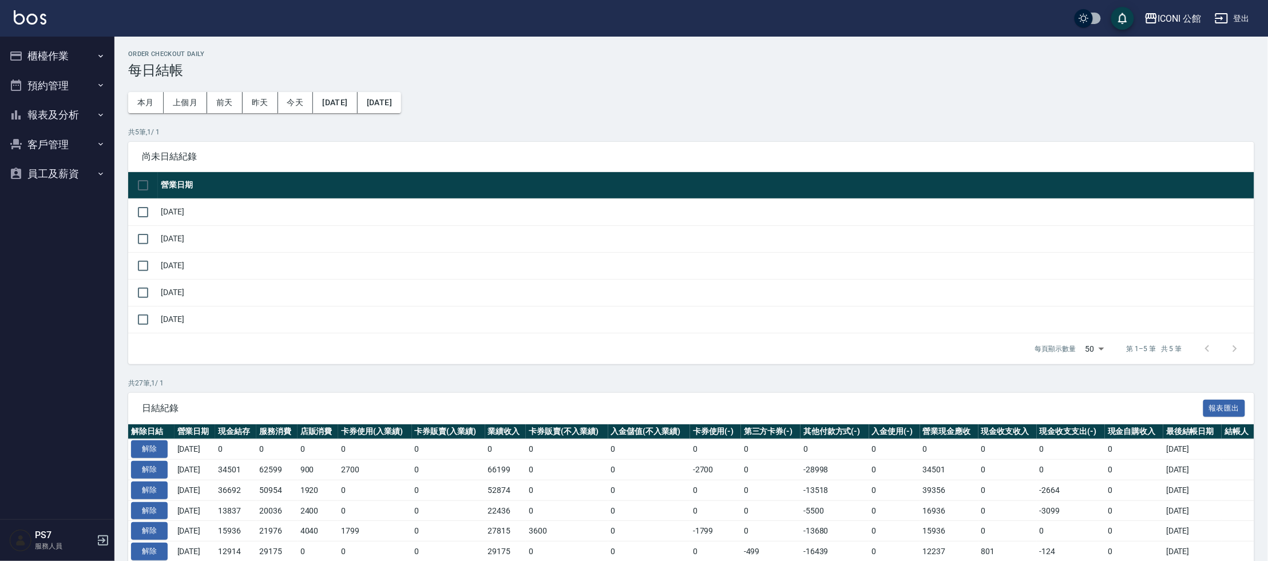
click at [61, 63] on button "櫃檯作業" at bounding box center [57, 56] width 105 height 30
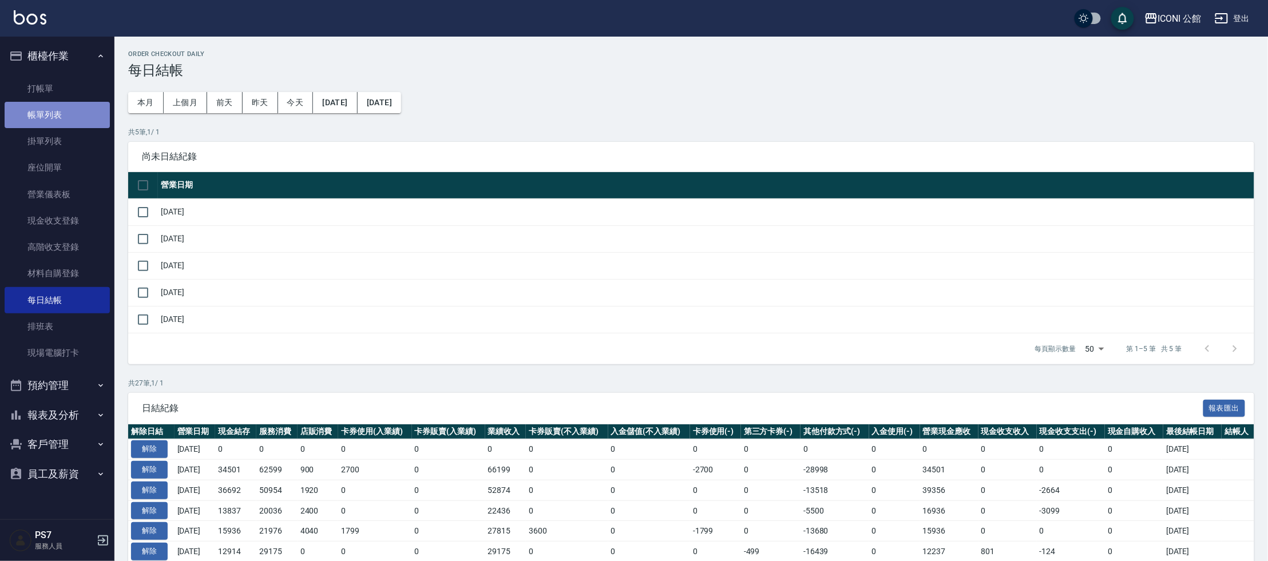
click at [77, 111] on link "帳單列表" at bounding box center [57, 115] width 105 height 26
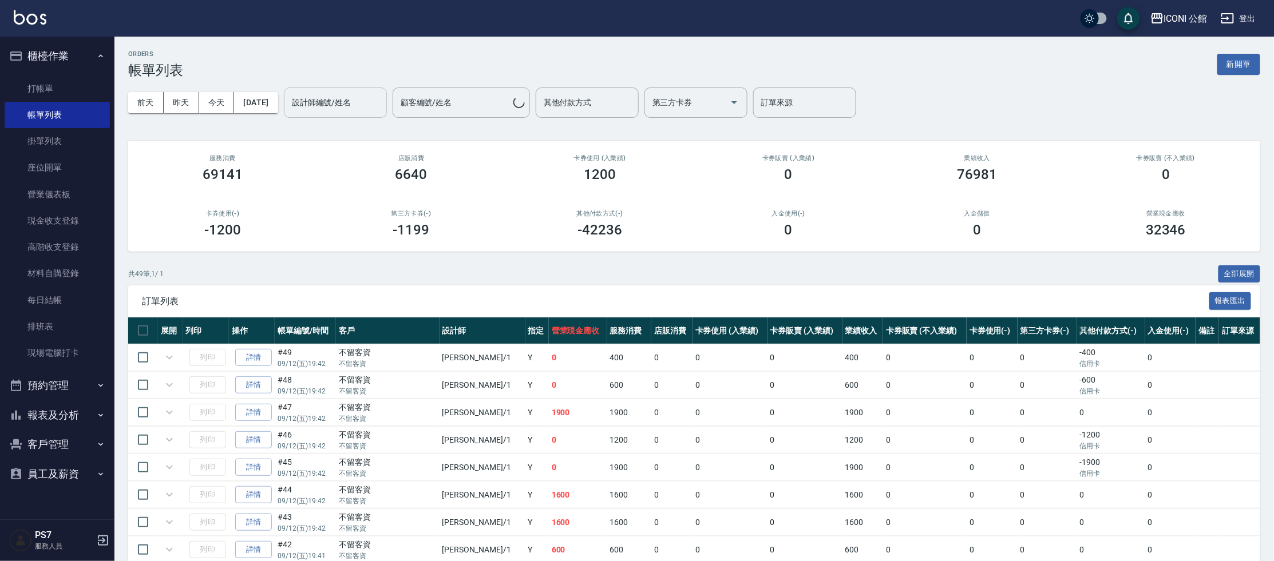
click at [352, 109] on input "設計師編號/姓名" at bounding box center [335, 103] width 93 height 20
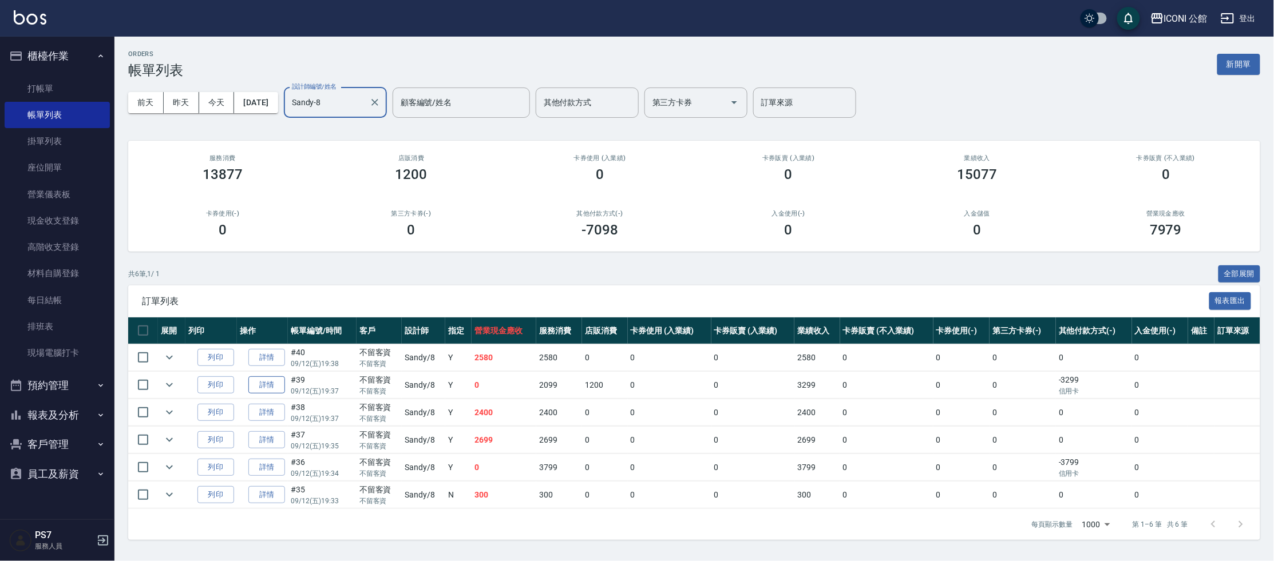
type input "Sandy-8"
click at [278, 379] on link "詳情" at bounding box center [266, 386] width 37 height 18
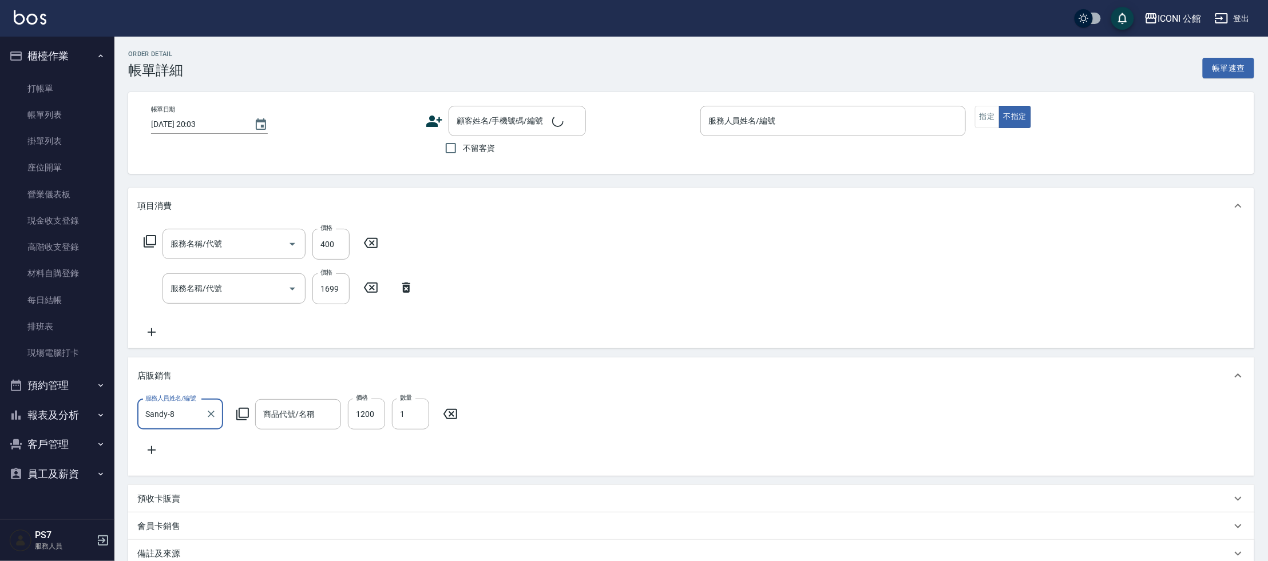
type input "2025/09/12 19:37"
checkbox input "true"
type input "Sandy-8"
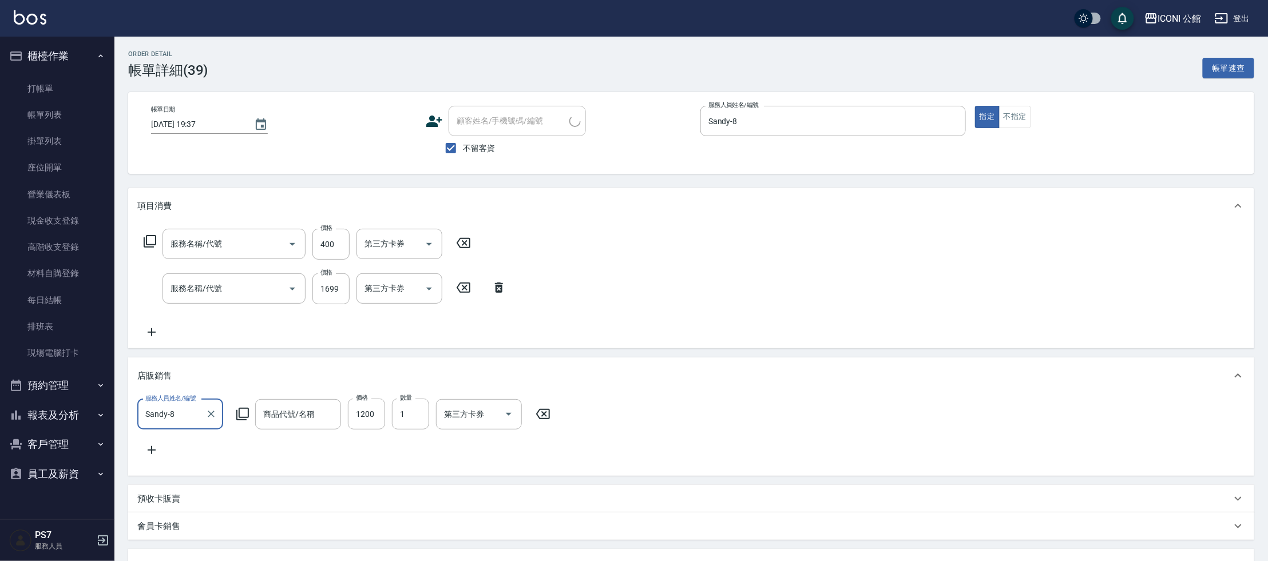
type input "自備護髮300元(503)"
type input "設計染髮(402)"
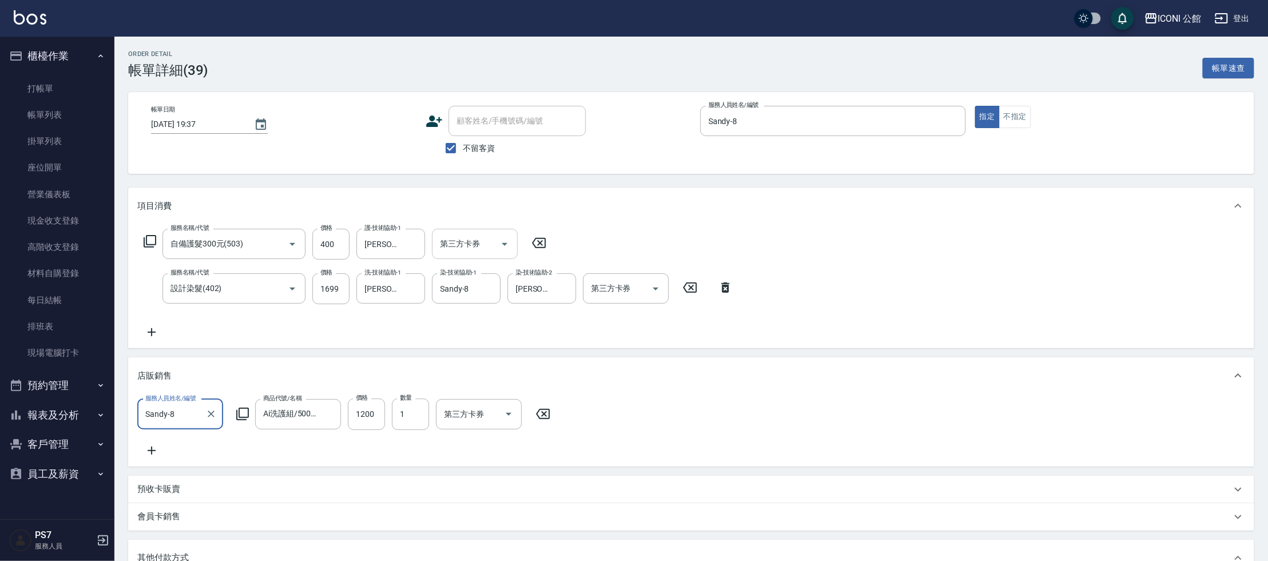
type input "Ai洗護組/500ml /2洗+1共3瓶"
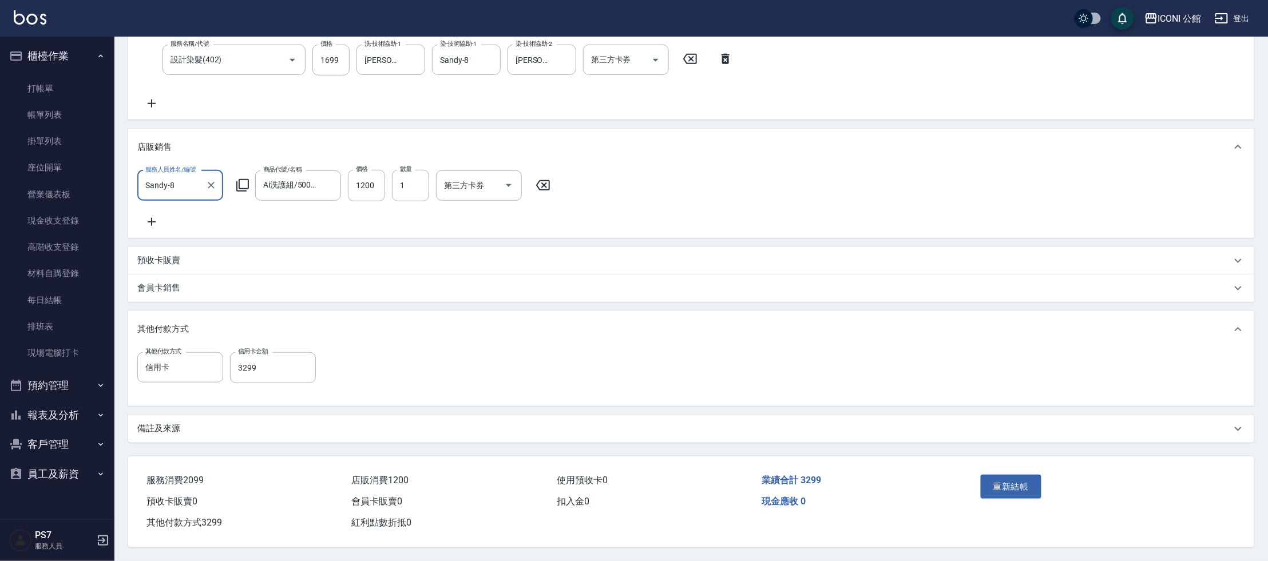
scroll to position [241, 0]
click at [207, 362] on icon "Clear" at bounding box center [210, 367] width 11 height 11
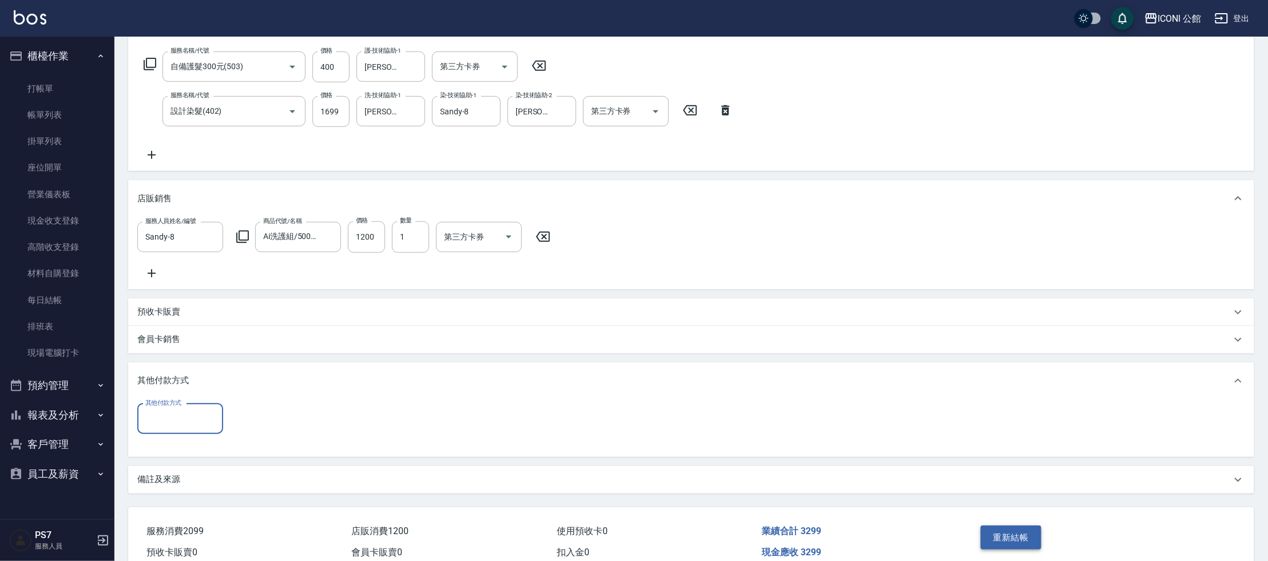
scroll to position [240, 0]
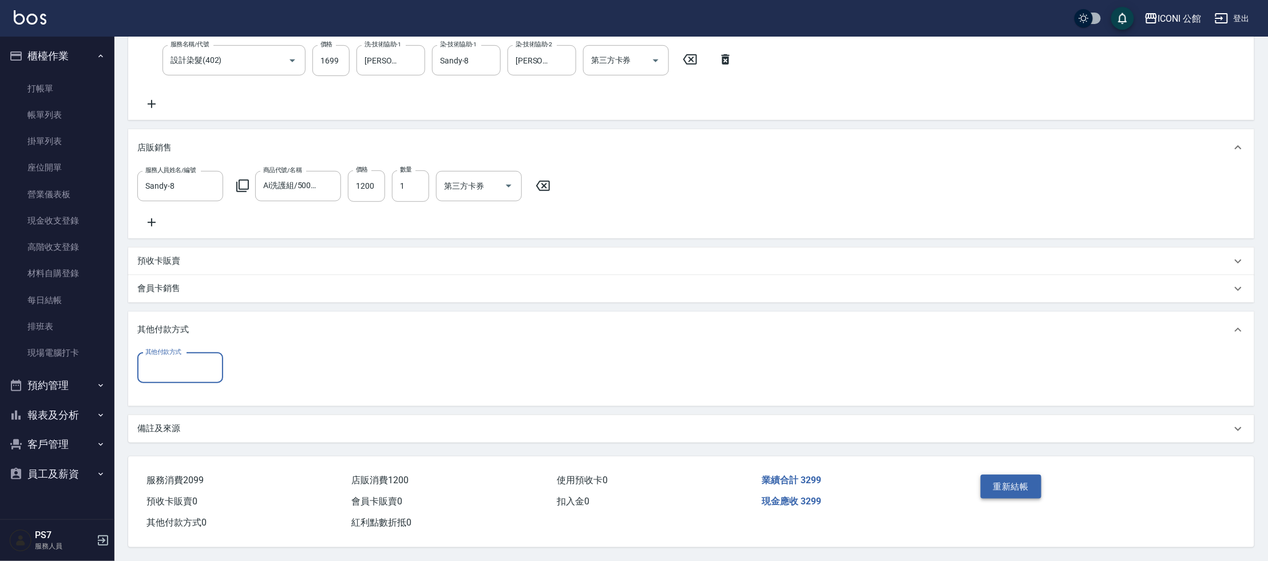
click at [1003, 476] on button "重新結帳" at bounding box center [1011, 487] width 61 height 24
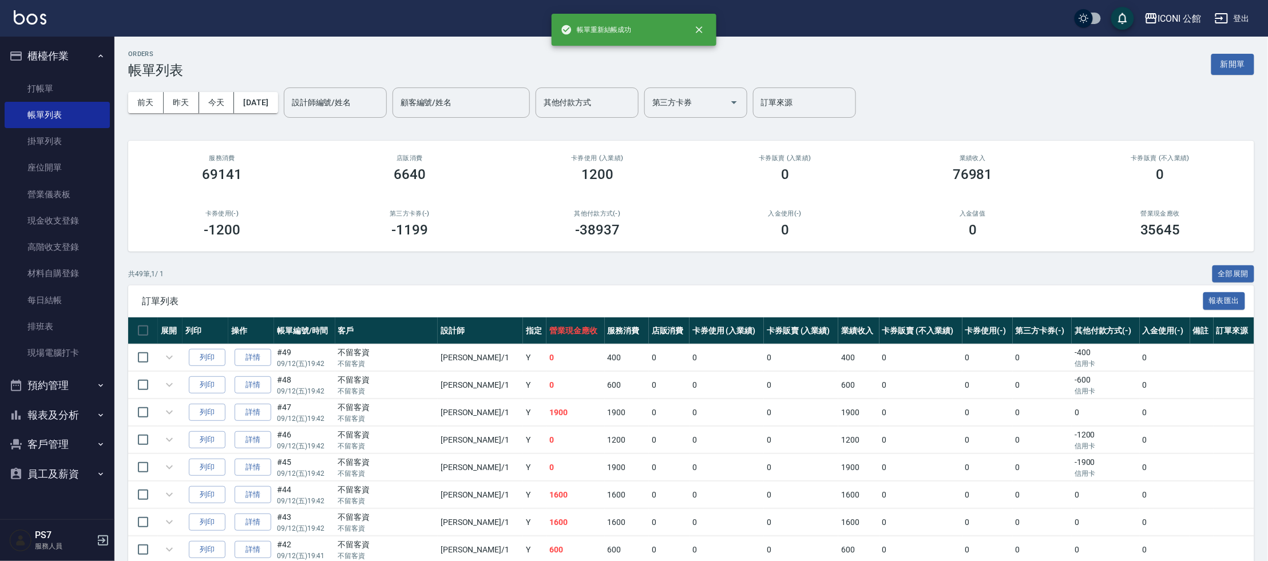
click at [325, 102] on div "設計師編號/姓名 設計師編號/姓名" at bounding box center [335, 103] width 103 height 30
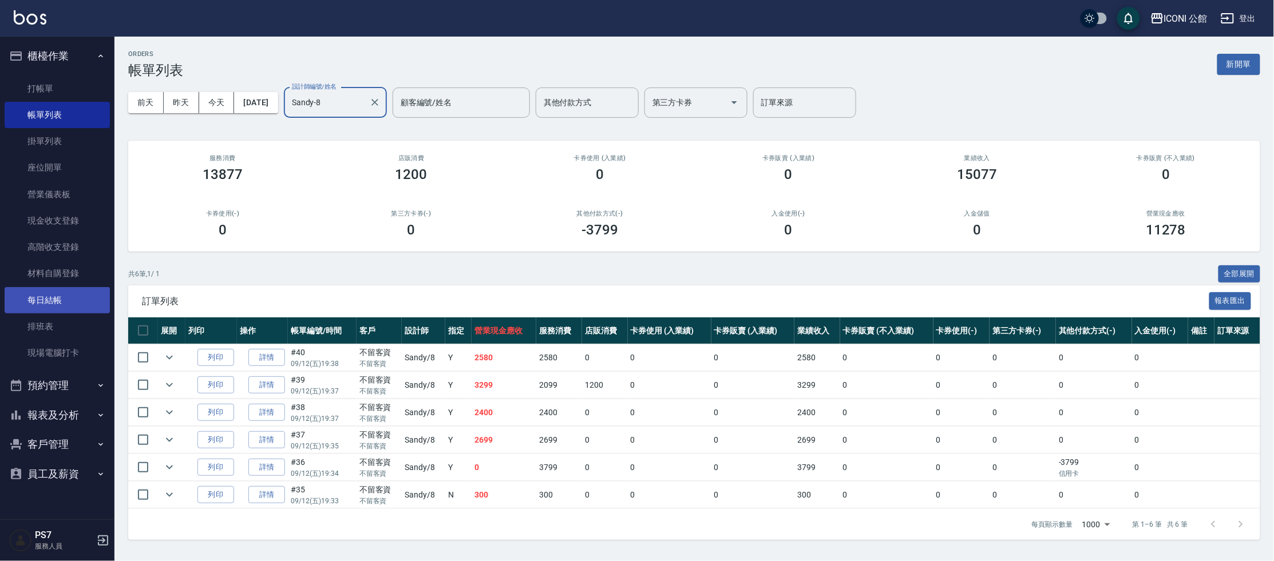
type input "Sandy-8"
click at [66, 304] on link "每日結帳" at bounding box center [57, 300] width 105 height 26
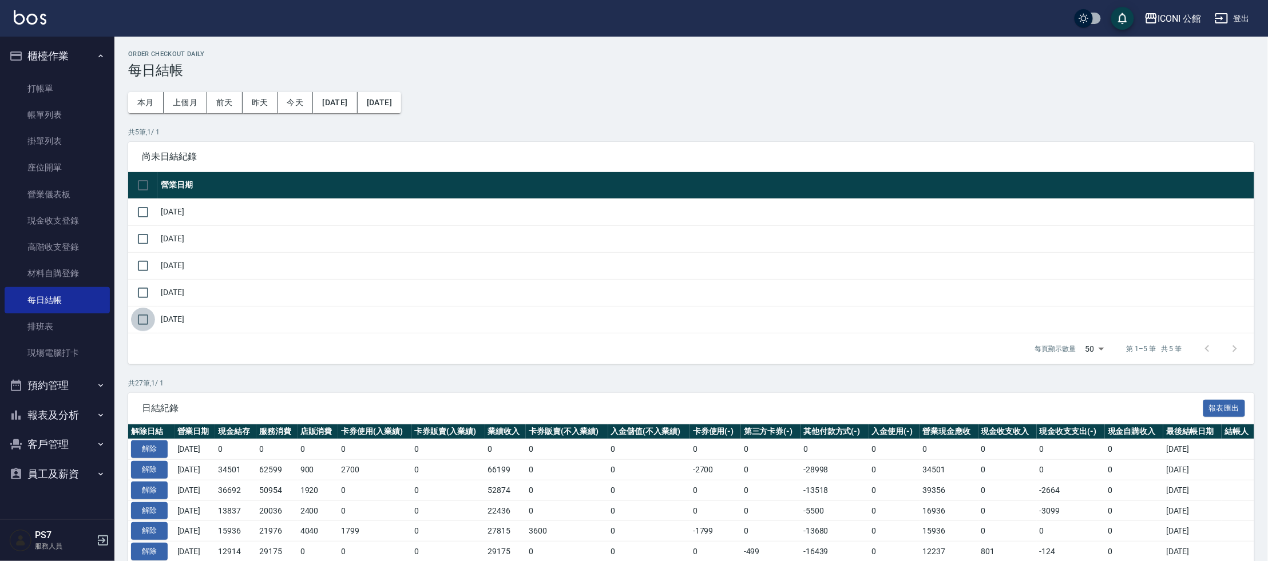
click at [151, 312] on input "checkbox" at bounding box center [143, 320] width 24 height 24
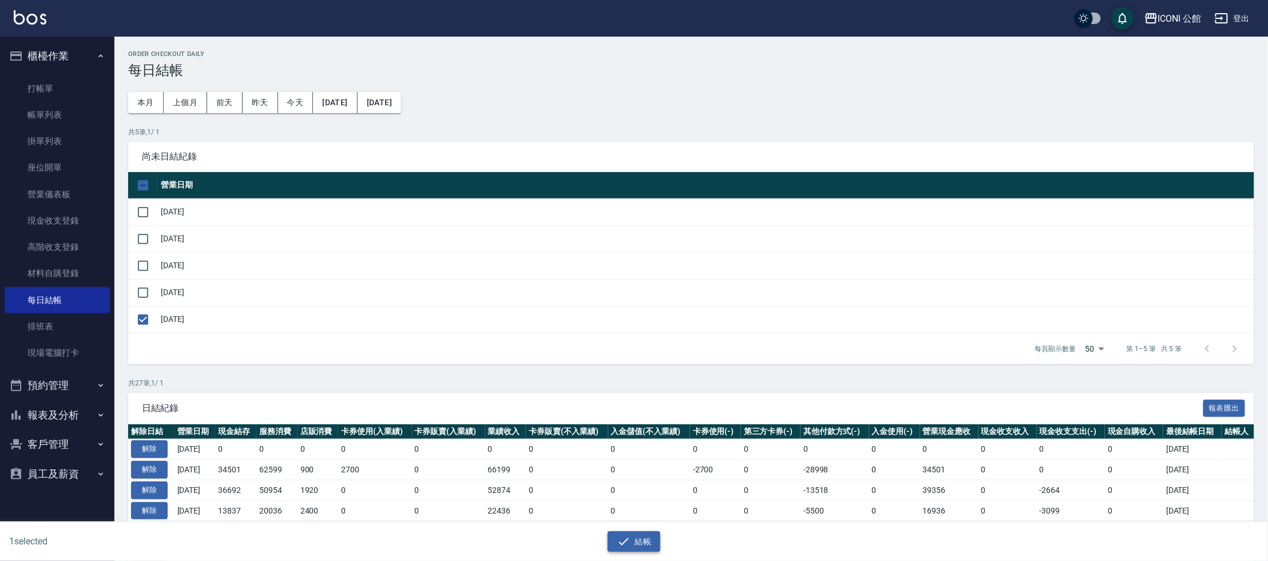
click at [645, 536] on button "結帳" at bounding box center [634, 542] width 53 height 21
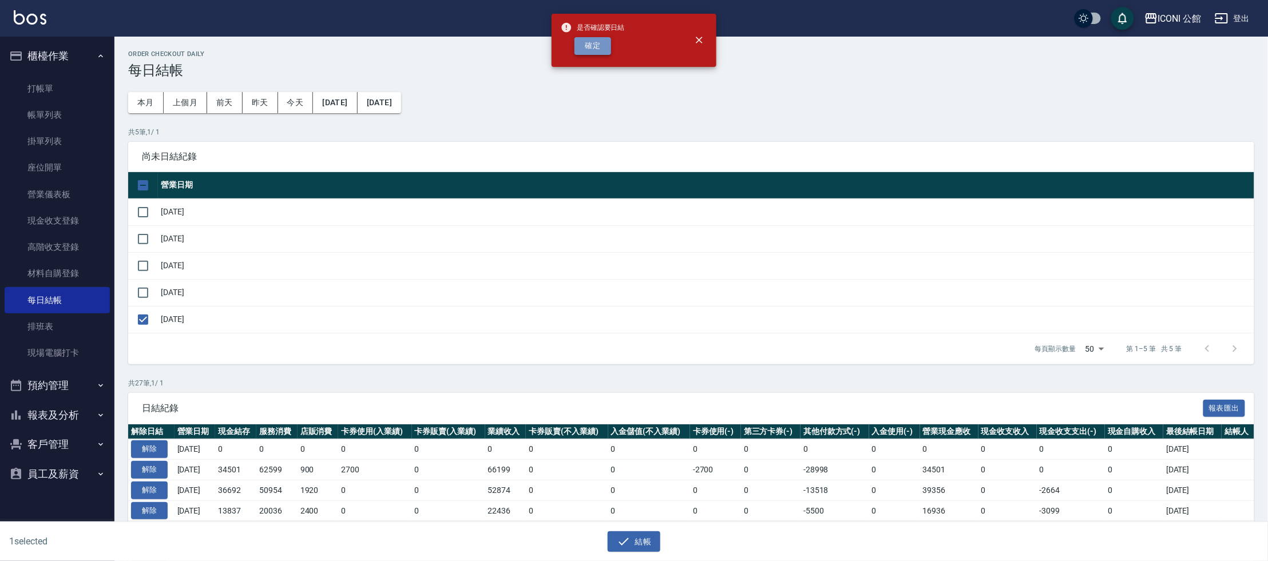
click at [606, 48] on button "確定" at bounding box center [593, 46] width 37 height 18
checkbox input "false"
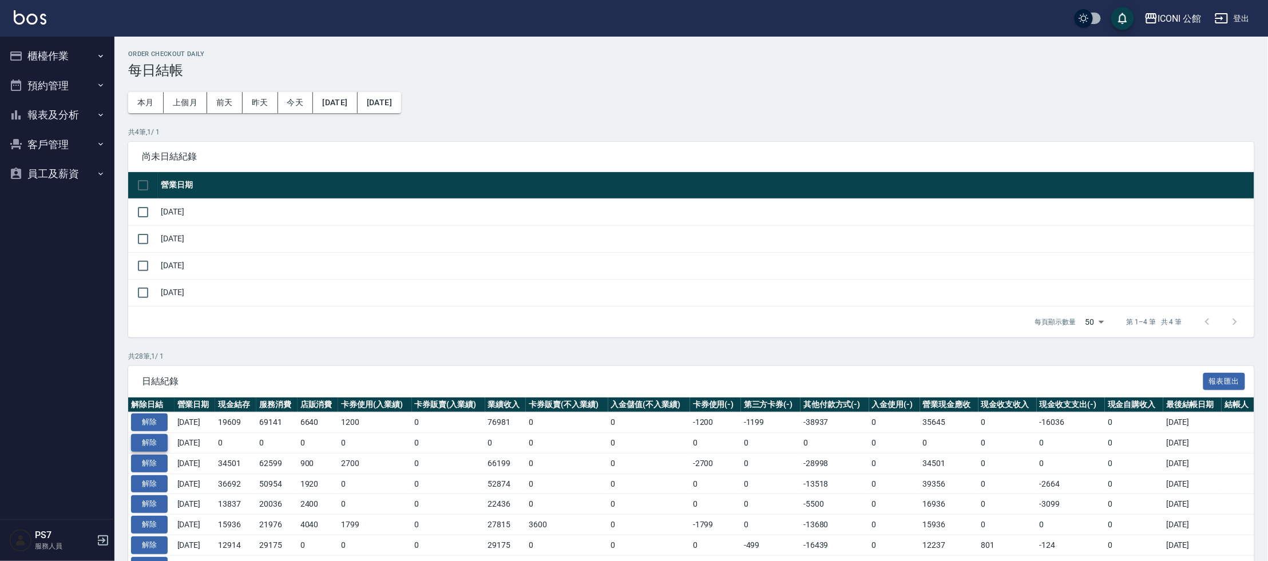
click at [146, 441] on button "解除" at bounding box center [149, 443] width 37 height 18
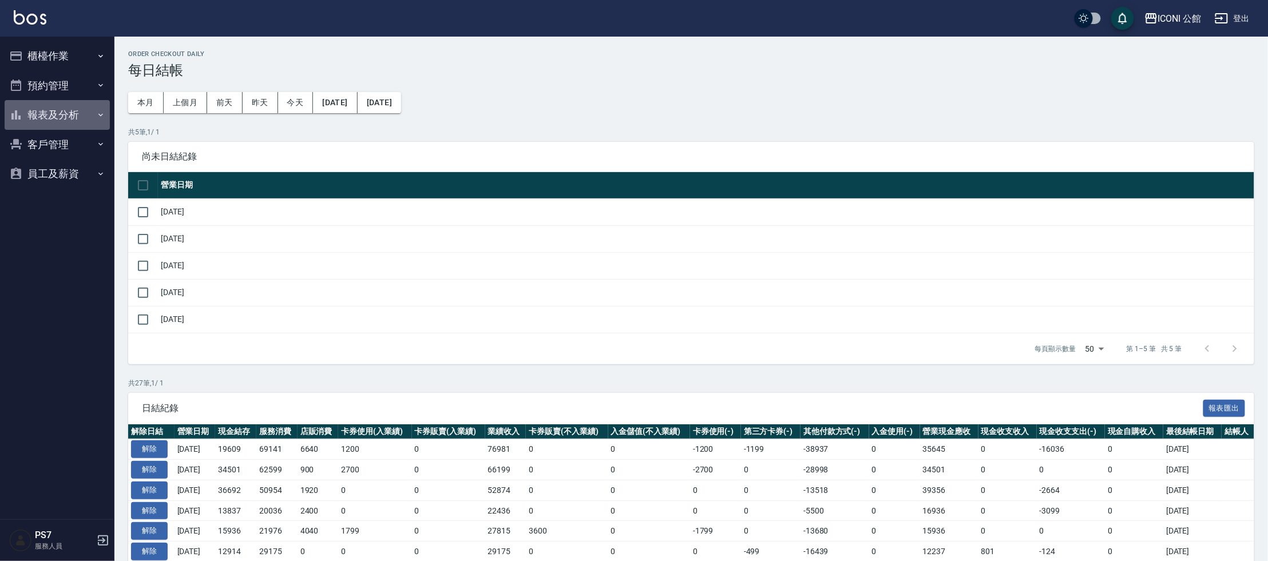
drag, startPoint x: 94, startPoint y: 104, endPoint x: 94, endPoint y: 117, distance: 13.2
click at [94, 104] on button "報表及分析" at bounding box center [57, 115] width 105 height 30
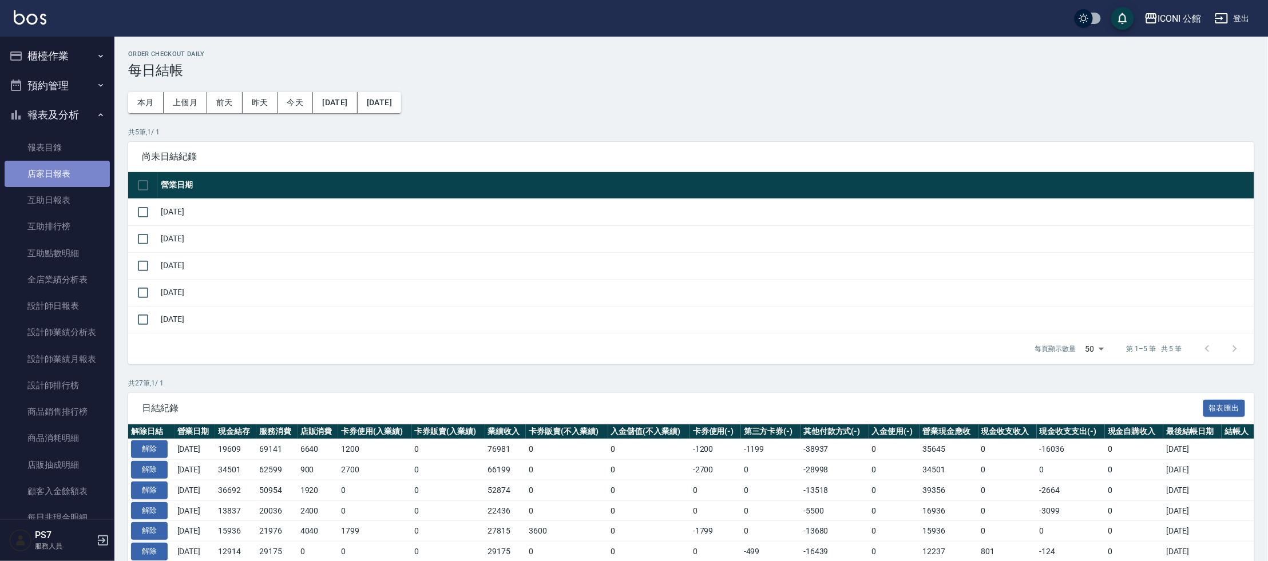
click at [71, 175] on link "店家日報表" at bounding box center [57, 174] width 105 height 26
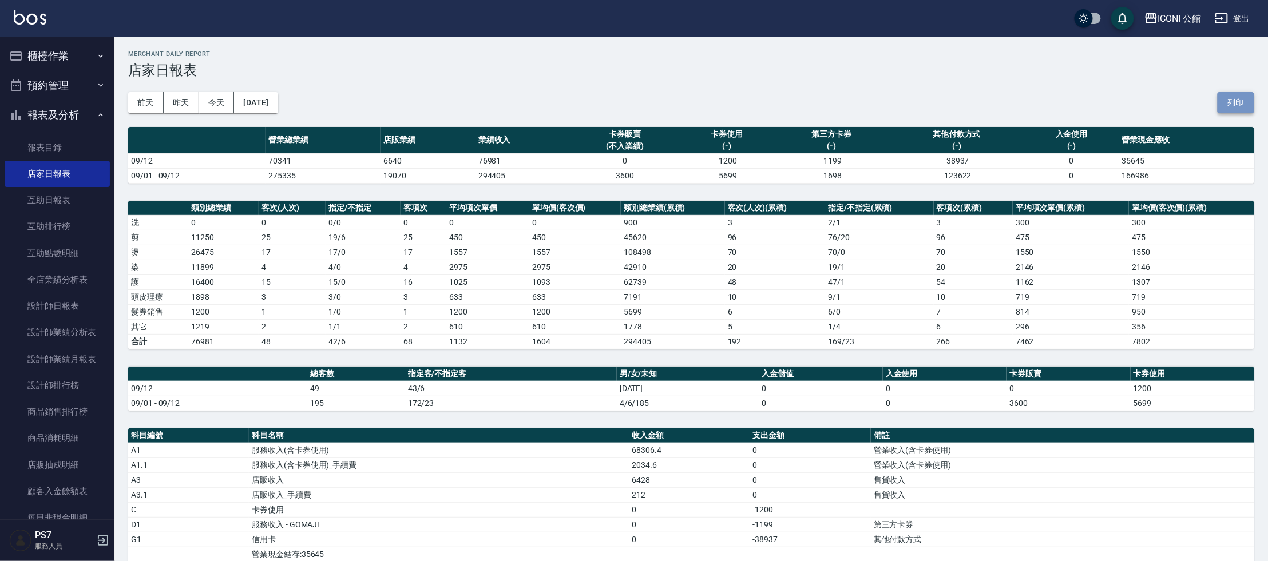
click at [1245, 100] on button "列印" at bounding box center [1236, 102] width 37 height 21
click at [1243, 107] on button "列印" at bounding box center [1236, 102] width 37 height 21
click at [1249, 104] on button "列印" at bounding box center [1236, 102] width 37 height 21
click at [1245, 103] on button "列印" at bounding box center [1236, 102] width 37 height 21
click at [1225, 105] on button "列印" at bounding box center [1236, 102] width 37 height 21
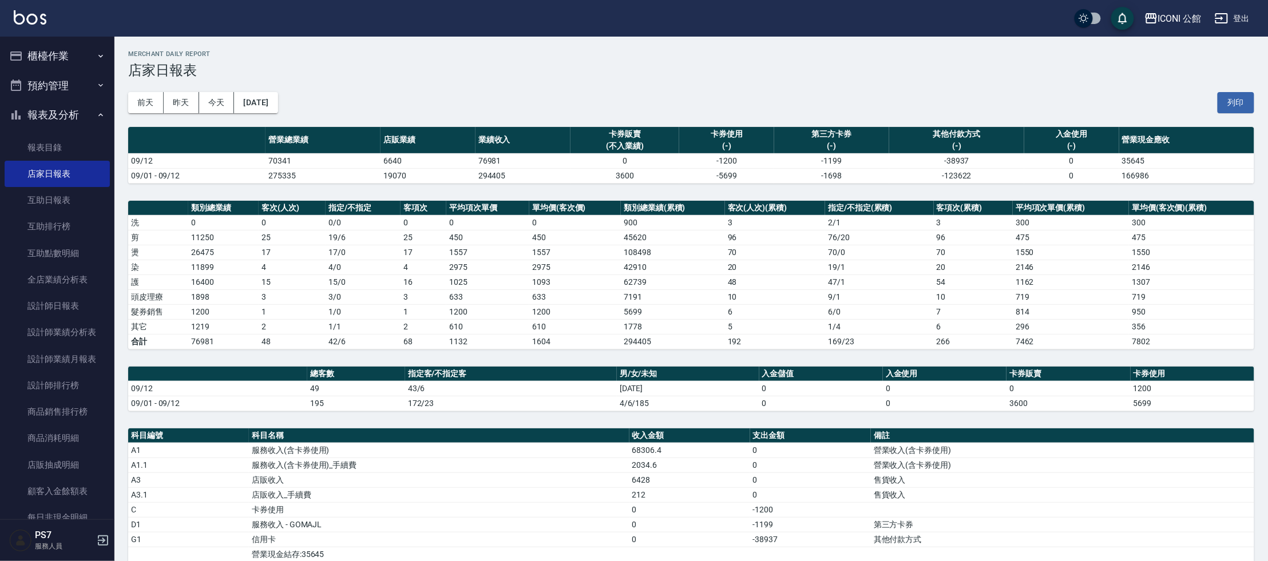
click at [1059, 473] on td "售貨收入" at bounding box center [1062, 480] width 383 height 15
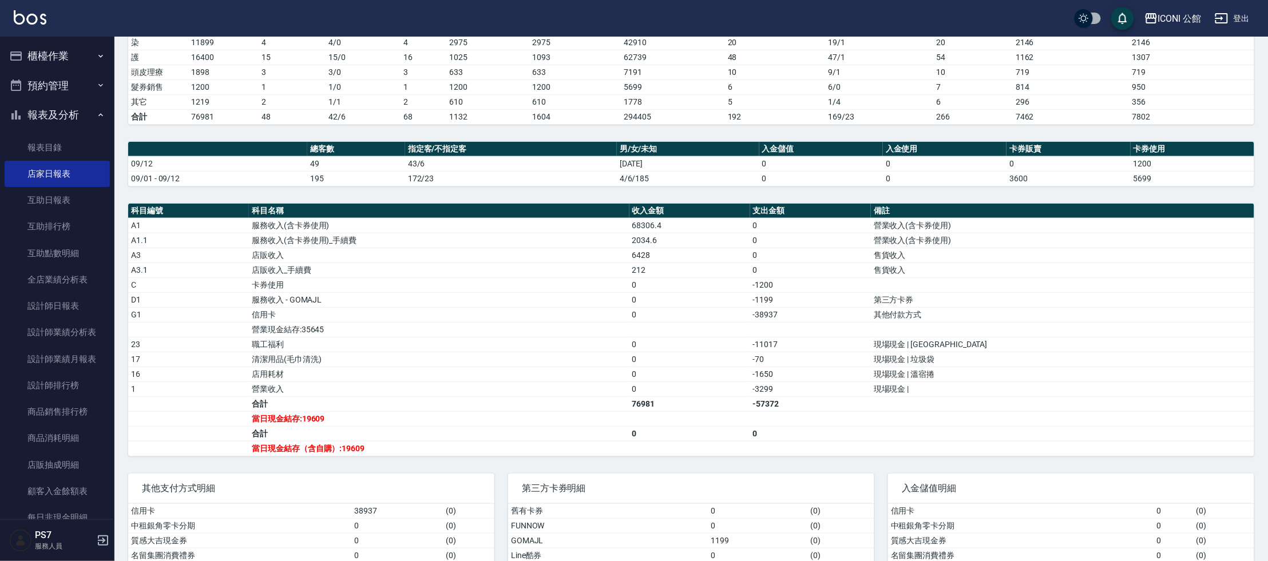
scroll to position [259, 0]
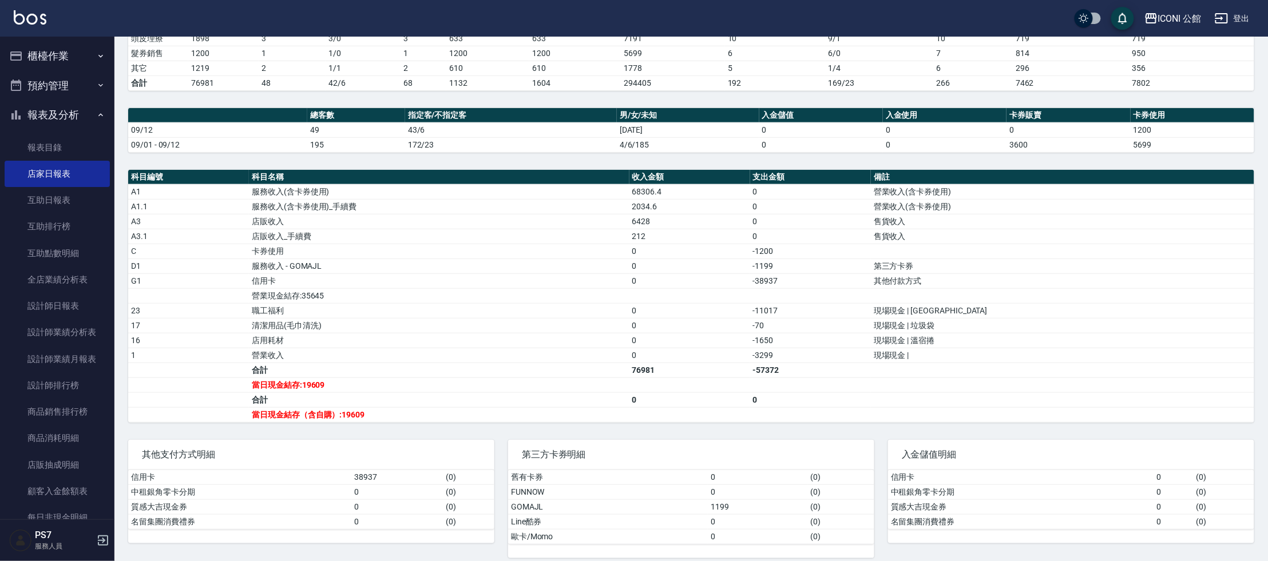
click at [52, 49] on button "櫃檯作業" at bounding box center [57, 56] width 105 height 30
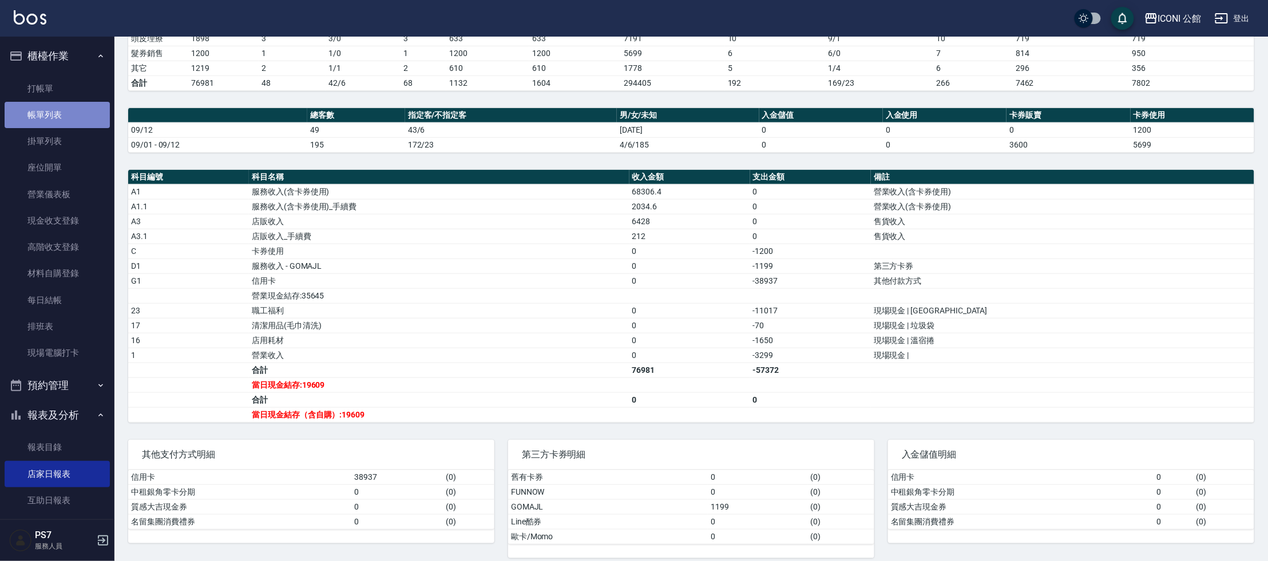
click at [70, 118] on link "帳單列表" at bounding box center [57, 115] width 105 height 26
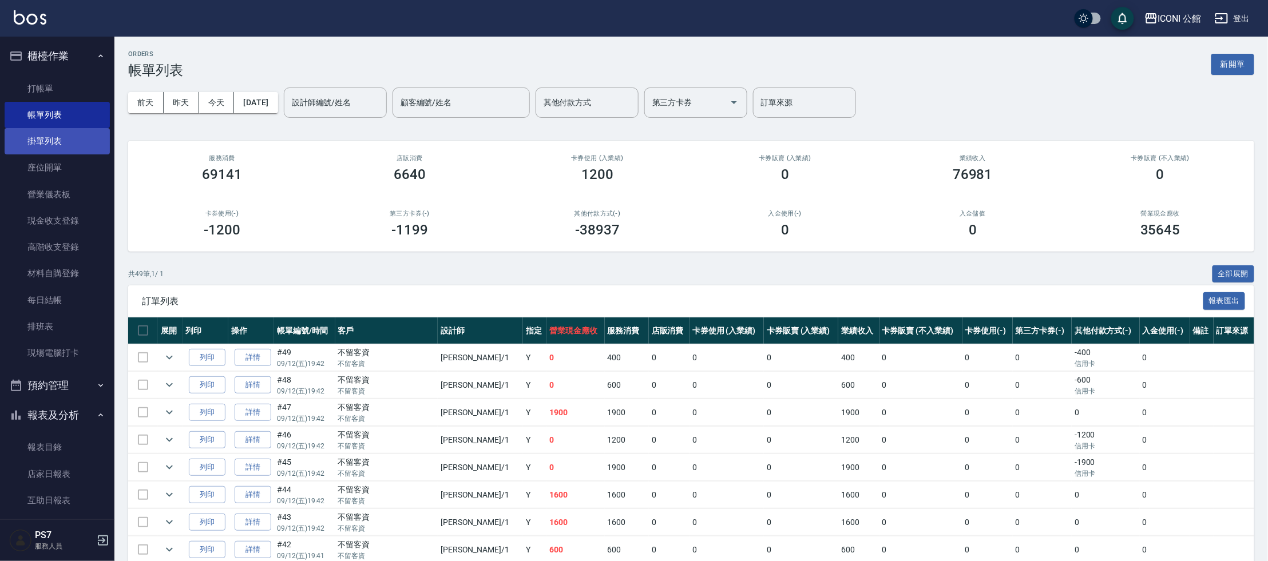
click at [42, 141] on link "掛單列表" at bounding box center [57, 141] width 105 height 26
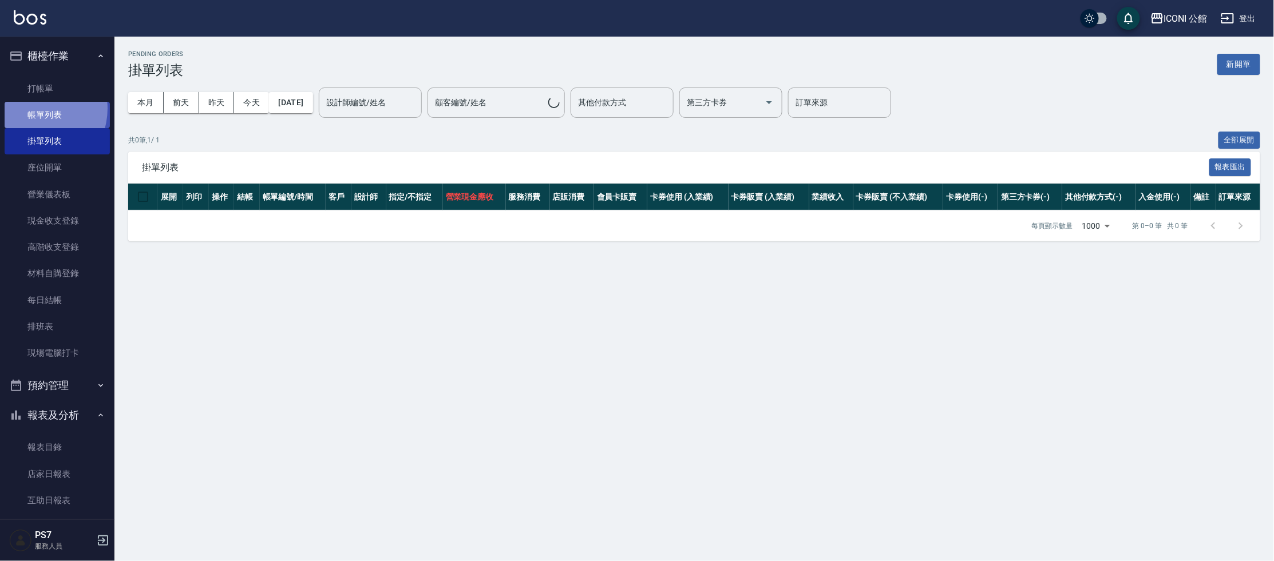
click at [35, 109] on link "帳單列表" at bounding box center [57, 115] width 105 height 26
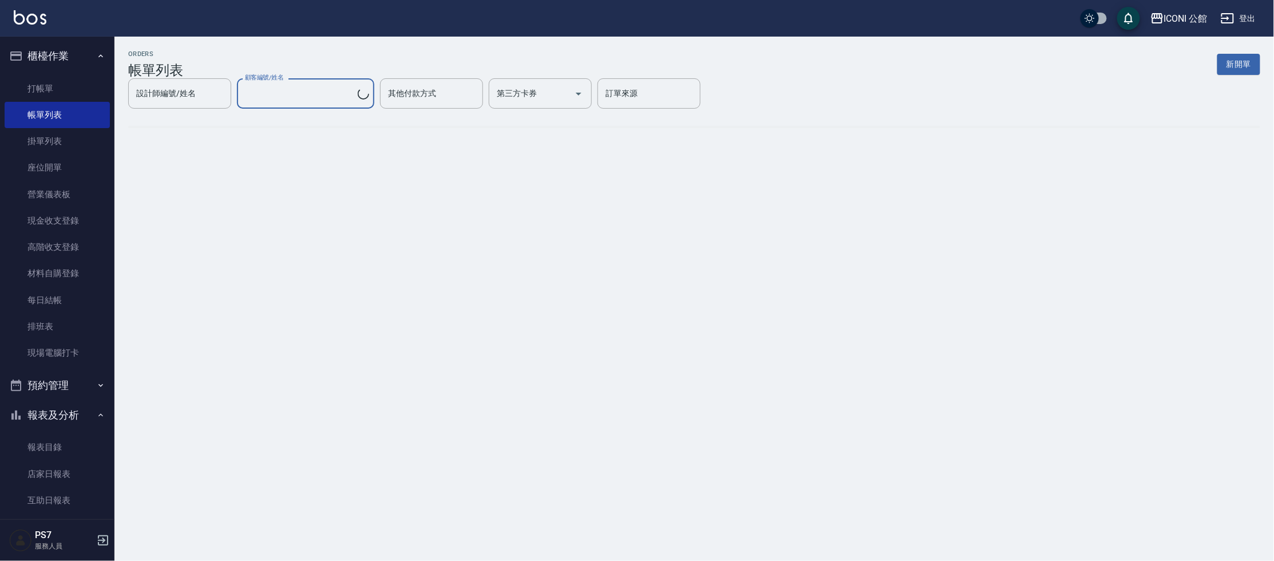
click at [231, 93] on div "設計師編號/姓名 設計師編號/姓名" at bounding box center [179, 93] width 103 height 30
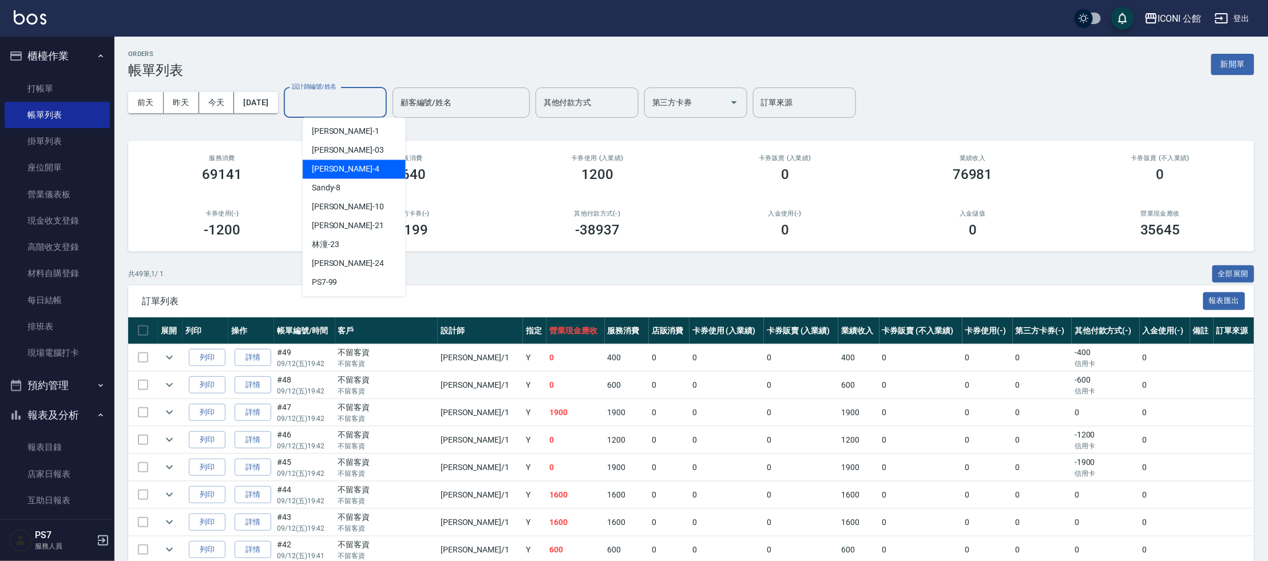
click at [328, 169] on span "Lina -4" at bounding box center [346, 170] width 68 height 12
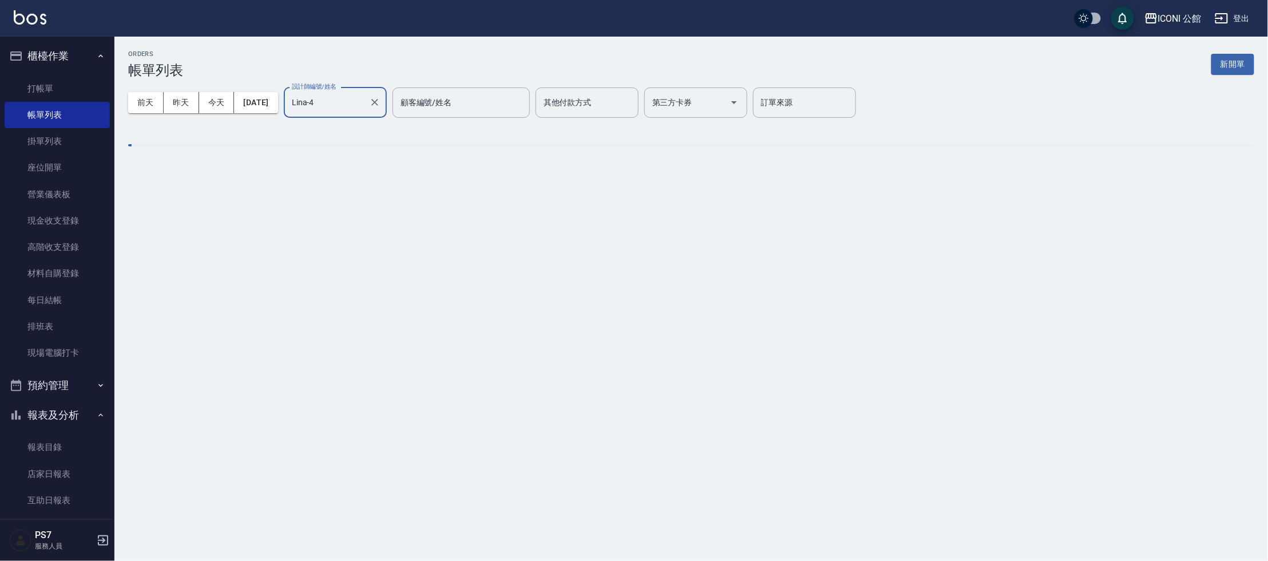
type input "Lina-4"
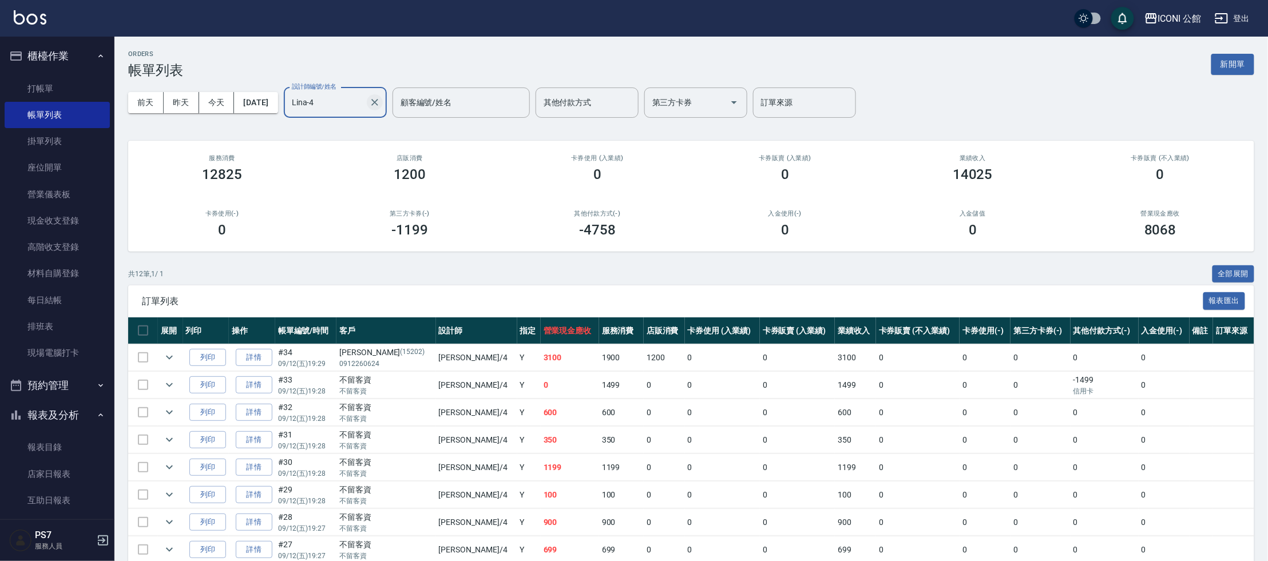
drag, startPoint x: 401, startPoint y: 97, endPoint x: 397, endPoint y: 107, distance: 10.3
click at [387, 102] on div "Lina-4 設計師編號/姓名" at bounding box center [335, 103] width 103 height 30
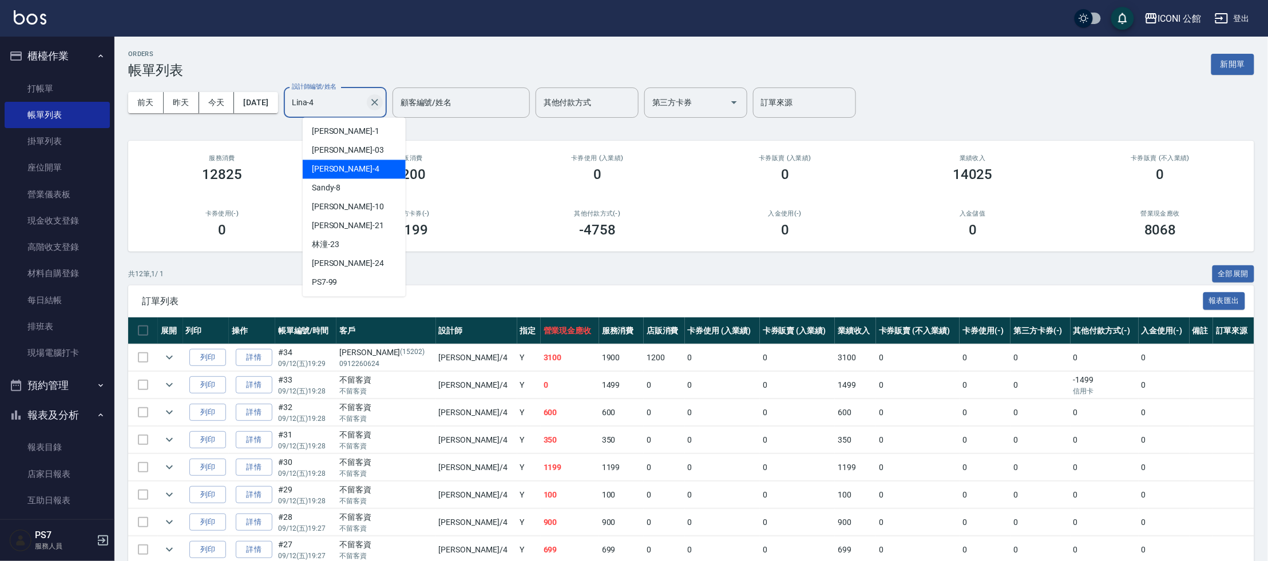
click at [381, 107] on icon "Clear" at bounding box center [374, 102] width 11 height 11
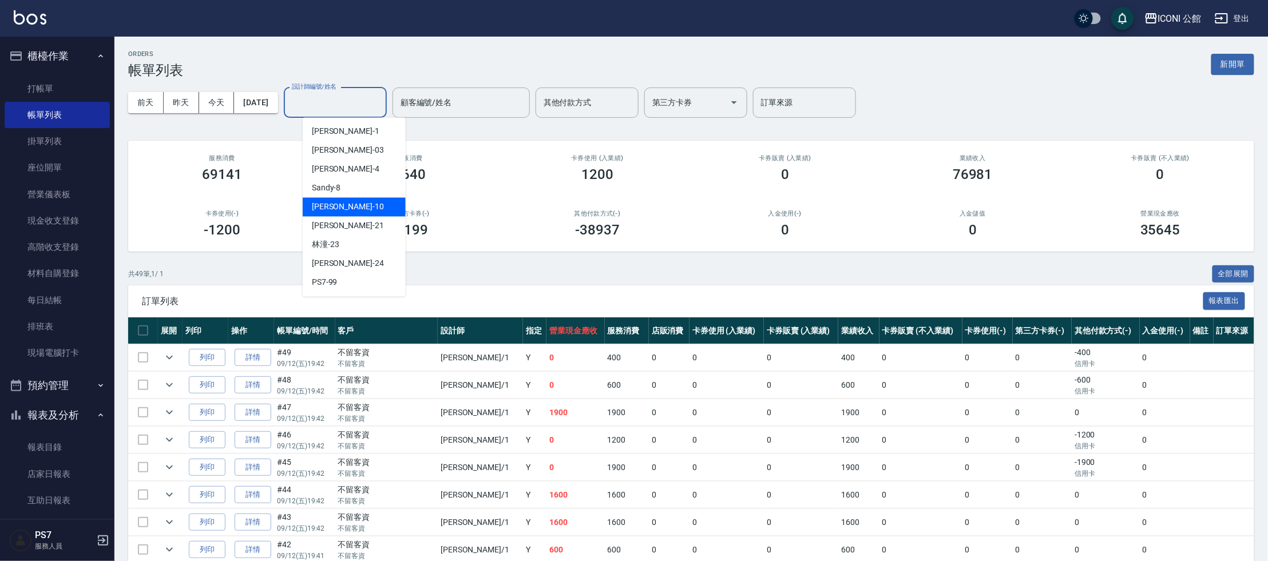
click at [325, 201] on span "[PERSON_NAME] -10" at bounding box center [348, 207] width 72 height 12
type input "[PERSON_NAME]-10"
